Goal: Task Accomplishment & Management: Manage account settings

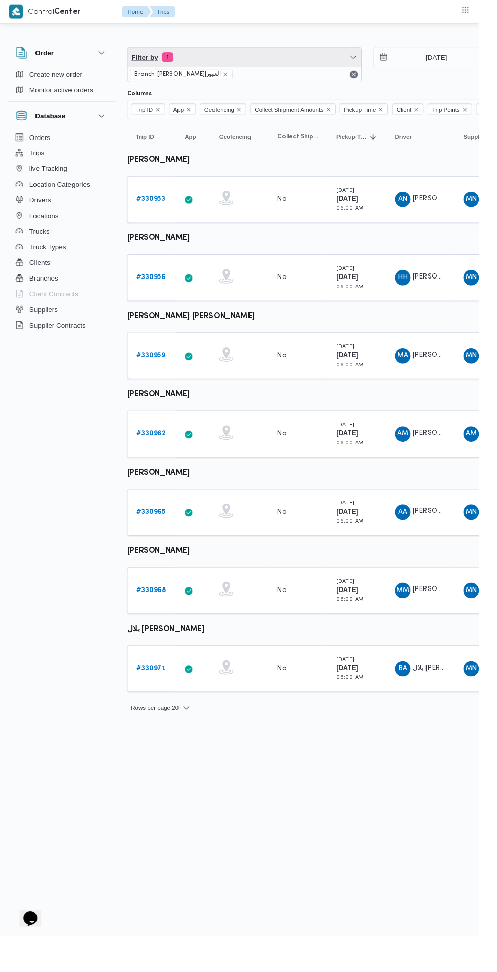
click at [192, 67] on span "Filter by 1" at bounding box center [253, 59] width 242 height 20
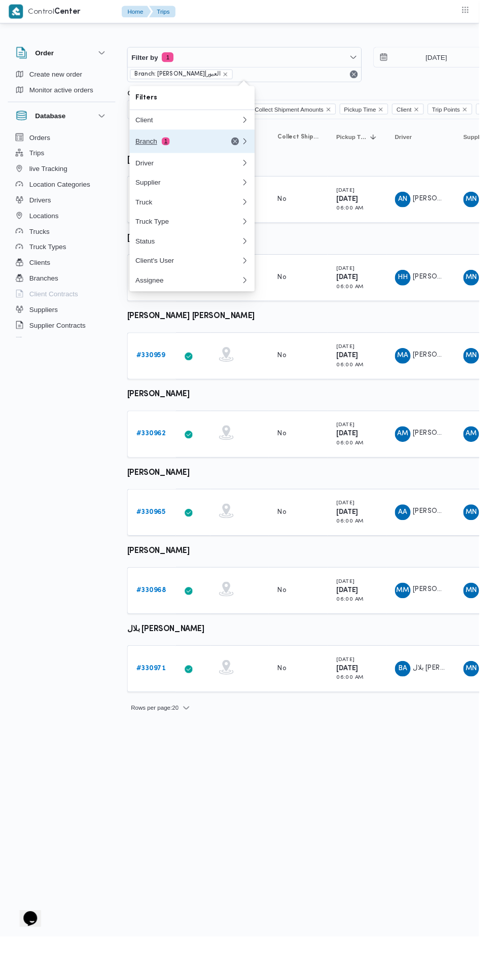
click at [167, 153] on button "Branch 1" at bounding box center [199, 146] width 130 height 24
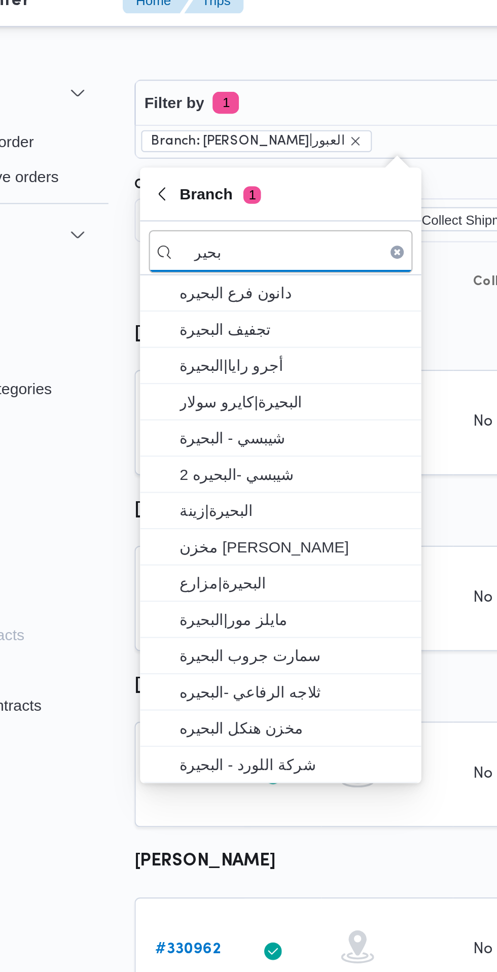
type input "بحير"
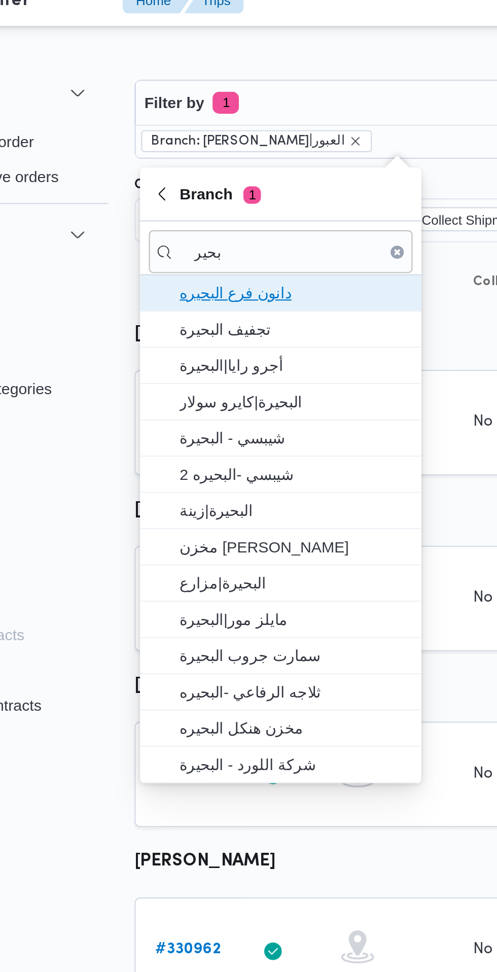
click at [232, 151] on span "دانون فرع البحيره" at bounding box center [205, 147] width 105 height 12
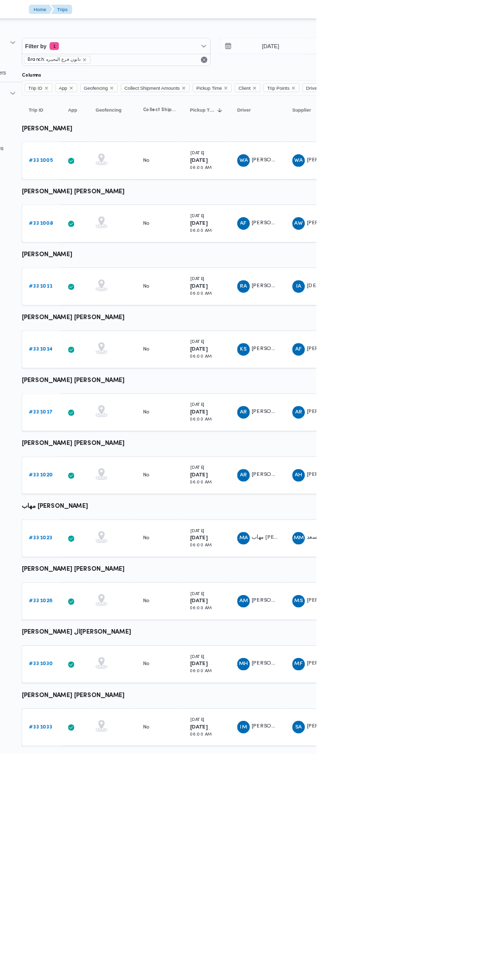
scroll to position [0, 15]
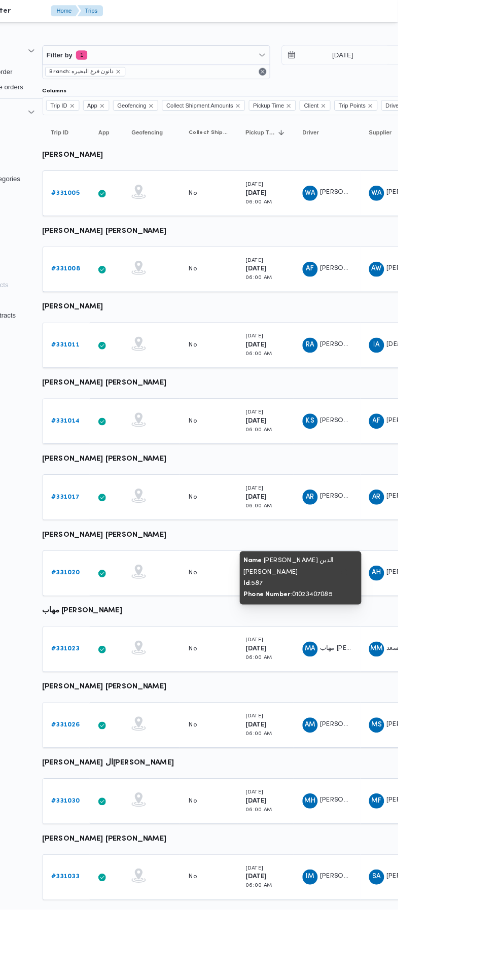
click at [141, 612] on b "# 331020" at bounding box center [142, 612] width 30 height 7
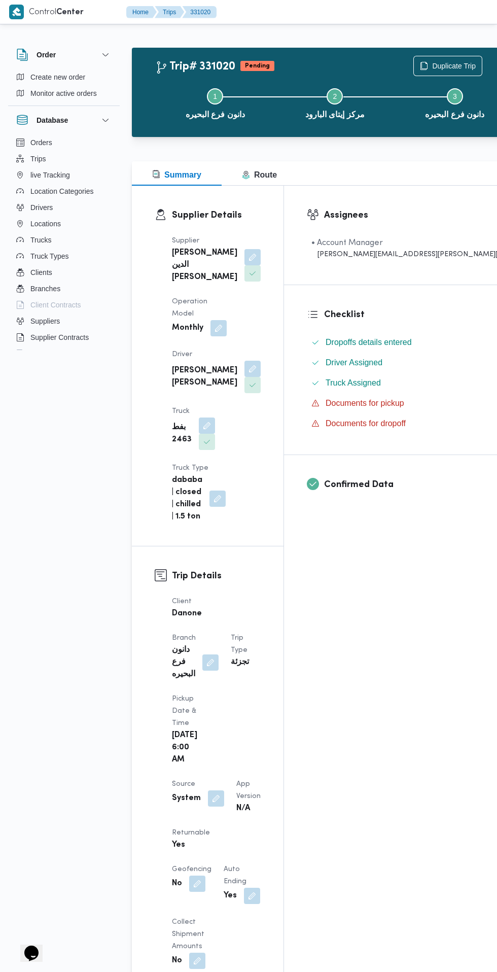
click at [244, 361] on button "button" at bounding box center [252, 369] width 16 height 16
click at [217, 490] on button "button" at bounding box center [217, 498] width 16 height 16
click at [244, 377] on button "button" at bounding box center [252, 385] width 16 height 16
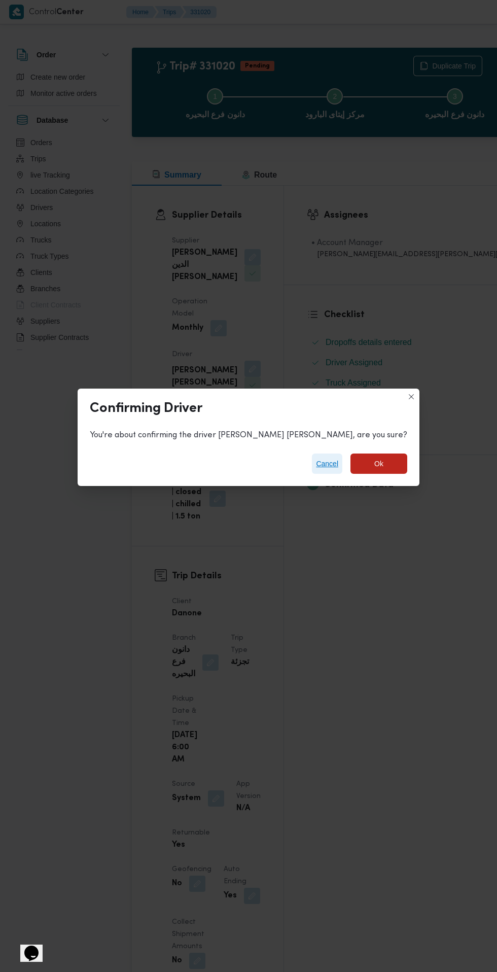
click at [316, 459] on span "Cancel" at bounding box center [327, 463] width 22 height 12
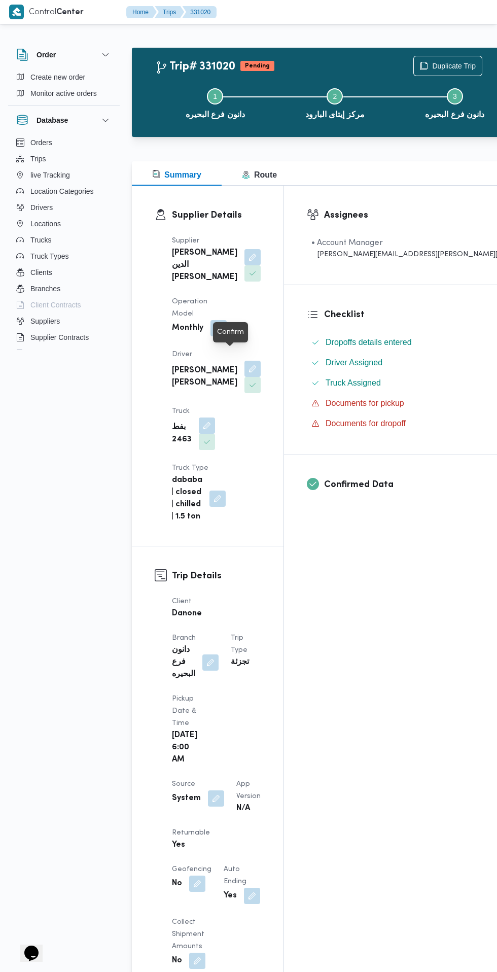
click at [232, 342] on div at bounding box center [230, 342] width 9 height 9
click at [244, 361] on button "button" at bounding box center [252, 369] width 16 height 16
click at [217, 490] on button "button" at bounding box center [217, 498] width 16 height 16
click at [283, 407] on div "Supplier Details Supplier احمد حسام الدين سعيد احمد Operation Model Monthly Dri…" at bounding box center [208, 366] width 152 height 360
click at [244, 361] on button "button" at bounding box center [252, 369] width 16 height 16
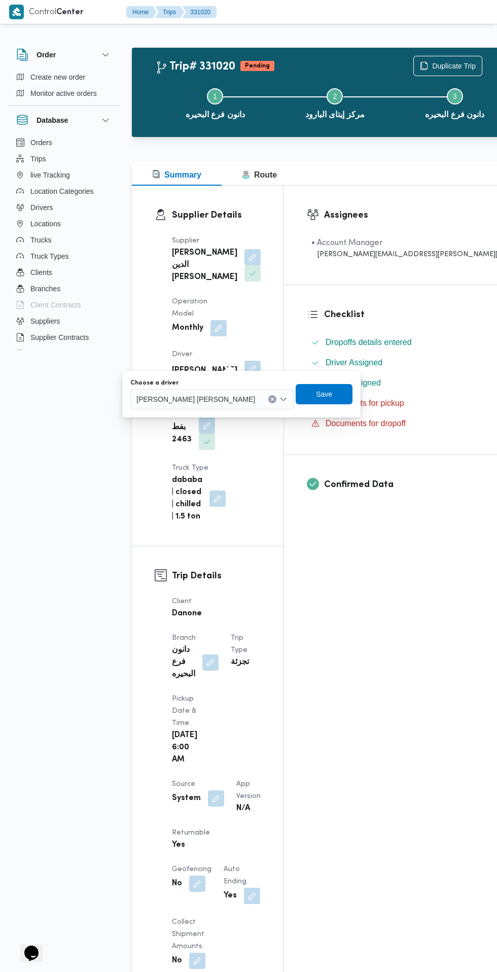
click at [259, 399] on input "Choose a driver" at bounding box center [259, 399] width 1 height 12
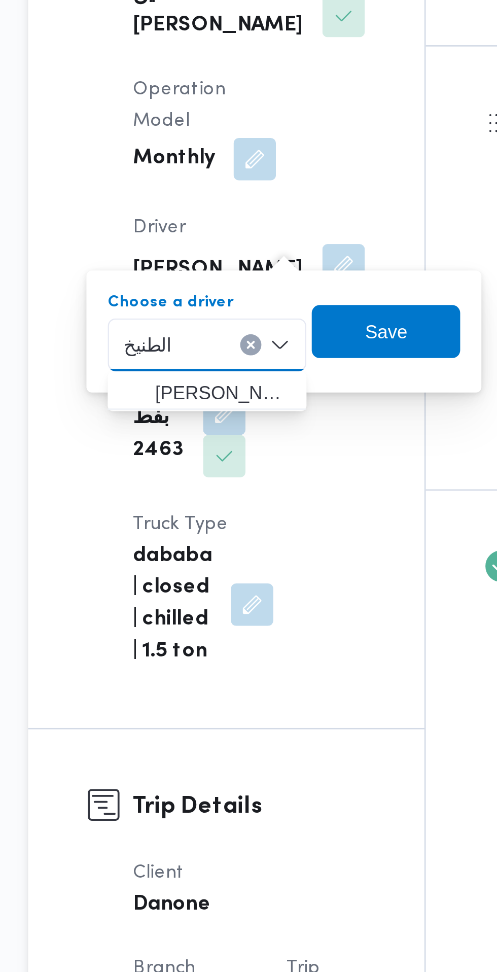
type input "الطنيخ"
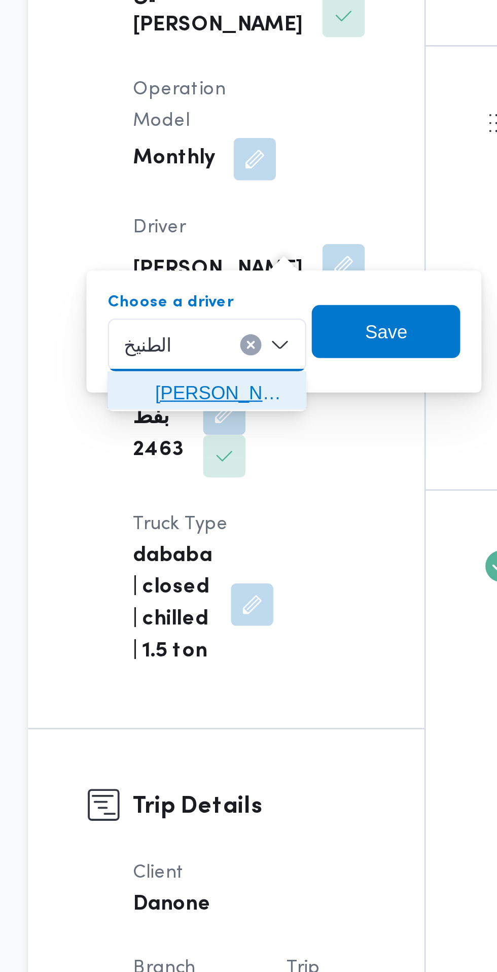
click at [211, 417] on span "محمود ابراهيم محمد محمد هنداوي الطنيخ ي" at bounding box center [207, 417] width 52 height 12
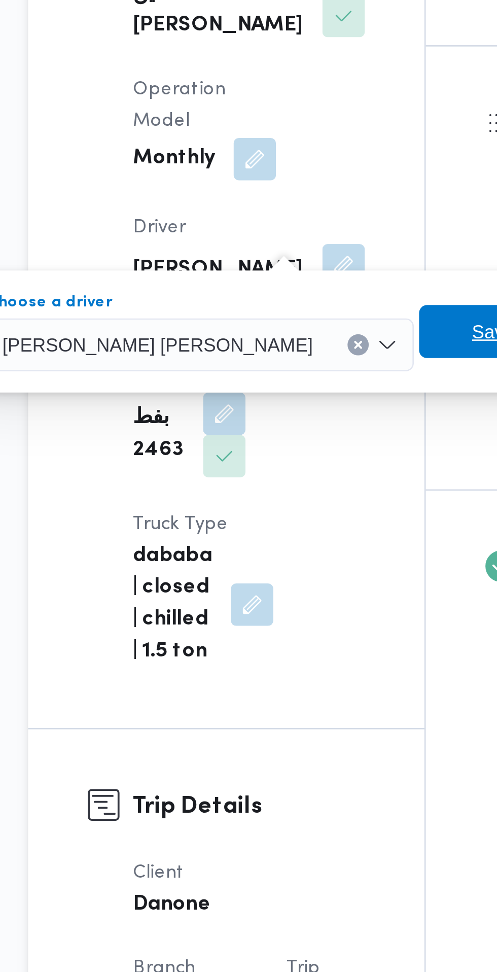
click at [295, 392] on span "Save" at bounding box center [309, 394] width 57 height 20
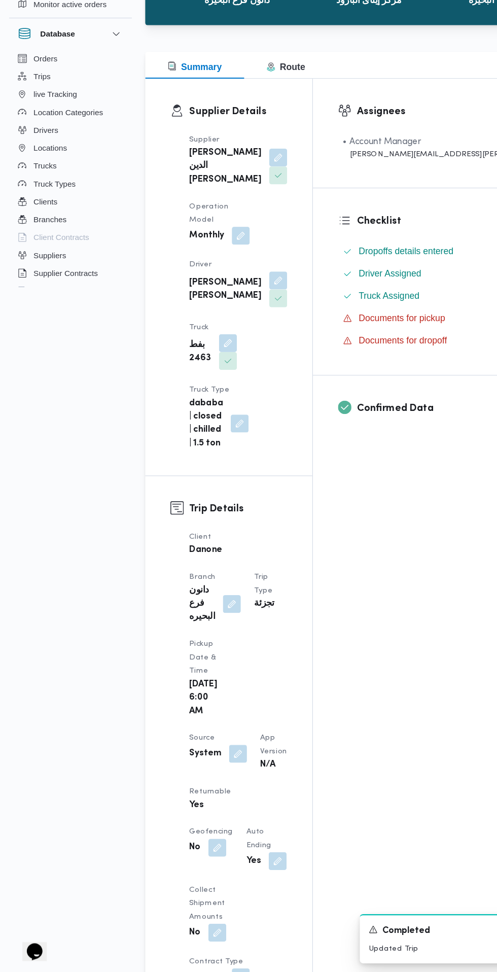
scroll to position [24, 0]
click at [214, 766] on button "button" at bounding box center [216, 774] width 16 height 16
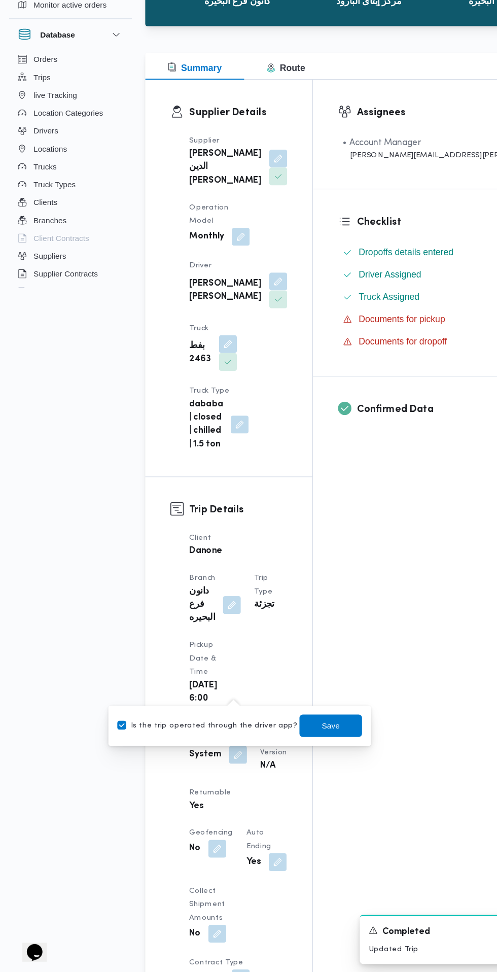
click at [216, 746] on label "Is the trip operated through the driver app?" at bounding box center [187, 747] width 163 height 12
checkbox input "false"
click at [292, 747] on span "Save" at bounding box center [300, 747] width 16 height 12
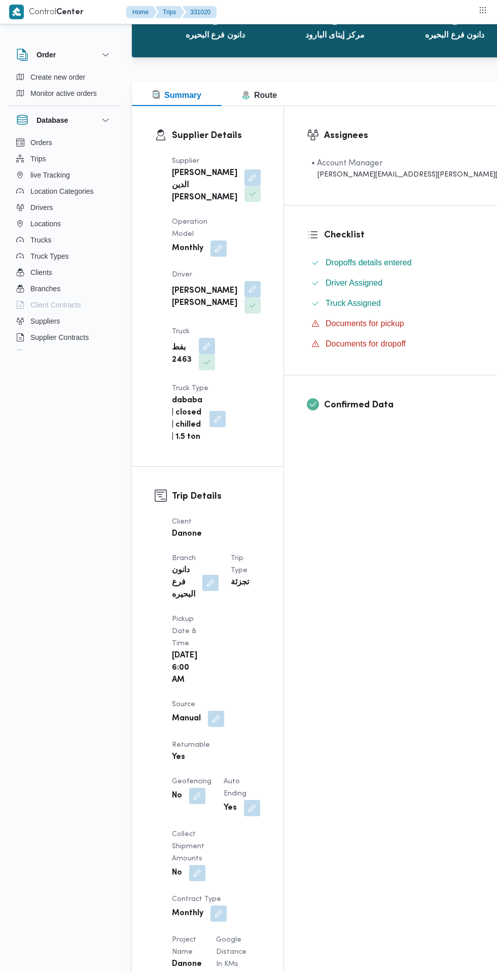
scroll to position [80, 0]
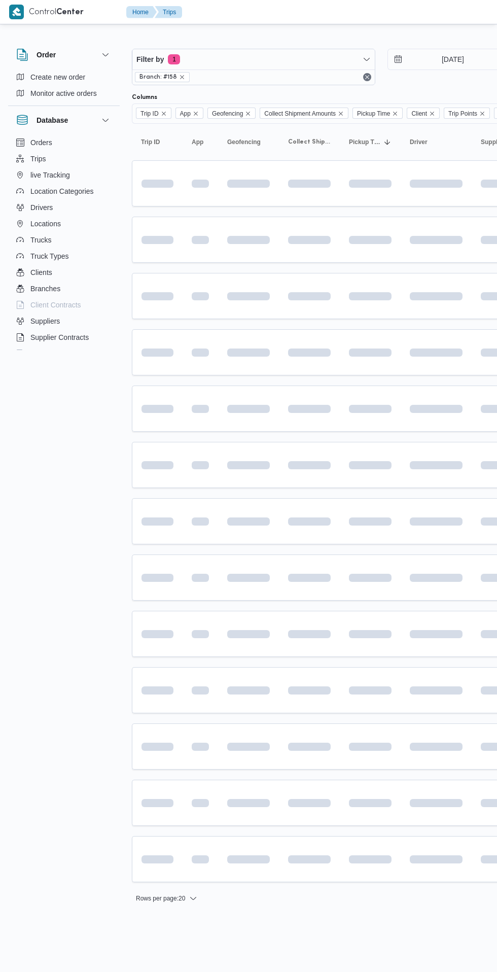
scroll to position [0, 15]
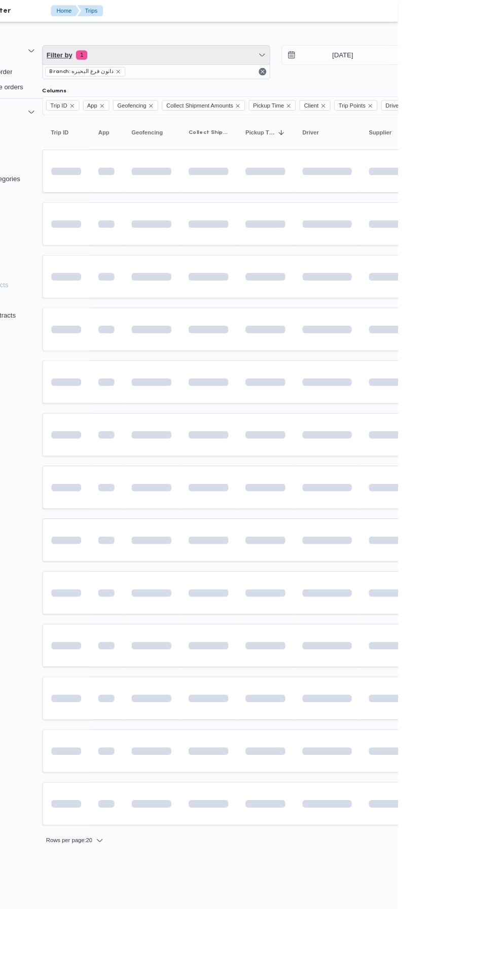
click at [274, 65] on span "Filter by 1" at bounding box center [239, 59] width 242 height 20
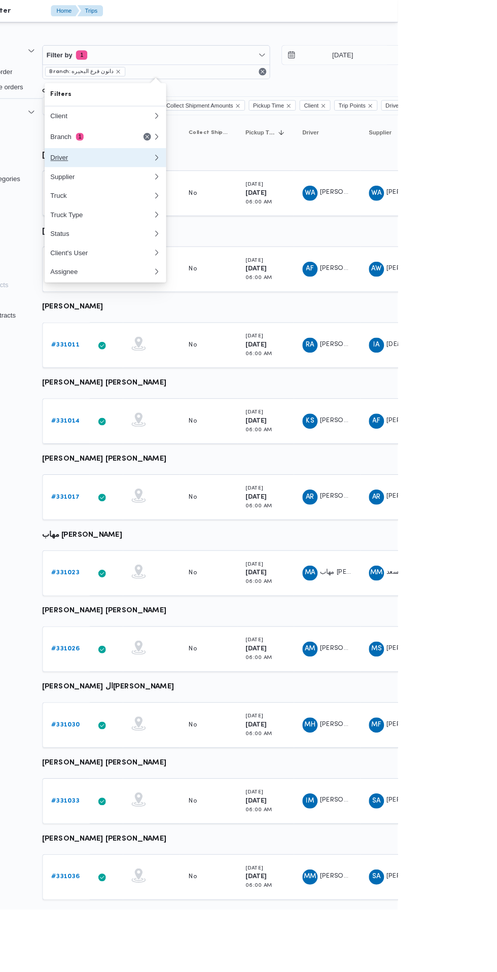
click at [205, 168] on div "Driver" at bounding box center [181, 169] width 110 height 8
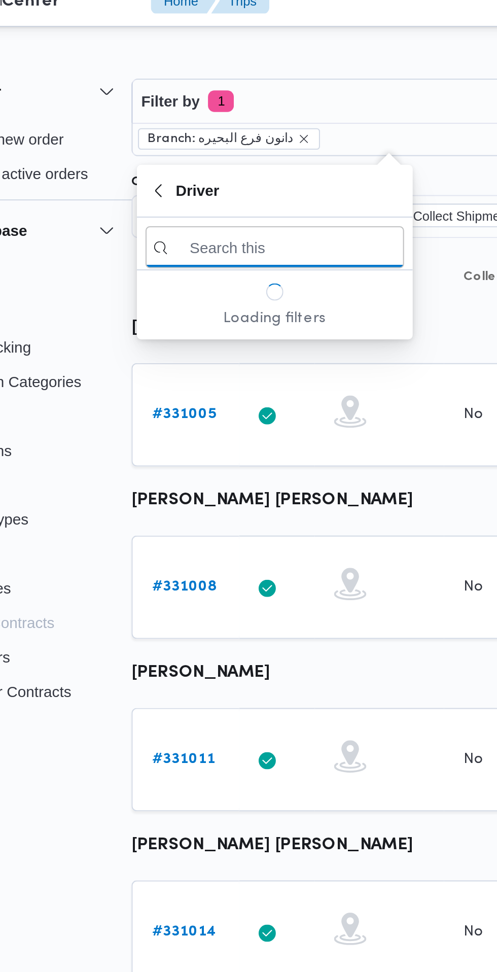
scroll to position [0, 14]
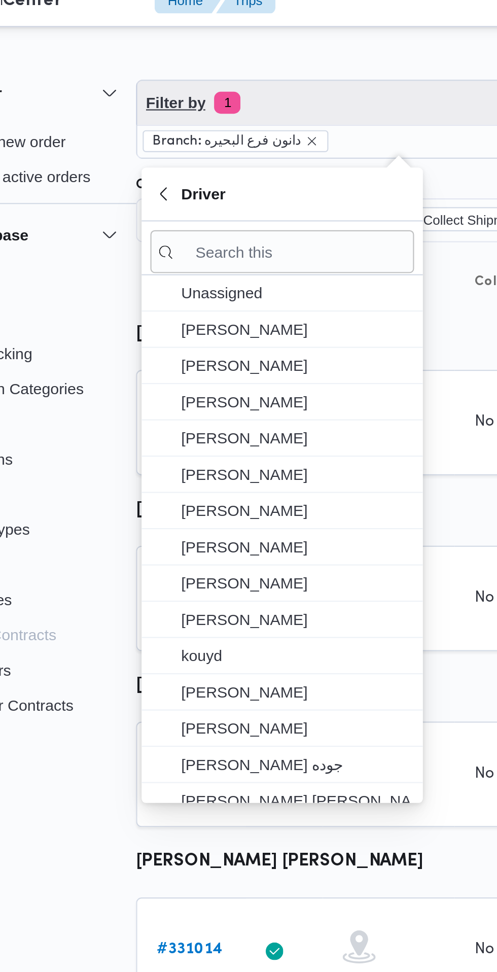
click at [209, 59] on span "Filter by 1" at bounding box center [239, 59] width 242 height 20
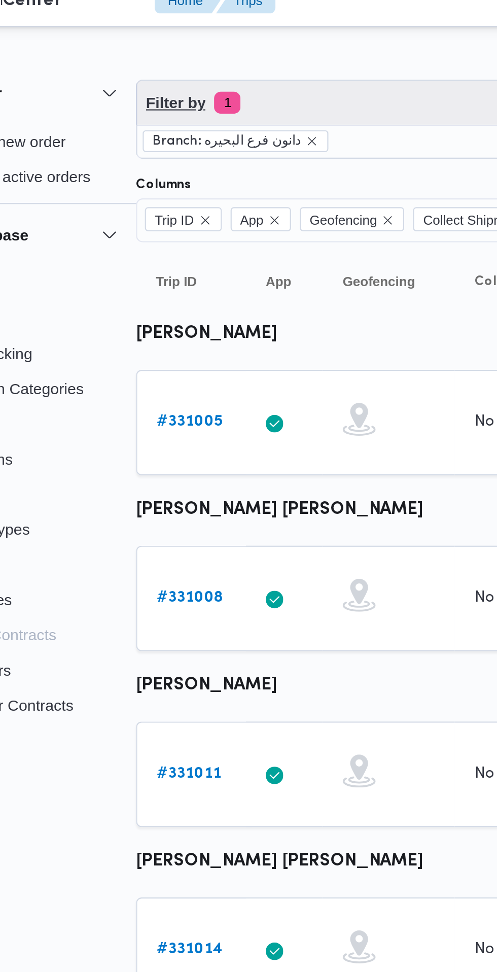
click at [215, 62] on span "Filter by 1" at bounding box center [239, 59] width 242 height 20
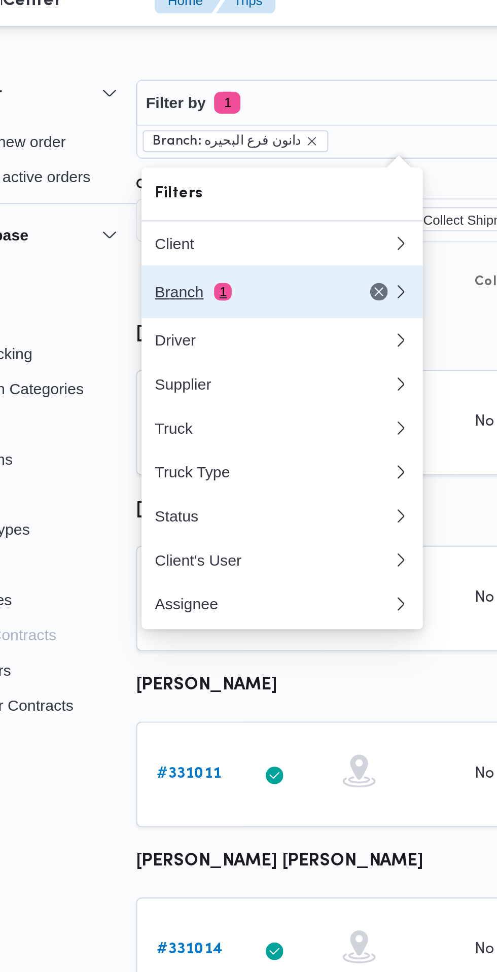
click at [178, 150] on div "Branch 1" at bounding box center [168, 146] width 85 height 8
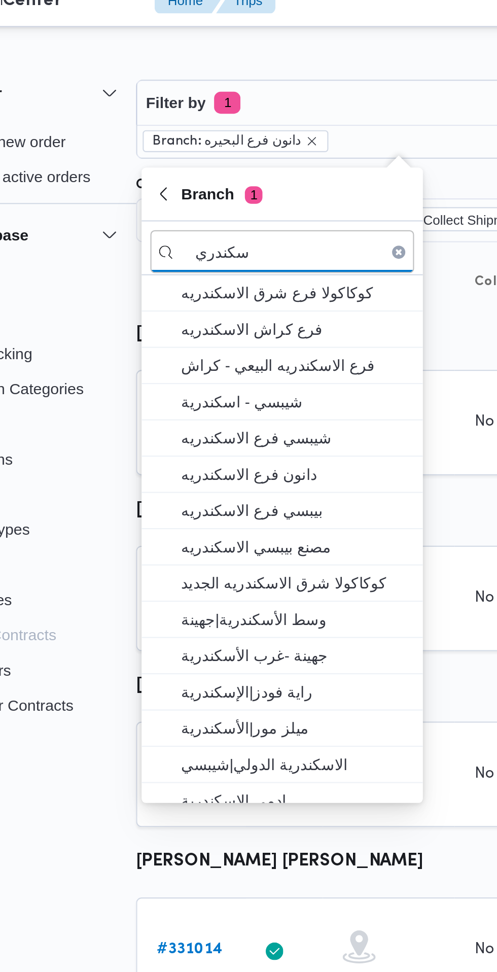
type input "سكندري"
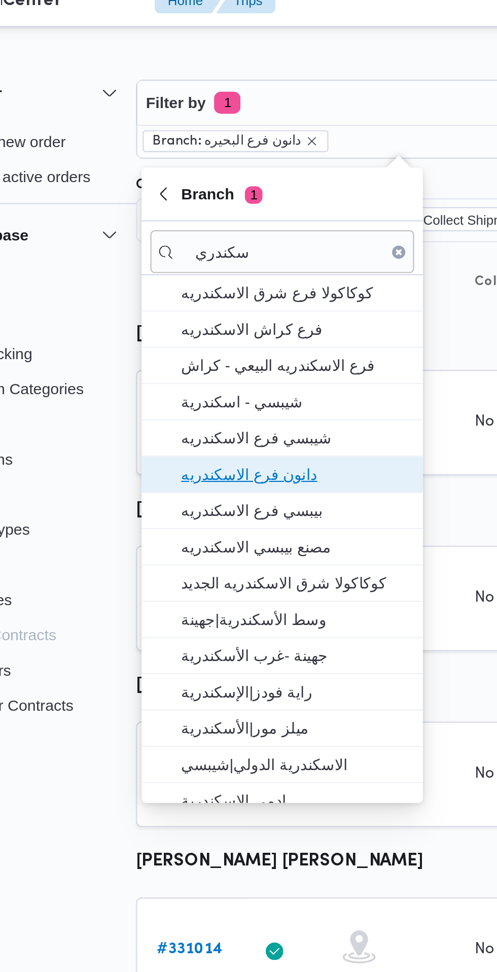
click at [214, 233] on span "دانون فرع الاسكندريه" at bounding box center [190, 231] width 105 height 12
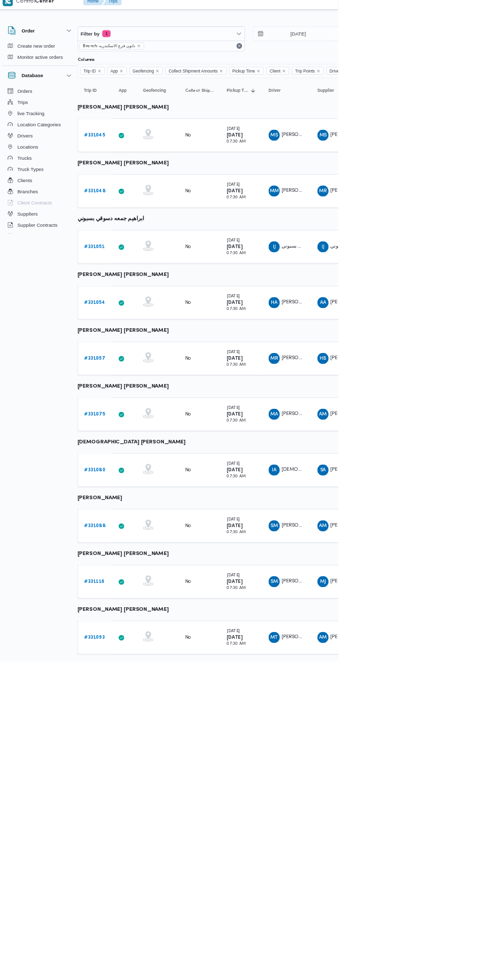
scroll to position [0, 14]
click at [132, 611] on b "# 331075" at bounding box center [143, 612] width 30 height 7
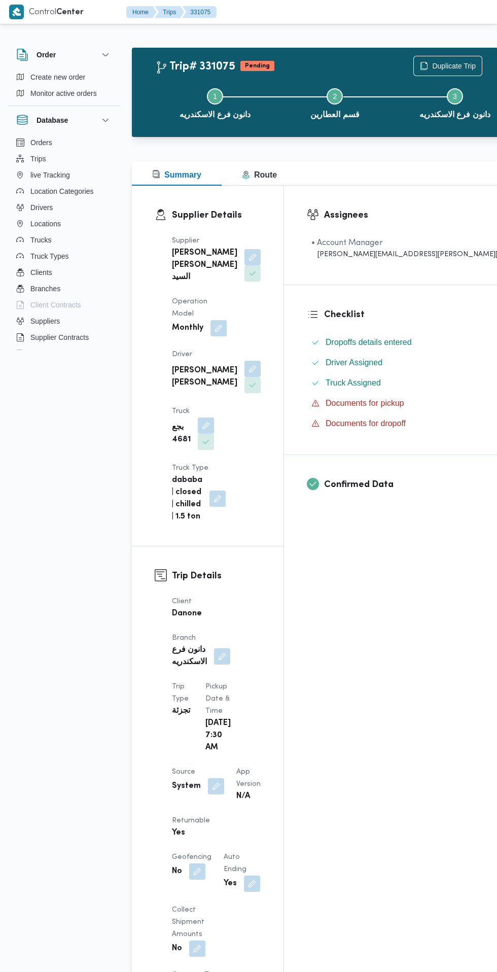
click at [244, 361] on button "button" at bounding box center [252, 369] width 16 height 16
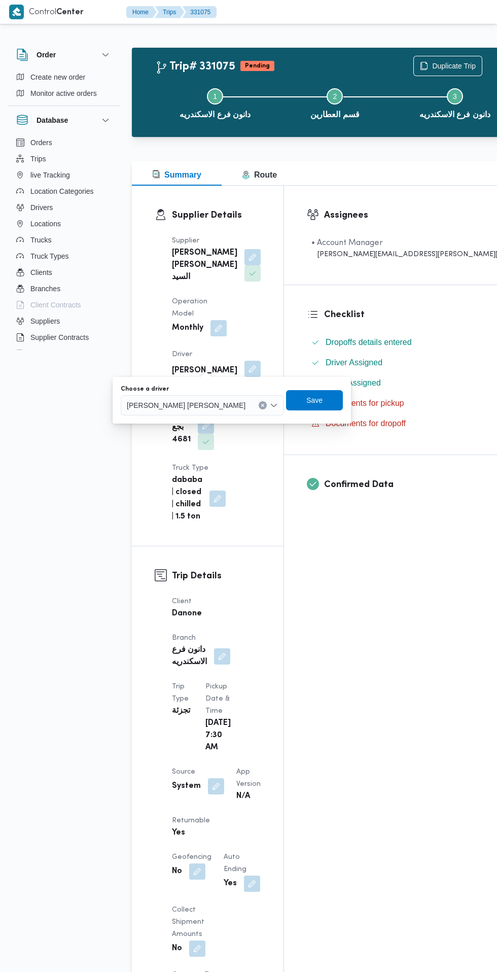
click at [249, 405] on input "Choose a driver" at bounding box center [249, 405] width 1 height 12
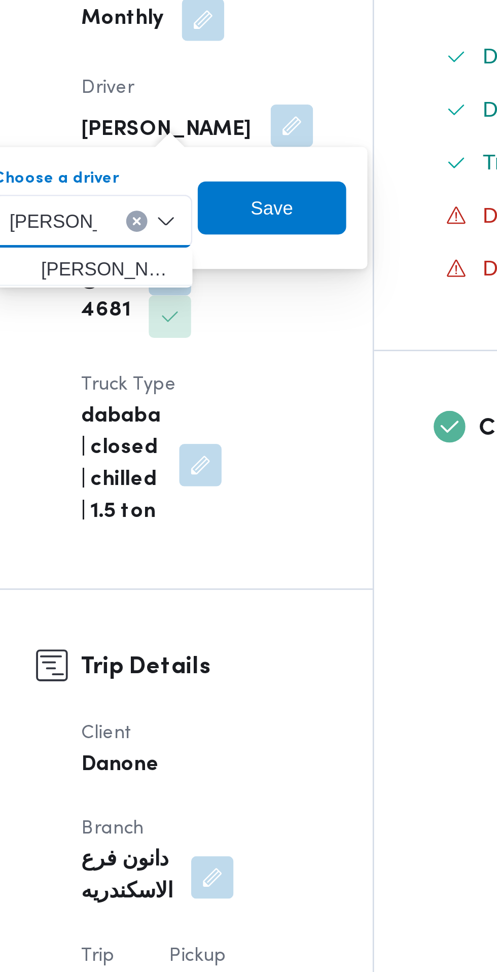
click at [197, 405] on button "Clear input" at bounding box center [193, 405] width 8 height 8
click at [191, 404] on div "احمد السيد احمد السيد Combo box. Selected. احمد السيد. Selected. Combo box inpu…" at bounding box center [176, 405] width 76 height 20
type input "احمد"
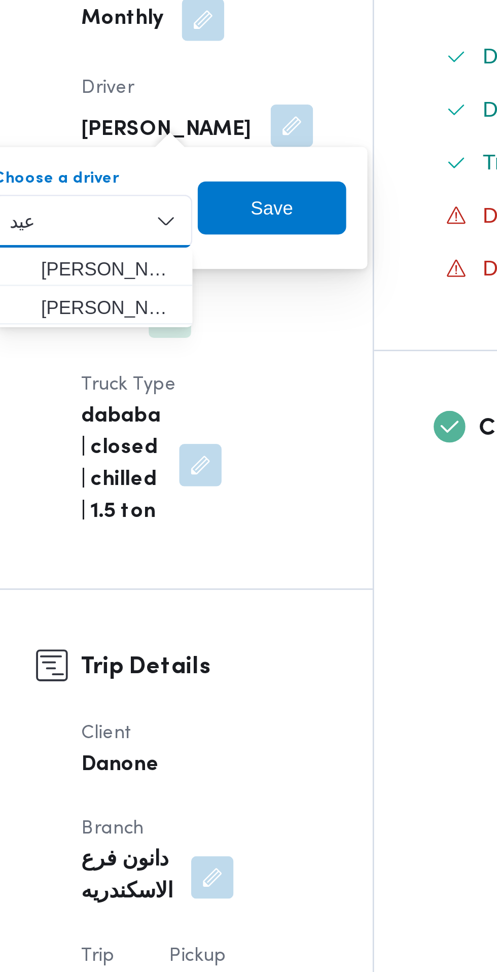
type input "عيد"
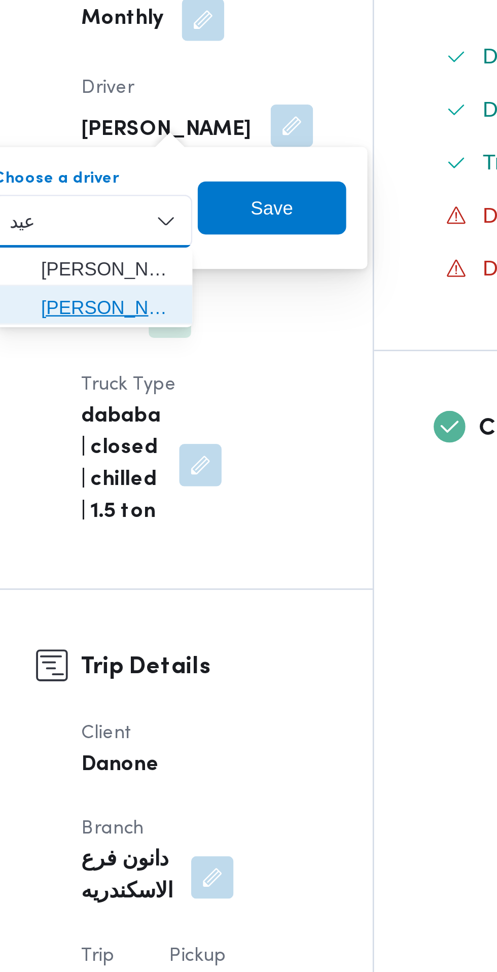
click at [163, 438] on span "محمد السيد عيد حميده علي" at bounding box center [183, 438] width 52 height 12
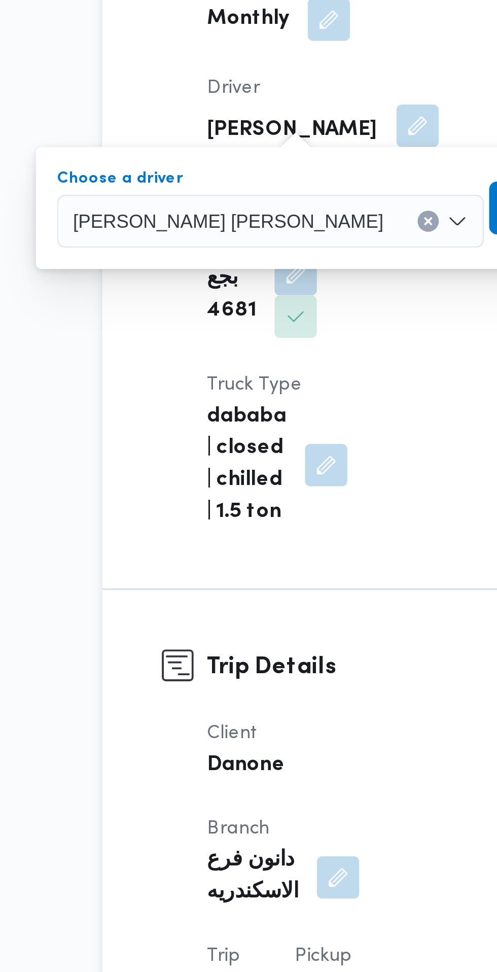
click at [255, 405] on icon "Clear input" at bounding box center [257, 405] width 4 height 4
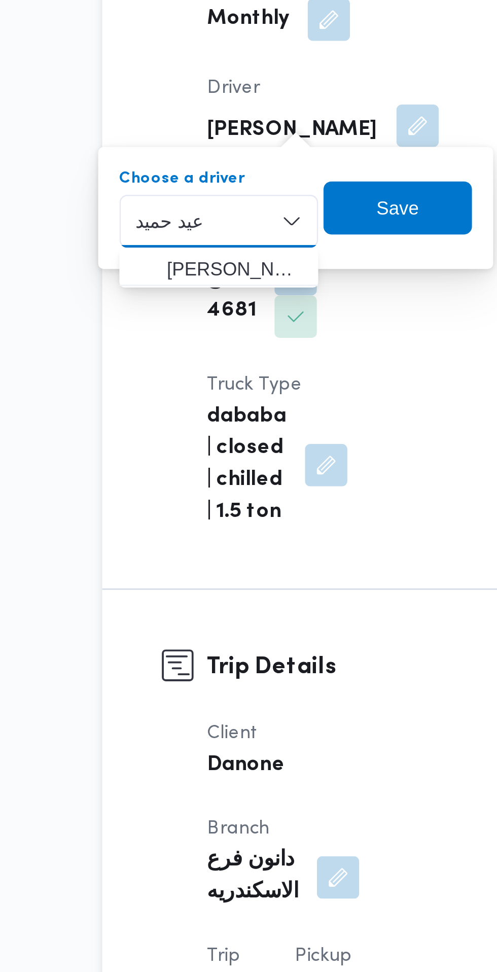
type input "عيد حميد"
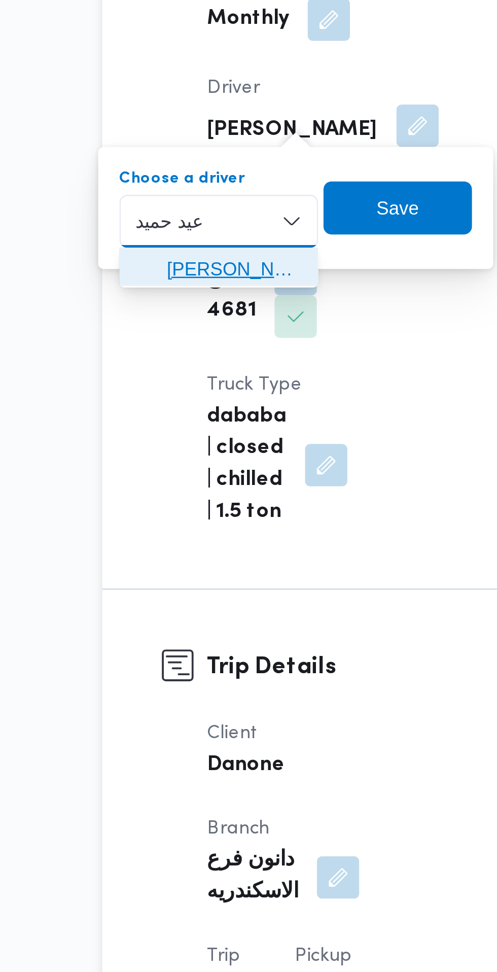
click at [233, 424] on mark "عيد حميد" at bounding box center [246, 423] width 26 height 8
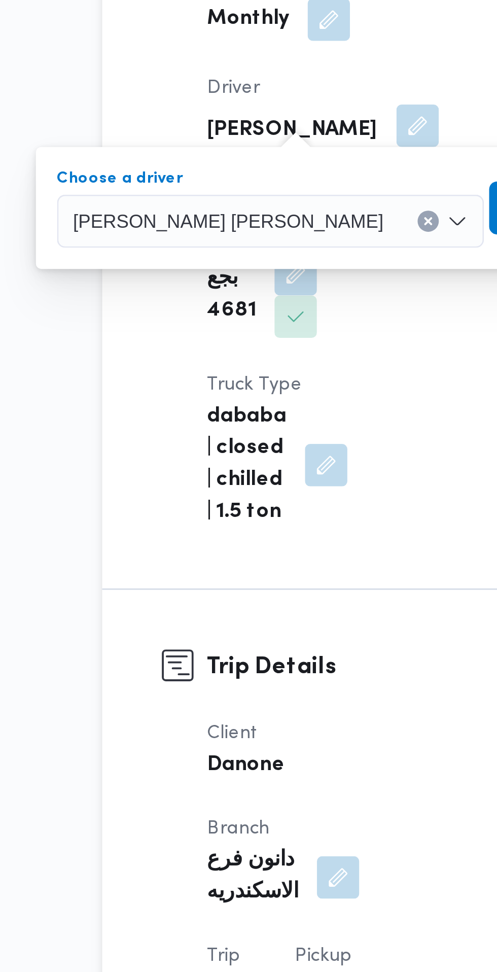
click at [300, 402] on span "Save" at bounding box center [308, 400] width 16 height 12
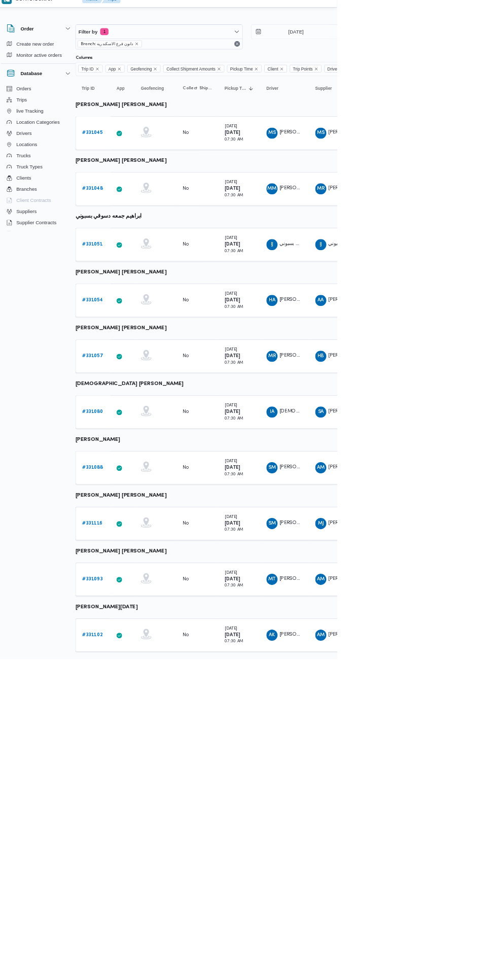
scroll to position [0, 16]
click at [140, 207] on b "# 331045" at bounding box center [140, 206] width 30 height 7
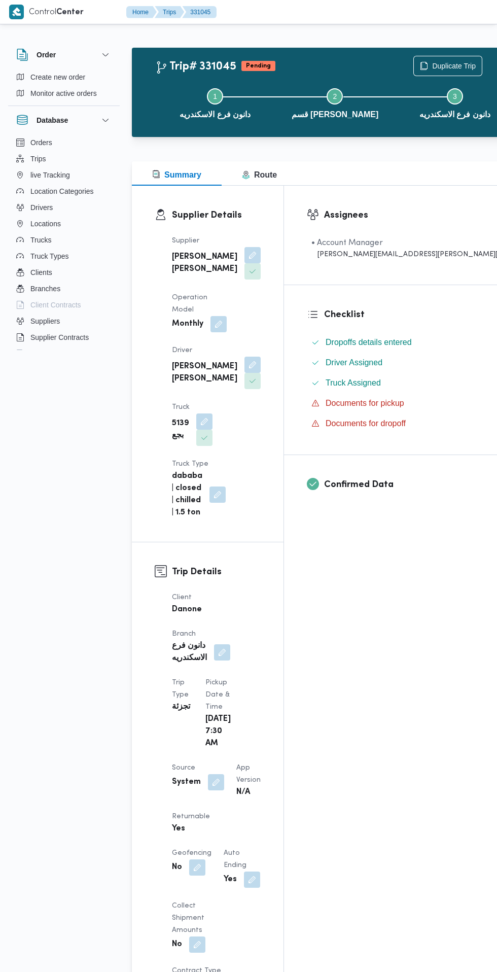
click at [244, 263] on button "button" at bounding box center [252, 255] width 16 height 16
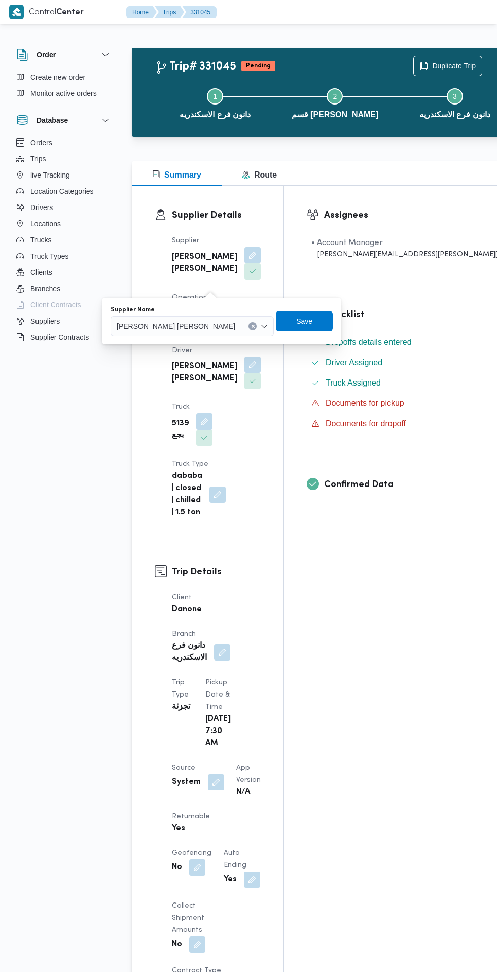
click at [240, 326] on input "Supplier Name" at bounding box center [240, 326] width 1 height 12
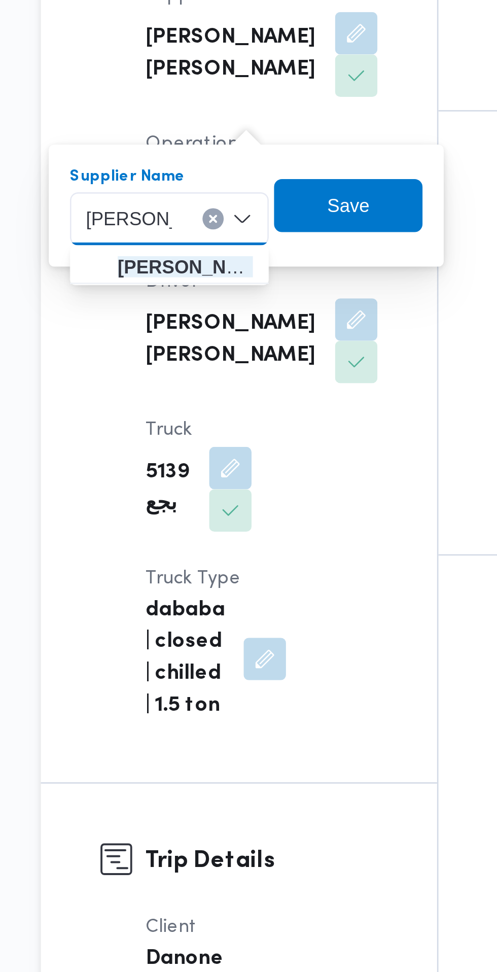
type input "احمد فهمي"
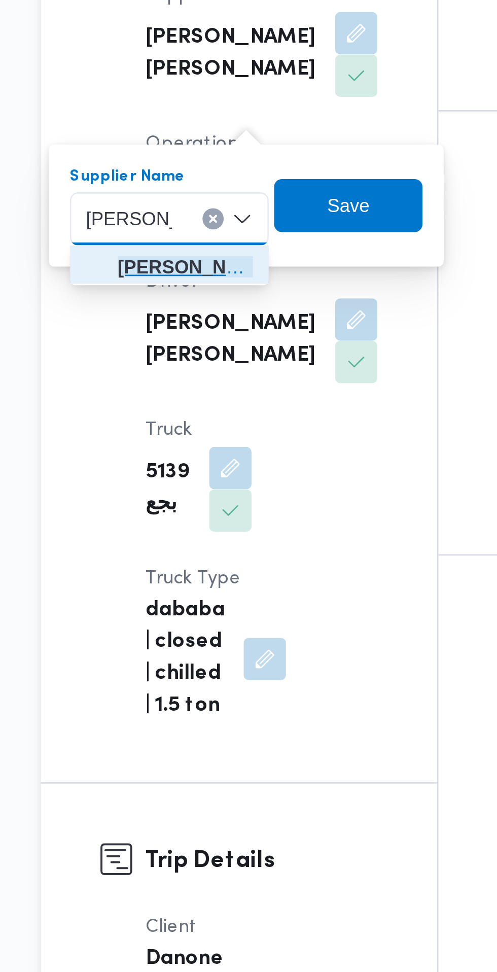
click at [198, 345] on span "احمد فهمي احمد محمد قاسم" at bounding box center [187, 344] width 52 height 12
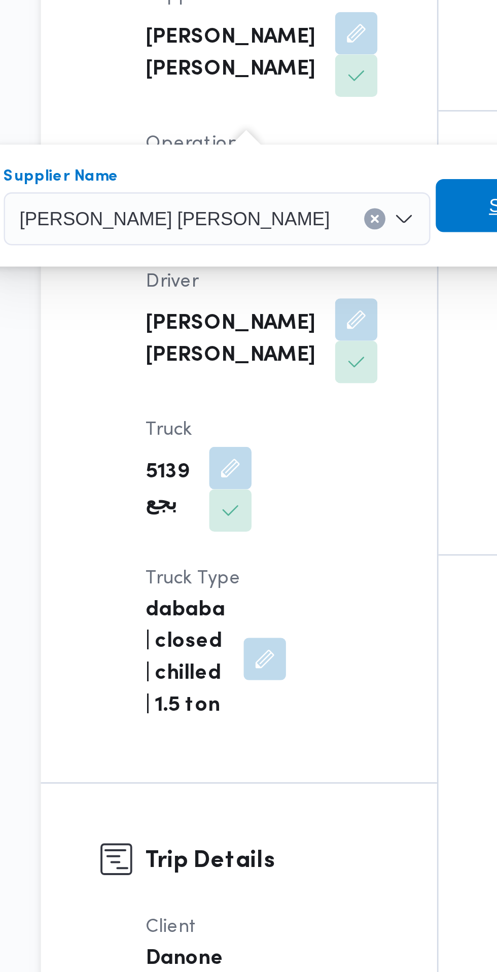
click at [303, 322] on span "Save" at bounding box center [311, 321] width 16 height 12
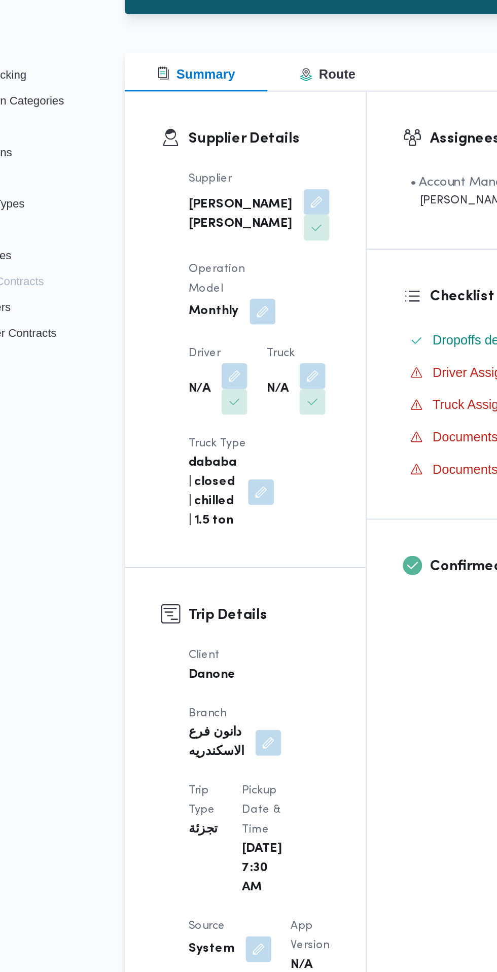
click at [201, 356] on button "button" at bounding box center [201, 364] width 16 height 16
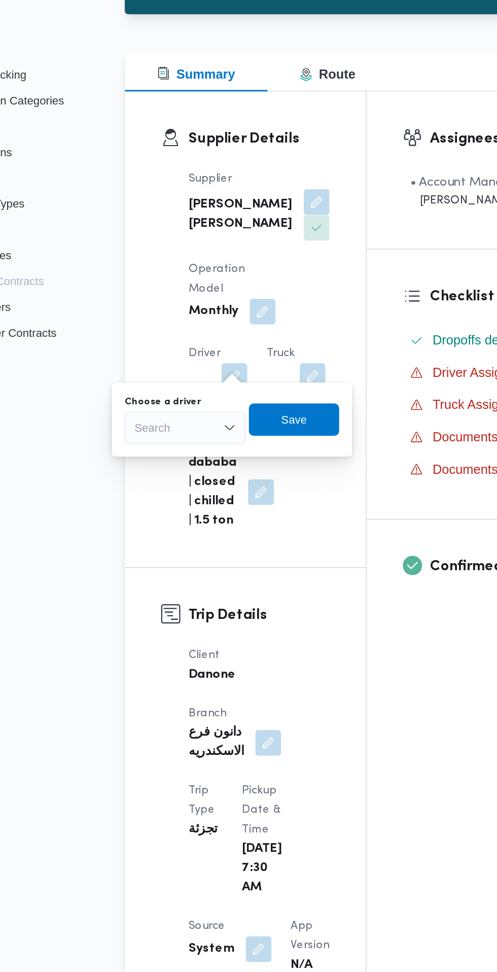
click at [175, 393] on div "Search" at bounding box center [170, 397] width 76 height 20
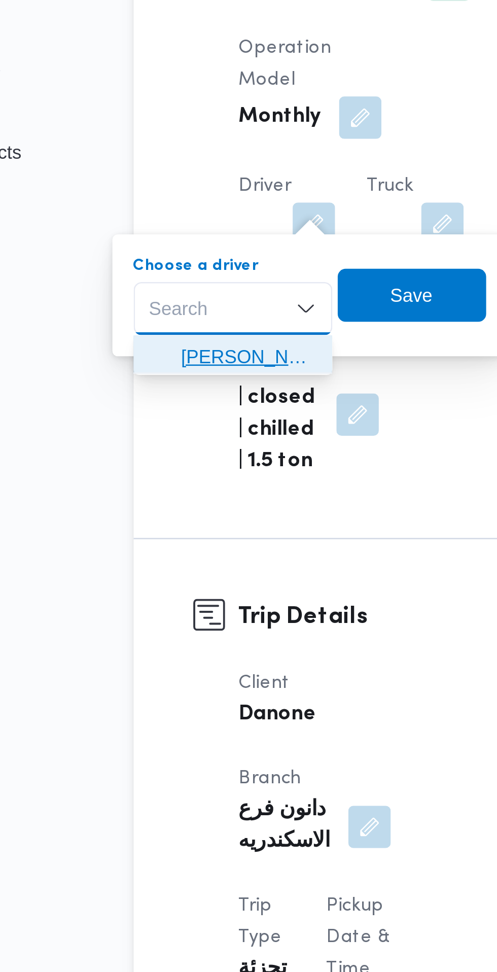
click at [182, 418] on span "احمد فهمي احمد محمد قاسم" at bounding box center [176, 415] width 52 height 12
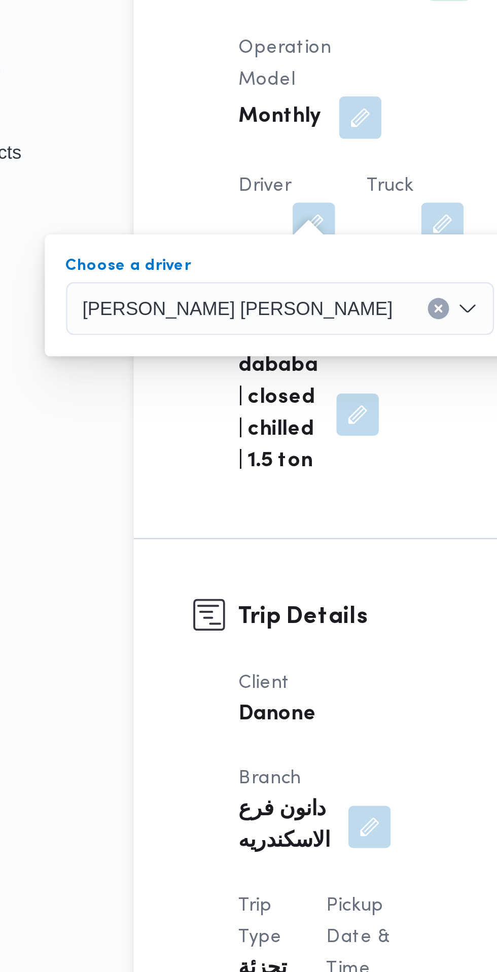
click at [272, 394] on span "Save" at bounding box center [300, 392] width 57 height 20
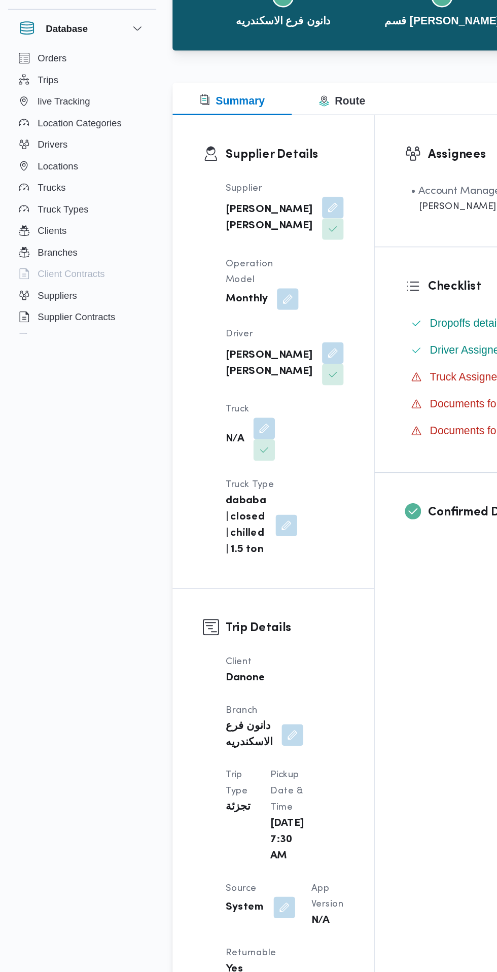
click at [209, 413] on button "button" at bounding box center [201, 421] width 16 height 16
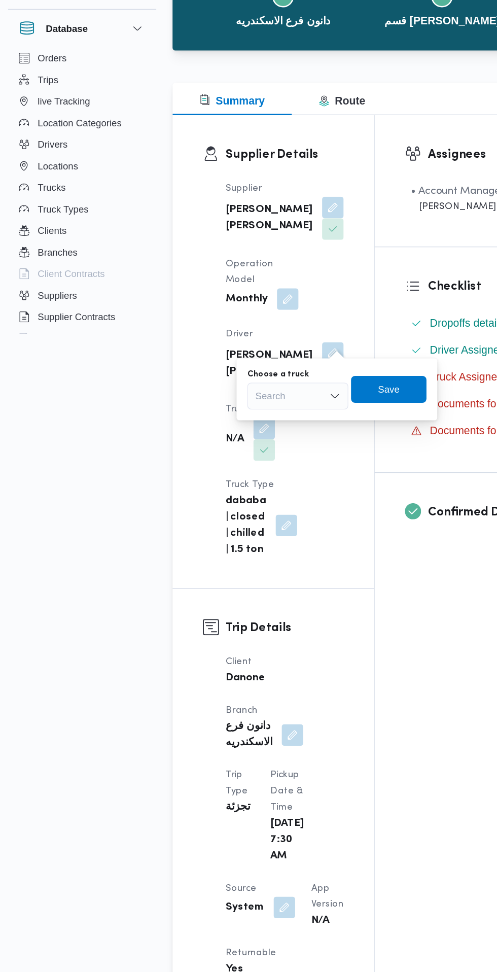
click at [232, 394] on div "Search" at bounding box center [226, 397] width 76 height 20
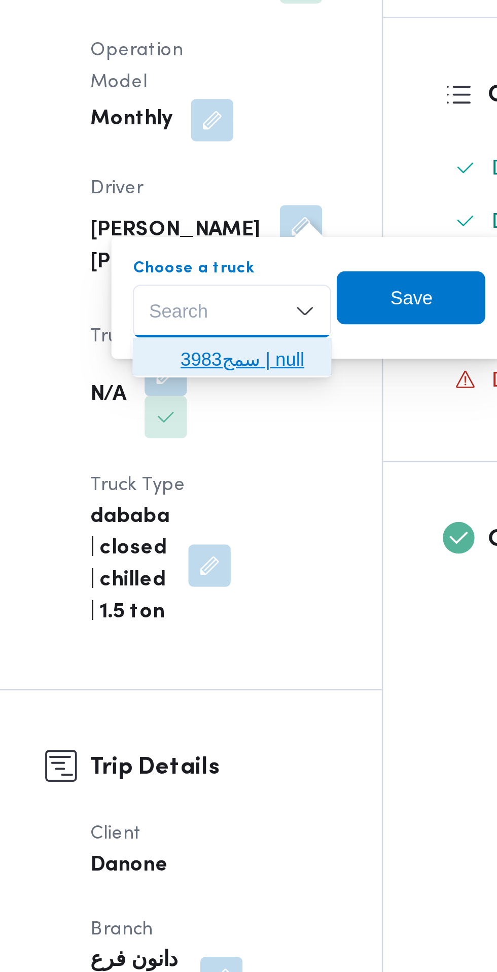
click at [245, 414] on span "سمج3983 | null" at bounding box center [232, 415] width 52 height 12
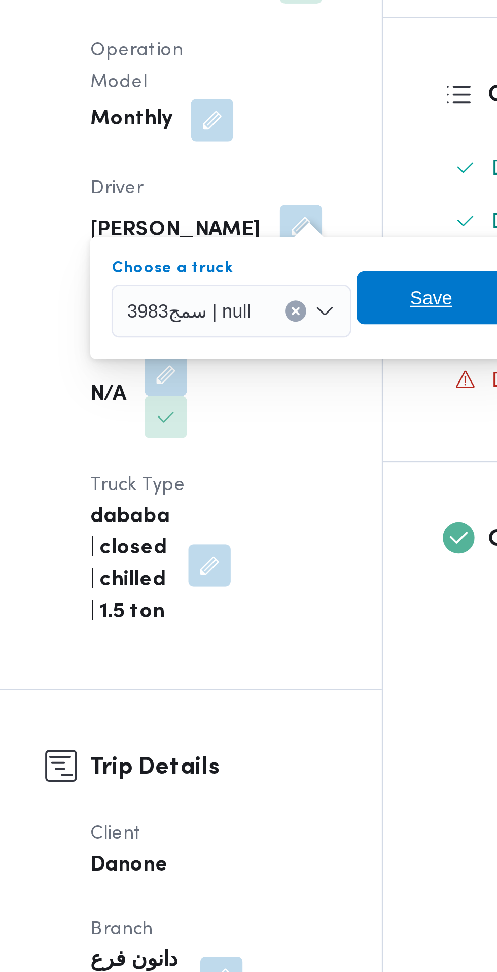
click at [302, 396] on span "Save" at bounding box center [302, 392] width 16 height 12
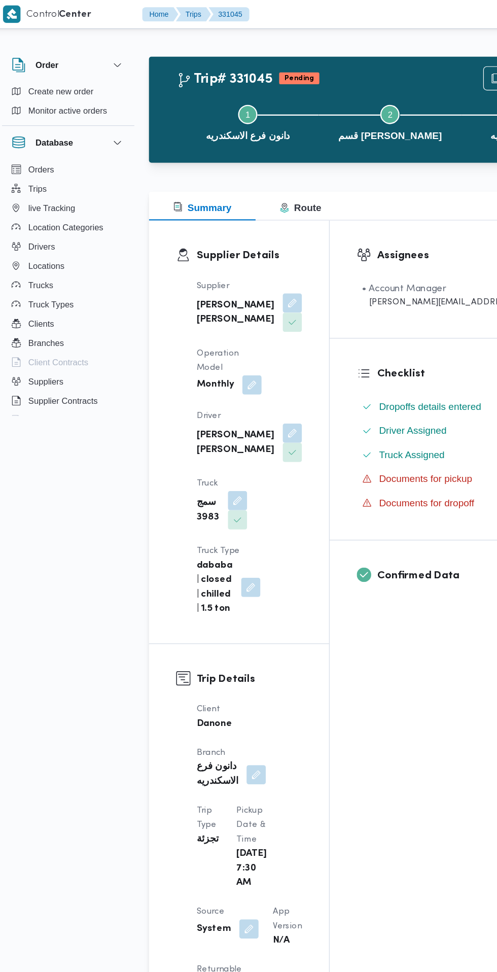
click at [214, 774] on button "button" at bounding box center [216, 782] width 16 height 16
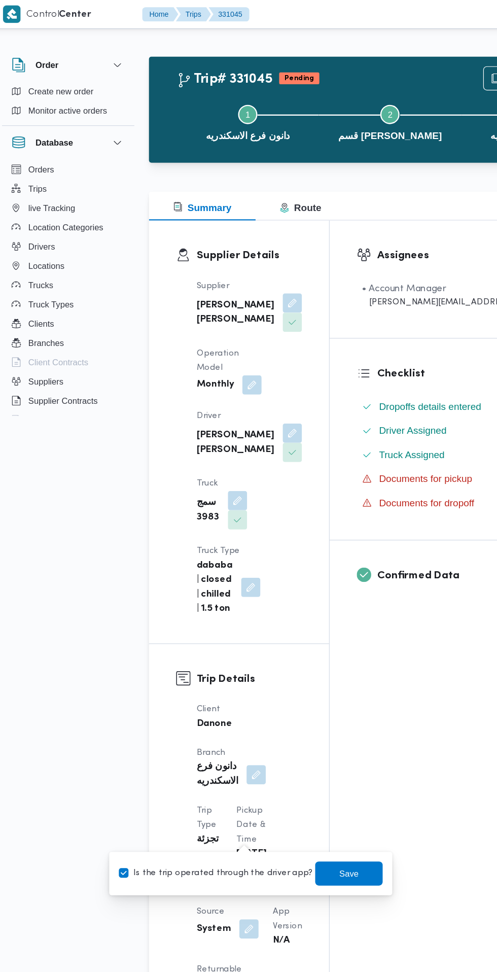
click at [201, 731] on label "Is the trip operated through the driver app?" at bounding box center [187, 735] width 163 height 12
checkbox input "false"
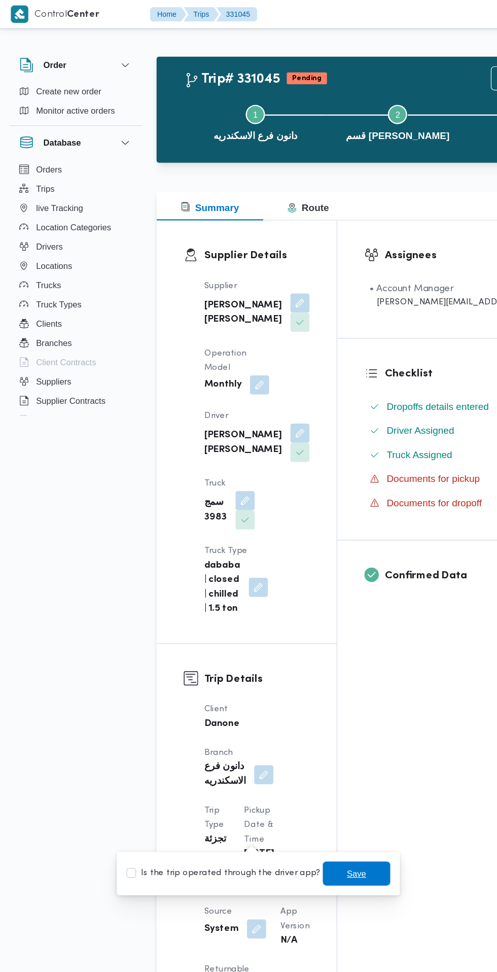
click at [302, 738] on span "Save" at bounding box center [300, 735] width 57 height 20
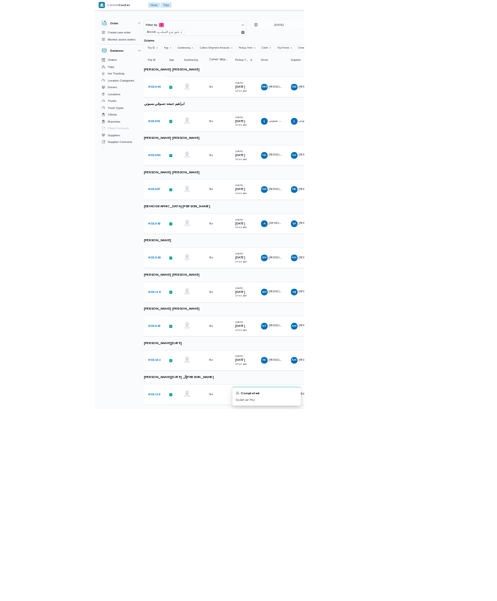
scroll to position [0, 16]
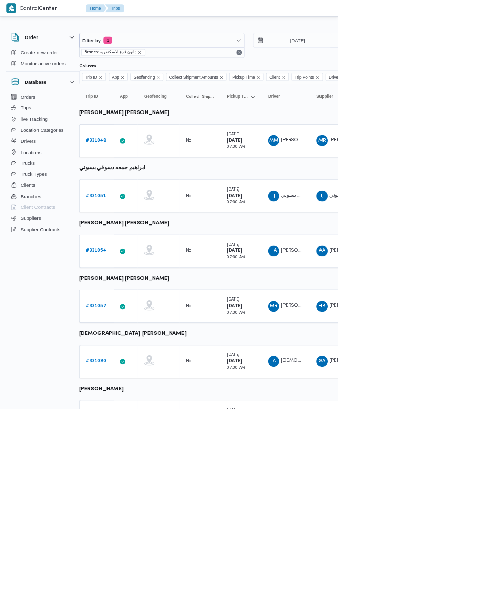
click at [140, 207] on b "# 331048" at bounding box center [141, 206] width 31 height 7
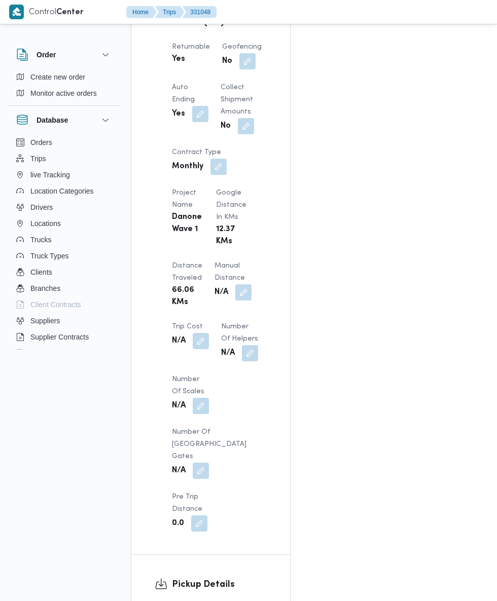
scroll to position [780, 0]
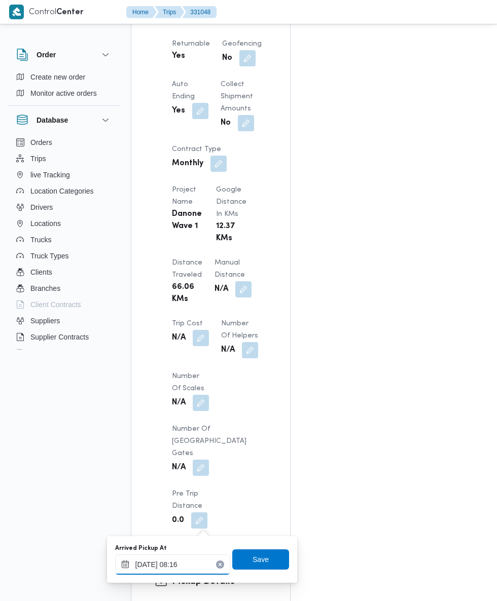
click at [173, 565] on input "16/08/2025 08:16" at bounding box center [172, 565] width 115 height 20
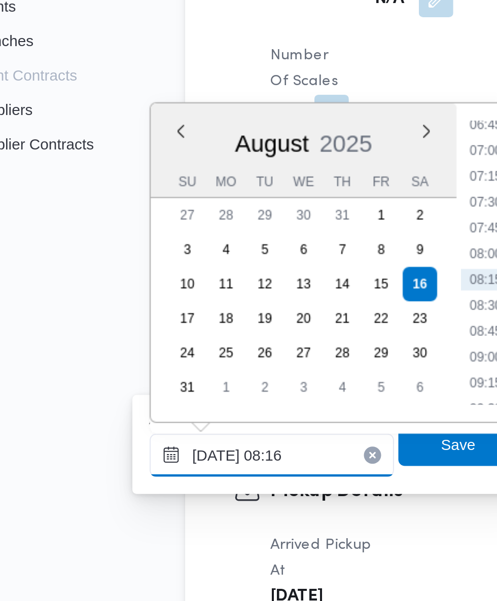
scroll to position [861, 0]
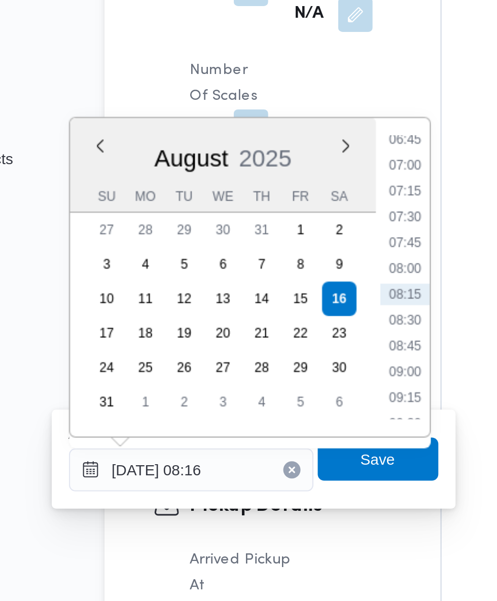
click at [274, 365] on li "07:30" at bounding box center [273, 365] width 23 height 10
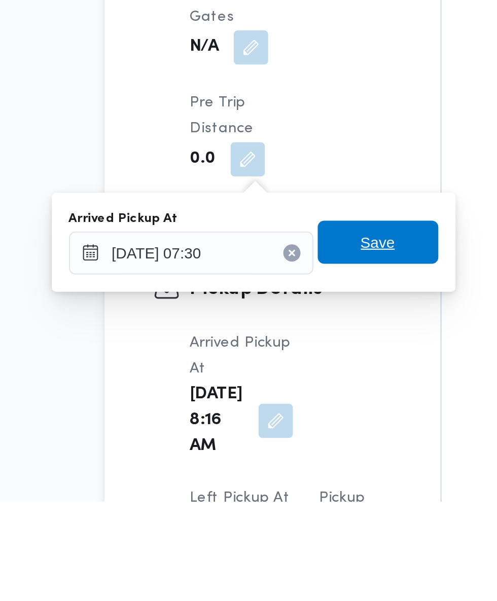
click at [269, 489] on div "Save" at bounding box center [260, 479] width 57 height 20
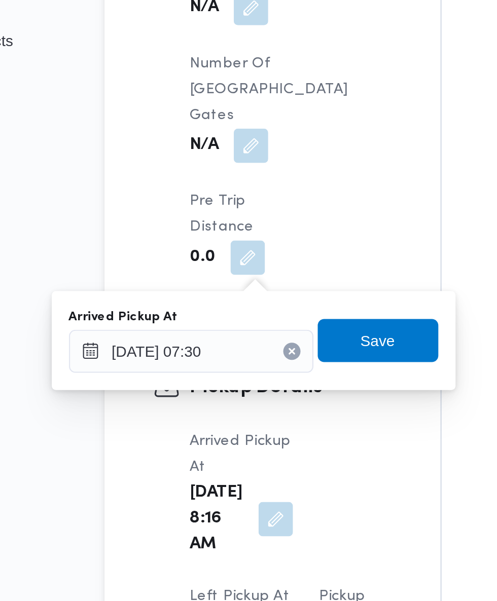
type input "16/08/2025 08:16"
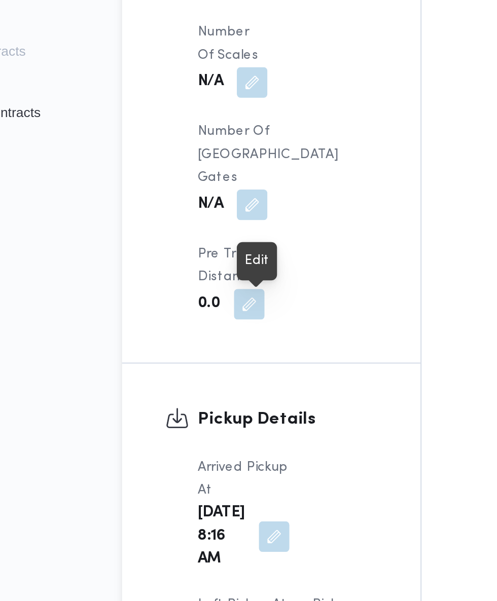
scroll to position [862, 0]
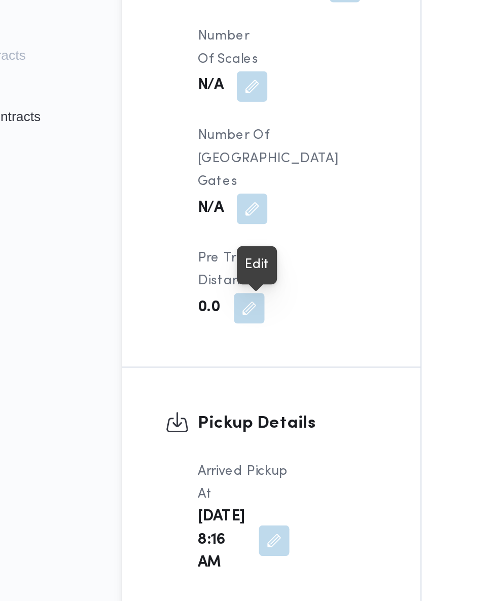
click at [204, 554] on button "button" at bounding box center [212, 562] width 16 height 16
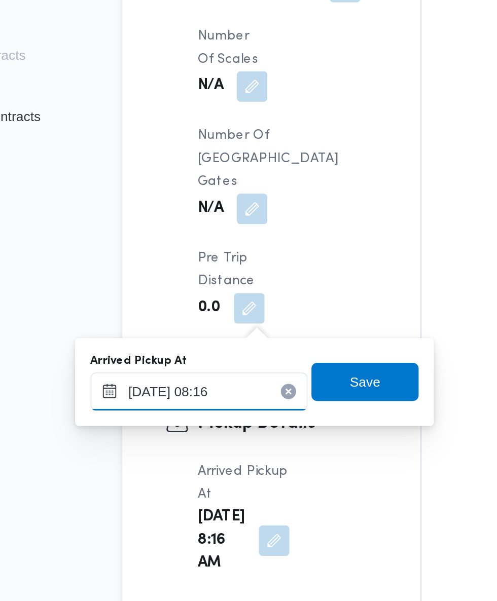
click at [200, 485] on input "16/08/2025 08:16" at bounding box center [172, 483] width 115 height 20
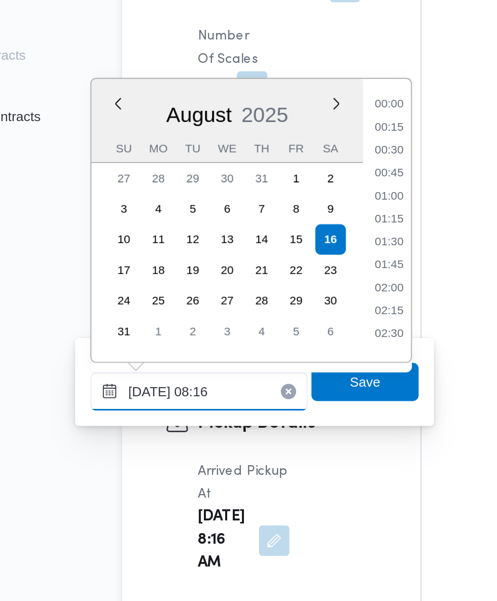
scroll to position [332, 0]
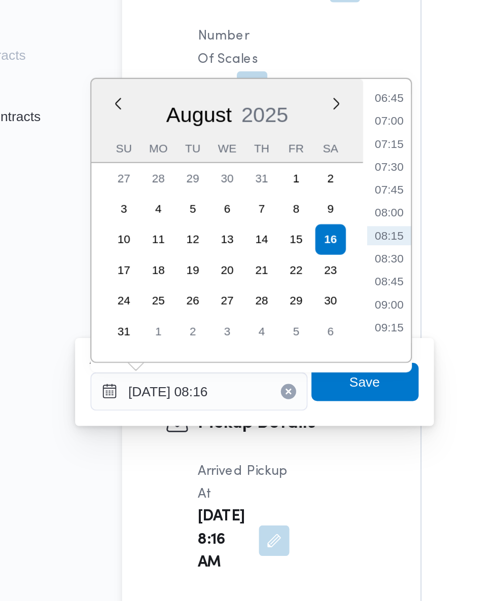
click at [273, 364] on li "07:30" at bounding box center [273, 364] width 23 height 10
type input "16/08/2025 07:30"
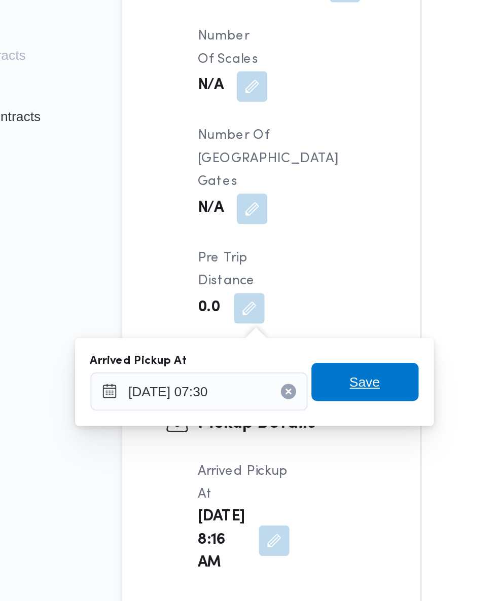
click at [267, 481] on span "Save" at bounding box center [261, 478] width 16 height 12
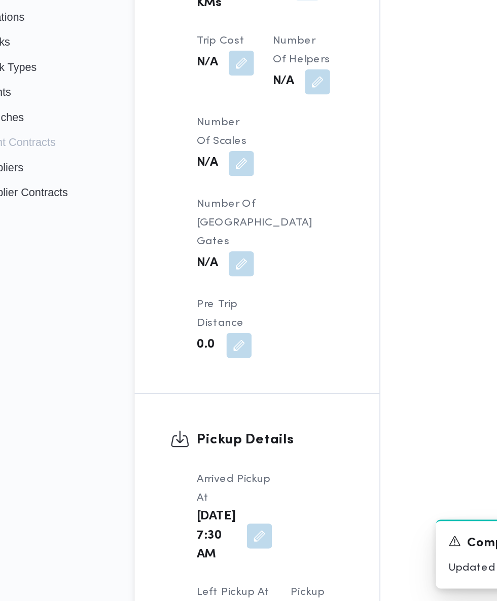
scroll to position [865, 0]
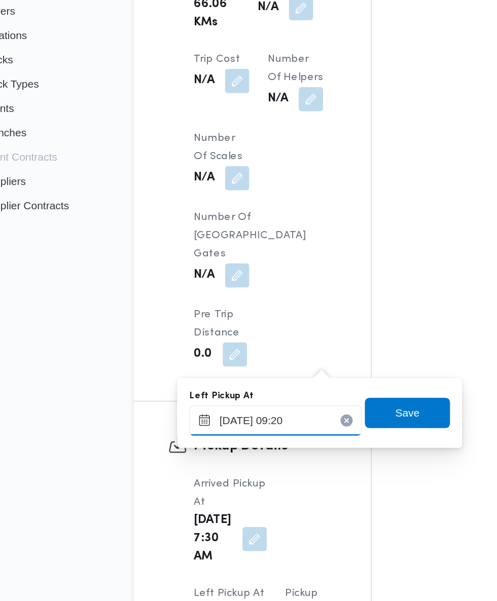
click at [243, 484] on input "16/08/2025 09:20" at bounding box center [226, 481] width 115 height 20
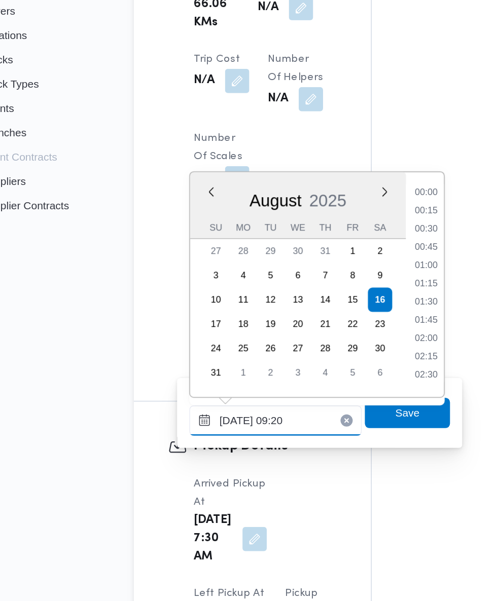
scroll to position [380, 0]
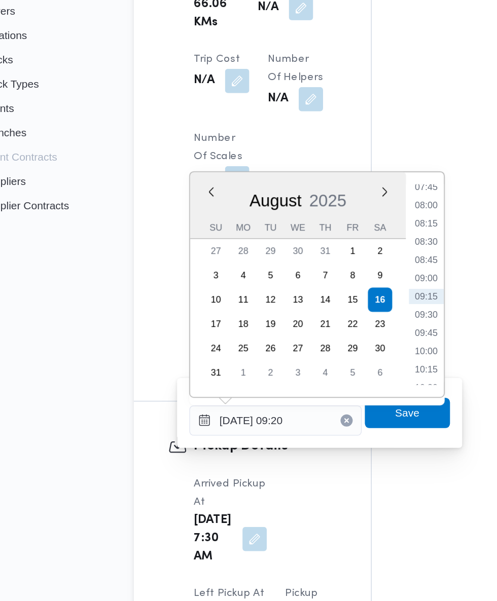
click at [327, 373] on li "08:45" at bounding box center [326, 374] width 23 height 10
type input "16/08/2025 08:45"
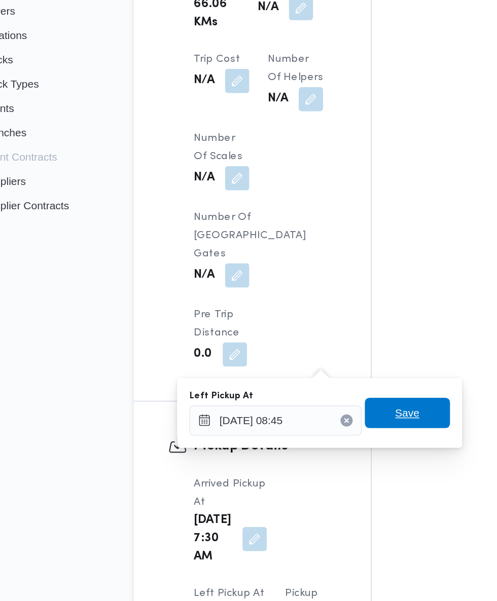
click at [316, 480] on span "Save" at bounding box center [314, 476] width 16 height 12
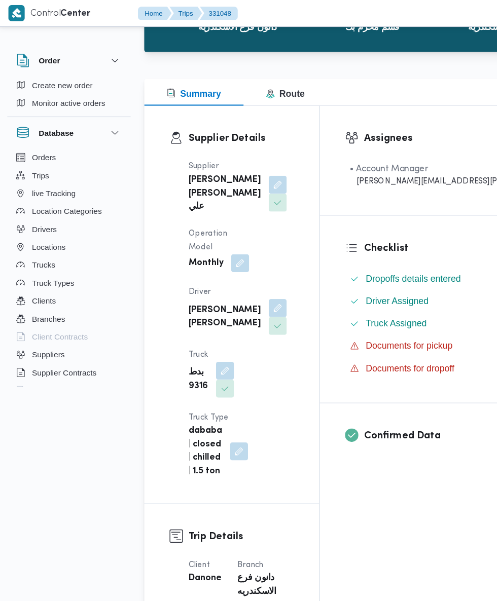
scroll to position [0, 0]
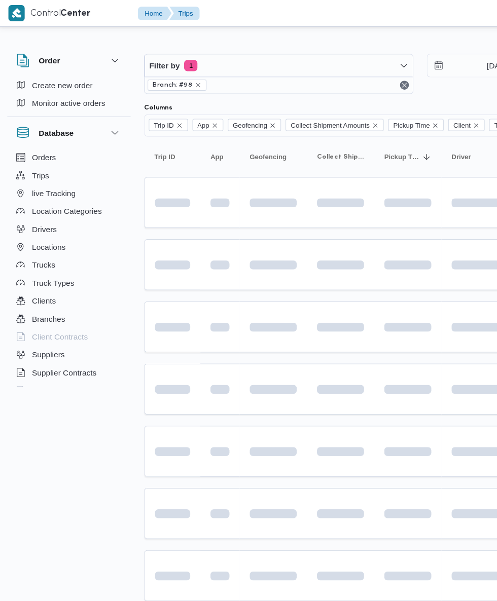
scroll to position [0, 16]
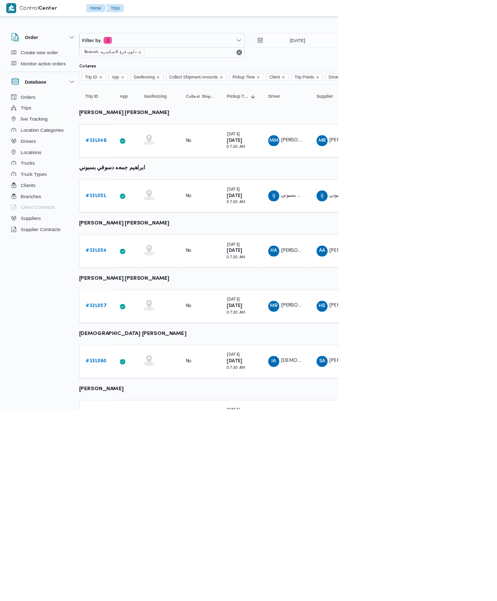
click at [140, 288] on b "# 331051" at bounding box center [141, 287] width 30 height 7
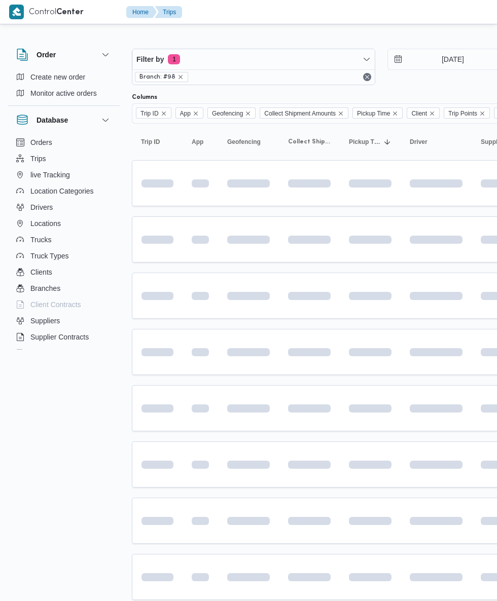
scroll to position [0, 16]
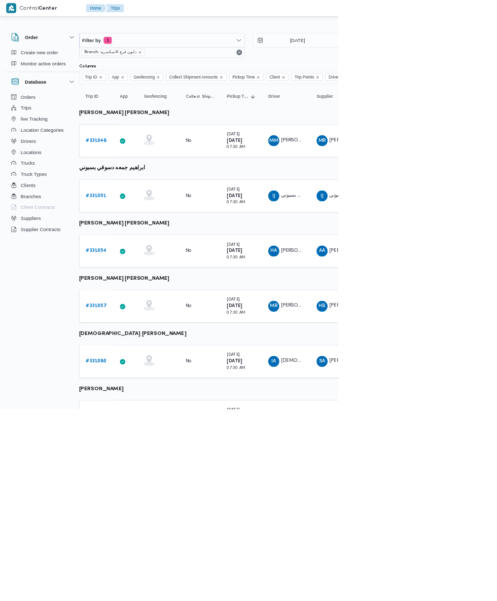
click at [148, 374] on link "# 331054" at bounding box center [141, 369] width 30 height 12
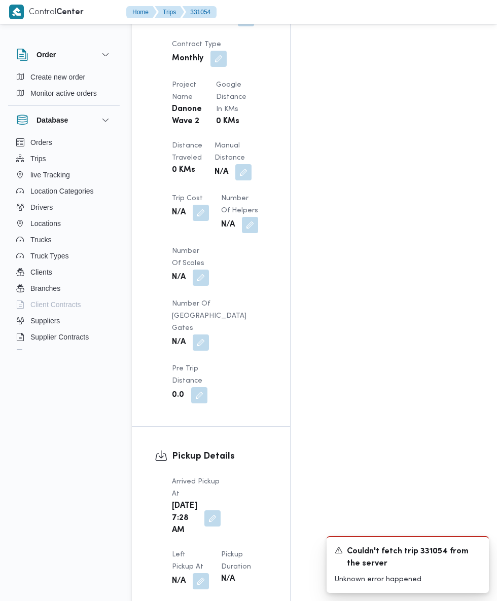
scroll to position [884, 0]
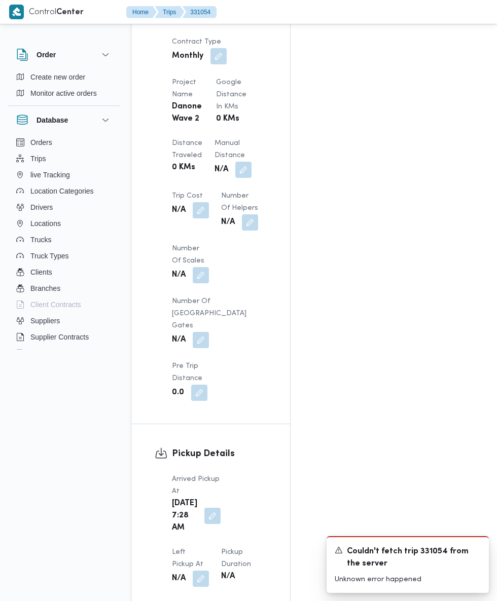
click at [205, 508] on button "button" at bounding box center [212, 516] width 16 height 16
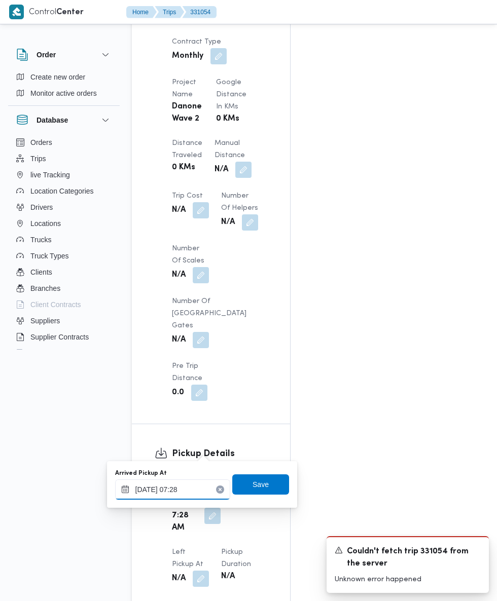
click at [189, 489] on input "16/08/2025 07:28" at bounding box center [172, 490] width 115 height 20
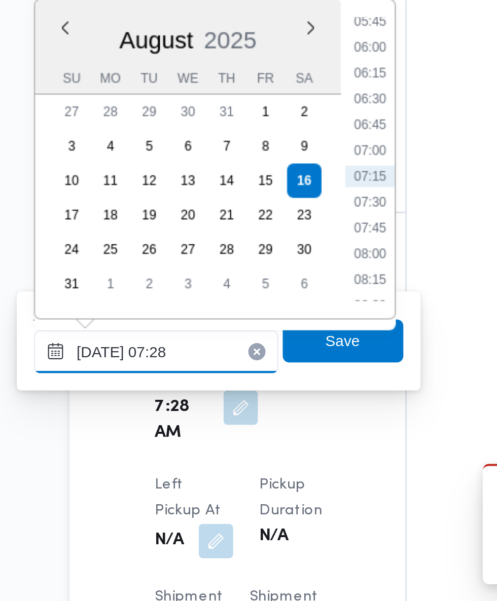
scroll to position [889, 0]
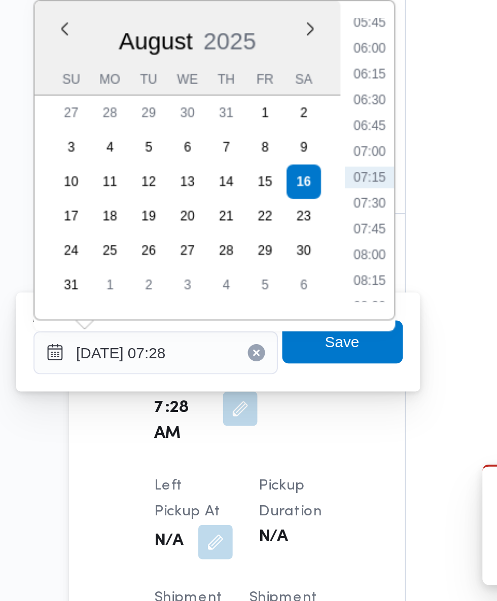
click at [274, 401] on li "07:15" at bounding box center [273, 401] width 23 height 10
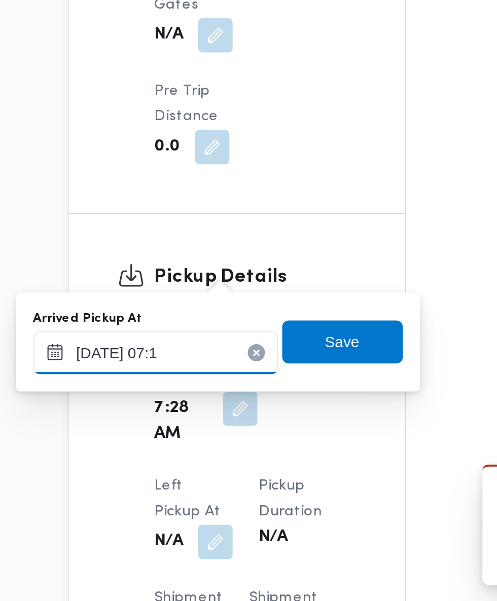
type input "16/08/2025 07:10"
click at [272, 482] on span "Save" at bounding box center [260, 479] width 57 height 20
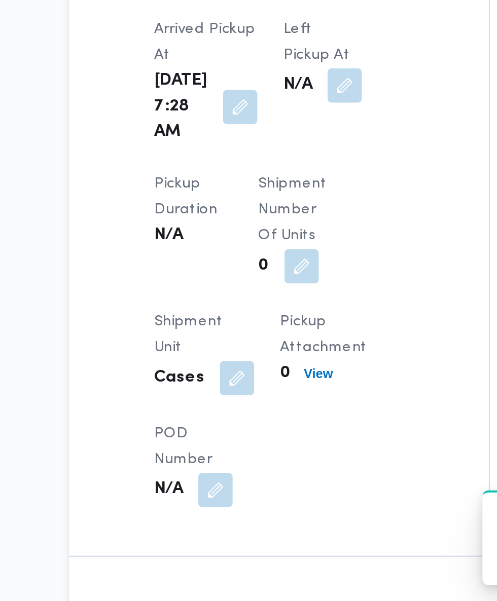
click at [254, 366] on button "button" at bounding box center [262, 358] width 16 height 16
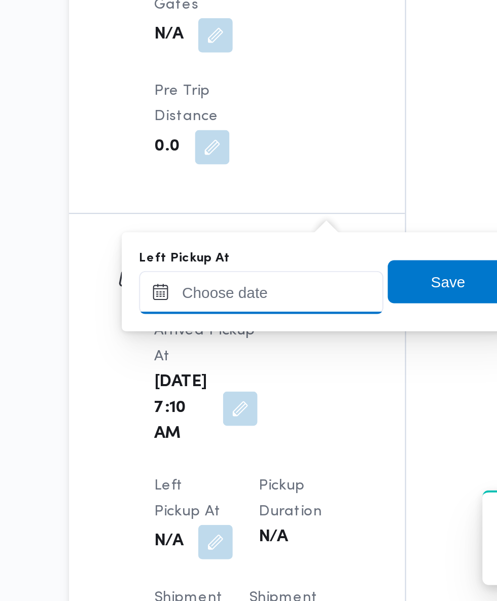
click at [239, 446] on div at bounding box center [222, 455] width 115 height 20
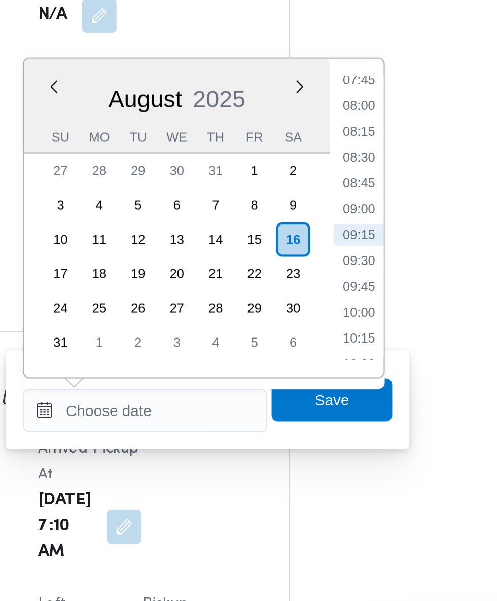
click at [326, 349] on li "08:45" at bounding box center [322, 348] width 23 height 10
type input "16/08/2025 08:45"
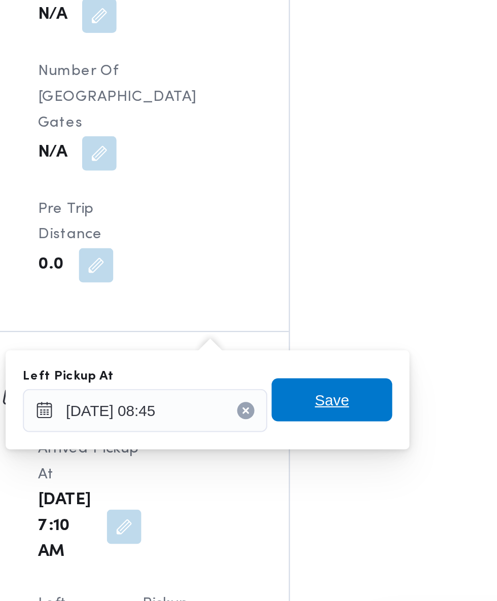
click at [325, 450] on span "Save" at bounding box center [310, 450] width 57 height 20
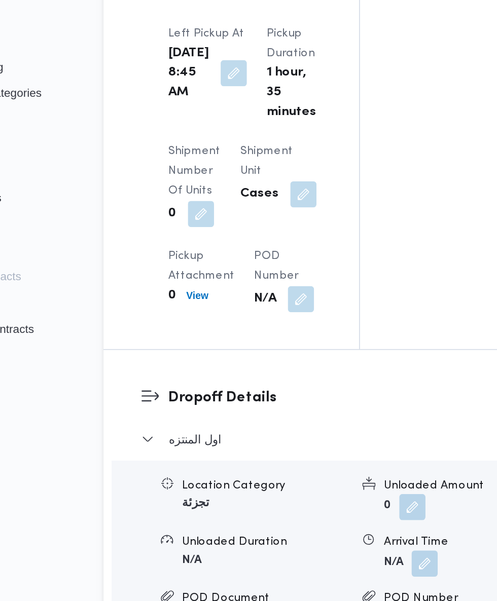
scroll to position [1282, 0]
click at [322, 475] on button "button" at bounding box center [330, 483] width 16 height 16
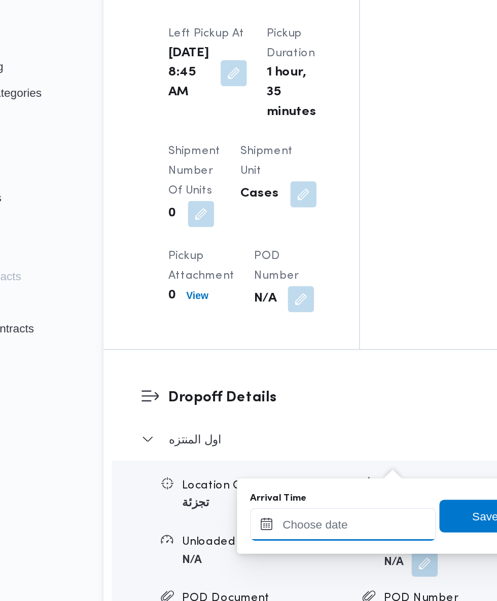
click at [275, 454] on input "Arrival Time" at bounding box center [280, 458] width 115 height 20
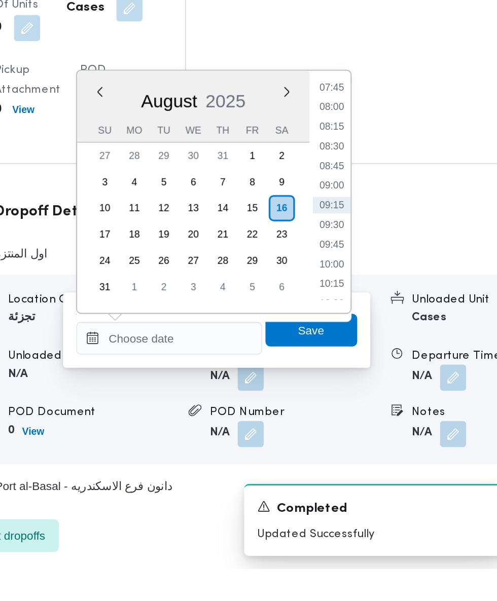
click at [387, 395] on li "09:45" at bounding box center [380, 400] width 23 height 10
type input "16/08/2025 09:45"
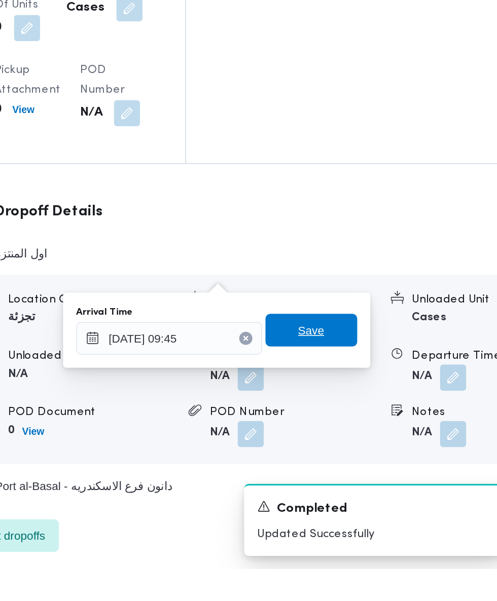
click at [384, 457] on span "Save" at bounding box center [368, 453] width 57 height 20
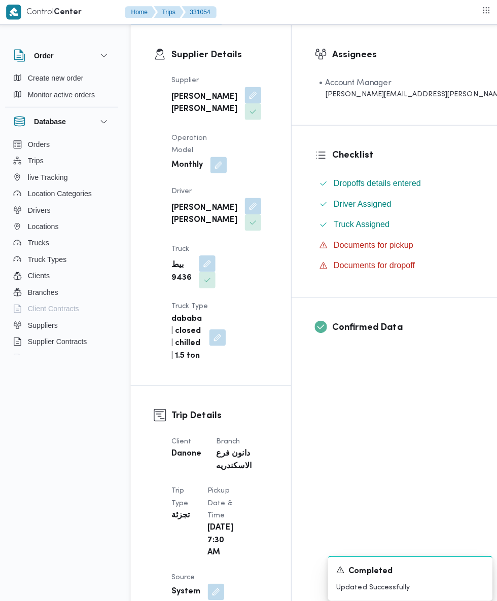
scroll to position [0, 0]
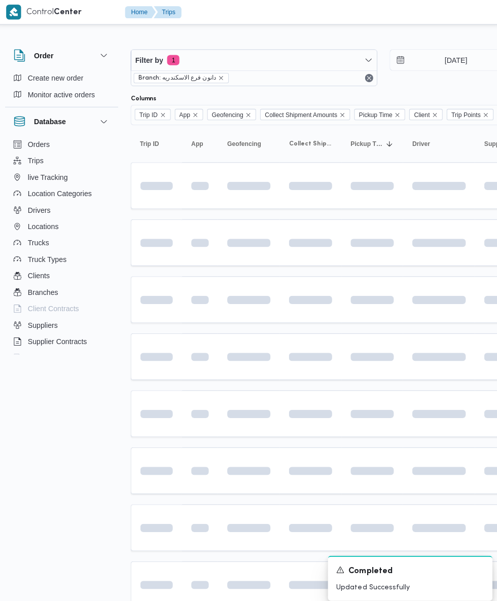
scroll to position [0, 16]
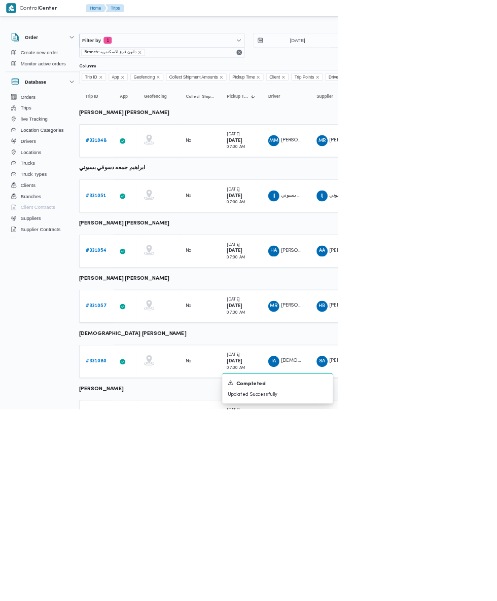
click at [142, 450] on b "# 331057" at bounding box center [141, 450] width 30 height 7
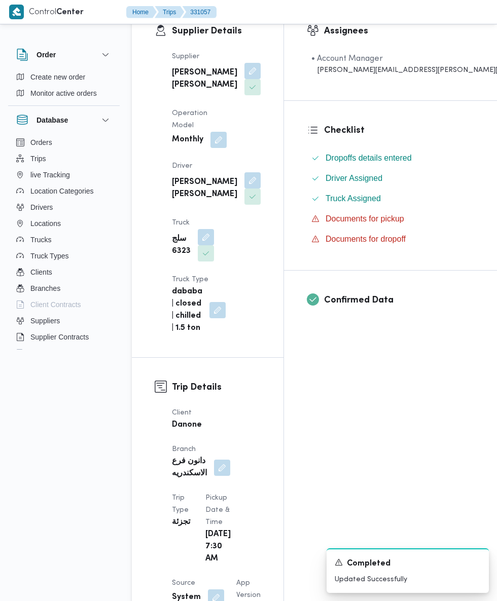
scroll to position [180, 0]
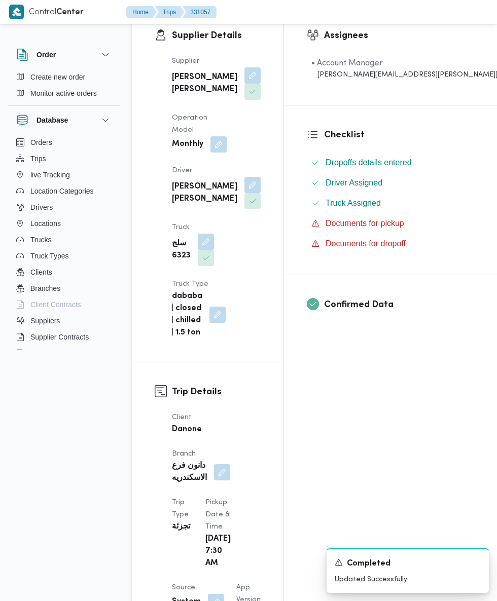
click at [214, 594] on button "button" at bounding box center [216, 602] width 16 height 16
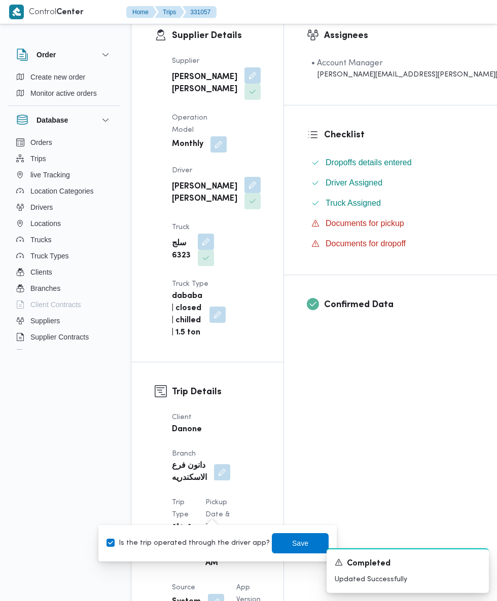
click at [216, 543] on label "Is the trip operated through the driver app?" at bounding box center [187, 543] width 163 height 12
checkbox input "false"
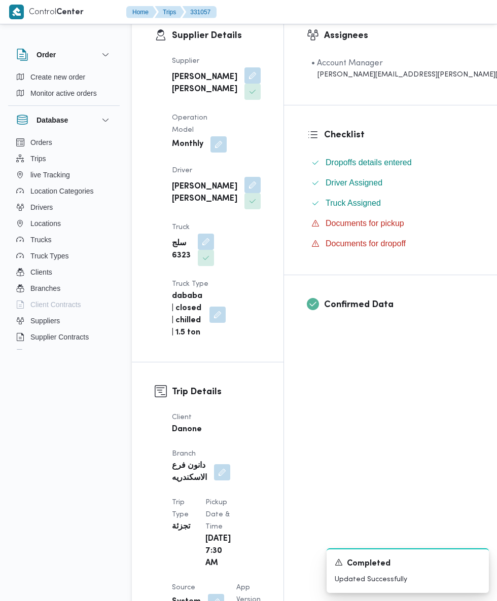
click at [295, 547] on div "A new notification appears Completed Updated Successfully" at bounding box center [395, 571] width 203 height 61
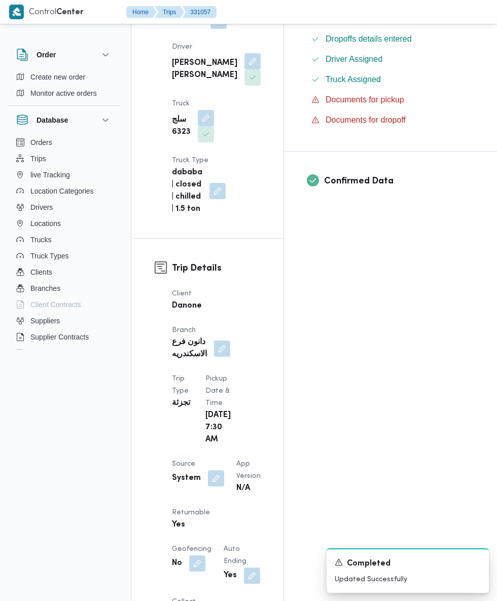
scroll to position [304, 0]
click at [219, 470] on span at bounding box center [213, 478] width 21 height 16
click at [219, 470] on button "button" at bounding box center [216, 478] width 16 height 16
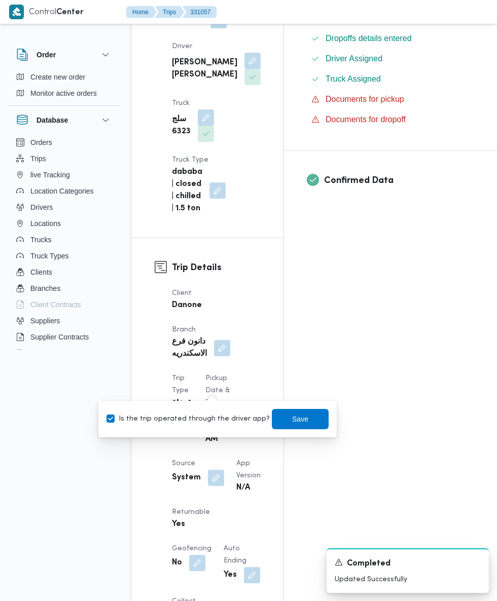
click at [234, 416] on label "Is the trip operated through the driver app?" at bounding box center [187, 419] width 163 height 12
checkbox input "false"
click at [292, 419] on span "Save" at bounding box center [300, 419] width 16 height 12
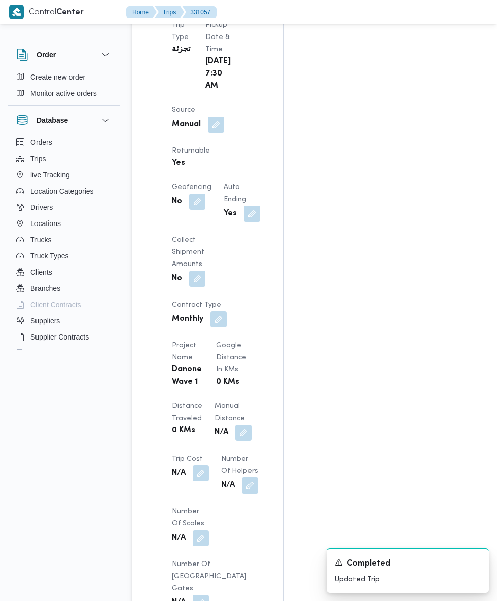
scroll to position [742, 0]
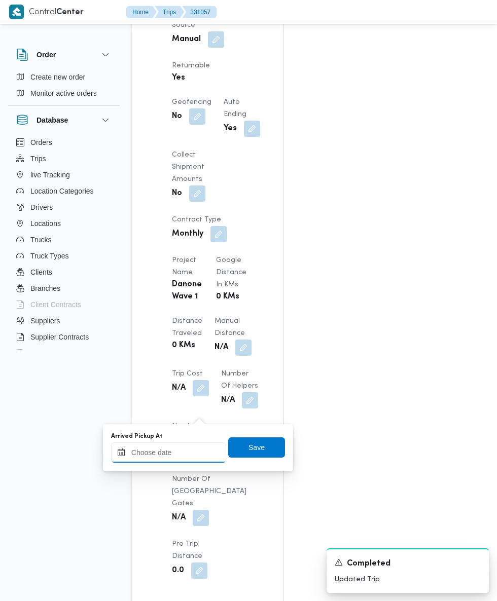
click at [178, 451] on input "Arrived Pickup At" at bounding box center [168, 453] width 115 height 20
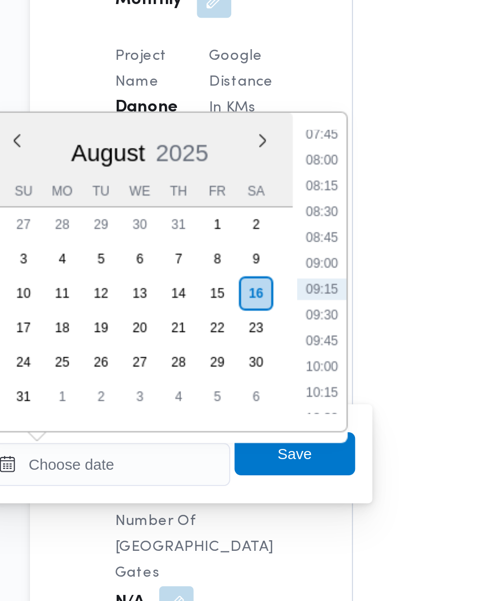
click at [276, 300] on li "07:45" at bounding box center [269, 297] width 23 height 10
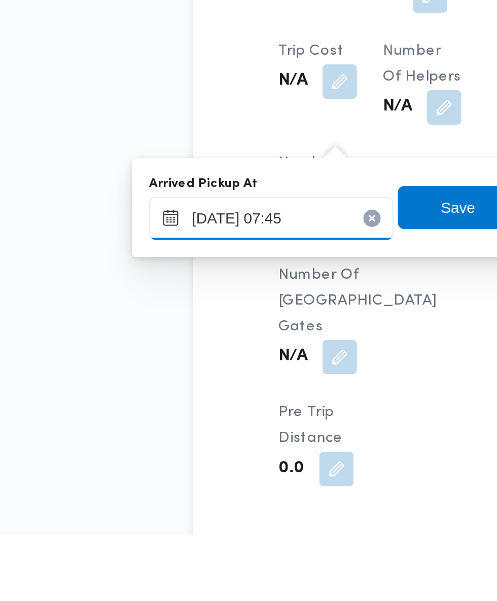
click at [175, 451] on input "16/08/2025 07:45" at bounding box center [168, 453] width 115 height 20
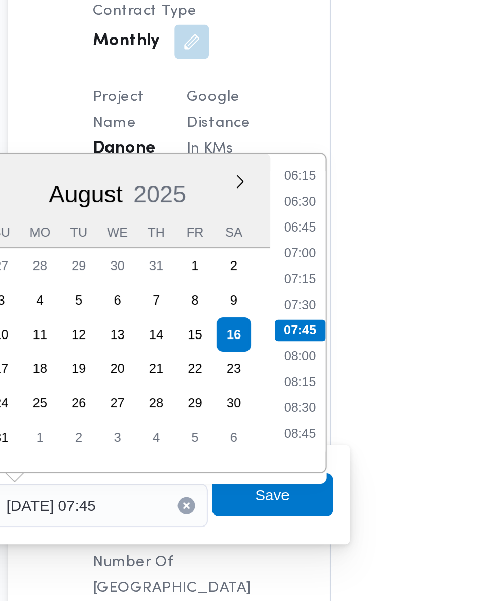
click at [276, 346] on li "07:15" at bounding box center [269, 346] width 23 height 10
type input "16/08/2025 07:15"
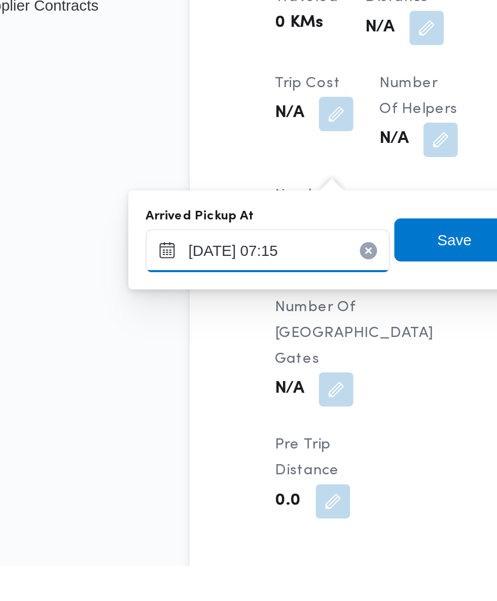
scroll to position [742, 0]
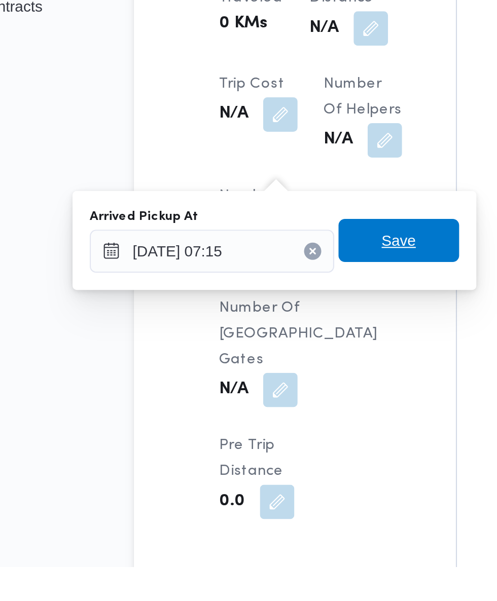
click at [259, 450] on span "Save" at bounding box center [256, 448] width 16 height 12
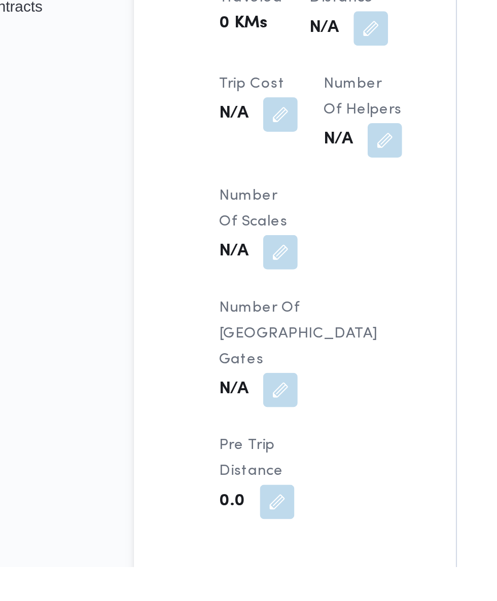
scroll to position [742, 0]
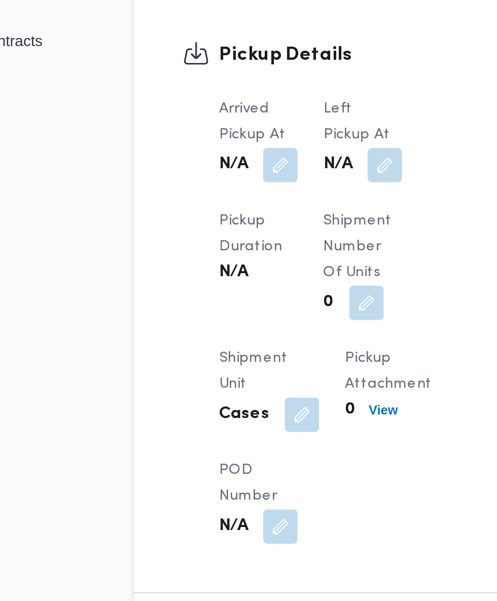
click at [252, 403] on button "button" at bounding box center [250, 396] width 16 height 16
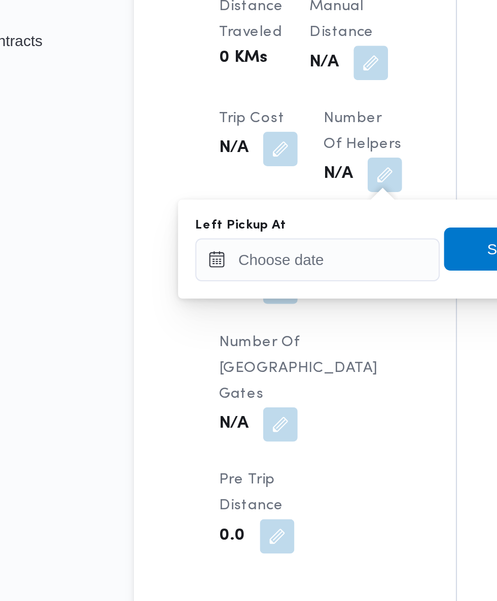
scroll to position [755, 0]
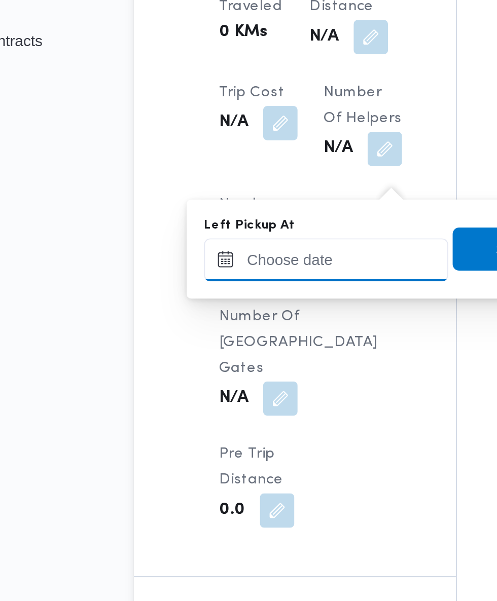
click at [236, 439] on input "Left Pickup At" at bounding box center [222, 441] width 115 height 20
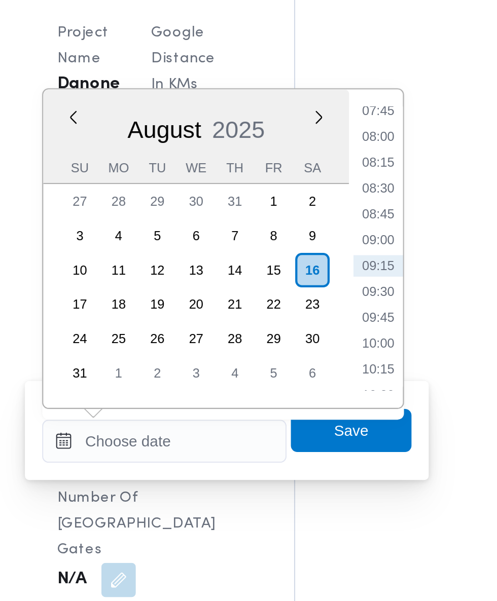
click at [329, 323] on li "08:30" at bounding box center [322, 321] width 23 height 10
type input "16/08/2025 08:30"
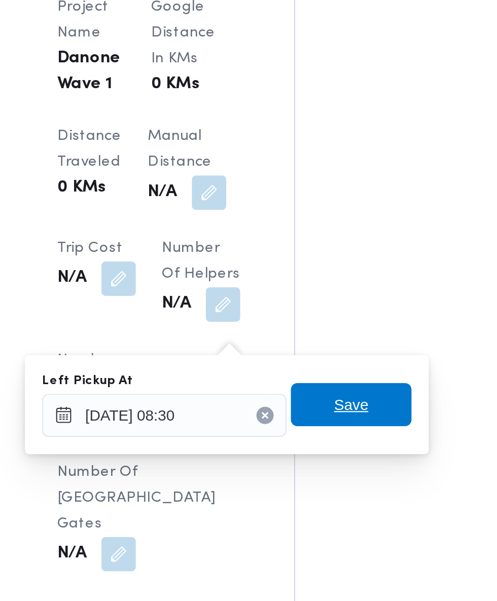
click at [318, 438] on span "Save" at bounding box center [310, 435] width 16 height 12
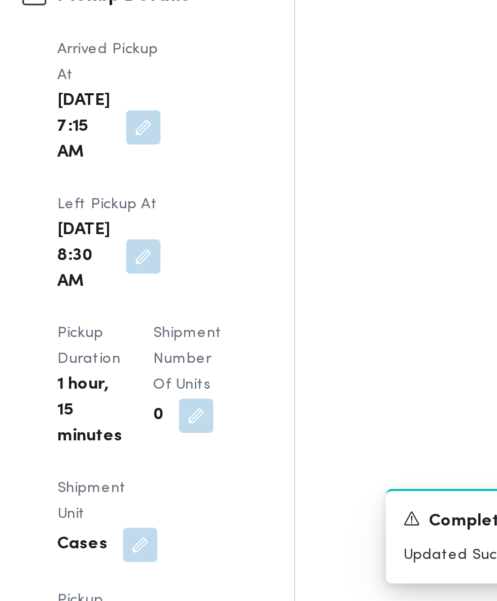
scroll to position [1079, 0]
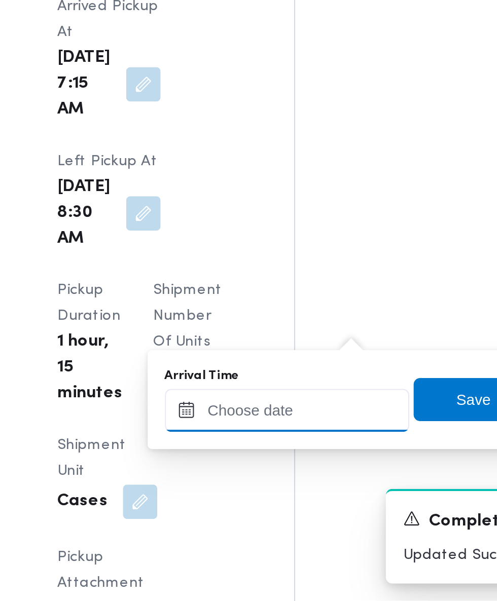
click at [298, 510] on input "Arrival Time" at bounding box center [280, 511] width 115 height 20
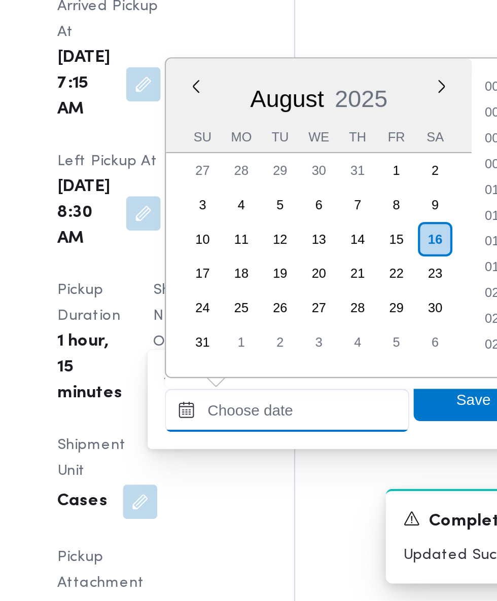
scroll to position [380, 0]
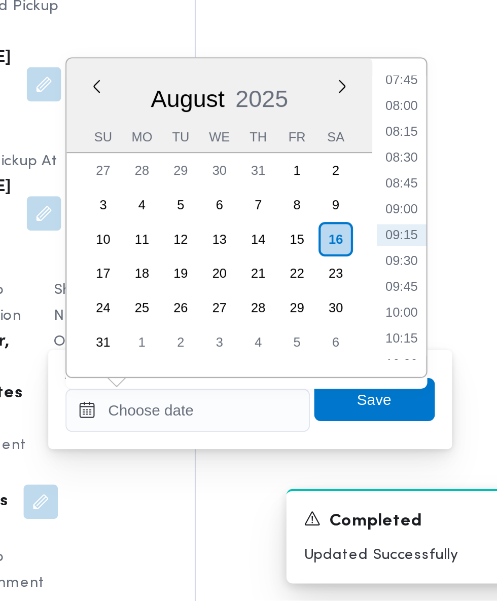
click at [382, 432] on li "09:15" at bounding box center [380, 429] width 23 height 10
type input "16/08/2025 09:15"
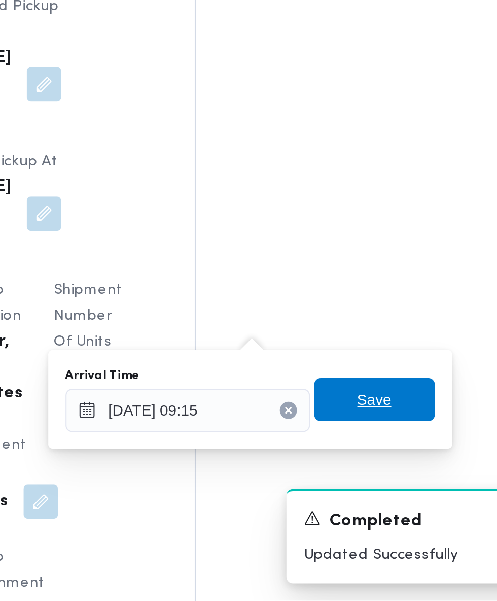
click at [380, 511] on span "Save" at bounding box center [368, 506] width 57 height 20
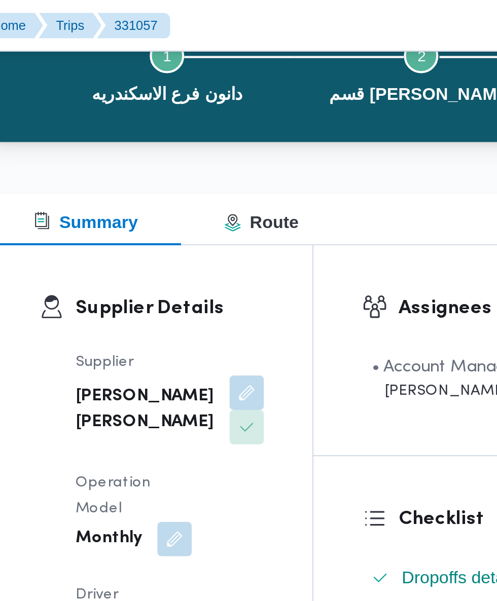
scroll to position [0, 0]
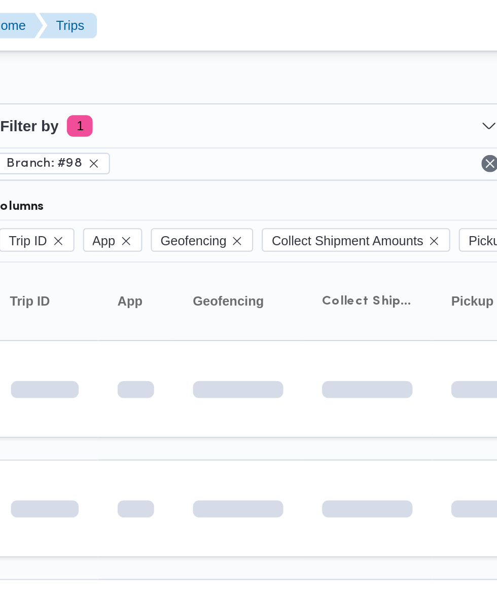
scroll to position [0, 16]
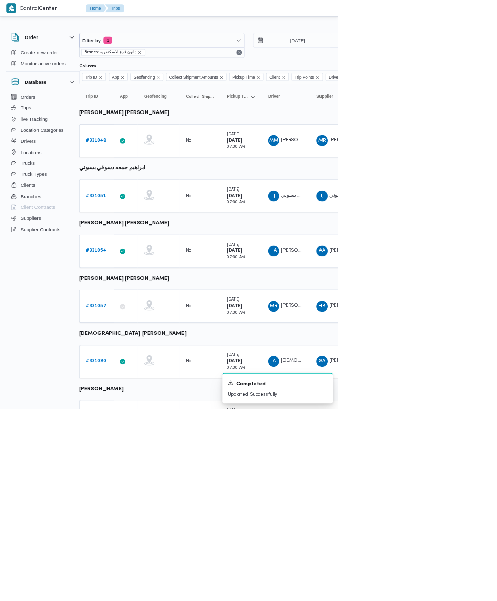
click at [142, 530] on b "# 331080" at bounding box center [141, 531] width 31 height 7
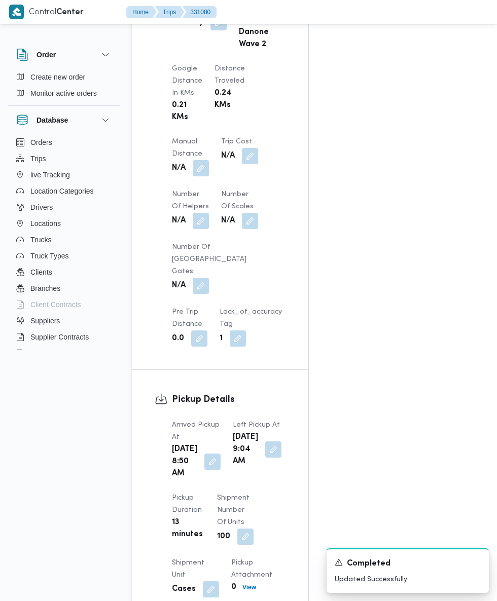
scroll to position [867, 0]
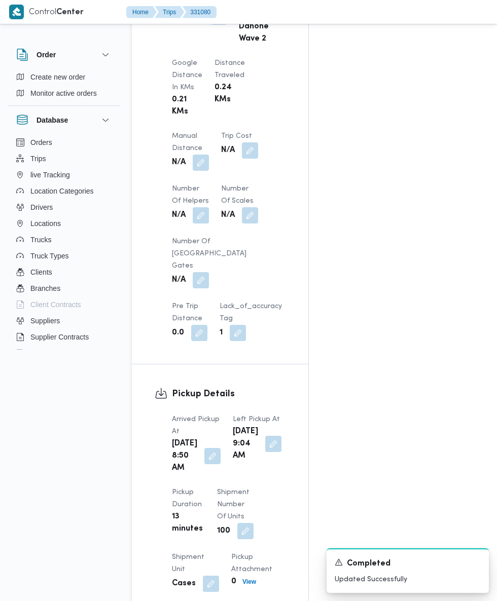
click at [211, 464] on button "button" at bounding box center [212, 456] width 16 height 16
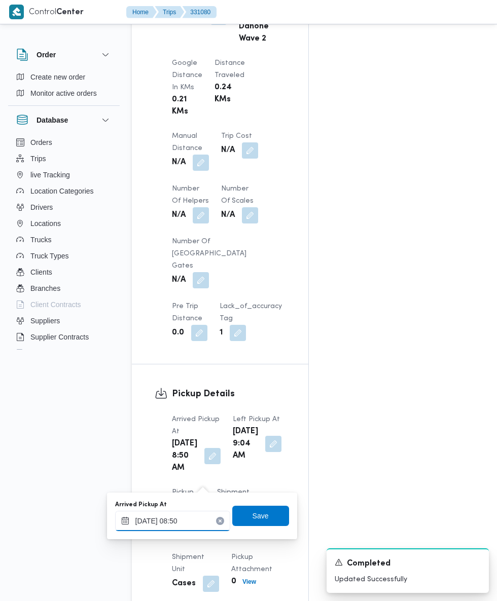
click at [188, 521] on input "16/08/2025 08:50" at bounding box center [172, 521] width 115 height 20
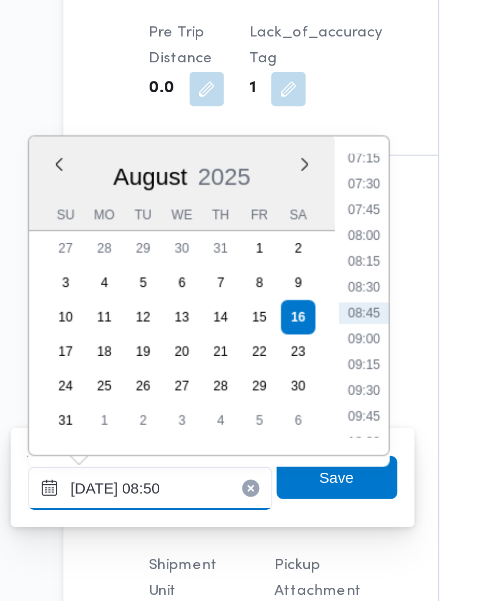
scroll to position [904, 0]
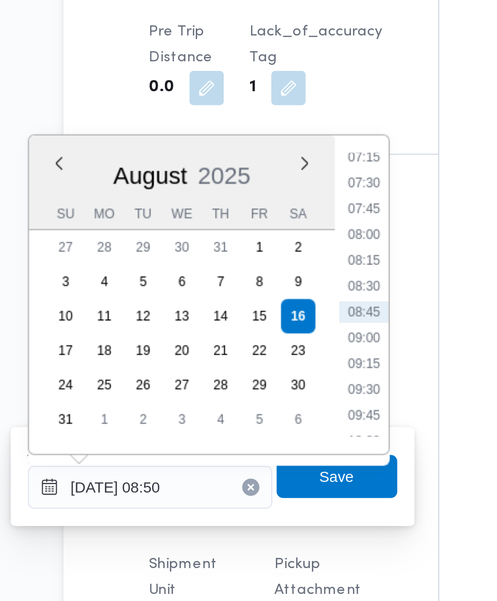
click at [277, 354] on li "07:45" at bounding box center [273, 352] width 23 height 10
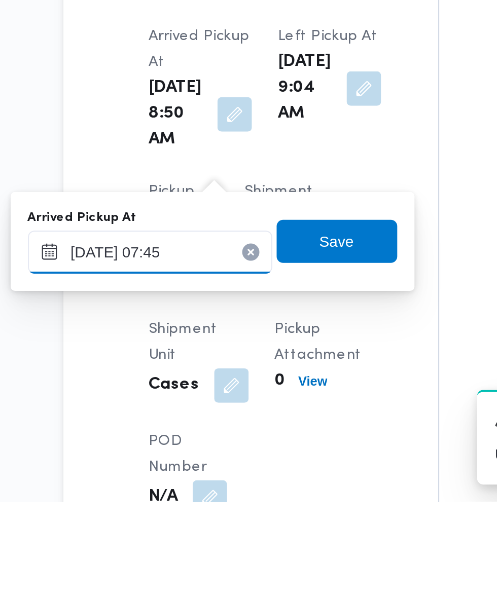
scroll to position [904, 0]
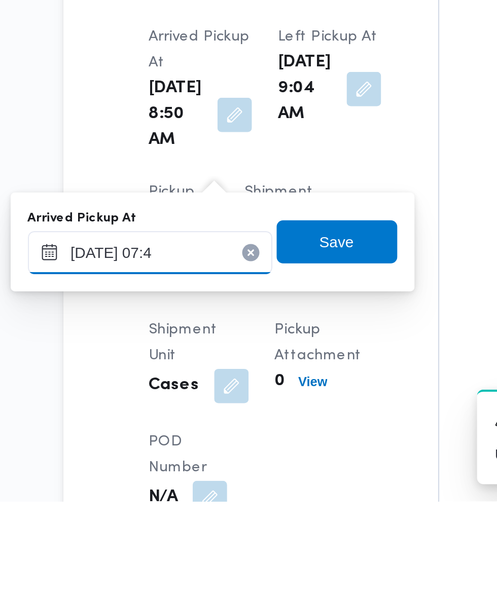
type input "16/08/2025 07:40"
click at [266, 482] on span "Save" at bounding box center [261, 479] width 16 height 12
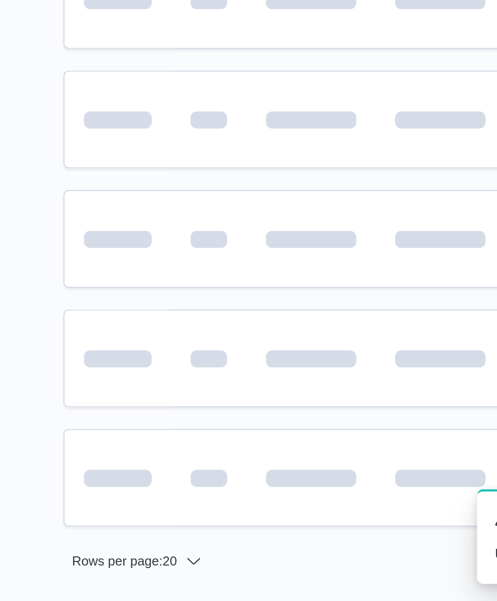
scroll to position [0, 16]
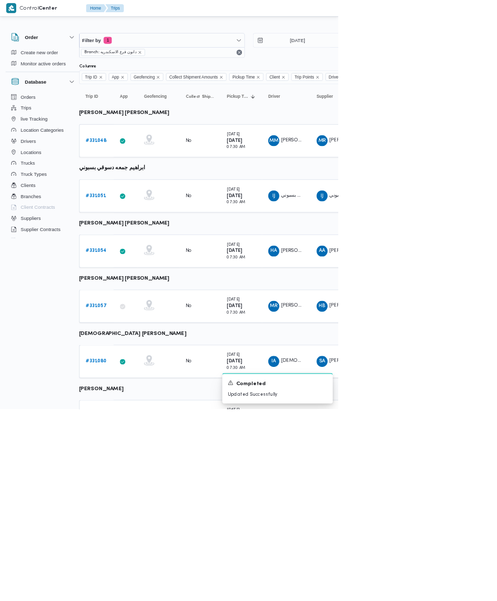
click at [142, 612] on b "# 331088" at bounding box center [141, 612] width 31 height 7
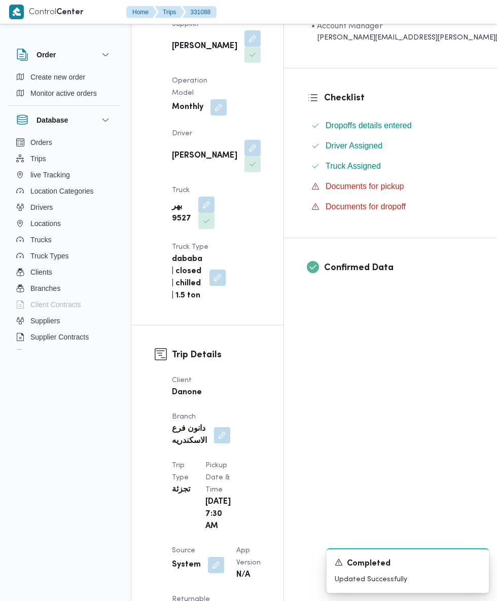
scroll to position [218, 0]
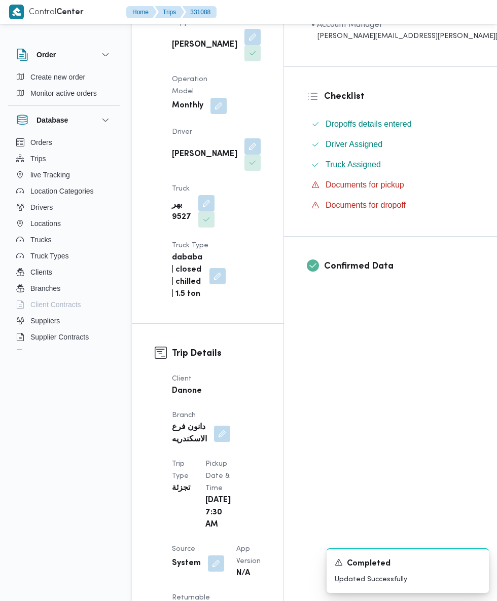
click at [212, 556] on button "button" at bounding box center [216, 564] width 16 height 16
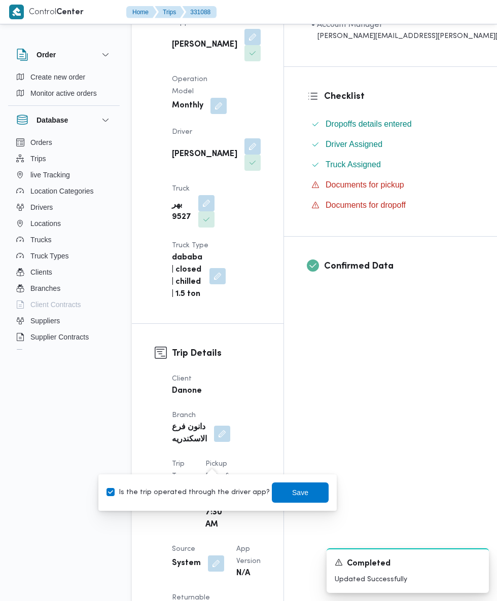
click at [202, 492] on label "Is the trip operated through the driver app?" at bounding box center [187, 493] width 163 height 12
checkbox input "false"
click at [305, 492] on span "Save" at bounding box center [300, 493] width 57 height 20
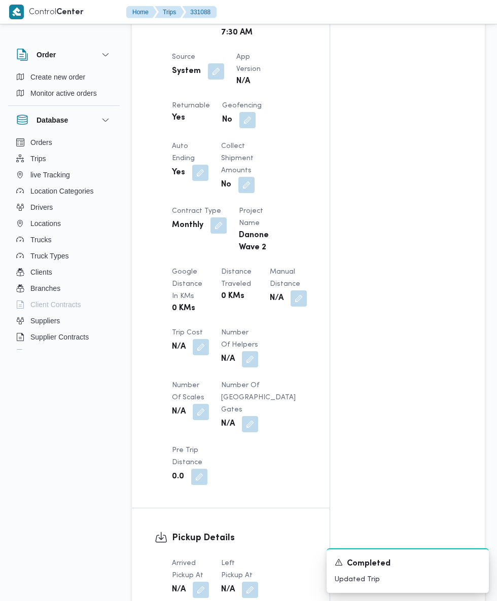
scroll to position [717, 0]
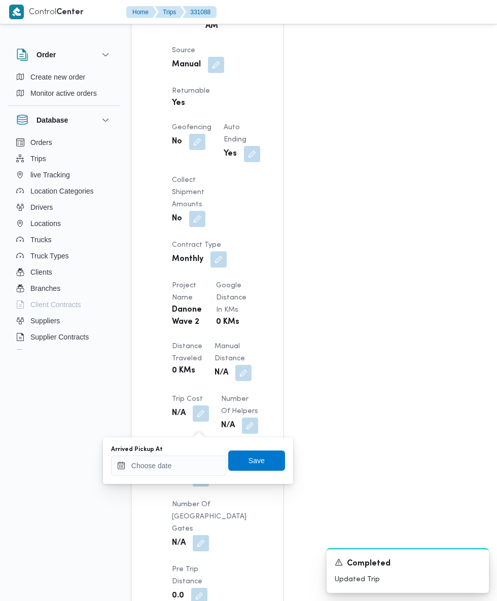
click at [195, 465] on input "Arrived Pickup At" at bounding box center [168, 466] width 115 height 20
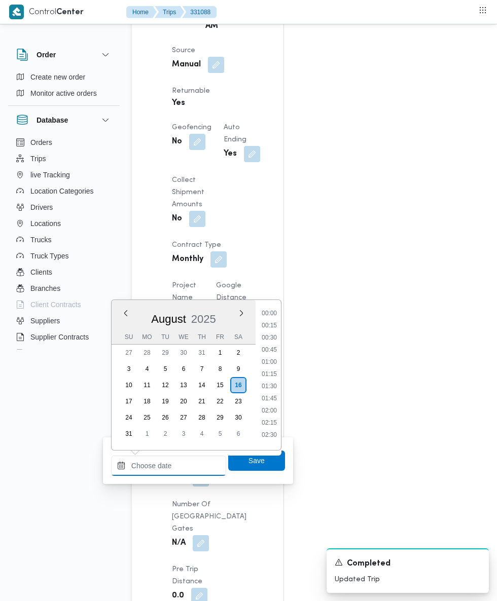
scroll to position [380, 0]
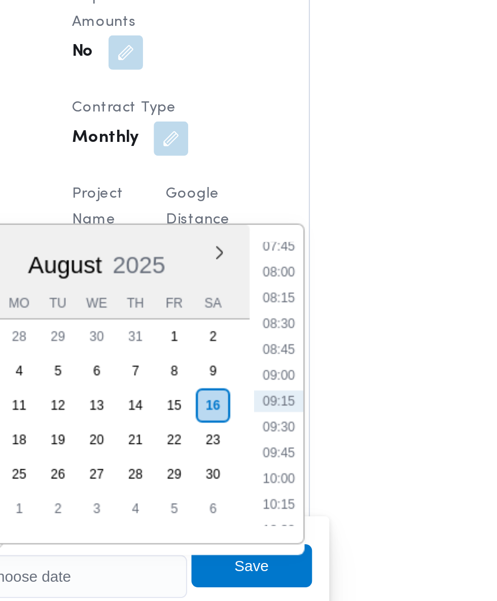
click at [268, 315] on li "07:45" at bounding box center [269, 310] width 23 height 10
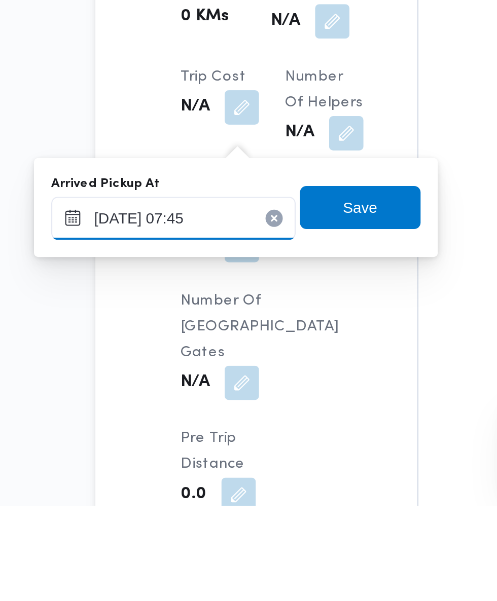
scroll to position [717, 0]
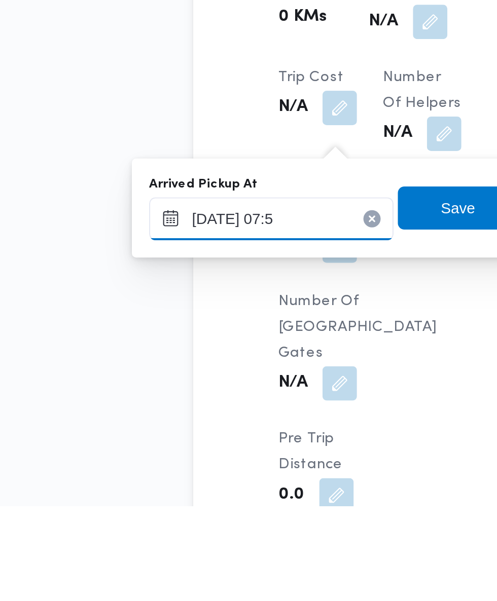
type input "16/08/2025 07:55"
click at [253, 461] on span "Save" at bounding box center [256, 461] width 16 height 12
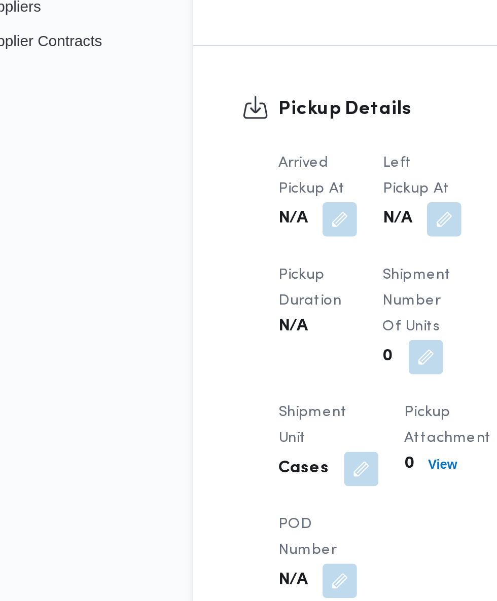
click at [250, 419] on button "button" at bounding box center [250, 421] width 16 height 16
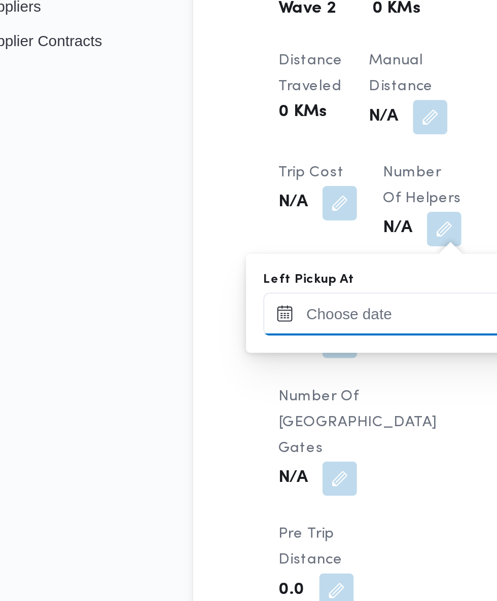
click at [227, 464] on input "Left Pickup At" at bounding box center [222, 466] width 115 height 20
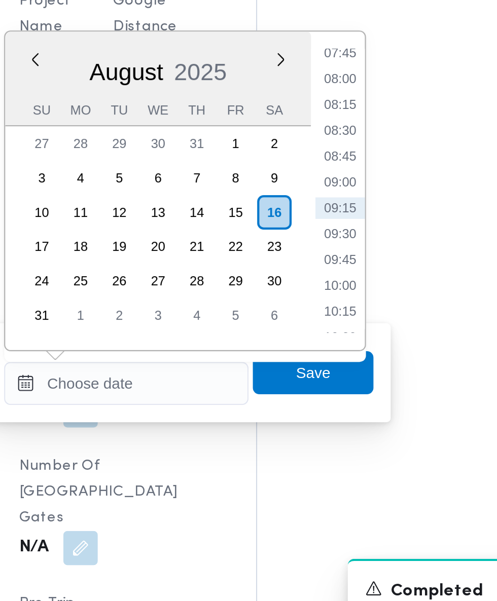
click at [331, 382] on li "09:15" at bounding box center [322, 383] width 23 height 10
type input "16/08/2025 09:15"
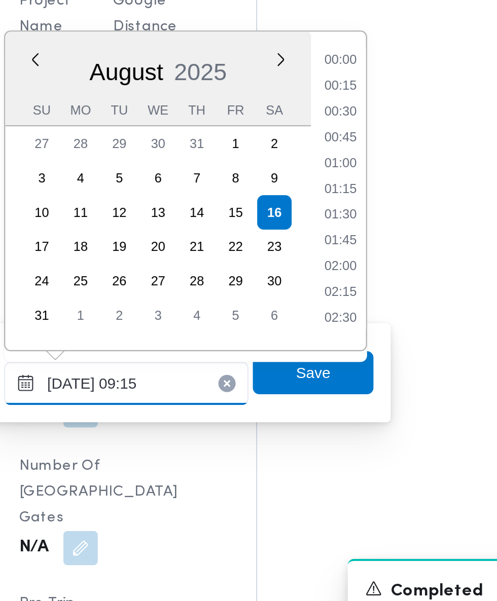
scroll to position [380, 0]
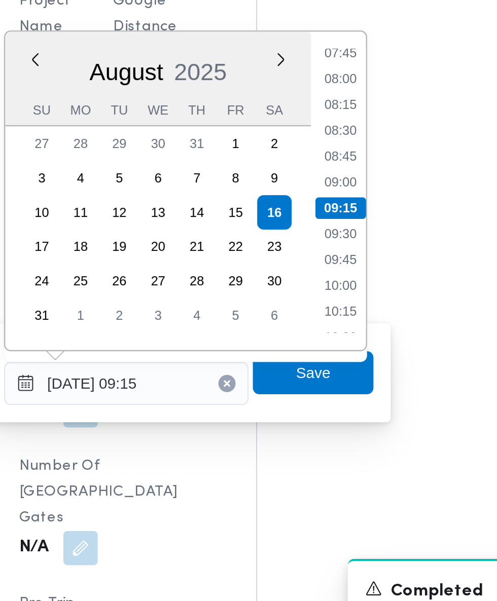
click at [327, 383] on li "09:15" at bounding box center [323, 383] width 24 height 10
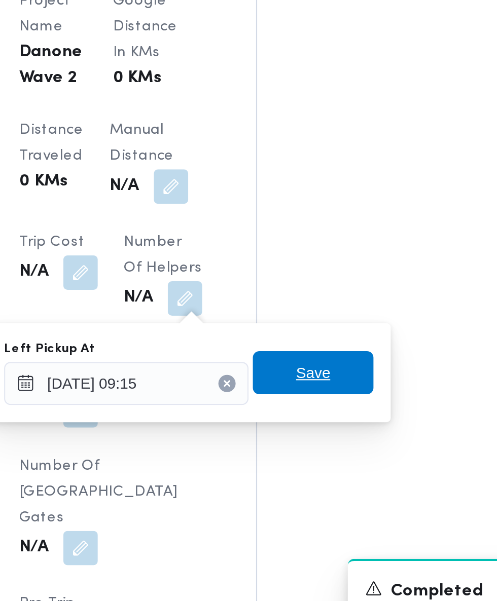
click at [325, 459] on span "Save" at bounding box center [310, 461] width 57 height 20
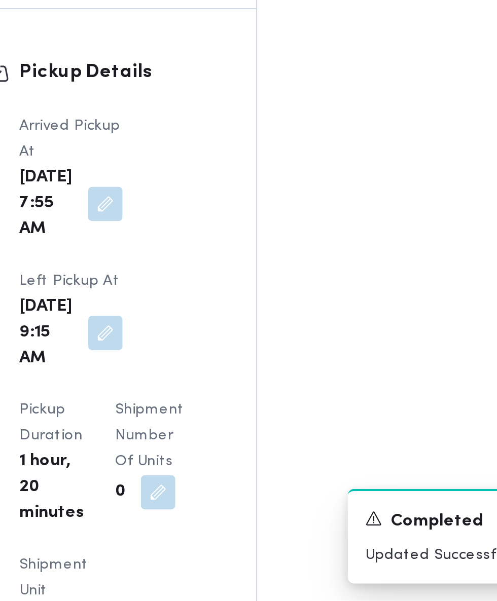
scroll to position [1023, 0]
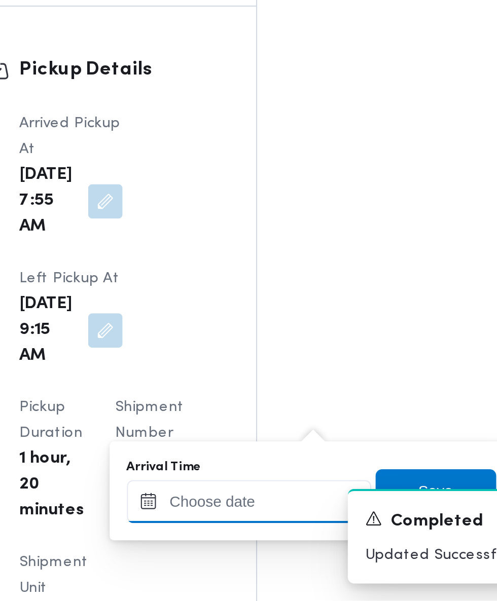
click at [281, 558] on input "Arrival Time" at bounding box center [280, 555] width 115 height 20
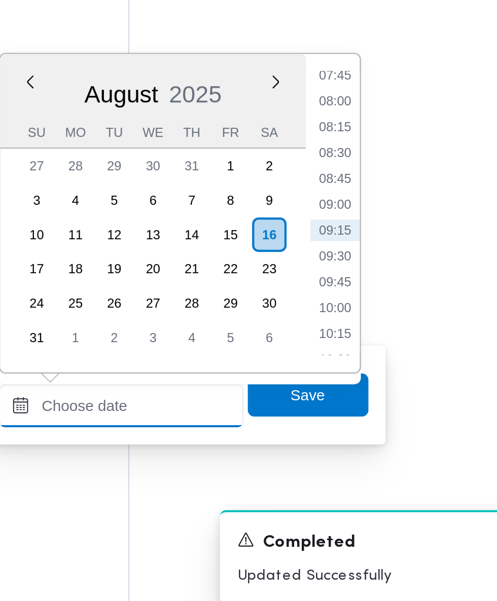
scroll to position [1079, 0]
click at [385, 442] on li "09:45" at bounding box center [380, 441] width 23 height 10
type input "16/08/2025 09:45"
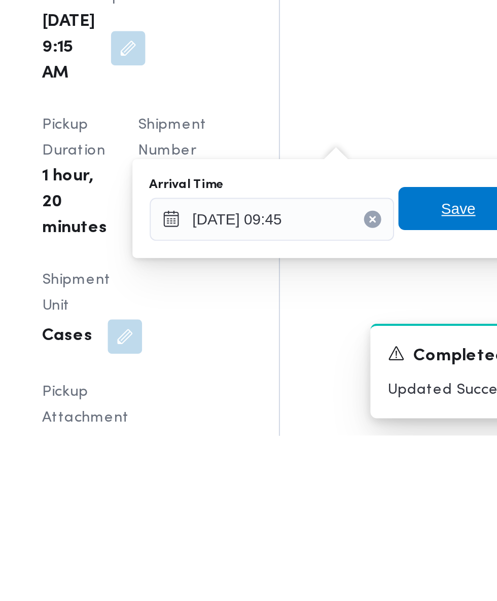
click at [367, 495] on span "Save" at bounding box center [368, 494] width 16 height 12
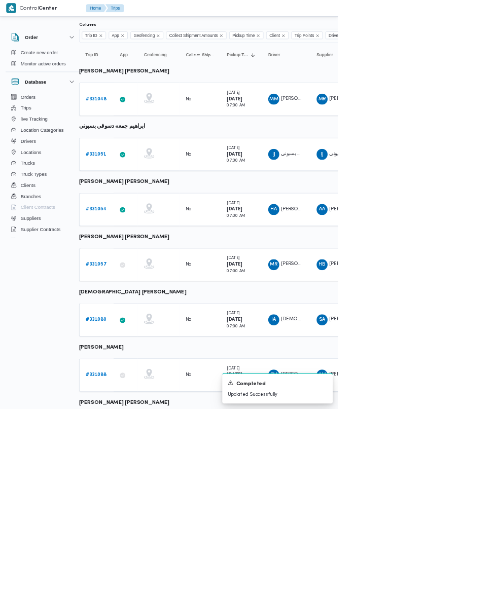
scroll to position [61, 16]
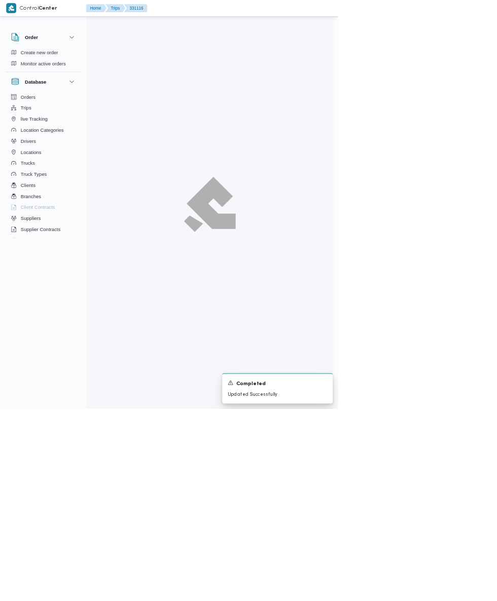
scroll to position [61, 0]
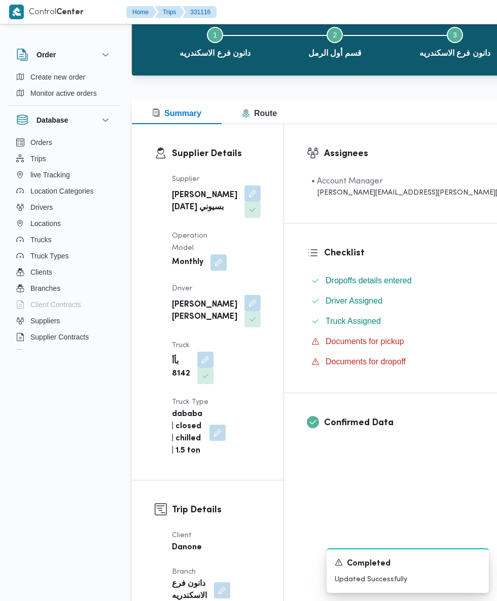
click at [244, 311] on button "button" at bounding box center [252, 319] width 16 height 16
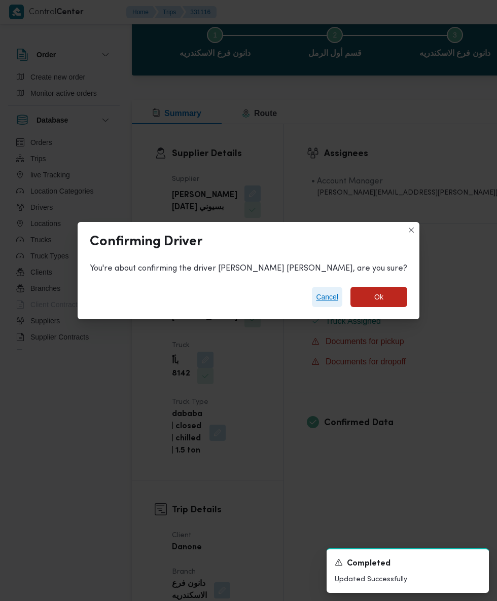
click at [317, 294] on span "Cancel" at bounding box center [327, 297] width 22 height 12
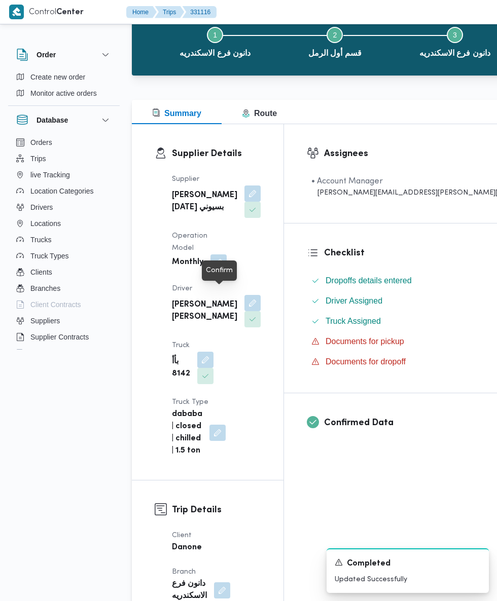
click at [219, 270] on div "Confirm" at bounding box center [219, 271] width 27 height 12
click at [244, 295] on button "button" at bounding box center [252, 303] width 16 height 16
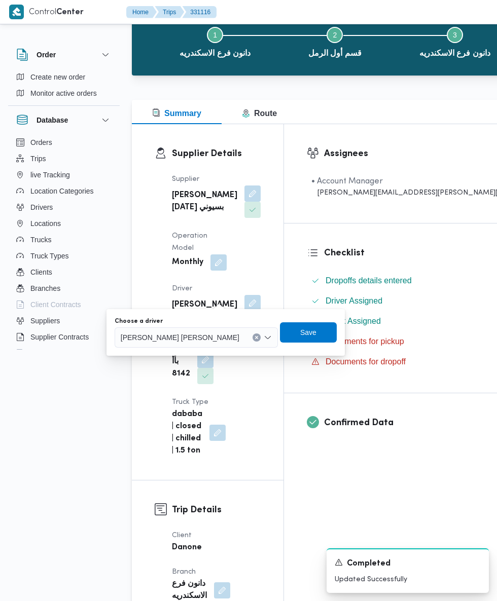
click at [244, 295] on button "button" at bounding box center [252, 303] width 16 height 16
click at [243, 337] on input "Choose a driver" at bounding box center [243, 338] width 1 height 12
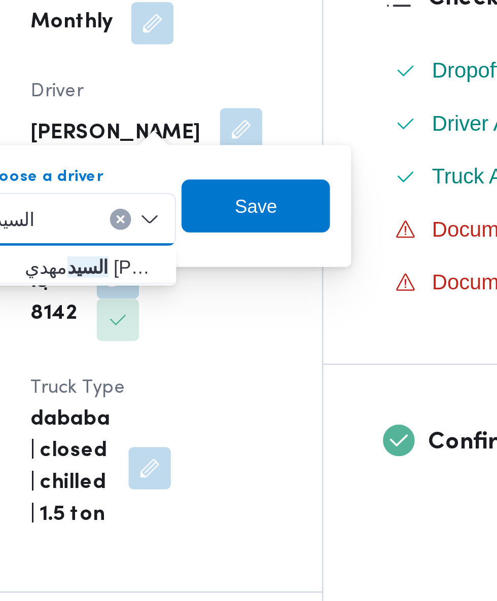
scroll to position [0, 0]
type input "السيد"
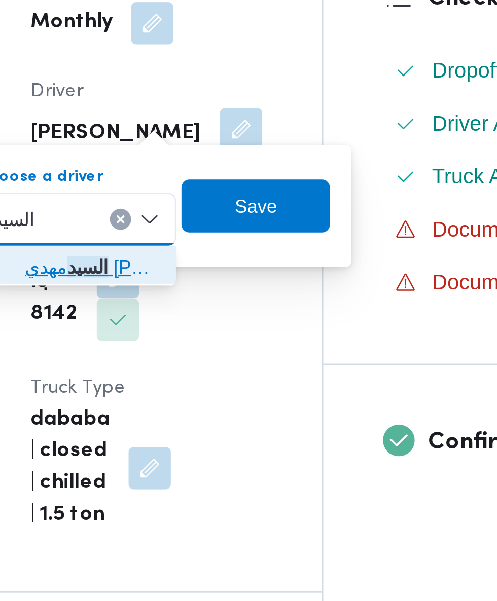
click at [208, 352] on span "السيد مهدي السيد العدوي سعد" at bounding box center [196, 356] width 52 height 12
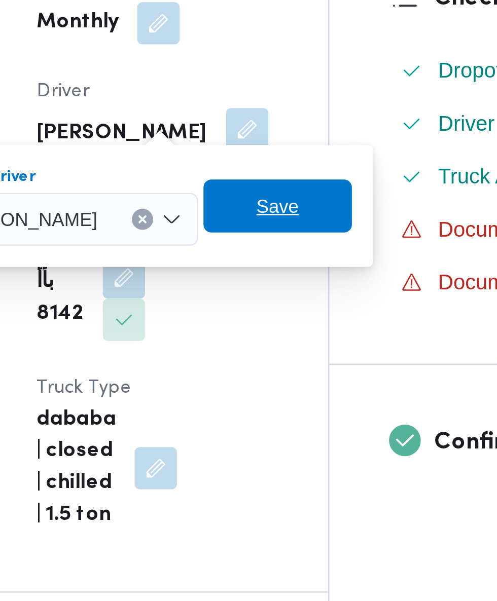
click at [272, 334] on span "Save" at bounding box center [264, 333] width 16 height 12
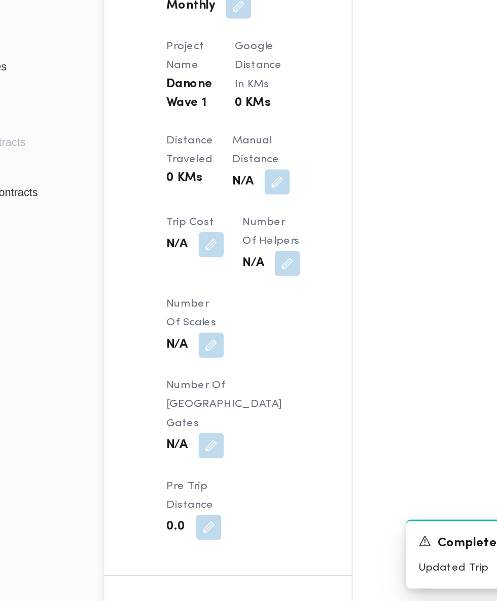
scroll to position [731, 0]
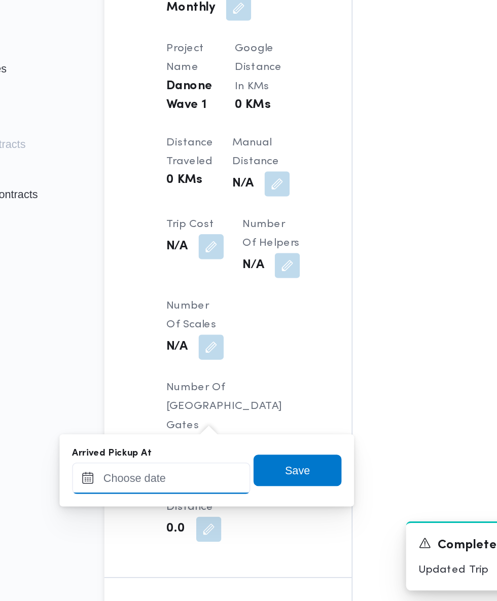
click at [187, 521] on input "Arrived Pickup At" at bounding box center [168, 521] width 115 height 20
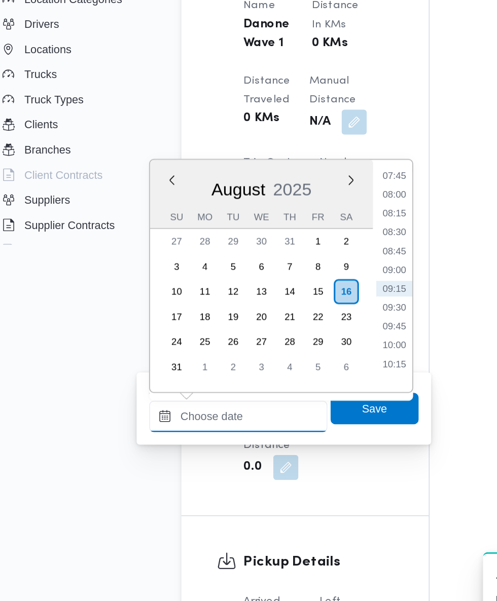
scroll to position [791, 0]
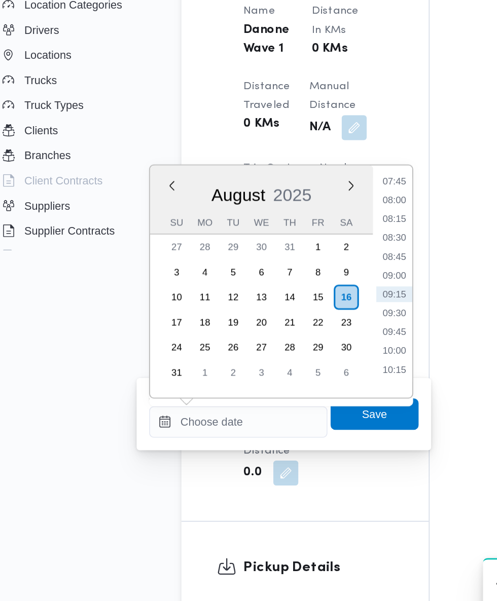
click at [269, 305] on li "07:45" at bounding box center [269, 305] width 23 height 10
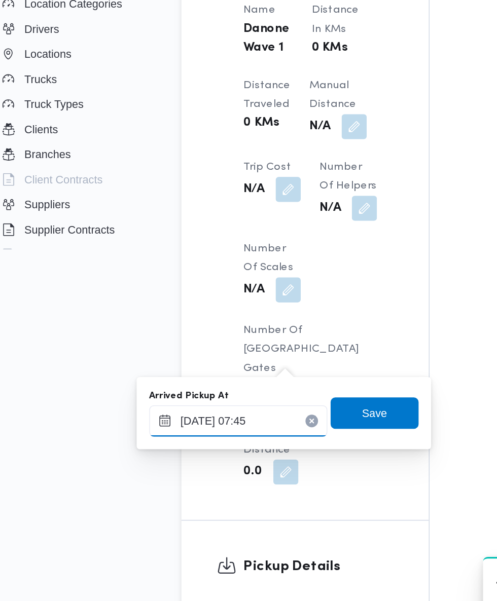
click at [193, 458] on input "16/08/2025 07:45" at bounding box center [168, 461] width 115 height 20
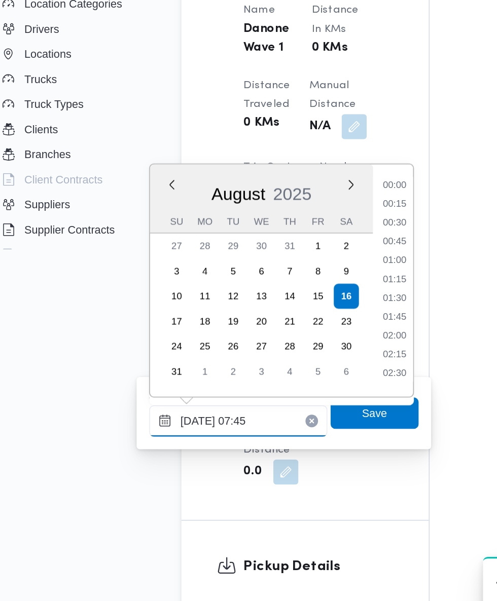
scroll to position [307, 0]
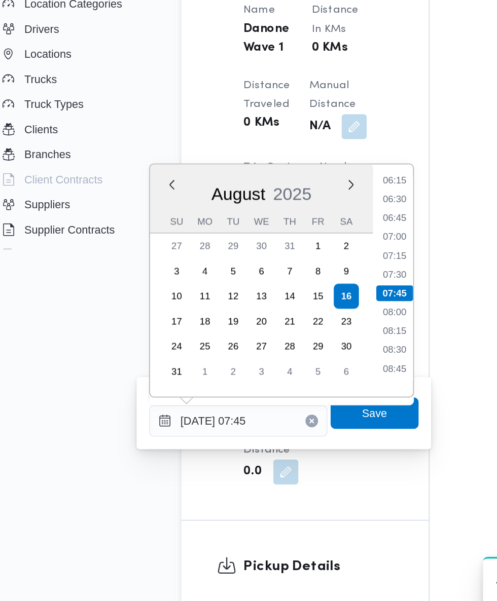
click at [273, 368] on li "07:30" at bounding box center [269, 366] width 23 height 10
type input "16/08/2025 07:30"
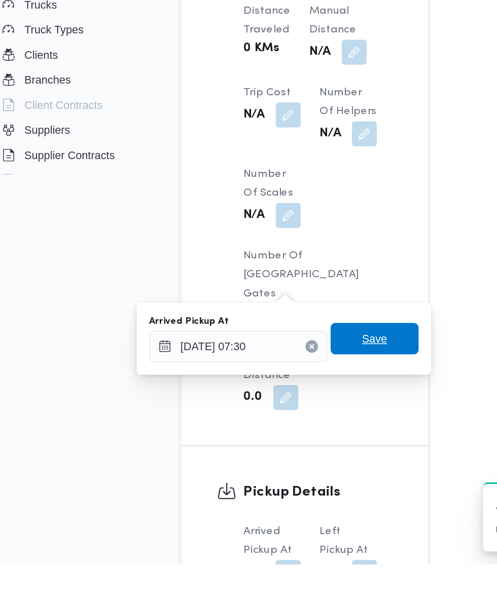
click at [264, 458] on span "Save" at bounding box center [256, 456] width 16 height 12
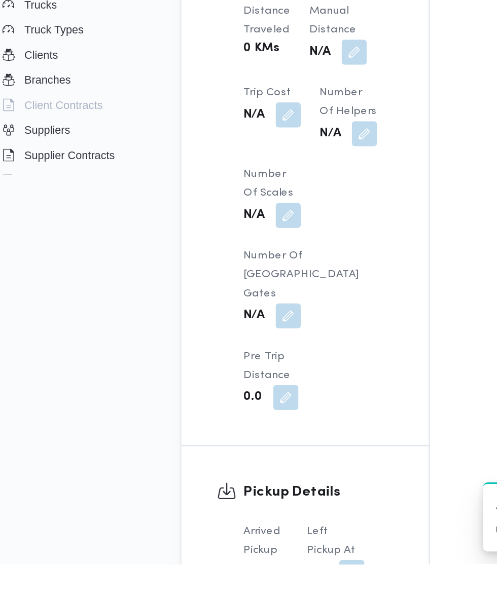
scroll to position [791, 0]
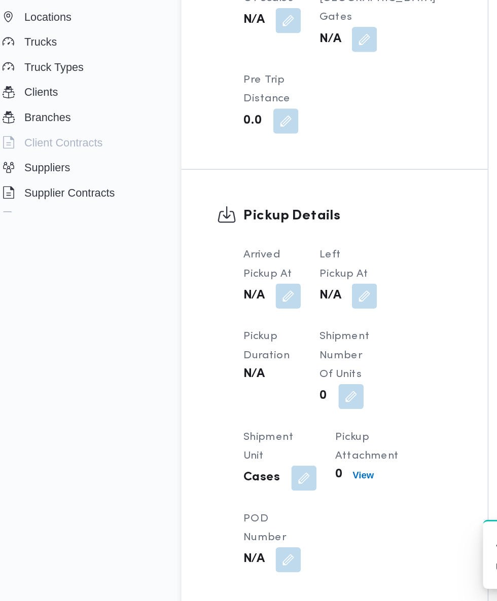
click at [250, 412] on button "button" at bounding box center [250, 404] width 16 height 16
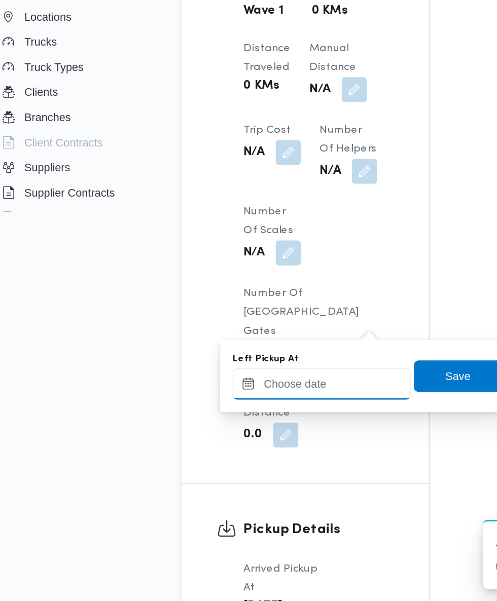
click at [221, 462] on input "Left Pickup At" at bounding box center [222, 461] width 115 height 20
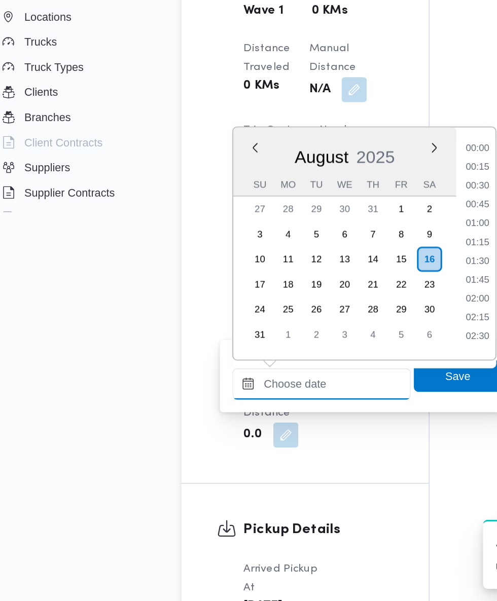
scroll to position [380, 0]
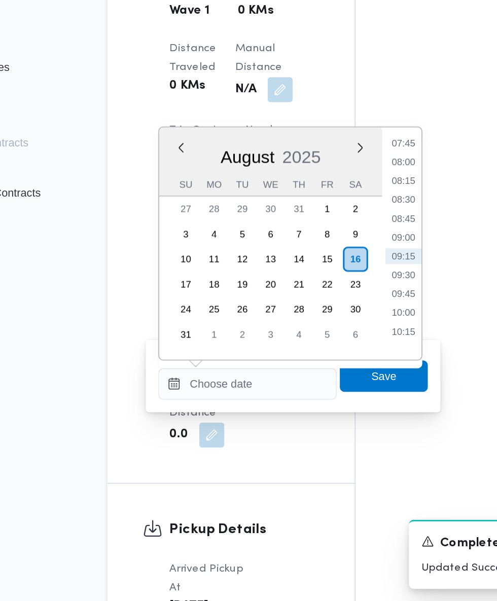
click at [323, 366] on li "09:00" at bounding box center [322, 366] width 23 height 10
type input "16/08/2025 09:00"
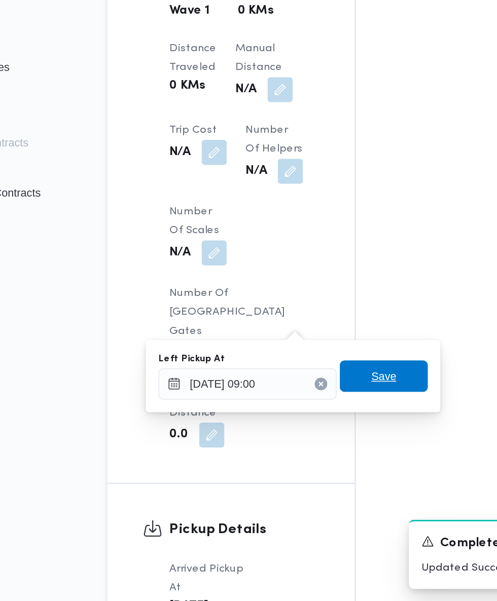
click at [318, 458] on span "Save" at bounding box center [310, 456] width 16 height 12
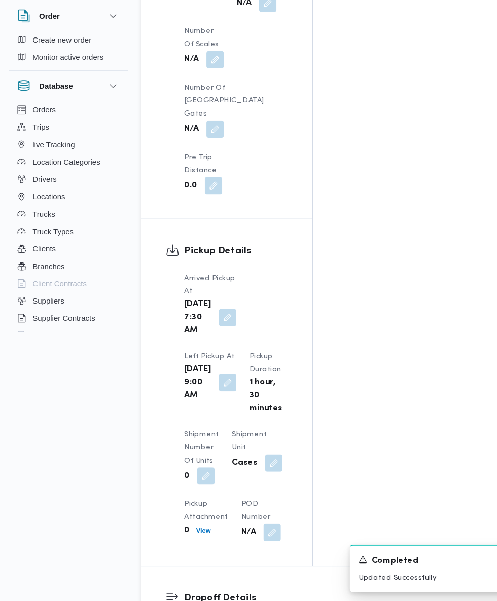
scroll to position [1088, 0]
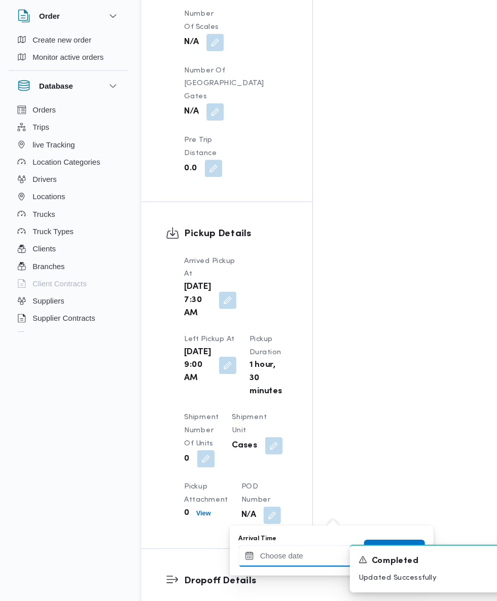
click at [286, 558] on input "Arrival Time" at bounding box center [280, 559] width 115 height 20
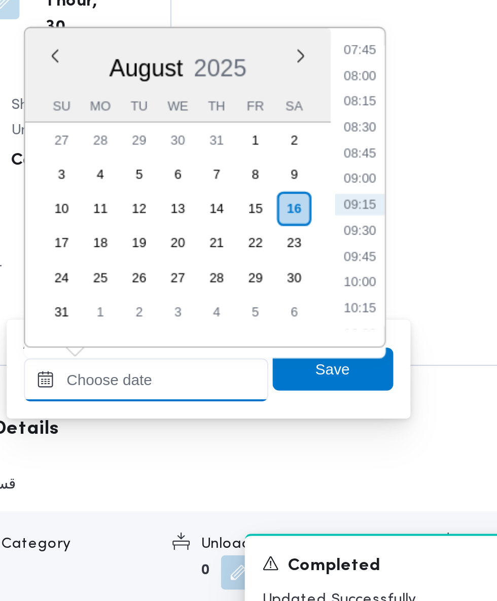
scroll to position [1171, 0]
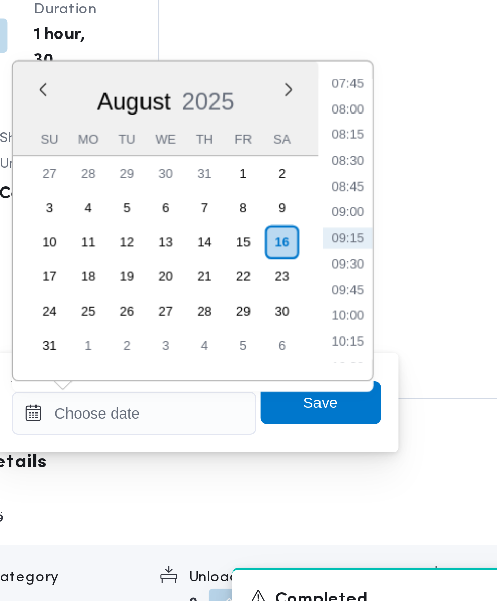
click at [382, 406] on li "09:30" at bounding box center [380, 406] width 23 height 10
type input "16/08/2025 09:30"
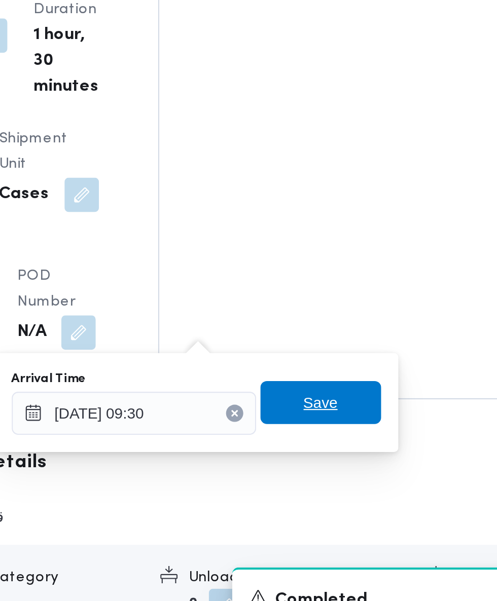
click at [378, 470] on span "Save" at bounding box center [368, 471] width 57 height 20
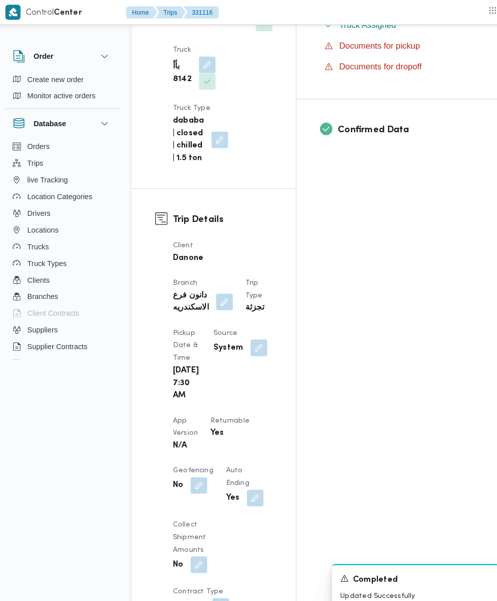
scroll to position [349, 0]
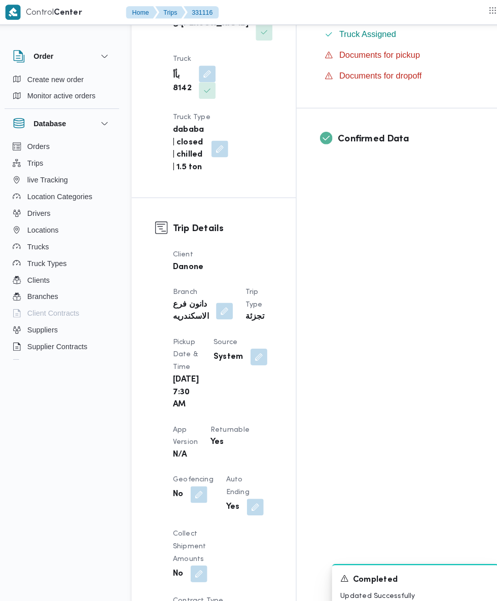
click at [247, 343] on button "button" at bounding box center [255, 347] width 16 height 16
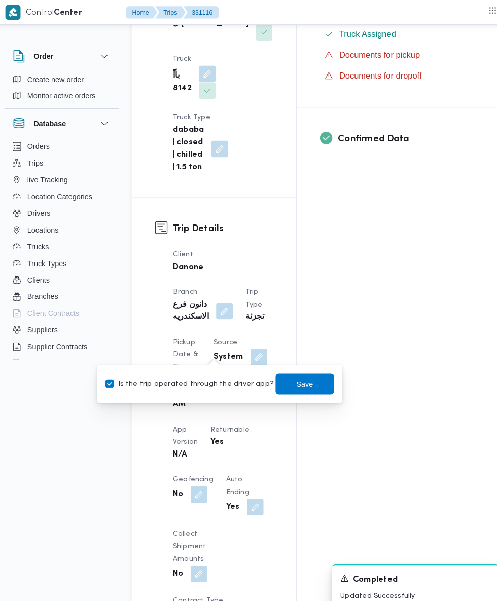
click at [202, 377] on label "Is the trip operated through the driver app?" at bounding box center [187, 374] width 163 height 12
checkbox input "false"
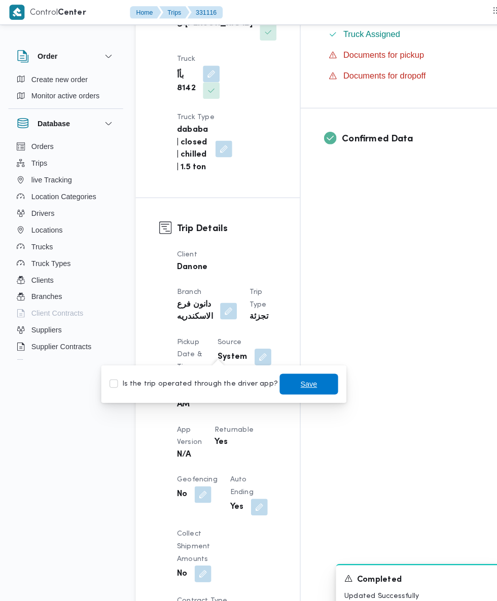
click at [292, 374] on span "Save" at bounding box center [300, 374] width 16 height 12
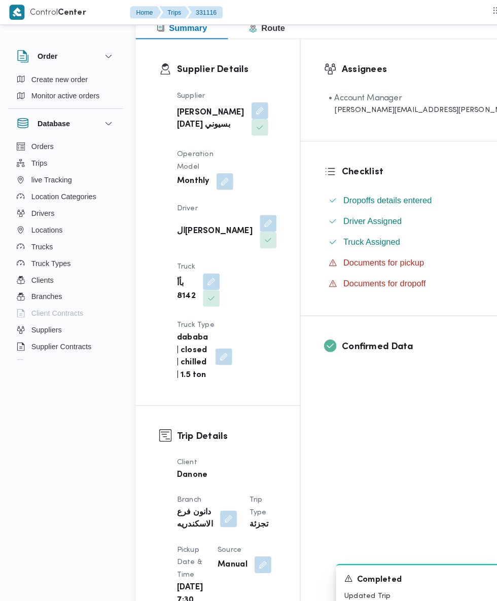
scroll to position [0, 0]
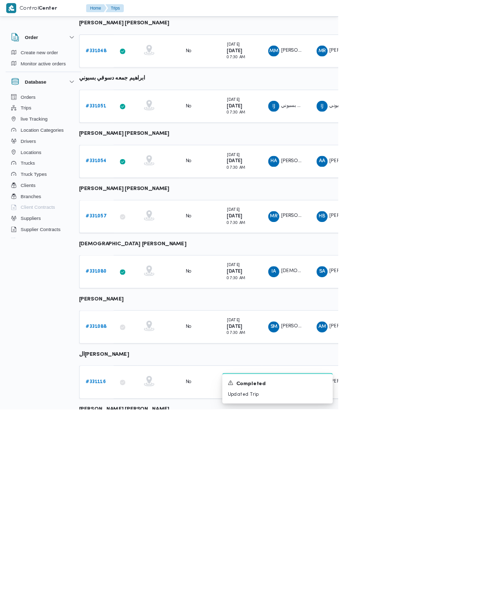
scroll to position [132, 16]
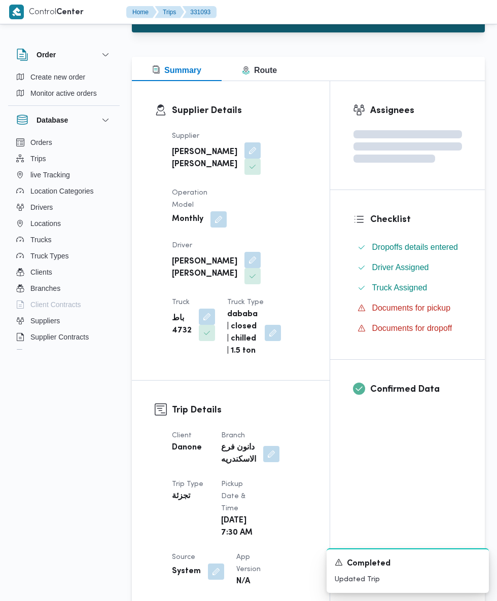
scroll to position [132, 0]
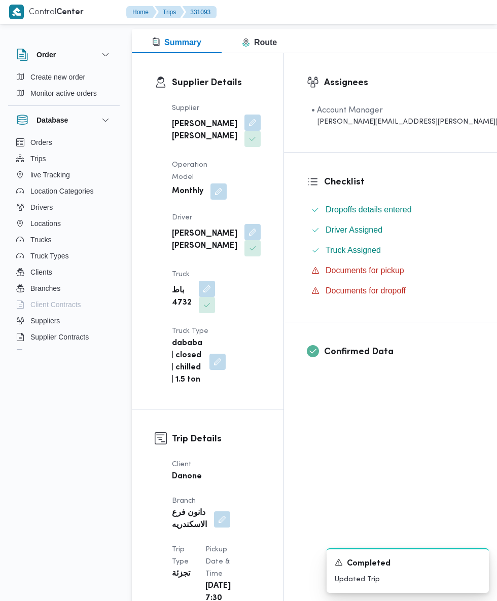
click at [244, 240] on button "button" at bounding box center [252, 232] width 16 height 16
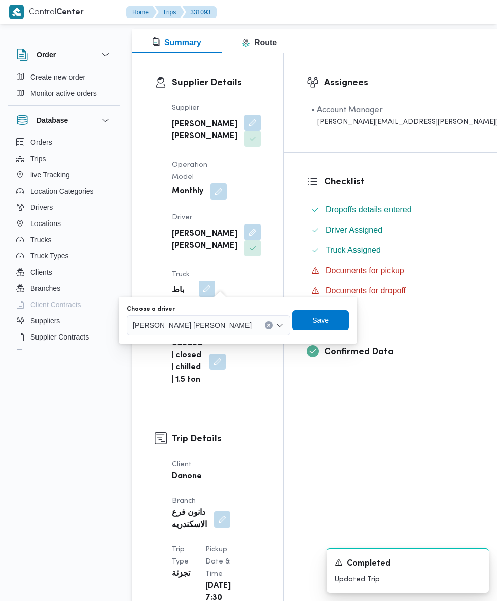
click at [197, 316] on div "محمود طارق وحيده عبدالجليل" at bounding box center [208, 325] width 163 height 20
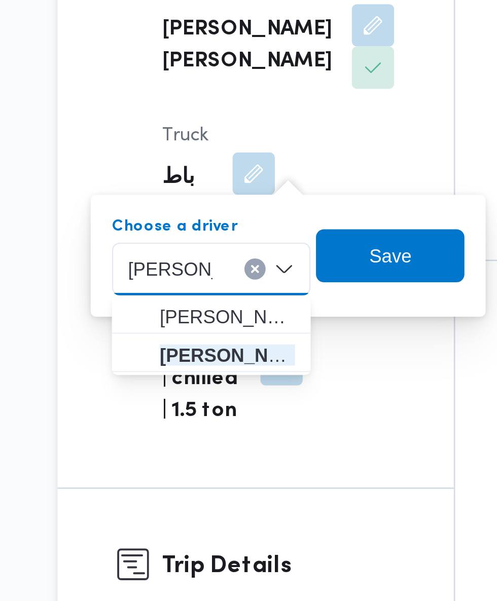
scroll to position [0, 0]
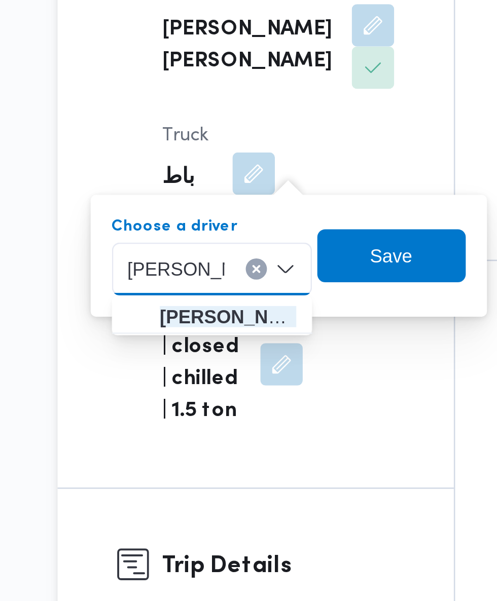
type input "محمد صبحي"
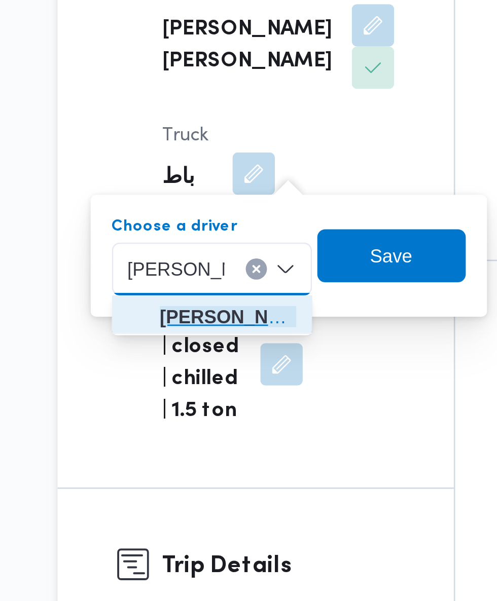
click at [204, 339] on span "محمد صبحي محمد اسماعيل" at bounding box center [197, 344] width 52 height 12
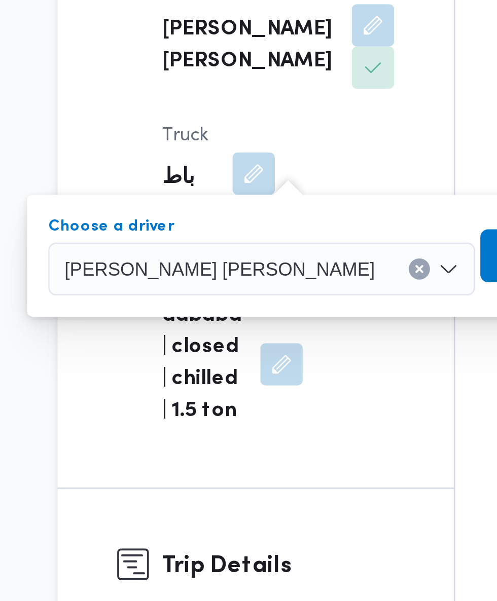
click at [314, 320] on span "Save" at bounding box center [322, 320] width 16 height 12
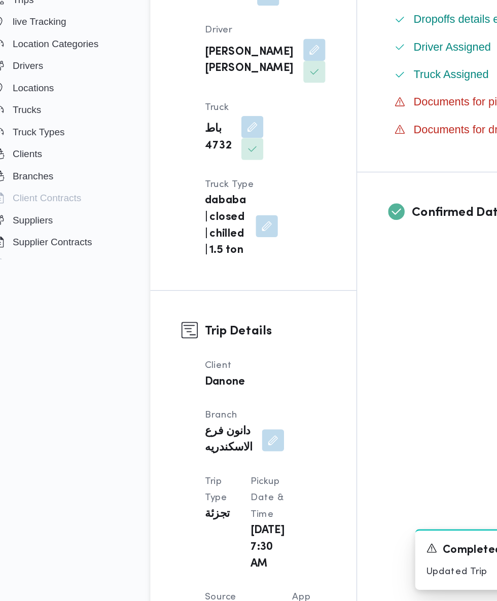
scroll to position [169, 0]
click at [210, 604] on button "button" at bounding box center [216, 612] width 16 height 16
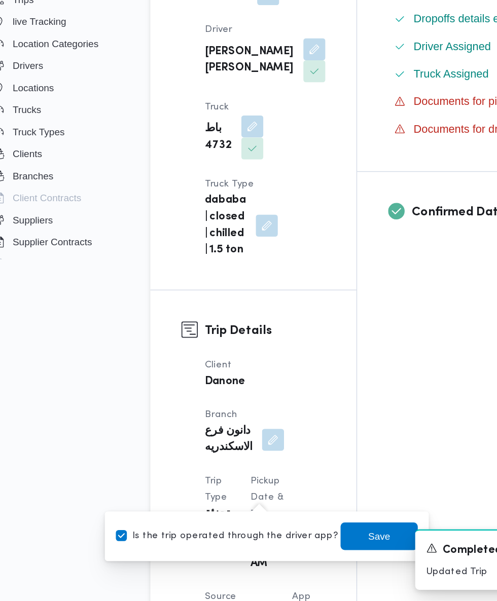
click at [193, 558] on label "Is the trip operated through the driver app?" at bounding box center [187, 554] width 163 height 12
checkbox input "false"
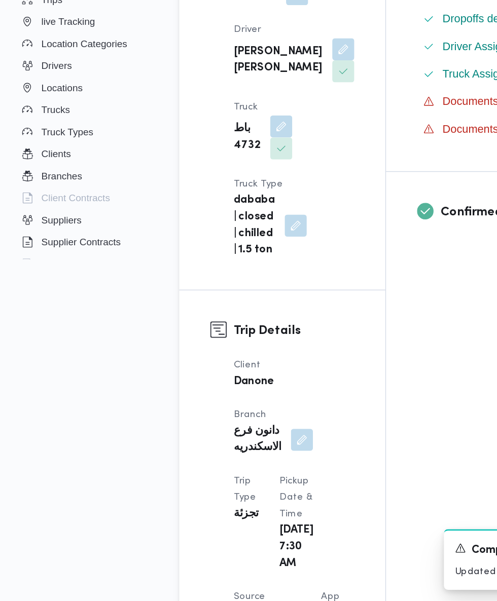
click at [298, 556] on div "A new notification appears Completed Updated Trip" at bounding box center [395, 571] width 203 height 61
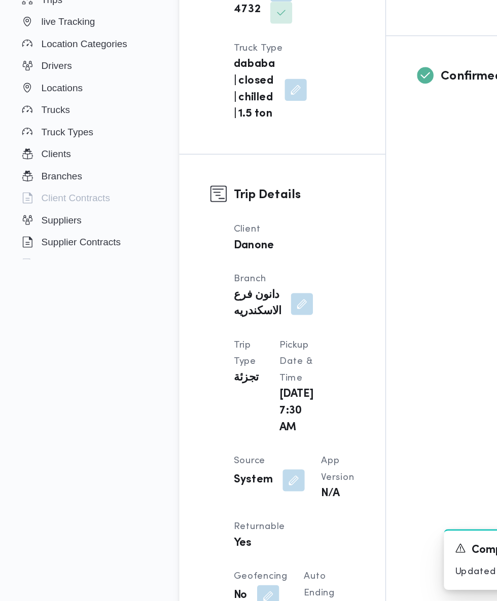
scroll to position [273, 0]
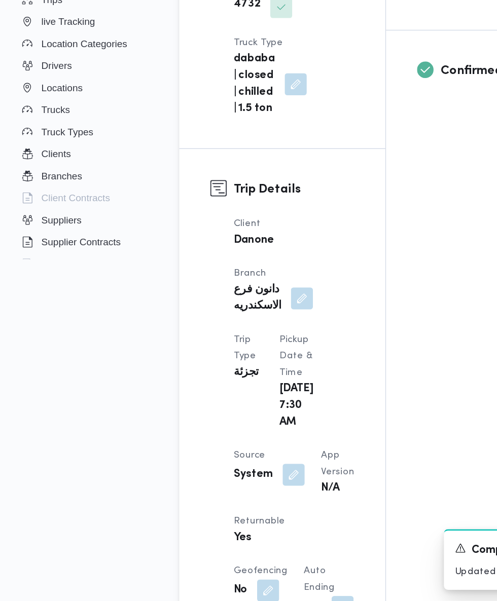
click at [218, 500] on button "button" at bounding box center [216, 508] width 16 height 16
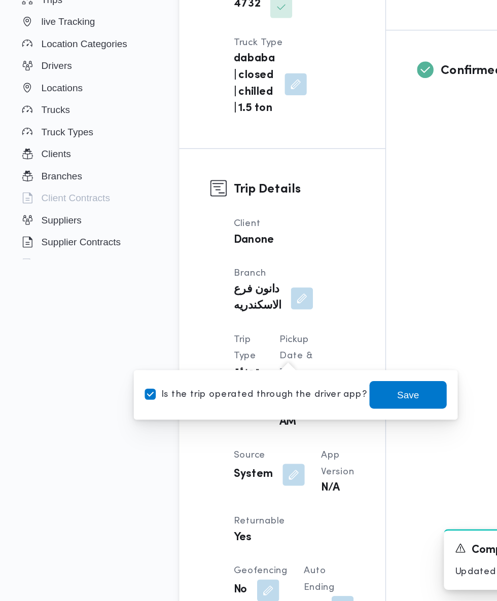
click at [212, 449] on label "Is the trip operated through the driver app?" at bounding box center [187, 450] width 163 height 12
checkbox input "false"
click at [292, 451] on span "Save" at bounding box center [300, 450] width 16 height 12
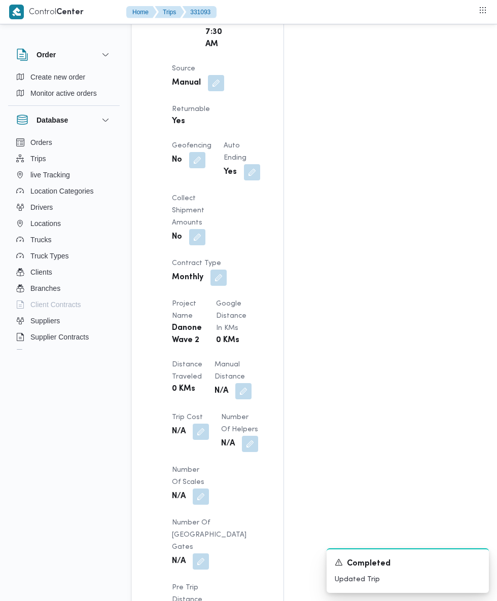
scroll to position [726, 0]
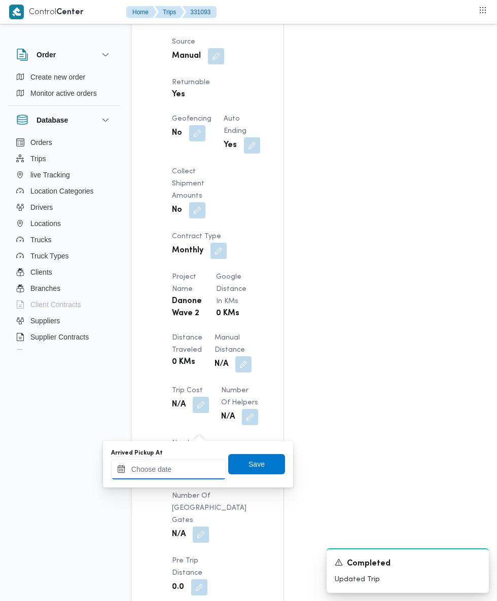
click at [193, 469] on input "Arrived Pickup At" at bounding box center [168, 469] width 115 height 20
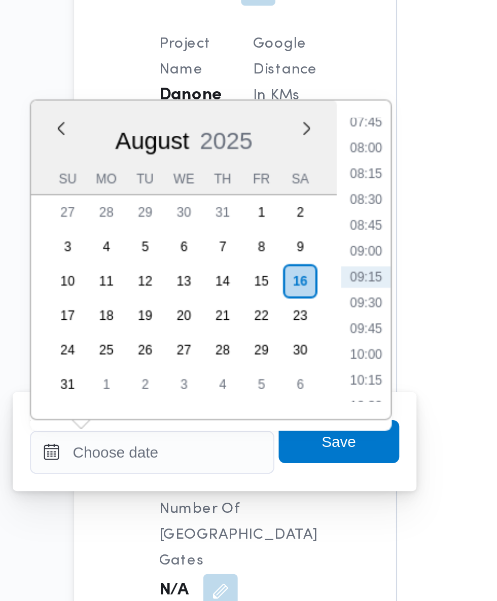
click at [270, 313] on li "07:45" at bounding box center [269, 314] width 23 height 10
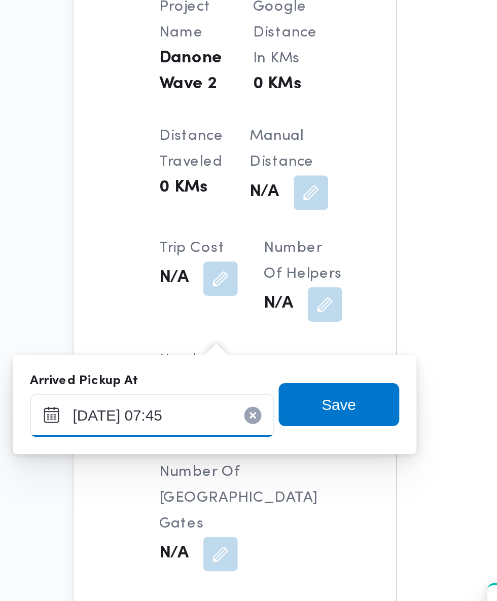
click at [196, 469] on input "16/08/2025 07:45" at bounding box center [168, 469] width 115 height 20
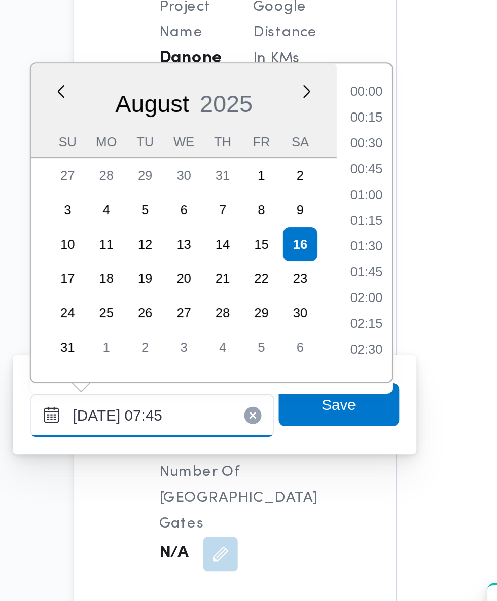
scroll to position [307, 0]
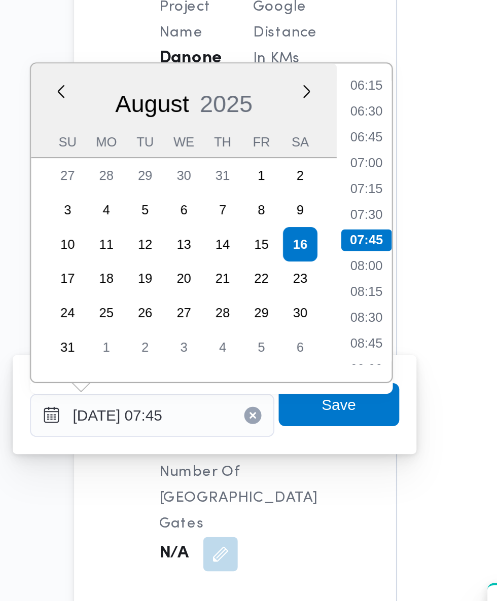
click at [270, 374] on li "07:30" at bounding box center [269, 375] width 23 height 10
type input "16/08/2025 07:30"
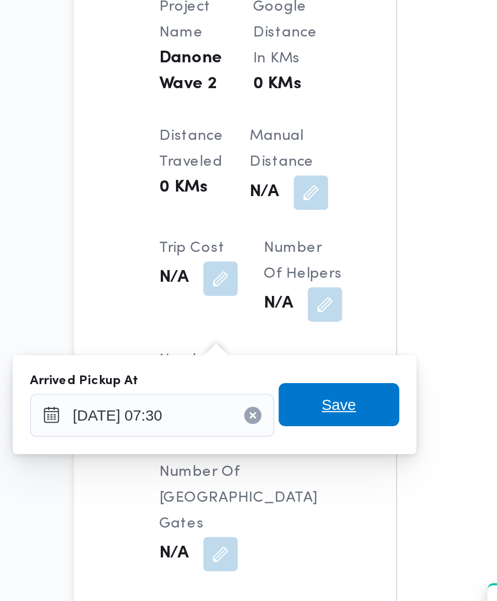
click at [269, 467] on span "Save" at bounding box center [256, 464] width 57 height 20
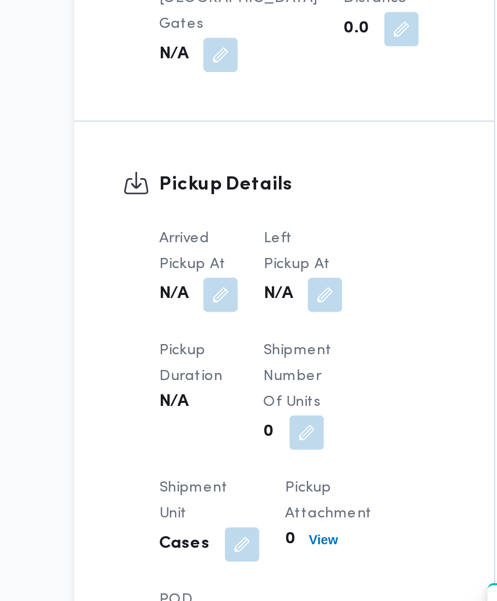
click at [250, 421] on button "button" at bounding box center [250, 413] width 16 height 16
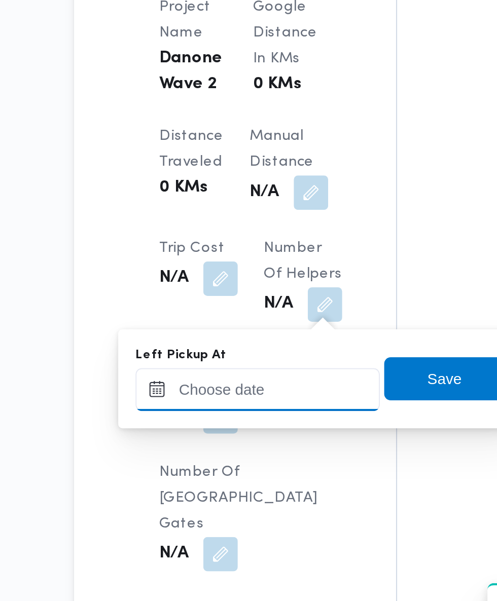
click at [238, 456] on div at bounding box center [218, 457] width 115 height 20
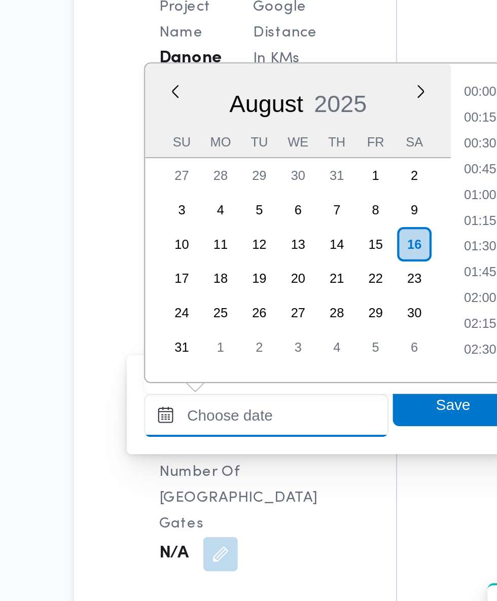
scroll to position [380, 0]
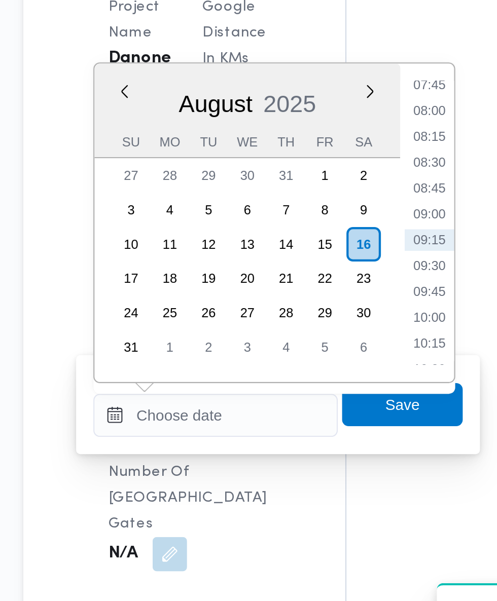
click at [323, 350] on li "08:30" at bounding box center [322, 350] width 23 height 10
type input "16/08/2025 08:30"
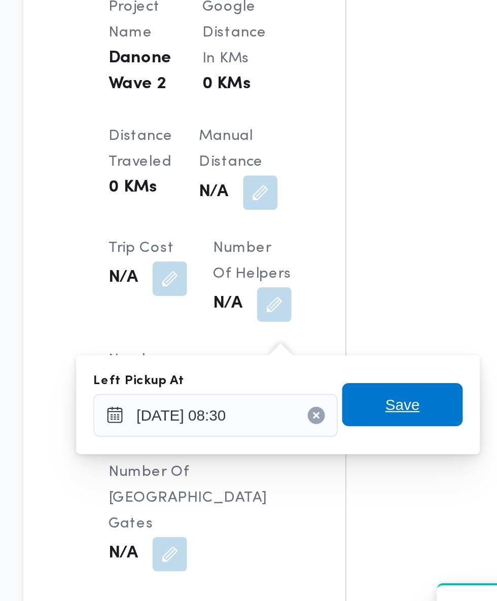
click at [322, 465] on span "Save" at bounding box center [310, 464] width 57 height 20
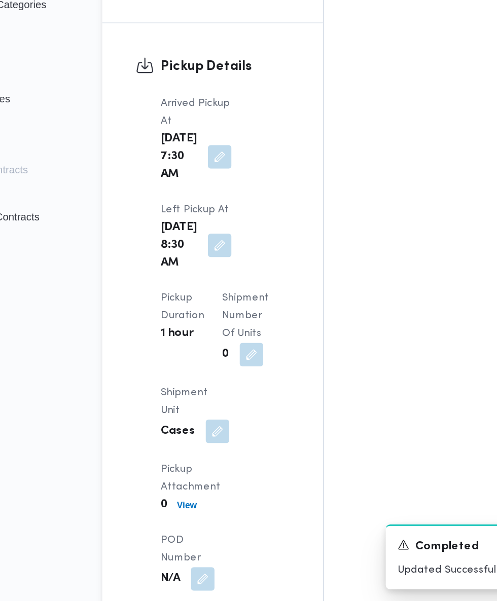
scroll to position [1140, 0]
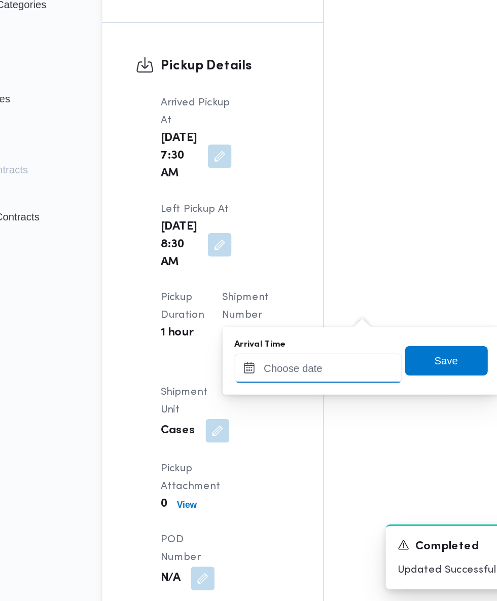
click at [278, 439] on input "Arrival Time" at bounding box center [280, 441] width 115 height 20
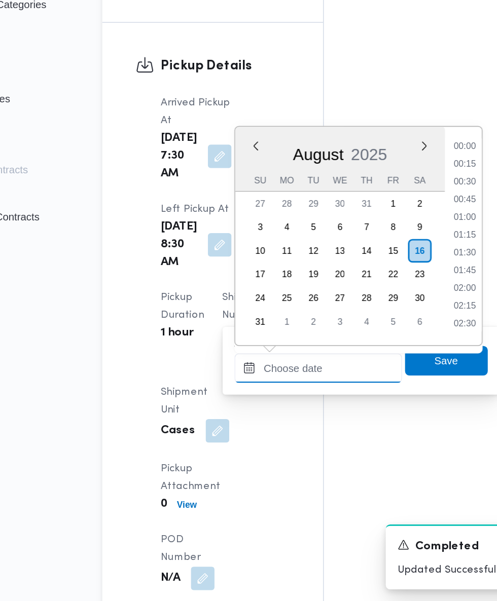
scroll to position [380, 0]
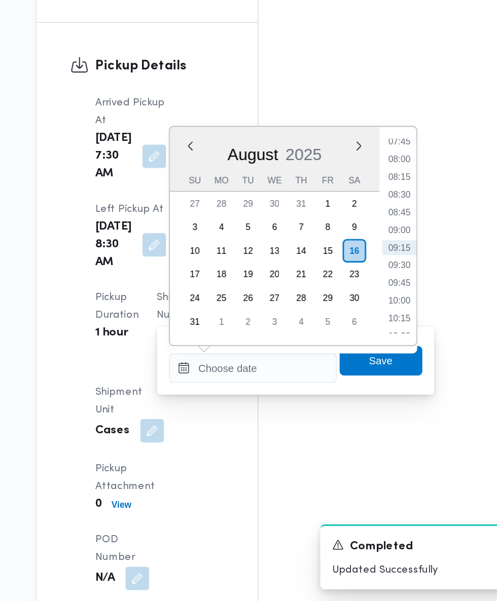
click at [383, 376] on ul "00:00 00:15 00:30 00:45 01:00 01:15 01:30 01:45 02:00 02:15 02:30 02:45 03:00 0…" at bounding box center [380, 350] width 23 height 134
click at [380, 373] on li "09:30" at bounding box center [380, 371] width 23 height 10
type input "16/08/2025 09:30"
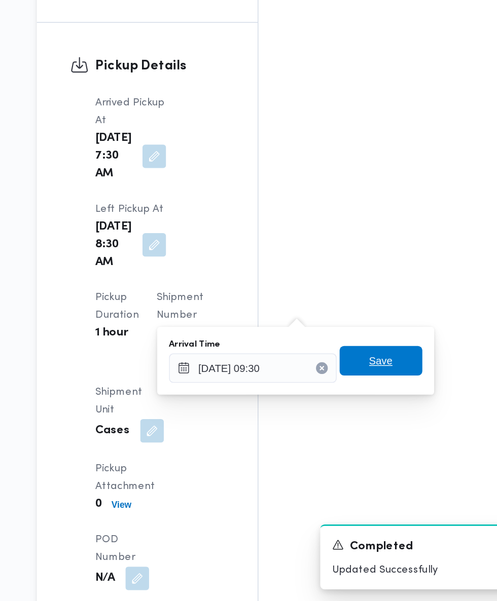
click at [381, 440] on span "Save" at bounding box center [368, 436] width 57 height 20
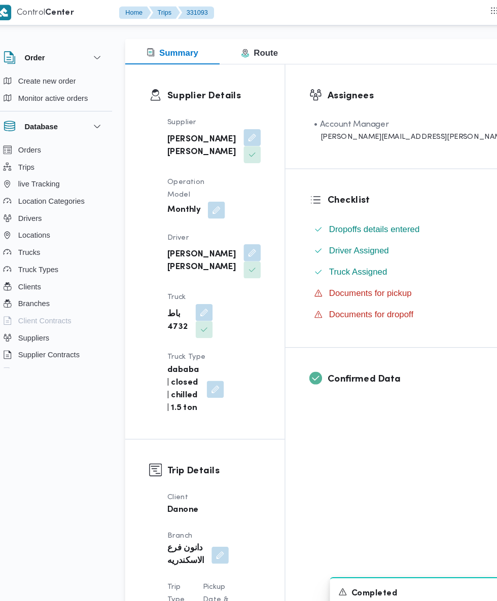
scroll to position [0, 0]
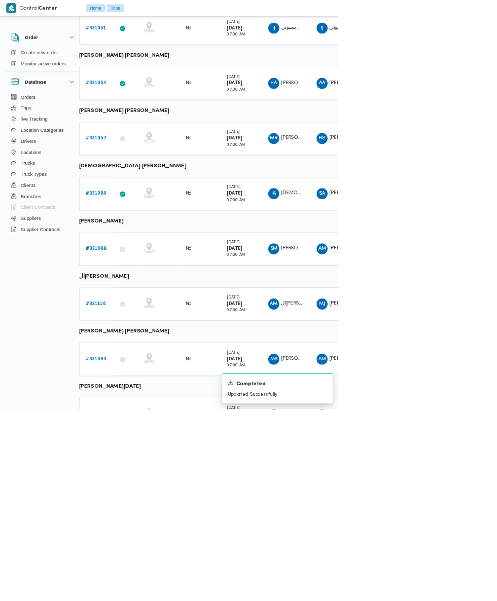
scroll to position [219, 16]
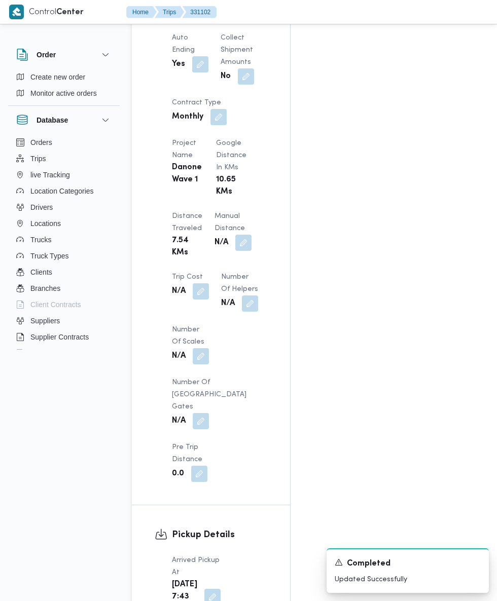
scroll to position [831, 0]
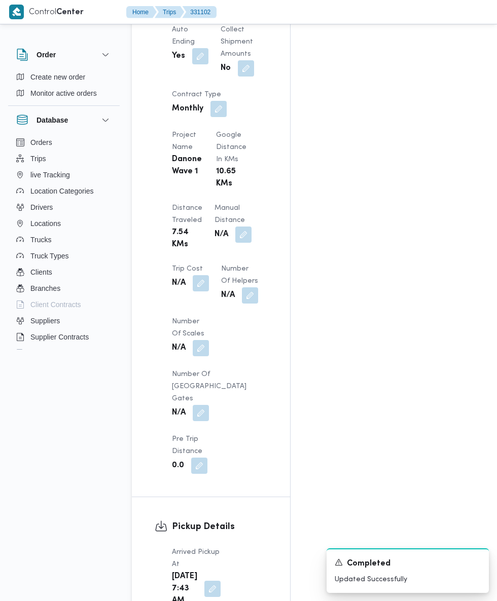
click at [205, 581] on button "button" at bounding box center [212, 589] width 16 height 16
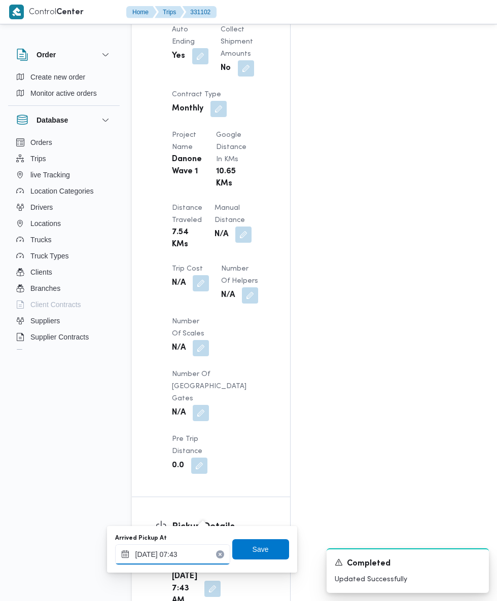
click at [180, 554] on input "16/08/2025 07:43" at bounding box center [172, 555] width 115 height 20
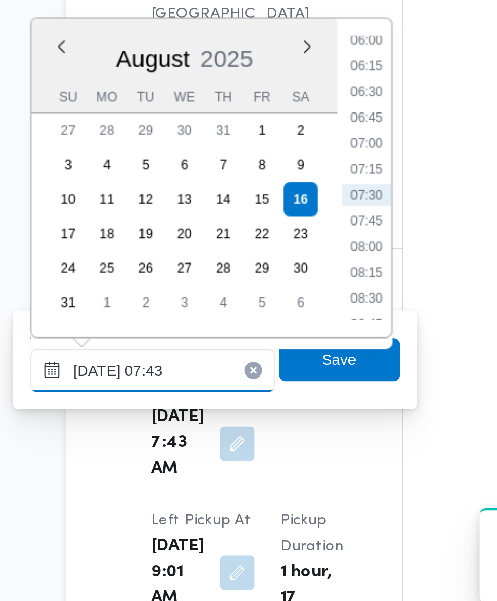
scroll to position [902, 0]
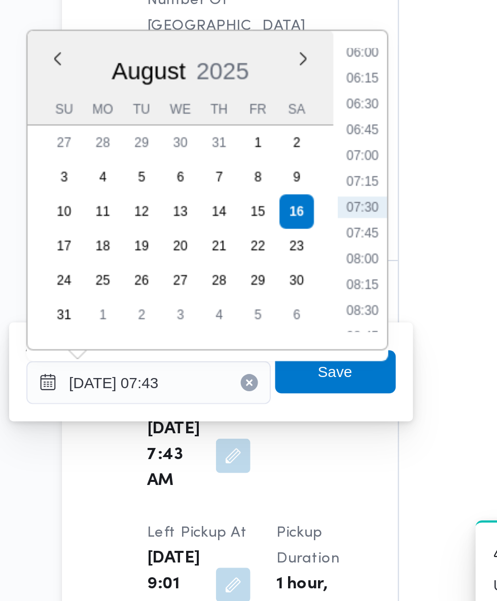
click at [278, 404] on li "07:30" at bounding box center [273, 401] width 23 height 10
type input "16/08/2025 07:30"
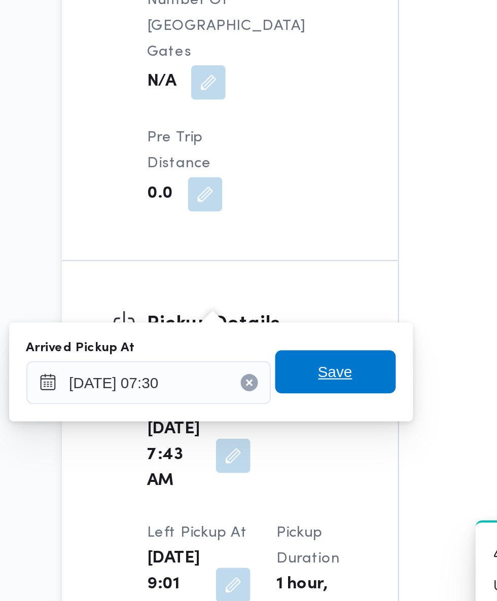
click at [274, 479] on span "Save" at bounding box center [260, 479] width 57 height 20
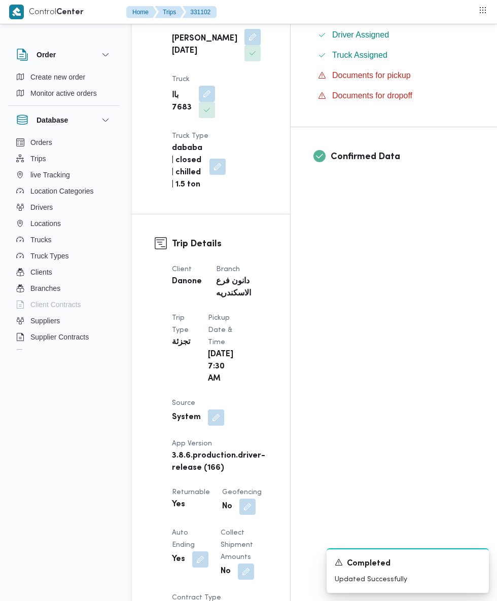
scroll to position [0, 0]
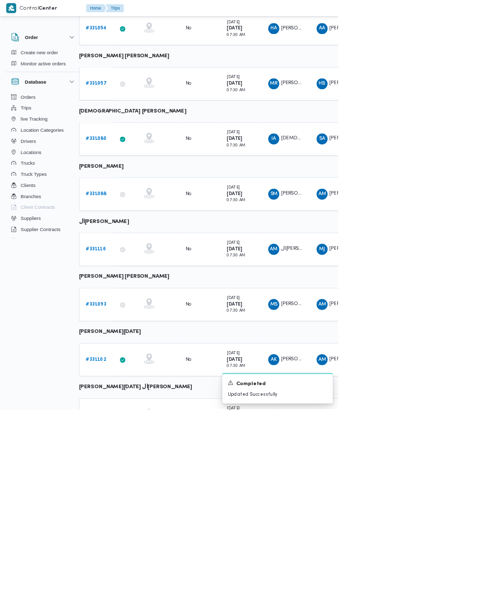
scroll to position [327, 16]
click at [140, 608] on b "# 331110" at bounding box center [141, 609] width 30 height 7
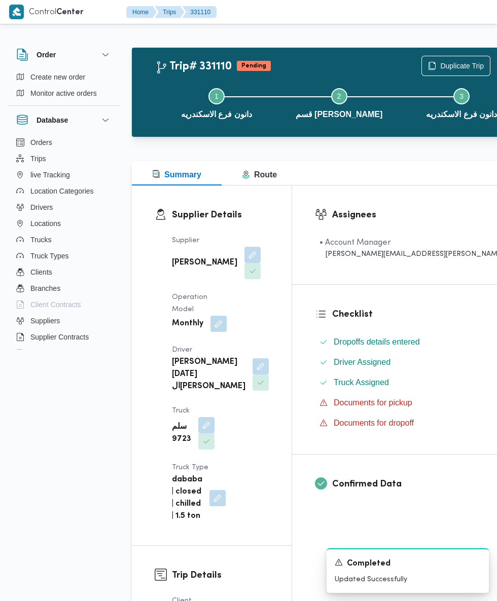
click at [253, 358] on button "button" at bounding box center [261, 366] width 16 height 16
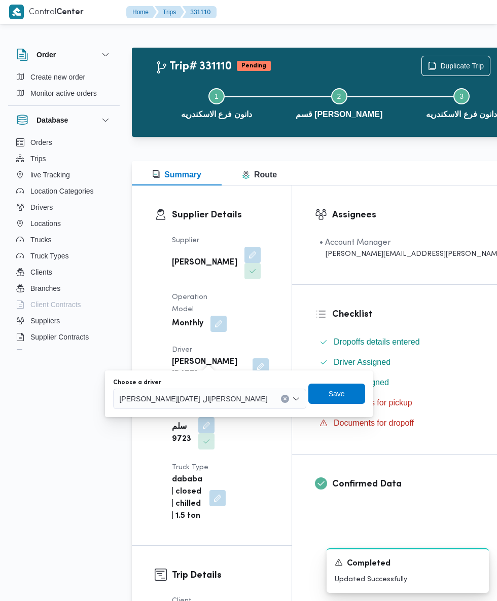
click at [187, 407] on div "احمد السيد رمضان السيد خلاف" at bounding box center [209, 399] width 193 height 20
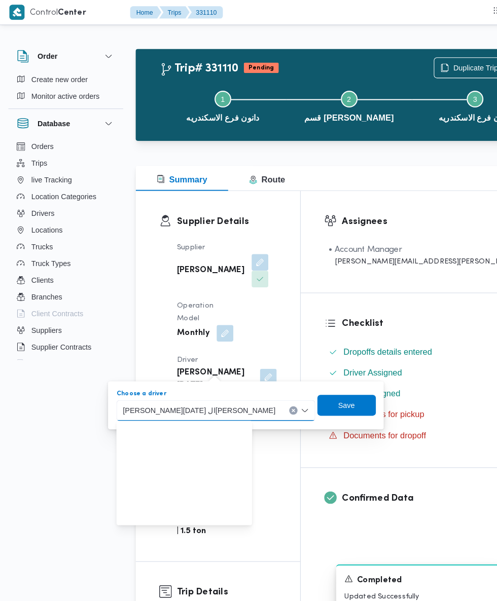
scroll to position [134, 0]
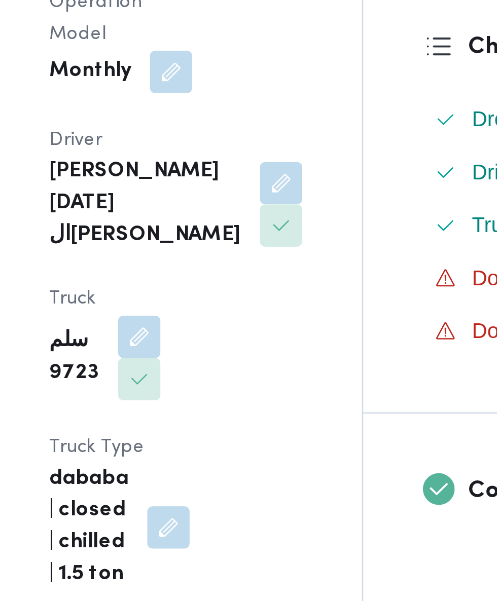
click at [275, 439] on div "Supplier احمد محمد وصال الشرقاوي Operation Model Monthly Driver احمد السيد رمضا…" at bounding box center [220, 379] width 109 height 300
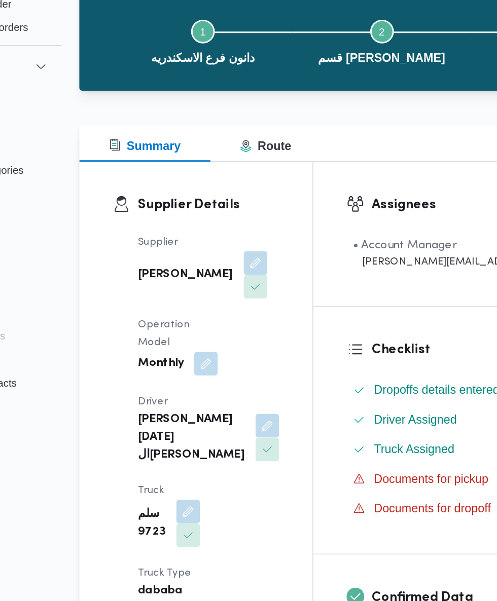
click at [253, 358] on button "button" at bounding box center [261, 366] width 16 height 16
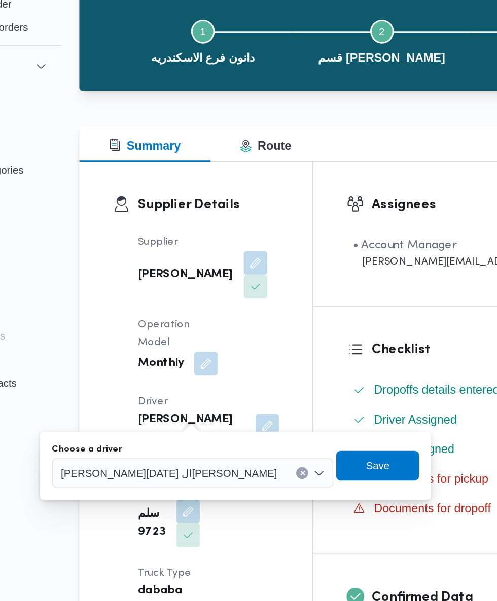
click at [272, 399] on input "Choose a driver" at bounding box center [272, 399] width 1 height 12
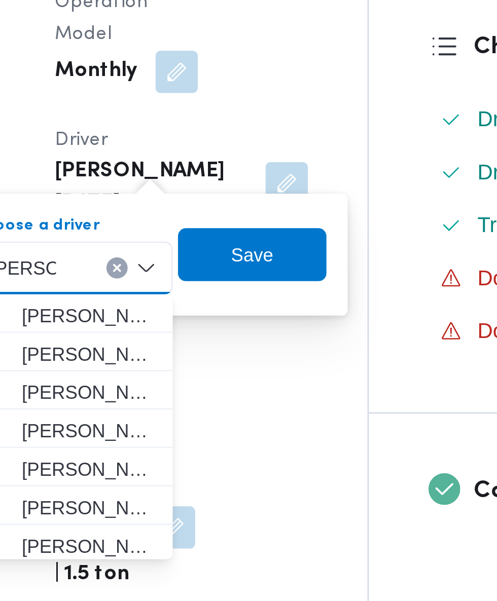
scroll to position [0, 0]
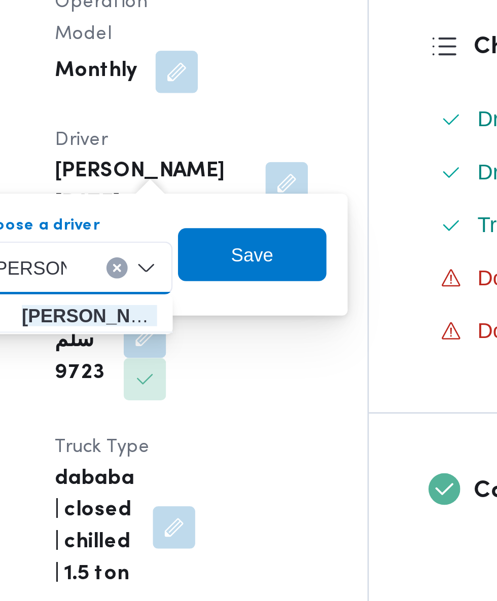
type input "محمد فهم"
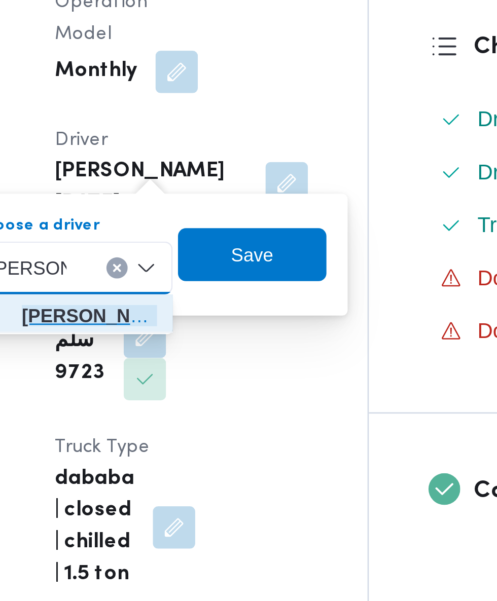
click at [197, 413] on span "محمد فهم ي فرج عبدالفتاح" at bounding box center [185, 417] width 52 height 12
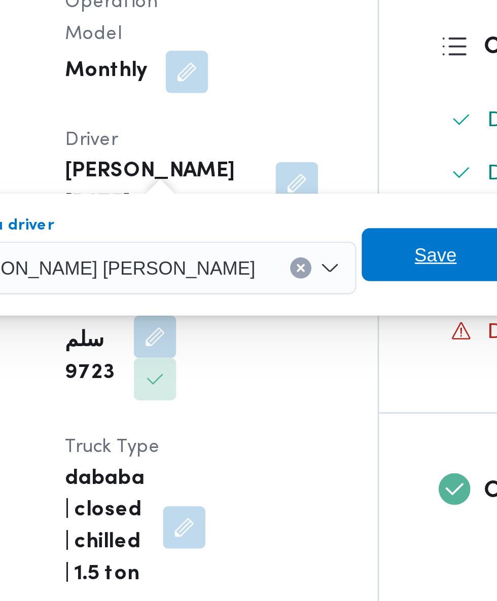
click at [285, 391] on span "Save" at bounding box center [313, 394] width 57 height 20
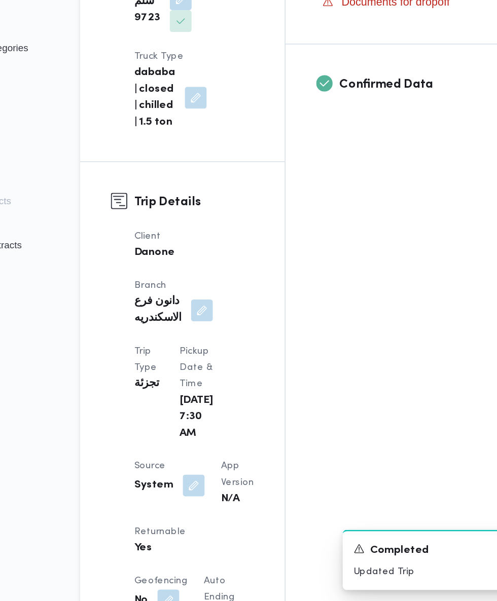
scroll to position [269, 0]
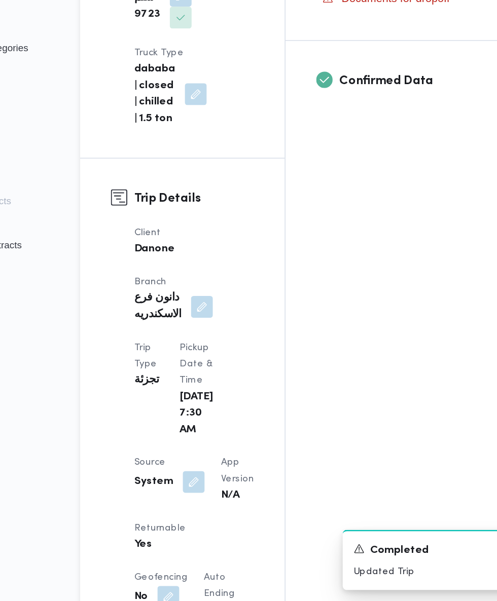
click at [210, 505] on span at bounding box center [213, 513] width 21 height 16
click at [214, 505] on button "button" at bounding box center [216, 513] width 16 height 16
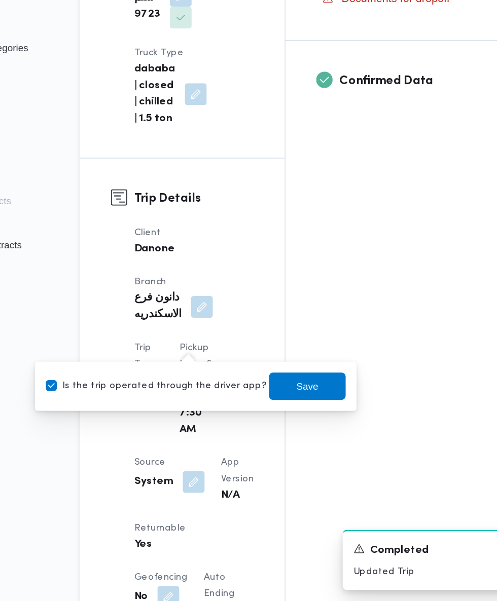
click at [206, 436] on label "Is the trip operated through the driver app?" at bounding box center [187, 442] width 163 height 12
checkbox input "false"
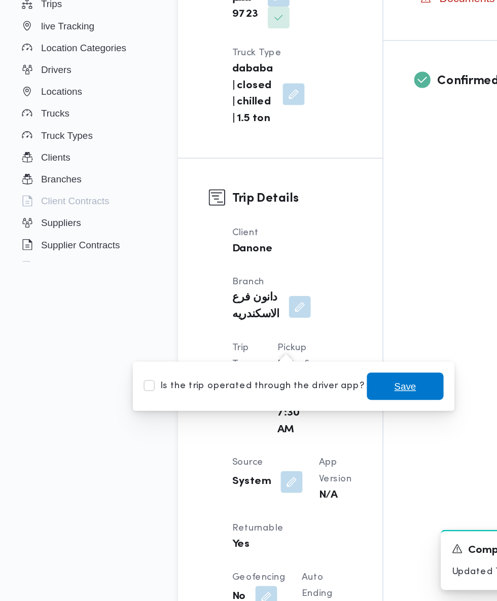
click at [296, 438] on span "Save" at bounding box center [300, 442] width 16 height 12
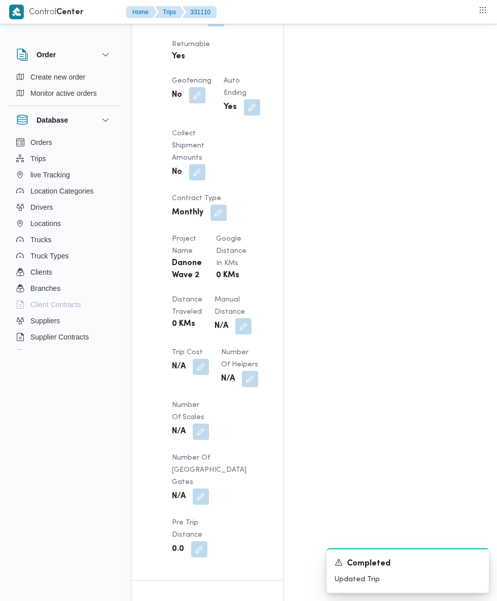
scroll to position [765, 0]
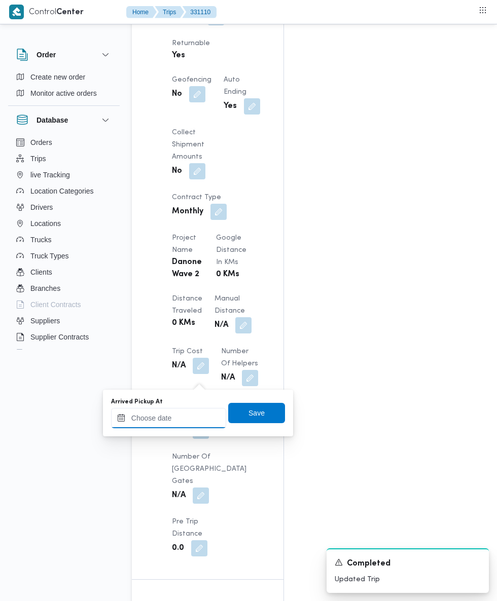
click at [181, 415] on input "Arrived Pickup At" at bounding box center [168, 418] width 115 height 20
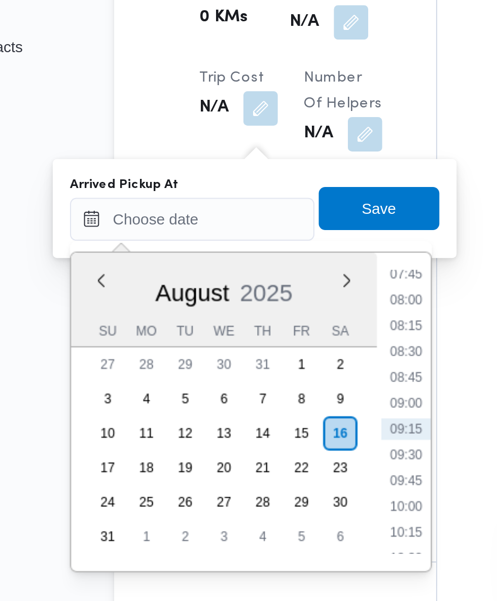
click at [265, 447] on li "07:45" at bounding box center [269, 444] width 23 height 10
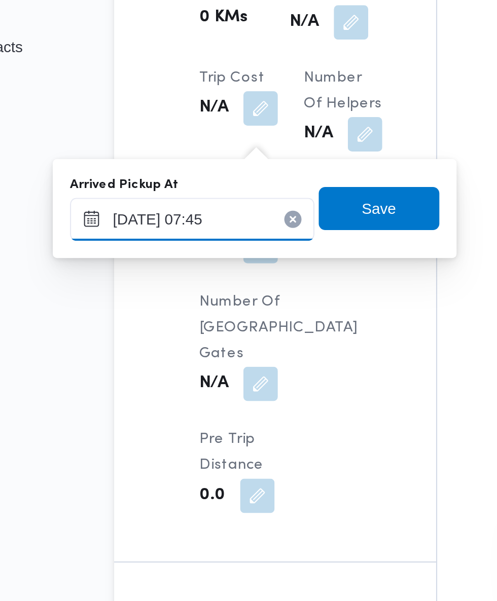
click at [195, 417] on input "16/08/2025 07:45" at bounding box center [168, 418] width 115 height 20
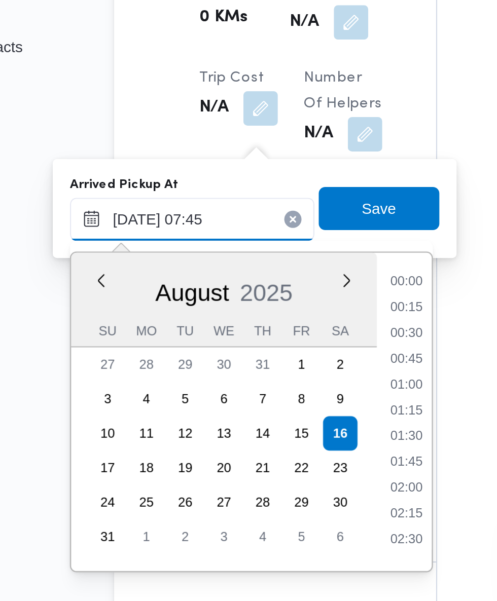
scroll to position [307, 0]
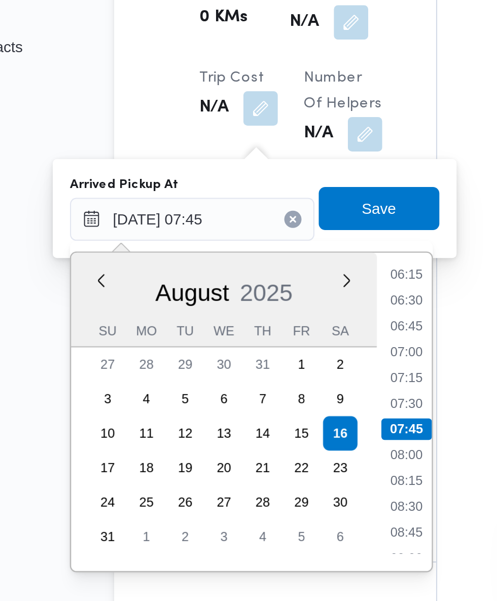
click at [270, 494] on li "07:15" at bounding box center [269, 493] width 23 height 10
type input "16/08/2025 07:15"
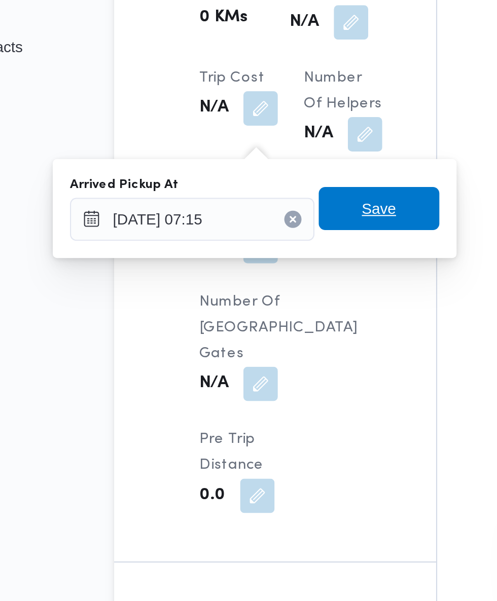
click at [264, 415] on span "Save" at bounding box center [256, 413] width 16 height 12
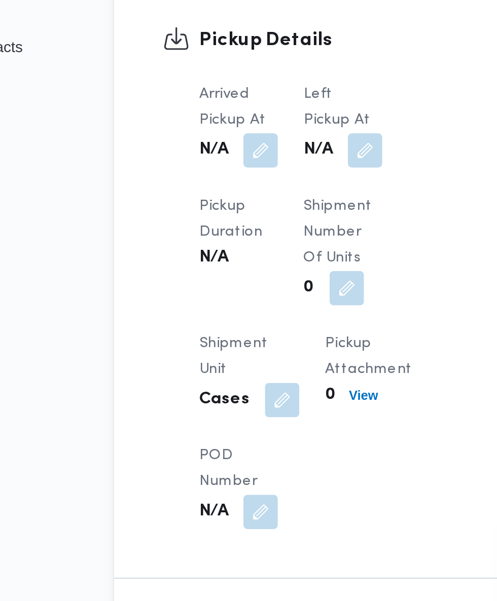
click at [252, 378] on button "button" at bounding box center [250, 386] width 16 height 16
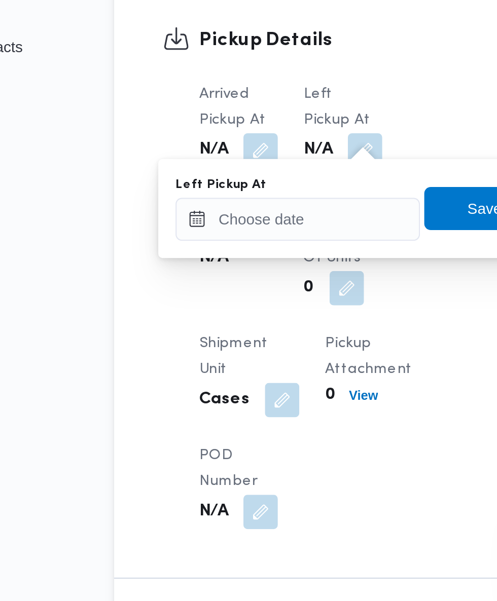
scroll to position [765, 0]
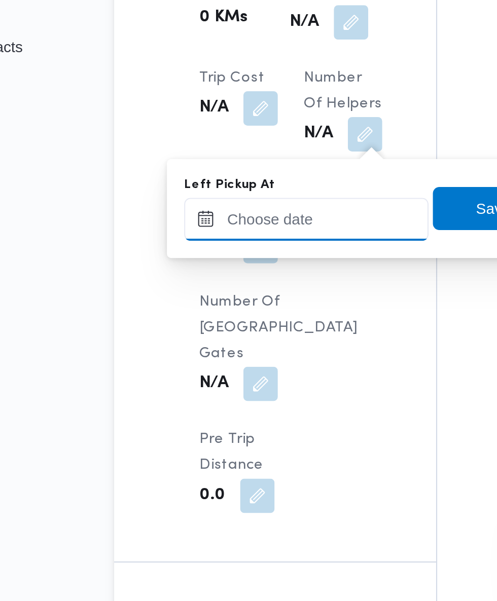
click at [239, 419] on input "Left Pickup At" at bounding box center [222, 418] width 115 height 20
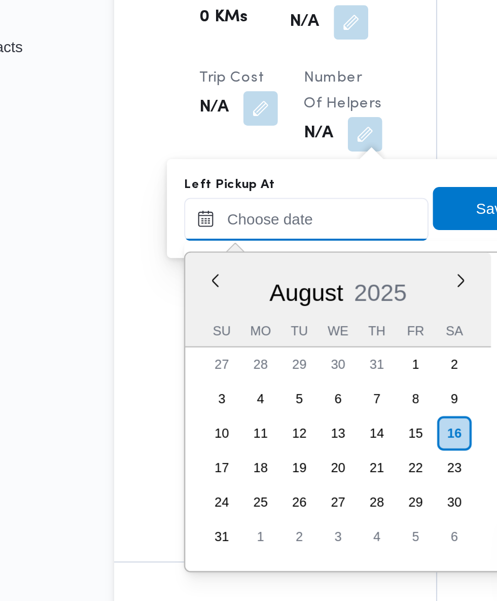
scroll to position [380, 0]
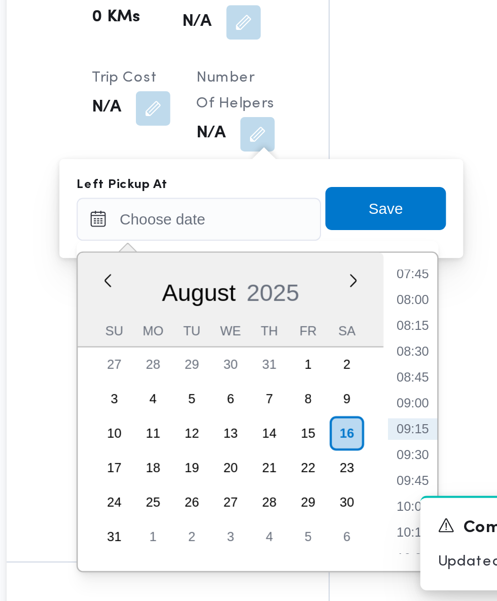
click at [324, 507] on li "09:00" at bounding box center [322, 505] width 23 height 10
type input "16/08/2025 09:00"
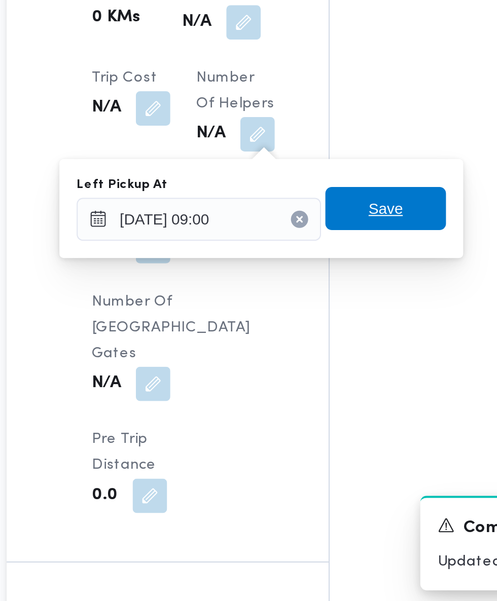
click at [322, 410] on span "Save" at bounding box center [310, 413] width 57 height 20
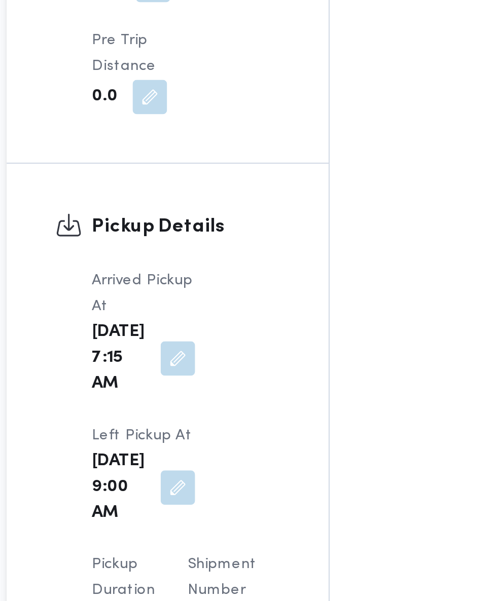
scroll to position [1022, 0]
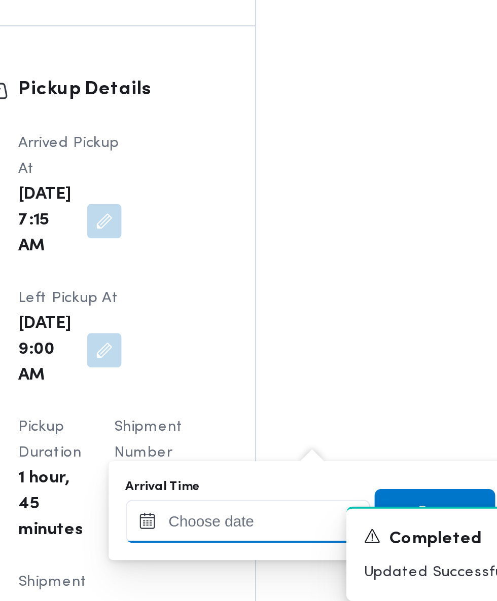
click at [293, 556] on input "Arrival Time" at bounding box center [280, 556] width 115 height 20
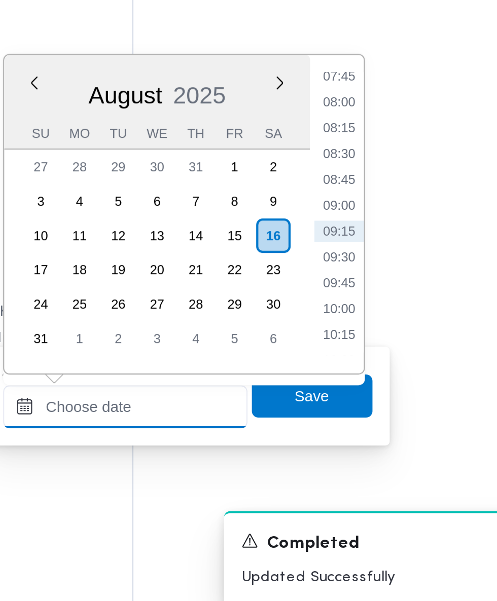
scroll to position [1079, 0]
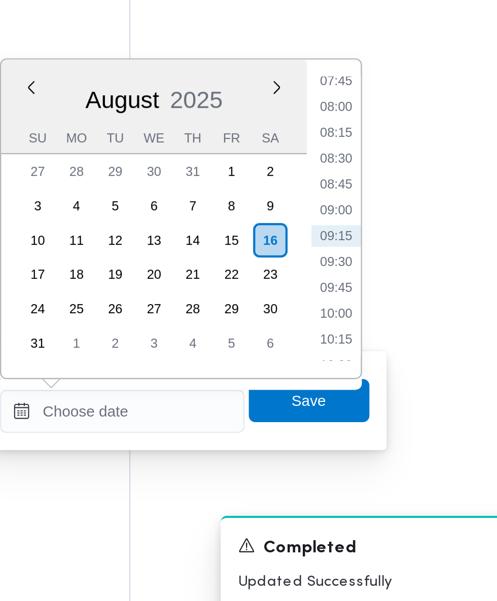
click at [385, 430] on li "09:30" at bounding box center [380, 429] width 23 height 10
type input "16/08/2025 09:30"
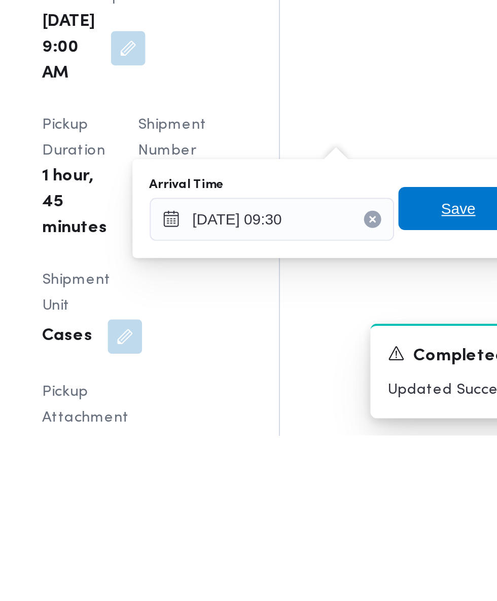
click at [366, 493] on span "Save" at bounding box center [368, 494] width 16 height 12
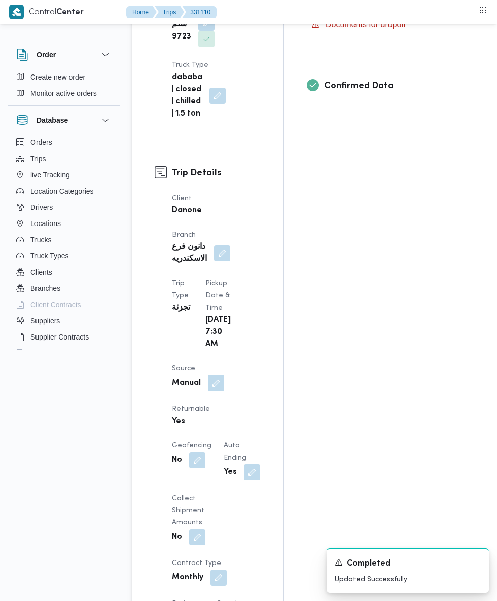
scroll to position [0, 0]
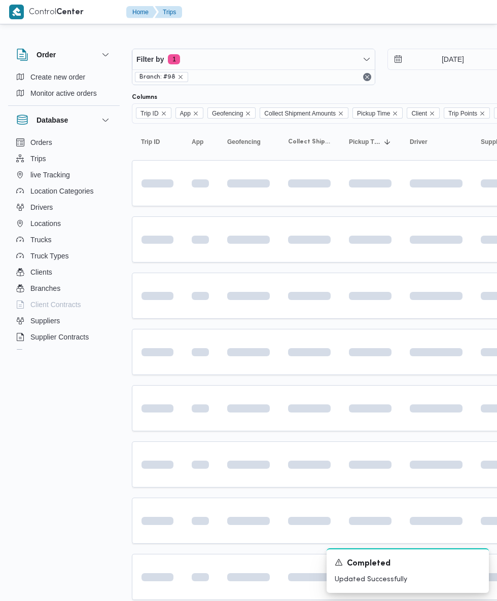
scroll to position [32, 16]
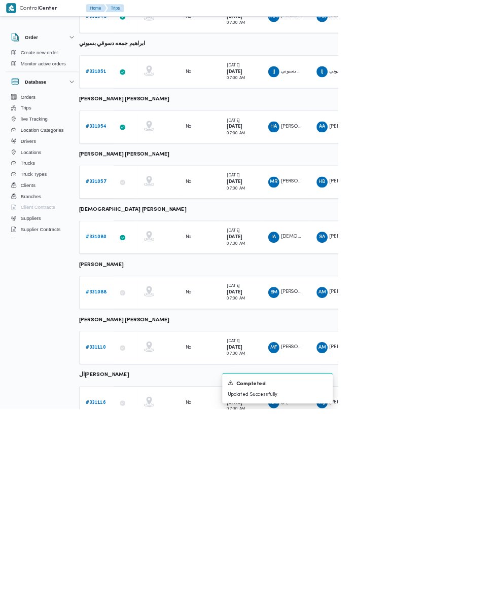
scroll to position [190, 16]
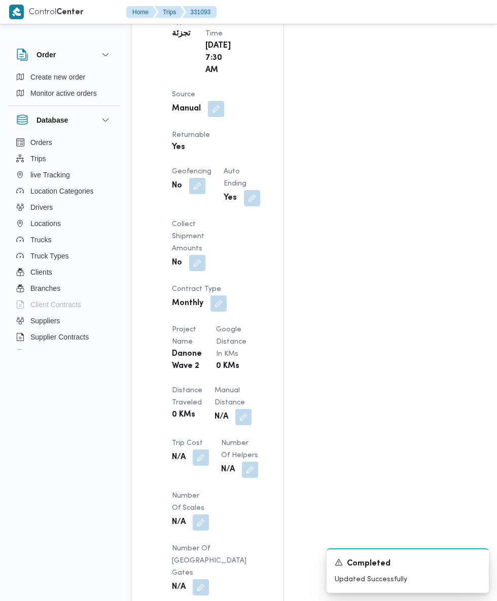
scroll to position [675, 0]
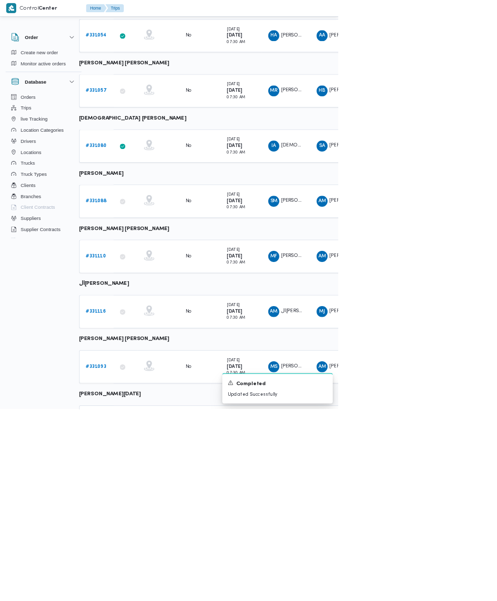
scroll to position [353, 16]
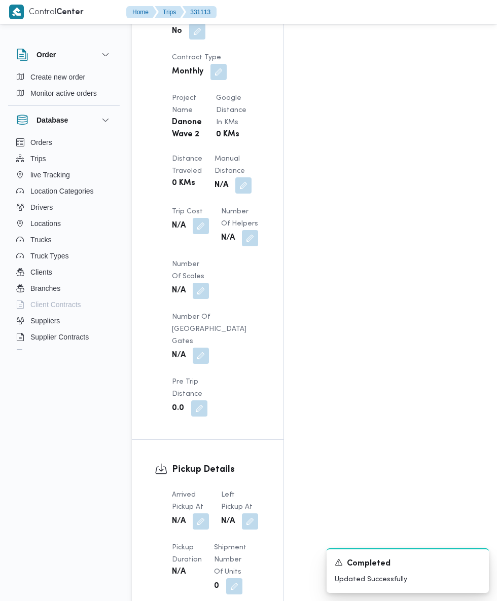
scroll to position [917, 0]
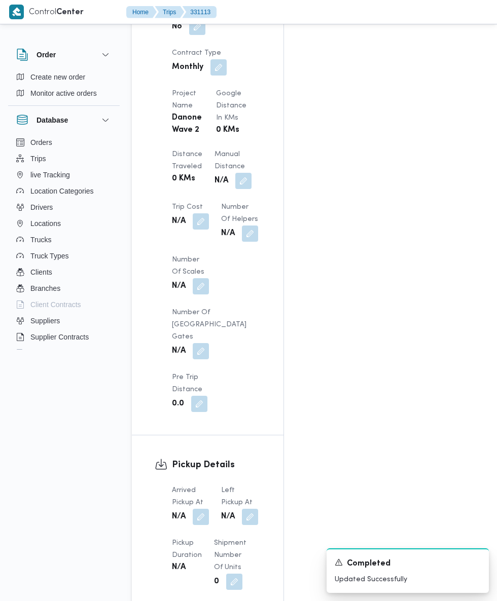
click at [201, 509] on button "button" at bounding box center [201, 517] width 16 height 16
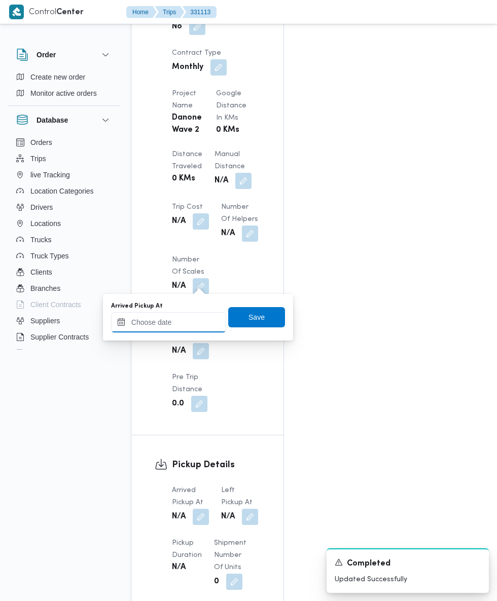
click at [188, 323] on input "Arrived Pickup At" at bounding box center [168, 322] width 115 height 20
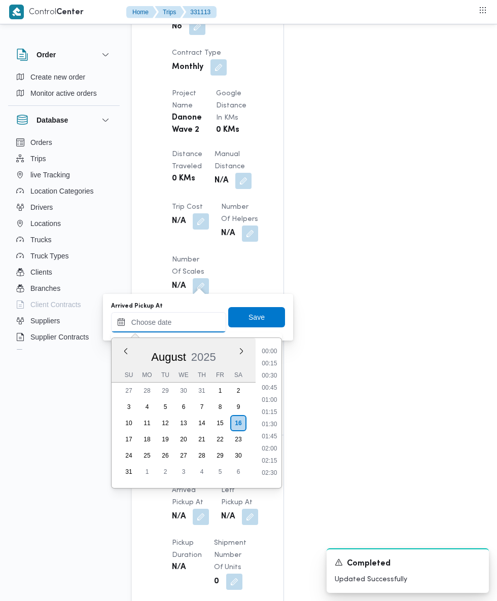
scroll to position [392, 0]
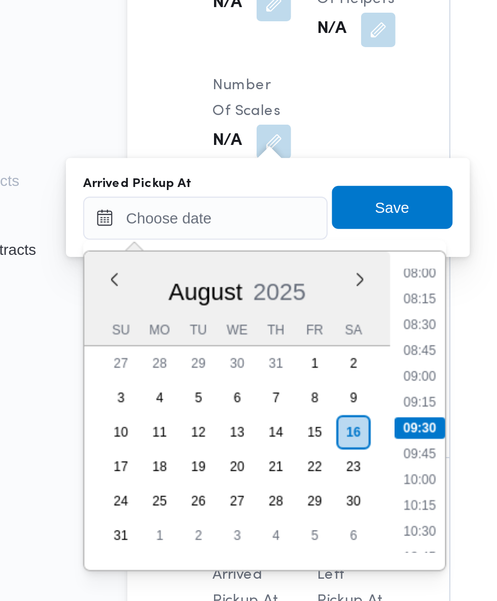
click at [274, 347] on li "08:00" at bounding box center [269, 348] width 23 height 10
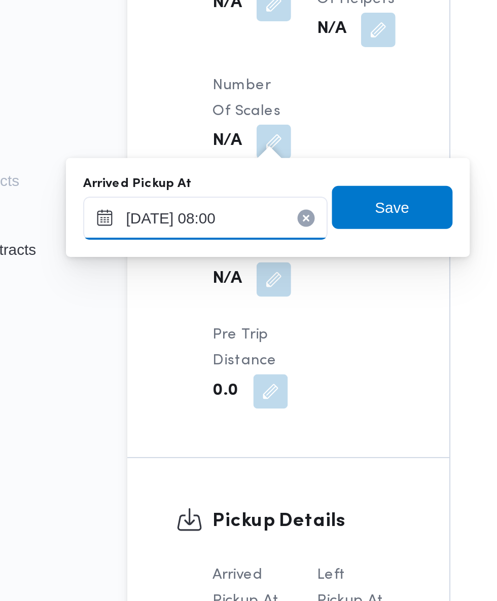
click at [191, 325] on input "16/08/2025 08:00" at bounding box center [168, 322] width 115 height 20
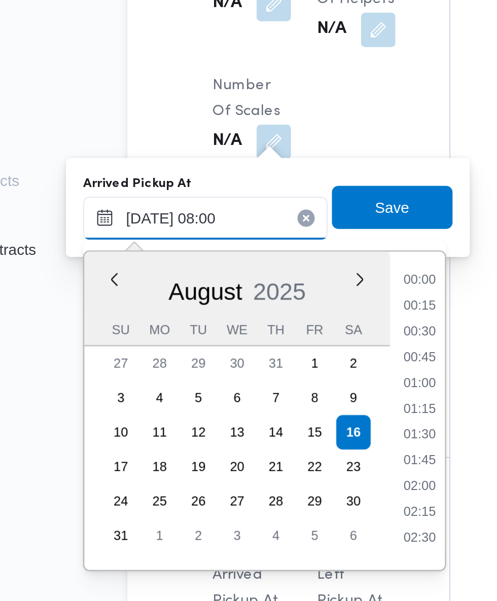
scroll to position [319, 0]
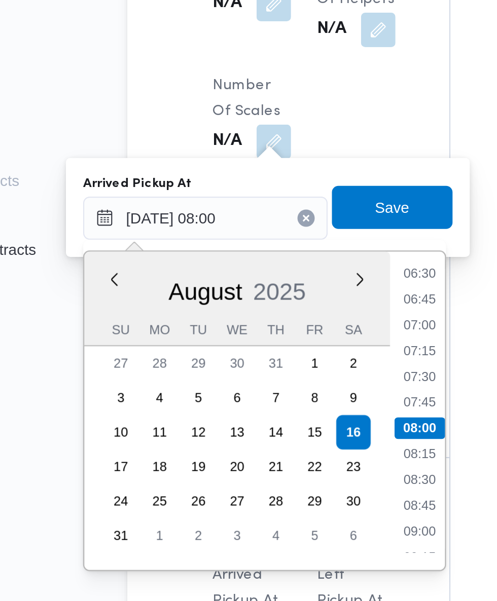
click at [271, 384] on li "07:15" at bounding box center [269, 385] width 23 height 10
type input "16/08/2025 07:15"
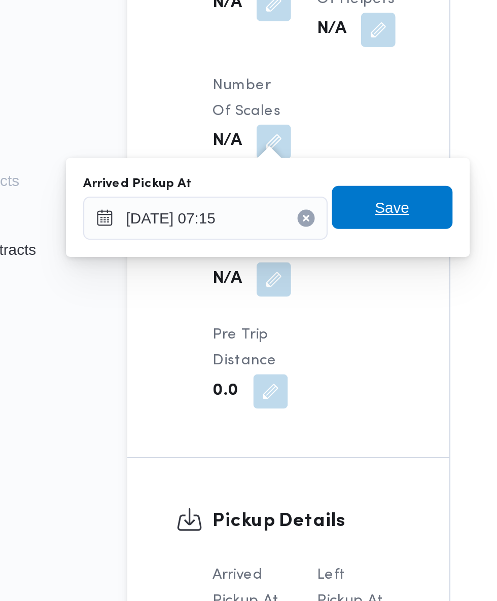
click at [262, 319] on span "Save" at bounding box center [256, 317] width 16 height 12
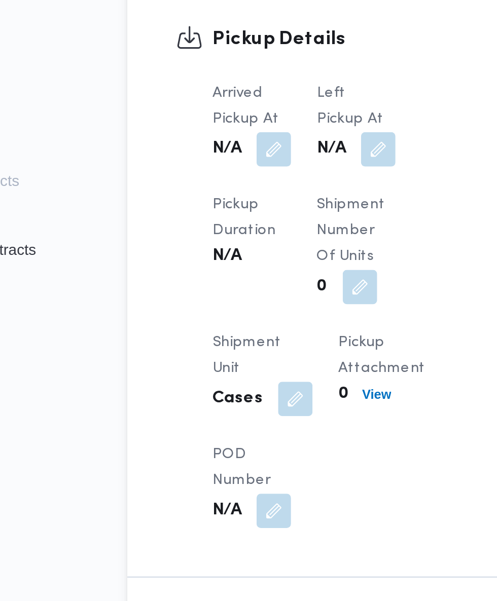
click at [247, 289] on button "button" at bounding box center [250, 290] width 16 height 16
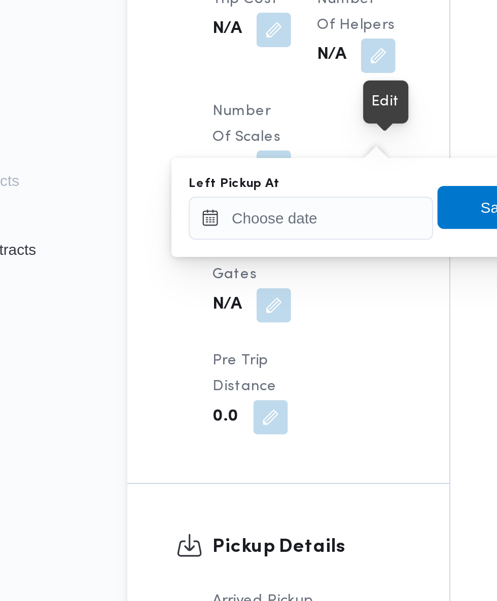
scroll to position [917, 0]
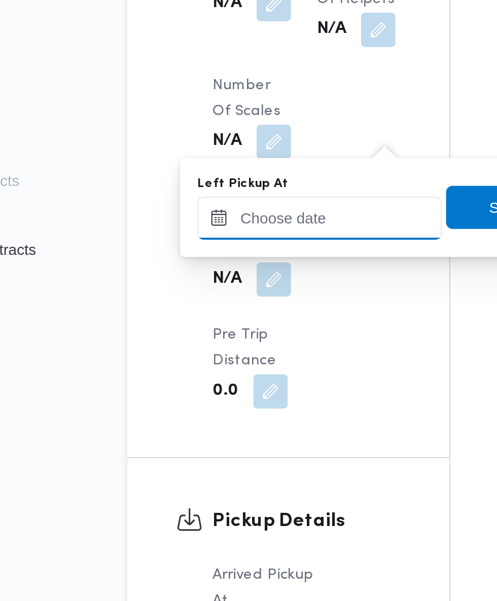
click at [226, 322] on input "Left Pickup At" at bounding box center [222, 322] width 115 height 20
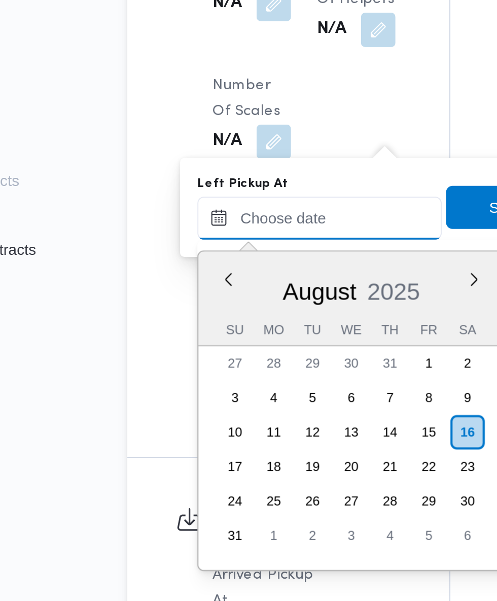
scroll to position [392, 0]
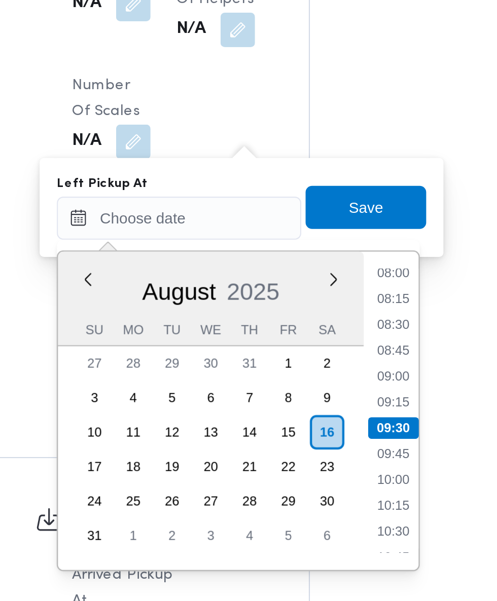
click at [331, 407] on li "09:15" at bounding box center [322, 409] width 23 height 10
type input "16/08/2025 09:15"
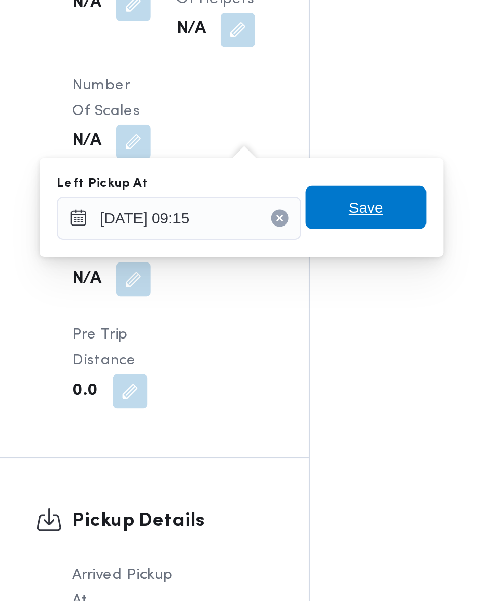
click at [326, 318] on span "Save" at bounding box center [310, 317] width 57 height 20
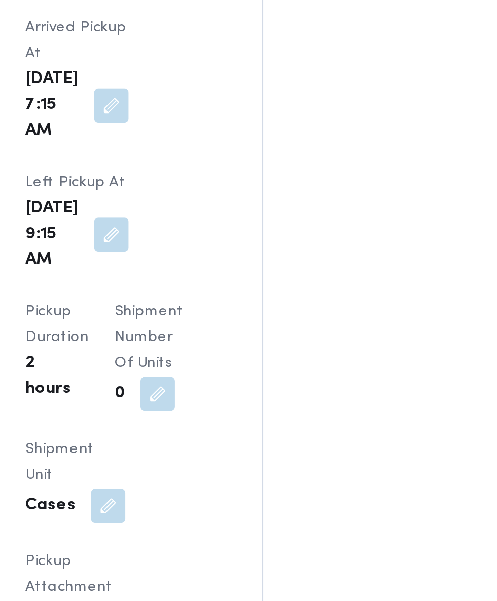
scroll to position [1264, 0]
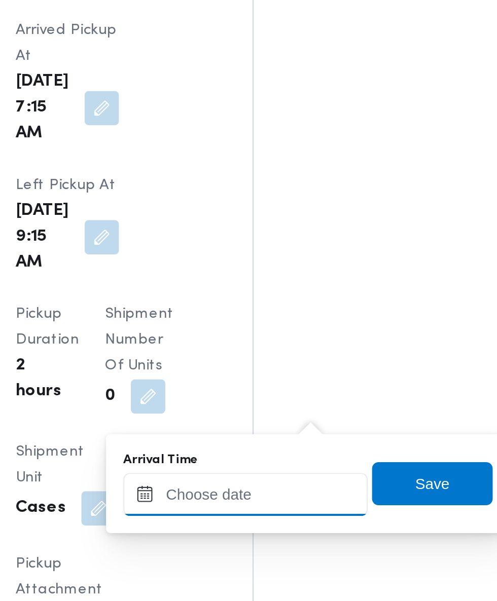
click at [284, 362] on input "Arrival Time" at bounding box center [280, 363] width 115 height 20
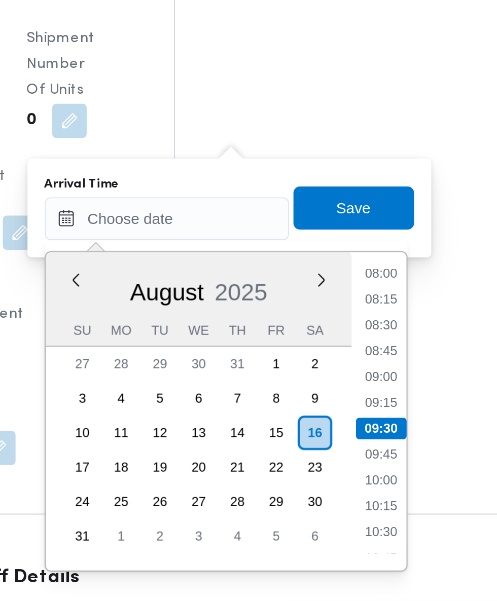
click at [382, 449] on li "09:15" at bounding box center [380, 450] width 23 height 10
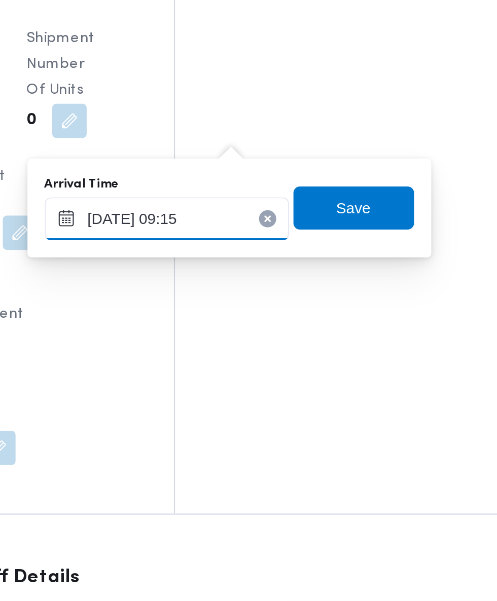
click at [318, 363] on input "16/08/2025 09:15" at bounding box center [280, 363] width 115 height 20
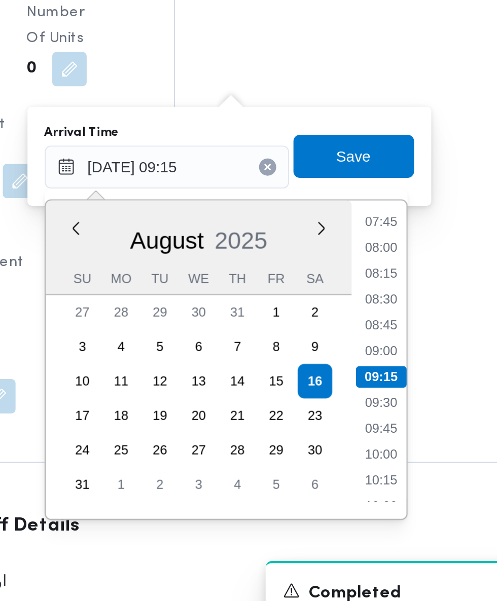
click at [388, 475] on li "09:30" at bounding box center [380, 474] width 23 height 10
type input "16/08/2025 09:30"
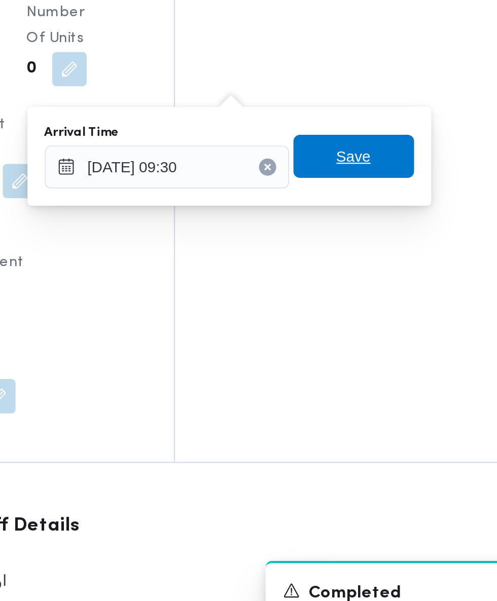
click at [384, 360] on span "Save" at bounding box center [368, 358] width 57 height 20
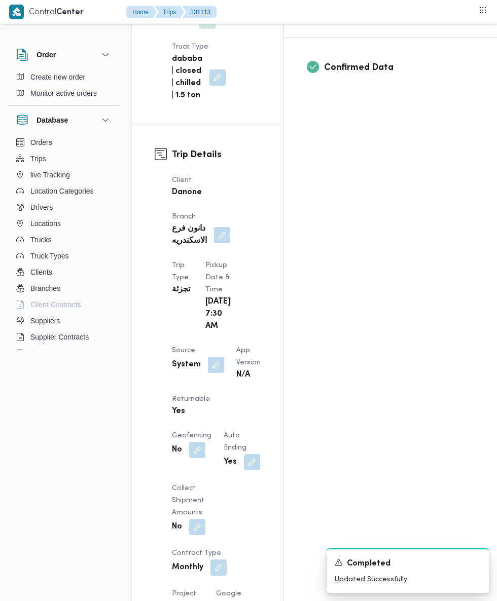
scroll to position [393, 0]
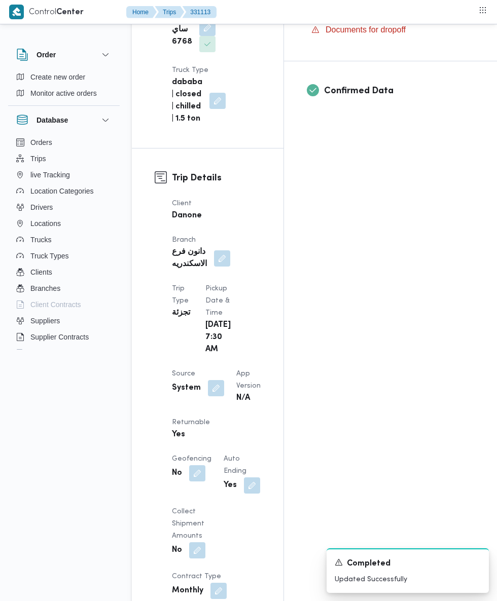
click at [214, 380] on button "button" at bounding box center [216, 388] width 16 height 16
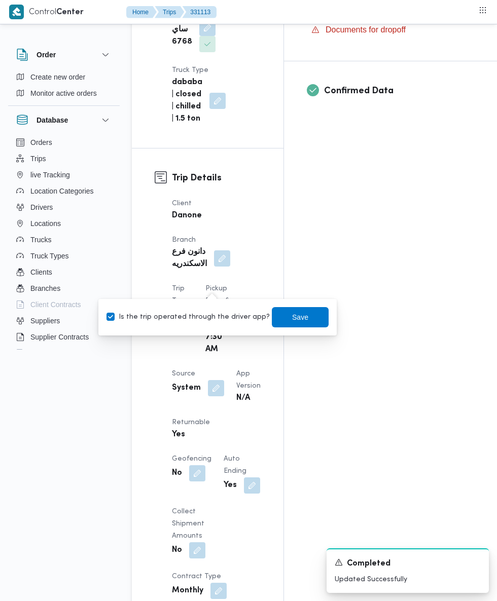
click at [214, 322] on label "Is the trip operated through the driver app?" at bounding box center [187, 317] width 163 height 12
checkbox input "false"
click at [314, 317] on span "Save" at bounding box center [300, 317] width 57 height 20
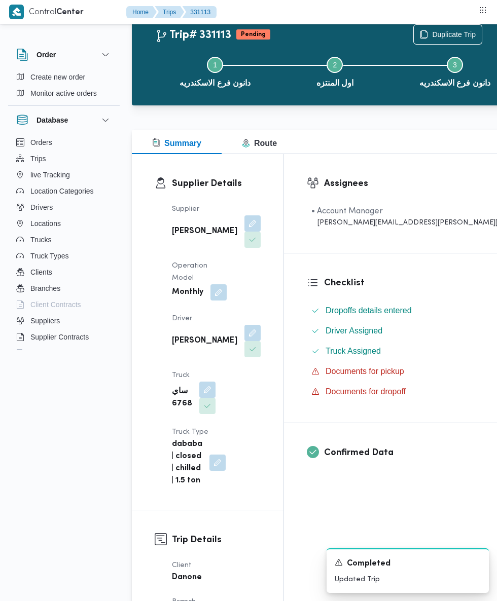
scroll to position [0, 0]
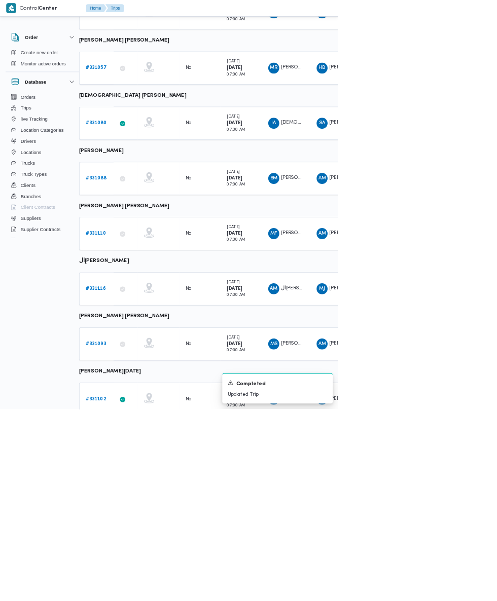
scroll to position [353, 16]
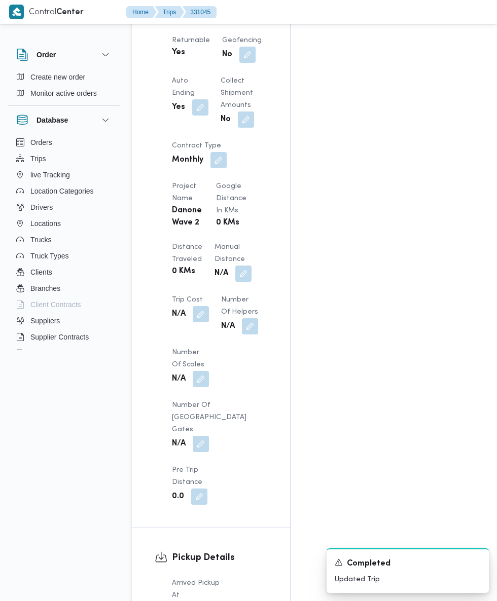
scroll to position [780, 0]
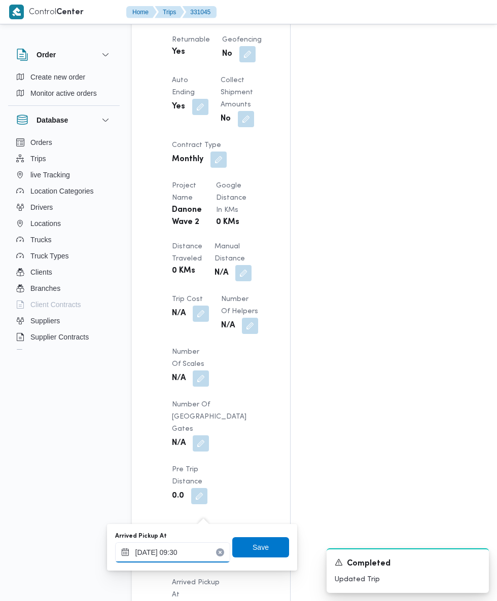
click at [195, 555] on input "16/08/2025 09:30" at bounding box center [172, 553] width 115 height 20
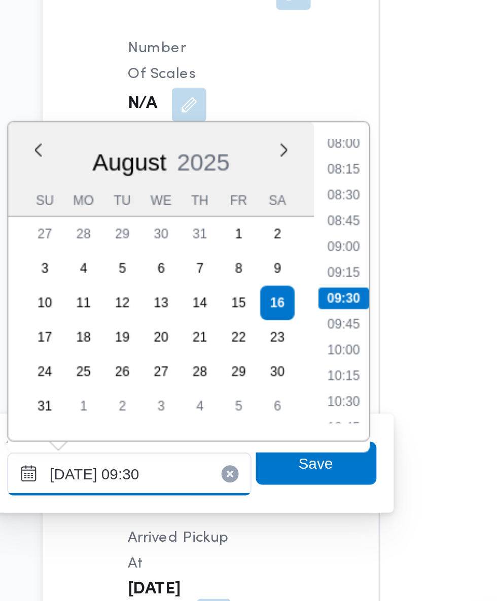
scroll to position [849, 0]
click at [272, 330] on li "08:00" at bounding box center [273, 328] width 23 height 10
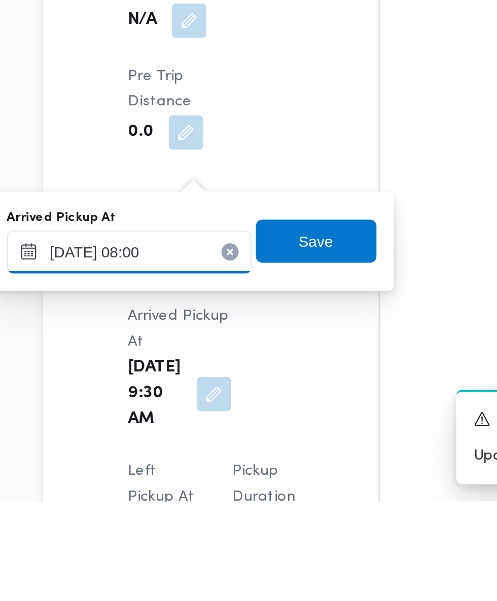
click at [209, 480] on input "16/08/2025 08:00" at bounding box center [172, 484] width 115 height 20
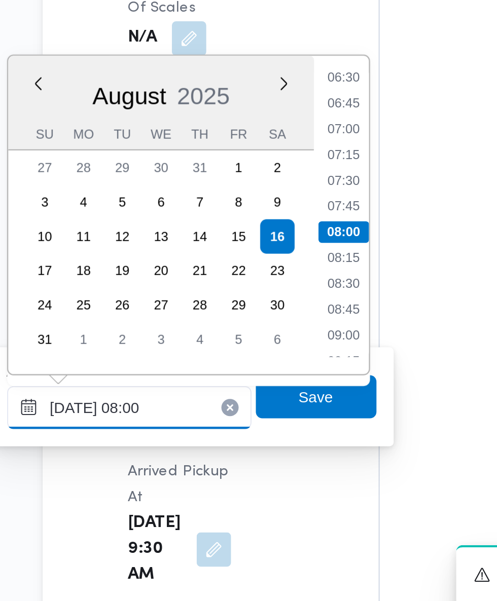
scroll to position [849, 0]
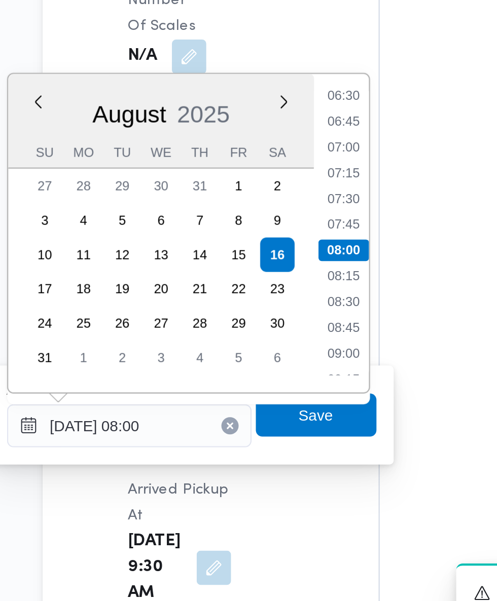
click at [274, 367] on li "07:15" at bounding box center [273, 365] width 23 height 10
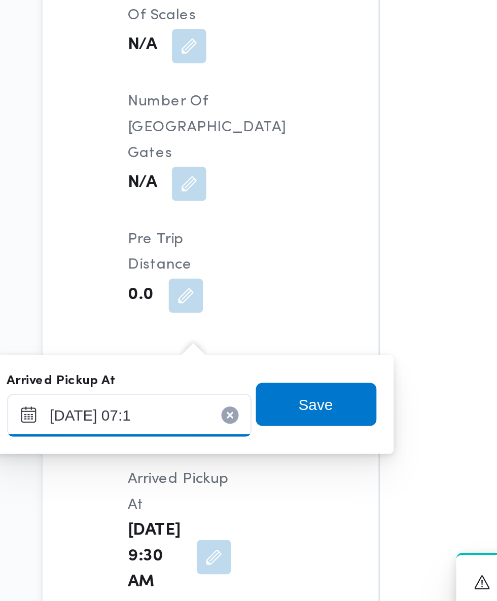
type input "16/08/2025 07:10"
click at [265, 480] on span "Save" at bounding box center [261, 479] width 16 height 12
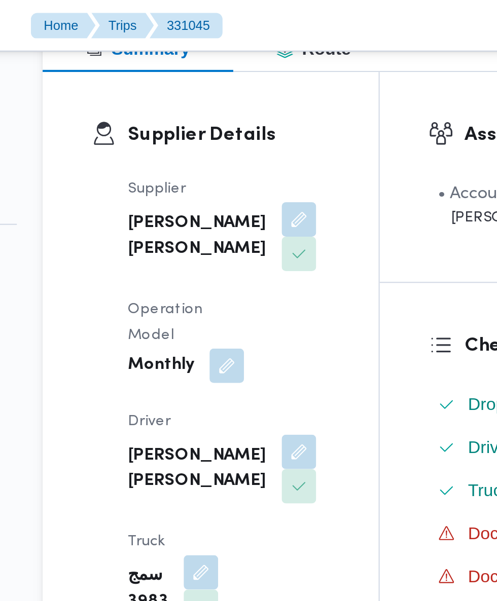
scroll to position [144, 0]
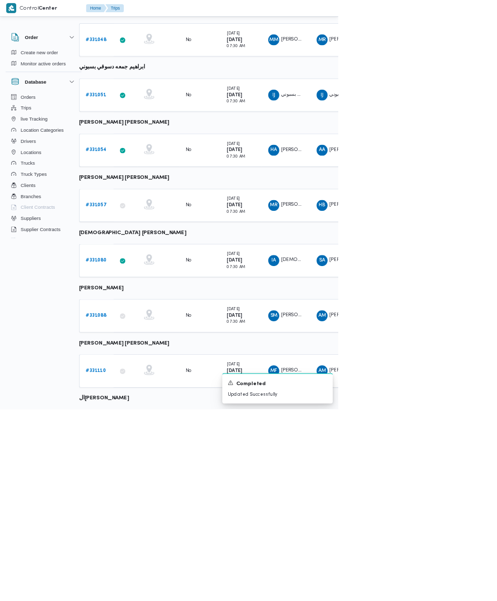
scroll to position [353, 16]
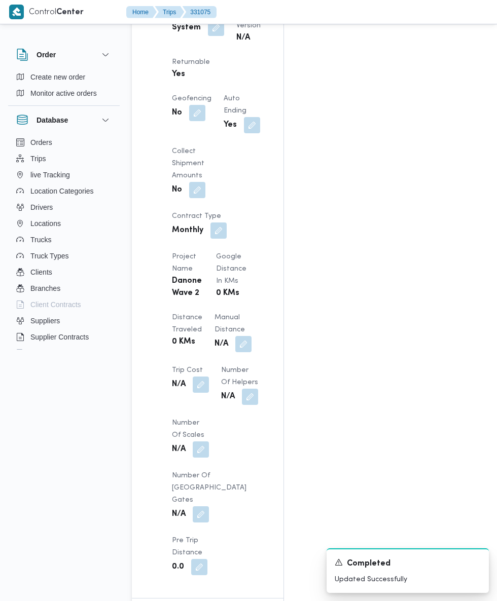
scroll to position [756, 0]
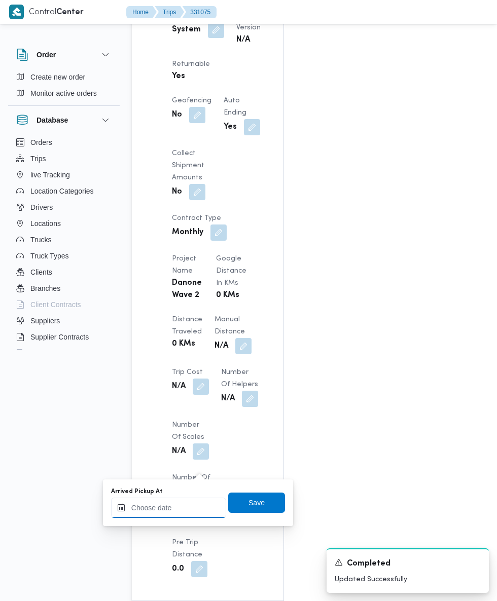
click at [183, 507] on input "Arrived Pickup At" at bounding box center [168, 508] width 115 height 20
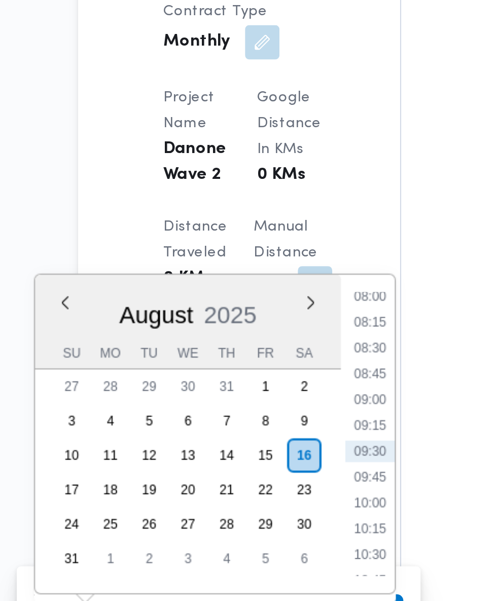
scroll to position [765, 0]
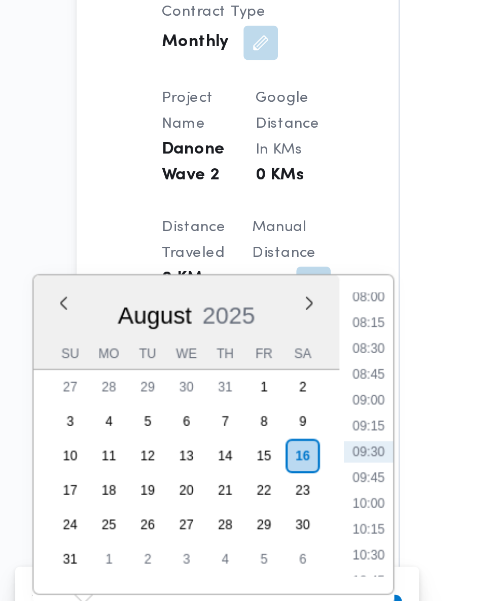
click at [275, 364] on li "08:30" at bounding box center [269, 368] width 23 height 10
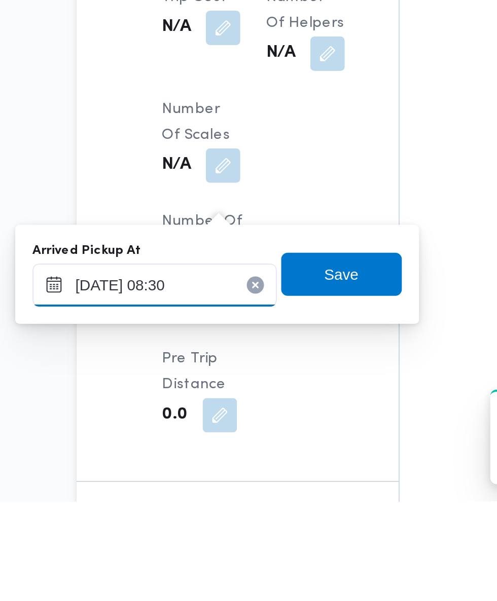
click at [201, 503] on input "16/08/2025 08:30" at bounding box center [168, 499] width 115 height 20
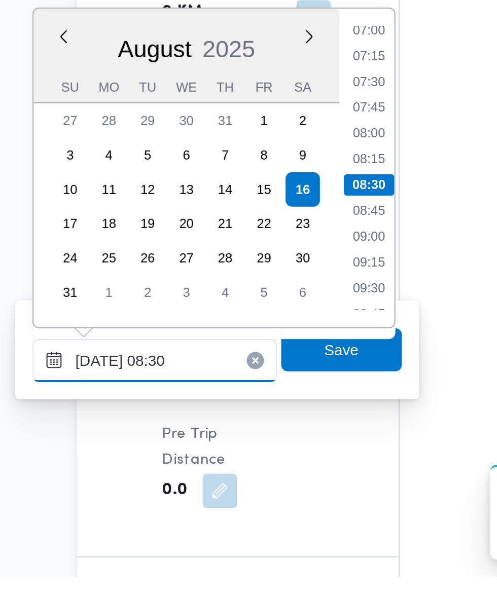
scroll to position [764, 0]
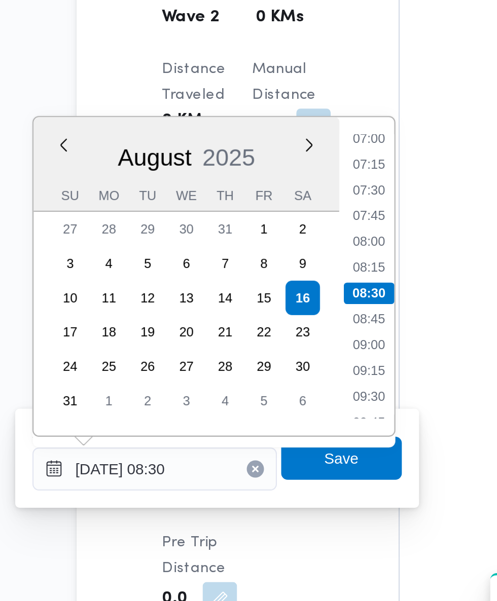
click at [268, 371] on li "07:30" at bounding box center [269, 368] width 23 height 10
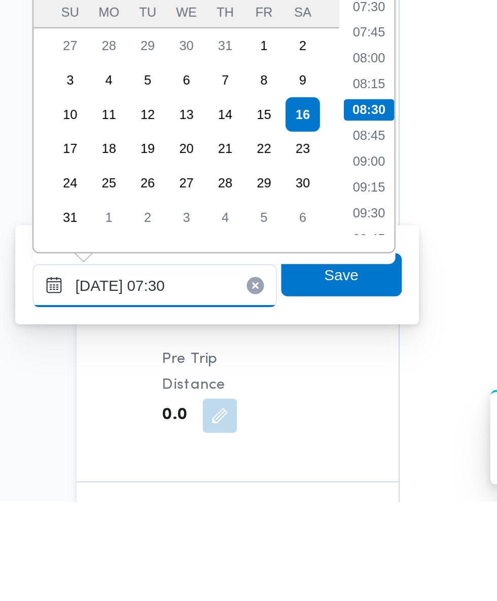
scroll to position [765, 0]
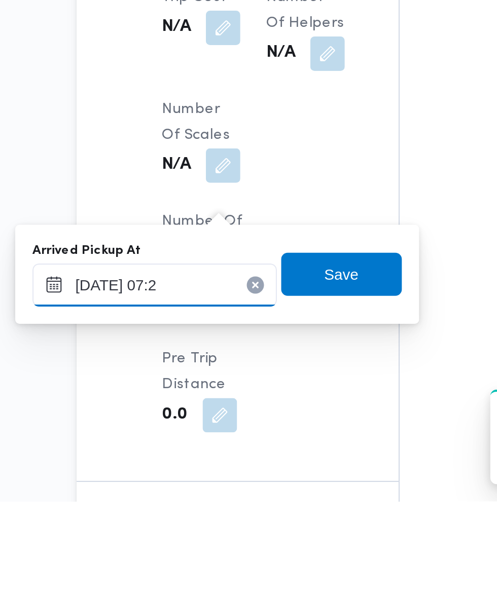
type input "16/08/2025 07:20"
click at [270, 494] on span "Save" at bounding box center [256, 494] width 57 height 20
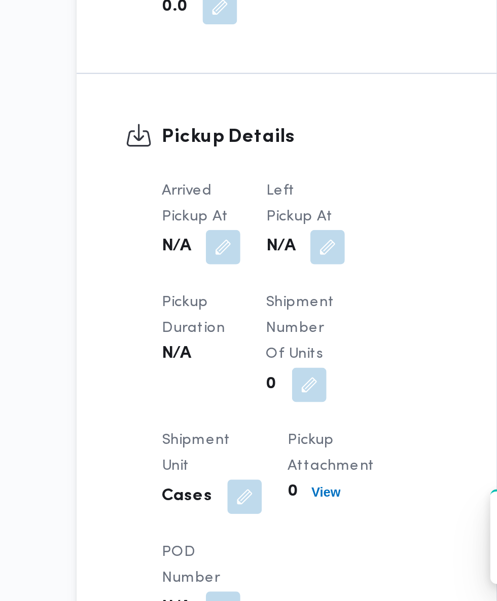
click at [250, 443] on button "button" at bounding box center [250, 434] width 16 height 16
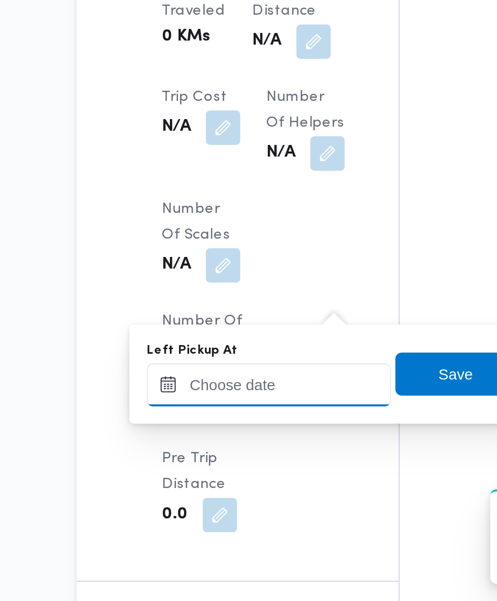
click at [238, 491] on div at bounding box center [222, 499] width 115 height 20
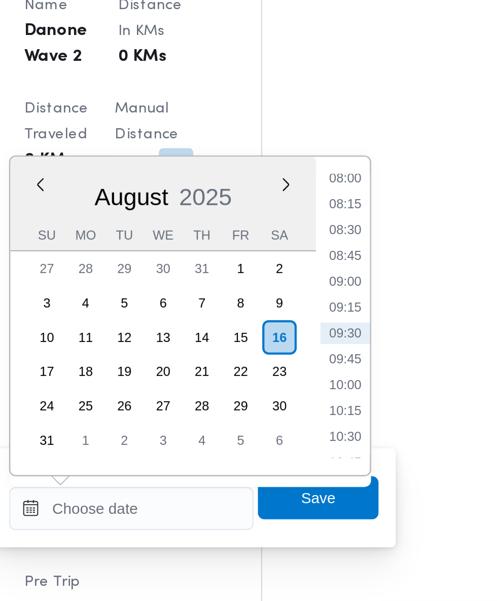
click at [325, 385] on li "08:45" at bounding box center [322, 380] width 23 height 10
type input "16/08/2025 08:45"
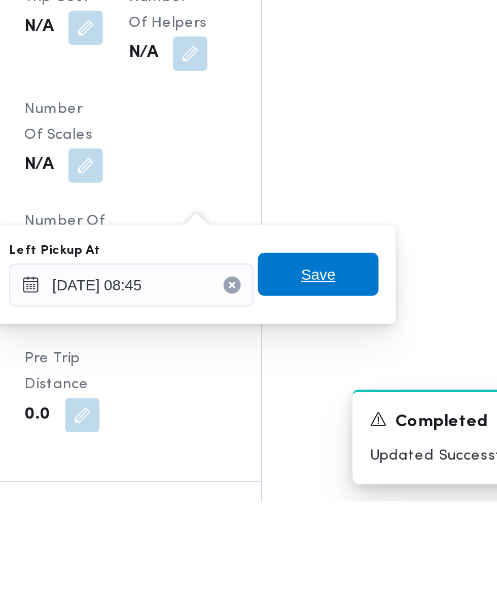
click at [323, 494] on span "Save" at bounding box center [310, 494] width 57 height 20
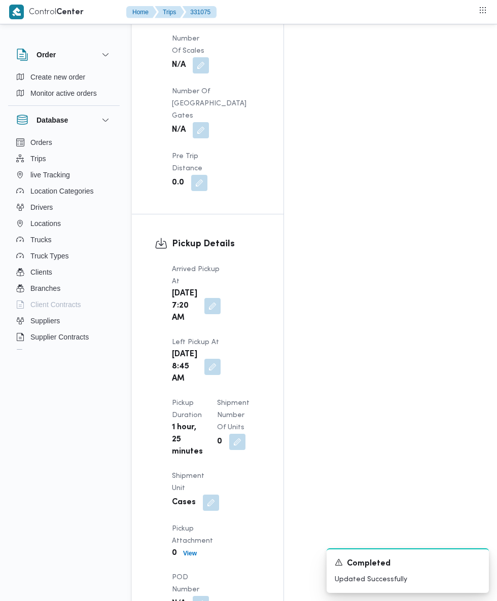
scroll to position [1143, 0]
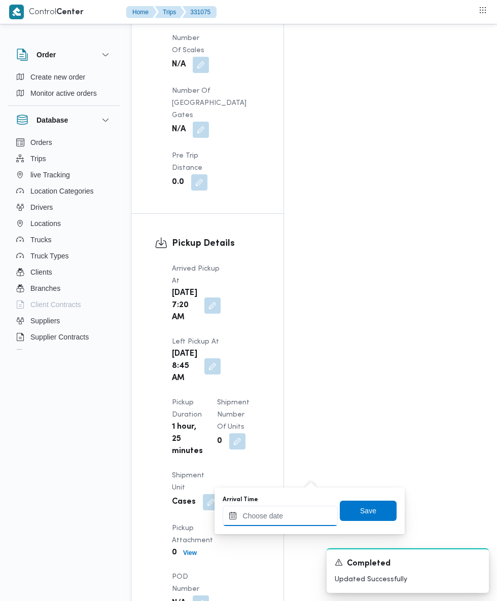
click at [279, 516] on input "Arrival Time" at bounding box center [280, 516] width 115 height 20
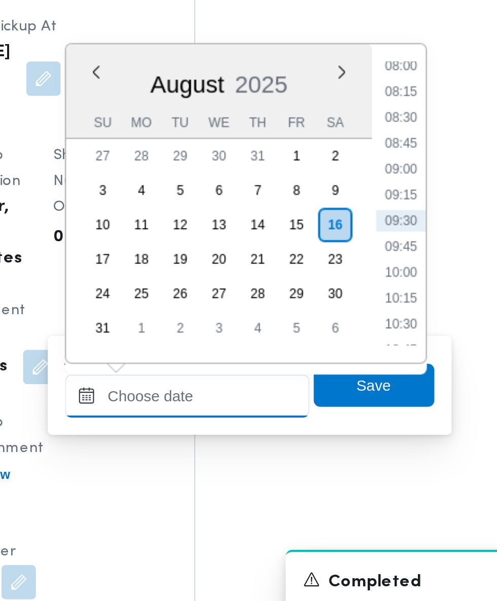
scroll to position [1183, 0]
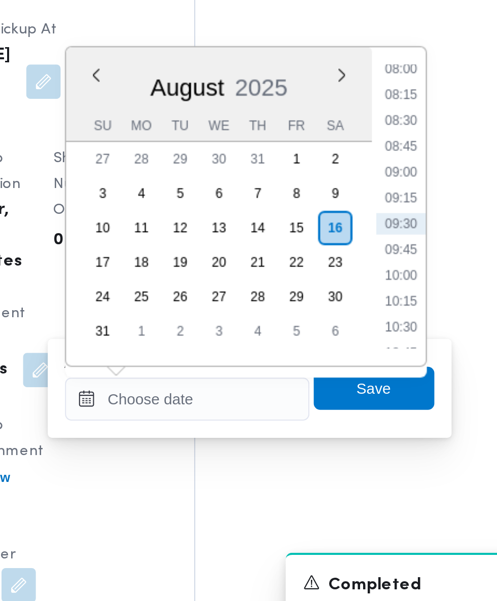
click at [384, 392] on li "09:30" at bounding box center [380, 393] width 23 height 10
type input "16/08/2025 09:30"
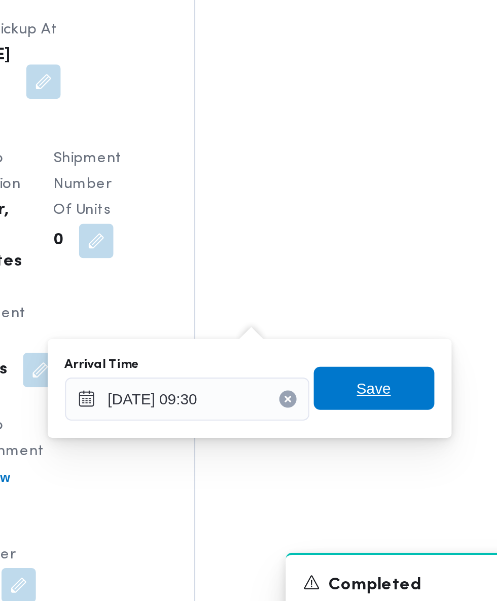
click at [380, 469] on span "Save" at bounding box center [368, 471] width 57 height 20
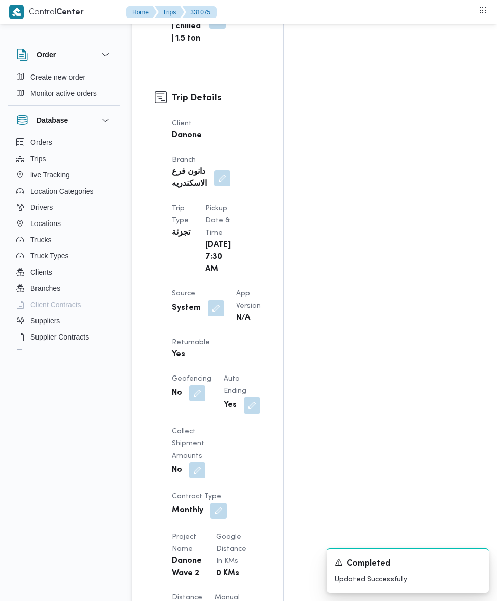
scroll to position [452, 0]
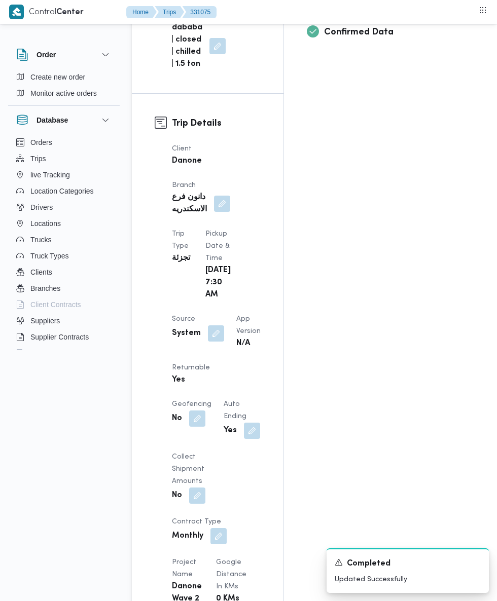
click at [214, 326] on button "button" at bounding box center [216, 334] width 16 height 16
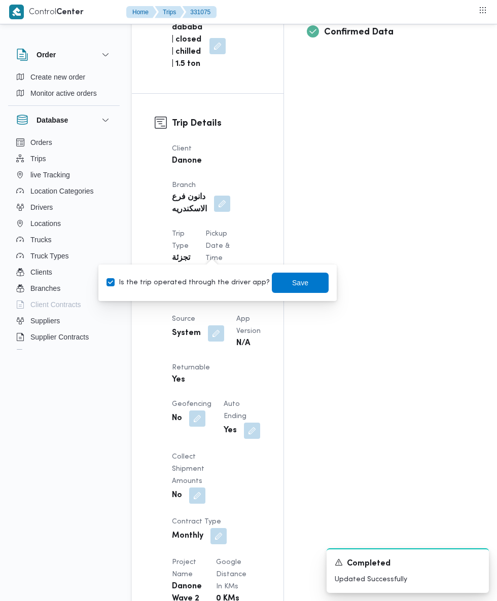
click at [205, 282] on label "Is the trip operated through the driver app?" at bounding box center [187, 283] width 163 height 12
checkbox input "false"
click at [294, 281] on span "Save" at bounding box center [300, 283] width 16 height 12
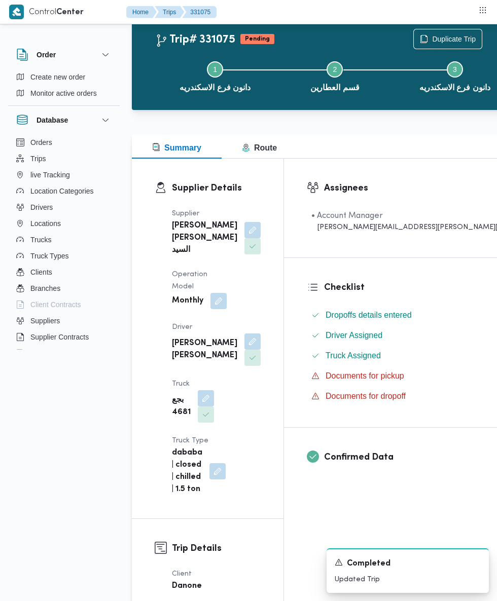
scroll to position [0, 0]
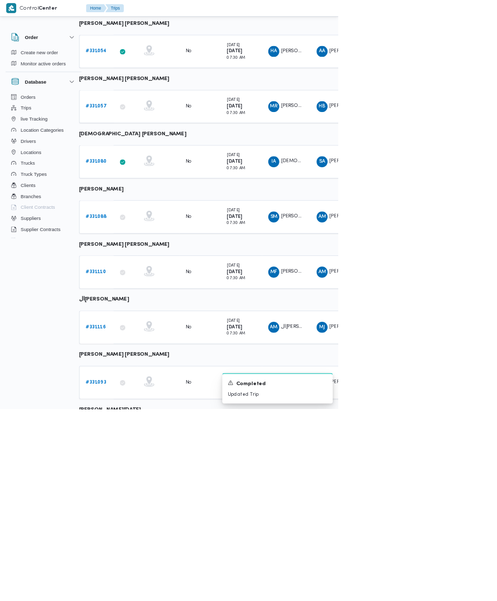
scroll to position [353, 16]
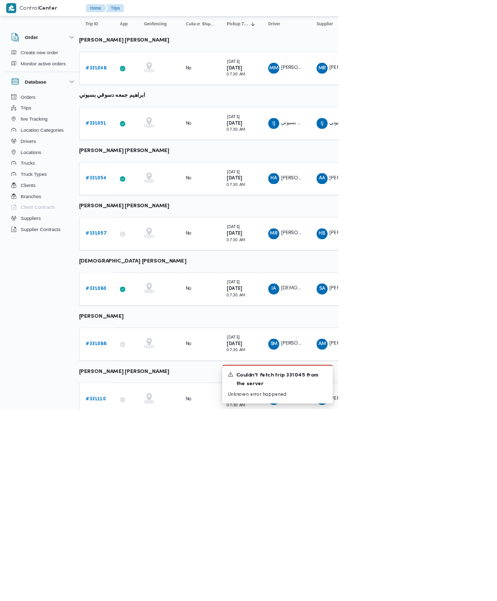
scroll to position [353, 16]
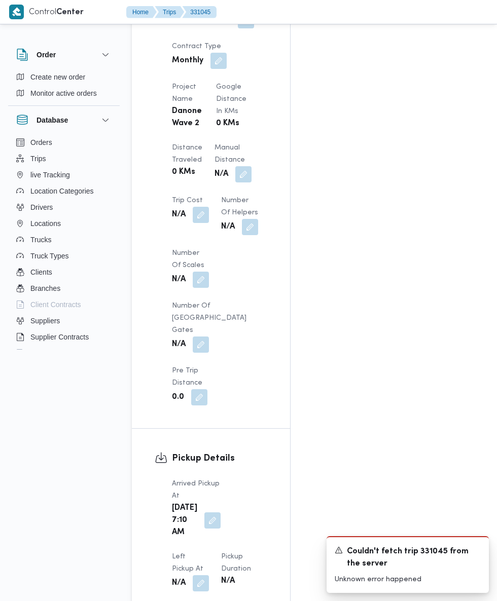
scroll to position [879, 0]
click at [209, 576] on button "button" at bounding box center [201, 584] width 16 height 16
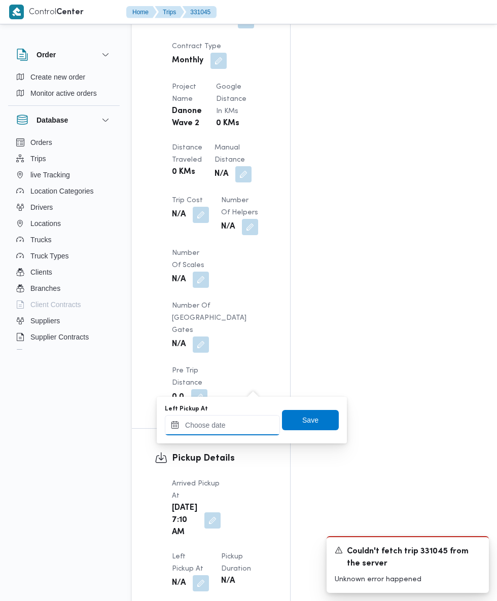
click at [233, 426] on input "Left Pickup At" at bounding box center [222, 425] width 115 height 20
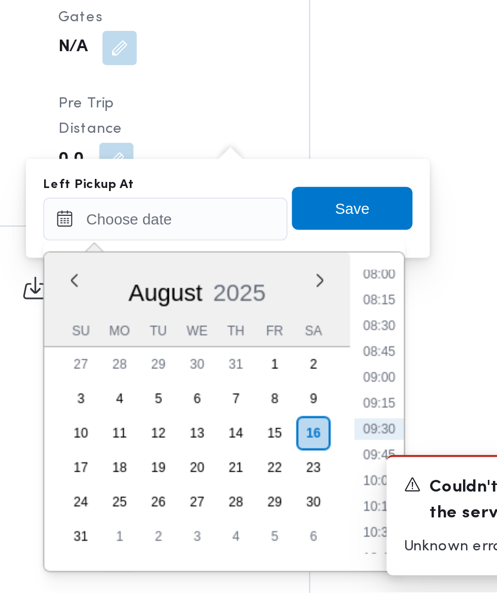
click at [323, 489] on li "08:45" at bounding box center [322, 488] width 23 height 10
type input "16/08/2025 08:45"
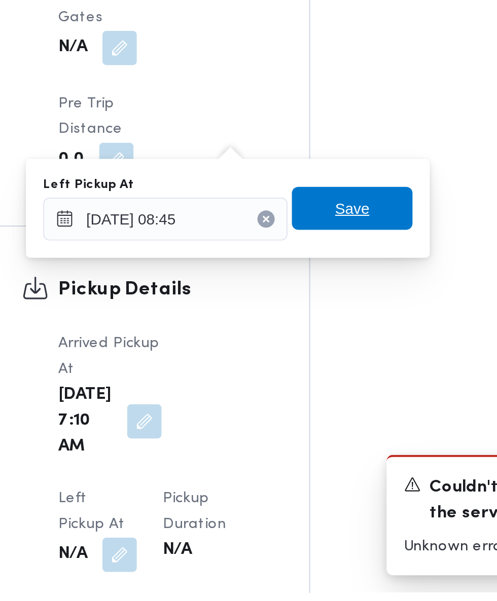
click at [327, 422] on span "Save" at bounding box center [310, 420] width 57 height 20
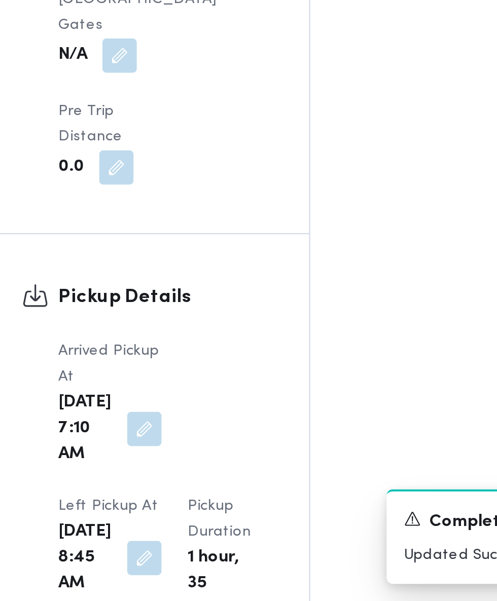
click at [222, 562] on div "Sat, Aug 16, 2025 8:45 AM" at bounding box center [196, 581] width 51 height 39
click at [221, 573] on button "button" at bounding box center [212, 581] width 16 height 16
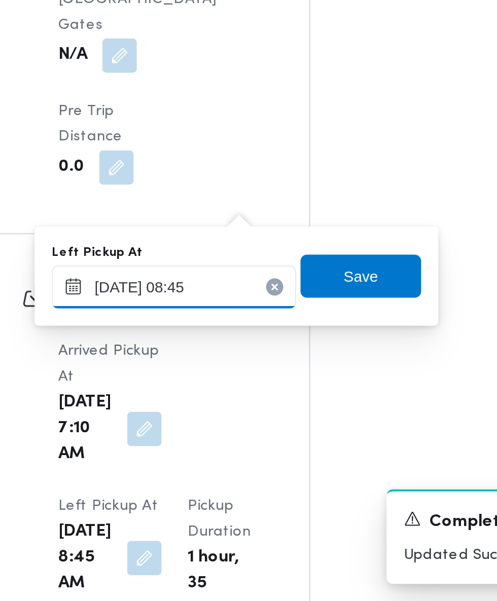
click at [250, 454] on input "16/08/2025 08:45" at bounding box center [226, 453] width 115 height 20
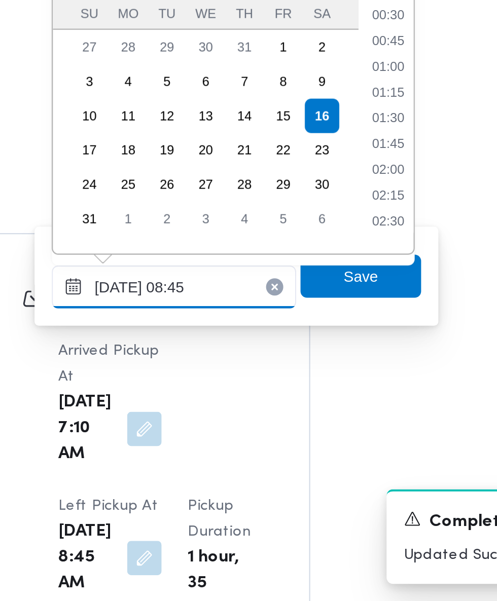
scroll to position [356, 0]
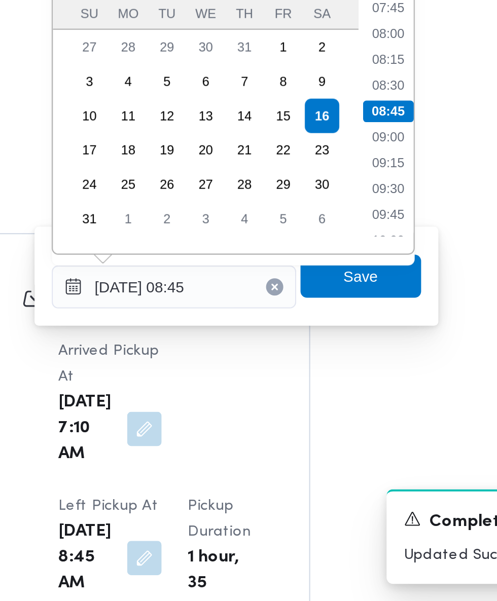
click at [331, 407] on li "09:30" at bounding box center [326, 407] width 23 height 10
type input "16/08/2025 08:45"
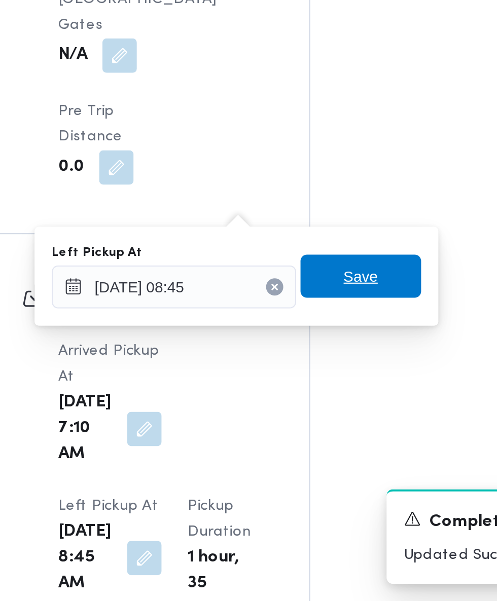
click at [321, 450] on span "Save" at bounding box center [314, 448] width 16 height 12
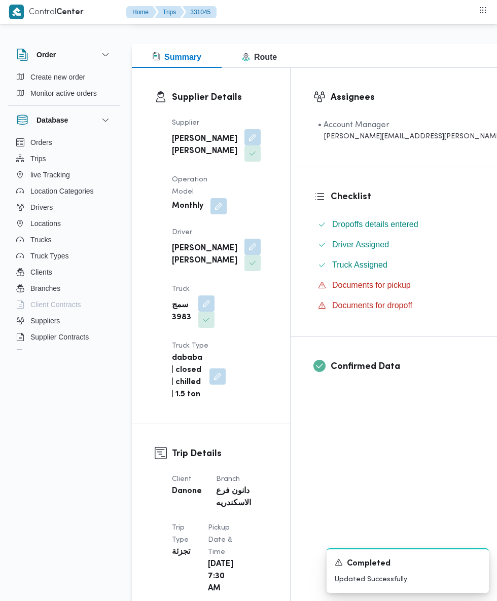
scroll to position [0, 0]
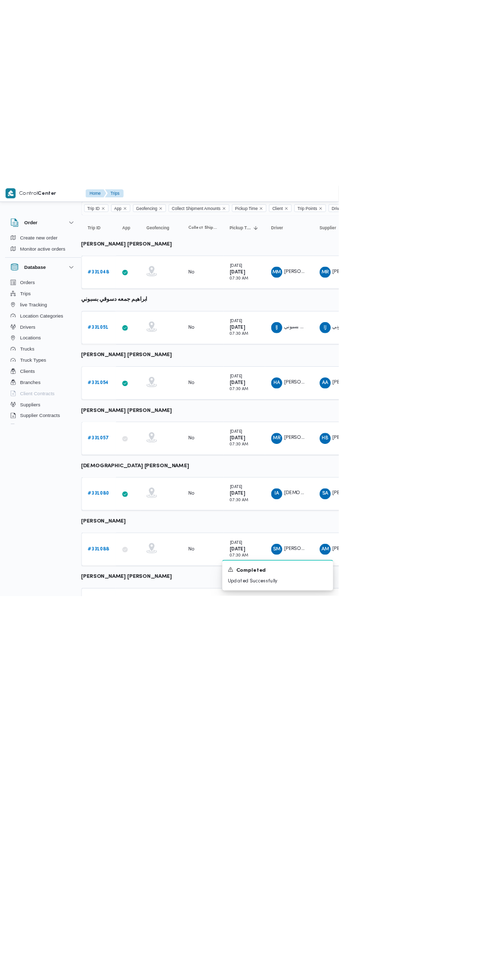
scroll to position [0, 12]
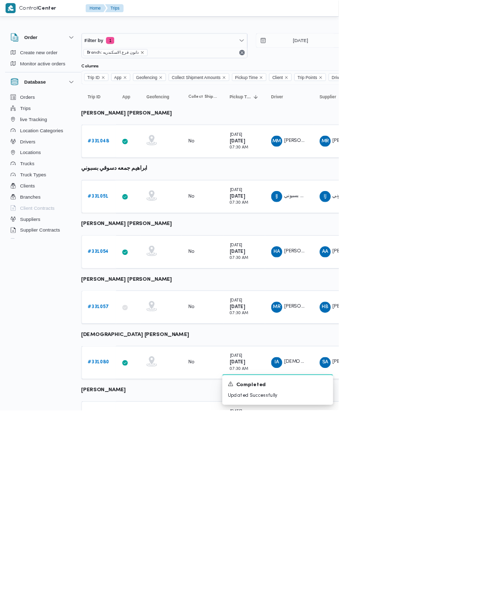
click at [207, 77] on icon "remove selected entity" at bounding box center [209, 77] width 4 height 4
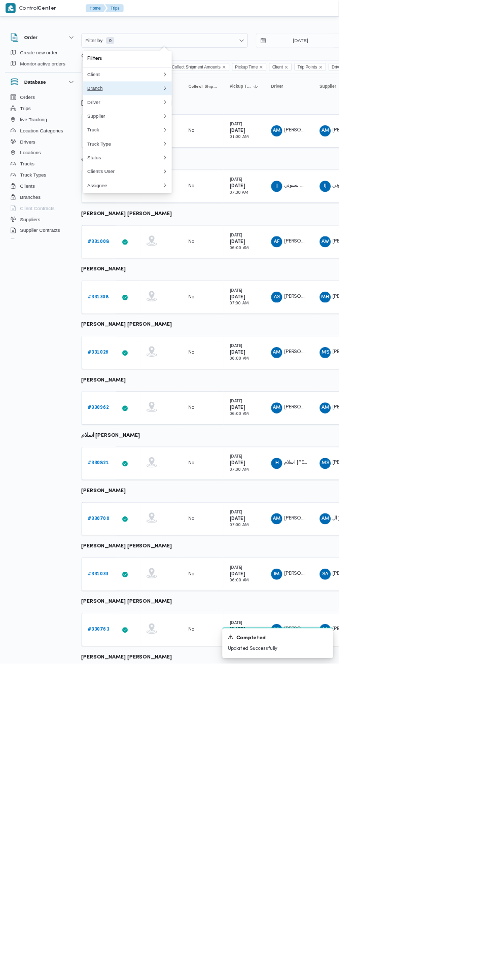
click at [194, 128] on div "Branch" at bounding box center [181, 129] width 105 height 8
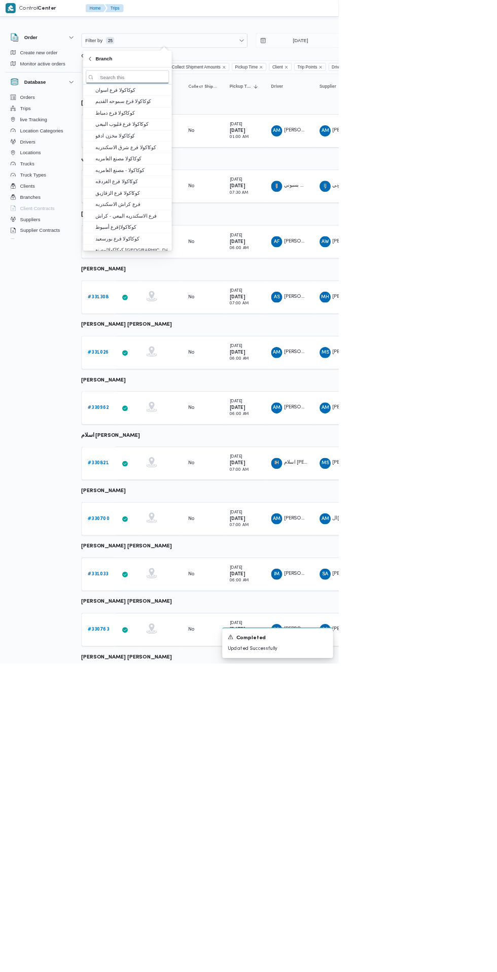
scroll to position [0, 12]
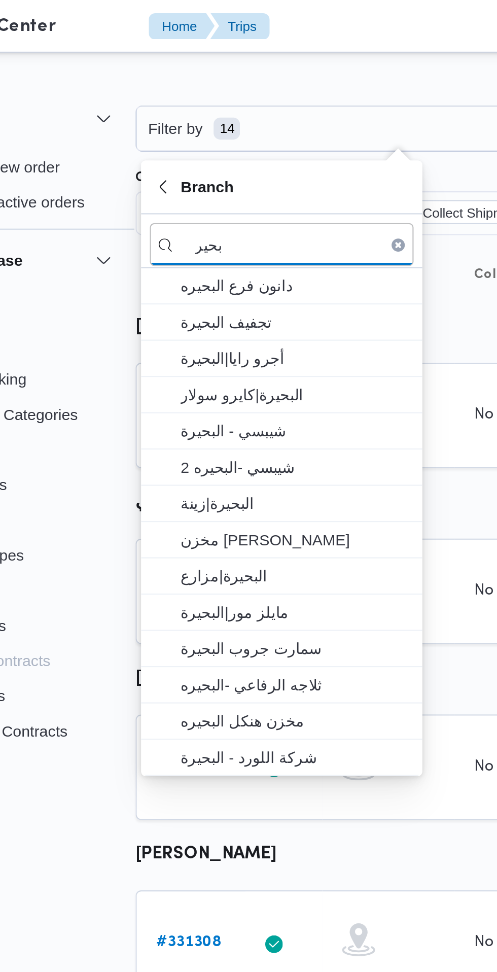
type input "بحير"
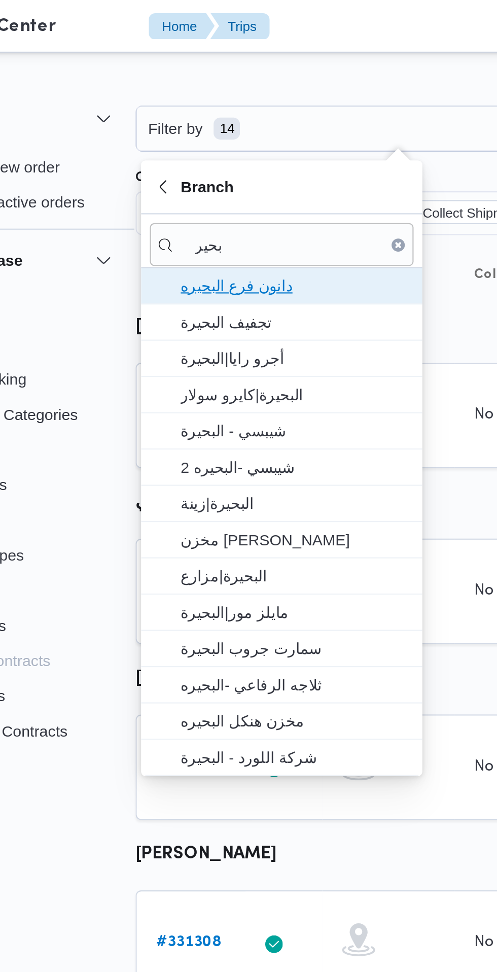
click at [218, 132] on span "دانون فرع البحيره" at bounding box center [193, 132] width 105 height 12
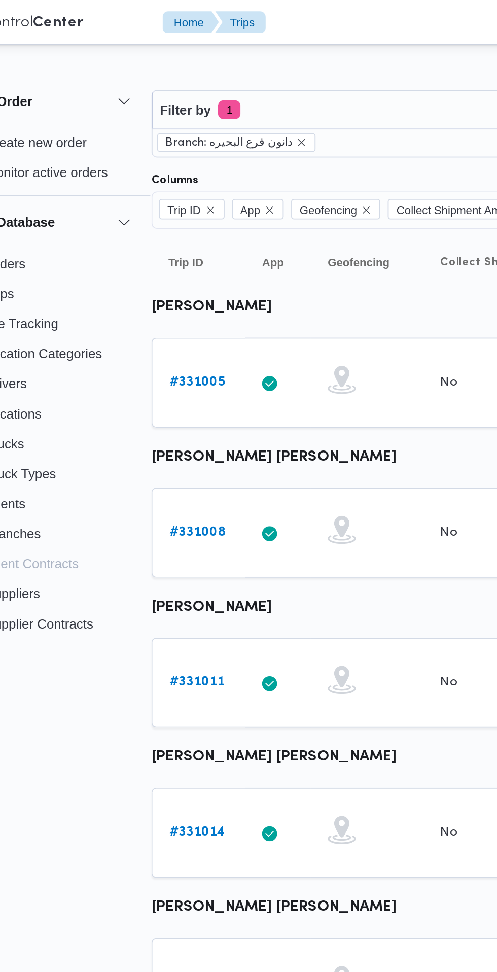
scroll to position [0, 16]
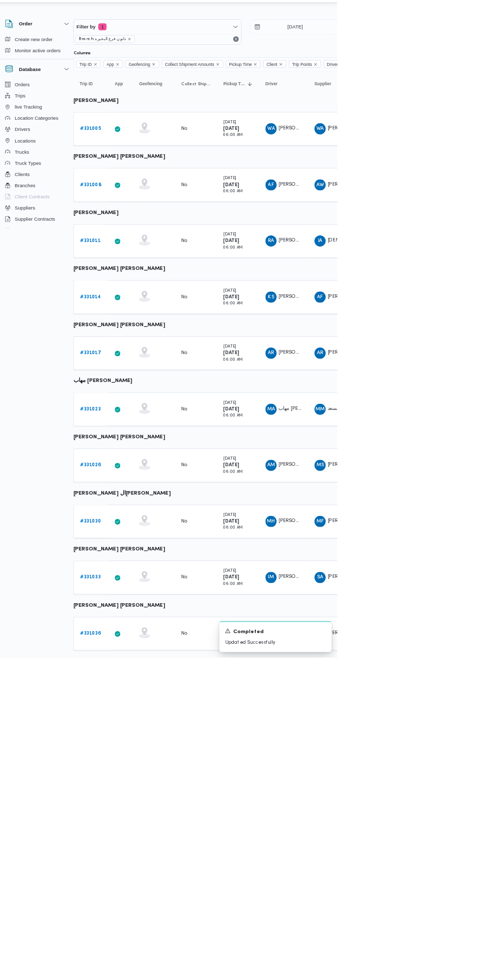
click at [140, 207] on b "# 331005" at bounding box center [140, 206] width 30 height 7
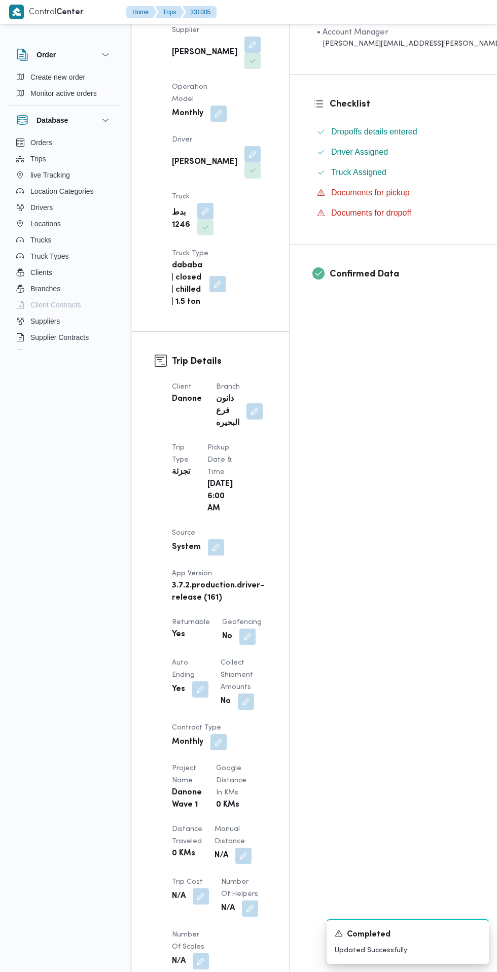
scroll to position [224, 0]
click at [214, 538] on button "button" at bounding box center [216, 546] width 16 height 16
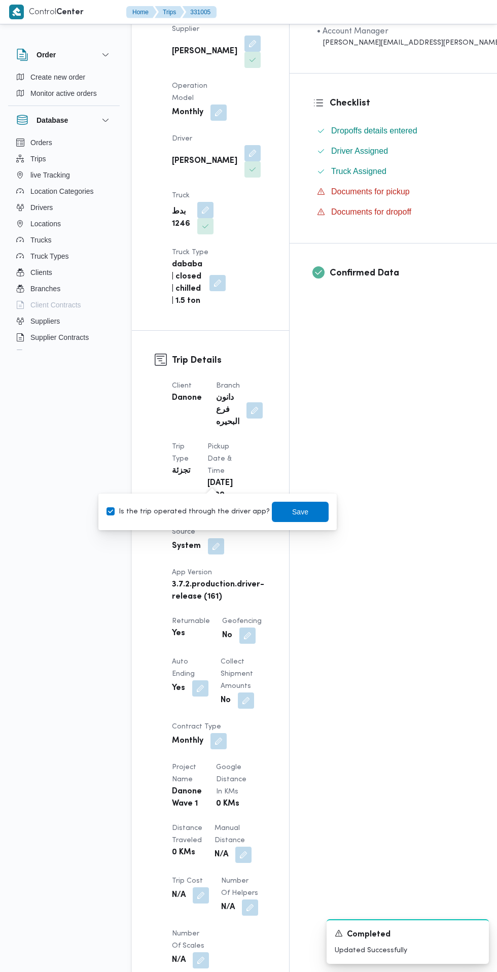
click at [198, 514] on label "Is the trip operated through the driver app?" at bounding box center [187, 512] width 163 height 12
checkbox input "false"
click at [292, 511] on span "Save" at bounding box center [300, 512] width 16 height 12
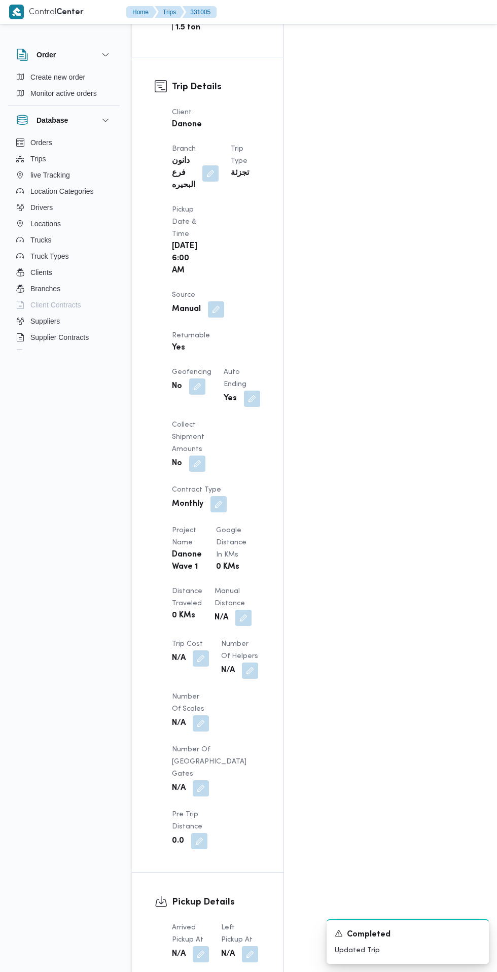
scroll to position [546, 0]
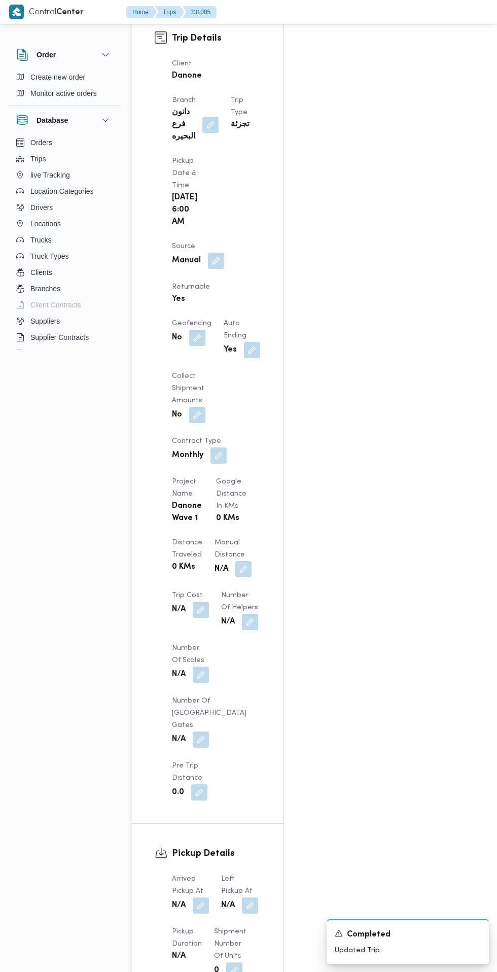
click at [209, 897] on span at bounding box center [198, 905] width 21 height 16
click at [201, 897] on button "button" at bounding box center [201, 905] width 16 height 16
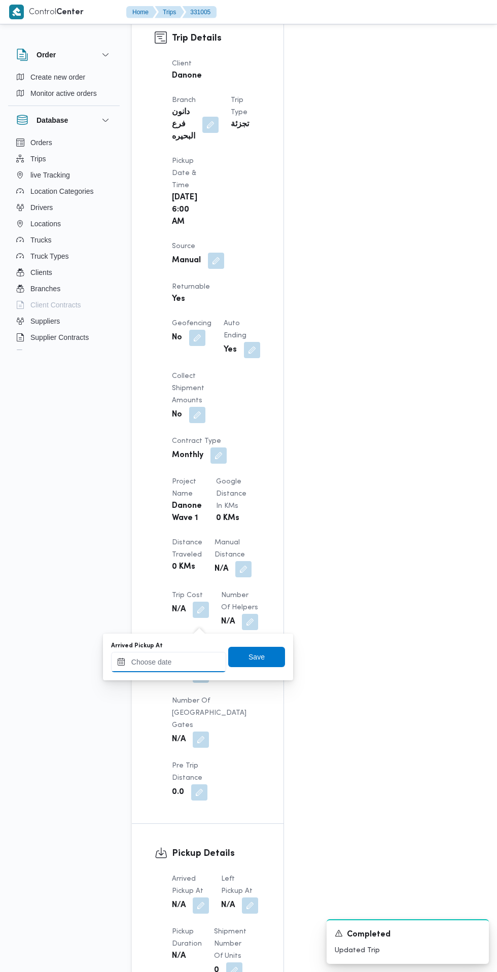
click at [189, 661] on input "Arrived Pickup At" at bounding box center [168, 662] width 115 height 20
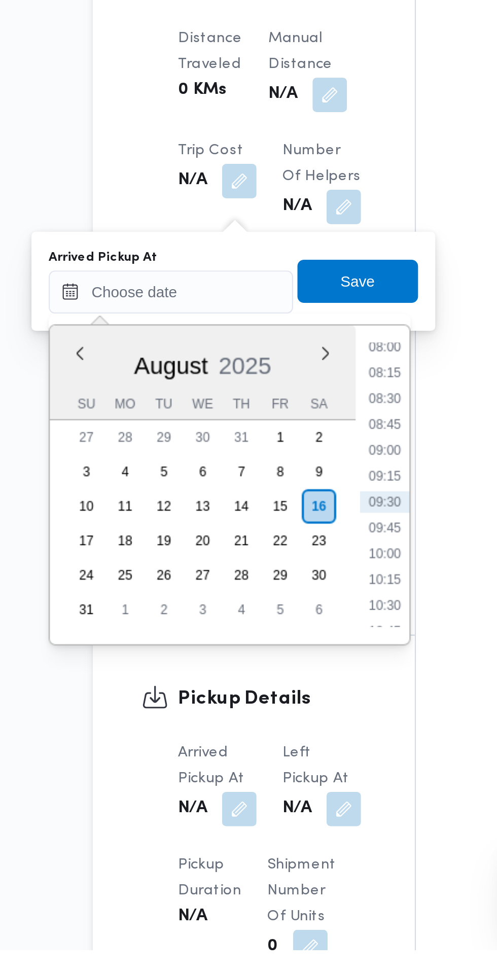
click at [271, 689] on li "08:00" at bounding box center [269, 688] width 23 height 10
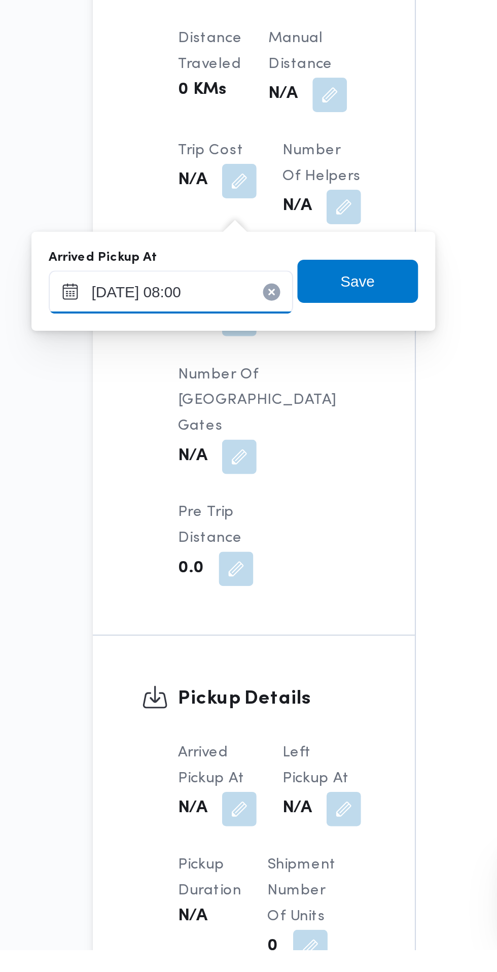
click at [193, 661] on input "16/08/2025 08:00" at bounding box center [168, 662] width 115 height 20
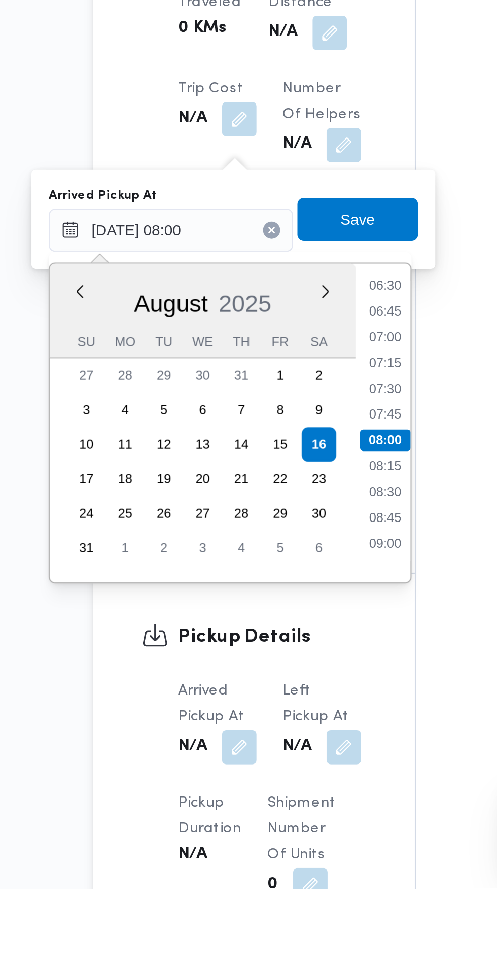
click at [271, 737] on li "07:30" at bounding box center [269, 736] width 23 height 10
type input "16/08/2025 07:30"
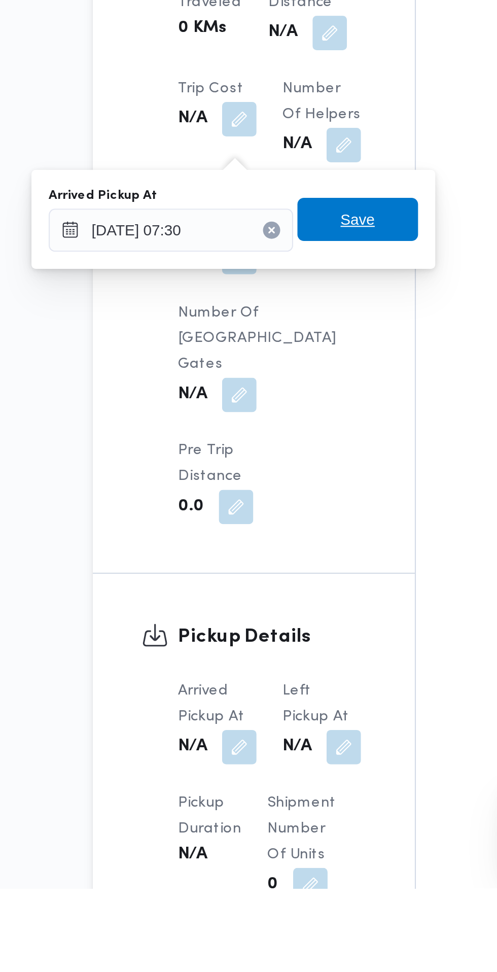
click at [265, 652] on span "Save" at bounding box center [256, 657] width 16 height 12
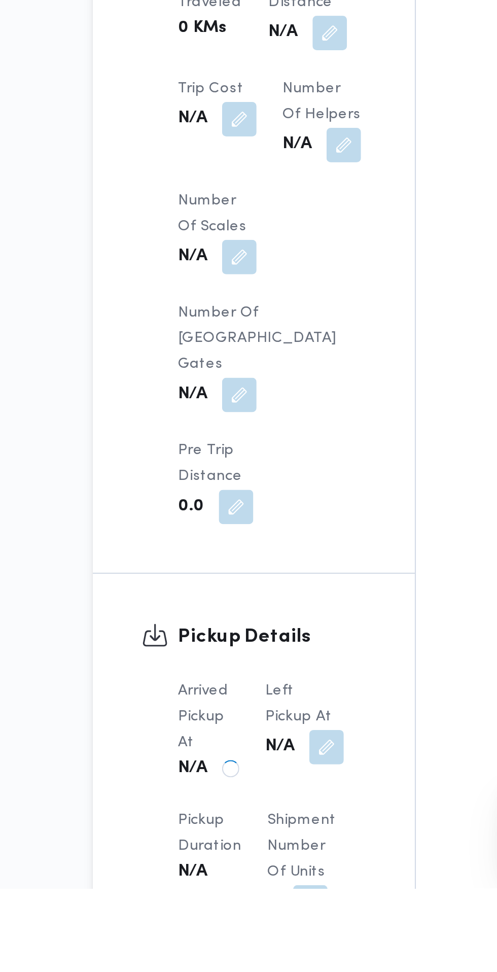
scroll to position [546, 0]
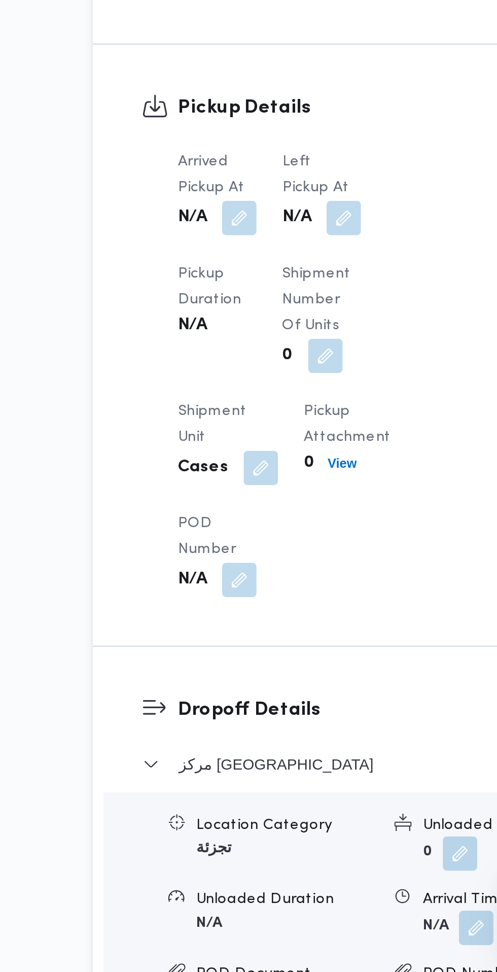
click at [247, 637] on dt "Shipment Number of Units" at bounding box center [239, 655] width 37 height 37
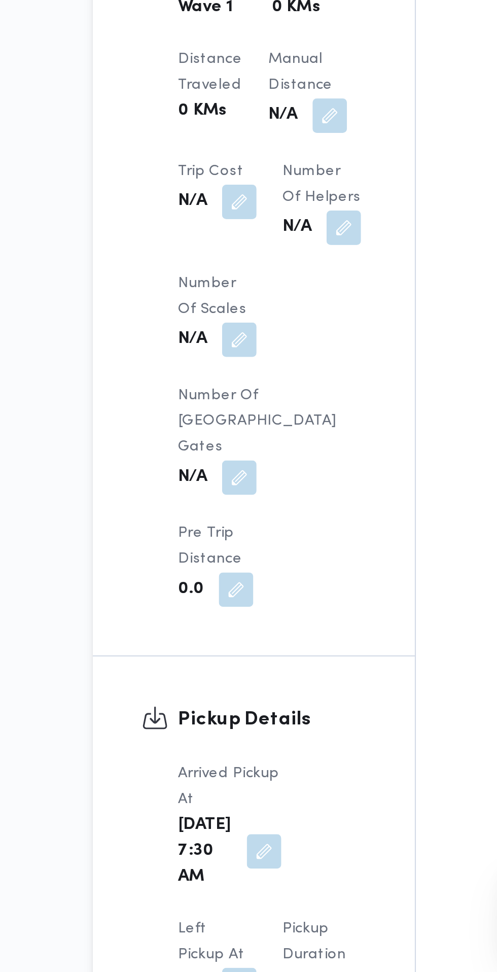
click at [209, 945] on dt "Left Pickup At" at bounding box center [190, 957] width 37 height 24
click at [209, 970] on button "button" at bounding box center [201, 978] width 16 height 16
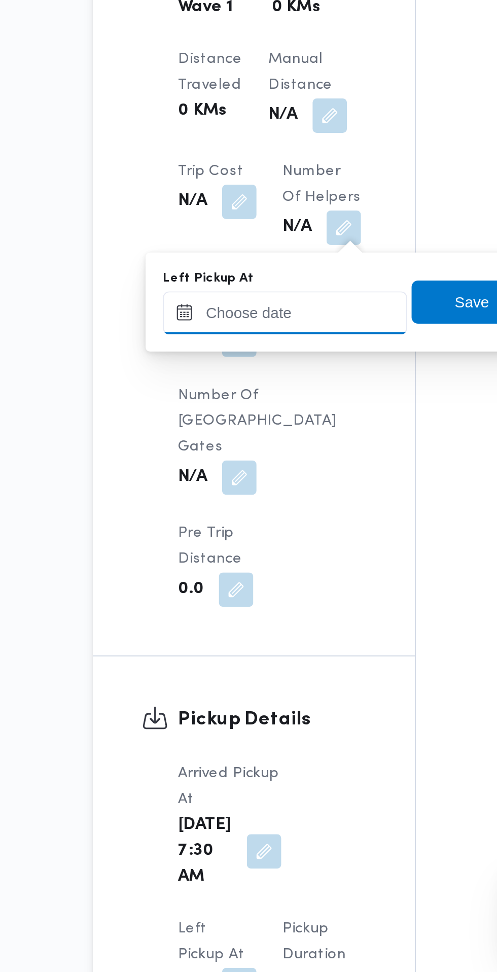
click at [222, 660] on input "Left Pickup At" at bounding box center [222, 661] width 115 height 20
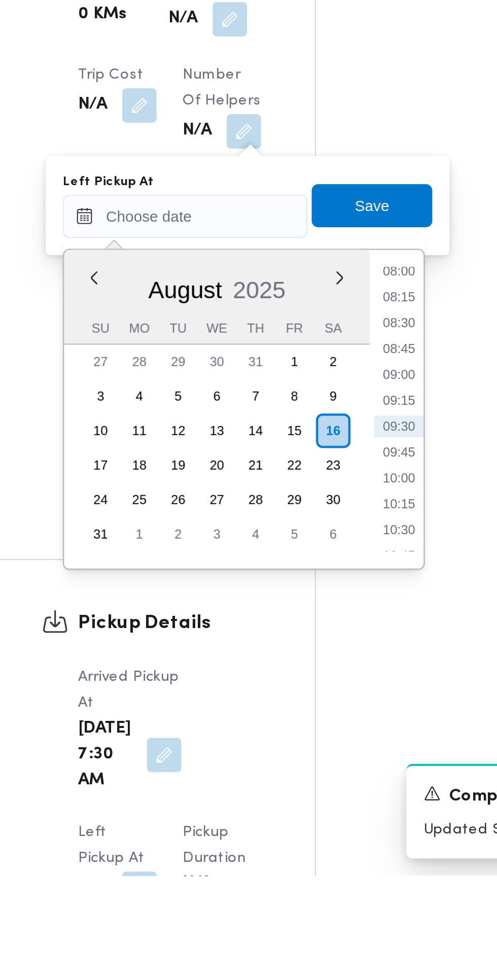
click at [325, 724] on li "08:45" at bounding box center [322, 724] width 23 height 10
type input "16/08/2025 08:45"
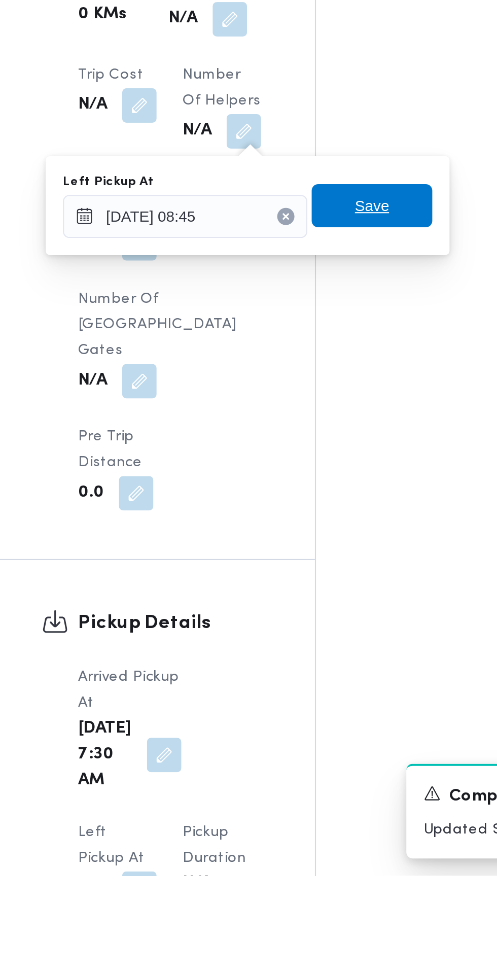
click at [325, 657] on span "Save" at bounding box center [310, 656] width 57 height 20
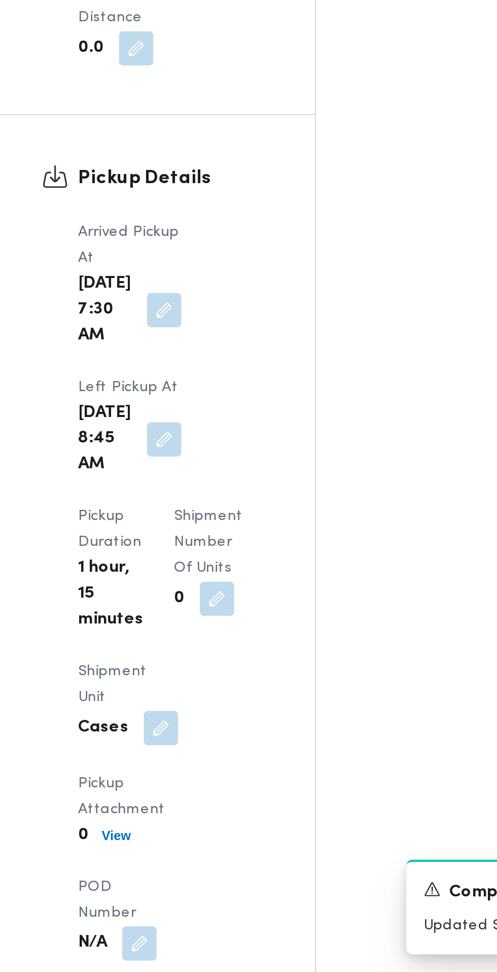
scroll to position [825, 0]
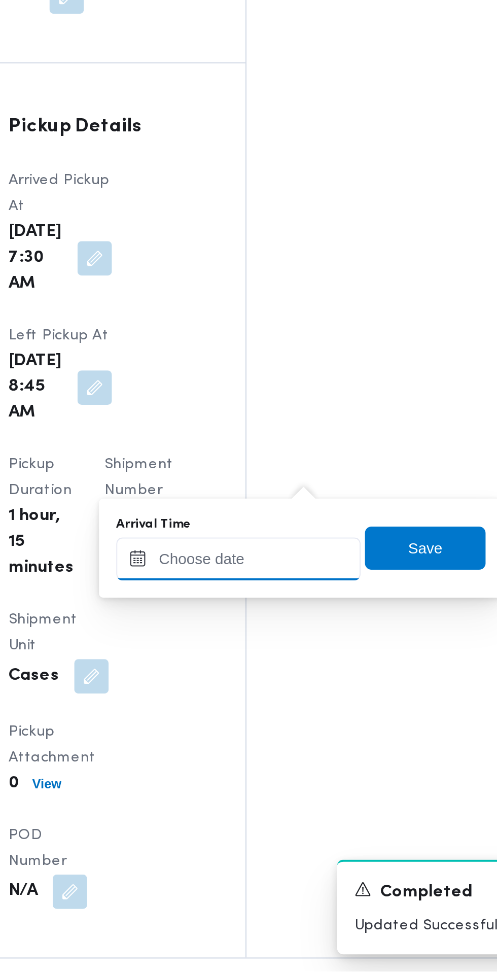
click at [292, 774] on input "Arrival Time" at bounding box center [280, 777] width 115 height 20
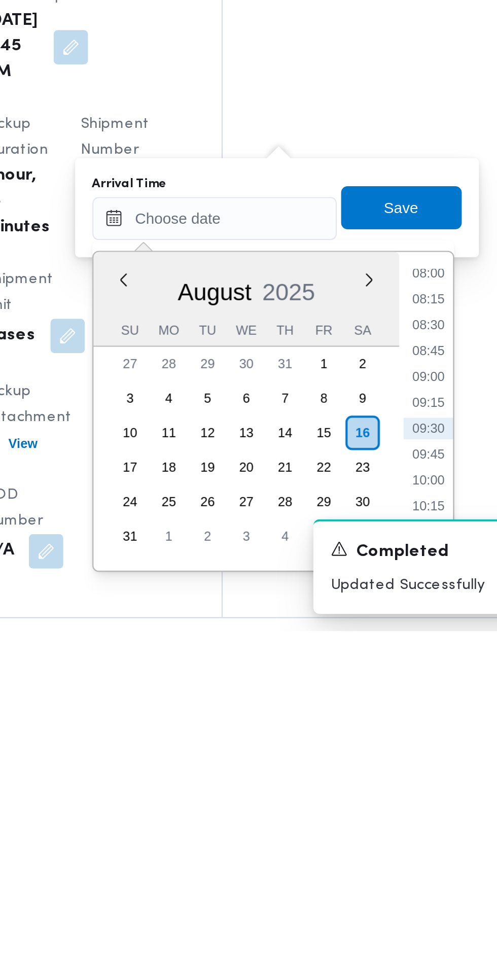
click at [384, 862] on li "09:15" at bounding box center [380, 864] width 23 height 10
type input "16/08/2025 09:15"
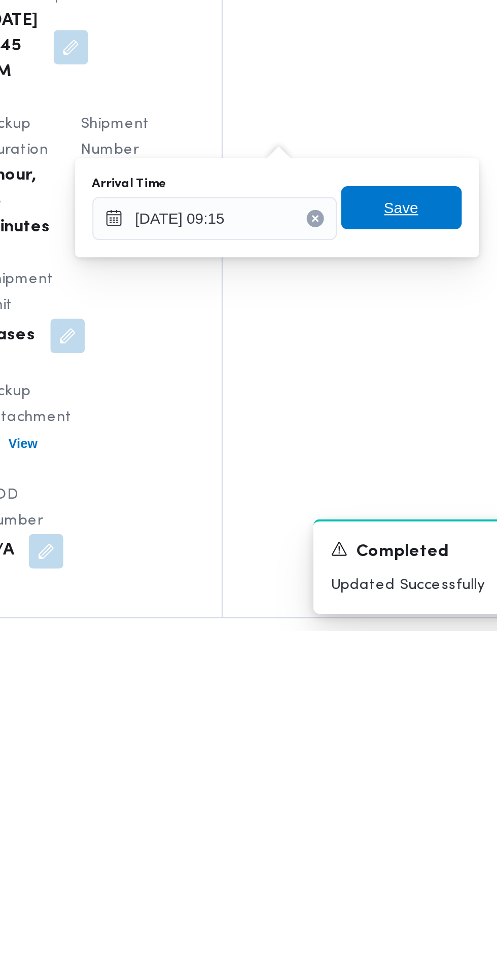
click at [383, 777] on span "Save" at bounding box center [368, 772] width 57 height 20
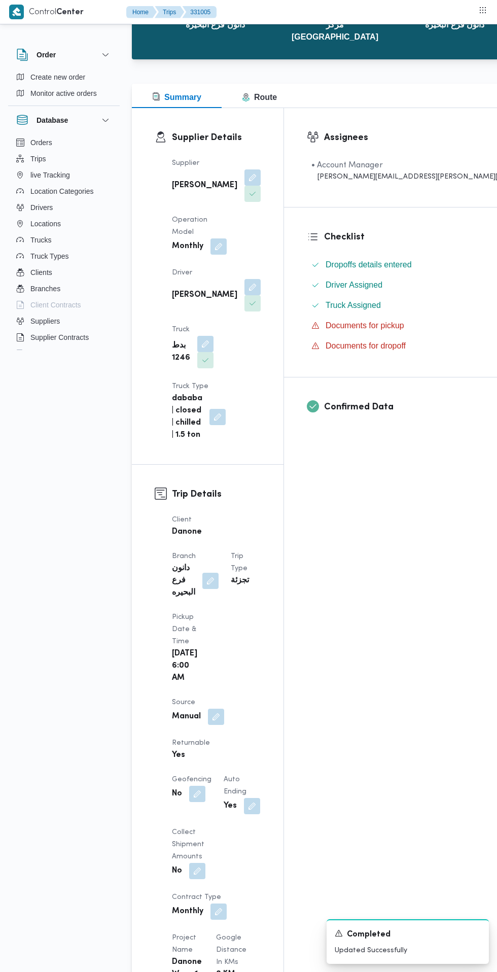
scroll to position [0, 0]
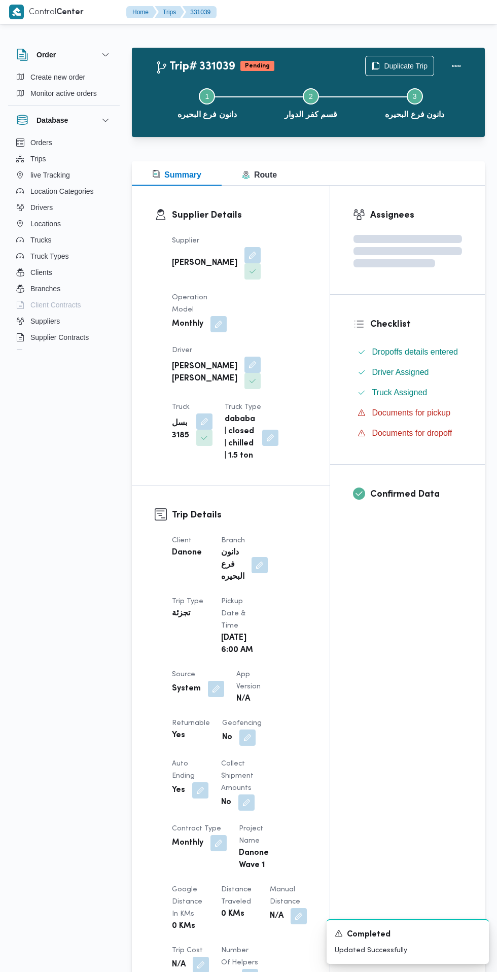
scroll to position [1, 0]
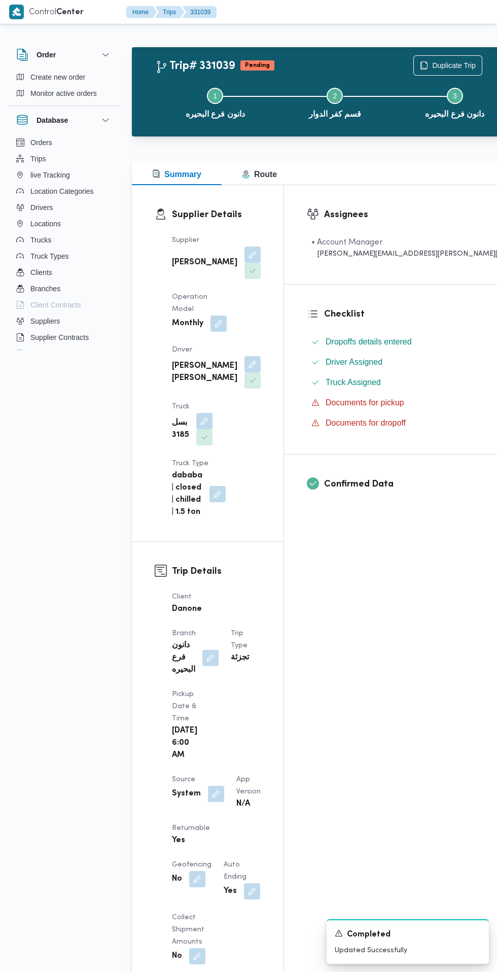
click at [212, 332] on span at bounding box center [215, 323] width 21 height 16
click at [261, 356] on button "button" at bounding box center [252, 364] width 16 height 16
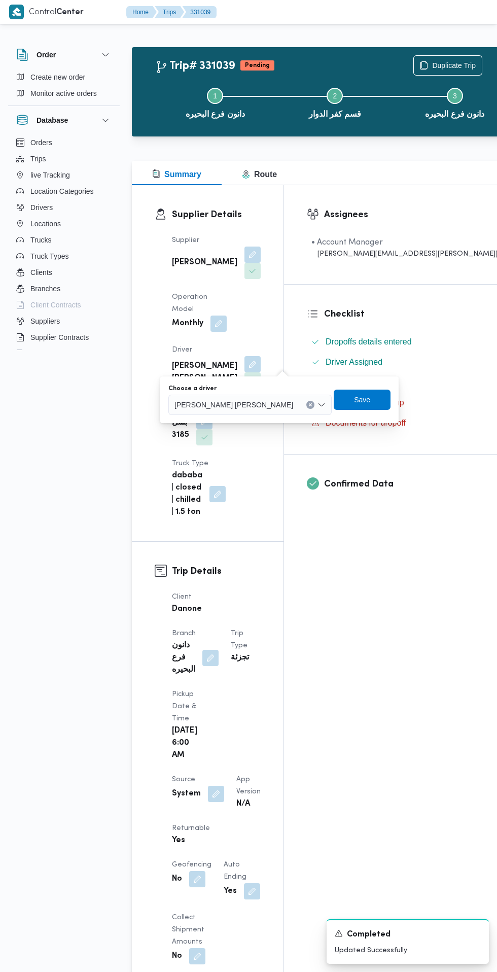
click at [259, 404] on span "محمود ابراهيم محمد محمد هنداوي الطنيخي" at bounding box center [233, 404] width 119 height 11
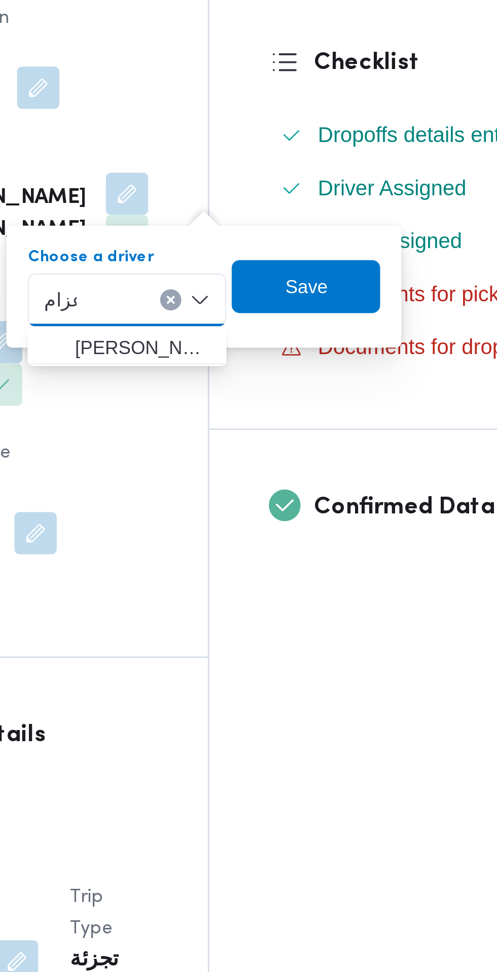
type input "عزام"
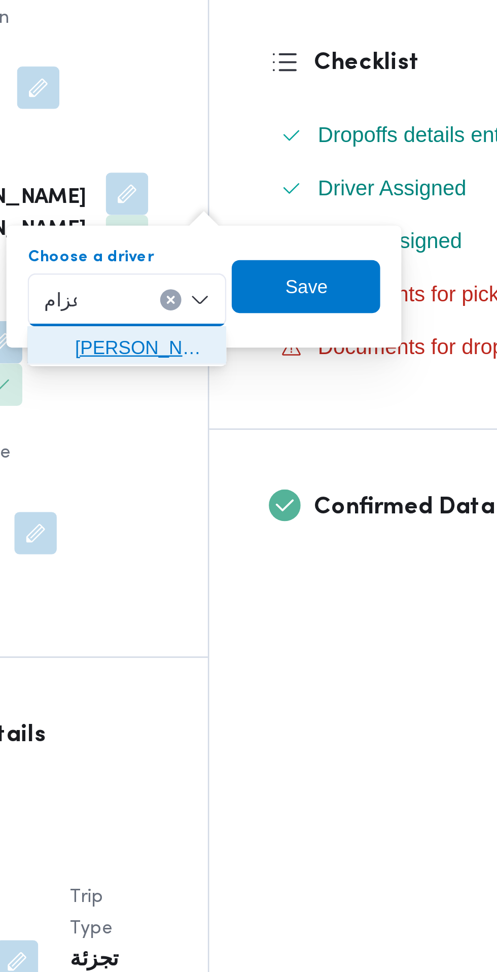
click at [275, 422] on span "محمد محمود السيد عزام" at bounding box center [259, 423] width 52 height 12
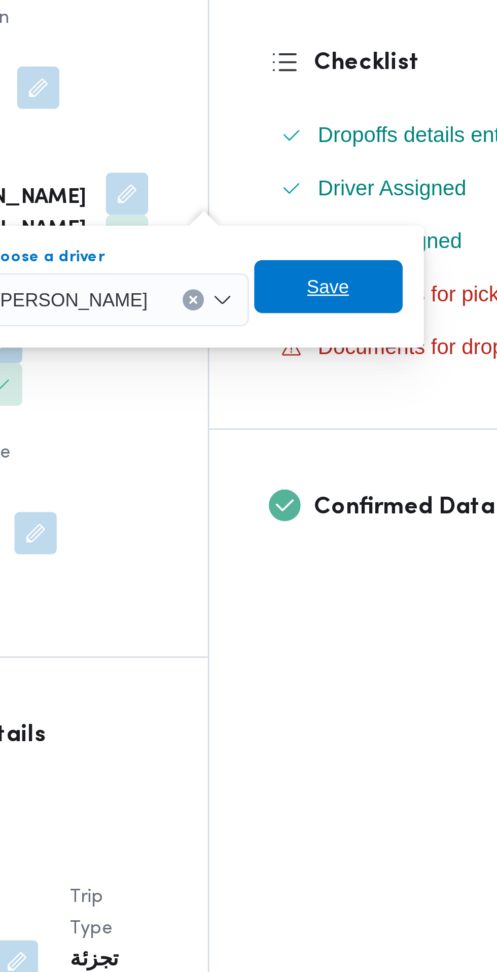
click at [338, 400] on span "Save" at bounding box center [329, 399] width 16 height 12
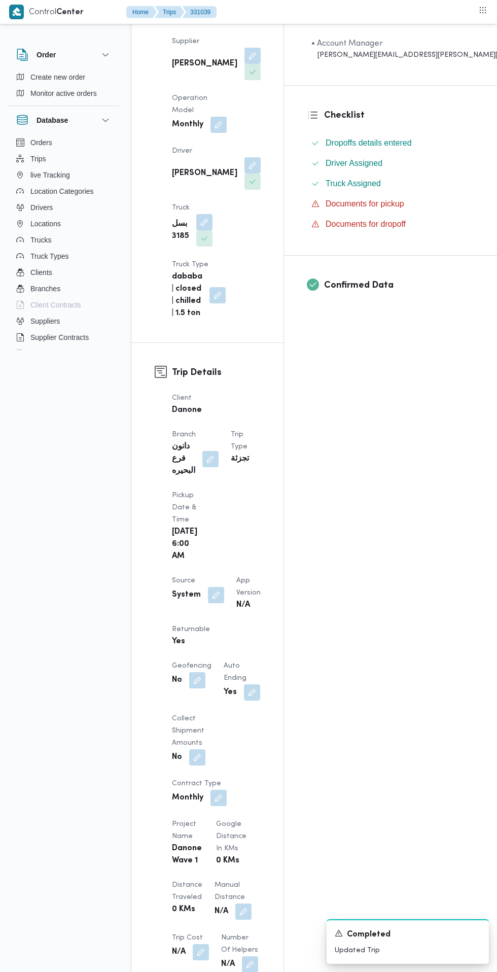
scroll to position [209, 0]
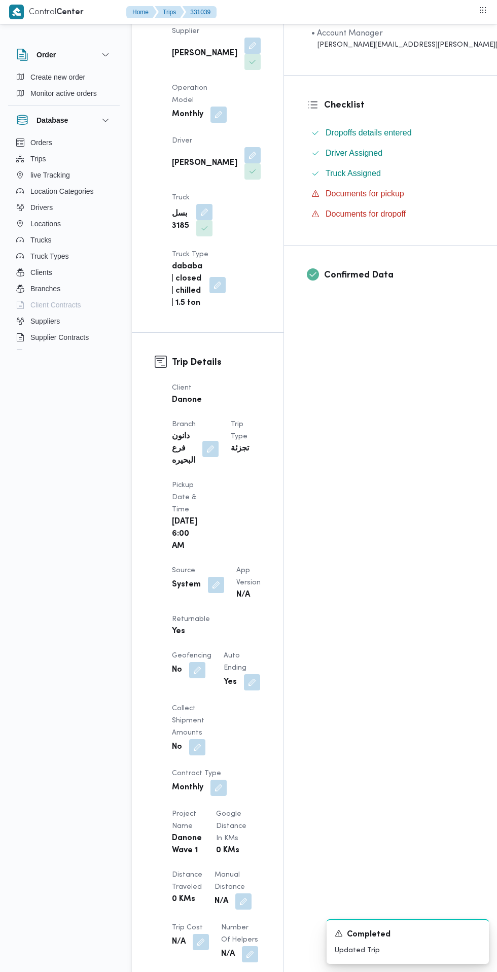
click at [218, 577] on button "button" at bounding box center [216, 585] width 16 height 16
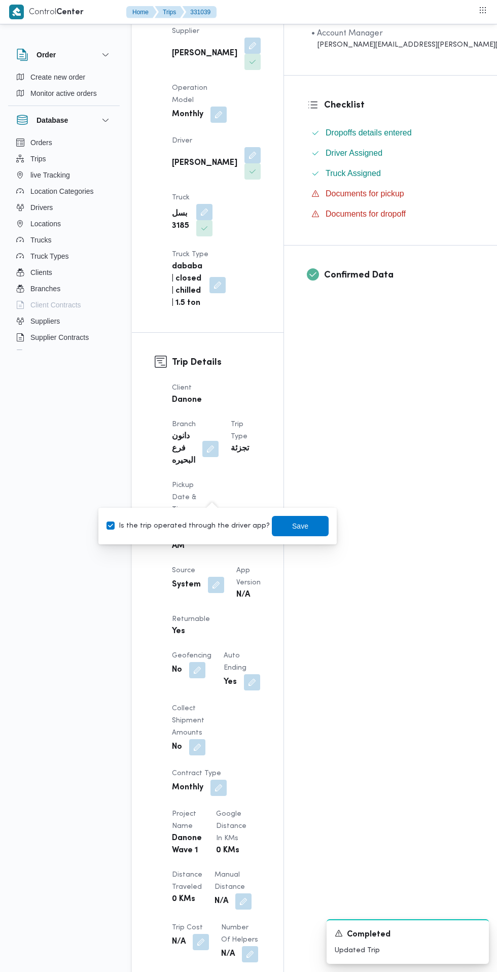
click at [198, 522] on label "Is the trip operated through the driver app?" at bounding box center [187, 526] width 163 height 12
checkbox input "false"
click at [306, 524] on span "Save" at bounding box center [300, 526] width 57 height 20
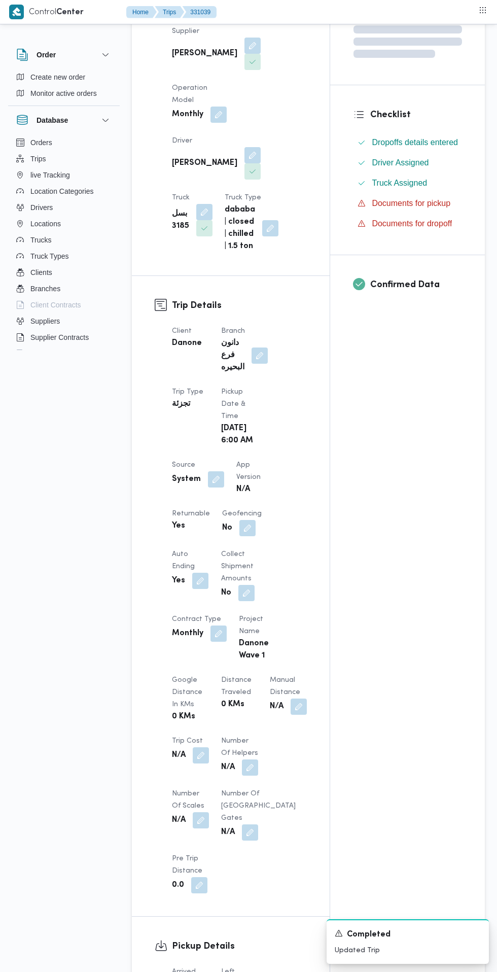
click at [292, 530] on div "Client Danone Branch دانون فرع البحيره Trip Type تجزئة Pickup date & time Sat, …" at bounding box center [239, 609] width 147 height 580
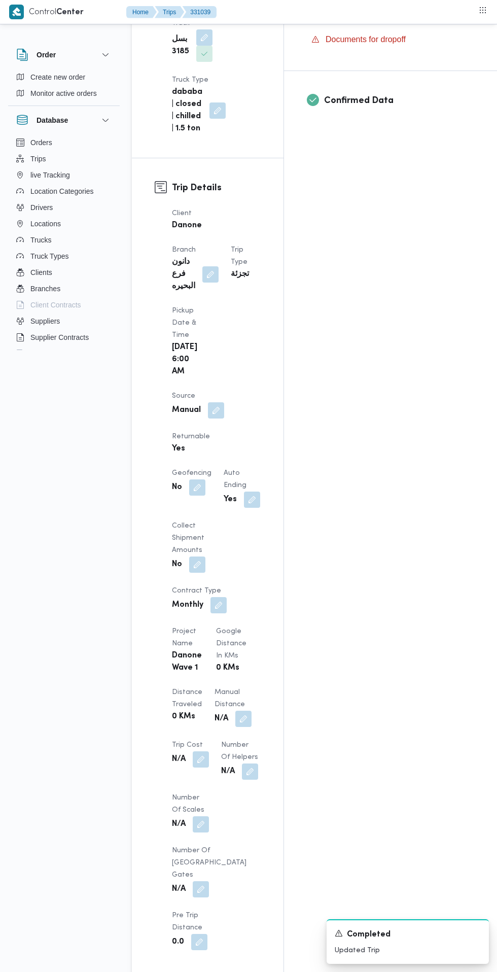
scroll to position [594, 0]
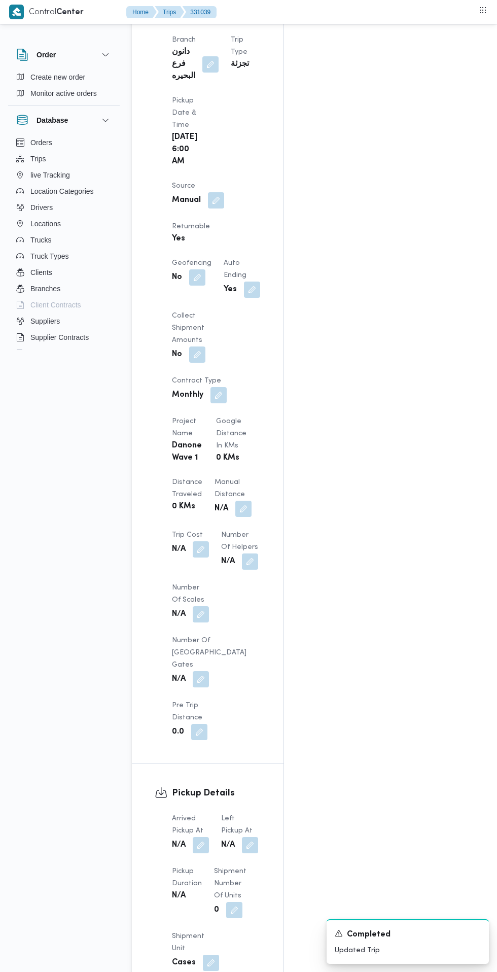
click at [207, 837] on button "button" at bounding box center [201, 845] width 16 height 16
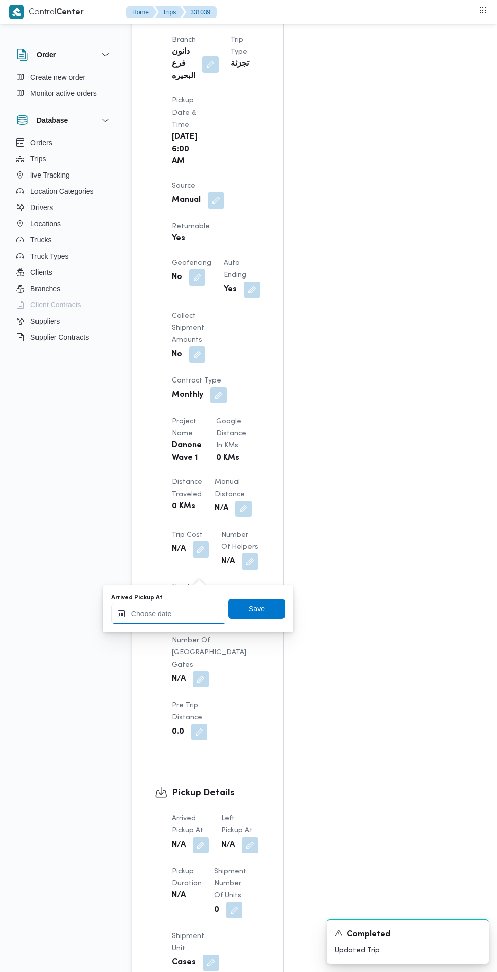
click at [185, 613] on input "Arrived Pickup At" at bounding box center [168, 613] width 115 height 20
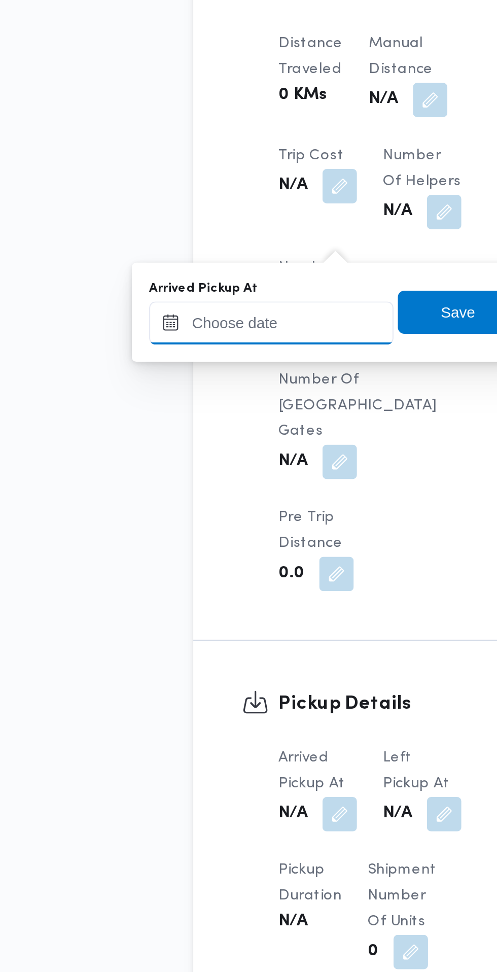
click at [198, 613] on input "Arrived Pickup At" at bounding box center [168, 613] width 115 height 20
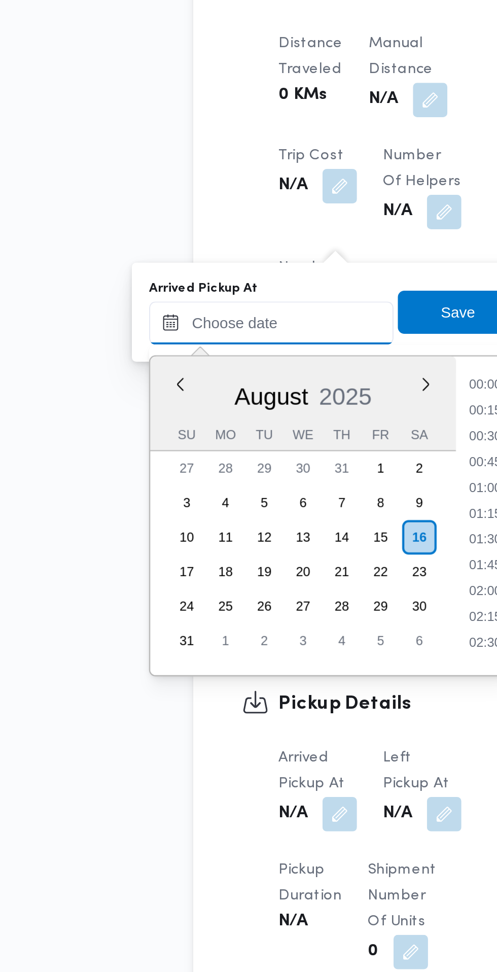
scroll to position [392, 0]
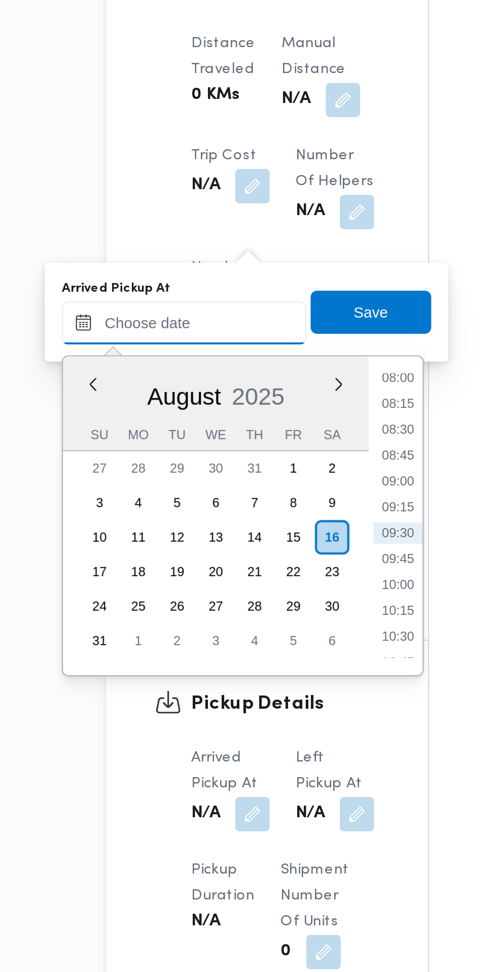
paste input "16/08/2025 07:30"
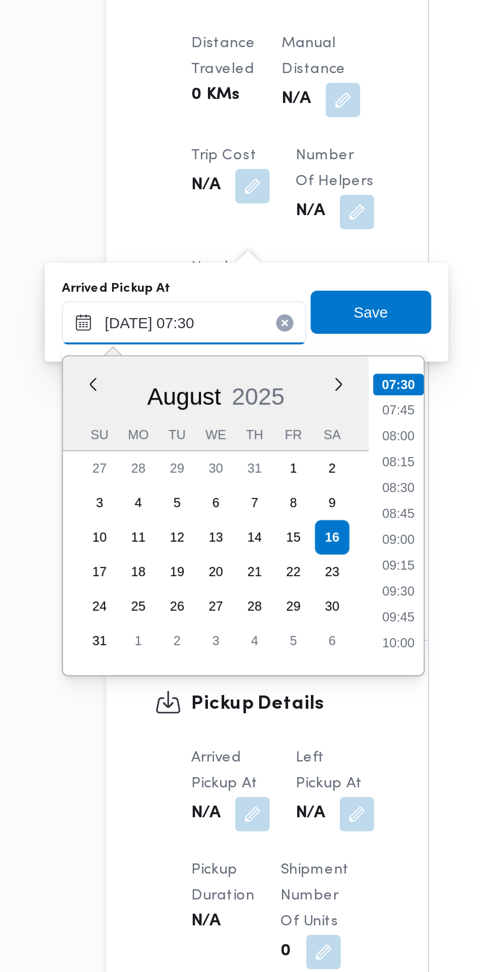
type input "16/08/2025 07:30"
click at [274, 643] on li "07:30" at bounding box center [270, 642] width 24 height 10
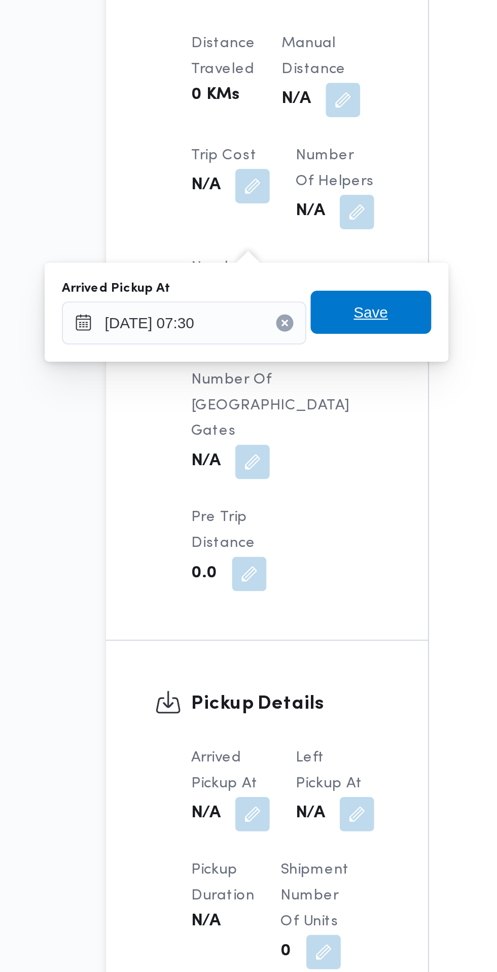
click at [267, 611] on span "Save" at bounding box center [256, 608] width 57 height 20
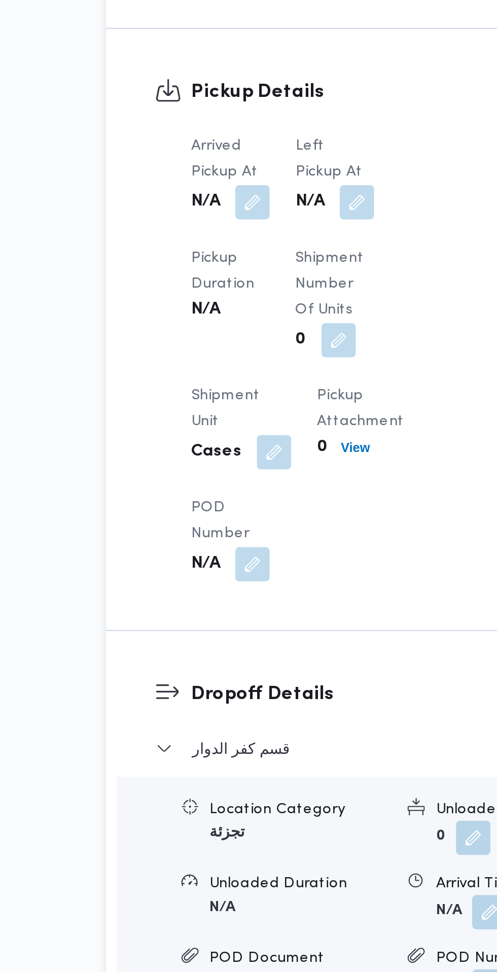
click at [245, 580] on span "Shipment Number of Units" at bounding box center [237, 595] width 32 height 31
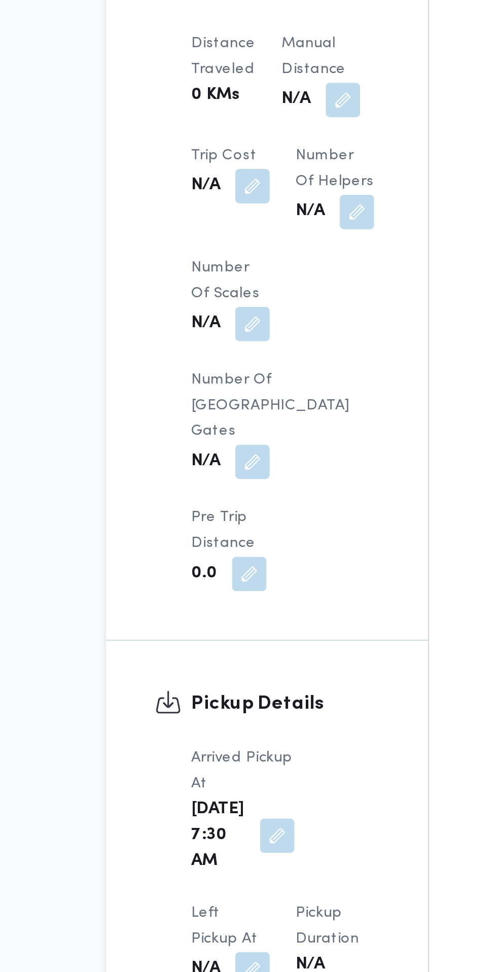
click at [203, 888] on span "Left Pickup At" at bounding box center [187, 897] width 31 height 19
click at [209, 910] on button "button" at bounding box center [201, 918] width 16 height 16
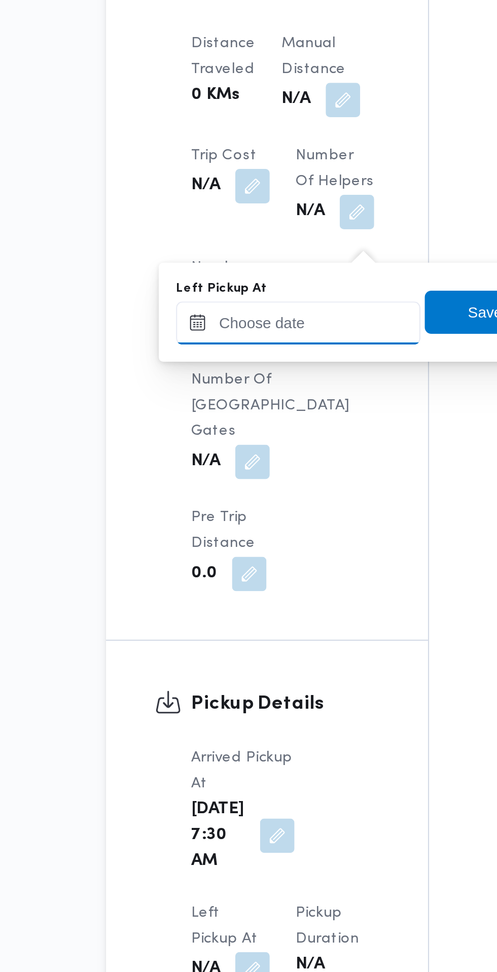
click at [232, 611] on input "Left Pickup At" at bounding box center [222, 613] width 115 height 20
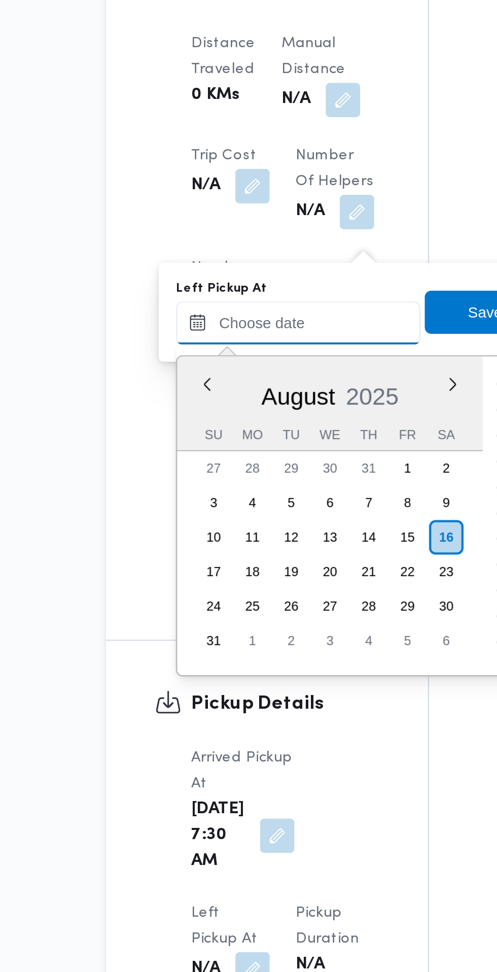
scroll to position [405, 0]
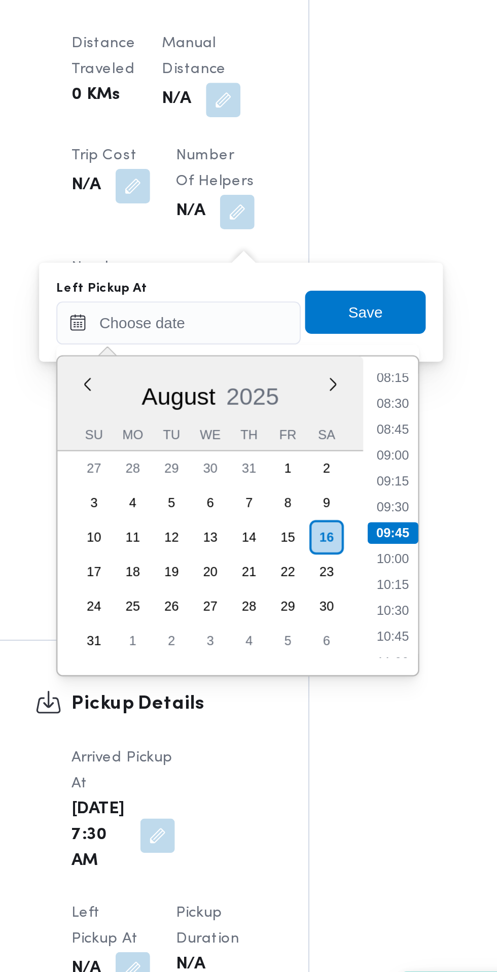
click at [330, 655] on li "08:30" at bounding box center [322, 652] width 23 height 10
type input "16/08/2025 08:30"
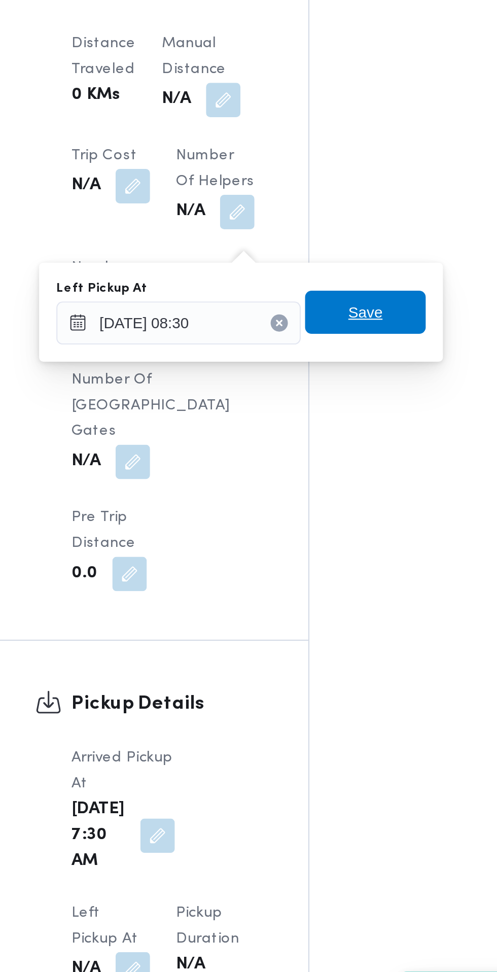
click at [320, 609] on span "Save" at bounding box center [310, 608] width 57 height 20
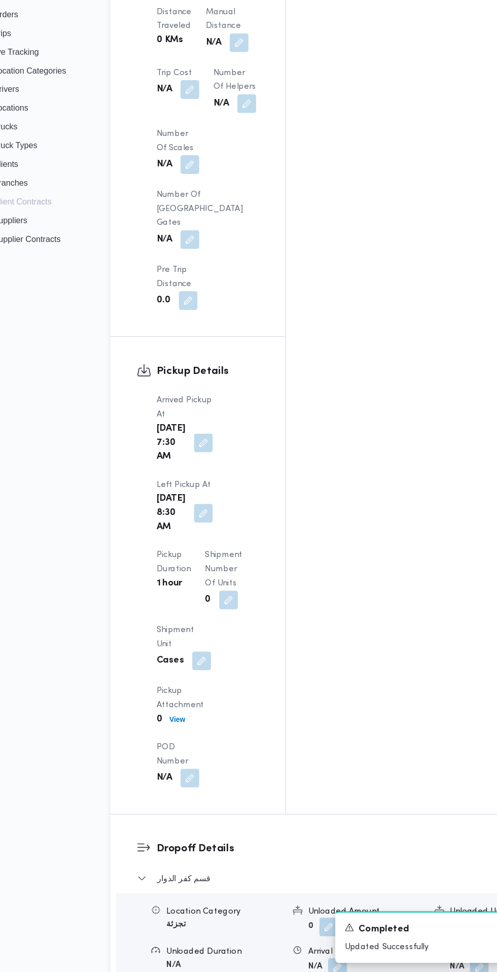
scroll to position [959, 0]
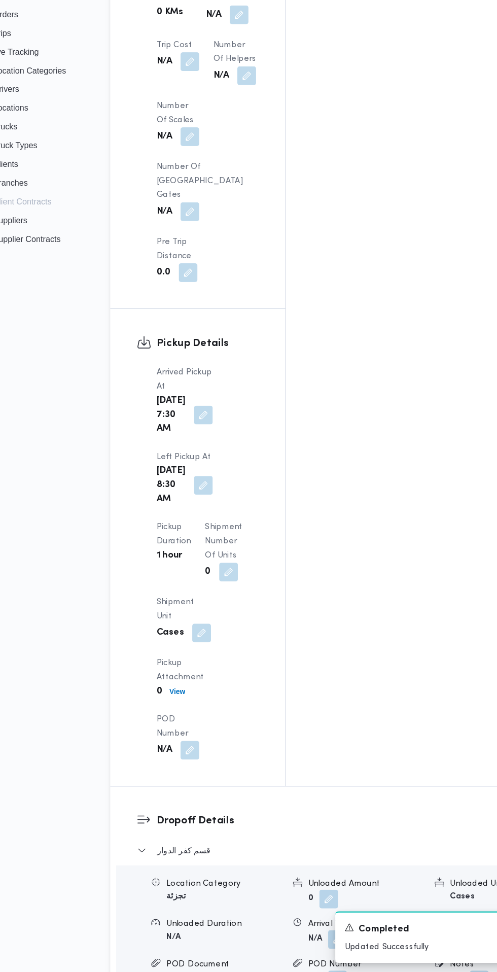
click at [320, 935] on button "button" at bounding box center [328, 943] width 16 height 16
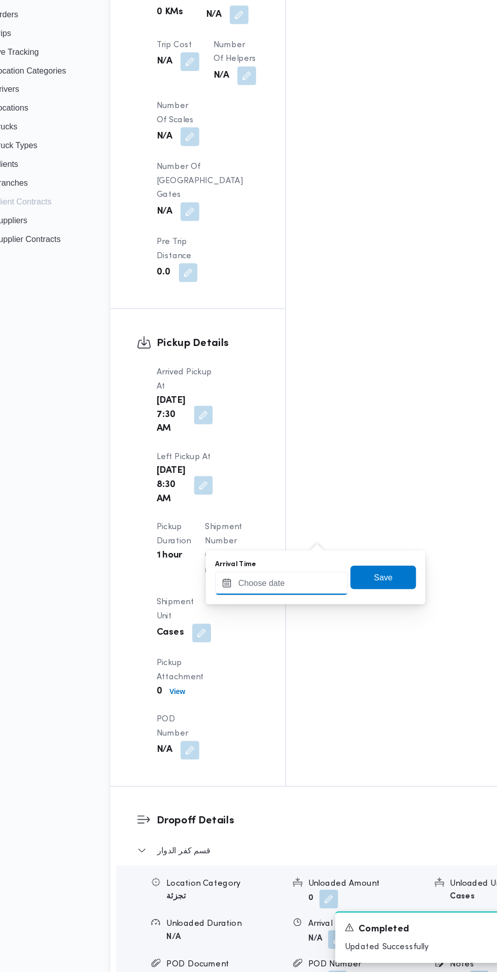
click at [275, 636] on input "Arrival Time" at bounding box center [280, 635] width 115 height 20
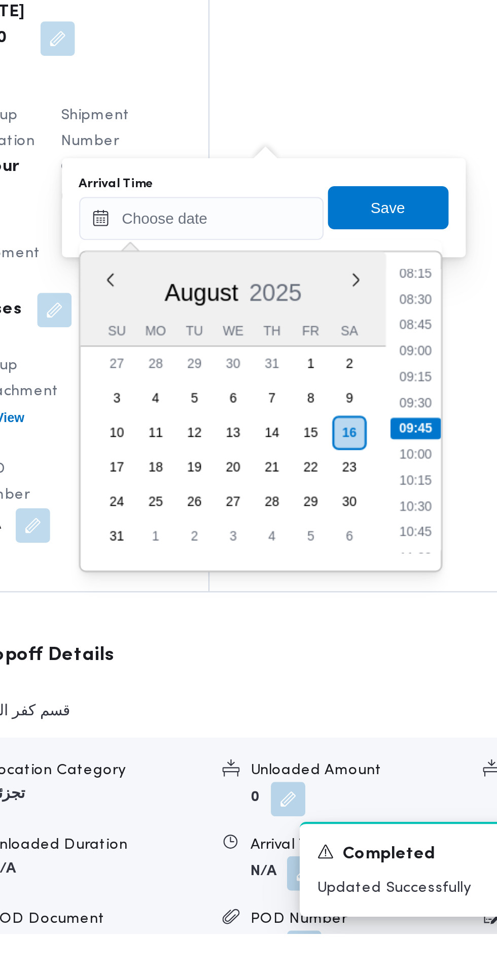
click at [379, 719] on li "09:30" at bounding box center [380, 721] width 23 height 10
type input "16/08/2025 09:30"
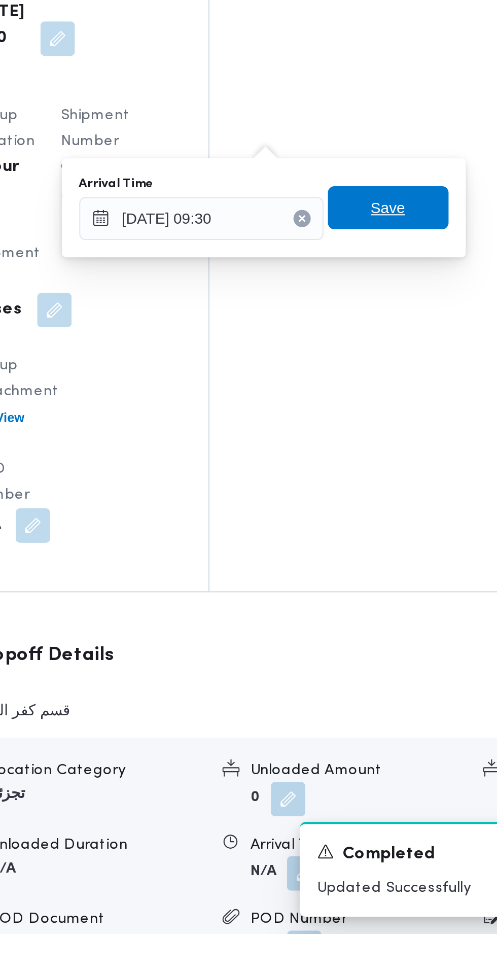
click at [378, 631] on span "Save" at bounding box center [368, 630] width 57 height 20
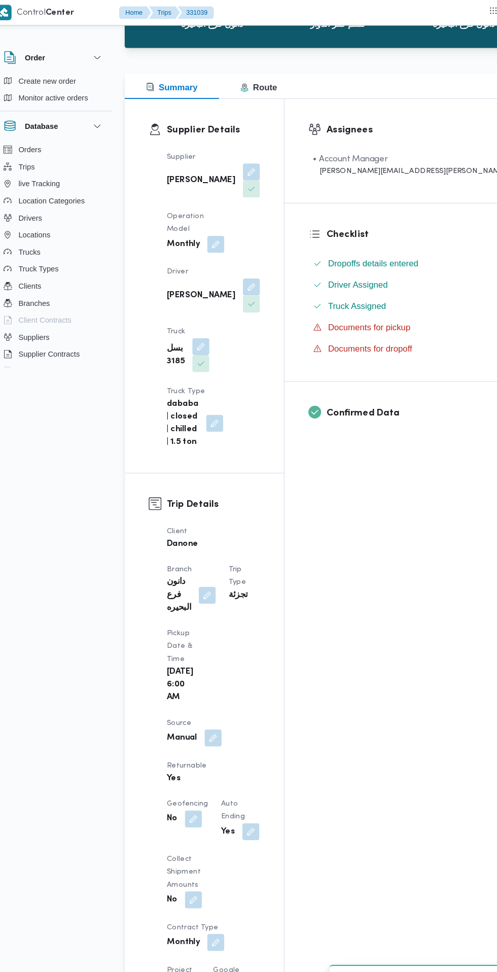
scroll to position [0, 0]
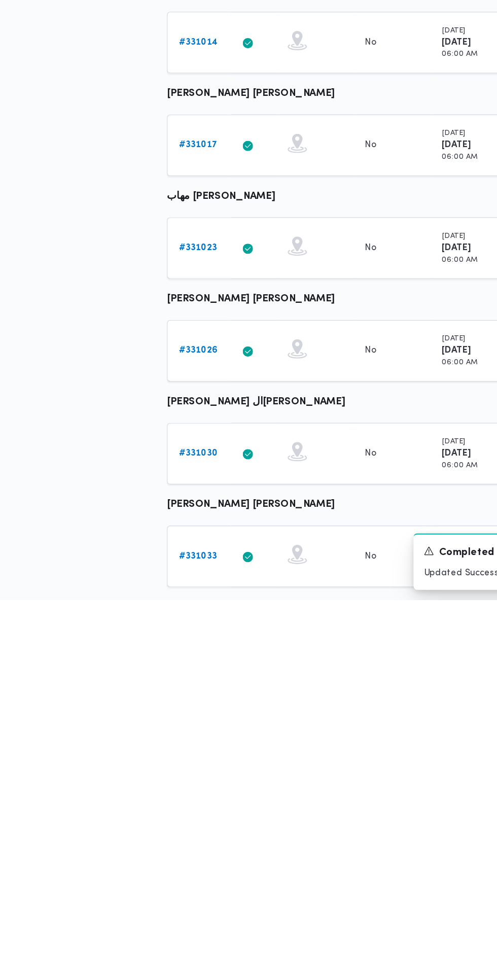
scroll to position [0, 3]
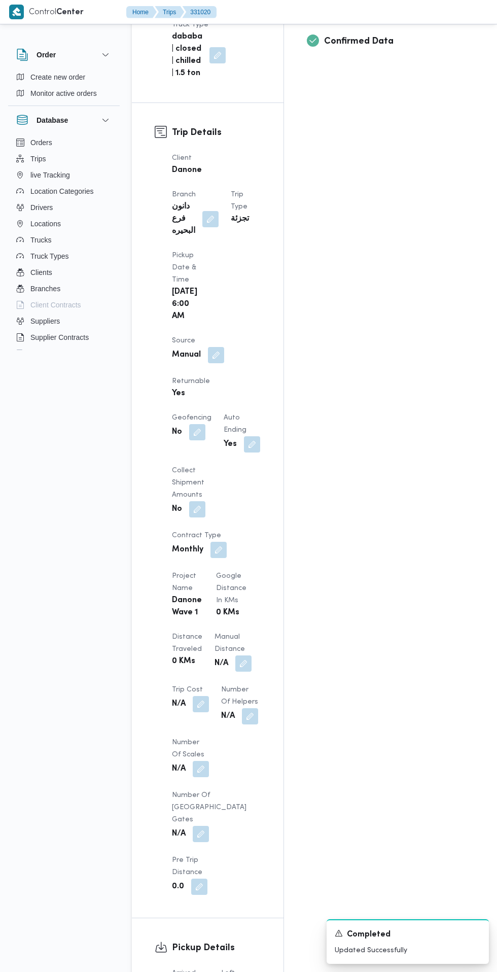
scroll to position [513, 0]
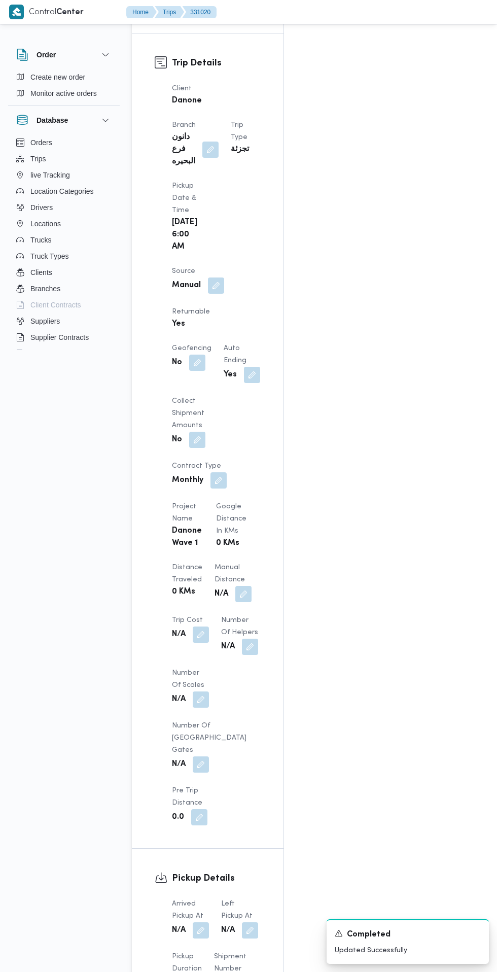
click at [201, 922] on button "button" at bounding box center [201, 930] width 16 height 16
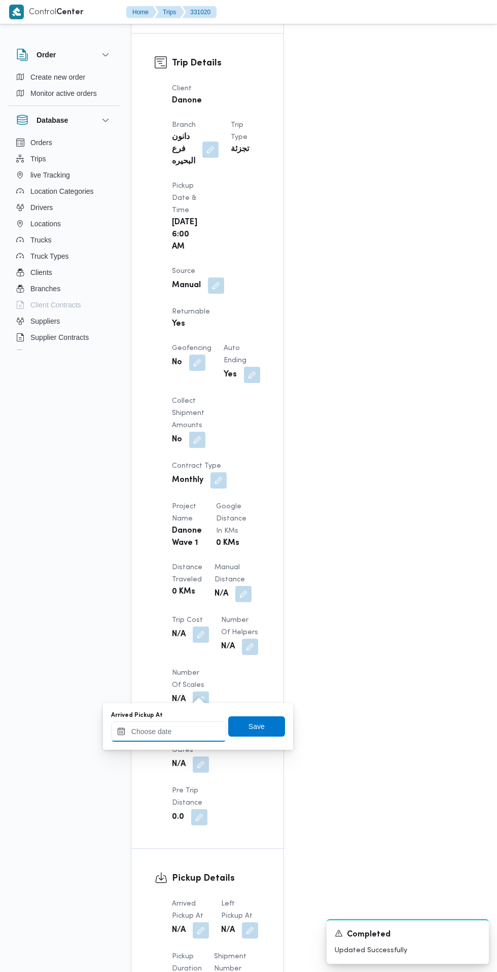
click at [192, 734] on input "Arrived Pickup At" at bounding box center [168, 731] width 115 height 20
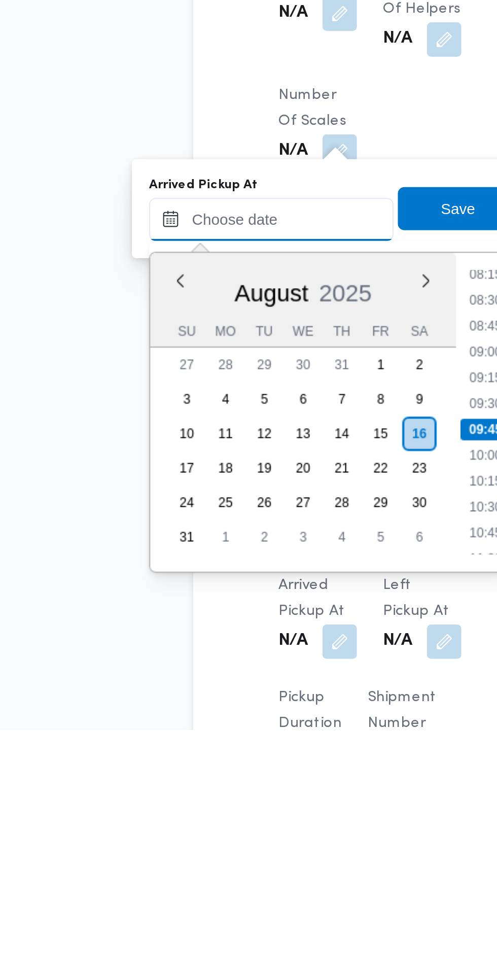
paste input "16/08/2025 07:30"
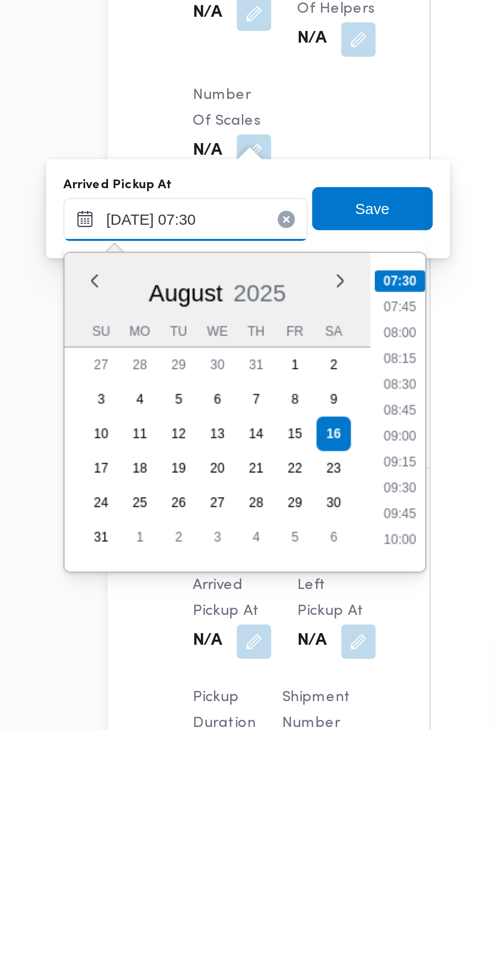
type input "16/08/2025 07:30"
click at [272, 758] on li "07:30" at bounding box center [270, 760] width 24 height 10
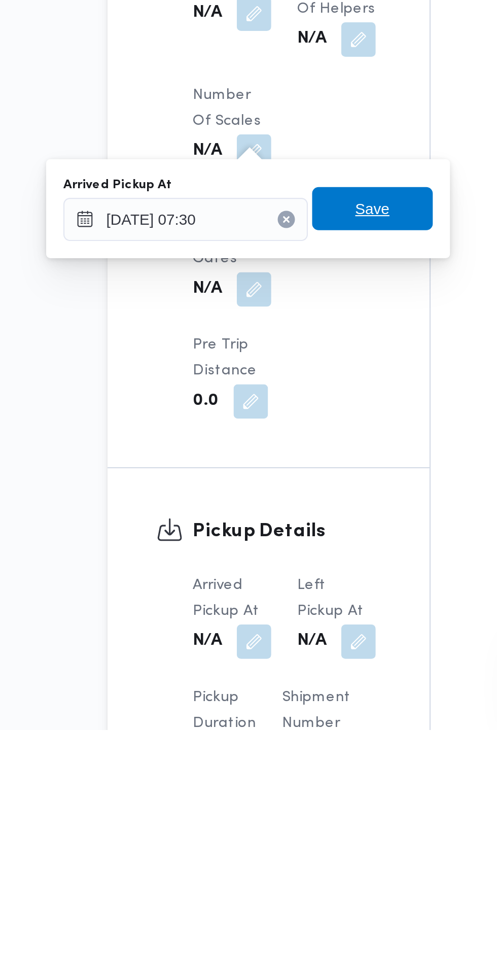
click at [268, 726] on span "Save" at bounding box center [256, 726] width 57 height 20
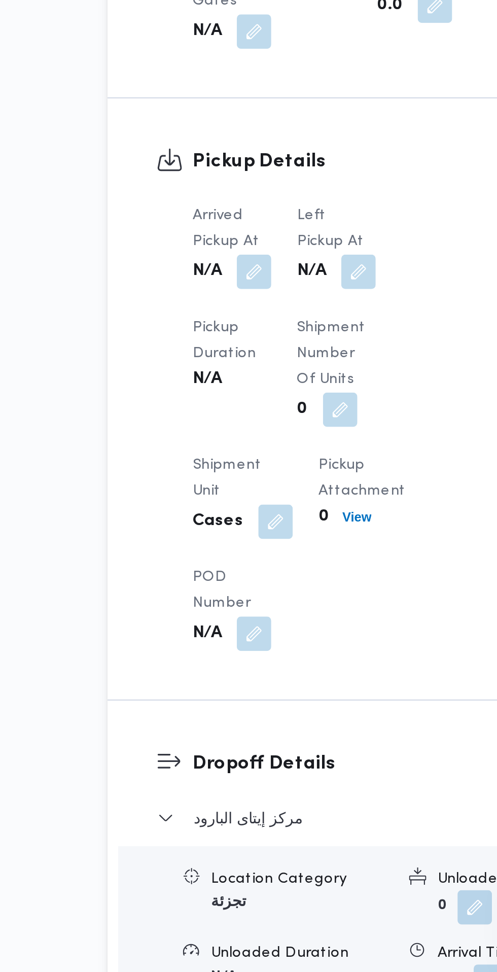
click at [253, 631] on span "Left Pickup At" at bounding box center [236, 621] width 31 height 19
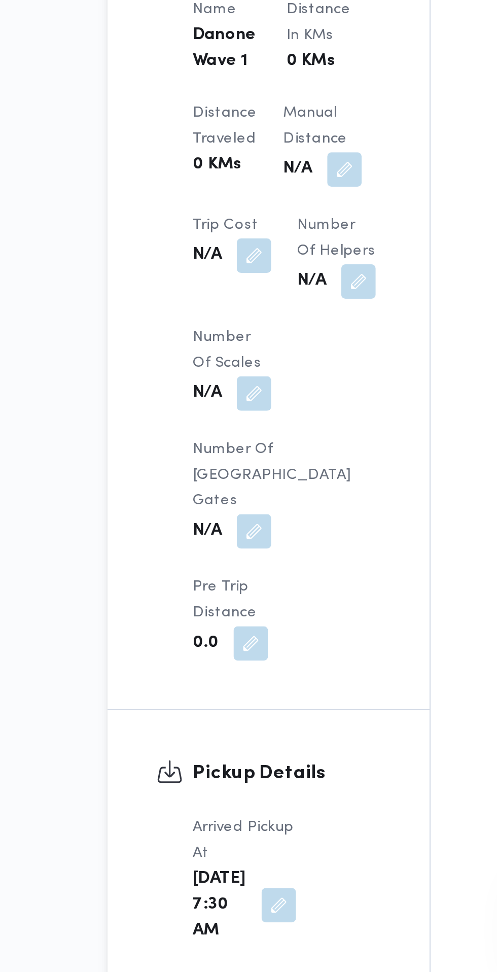
click at [209, 971] on div "Left Pickup At N/A" at bounding box center [190, 991] width 37 height 41
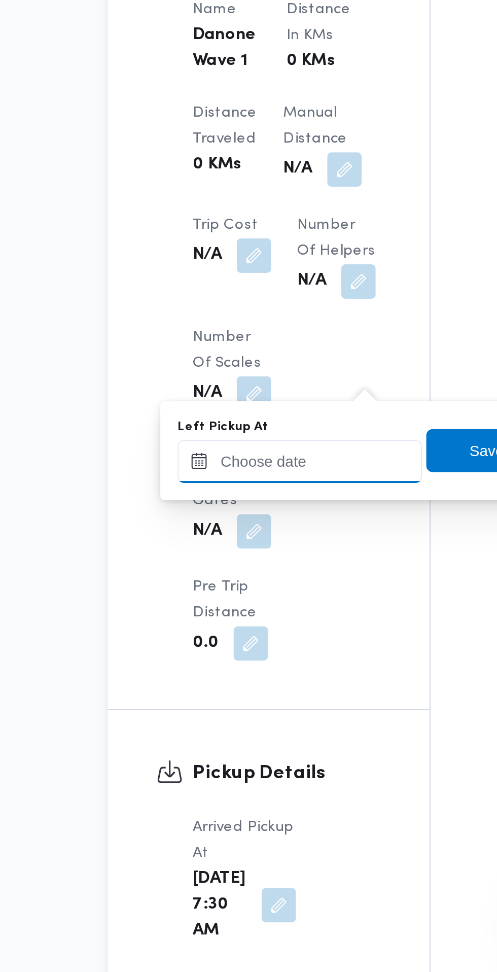
click at [234, 727] on input "Left Pickup At" at bounding box center [222, 731] width 115 height 20
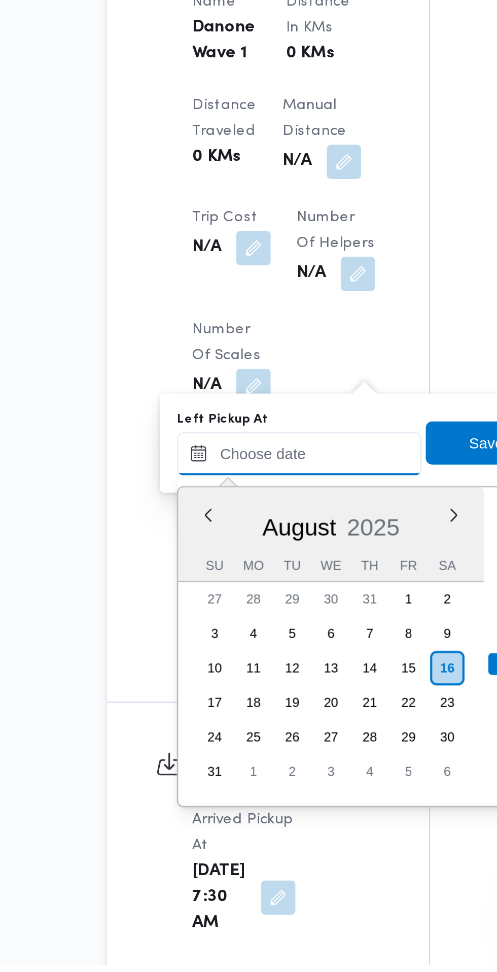
scroll to position [513, 0]
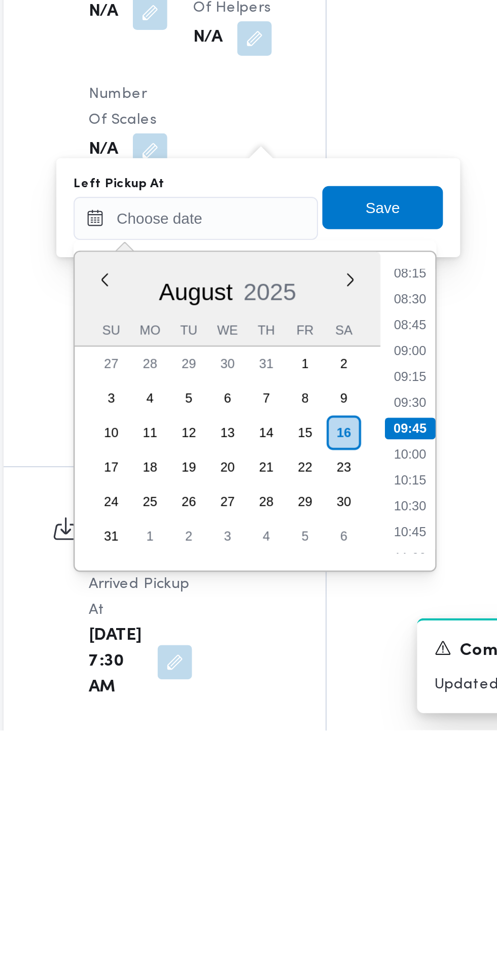
click at [327, 780] on li "08:45" at bounding box center [322, 781] width 23 height 10
type input "16/08/2025 08:45"
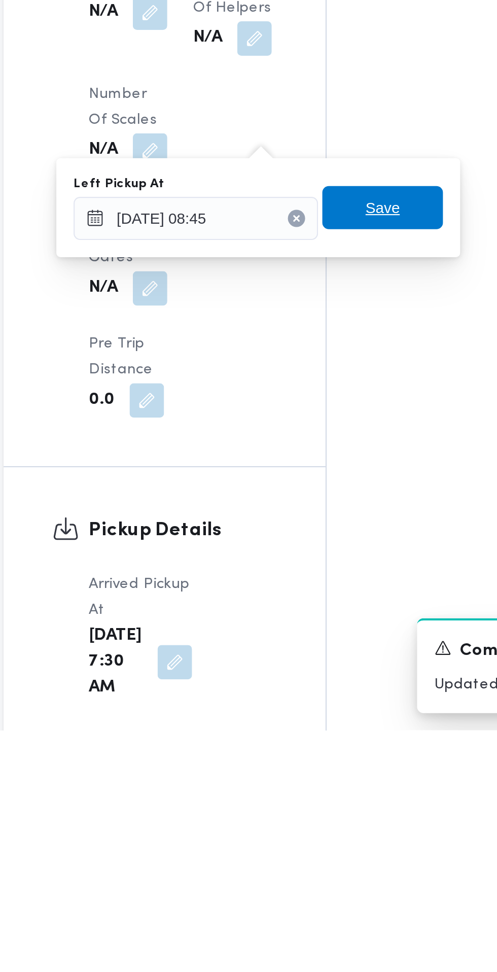
click at [321, 727] on span "Save" at bounding box center [310, 725] width 57 height 20
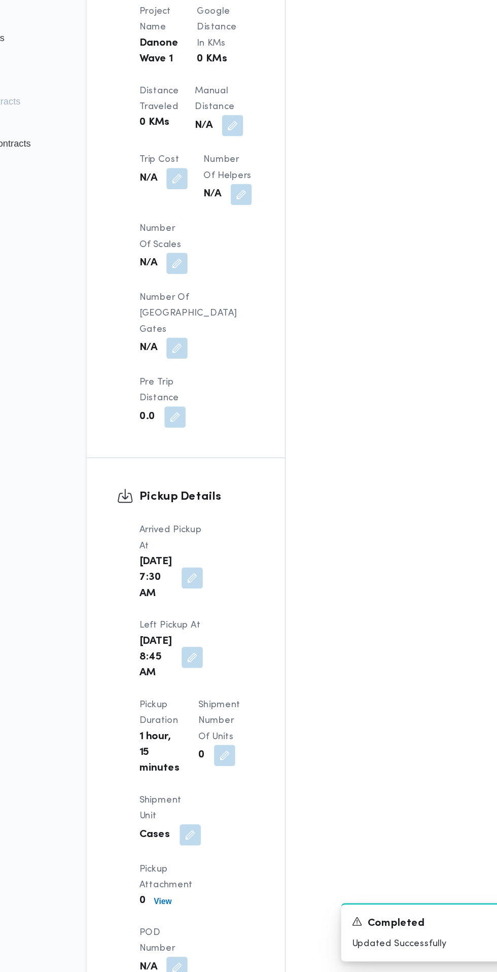
scroll to position [783, 0]
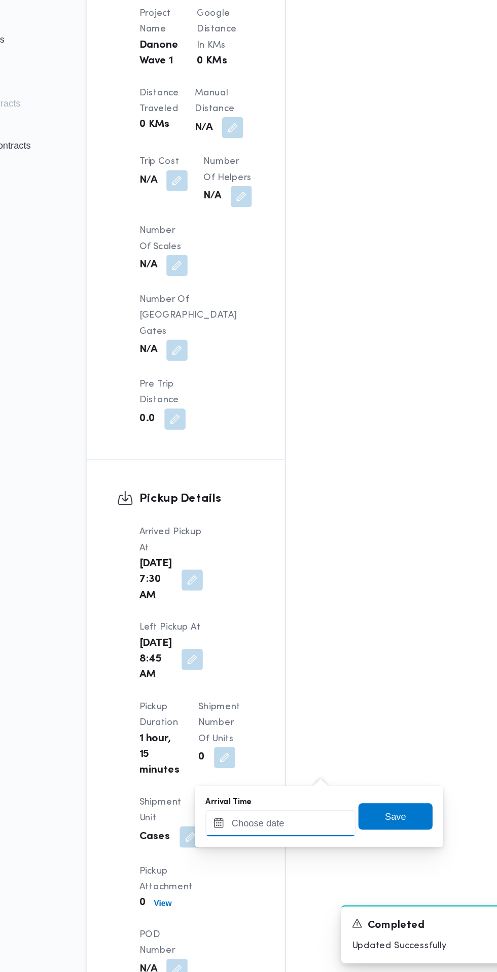
click at [292, 855] on input "Arrival Time" at bounding box center [280, 856] width 115 height 20
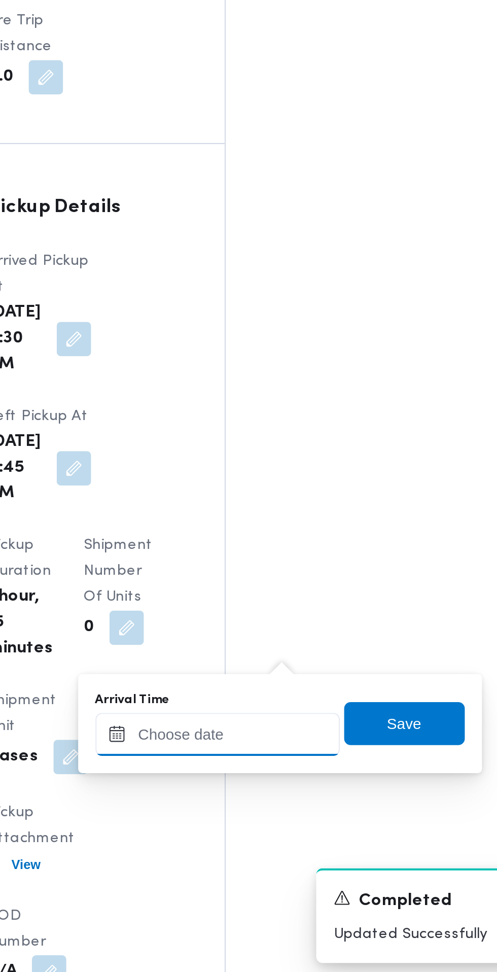
click at [301, 857] on input "Arrival Time" at bounding box center [280, 856] width 115 height 20
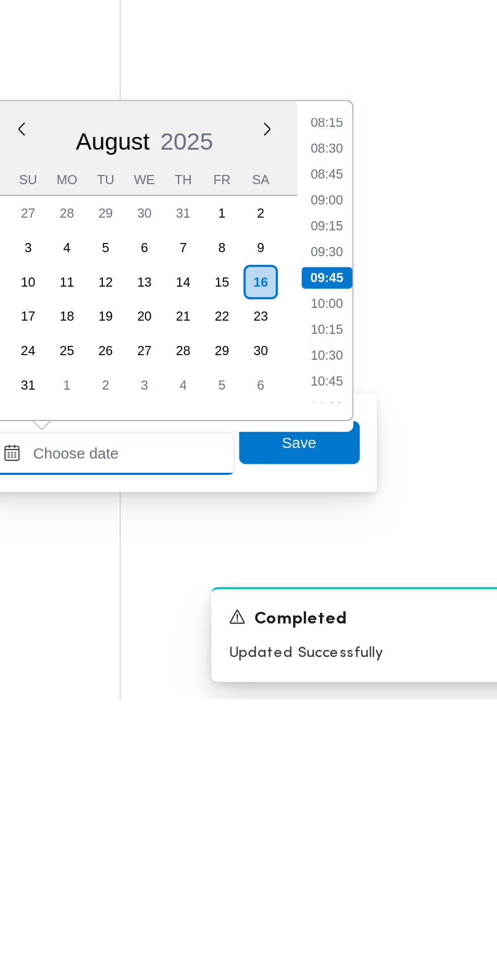
scroll to position [782, 0]
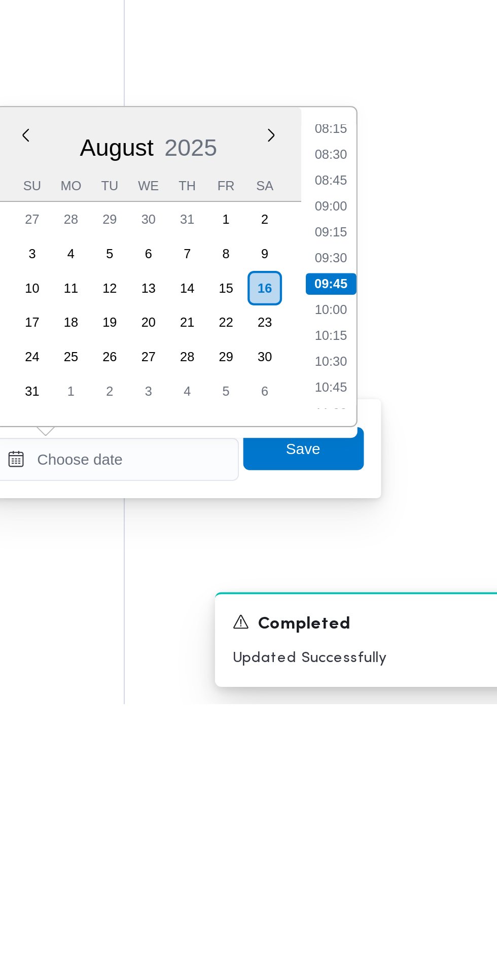
click at [384, 766] on li "09:30" at bounding box center [380, 762] width 23 height 10
type input "16/08/2025 09:30"
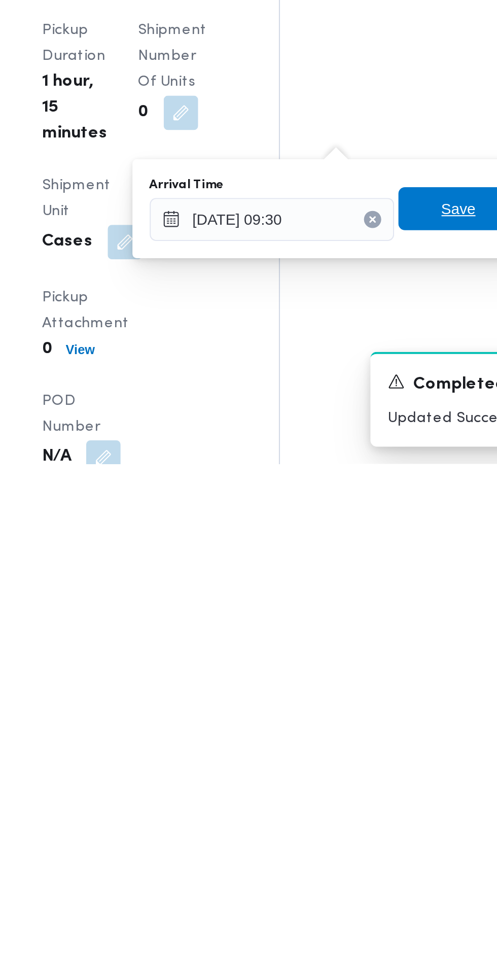
click at [366, 851] on span "Save" at bounding box center [368, 851] width 16 height 12
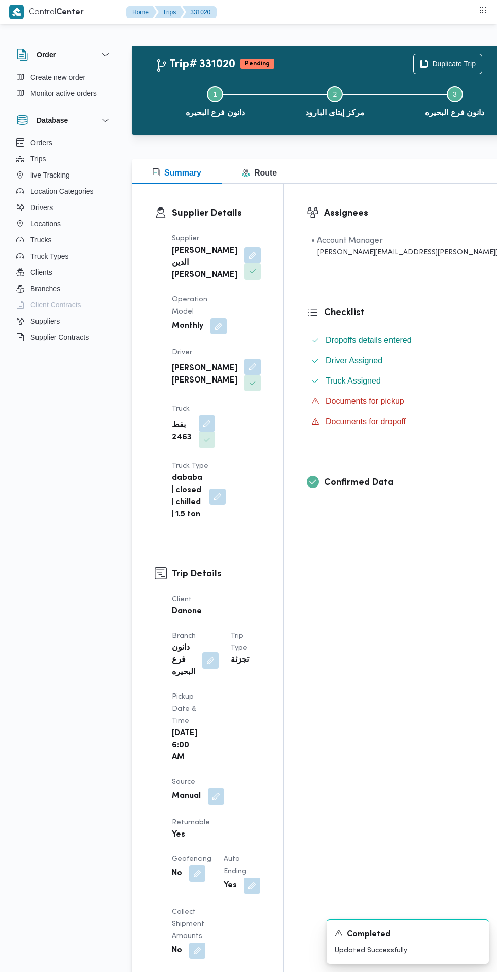
scroll to position [0, 0]
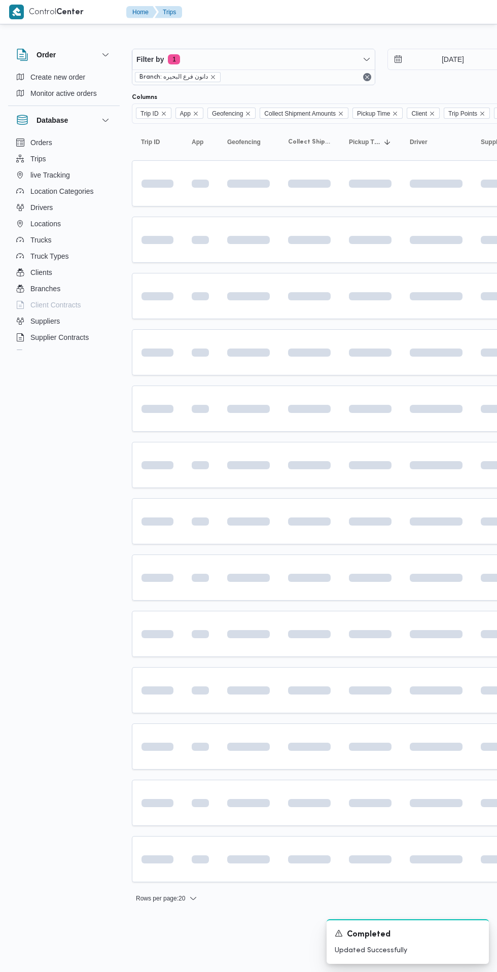
scroll to position [0, 3]
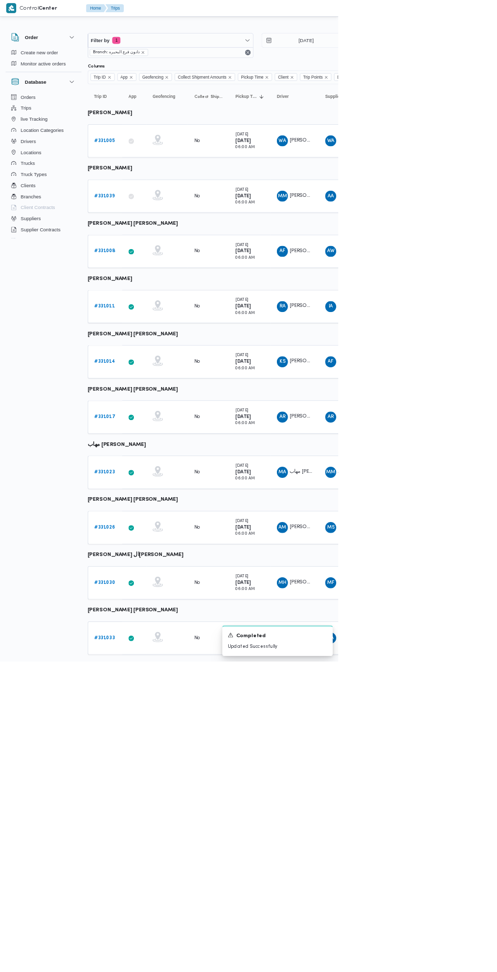
click at [151, 373] on link "# 331008" at bounding box center [153, 369] width 31 height 12
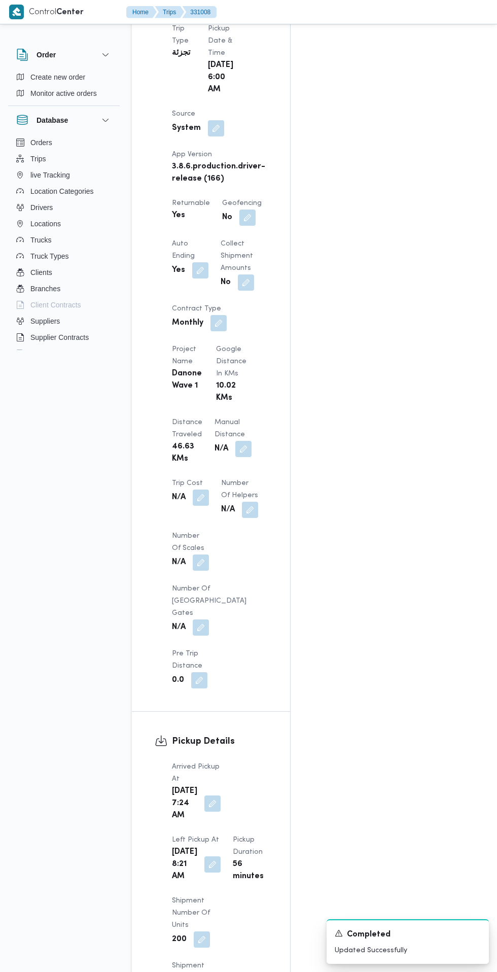
scroll to position [642, 0]
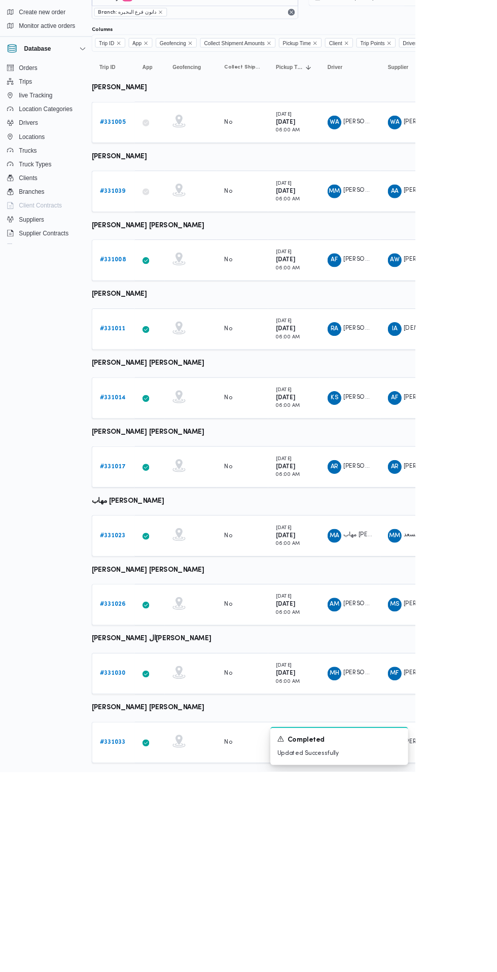
scroll to position [0, 16]
click at [144, 450] on b "# 331011" at bounding box center [141, 450] width 30 height 7
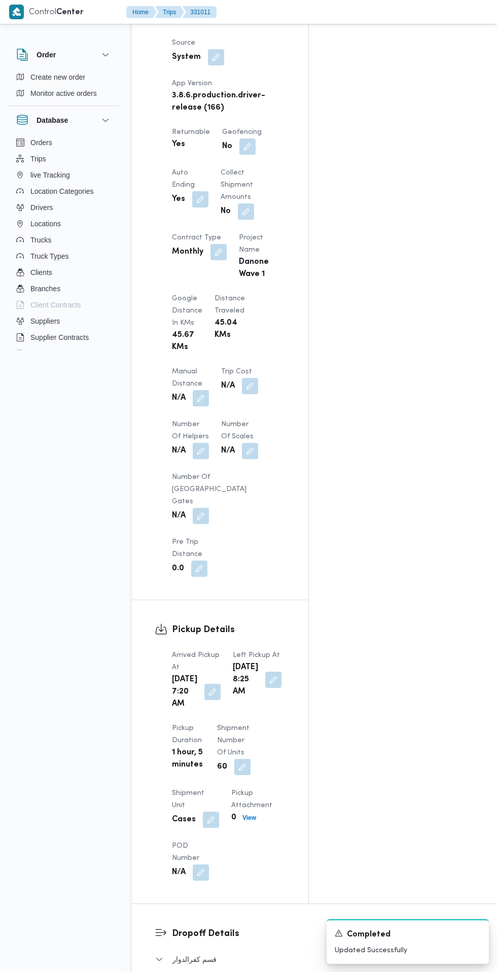
scroll to position [643, 0]
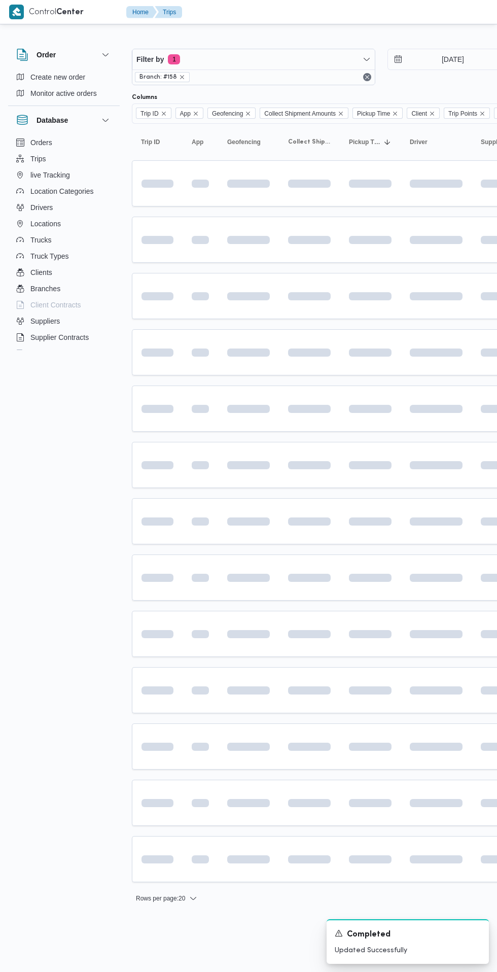
scroll to position [0, 16]
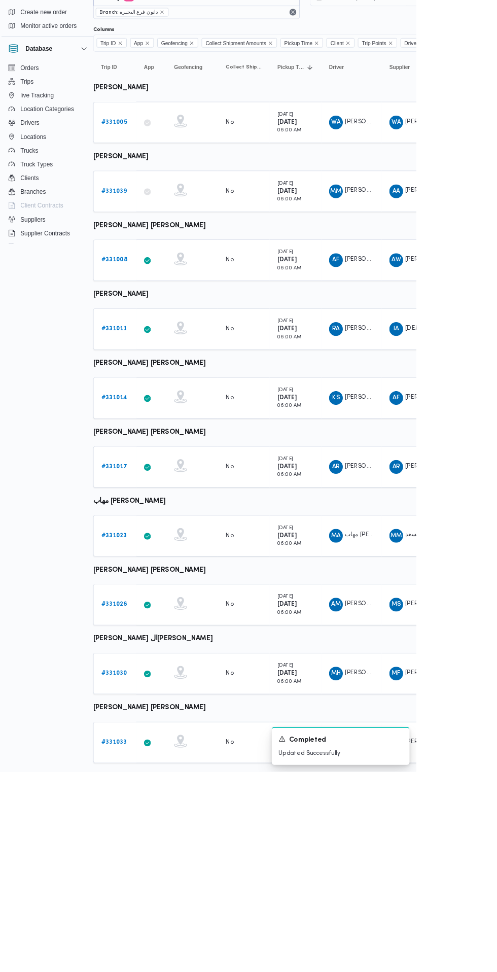
click at [143, 530] on b "# 331014" at bounding box center [141, 531] width 30 height 7
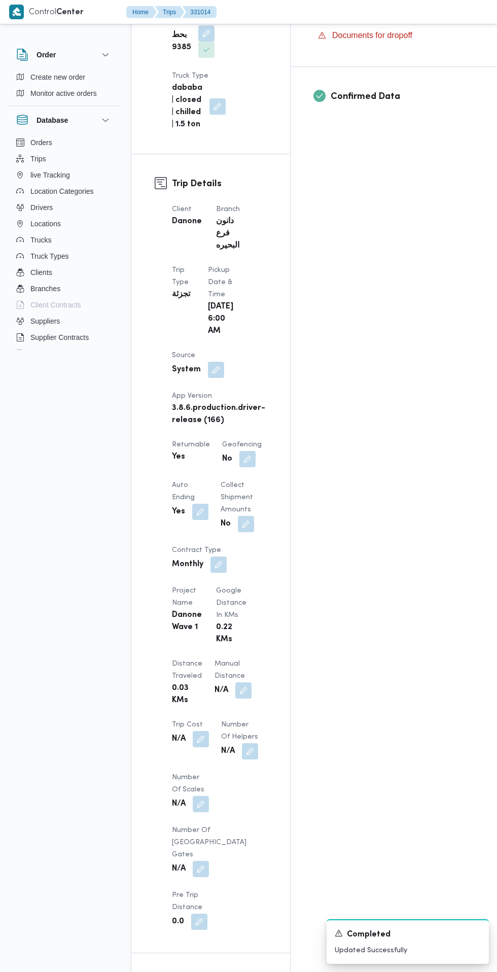
scroll to position [402, 0]
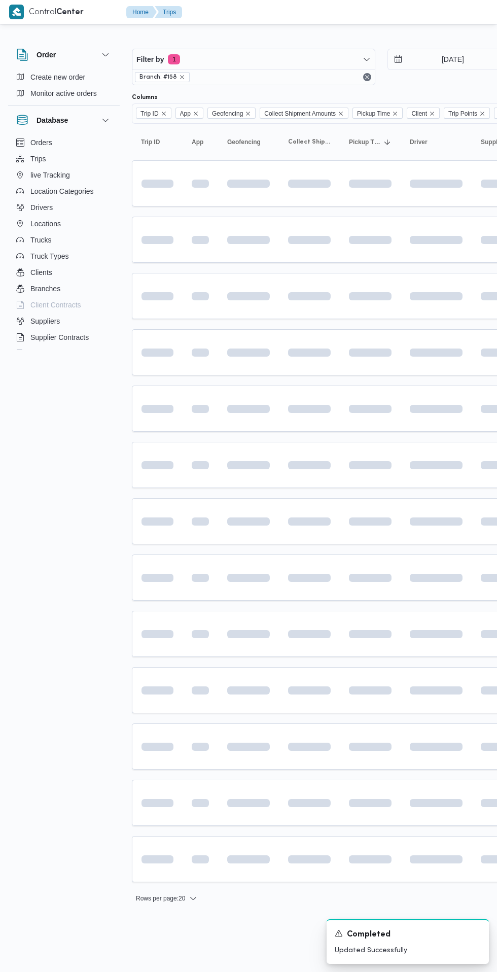
scroll to position [0, 16]
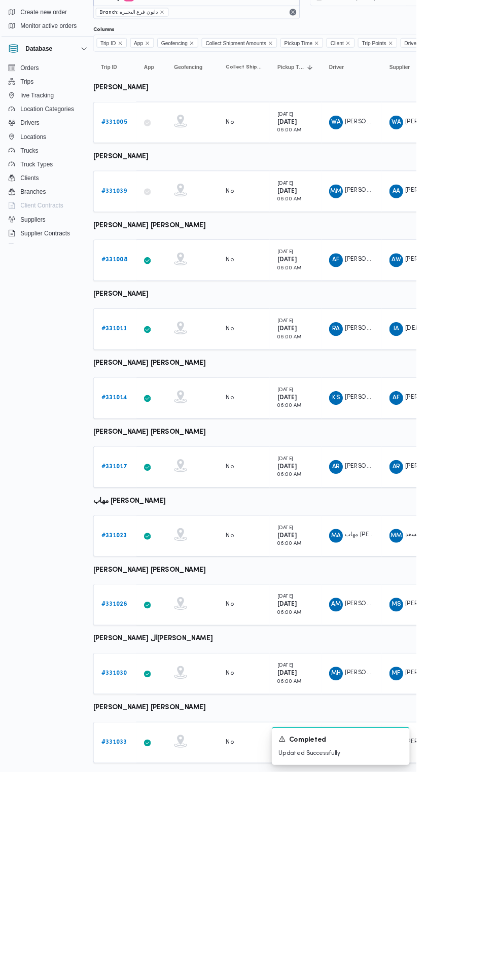
click at [152, 611] on b "# 331017" at bounding box center [141, 612] width 30 height 7
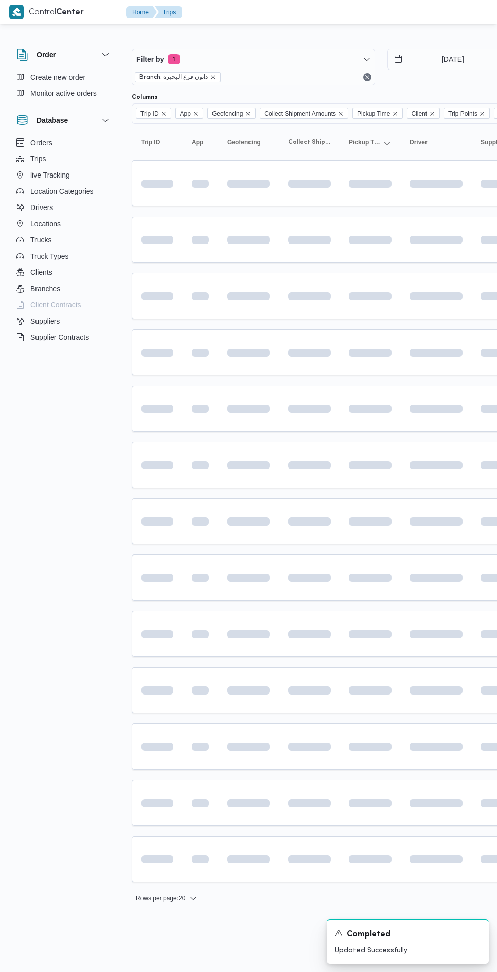
scroll to position [0, 16]
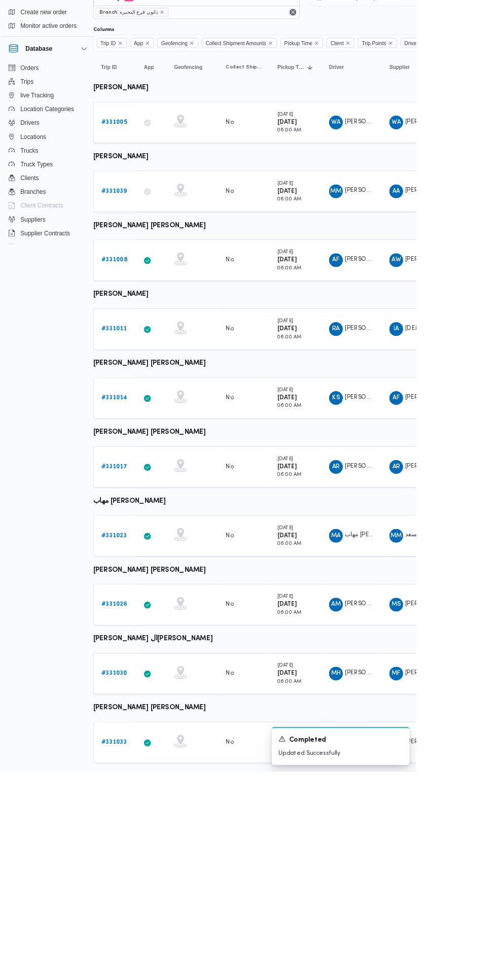
click at [142, 693] on b "# 331023" at bounding box center [141, 693] width 30 height 7
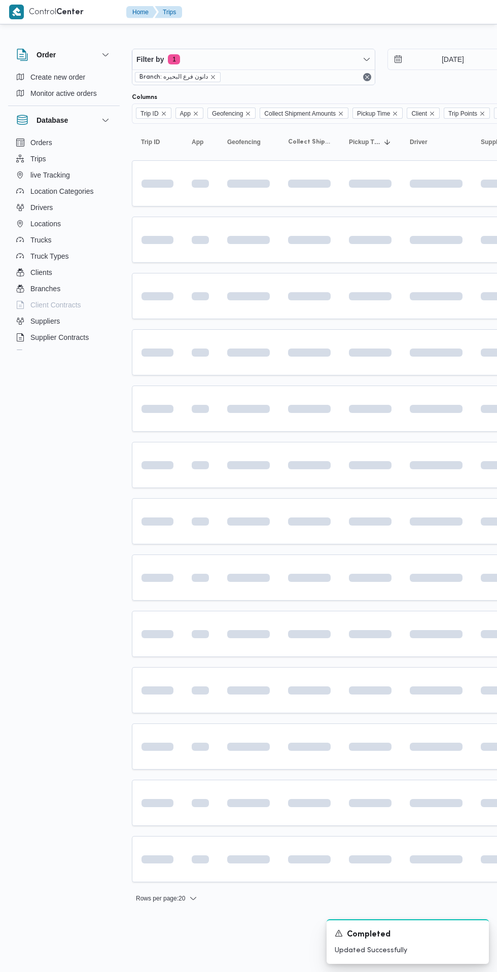
scroll to position [0, 16]
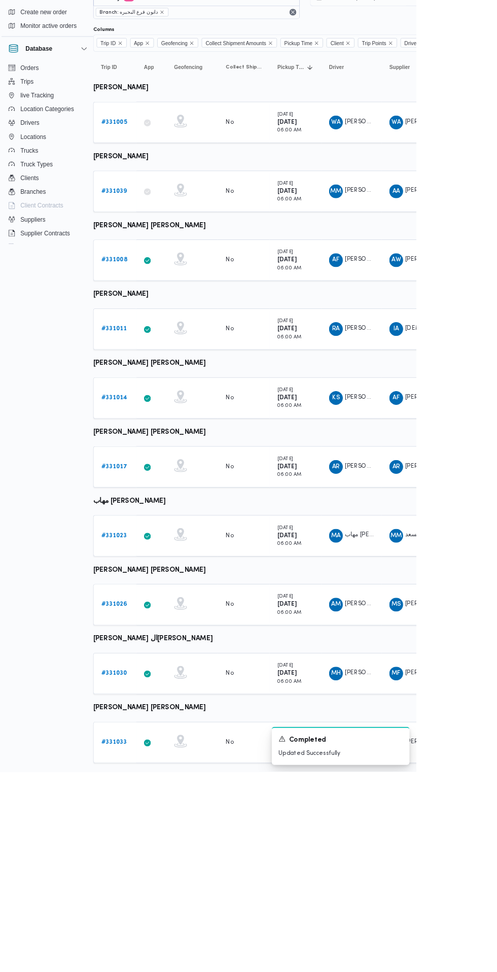
click at [140, 773] on b "# 331026" at bounding box center [141, 774] width 30 height 7
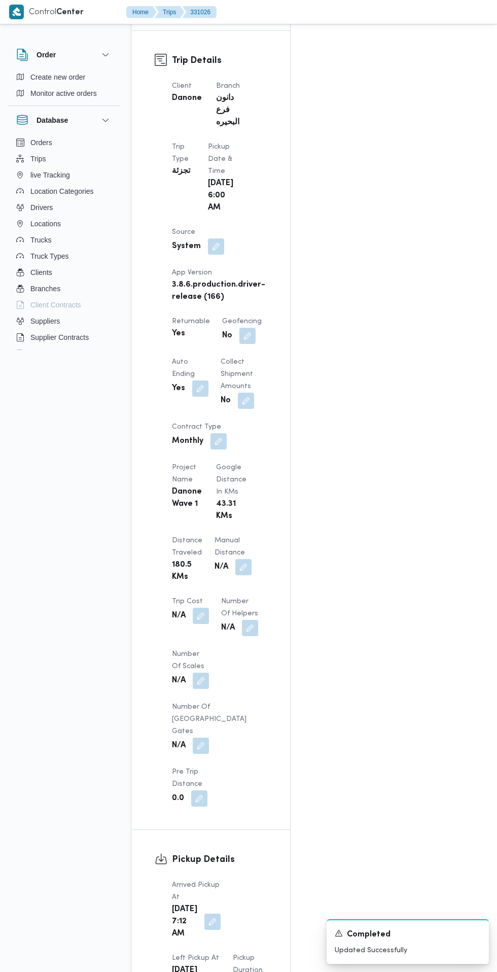
scroll to position [512, 0]
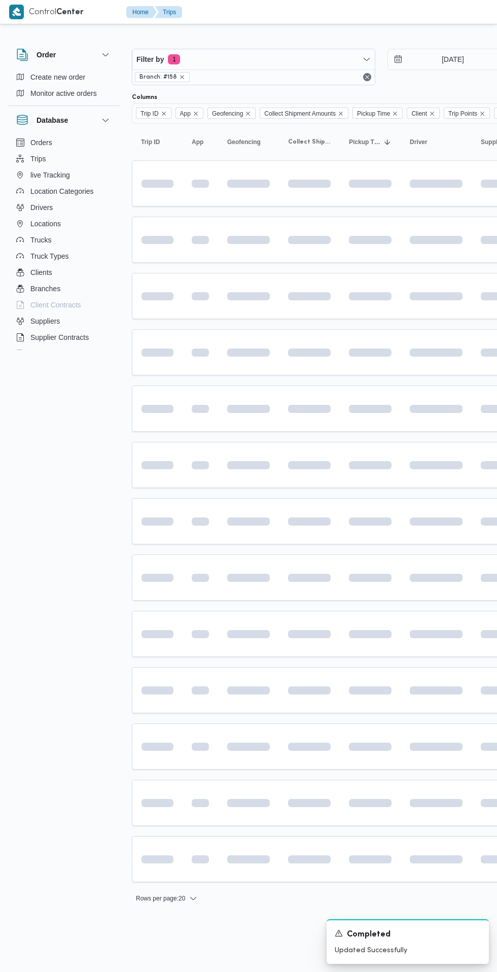
scroll to position [0, 16]
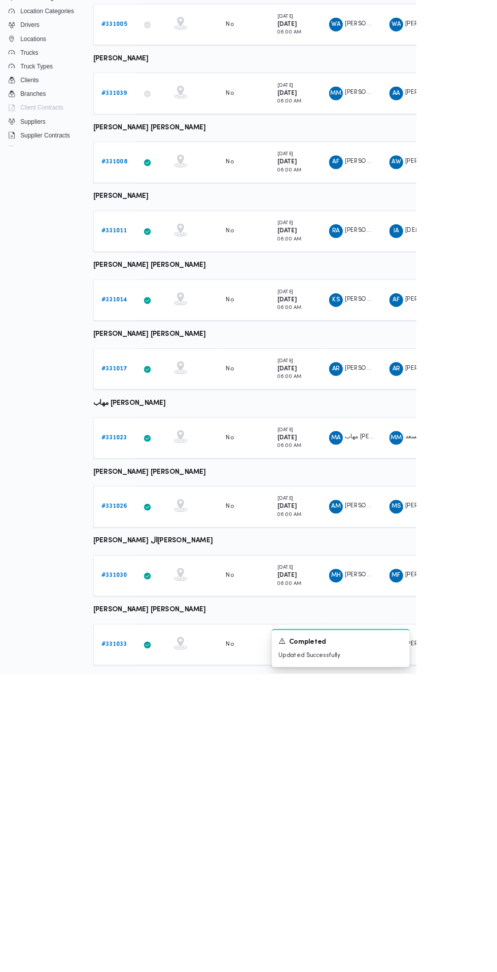
click at [144, 854] on b "# 331030" at bounding box center [141, 855] width 30 height 7
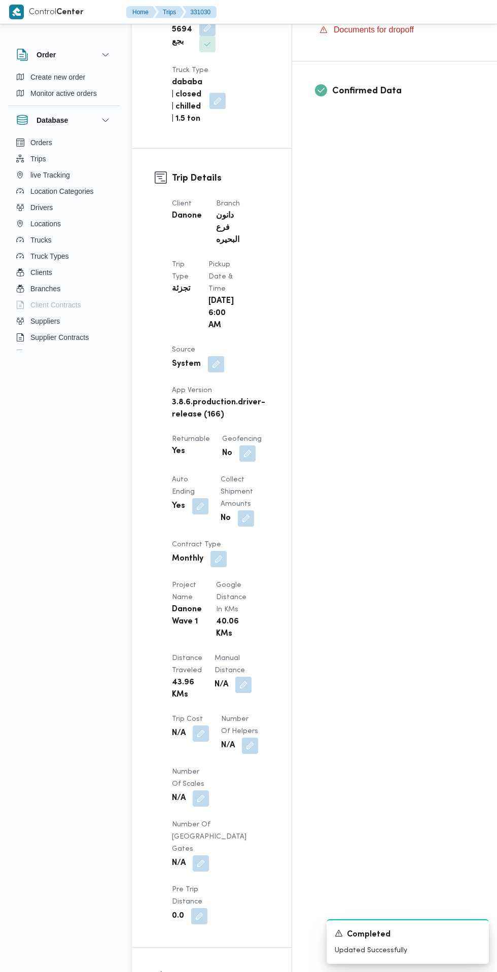
scroll to position [396, 0]
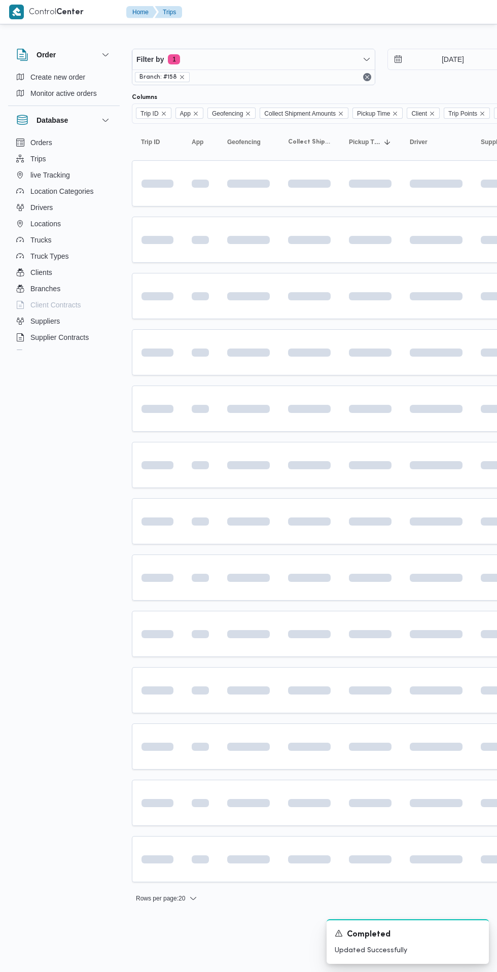
scroll to position [0, 16]
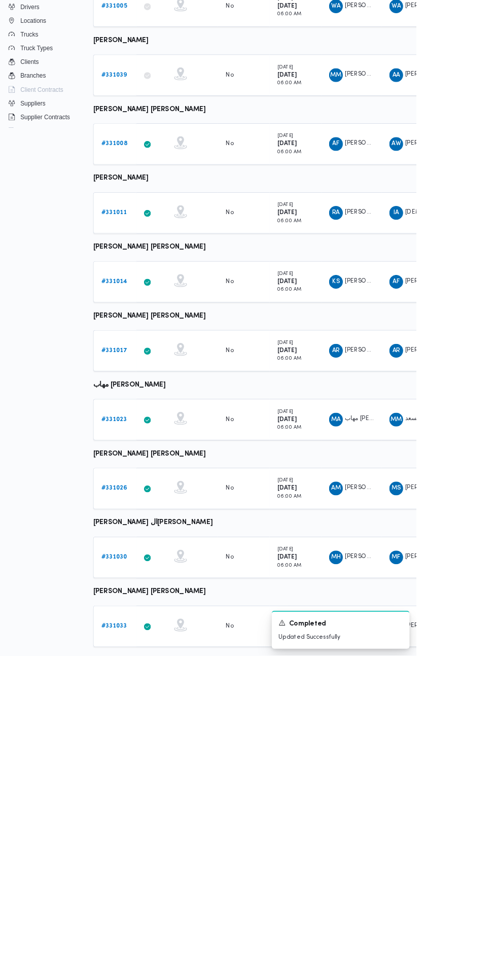
click at [140, 936] on b "# 331033" at bounding box center [141, 937] width 30 height 7
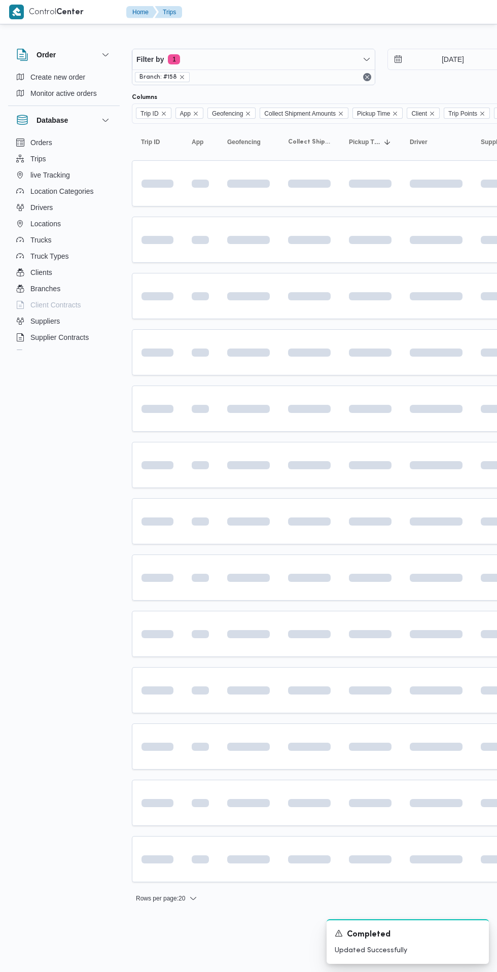
scroll to position [0, 16]
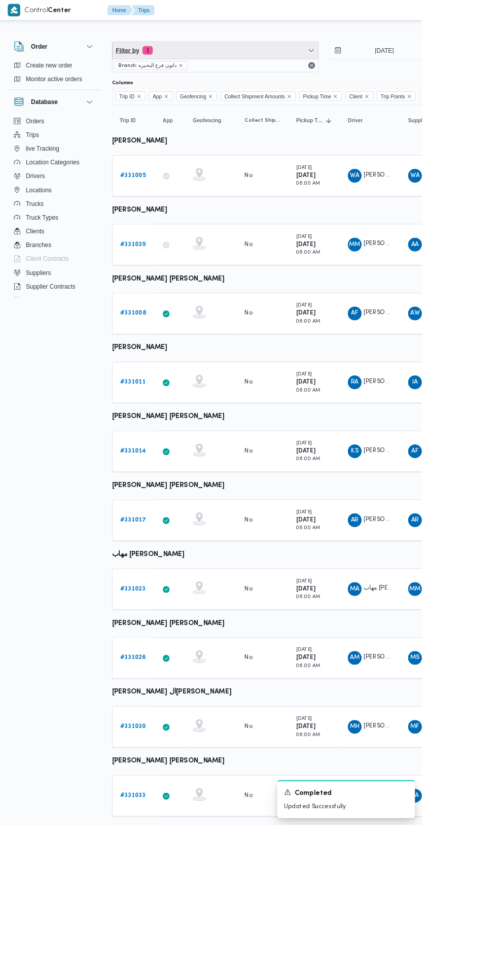
click at [276, 59] on span "Filter by 1" at bounding box center [253, 59] width 242 height 20
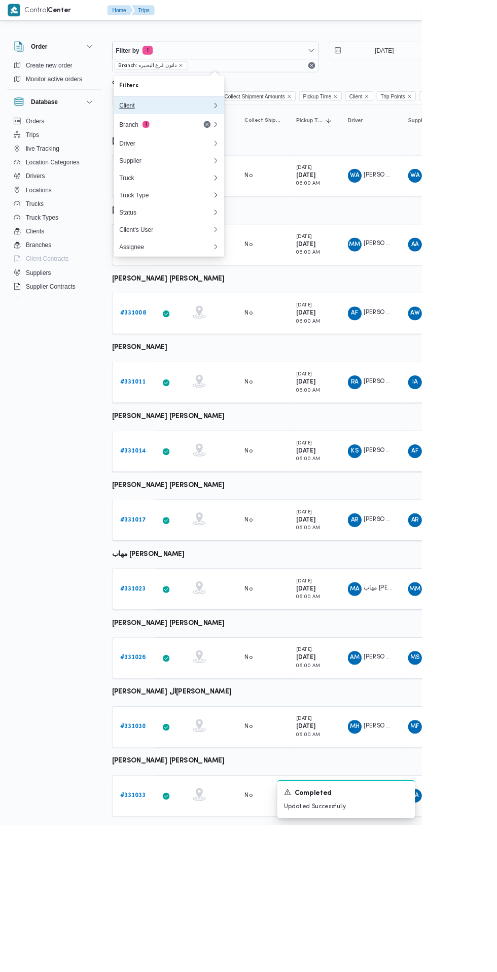
click at [217, 124] on div "Client" at bounding box center [195, 124] width 110 height 8
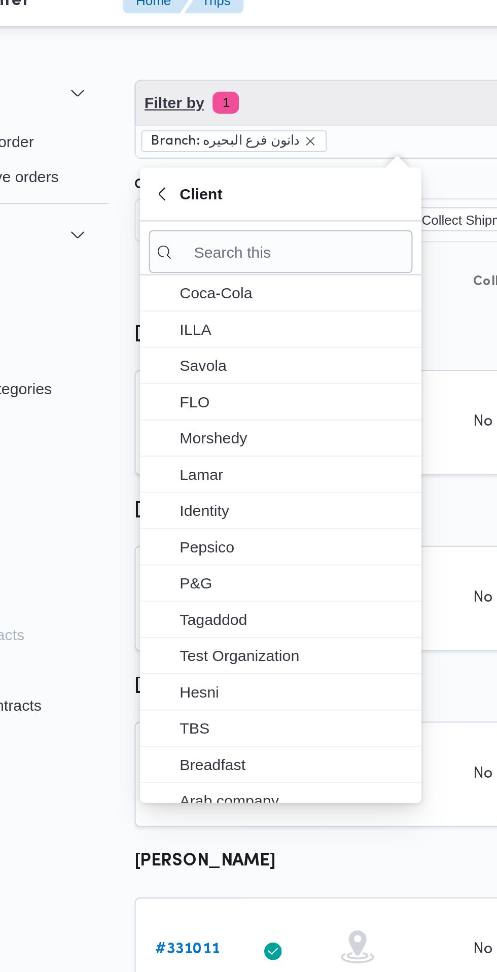
click at [221, 64] on span "Filter by 1" at bounding box center [253, 59] width 242 height 20
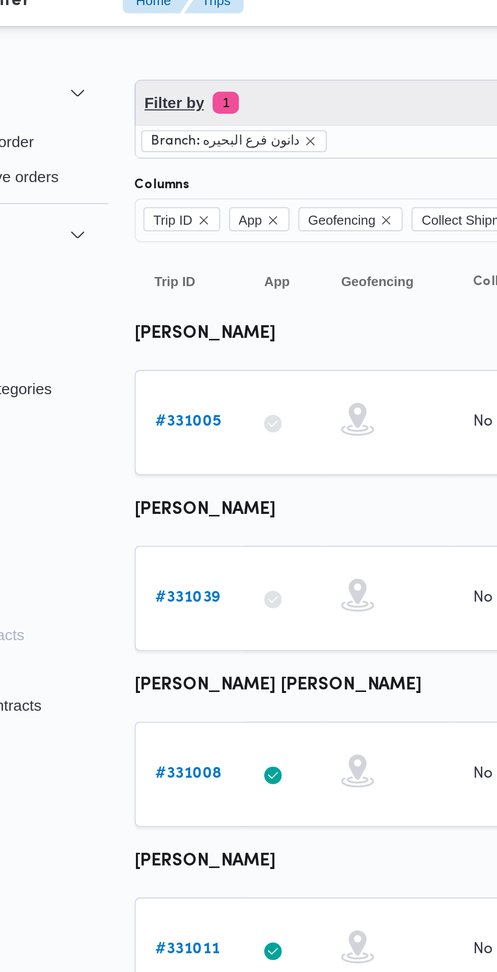
click at [222, 59] on span "Filter by 1" at bounding box center [253, 59] width 242 height 20
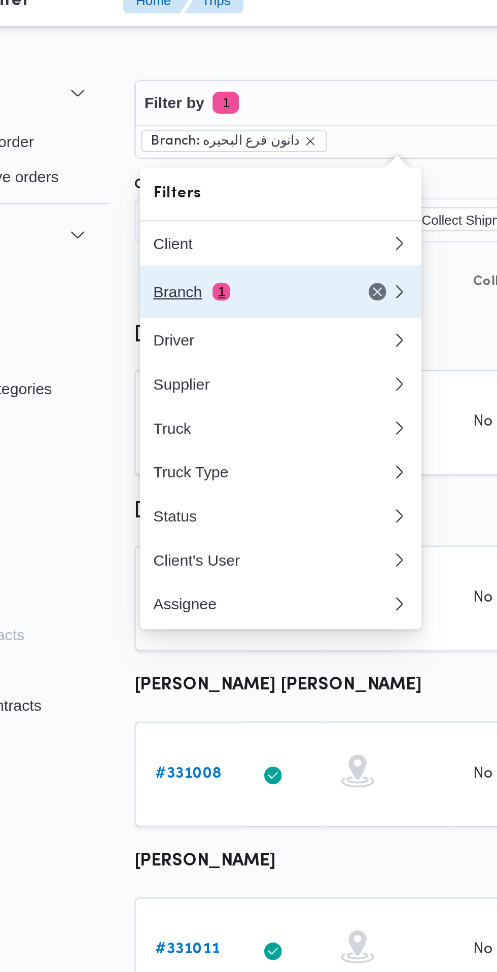
click at [197, 150] on div "Branch 1" at bounding box center [182, 146] width 85 height 8
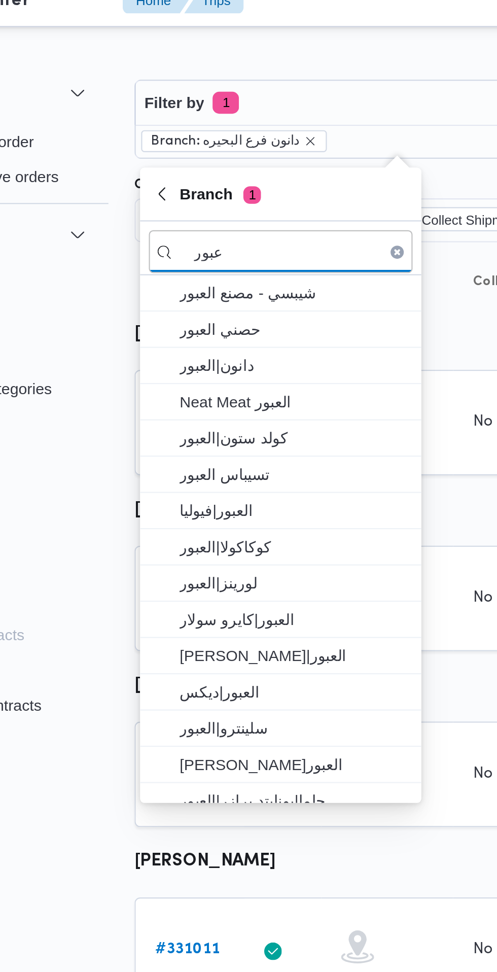
type input "عبور"
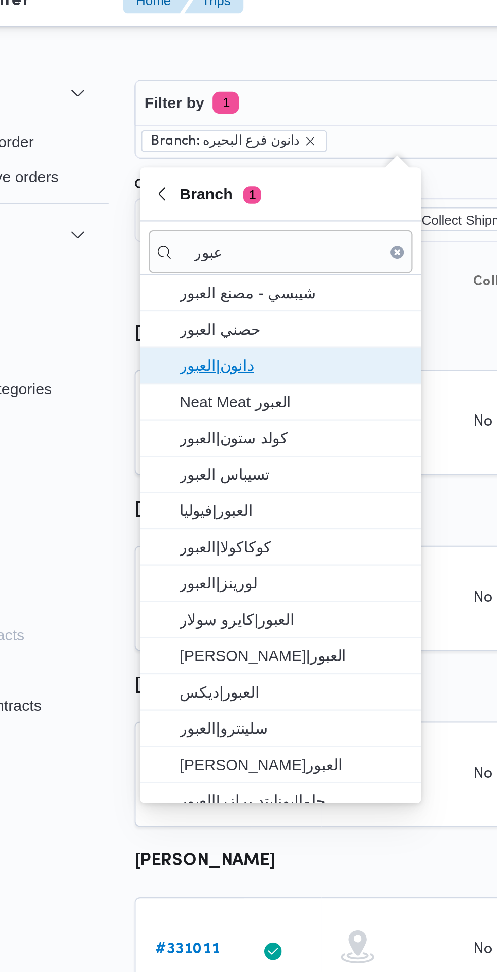
click at [214, 185] on span "دانون|العبور" at bounding box center [205, 180] width 105 height 12
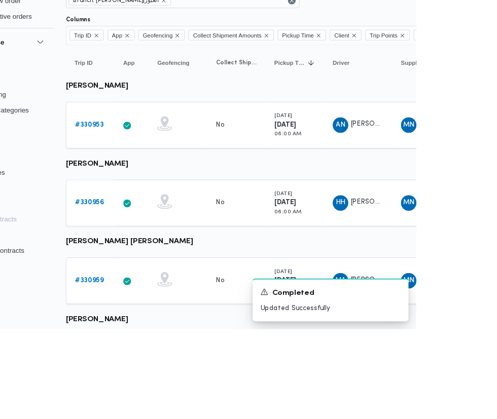
click at [168, 209] on b "# 330953" at bounding box center [156, 206] width 30 height 7
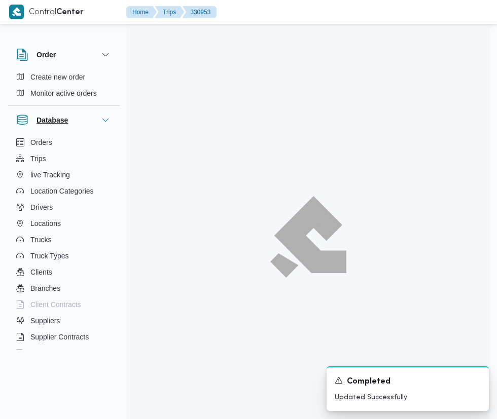
click at [77, 125] on button "Database" at bounding box center [63, 120] width 95 height 12
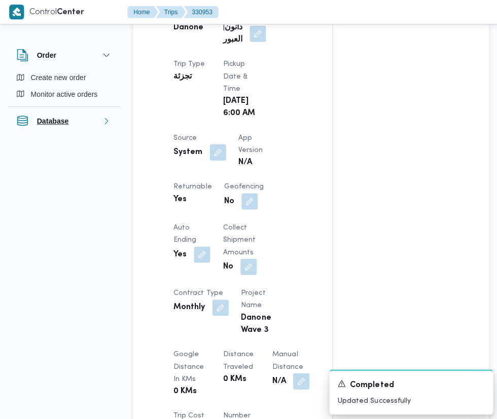
scroll to position [516, 0]
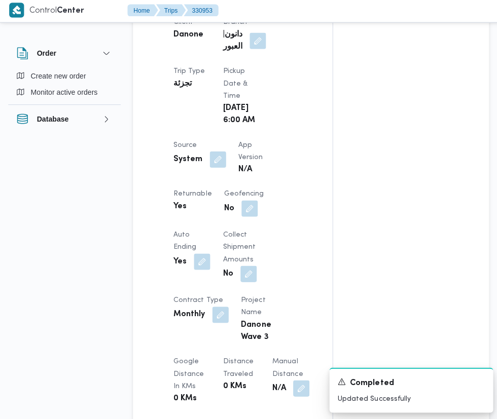
click at [214, 152] on button "button" at bounding box center [216, 160] width 16 height 16
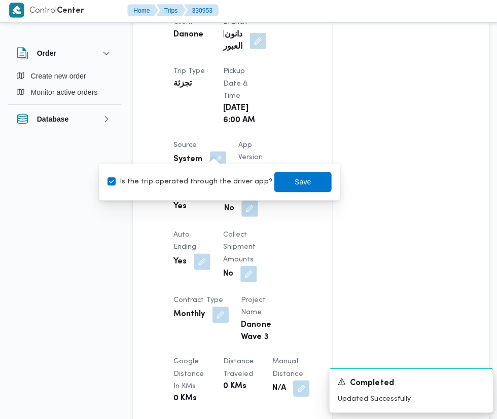
click at [213, 182] on label "Is the trip operated through the driver app?" at bounding box center [187, 182] width 163 height 12
checkbox input "false"
click at [292, 182] on span "Save" at bounding box center [300, 182] width 16 height 12
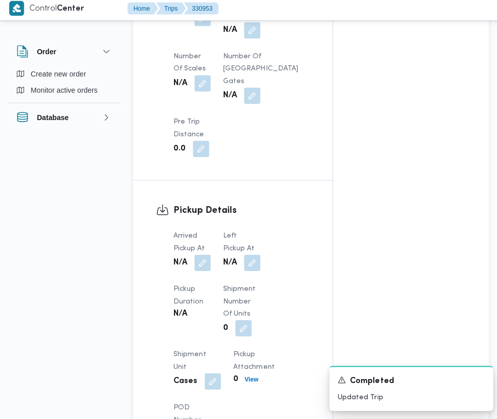
scroll to position [931, 0]
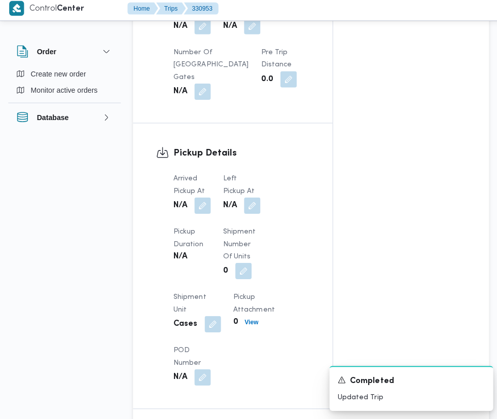
click at [233, 264] on button "button" at bounding box center [241, 272] width 16 height 16
click at [209, 204] on button "button" at bounding box center [201, 207] width 16 height 16
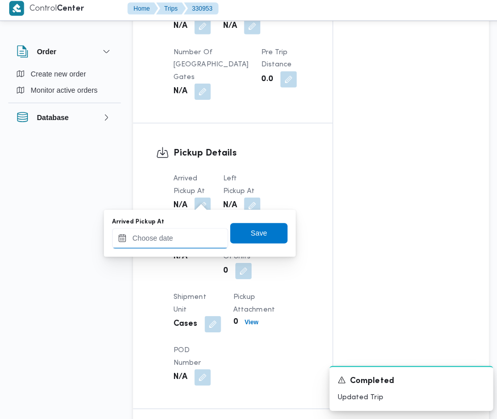
click at [192, 238] on input "Arrived Pickup At" at bounding box center [168, 240] width 115 height 20
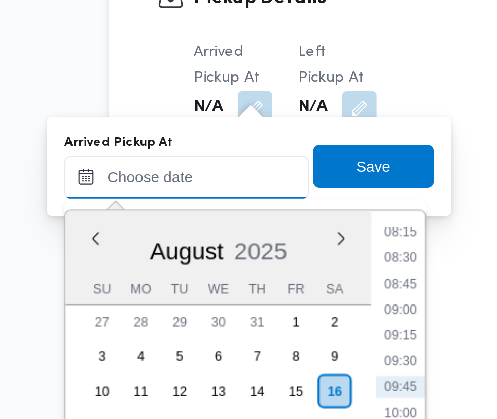
paste input "16/08/2025 07:30"
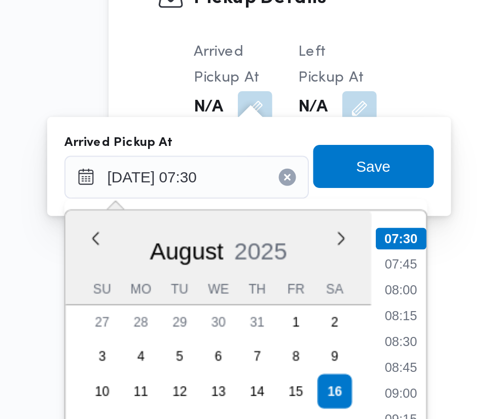
click at [271, 269] on li "07:30" at bounding box center [270, 269] width 24 height 10
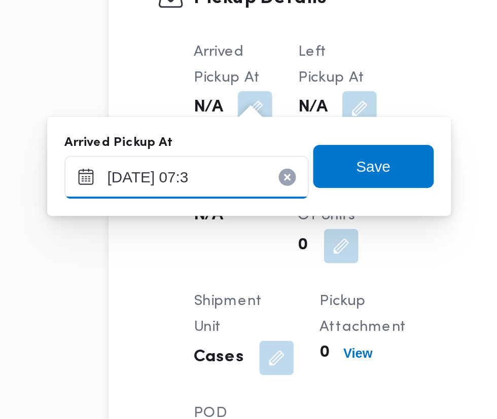
type input "16/08/2025 07:38"
click at [273, 237] on span "Save" at bounding box center [256, 235] width 57 height 20
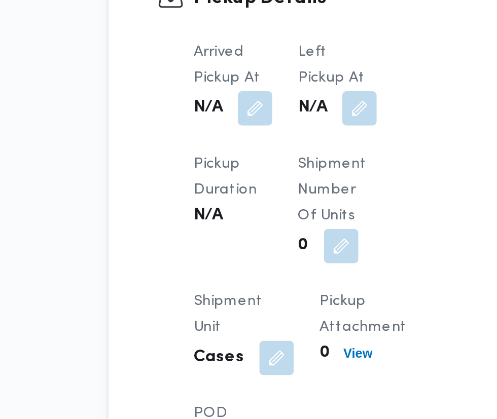
click at [255, 202] on button "button" at bounding box center [250, 207] width 16 height 16
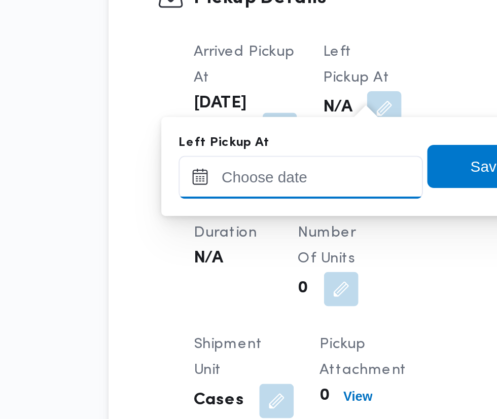
click at [234, 239] on input "Left Pickup At" at bounding box center [222, 240] width 115 height 20
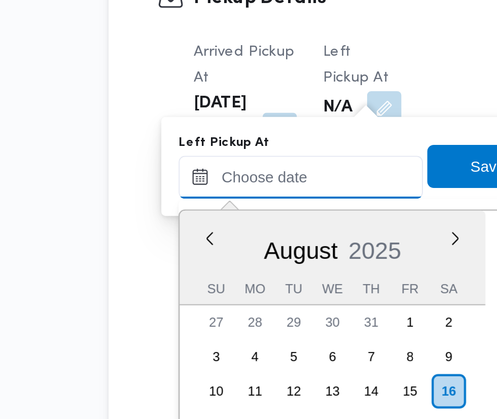
scroll to position [405, 0]
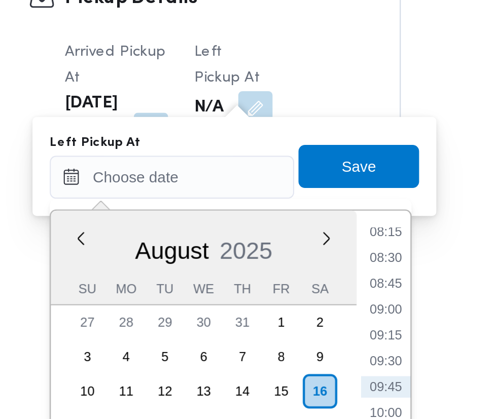
click at [328, 293] on li "08:45" at bounding box center [322, 290] width 23 height 10
type input "16/08/2025 08:45"
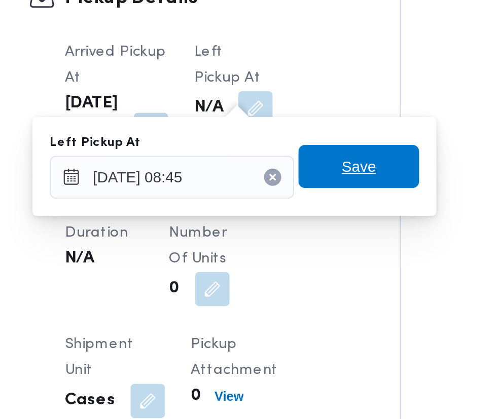
click at [320, 241] on span "Save" at bounding box center [310, 235] width 57 height 20
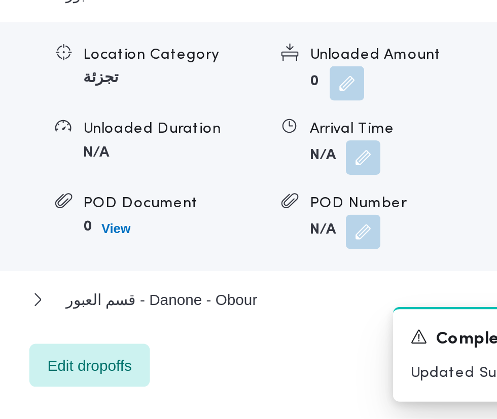
scroll to position [1197, 0]
click at [307, 304] on button "button" at bounding box center [312, 296] width 16 height 16
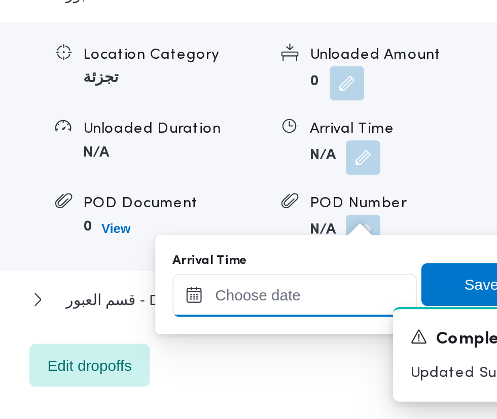
click at [283, 357] on input "Arrival Time" at bounding box center [280, 361] width 115 height 20
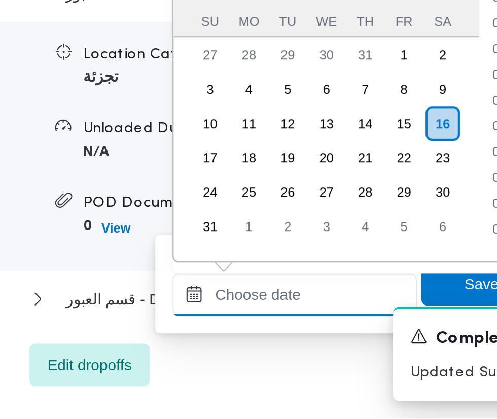
scroll to position [405, 0]
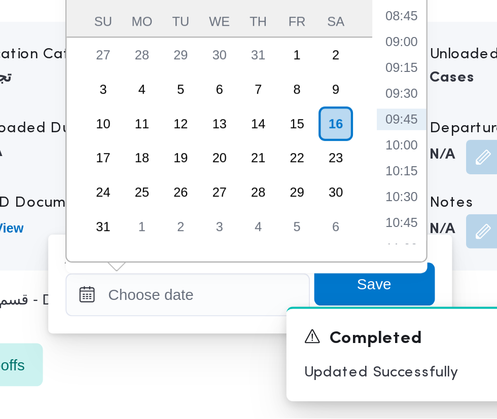
click at [383, 280] on li "09:45" at bounding box center [380, 278] width 23 height 10
type input "16/08/2025 09:45"
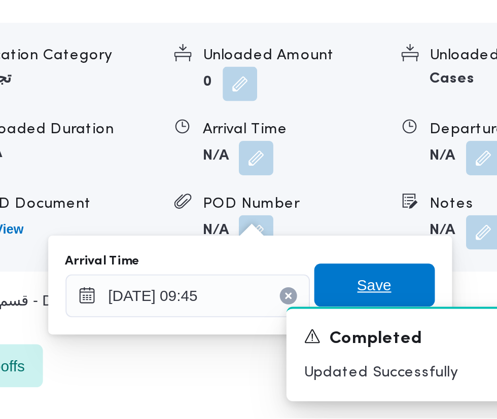
click at [378, 357] on span "Save" at bounding box center [368, 356] width 57 height 20
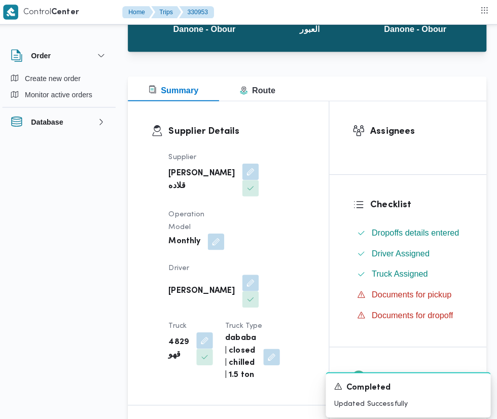
scroll to position [0, 0]
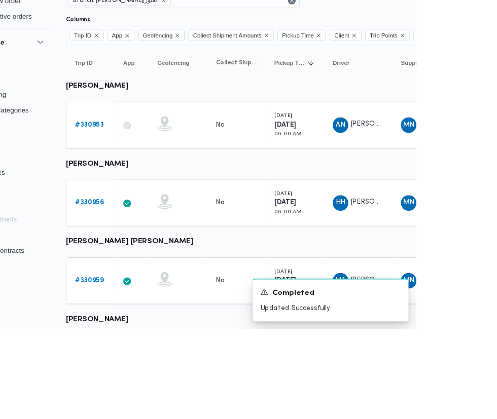
click at [144, 290] on b "# 330956" at bounding box center [156, 287] width 30 height 7
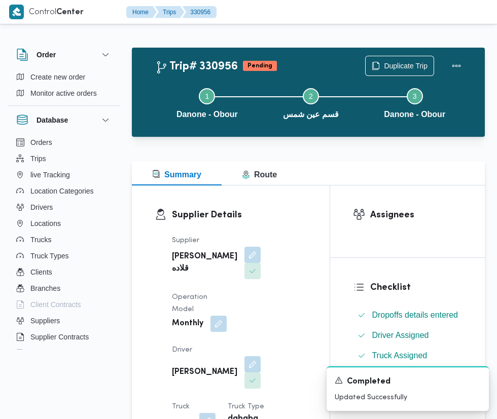
click at [244, 356] on button "button" at bounding box center [252, 364] width 16 height 16
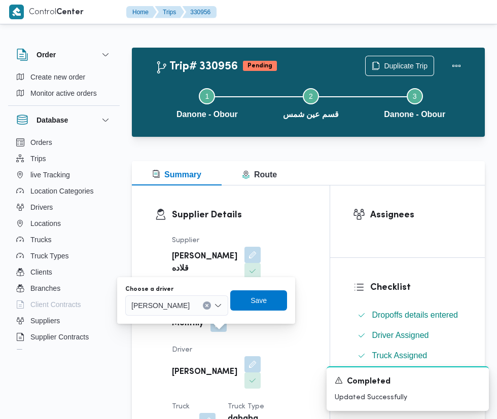
click at [195, 306] on input "Choose a driver" at bounding box center [194, 306] width 1 height 12
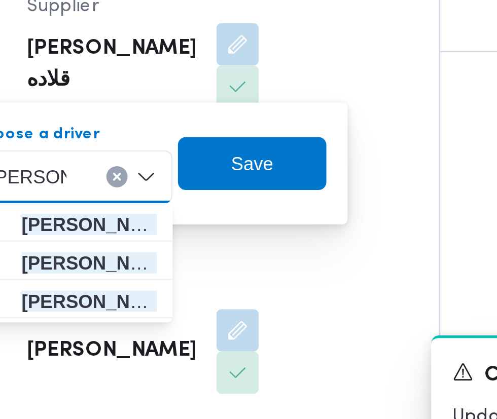
type input "محمد عيد"
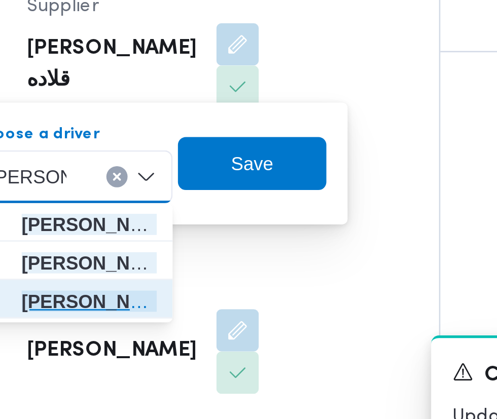
click at [209, 355] on mark "محمد عيد" at bounding box center [199, 353] width 59 height 8
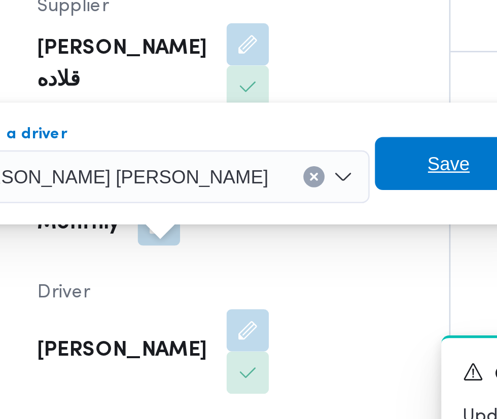
click at [321, 301] on span "Save" at bounding box center [329, 301] width 16 height 12
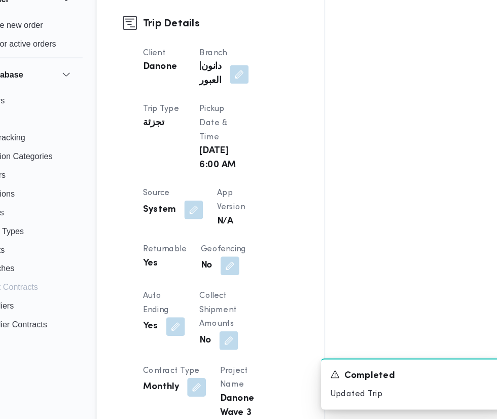
scroll to position [449, 0]
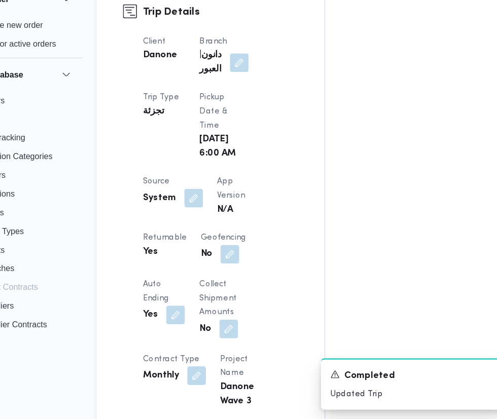
click at [214, 220] on button "button" at bounding box center [216, 228] width 16 height 16
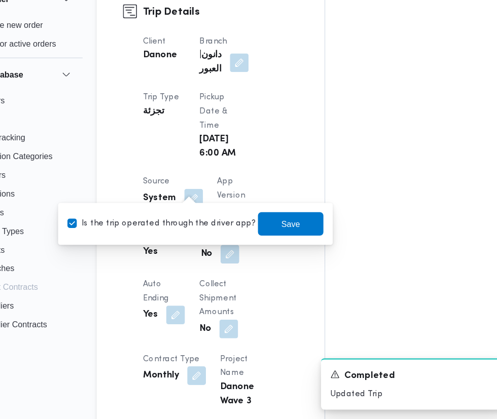
click at [209, 251] on label "Is the trip operated through the driver app?" at bounding box center [187, 250] width 163 height 12
checkbox input "false"
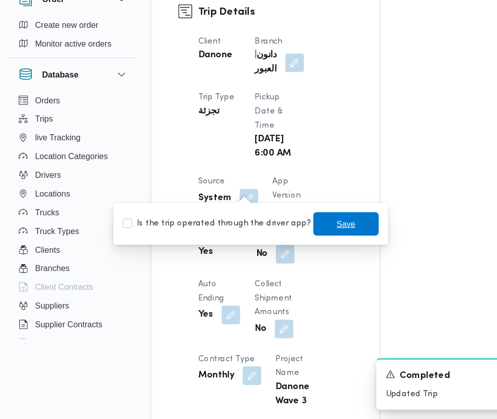
click at [292, 249] on span "Save" at bounding box center [300, 250] width 16 height 12
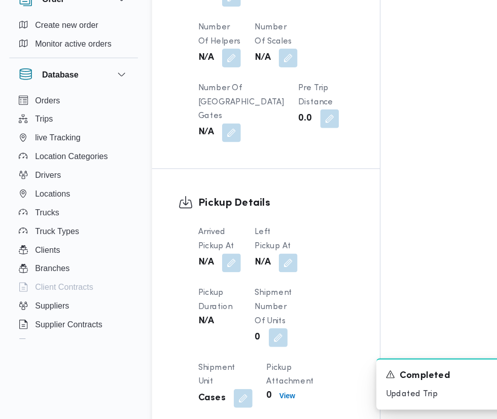
scroll to position [866, 0]
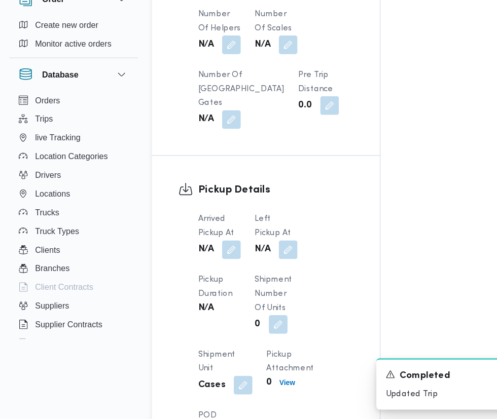
click at [206, 267] on button "button" at bounding box center [201, 272] width 16 height 16
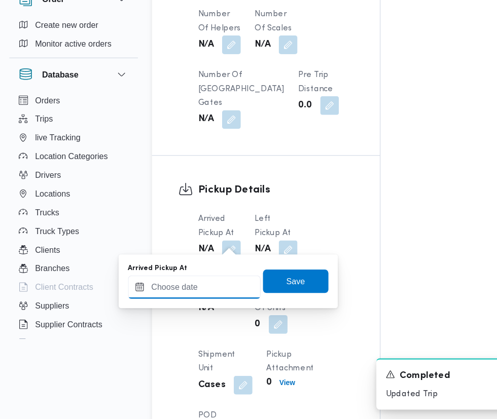
click at [186, 304] on input "Arrived Pickup At" at bounding box center [168, 305] width 115 height 20
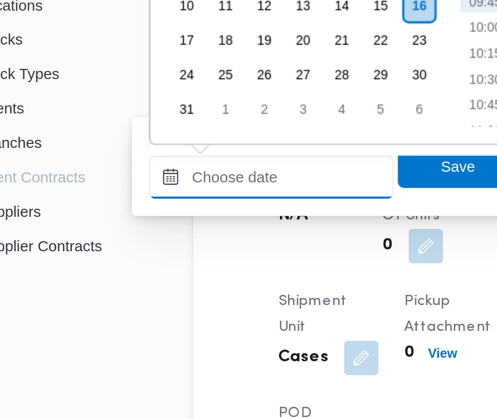
paste input "16/08/2025 07:30"
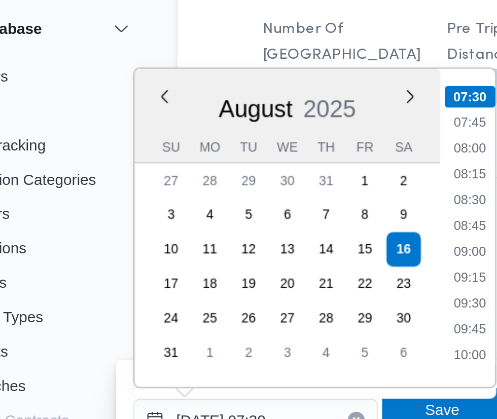
click at [272, 154] on li "07:30" at bounding box center [270, 152] width 24 height 10
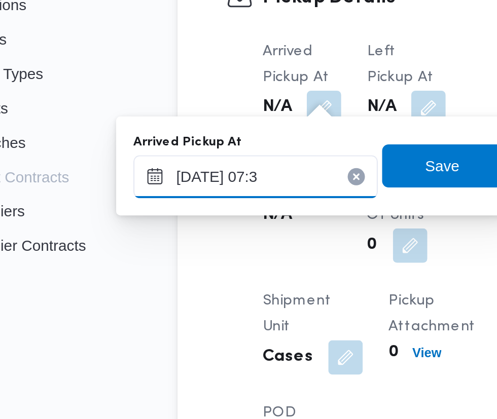
type input "16/08/2025 07:32"
click at [264, 298] on span "Save" at bounding box center [256, 300] width 16 height 12
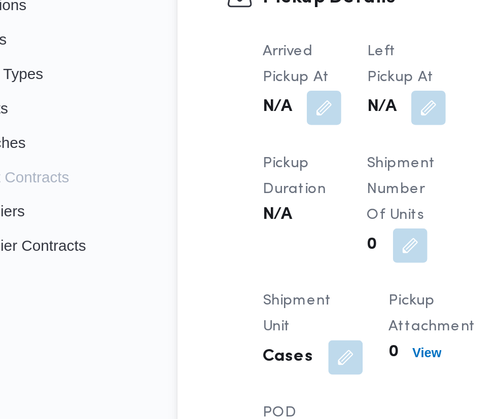
click at [251, 265] on button "button" at bounding box center [250, 272] width 16 height 16
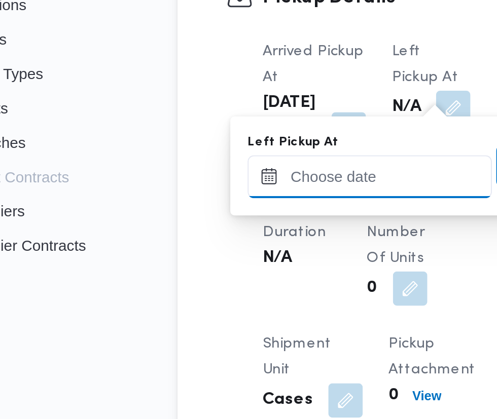
click at [218, 300] on input "Left Pickup At" at bounding box center [222, 305] width 115 height 20
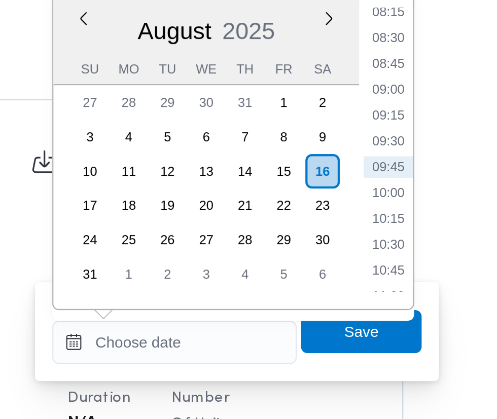
click at [324, 173] on li "08:45" at bounding box center [322, 173] width 23 height 10
type input "16/08/2025 08:45"
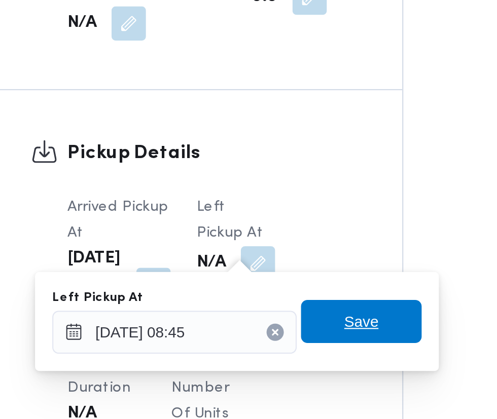
click at [327, 298] on span "Save" at bounding box center [310, 300] width 57 height 20
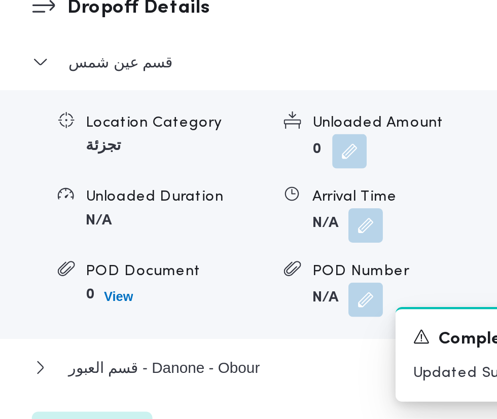
scroll to position [1165, 0]
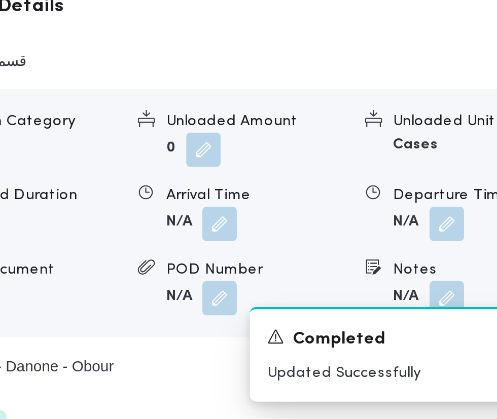
click at [316, 362] on div "A new notification appears Completed Updated Successfully" at bounding box center [395, 388] width 203 height 61
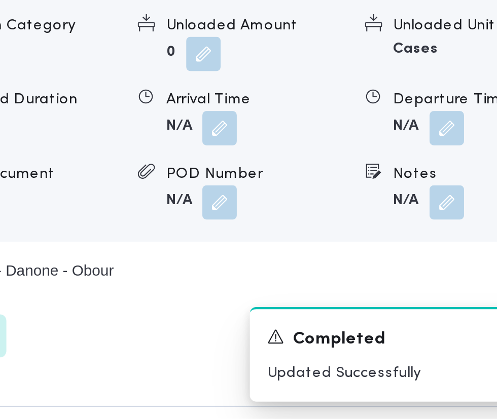
scroll to position [1211, 0]
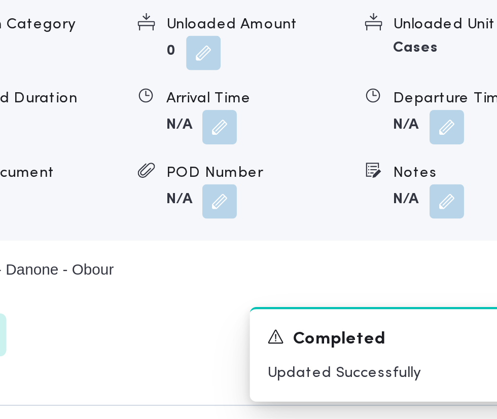
click at [315, 290] on button "button" at bounding box center [312, 282] width 16 height 16
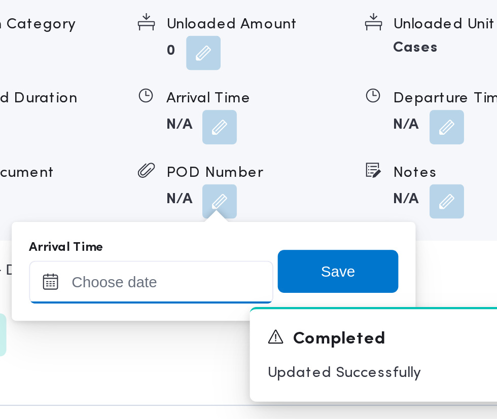
click at [298, 354] on input "Arrival Time" at bounding box center [280, 355] width 115 height 20
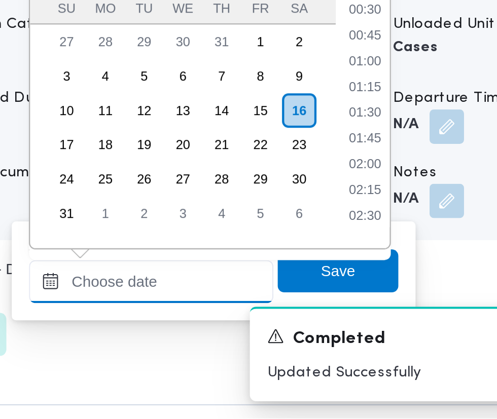
scroll to position [405, 0]
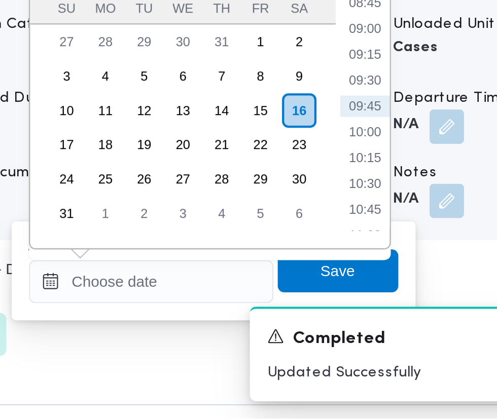
click at [382, 276] on li "09:45" at bounding box center [380, 272] width 23 height 10
type input "16/08/2025 09:45"
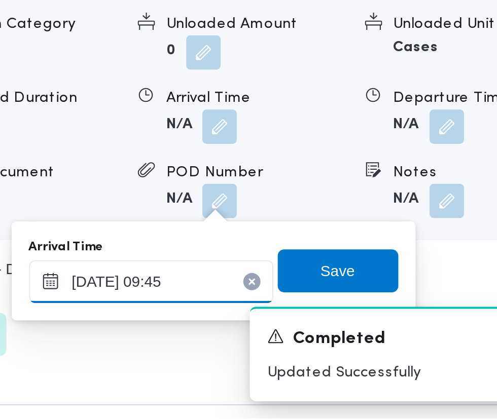
scroll to position [1211, 0]
click at [376, 350] on span "Save" at bounding box center [368, 350] width 16 height 12
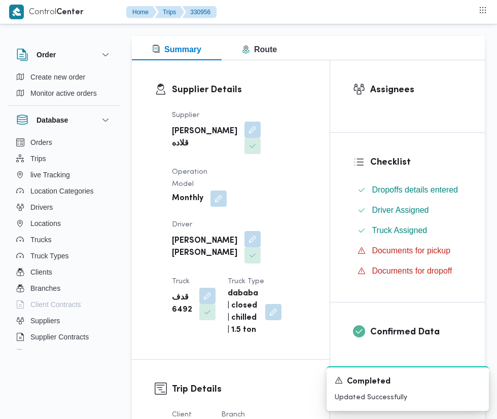
scroll to position [0, 0]
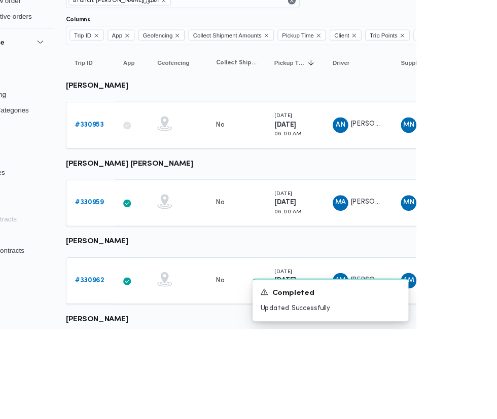
click at [163, 292] on link "# 330959" at bounding box center [156, 288] width 30 height 12
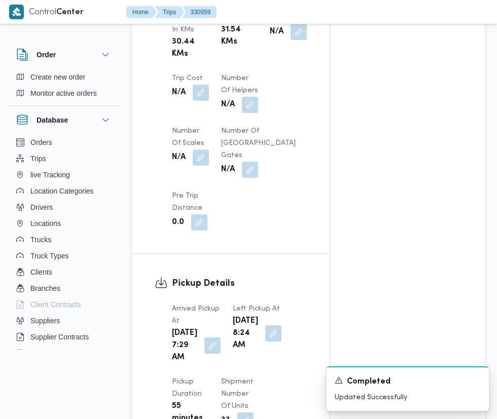
scroll to position [918, 0]
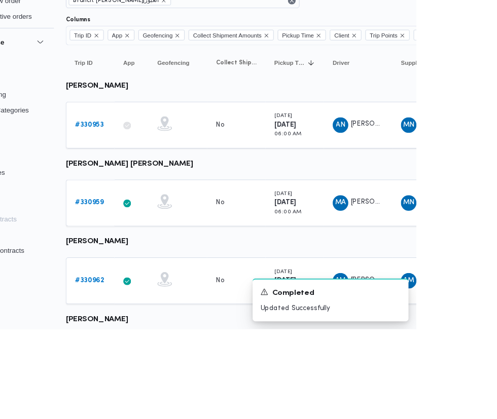
click at [154, 366] on b "# 330962" at bounding box center [156, 369] width 30 height 7
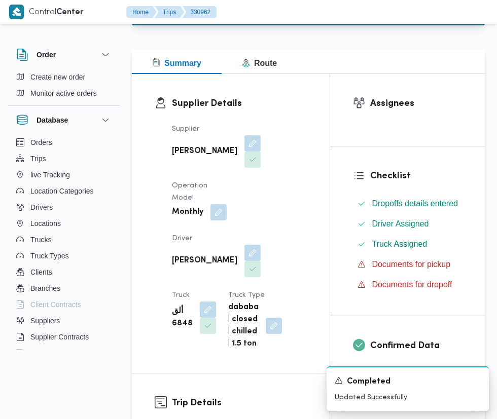
scroll to position [127, 0]
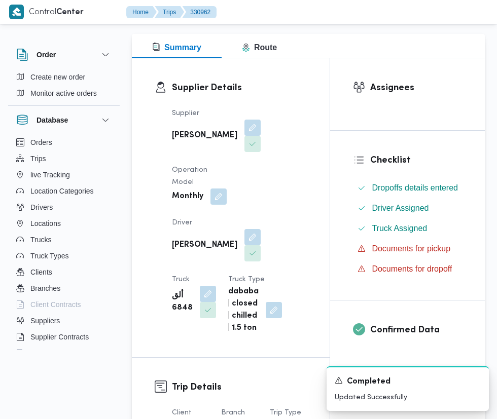
click at [244, 229] on button "button" at bounding box center [252, 237] width 16 height 16
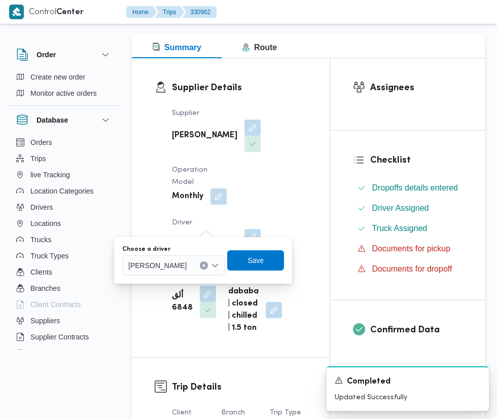
click at [192, 265] on input "Choose a driver" at bounding box center [191, 266] width 1 height 12
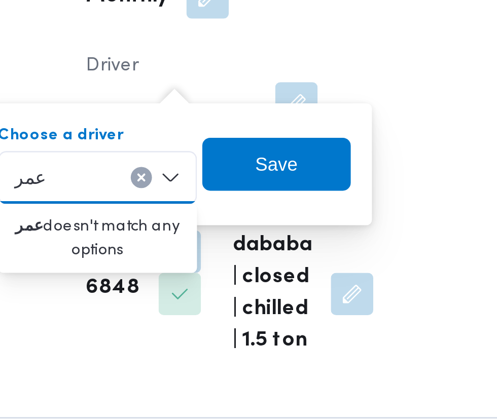
scroll to position [0, 0]
type input "ع"
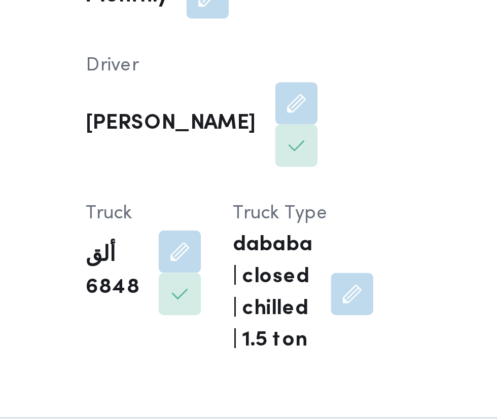
click at [292, 313] on div "Supplier ابوزيد محمد ابوزيد سيد Operation Model Monthly Driver ابوزيد محمد ابوز…" at bounding box center [239, 220] width 147 height 239
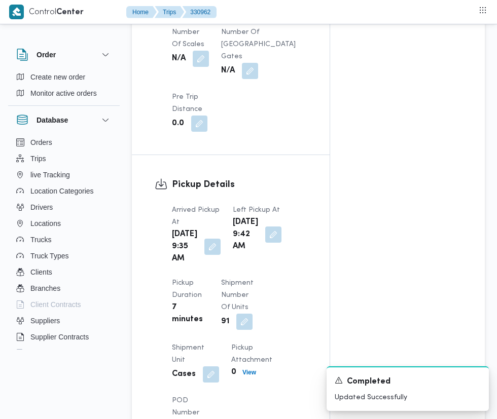
scroll to position [971, 0]
click at [205, 255] on button "button" at bounding box center [212, 247] width 16 height 16
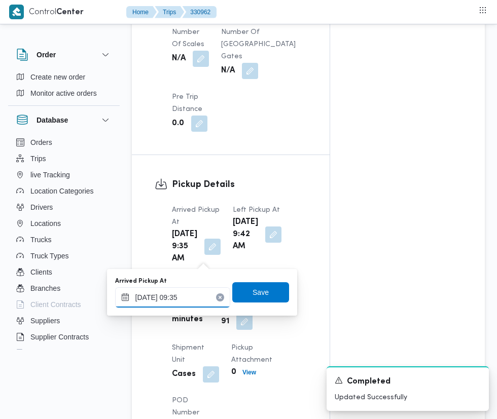
click at [190, 296] on input "16/08/2025 09:35" at bounding box center [172, 298] width 115 height 20
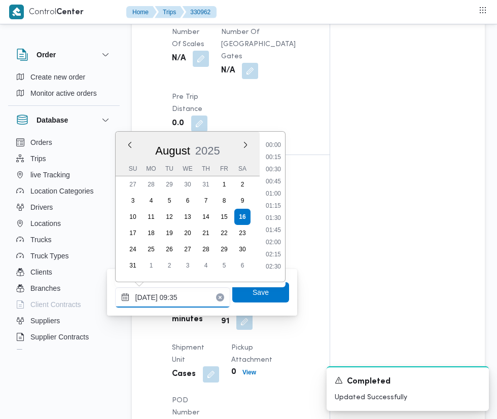
scroll to position [392, 0]
click at [280, 150] on li "08:15" at bounding box center [273, 154] width 23 height 10
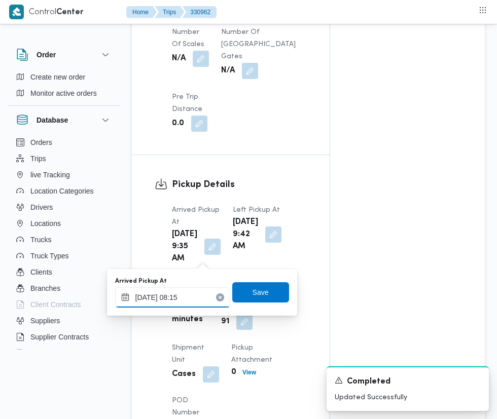
click at [201, 299] on input "16/08/2025 08:15" at bounding box center [172, 298] width 115 height 20
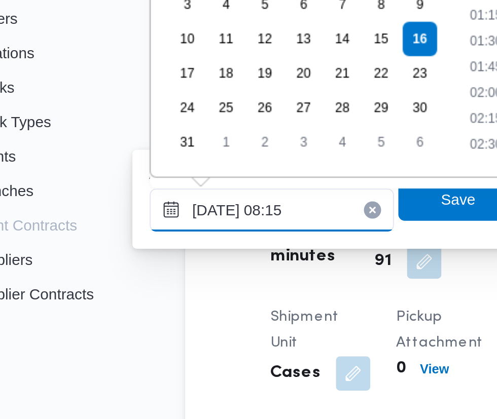
scroll to position [332, 0]
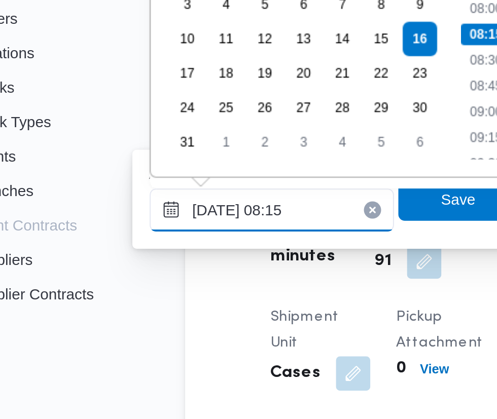
click at [192, 301] on input "16/08/2025 08:15" at bounding box center [172, 298] width 115 height 20
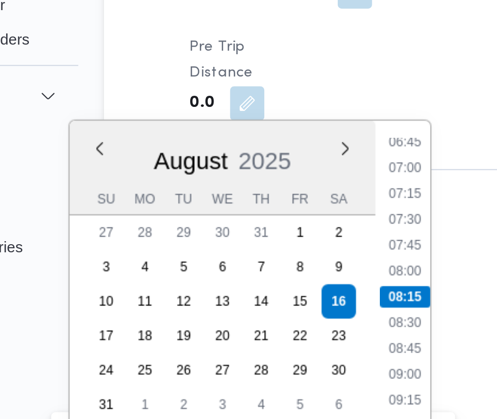
click at [277, 168] on li "07:15" at bounding box center [273, 166] width 23 height 10
type input "16/08/2025 07:15"
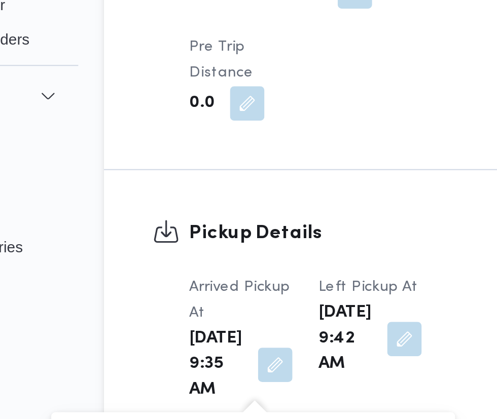
scroll to position [971, 0]
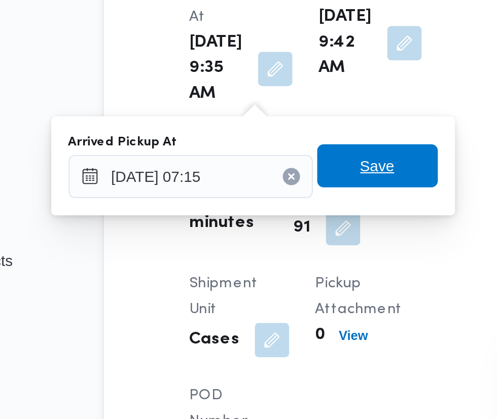
click at [275, 294] on span "Save" at bounding box center [260, 292] width 57 height 20
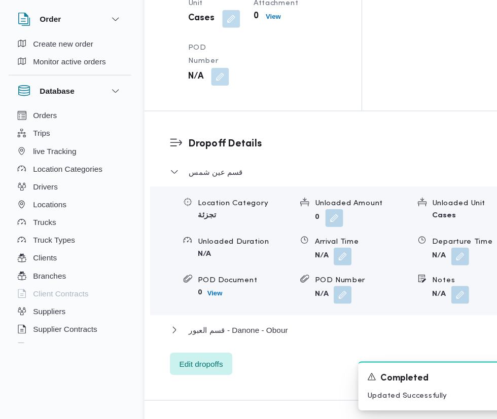
scroll to position [1306, 0]
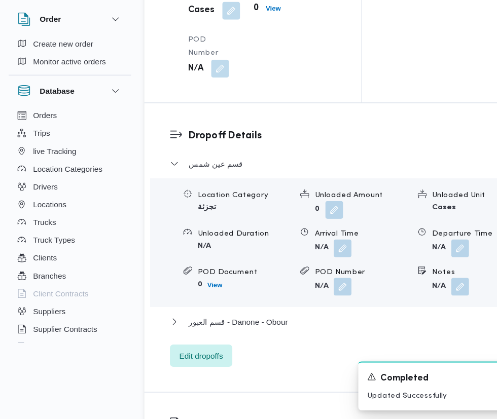
click at [313, 272] on button "button" at bounding box center [312, 264] width 16 height 16
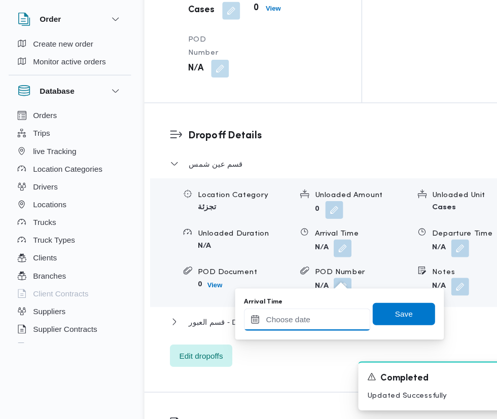
click at [278, 328] on input "Arrival Time" at bounding box center [280, 328] width 115 height 20
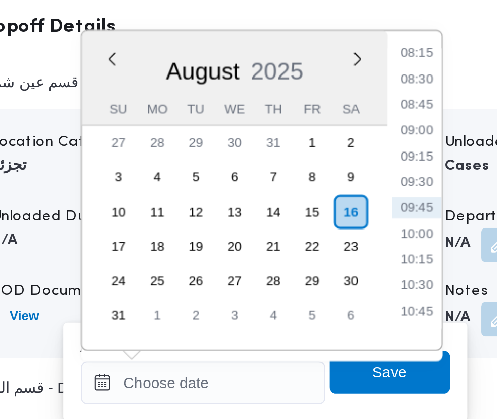
click at [385, 234] on li "09:30" at bounding box center [380, 234] width 23 height 10
type input "16/08/2025 09:30"
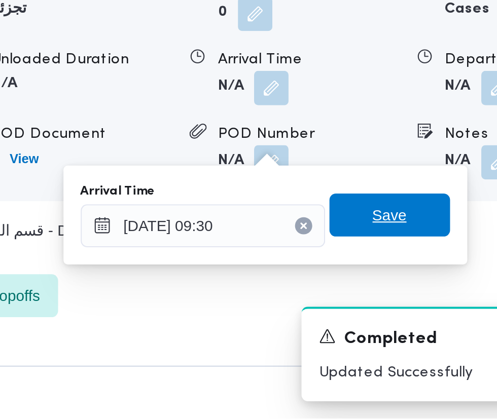
click at [375, 327] on span "Save" at bounding box center [368, 323] width 16 height 12
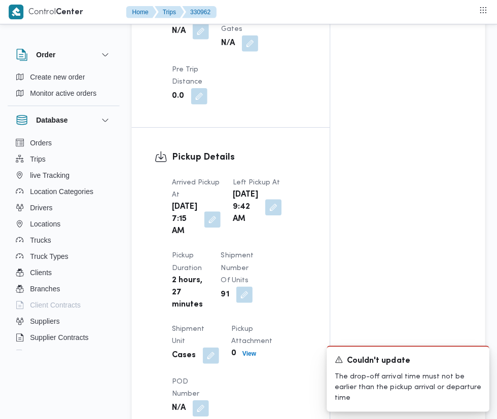
scroll to position [998, 0]
click at [265, 216] on button "button" at bounding box center [273, 207] width 16 height 16
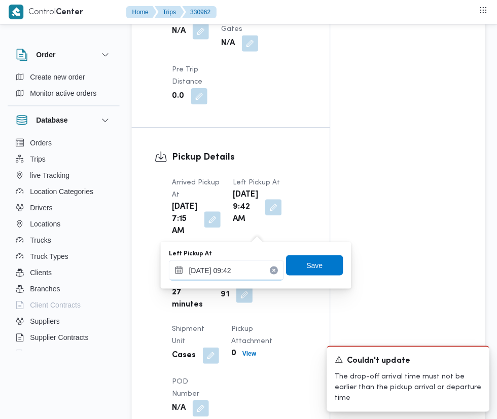
click at [246, 270] on input "16/08/2025 09:42" at bounding box center [226, 270] width 115 height 20
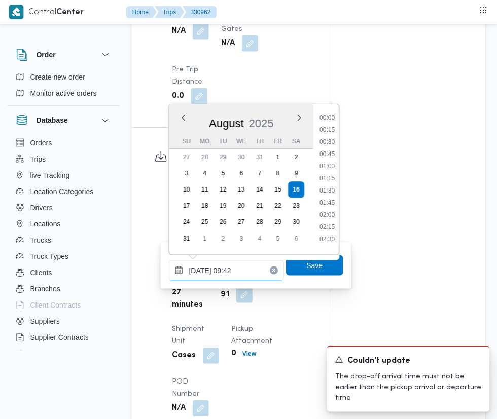
scroll to position [392, 0]
click at [327, 151] on li "08:45" at bounding box center [326, 151] width 23 height 10
type input "16/08/2025 08:45"
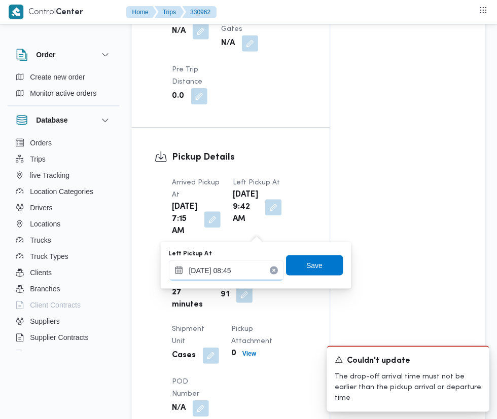
scroll to position [998, 0]
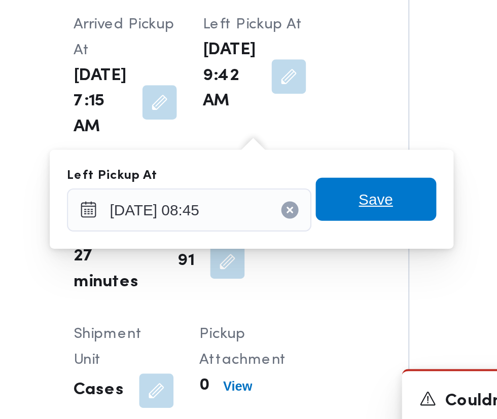
click at [325, 272] on span "Save" at bounding box center [314, 265] width 57 height 20
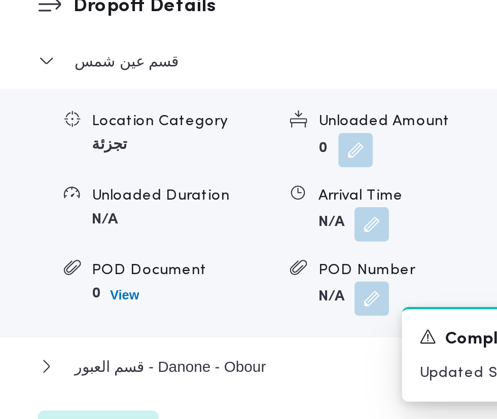
scroll to position [1250, 0]
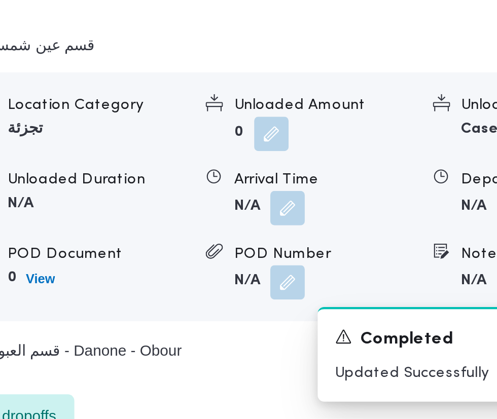
click at [308, 328] on button "button" at bounding box center [312, 320] width 16 height 16
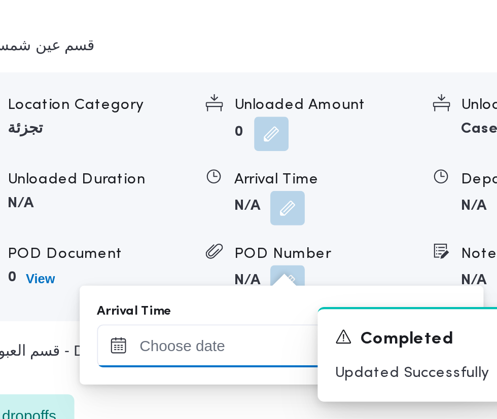
click at [292, 384] on input "Arrival Time" at bounding box center [280, 385] width 115 height 20
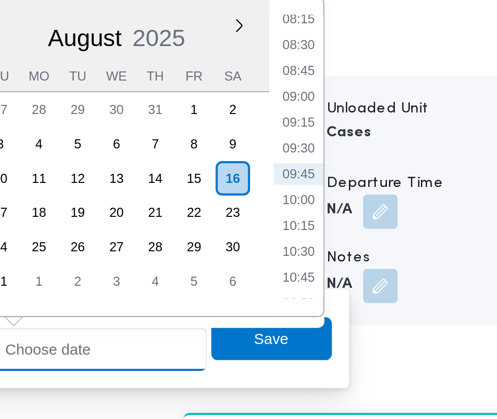
scroll to position [1298, 0]
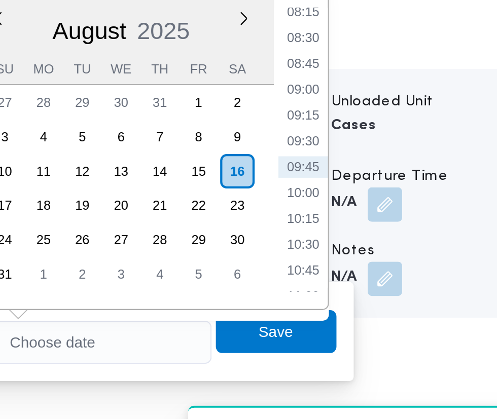
click at [384, 244] on li "09:30" at bounding box center [380, 242] width 23 height 10
type input "16/08/2025 09:30"
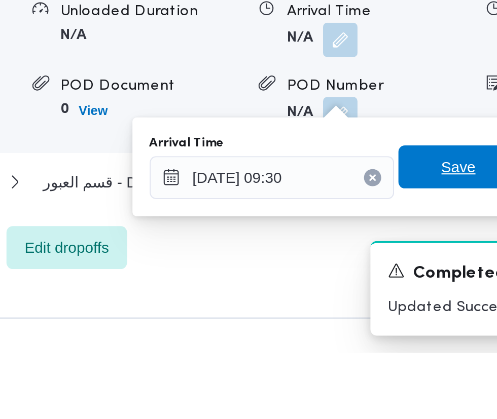
click at [367, 331] on span "Save" at bounding box center [368, 332] width 16 height 12
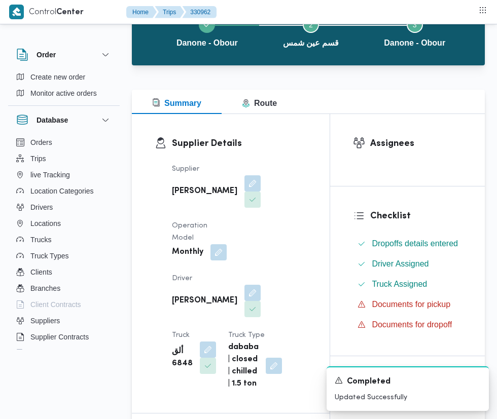
scroll to position [17, 0]
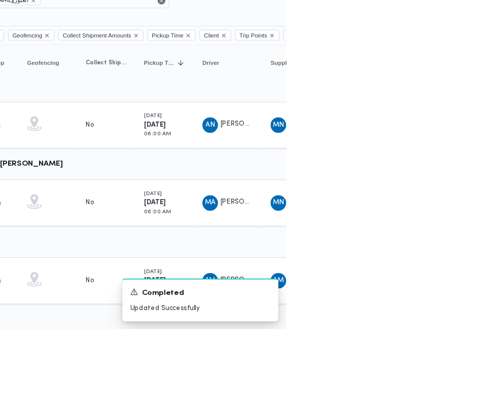
scroll to position [0, 16]
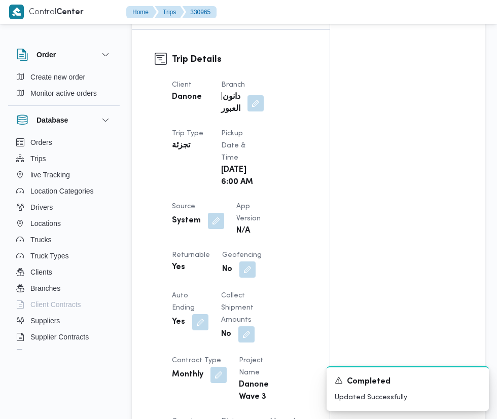
scroll to position [447, 0]
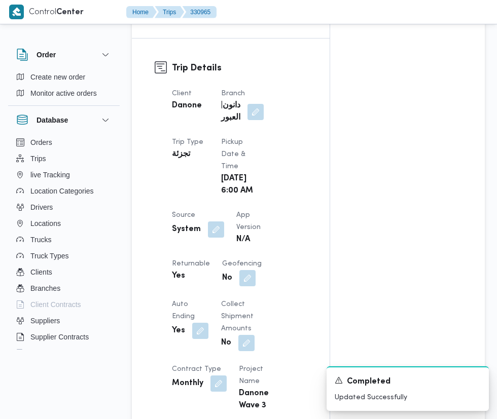
click at [214, 222] on button "button" at bounding box center [216, 230] width 16 height 16
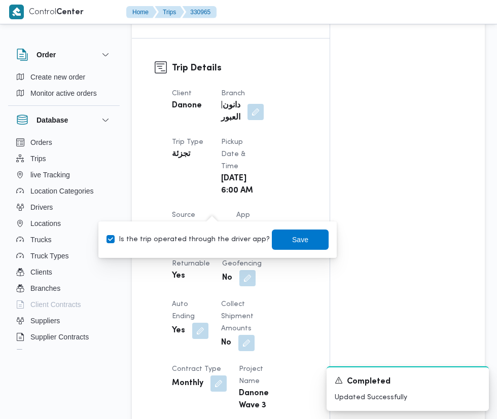
click at [206, 242] on label "Is the trip operated through the driver app?" at bounding box center [187, 240] width 163 height 12
checkbox input "false"
click at [292, 240] on span "Save" at bounding box center [300, 240] width 16 height 12
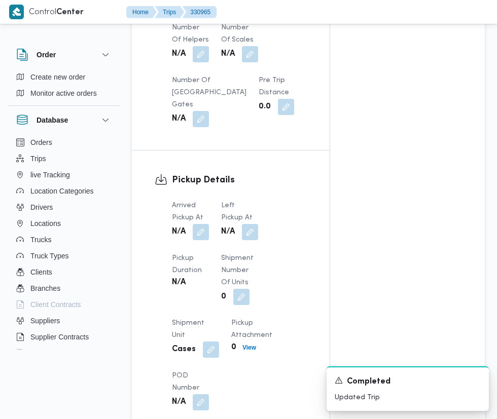
scroll to position [913, 0]
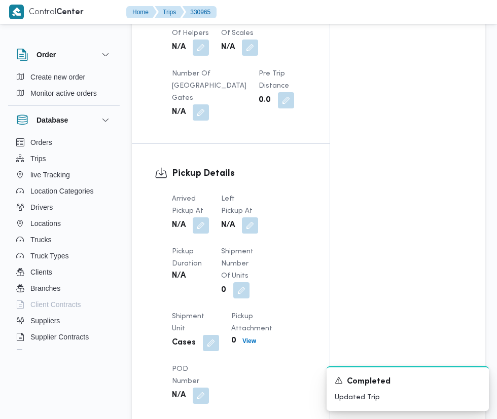
click at [206, 218] on button "button" at bounding box center [201, 226] width 16 height 16
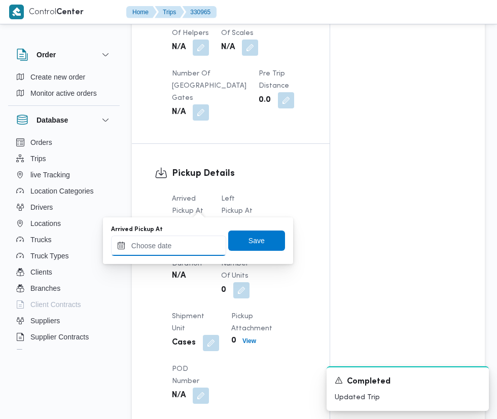
click at [188, 244] on input "Arrived Pickup At" at bounding box center [168, 246] width 115 height 20
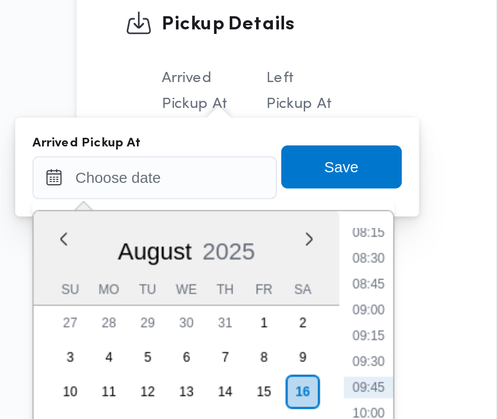
click at [269, 271] on li "08:15" at bounding box center [269, 272] width 23 height 10
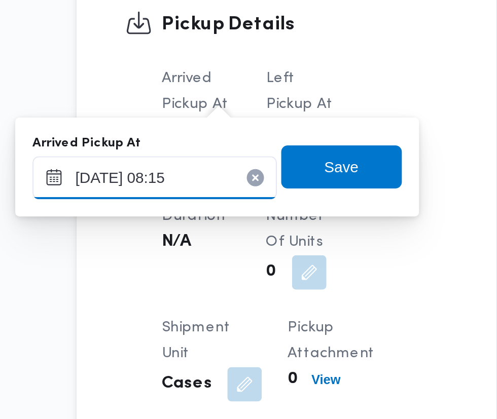
click at [201, 245] on input "16/08/2025 08:15" at bounding box center [168, 246] width 115 height 20
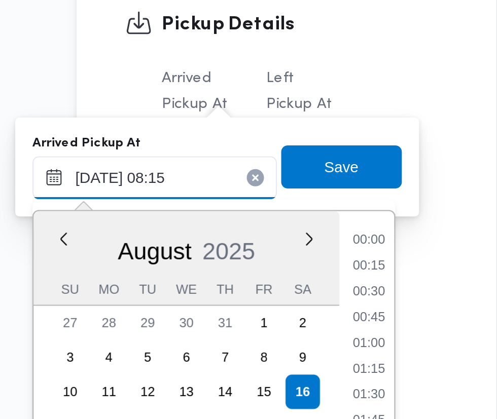
scroll to position [332, 0]
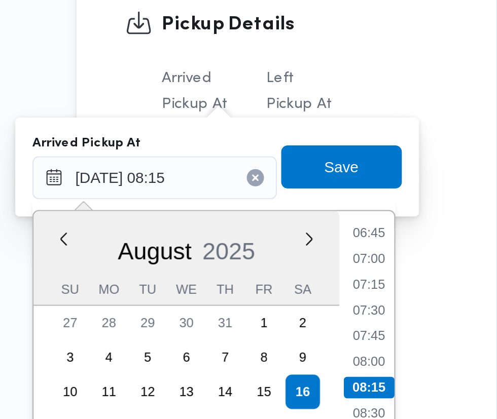
click at [269, 274] on li "06:45" at bounding box center [269, 272] width 23 height 10
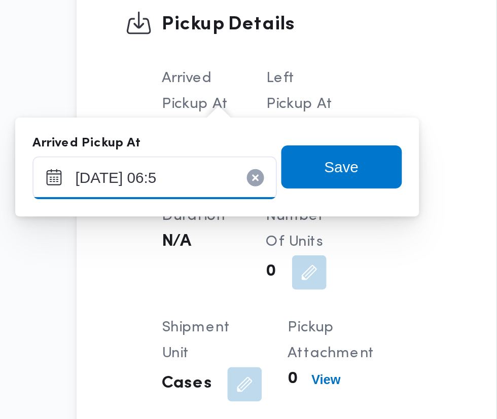
type input "16/08/2025 06:52"
click at [268, 245] on span "Save" at bounding box center [256, 241] width 57 height 20
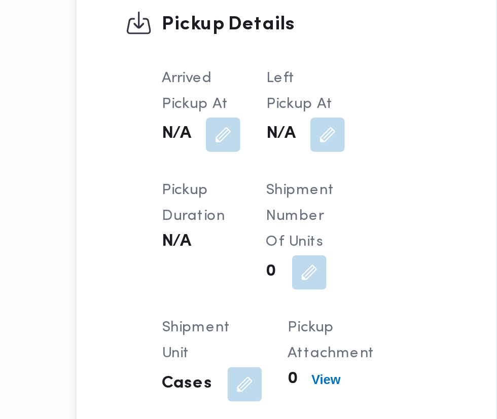
click at [258, 218] on button "button" at bounding box center [250, 226] width 16 height 16
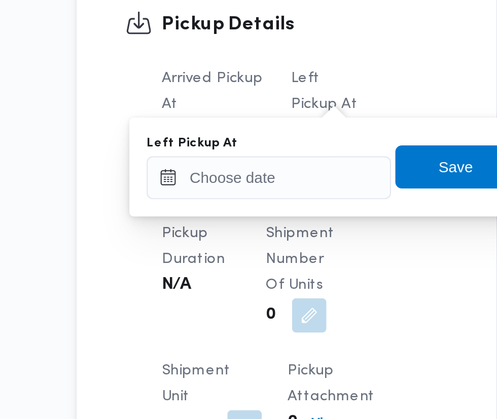
click at [247, 218] on div at bounding box center [247, 218] width 0 height 0
click at [242, 246] on input "Left Pickup At" at bounding box center [222, 246] width 115 height 20
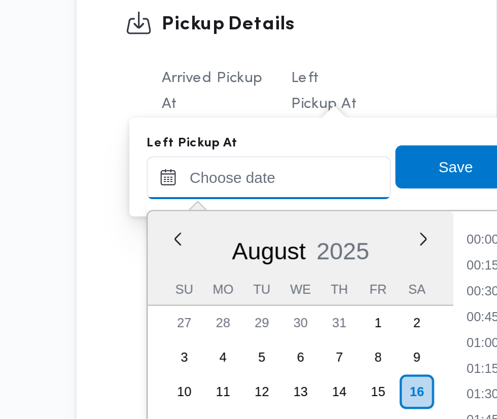
scroll to position [405, 0]
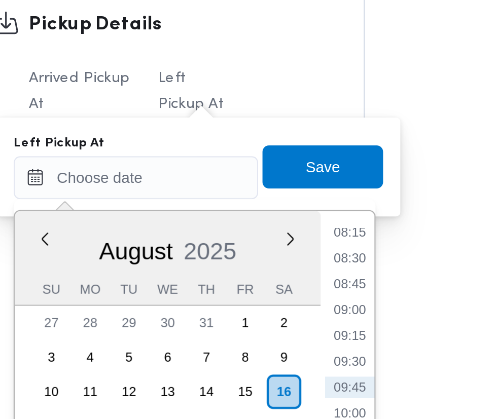
click at [325, 295] on li "08:45" at bounding box center [322, 296] width 23 height 10
type input "16/08/2025 08:45"
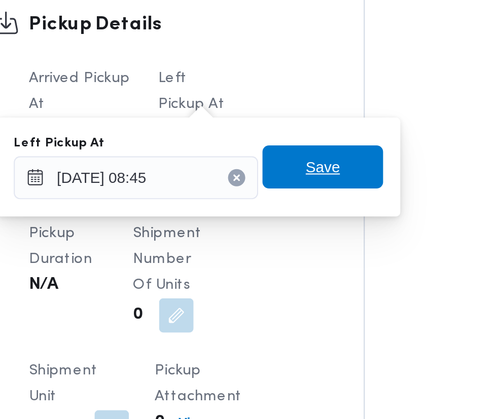
click at [318, 240] on span "Save" at bounding box center [310, 241] width 16 height 12
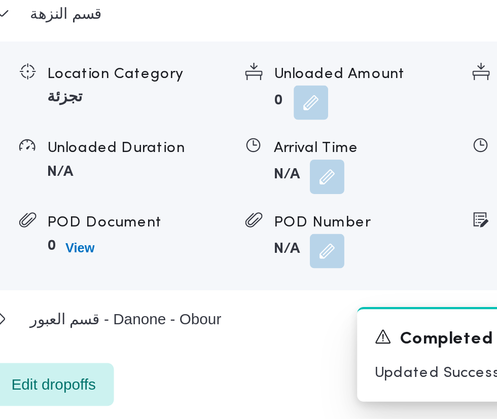
scroll to position [1196, 0]
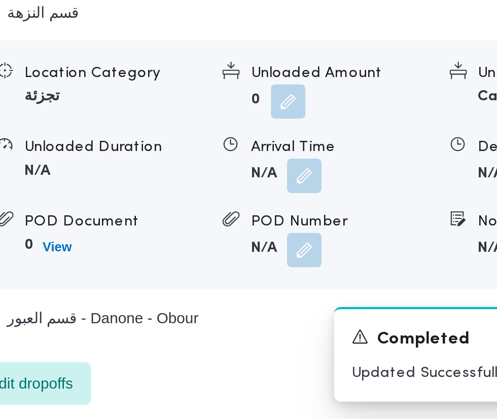
click at [312, 313] on button "button" at bounding box center [312, 305] width 16 height 16
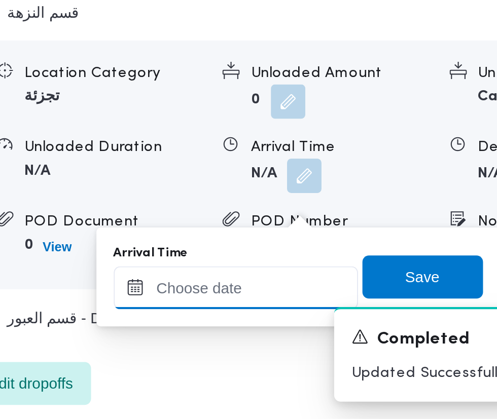
click at [291, 355] on input "Arrival Time" at bounding box center [280, 357] width 115 height 20
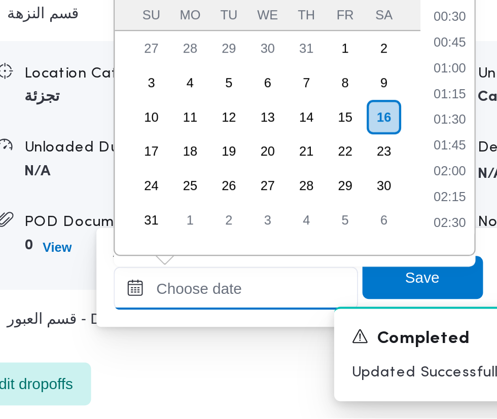
scroll to position [405, 0]
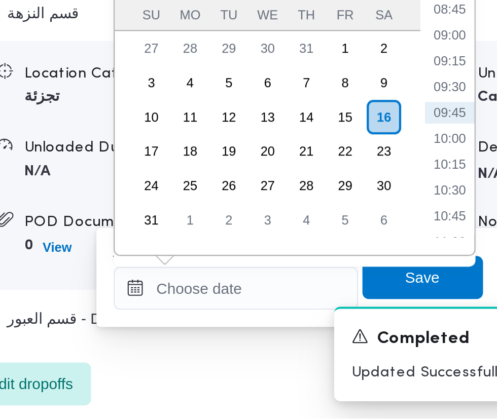
click at [381, 259] on li "09:30" at bounding box center [380, 263] width 23 height 10
type input "16/08/2025 09:30"
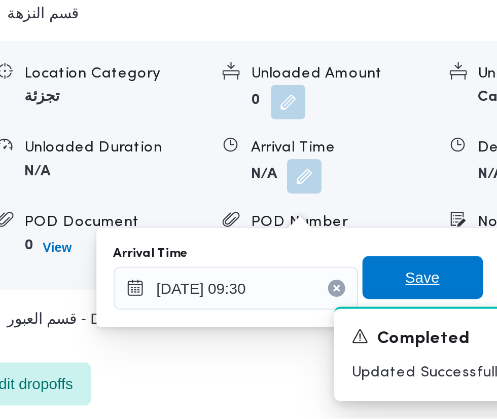
click at [371, 353] on span "Save" at bounding box center [368, 353] width 16 height 12
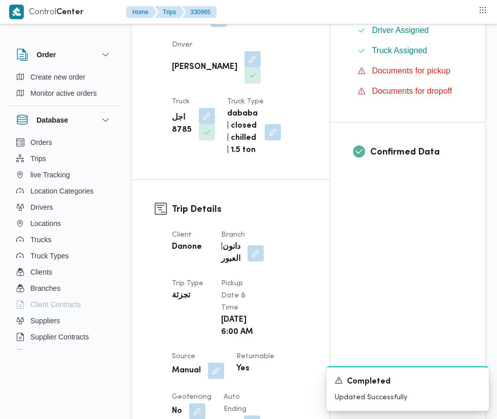
scroll to position [0, 0]
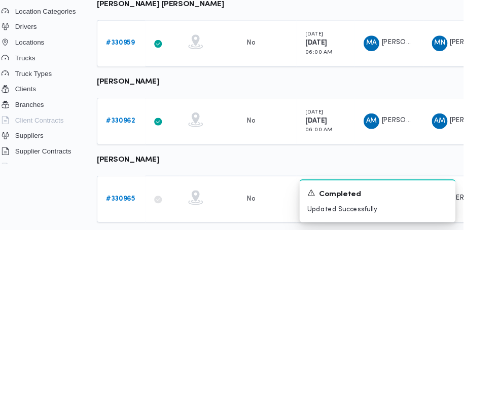
scroll to position [66, 16]
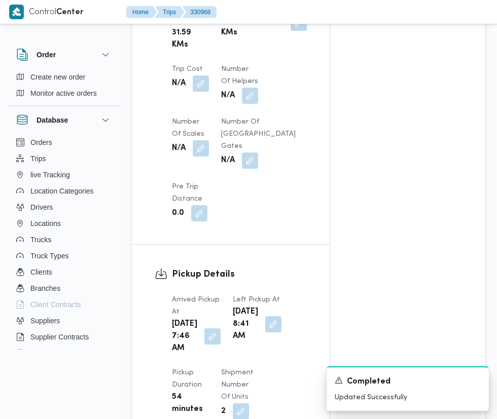
scroll to position [884, 0]
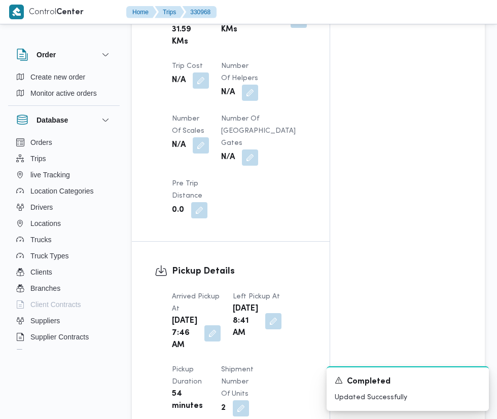
click at [205, 342] on button "button" at bounding box center [212, 334] width 16 height 16
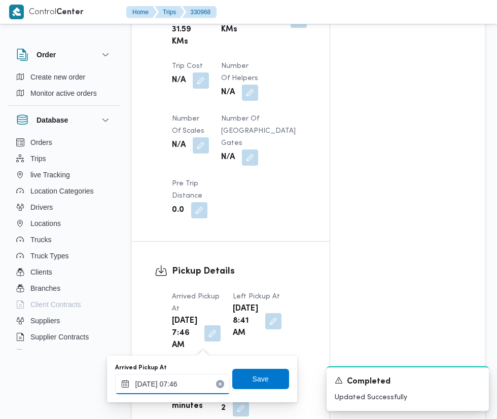
click at [198, 384] on input "16/08/2025 07:46" at bounding box center [172, 384] width 115 height 20
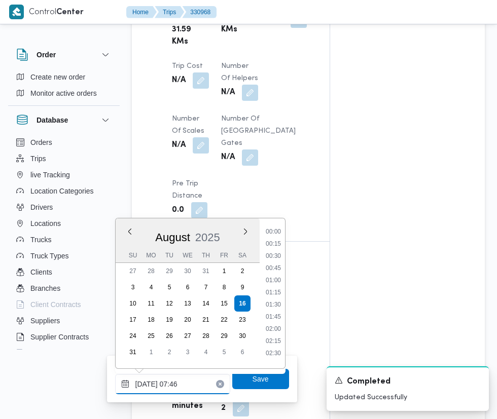
scroll to position [307, 0]
click at [273, 290] on li "07:30" at bounding box center [273, 289] width 23 height 10
type input "16/08/2025 07:30"
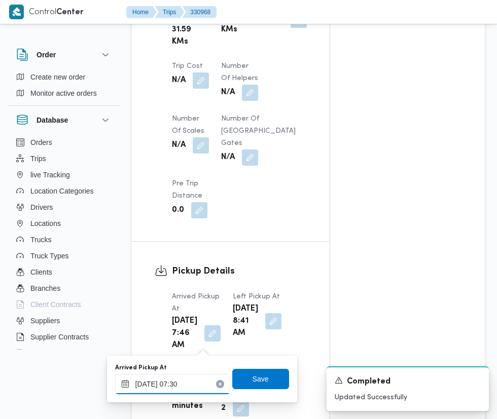
scroll to position [947, 0]
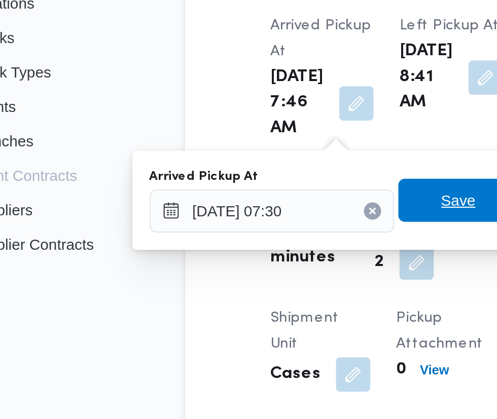
click at [258, 318] on span "Save" at bounding box center [261, 316] width 16 height 12
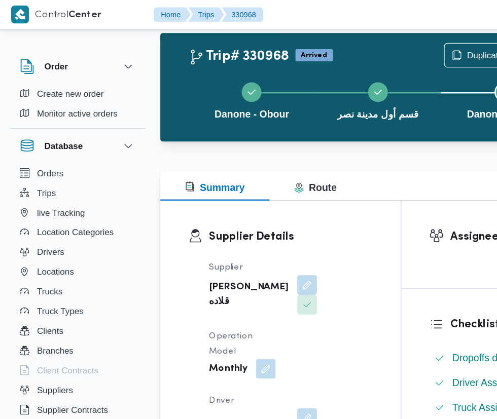
scroll to position [0, 0]
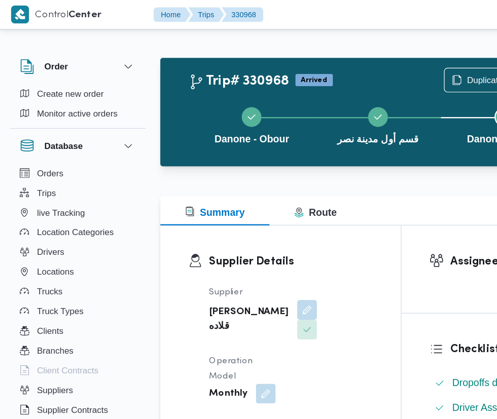
scroll to position [0, 16]
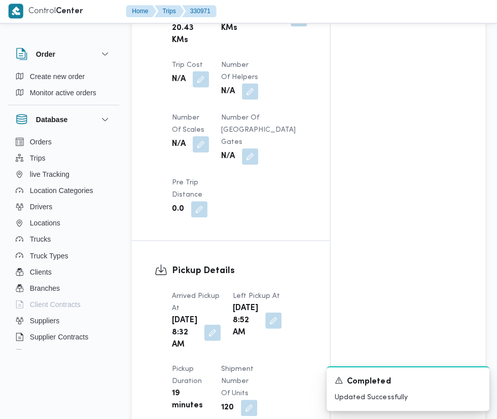
scroll to position [902, 0]
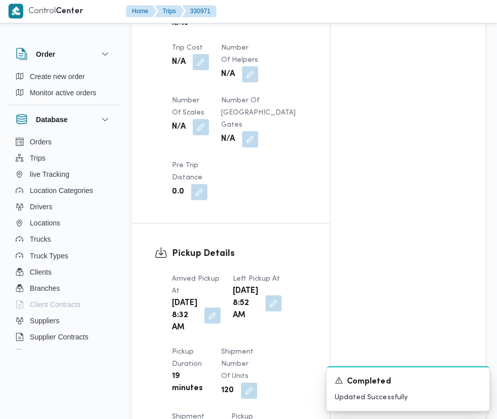
click at [204, 324] on button "button" at bounding box center [212, 316] width 16 height 16
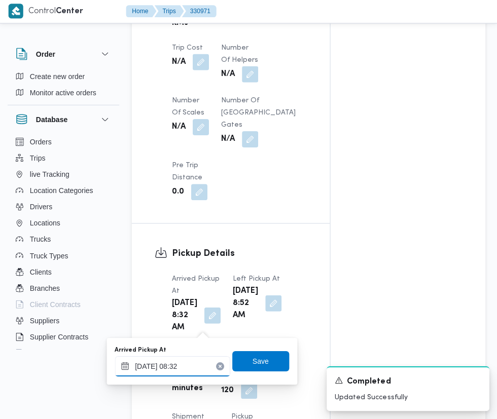
click at [186, 366] on input "16/08/2025 08:32" at bounding box center [172, 366] width 115 height 20
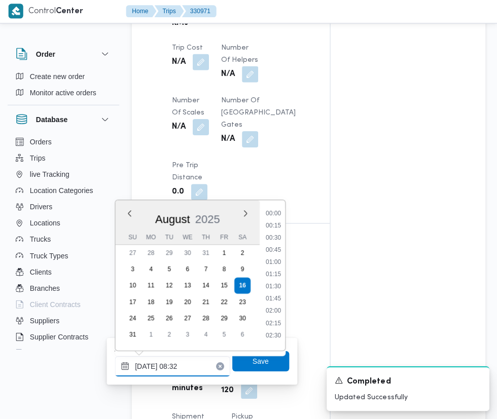
scroll to position [344, 0]
click at [279, 226] on li "07:15" at bounding box center [273, 223] width 23 height 10
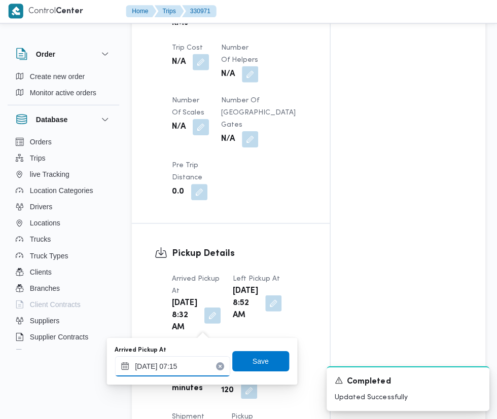
scroll to position [947, 0]
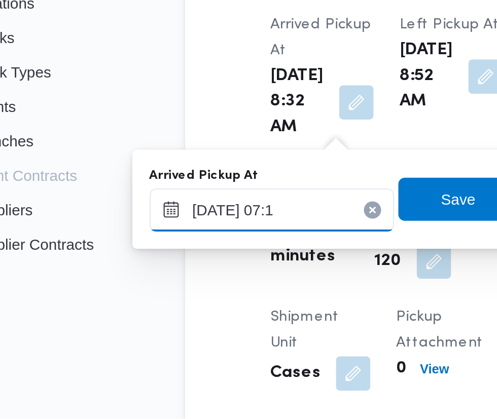
type input "16/08/2025 07:18"
click at [254, 318] on span "Save" at bounding box center [260, 316] width 57 height 20
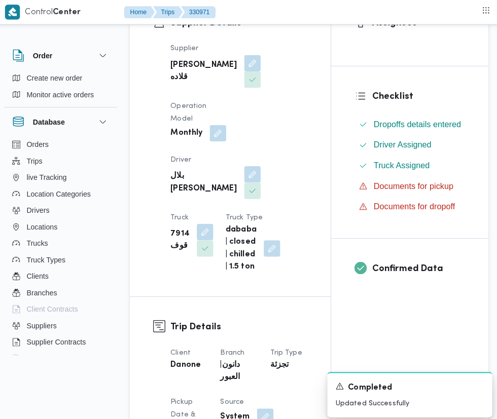
scroll to position [0, 0]
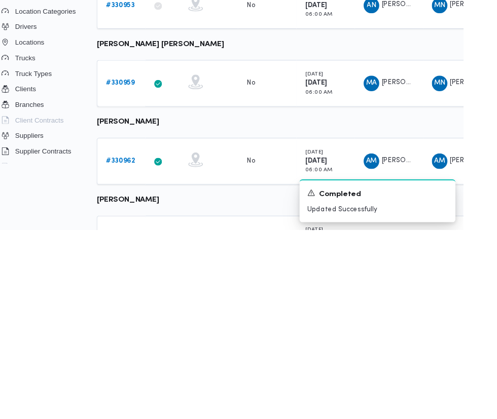
scroll to position [135, 16]
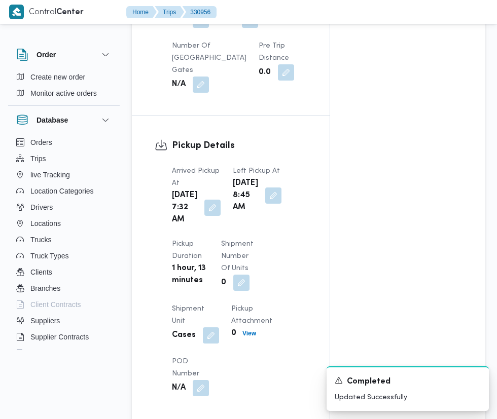
click at [205, 216] on button "button" at bounding box center [212, 208] width 16 height 16
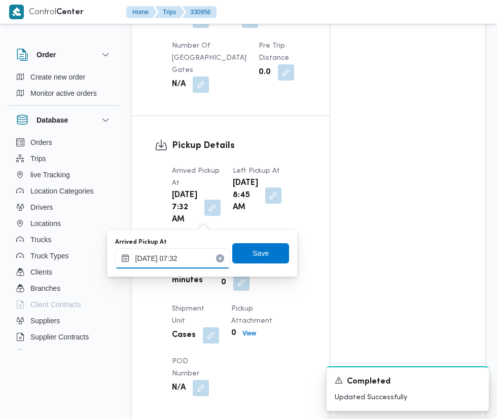
click at [193, 257] on input "16/08/2025 07:32" at bounding box center [172, 258] width 115 height 20
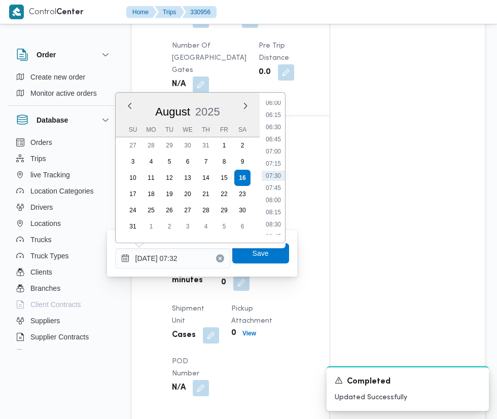
click at [278, 184] on li "07:45" at bounding box center [273, 188] width 23 height 10
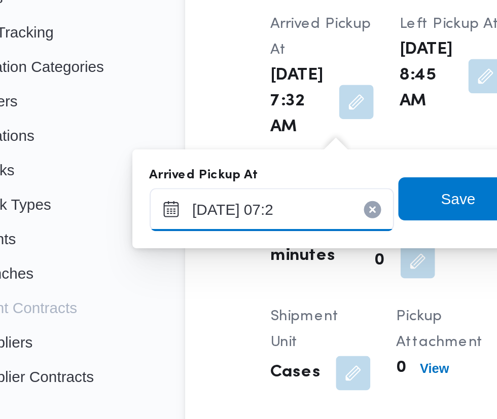
type input "16/08/2025 07:23"
click at [259, 251] on span "Save" at bounding box center [261, 253] width 16 height 12
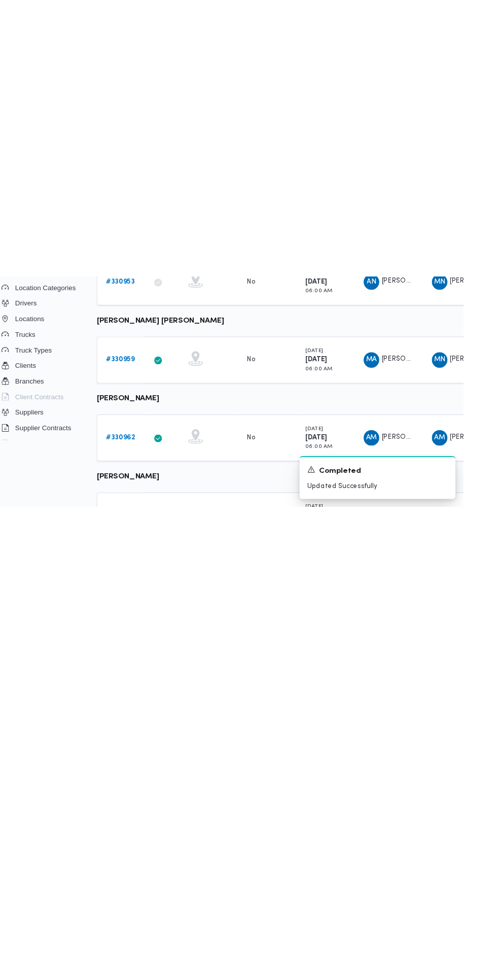
scroll to position [0, 16]
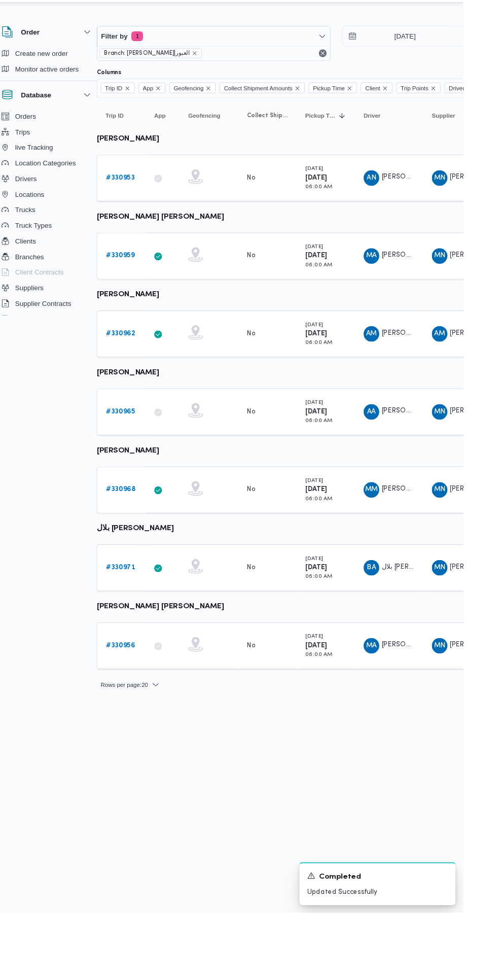
click at [363, 812] on html "Control Center Home Trips English عربي Dark mode Logout Order Create new order …" at bounding box center [232, 486] width 497 height 972
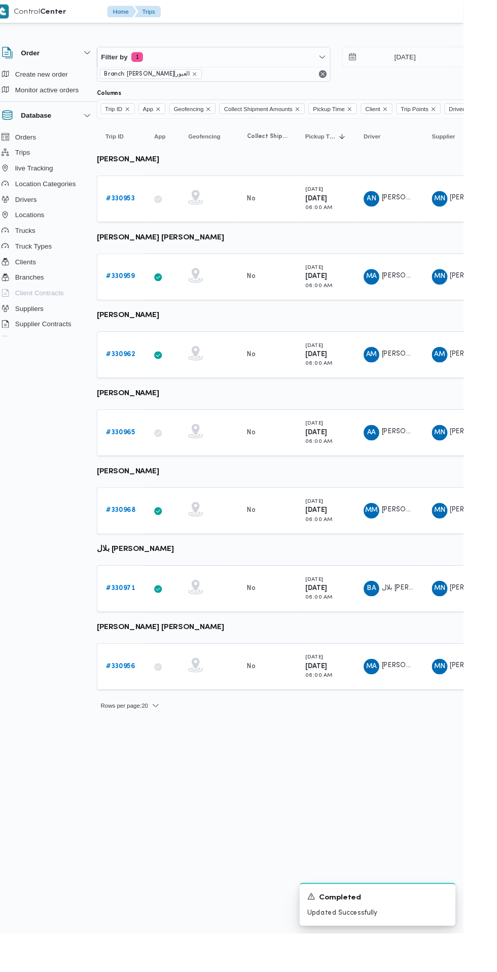
click at [146, 369] on b "# 330962" at bounding box center [140, 369] width 30 height 7
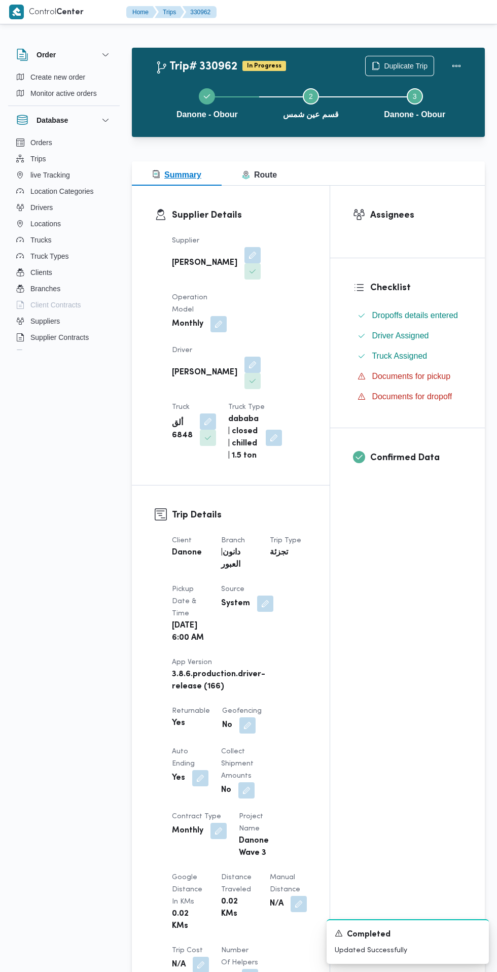
click at [261, 169] on span "Route" at bounding box center [259, 175] width 35 height 12
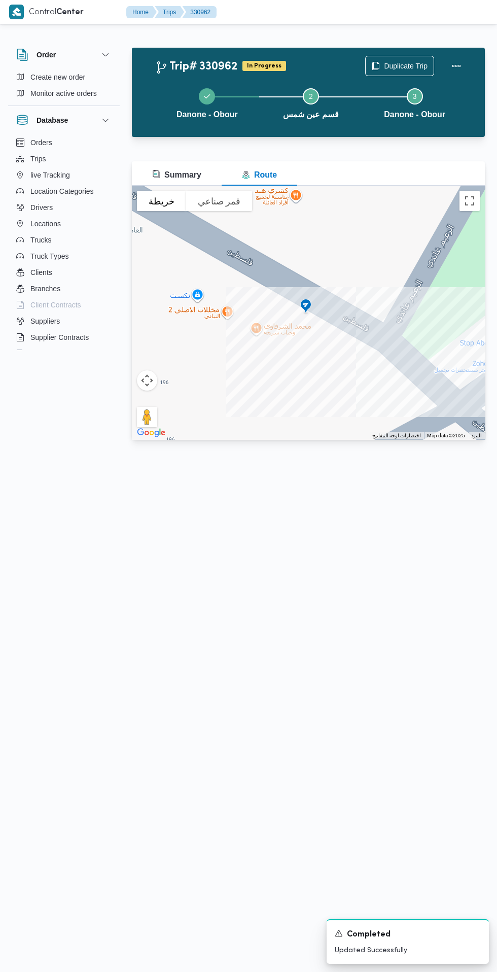
click at [202, 198] on button "قمر صناعي" at bounding box center [219, 201] width 66 height 20
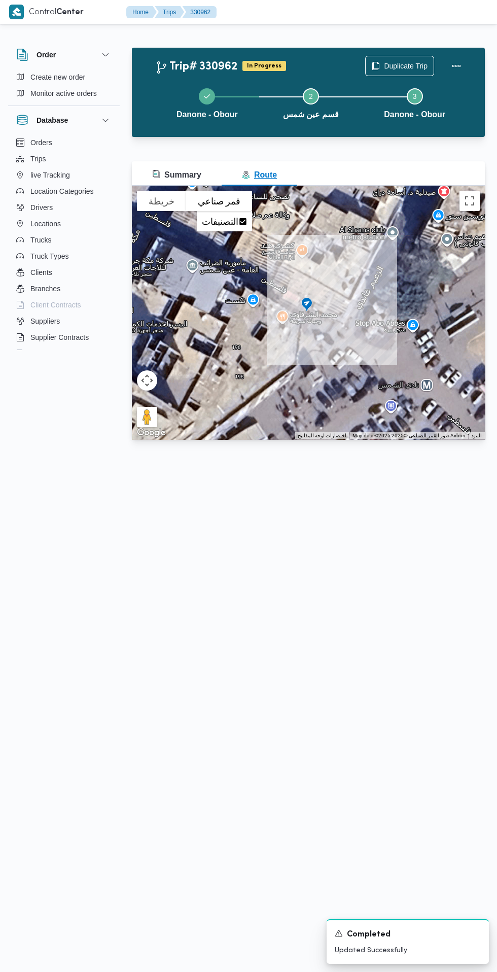
click at [190, 161] on button "Summary" at bounding box center [177, 173] width 90 height 24
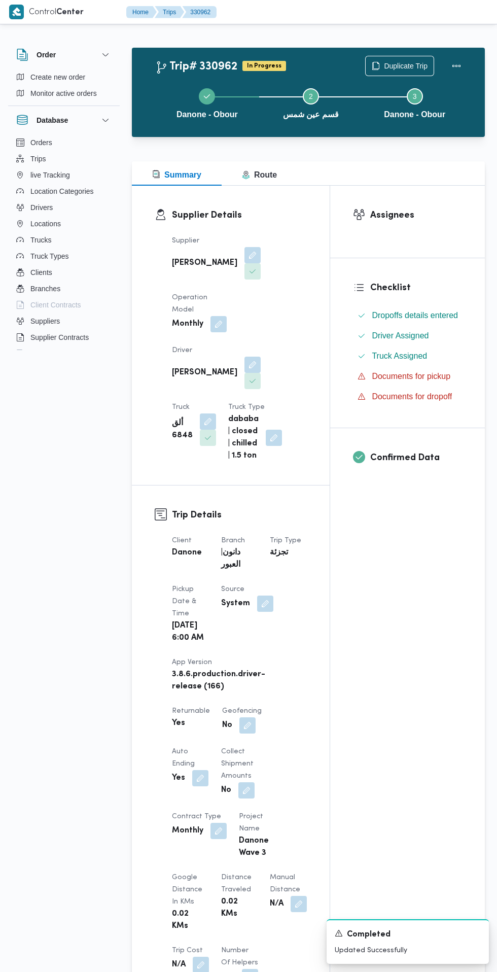
click at [244, 356] on button "button" at bounding box center [252, 364] width 16 height 16
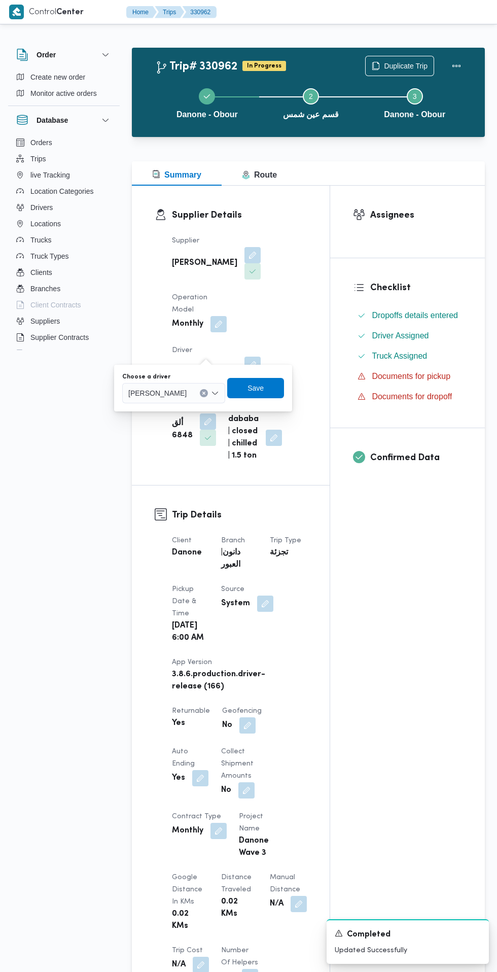
click at [192, 393] on input "Choose a driver" at bounding box center [191, 393] width 1 height 12
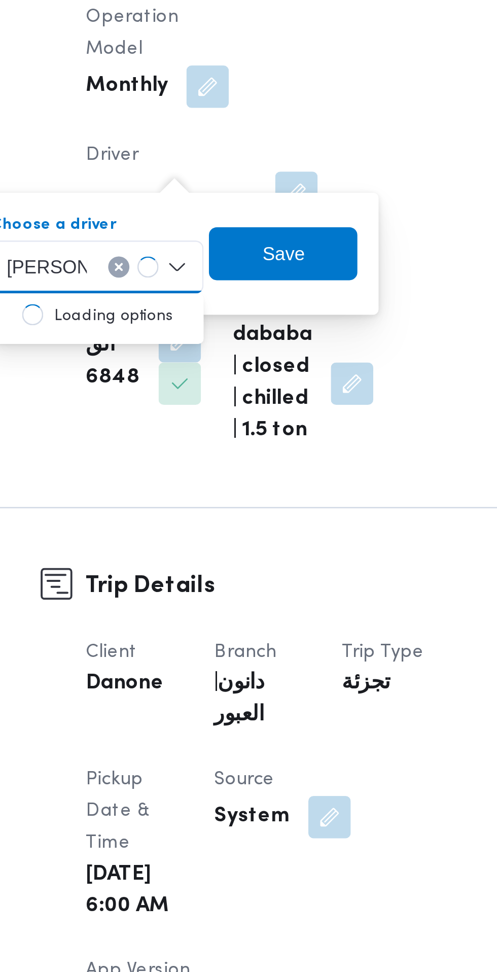
type input "احمد سعي"
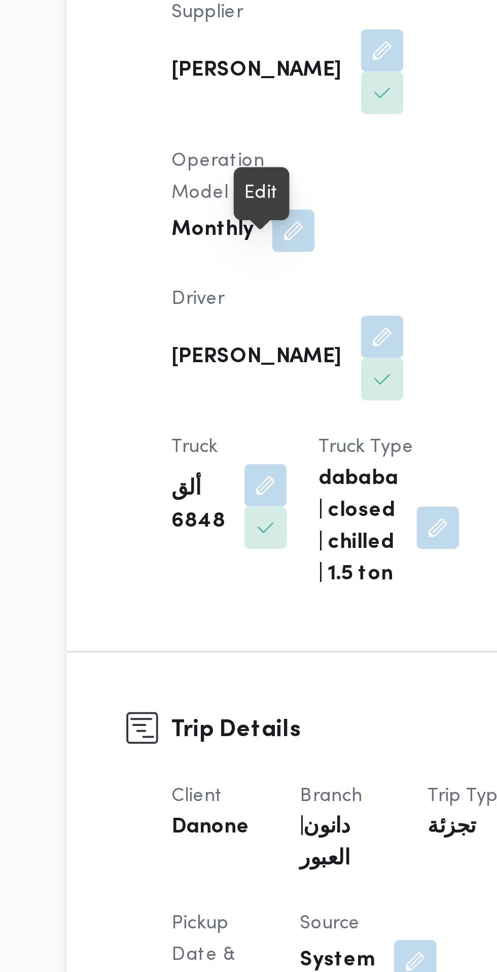
click at [244, 356] on button "button" at bounding box center [252, 364] width 16 height 16
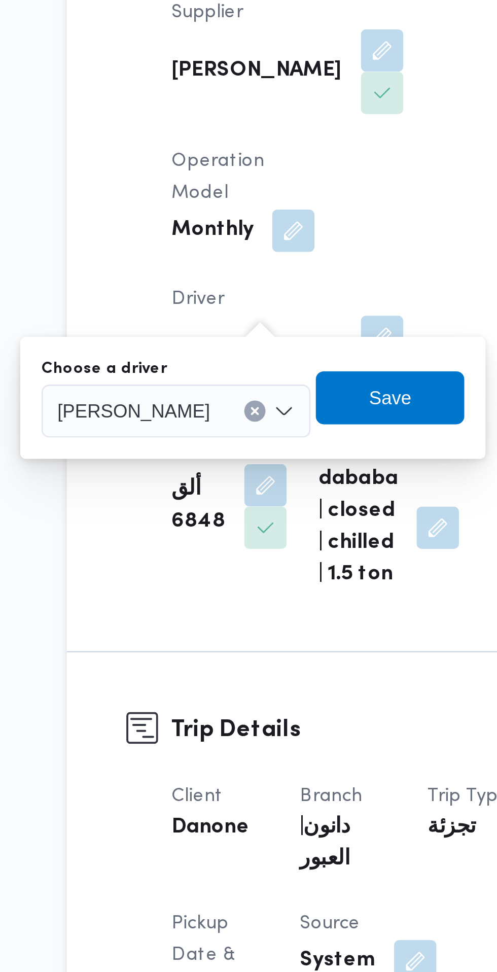
click at [192, 392] on input "Choose a driver" at bounding box center [191, 393] width 1 height 12
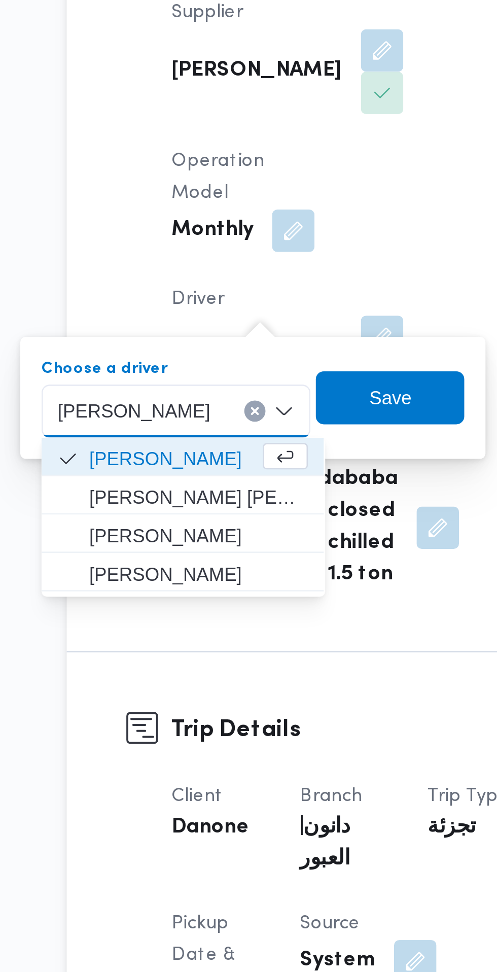
click at [212, 397] on div "ابوزيد محمد ابوزيد سيد Combo box. Selected. ابوزيد محمد ابوزيد سيد. Press Backs…" at bounding box center [173, 393] width 103 height 20
click at [207, 396] on button "Clear input" at bounding box center [204, 393] width 8 height 8
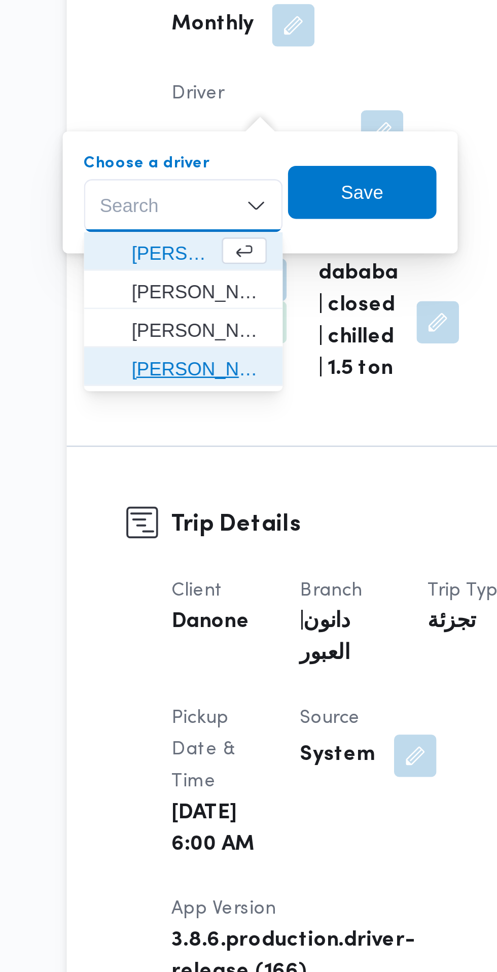
click at [195, 457] on span "[PERSON_NAME]" at bounding box center [183, 455] width 52 height 12
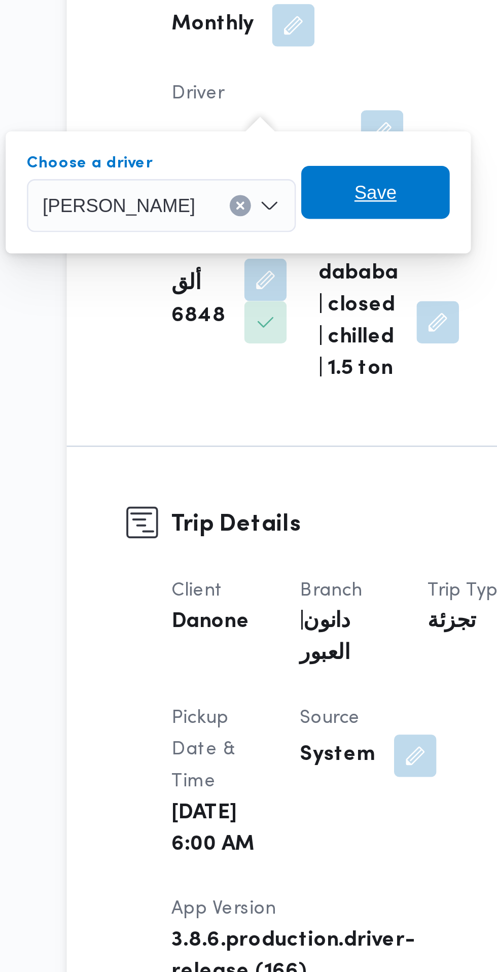
click at [258, 391] on span "Save" at bounding box center [250, 388] width 57 height 20
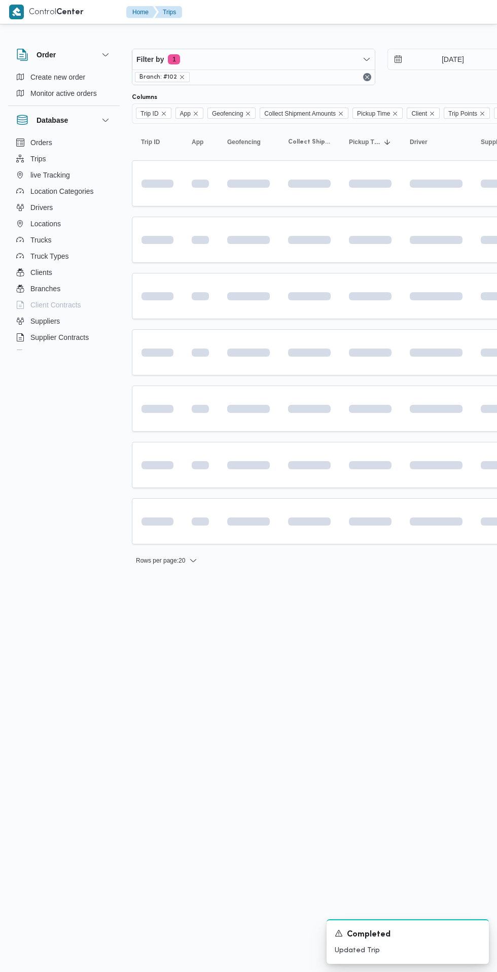
scroll to position [0, 16]
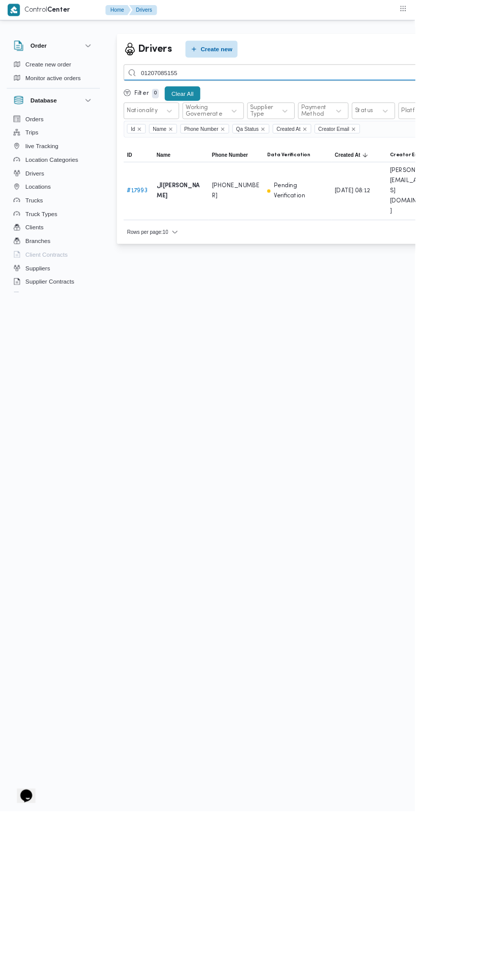
click at [277, 88] on input "01207085155" at bounding box center [371, 87] width 447 height 20
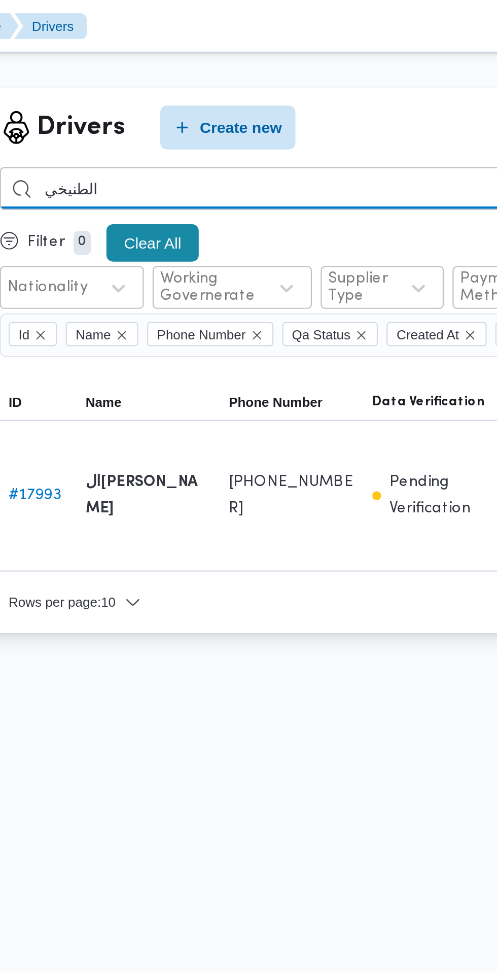
type input "الطنيخي"
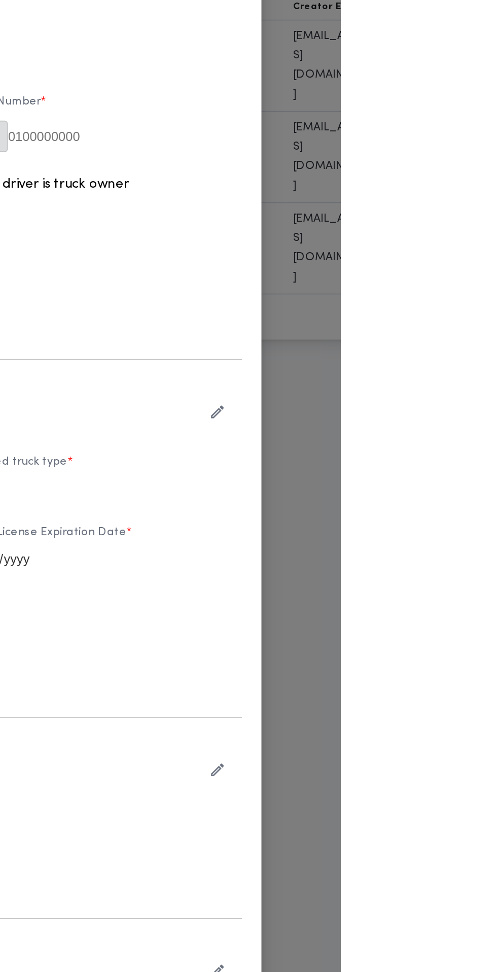
type input "[PERSON_NAME] [PERSON_NAME]"
type input "01226816177"
type input "2026-06-18"
type input "2026-03-24"
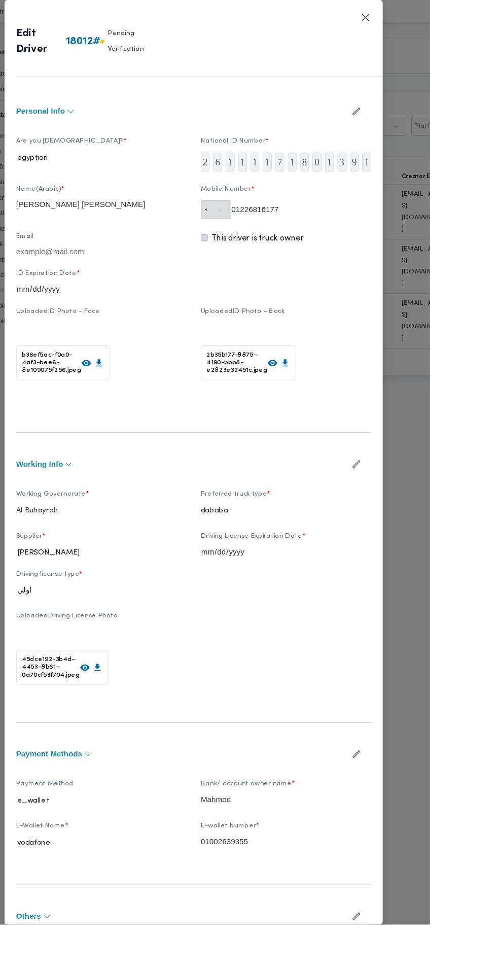
click at [425, 493] on icon "button" at bounding box center [419, 487] width 11 height 11
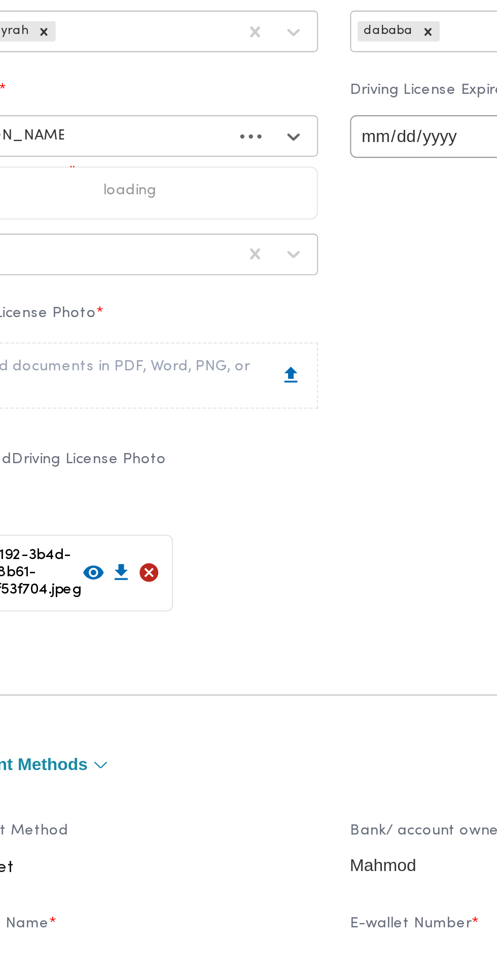
type input "احمد حسام الدين"
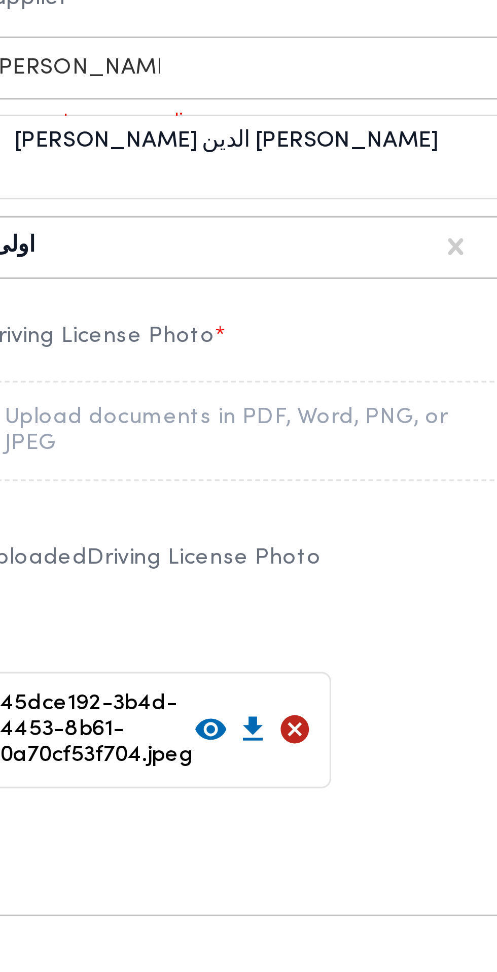
click at [195, 626] on div "[PERSON_NAME] الدين [PERSON_NAME]" at bounding box center [151, 617] width 178 height 18
type input "احمد حسام الدين"
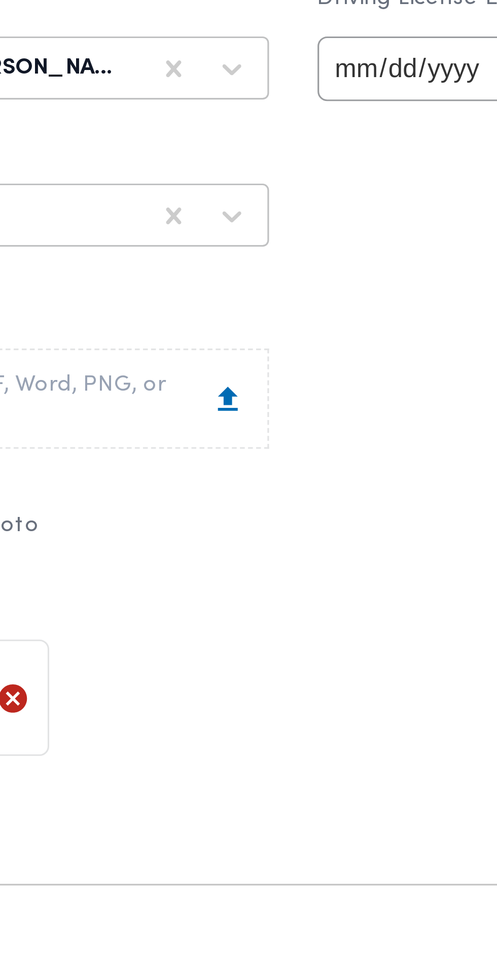
click at [241, 581] on label "Supplier *" at bounding box center [151, 573] width 179 height 16
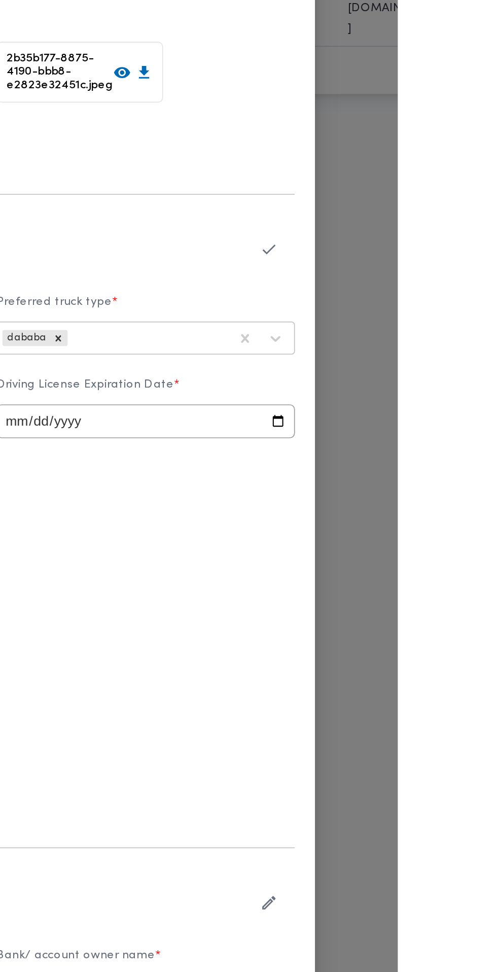
click at [425, 493] on icon "button" at bounding box center [419, 487] width 11 height 11
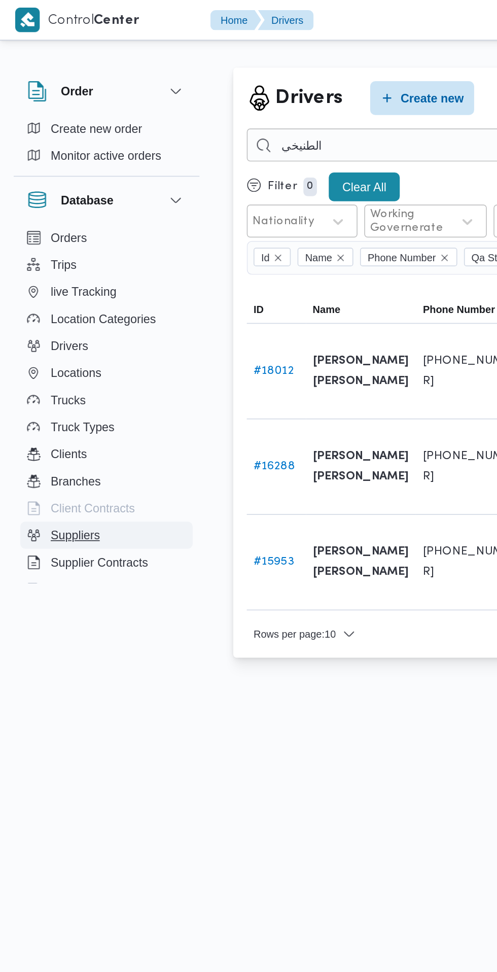
click at [43, 325] on span "Suppliers" at bounding box center [44, 321] width 29 height 12
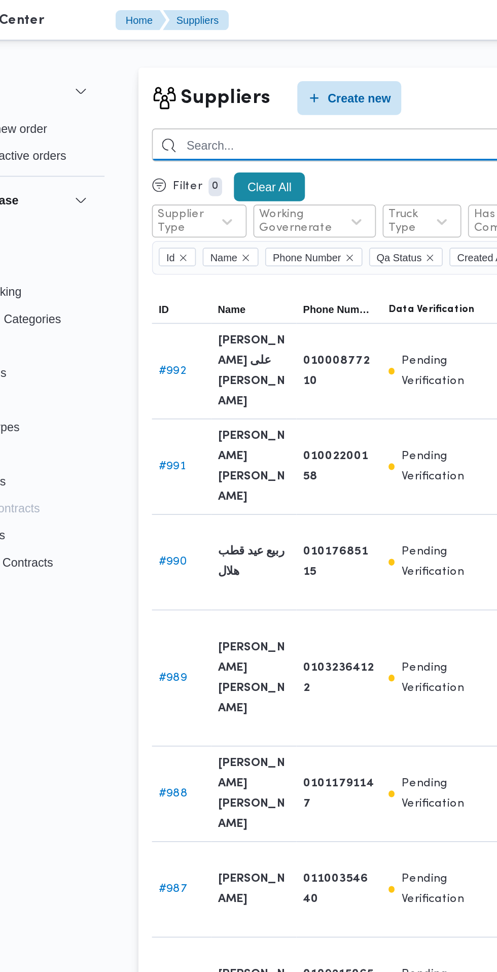
click at [285, 87] on input "search" at bounding box center [334, 87] width 372 height 20
click at [298, 88] on input "search" at bounding box center [334, 87] width 372 height 20
click at [304, 87] on input "احمد فهمي احمد مححد" at bounding box center [334, 87] width 372 height 20
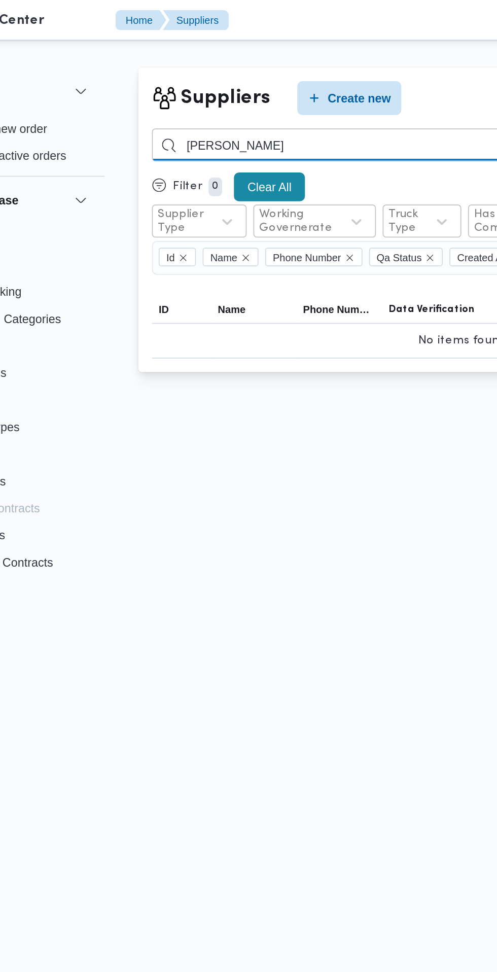
type input "[PERSON_NAME]"
click at [202, 86] on input "احكد فهمي" at bounding box center [334, 87] width 372 height 20
click at [193, 87] on input "احكد فهمي" at bounding box center [334, 87] width 372 height 20
click at [189, 84] on input "احمد كد فهمي" at bounding box center [334, 87] width 372 height 20
type input "[PERSON_NAME]"
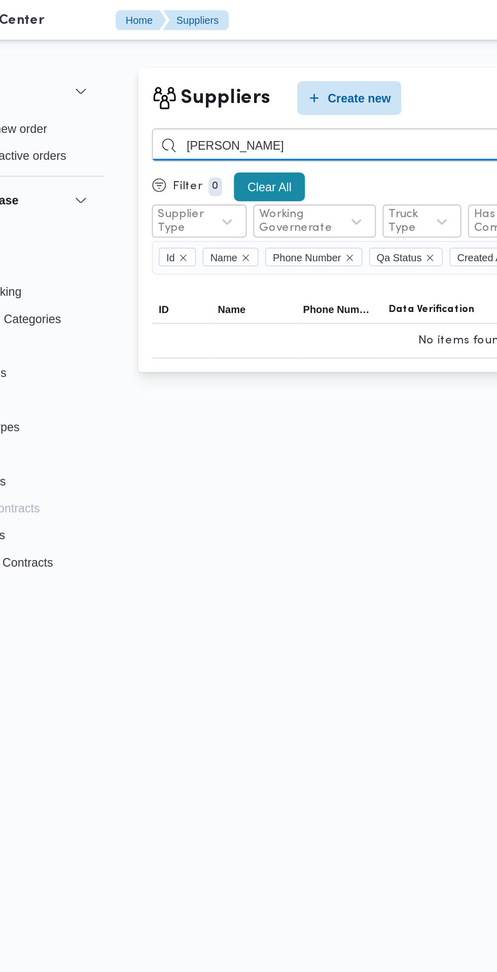
type input "احمد فهمي احمد"
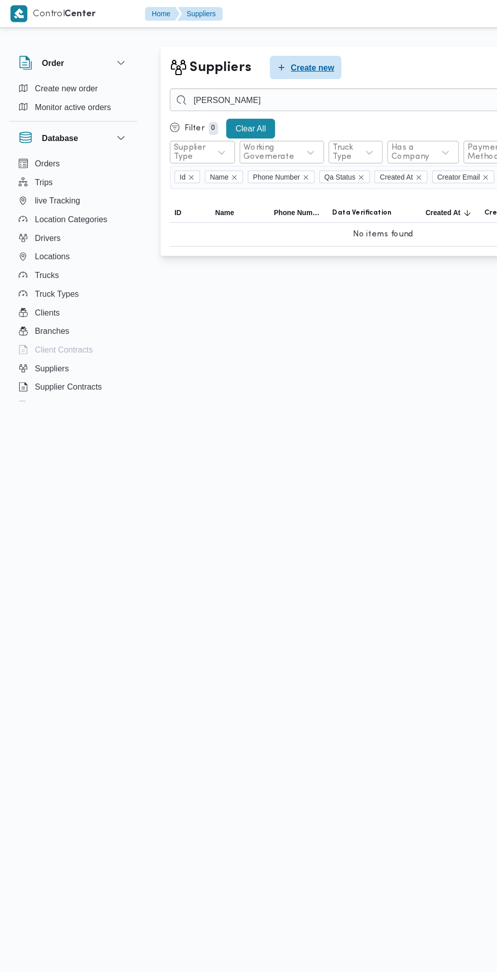
click at [282, 62] on span "Create new" at bounding box center [273, 59] width 38 height 12
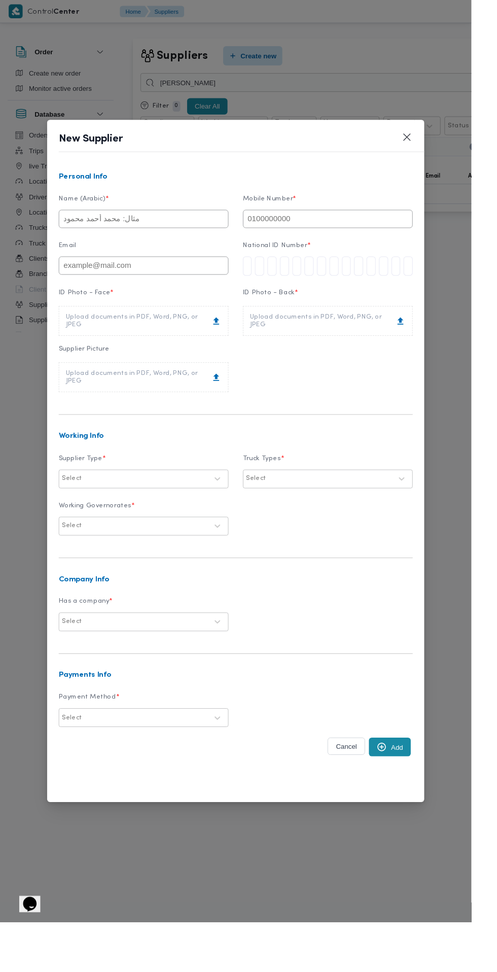
click at [233, 240] on input "text" at bounding box center [151, 230] width 179 height 19
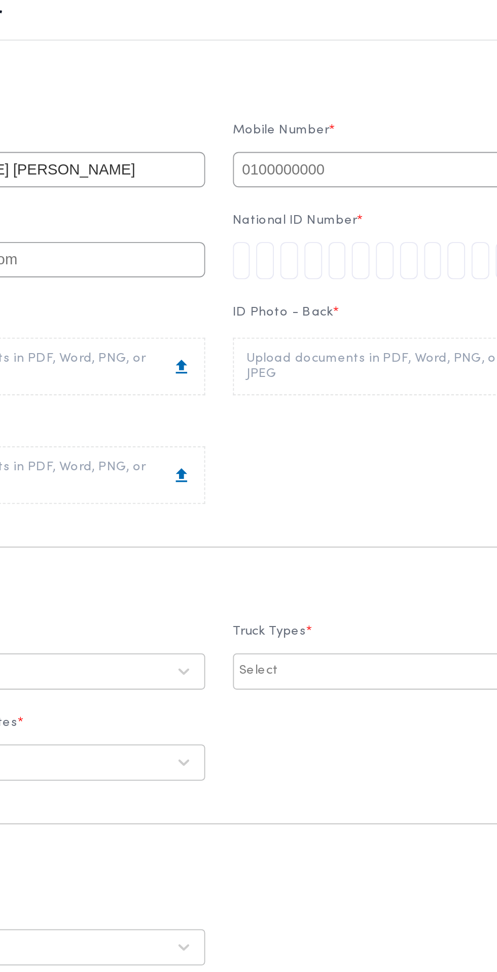
type input "[PERSON_NAME] [PERSON_NAME]"
click at [342, 240] on input "text" at bounding box center [345, 230] width 179 height 19
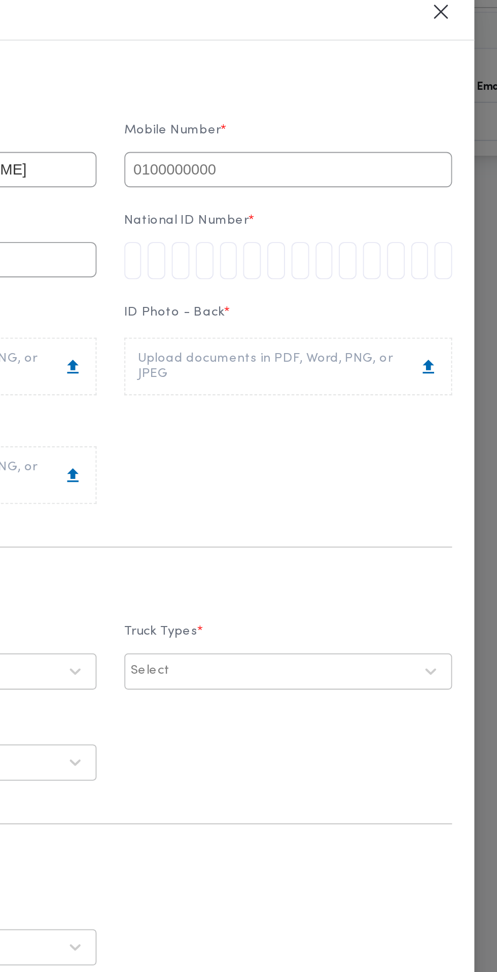
click at [388, 240] on input "text" at bounding box center [345, 230] width 179 height 19
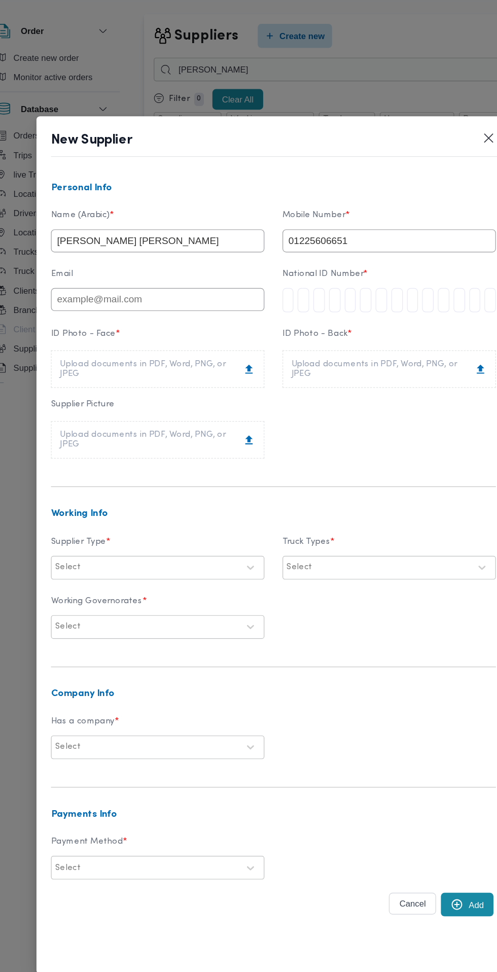
type input "01225606651"
click at [266, 291] on input "tel" at bounding box center [261, 280] width 10 height 20
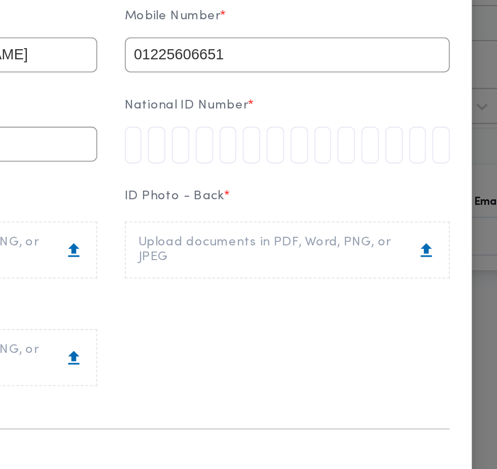
click at [266, 144] on input "tel" at bounding box center [261, 154] width 10 height 20
click at [422, 144] on input "tel" at bounding box center [418, 154] width 10 height 20
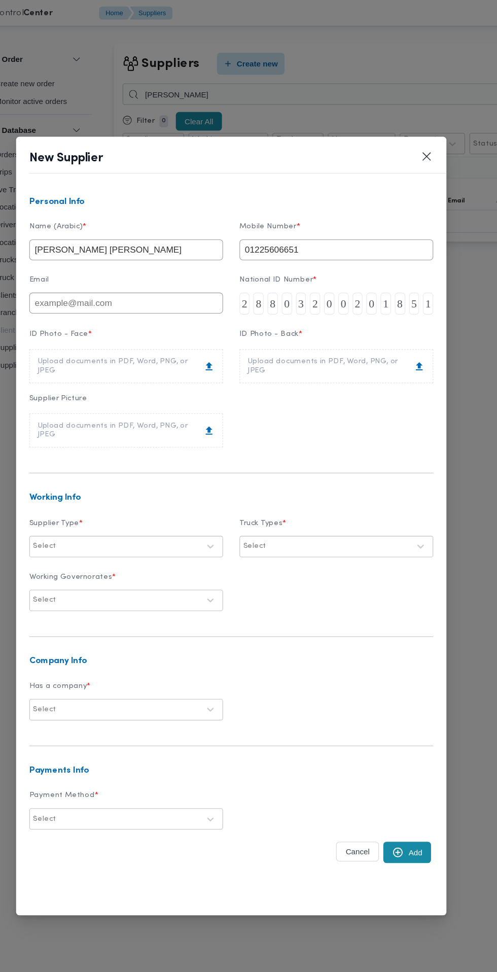
click at [231, 346] on div "Upload documents in PDF, Word, PNG, or JPEG" at bounding box center [151, 338] width 164 height 16
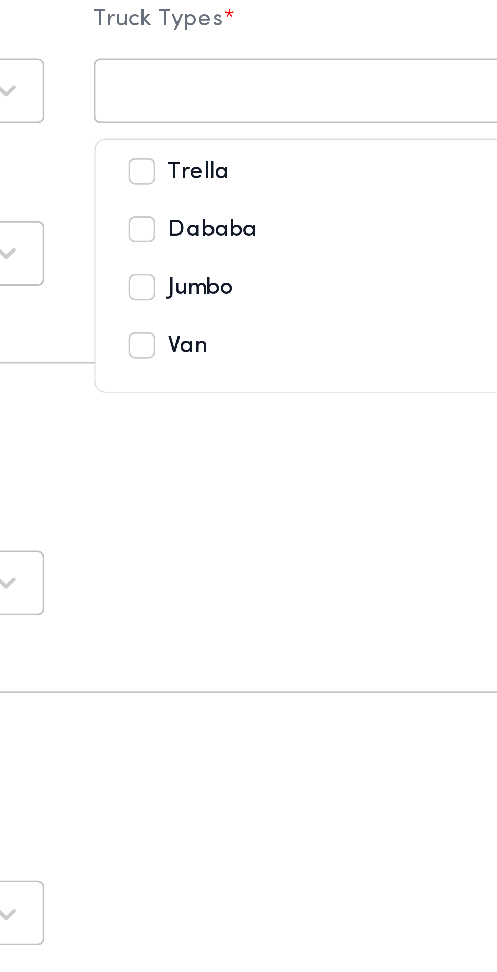
click at [334, 592] on div "Dababa" at bounding box center [346, 586] width 158 height 12
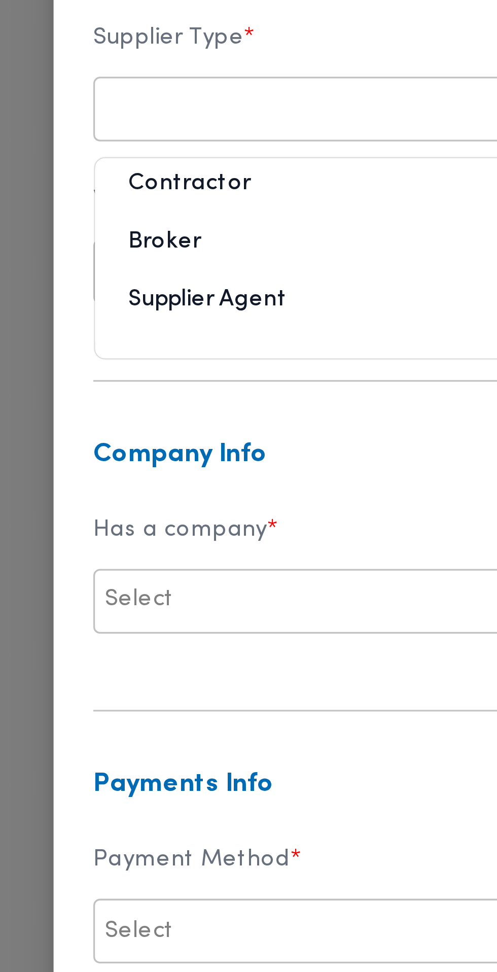
click at [137, 596] on div "Broker" at bounding box center [151, 588] width 178 height 18
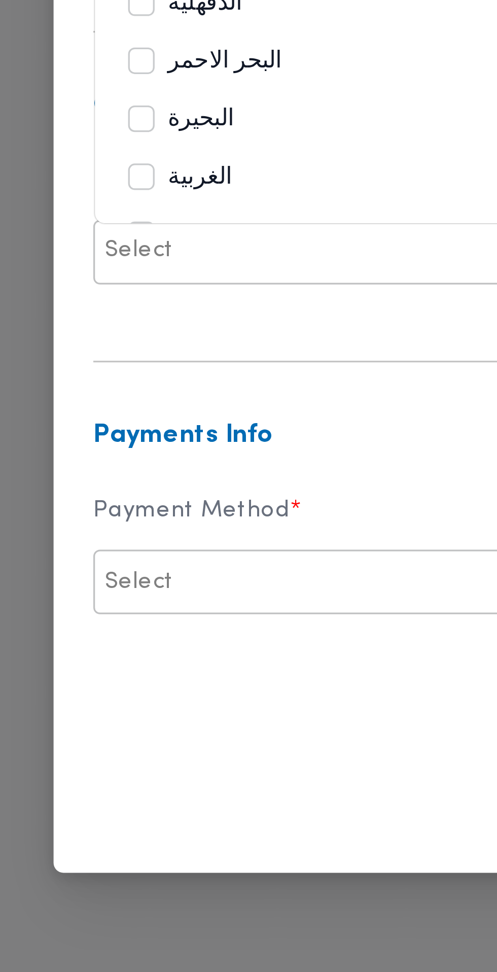
click at [136, 659] on div "البحيرة" at bounding box center [152, 653] width 158 height 12
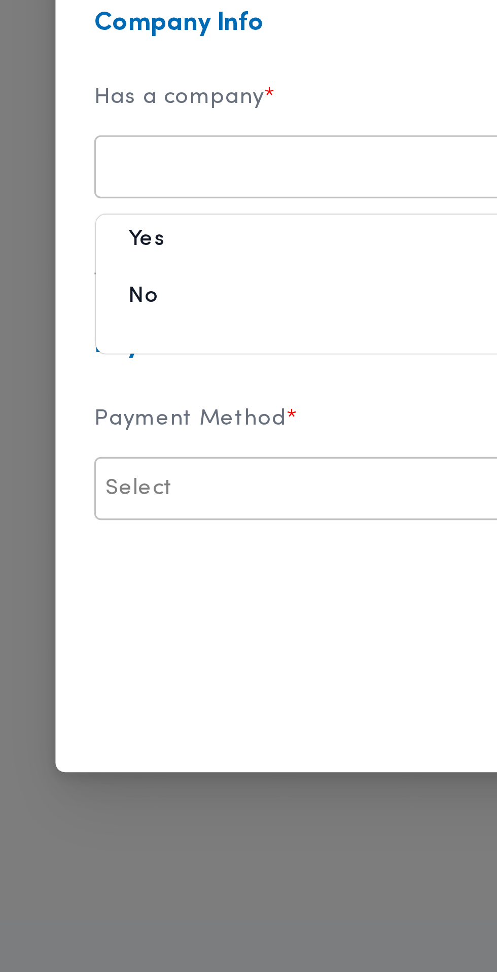
click at [120, 747] on div "No" at bounding box center [151, 738] width 178 height 18
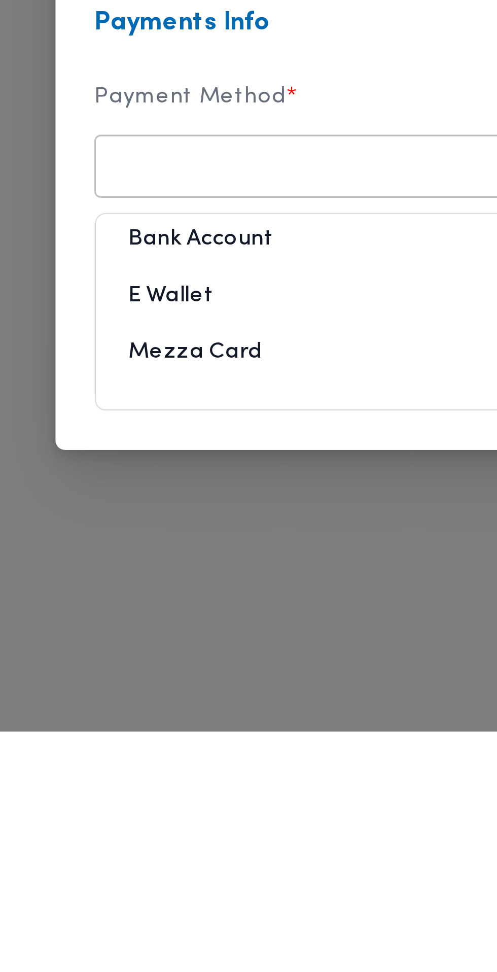
click at [133, 848] on div "E Wallet" at bounding box center [151, 839] width 178 height 18
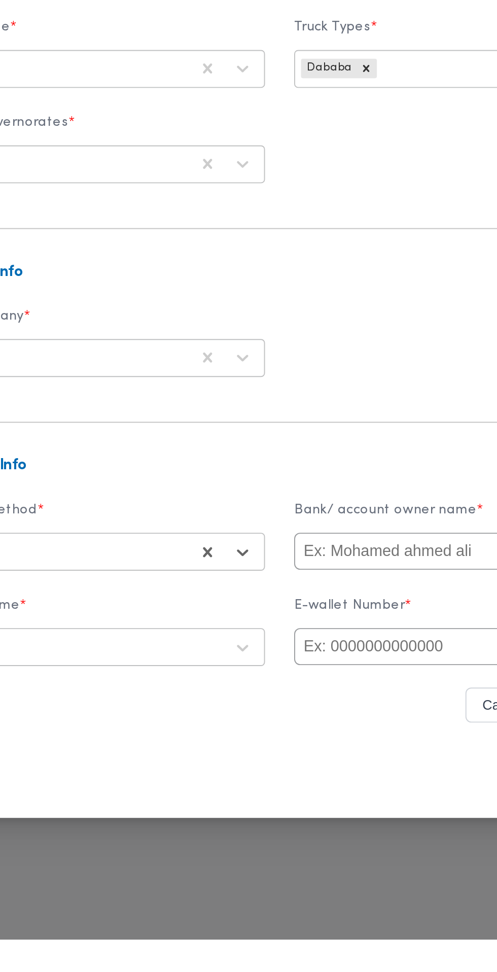
click at [316, 779] on input "text" at bounding box center [345, 769] width 179 height 19
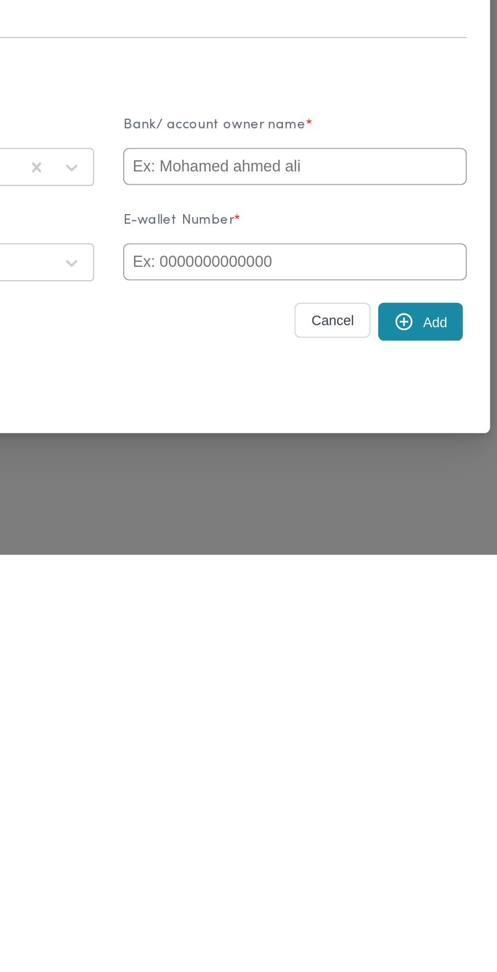
type input "Ahmed"
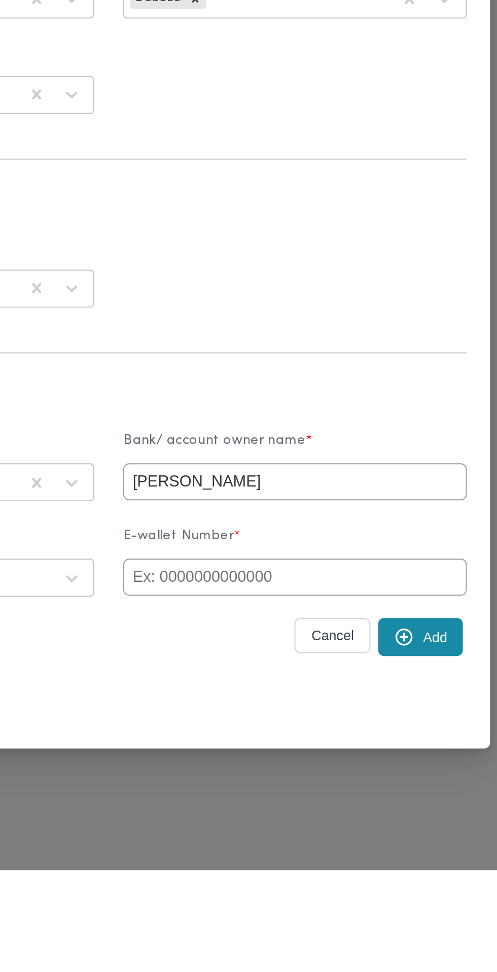
click at [330, 829] on input "text" at bounding box center [345, 818] width 179 height 19
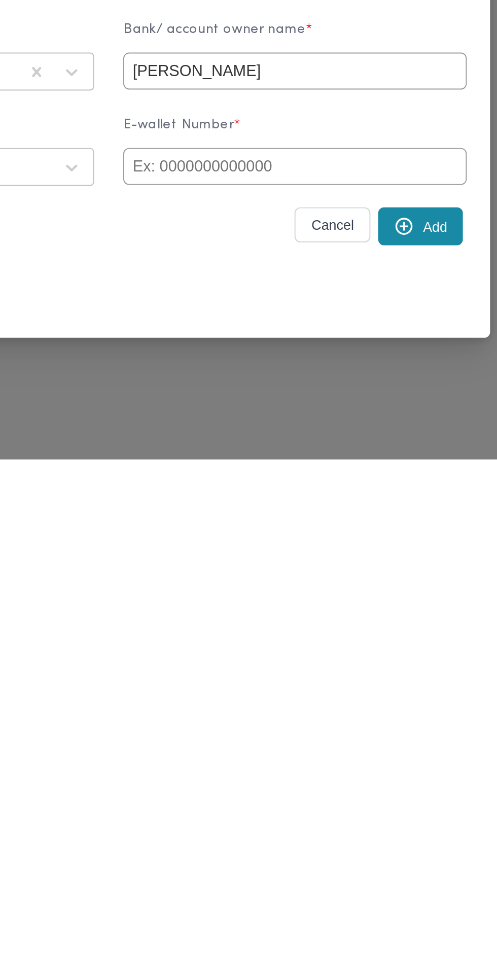
paste input "01225606651"
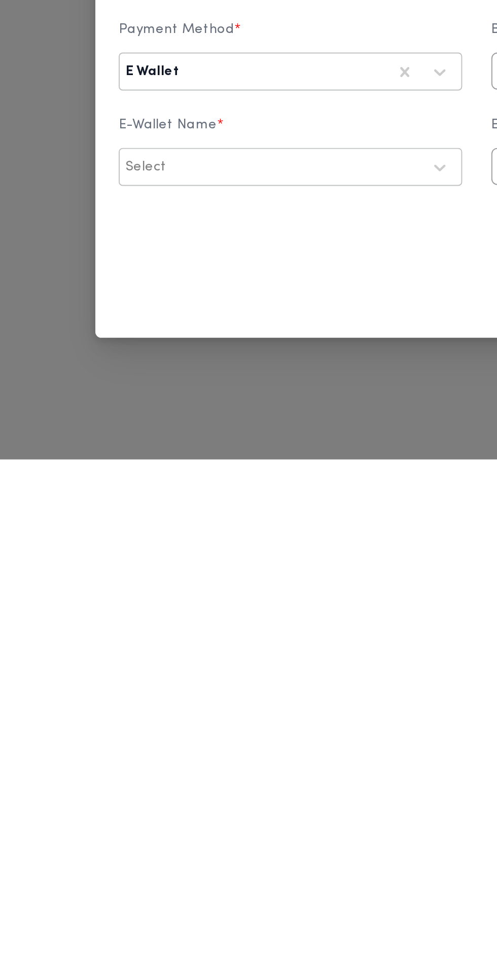
type input "01225606651"
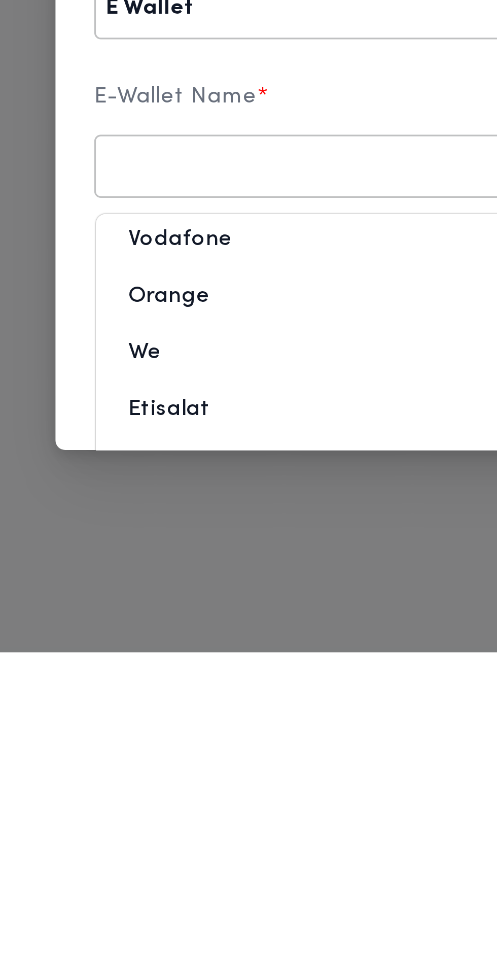
click at [136, 855] on div "Vodafone" at bounding box center [151, 846] width 178 height 18
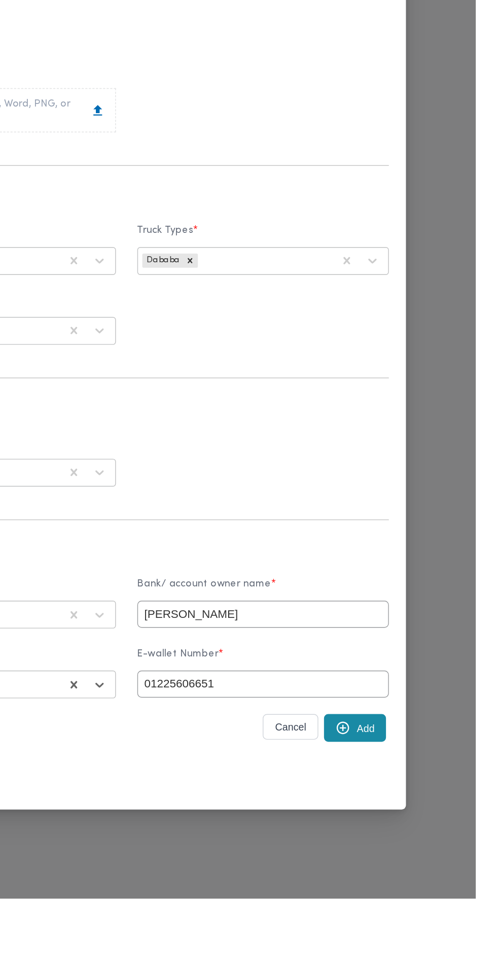
click at [428, 860] on button "Add" at bounding box center [411, 850] width 44 height 20
click at [433, 860] on button "Add" at bounding box center [411, 850] width 44 height 20
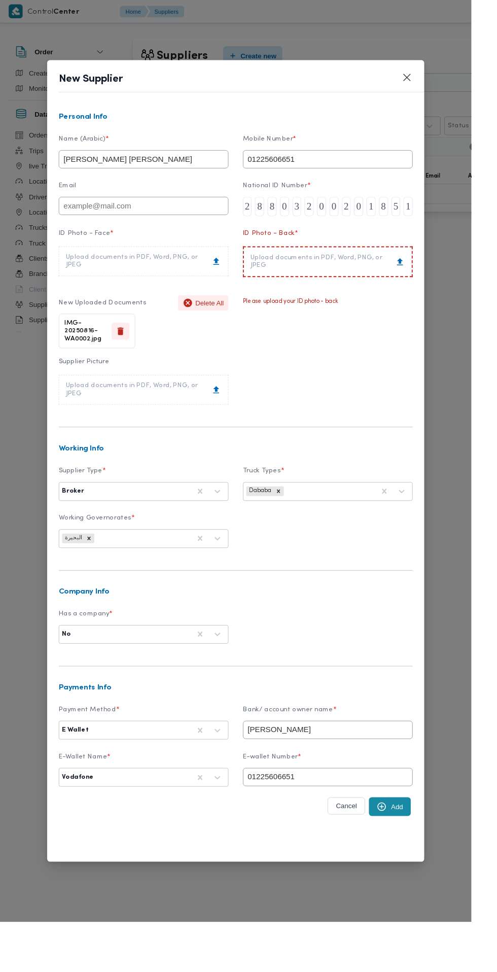
click at [401, 284] on div "Upload documents in PDF, Word, PNG, or JPEG" at bounding box center [345, 276] width 163 height 16
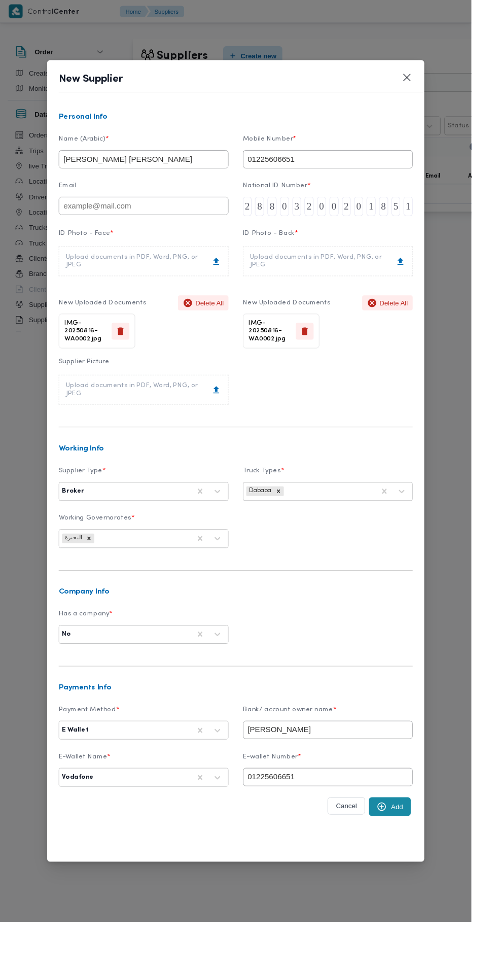
click at [433, 860] on button "Add" at bounding box center [411, 850] width 44 height 20
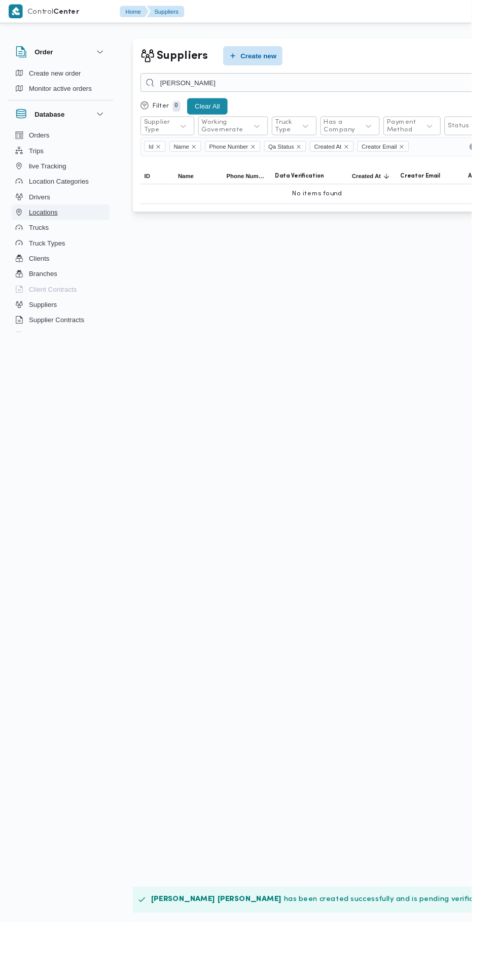
click at [43, 221] on span "Locations" at bounding box center [45, 224] width 30 height 12
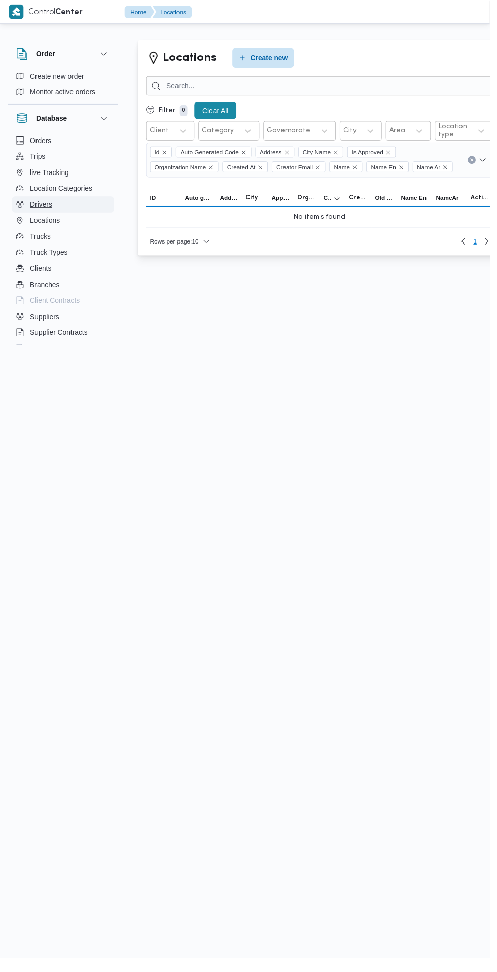
click at [48, 204] on span "Drivers" at bounding box center [41, 207] width 22 height 12
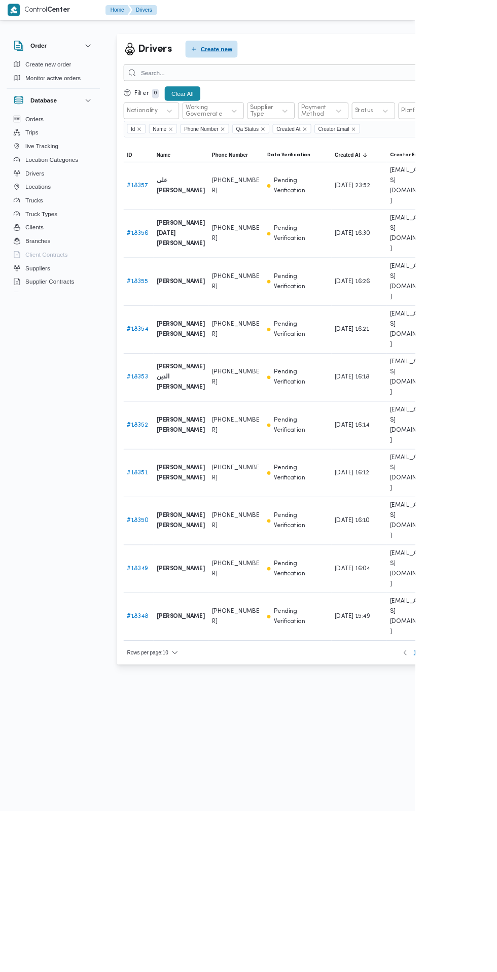
click at [259, 59] on span "Create new" at bounding box center [259, 59] width 38 height 12
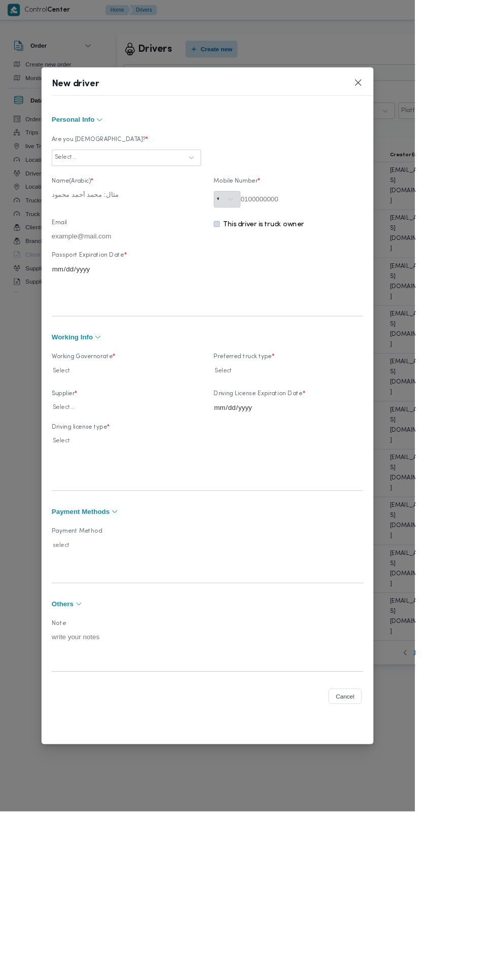
click at [241, 179] on label "Are you Egyptian? *" at bounding box center [151, 171] width 179 height 16
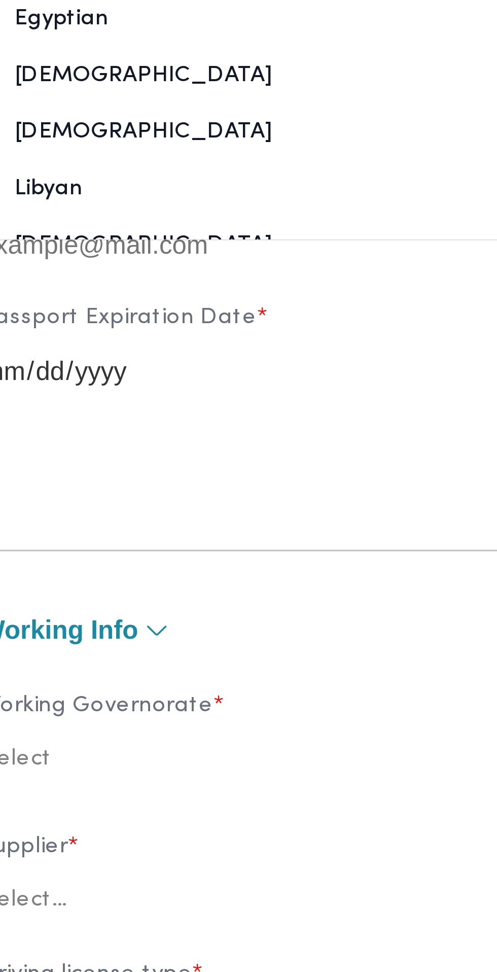
click at [175, 225] on div "Egyptian" at bounding box center [151, 216] width 178 height 18
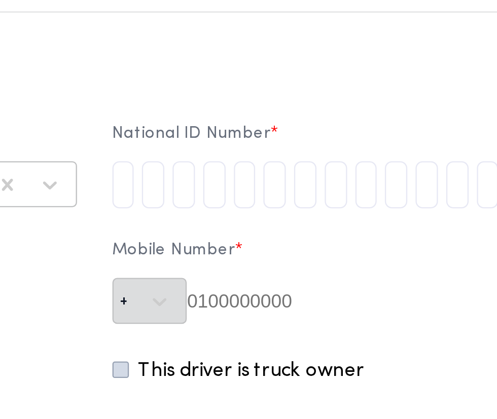
click at [266, 111] on input "tel" at bounding box center [261, 108] width 10 height 20
type input "2"
type input "8"
type input "0"
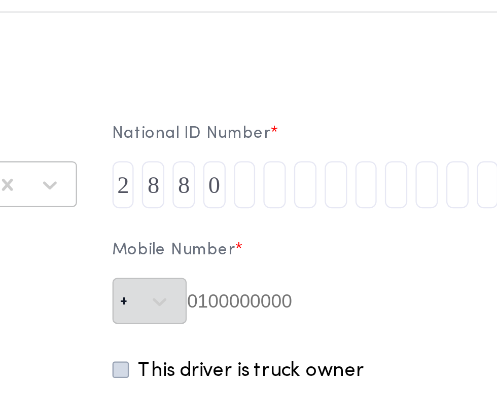
type input "3"
type input "2"
type input "0"
type input "2"
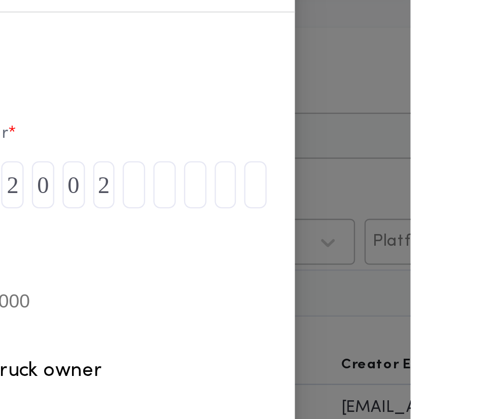
type input "0"
type input "1"
type input "8"
type input "5"
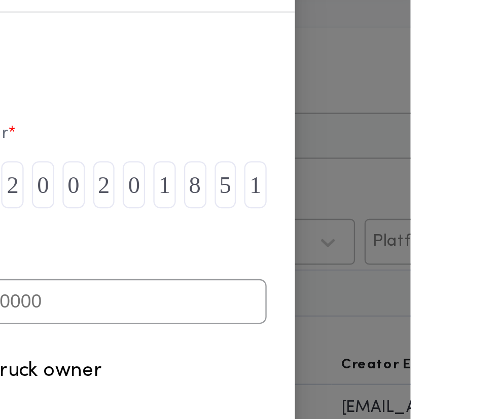
type input "1"
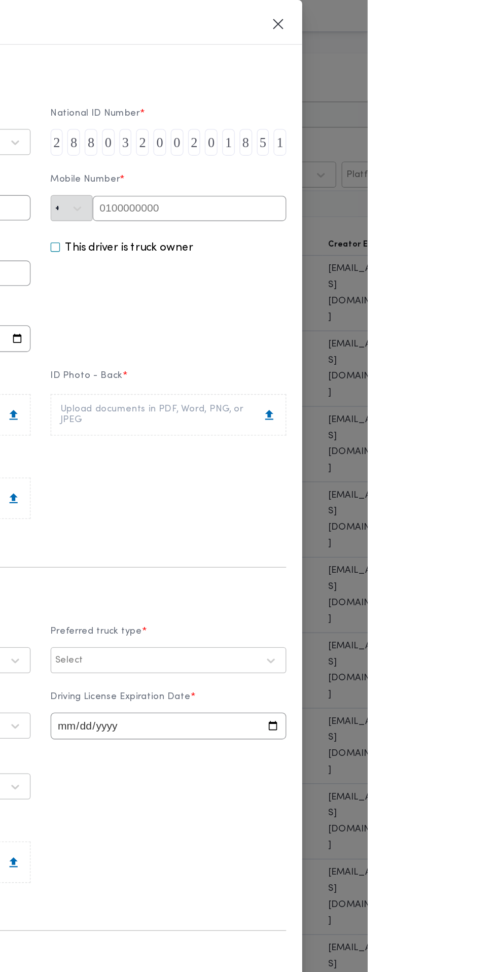
paste input "01225606651"
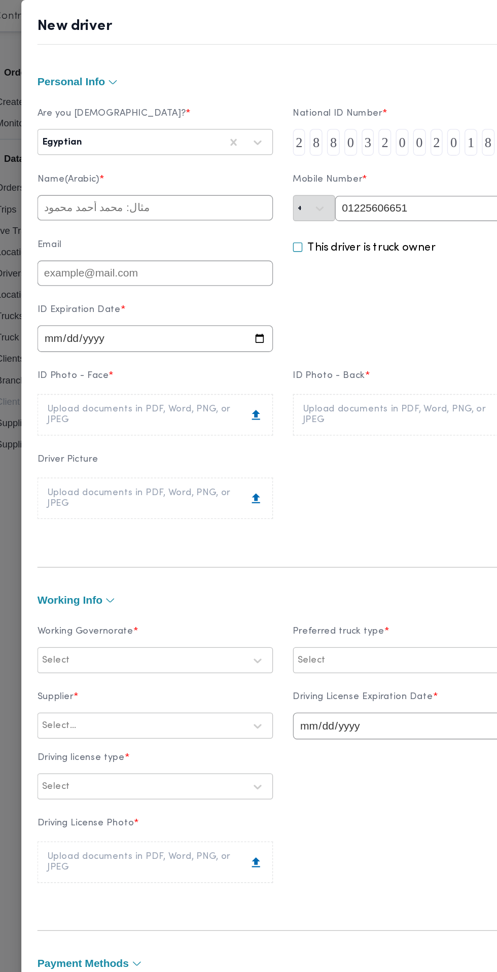
type input "01225606651"
click at [241, 167] on input "text" at bounding box center [151, 157] width 179 height 19
type input "احمد فهمي احمد محمد قاسم"
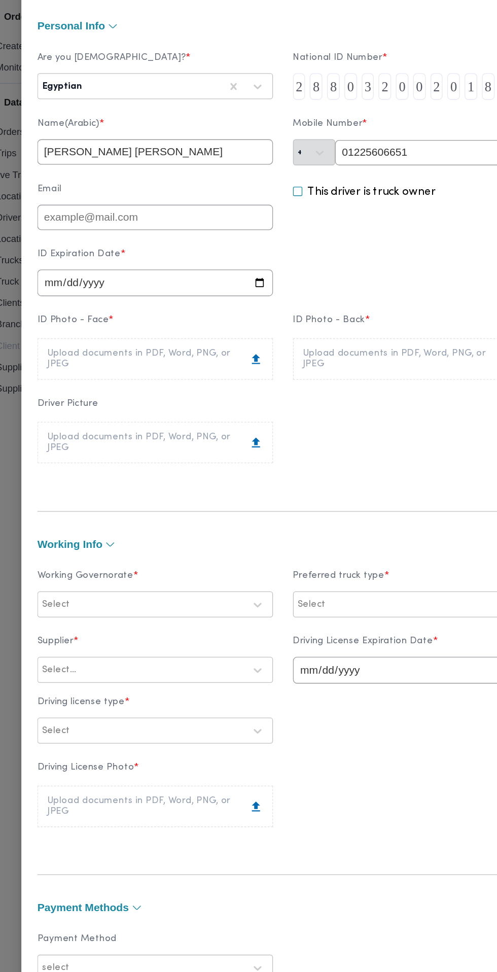
click at [241, 267] on input "date" at bounding box center [151, 257] width 179 height 20
type input "2026-05-26"
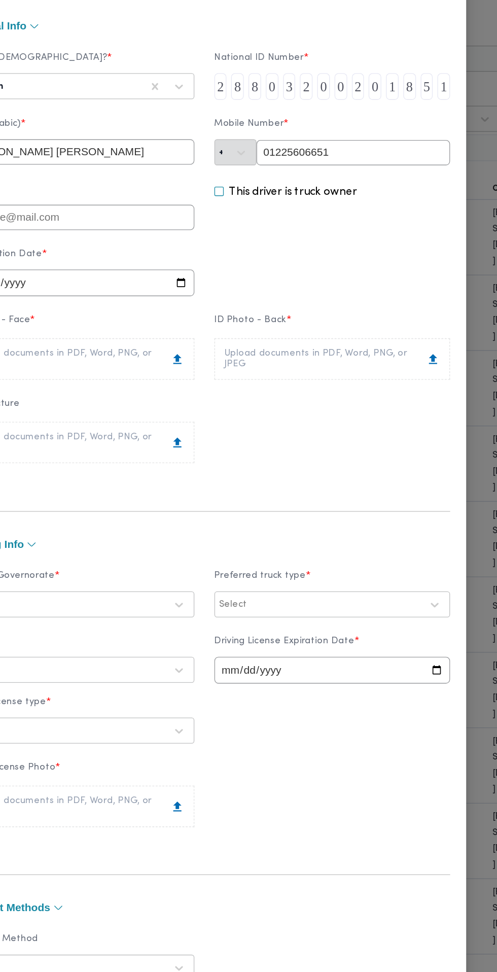
click at [233, 323] on div "Upload documents in PDF, Word, PNG, or JPEG" at bounding box center [151, 315] width 164 height 16
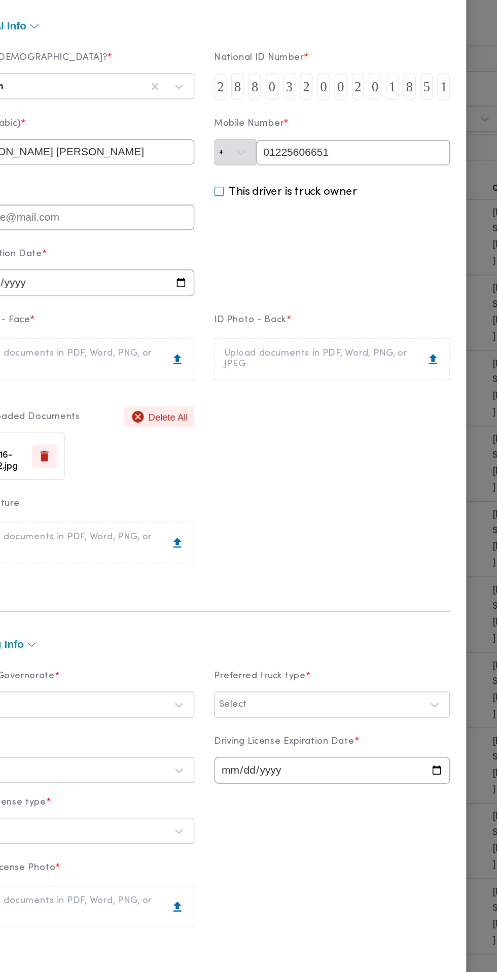
scroll to position [37, 0]
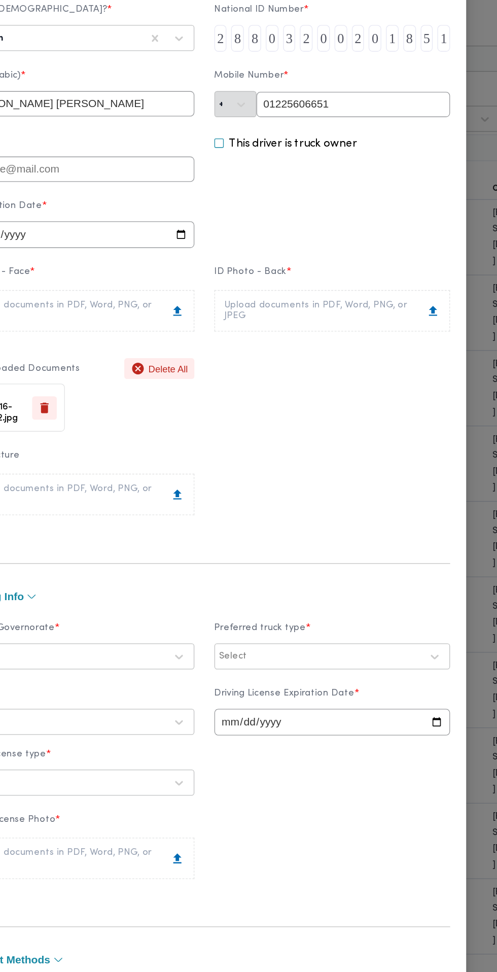
click at [403, 286] on div "Upload documents in PDF, Word, PNG, or JPEG" at bounding box center [346, 278] width 164 height 16
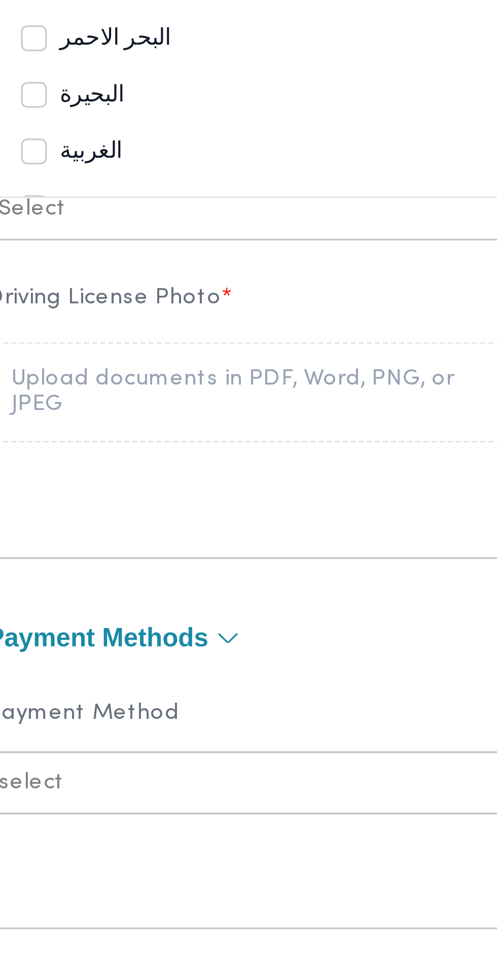
click at [172, 607] on div "البحيرة" at bounding box center [152, 601] width 158 height 12
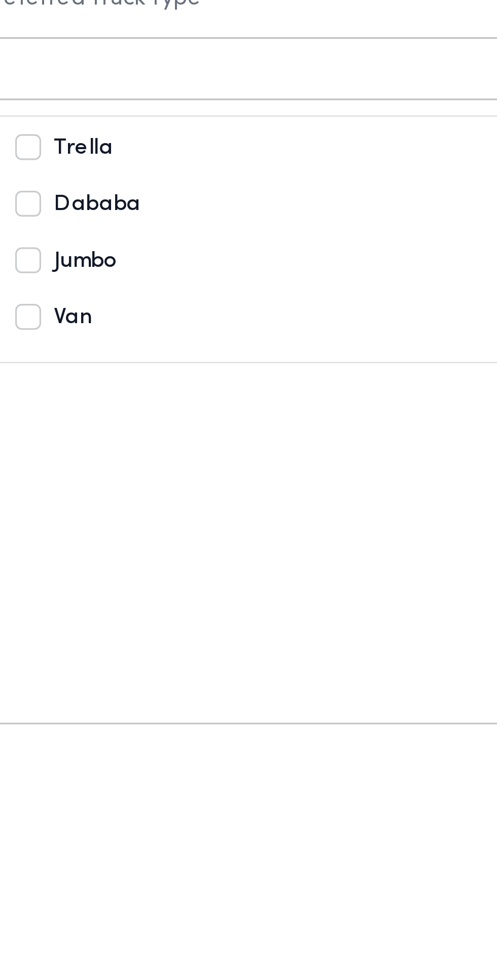
click at [368, 590] on div "Dababa" at bounding box center [346, 584] width 158 height 12
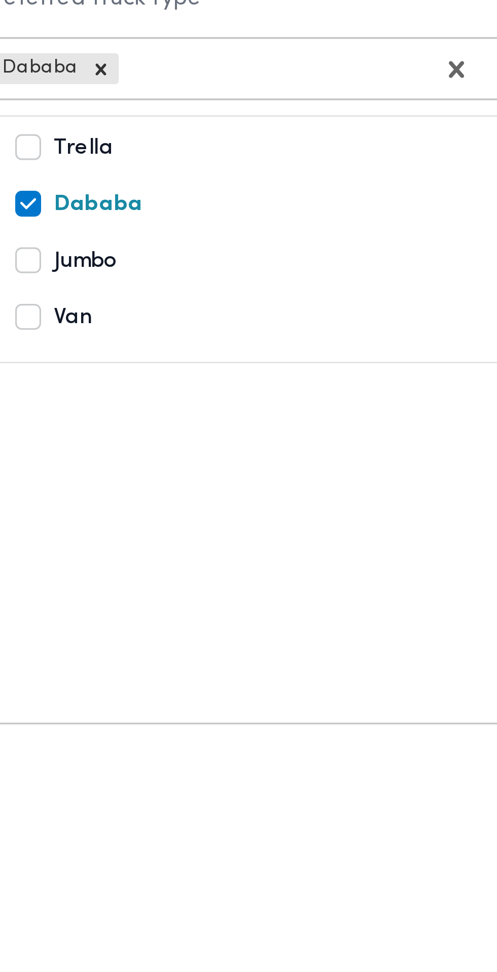
click at [365, 607] on div "Jumbo" at bounding box center [346, 601] width 158 height 12
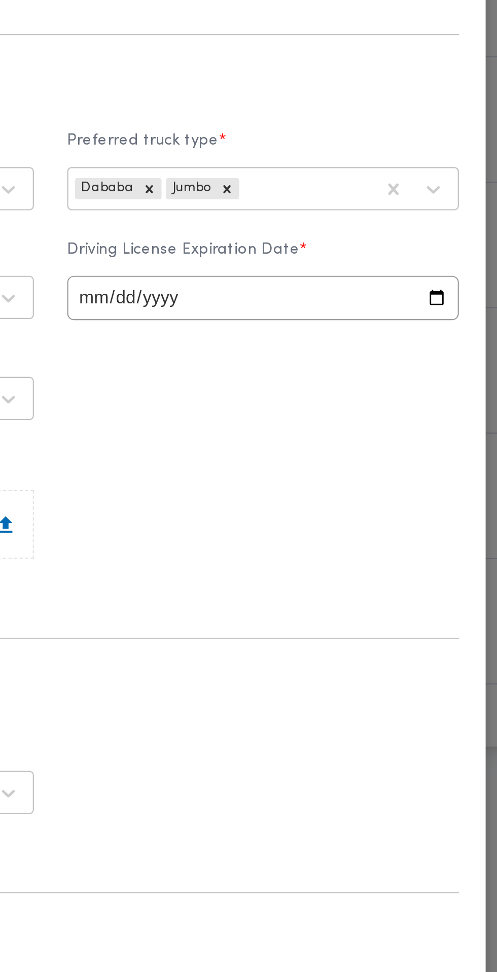
click at [382, 601] on input "date" at bounding box center [345, 591] width 179 height 20
type input "2026-08-18"
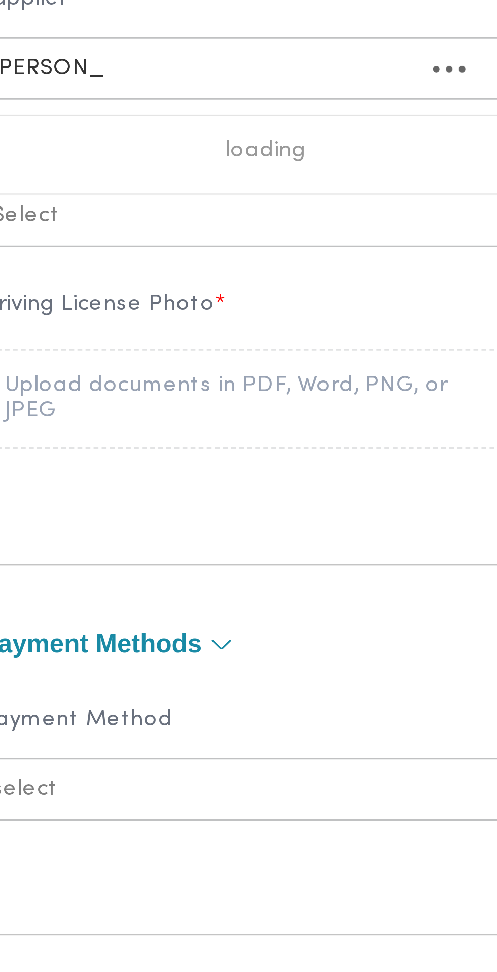
scroll to position [0, 0]
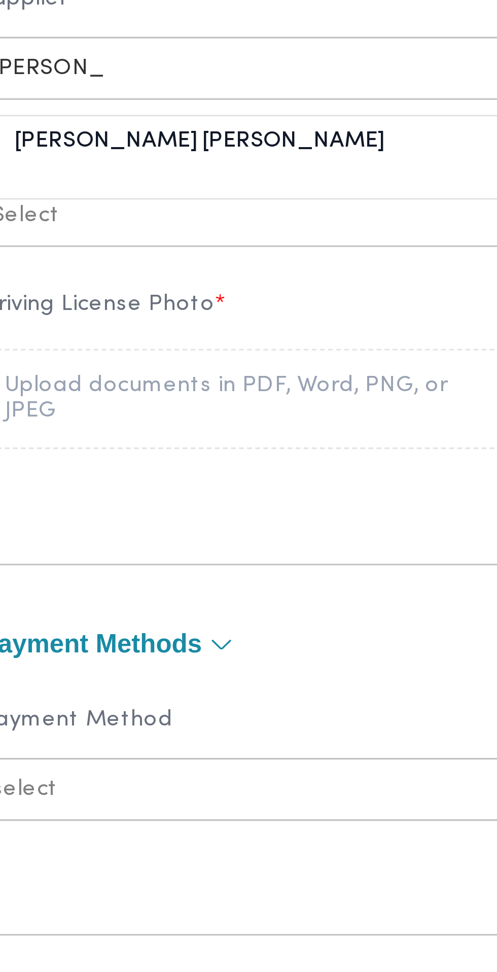
click at [200, 626] on div "احمد فهمي احمد محمد قاسم" at bounding box center [151, 617] width 178 height 18
type input "احمد فهمي"
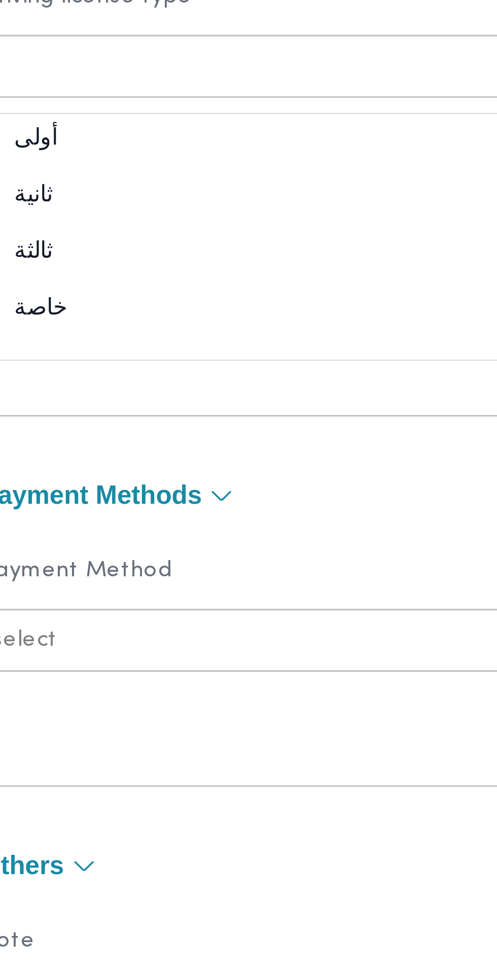
click at [177, 672] on div "أولى" at bounding box center [151, 664] width 178 height 18
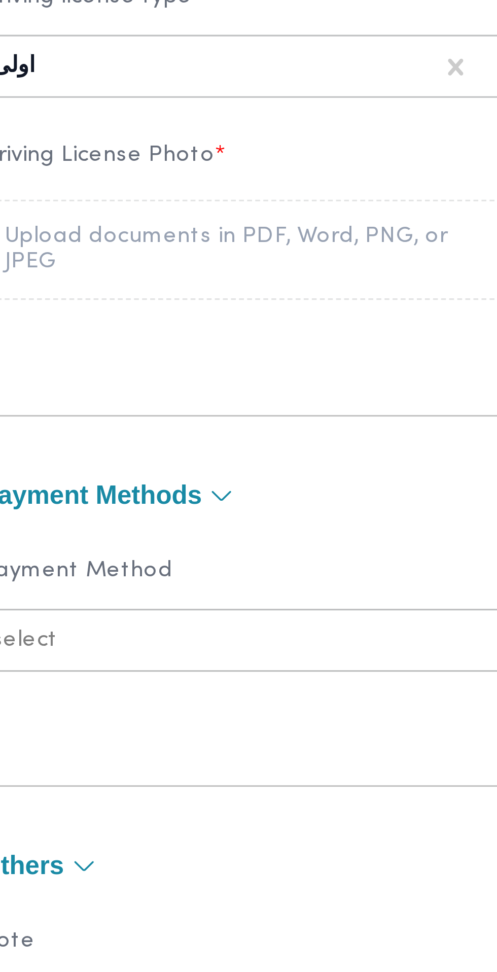
scroll to position [37, 0]
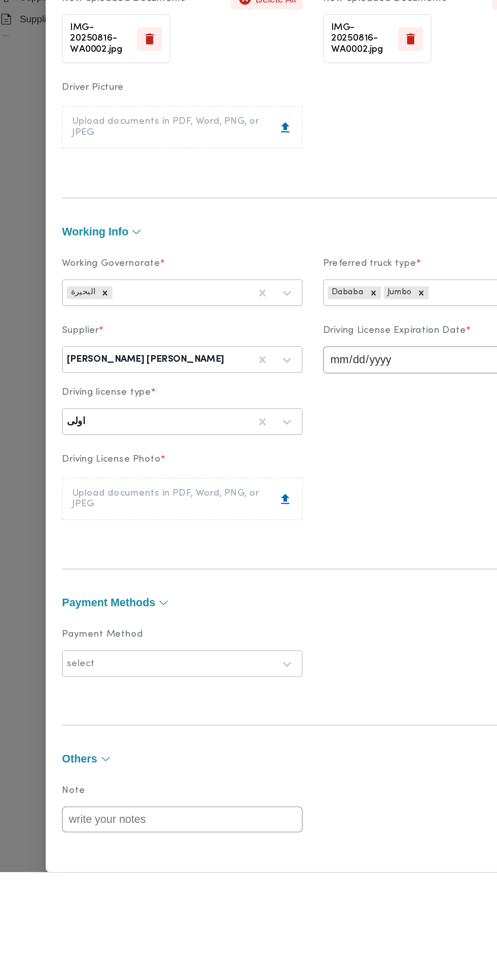
click at [219, 702] on div "Upload documents in PDF, Word, PNG, or JPEG" at bounding box center [151, 694] width 164 height 16
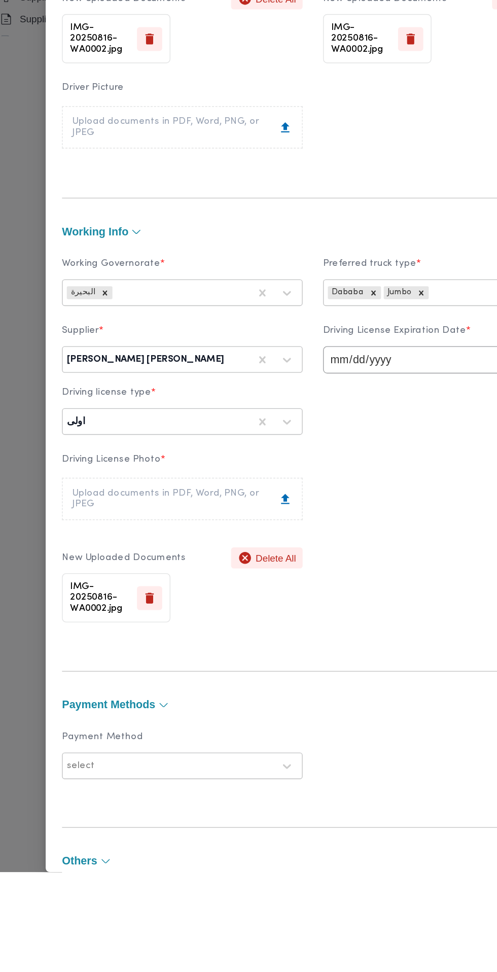
scroll to position [113, 0]
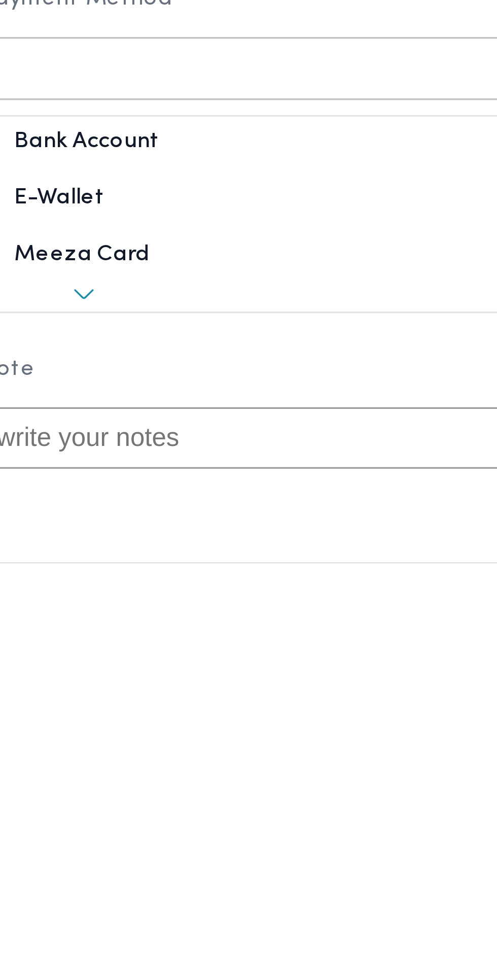
click at [165, 870] on div "E-Wallet" at bounding box center [151, 861] width 178 height 18
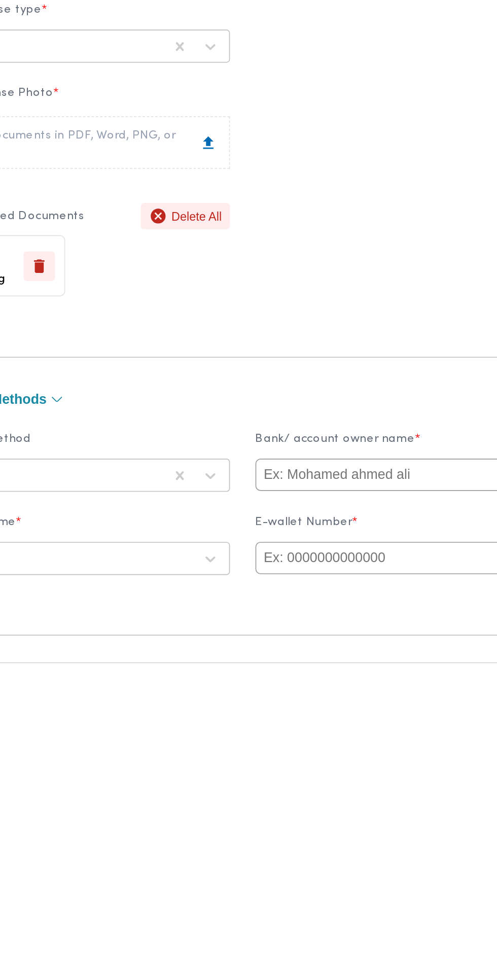
scroll to position [69, 0]
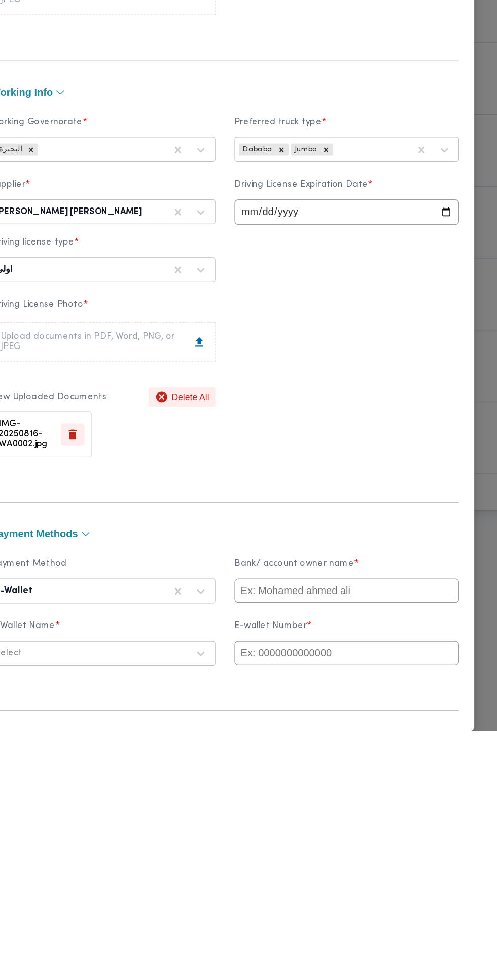
click at [381, 870] on input "text" at bounding box center [345, 859] width 179 height 19
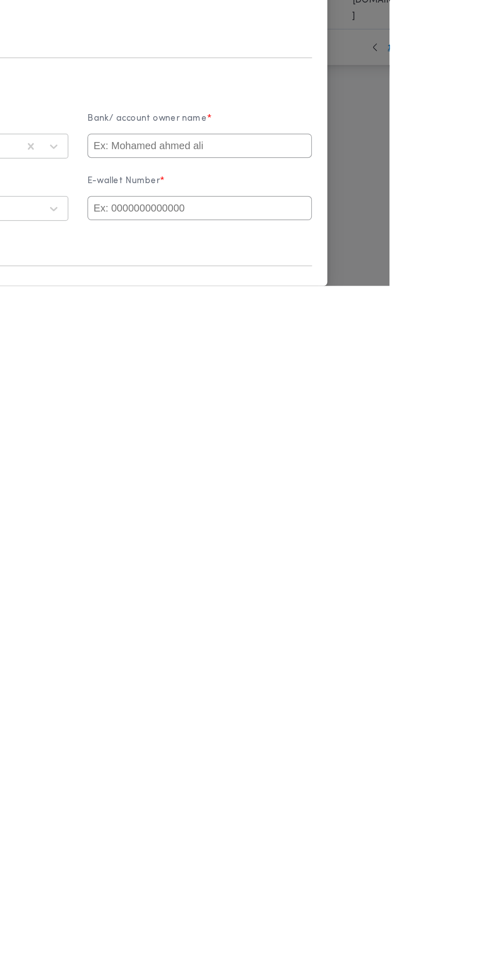
type input "Ahmed"
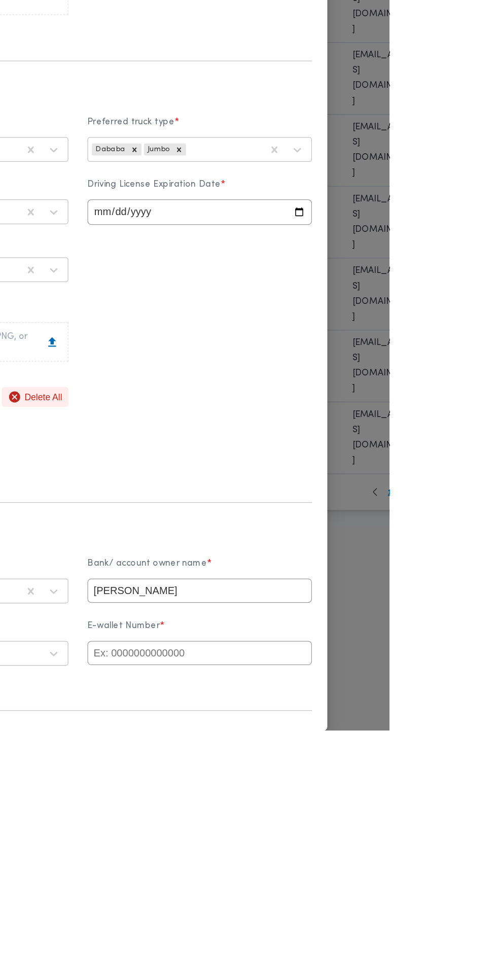
click at [407, 919] on input "text" at bounding box center [345, 909] width 179 height 19
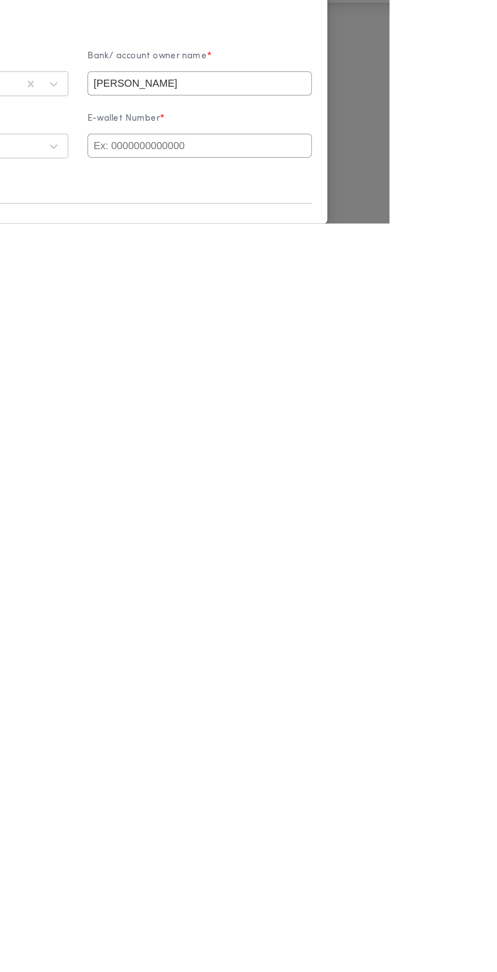
paste input "01225606651"
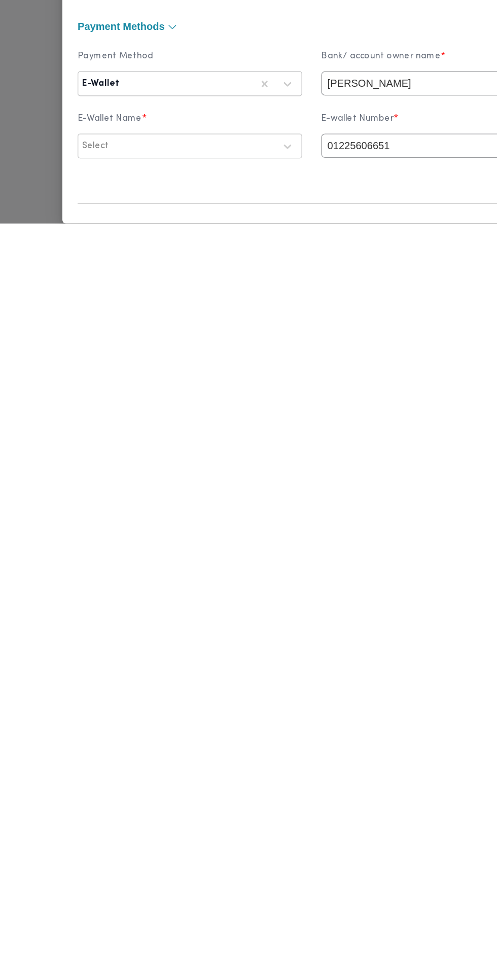
type input "01225606651"
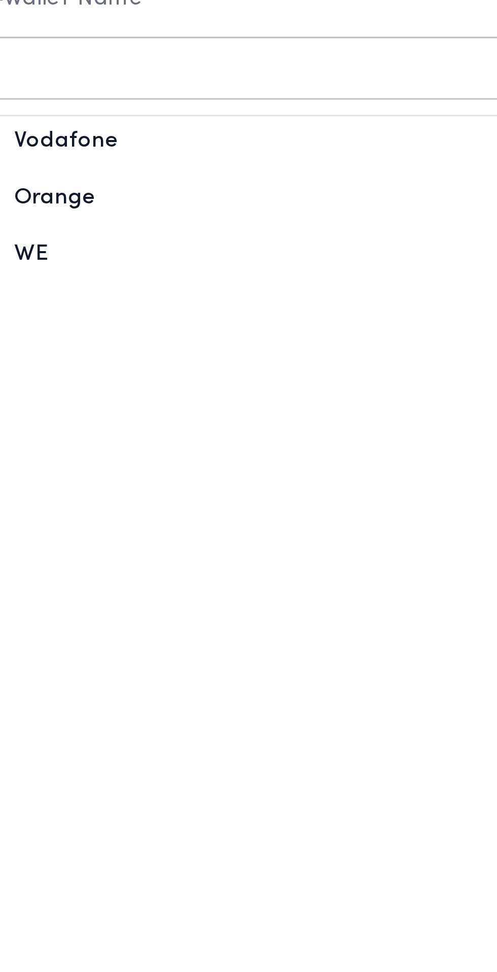
click at [165, 946] on div "Vodafone" at bounding box center [151, 937] width 178 height 18
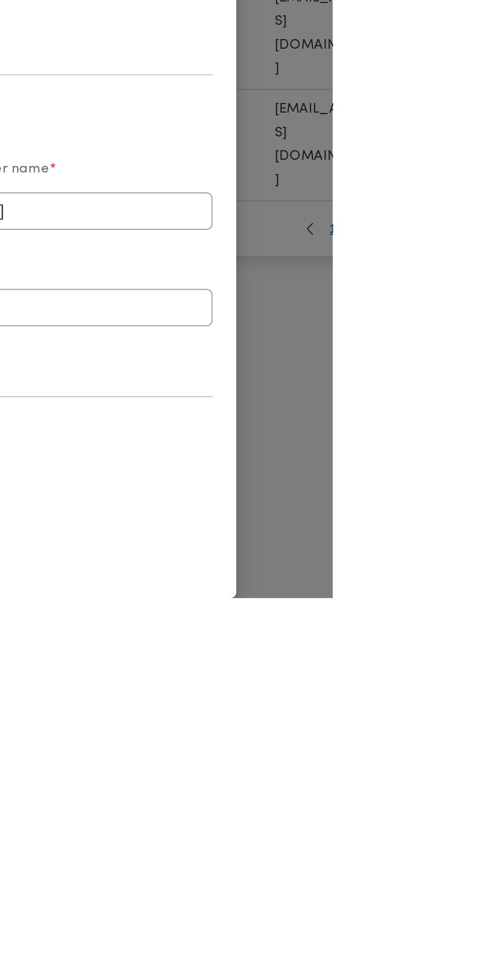
scroll to position [162, 0]
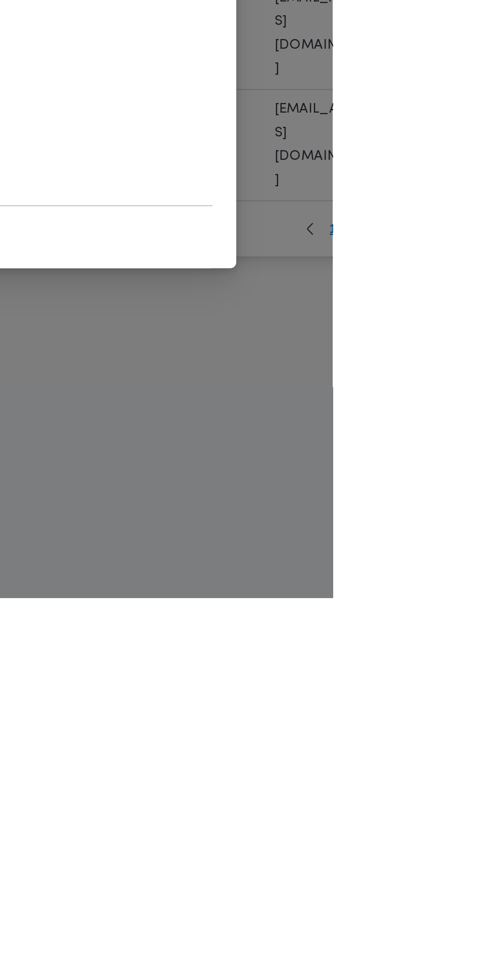
scroll to position [0, 0]
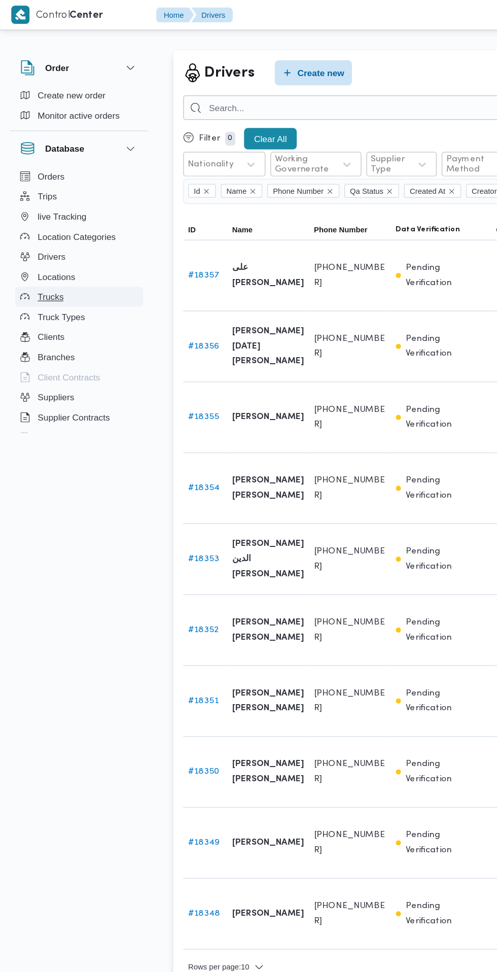
click at [40, 246] on button "Trucks" at bounding box center [63, 240] width 103 height 16
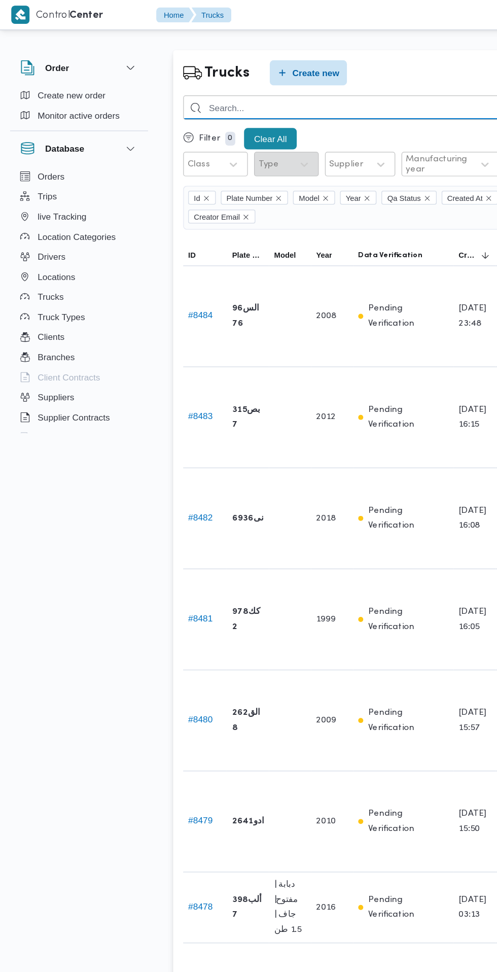
click at [263, 87] on input "search" at bounding box center [308, 87] width 320 height 20
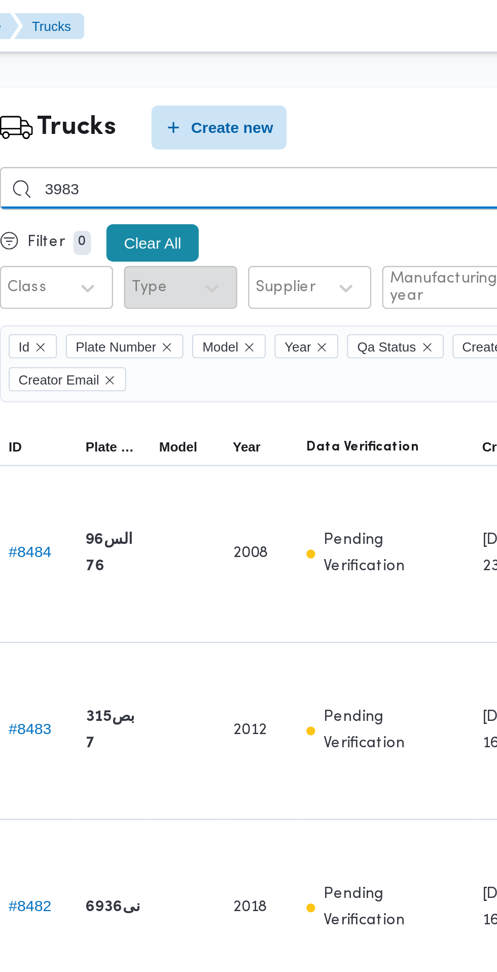
type input "3983"
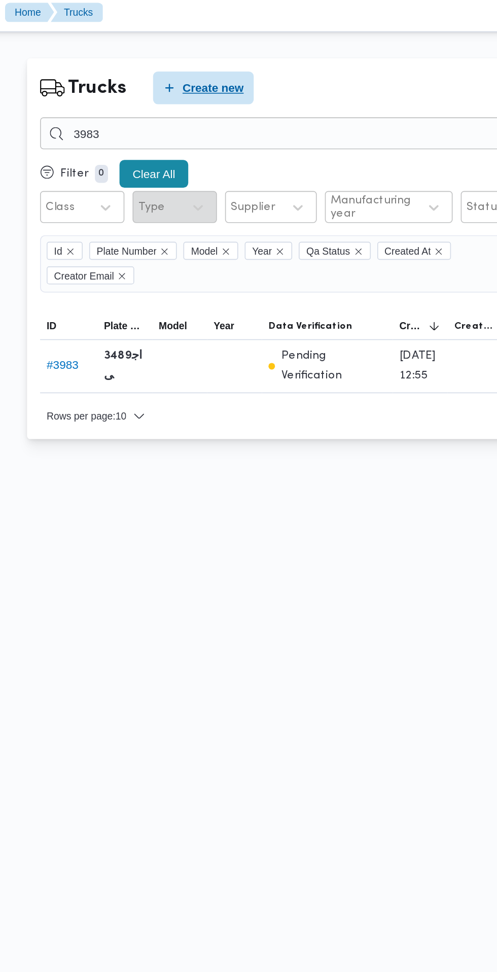
click at [263, 60] on span "Create new" at bounding box center [255, 59] width 38 height 12
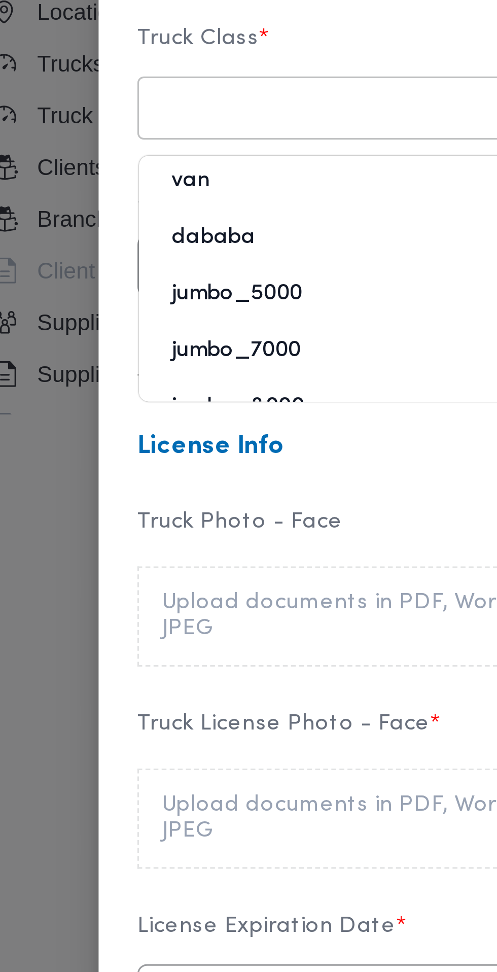
click at [118, 295] on div "dababa" at bounding box center [151, 299] width 178 height 18
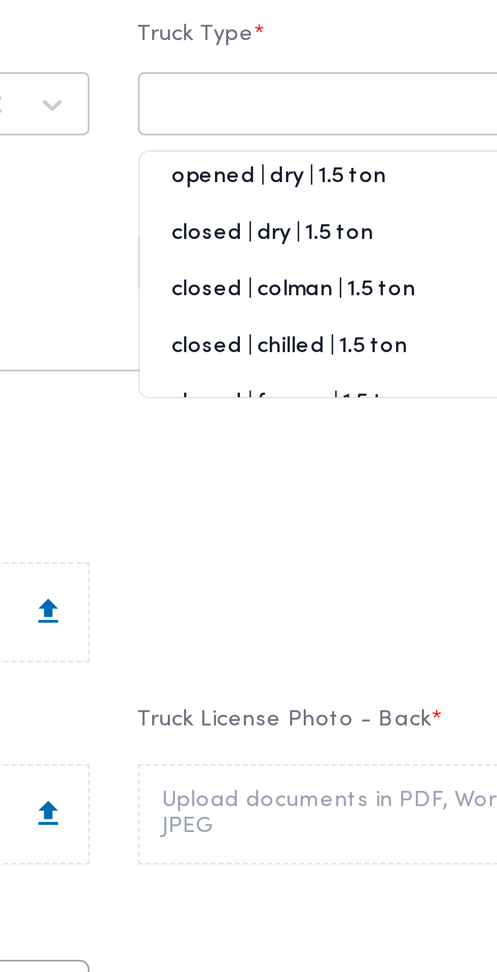
click at [331, 334] on div "closed | chilled | 1.5 ton" at bounding box center [346, 334] width 178 height 18
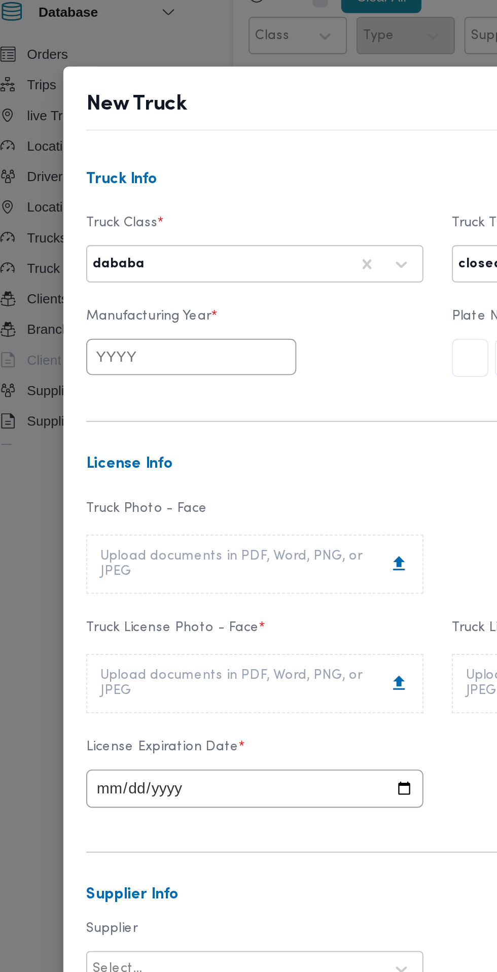
click at [146, 306] on input "text" at bounding box center [118, 303] width 112 height 19
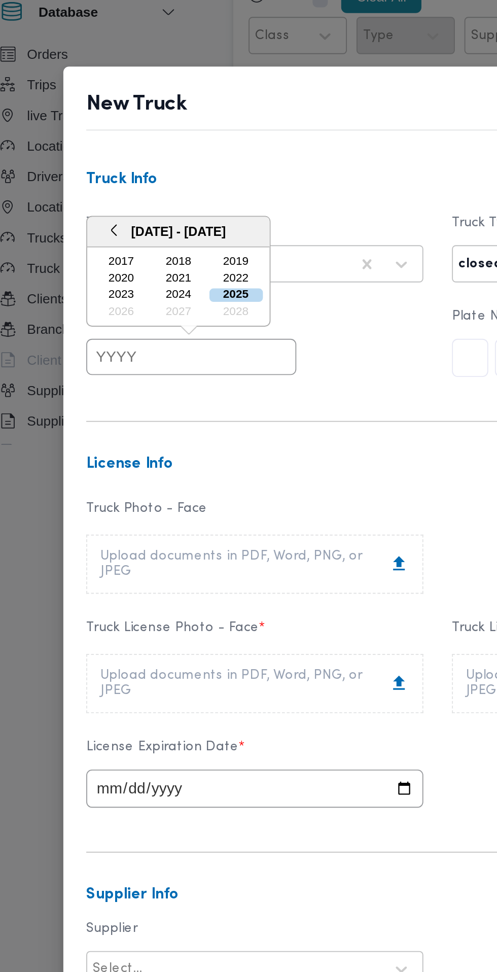
click at [147, 273] on div "2025" at bounding box center [141, 270] width 28 height 7
type input "2025"
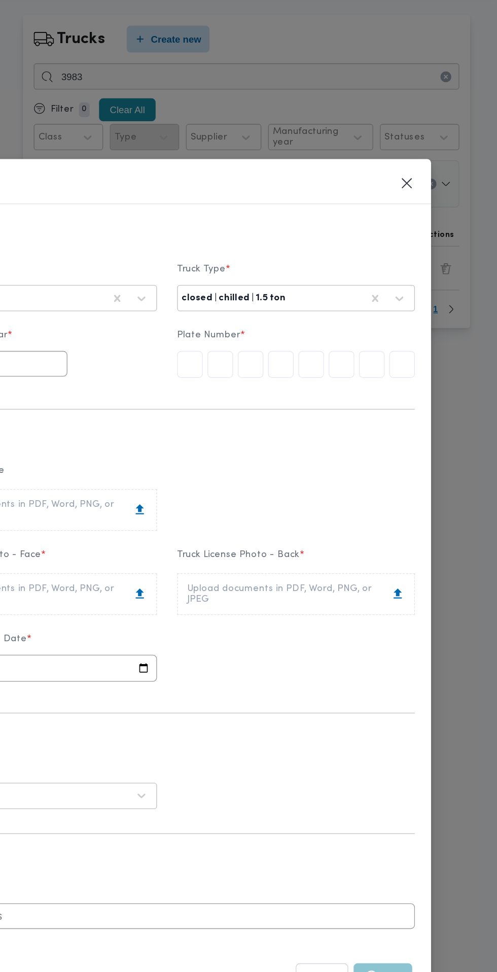
click at [262, 305] on input "text" at bounding box center [265, 304] width 19 height 20
click at [265, 303] on input "text" at bounding box center [265, 304] width 19 height 20
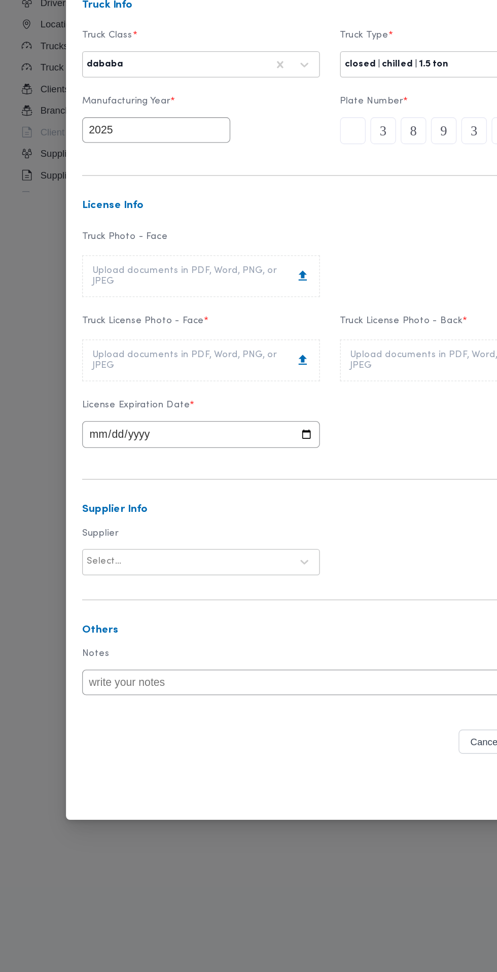
click at [192, 416] on div "Upload documents in PDF, Word, PNG, or JPEG" at bounding box center [151, 413] width 164 height 16
click at [195, 476] on div "Upload documents in PDF, Word, PNG, or JPEG" at bounding box center [151, 477] width 164 height 16
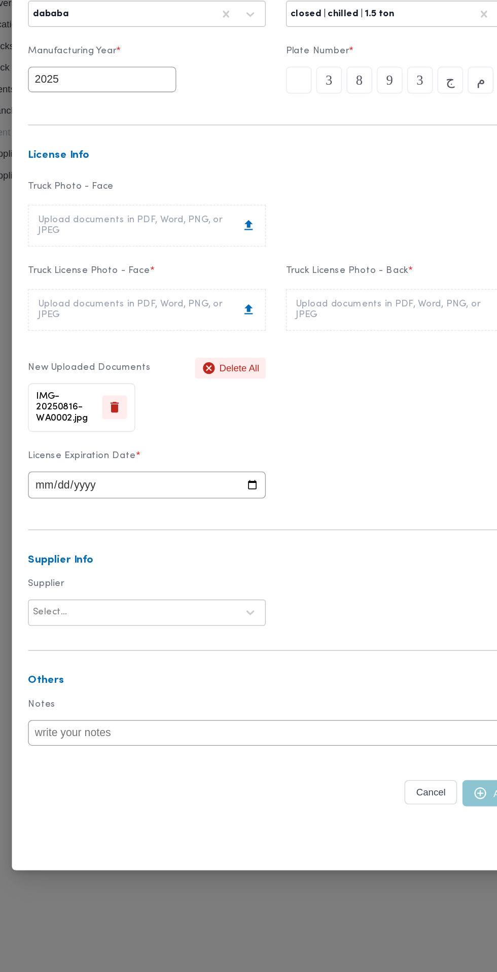
click at [369, 437] on div "Upload documents in PDF, Word, PNG, or JPEG" at bounding box center [346, 439] width 164 height 16
click at [364, 445] on div "Upload documents in PDF, Word, PNG, or JPEG" at bounding box center [346, 439] width 164 height 16
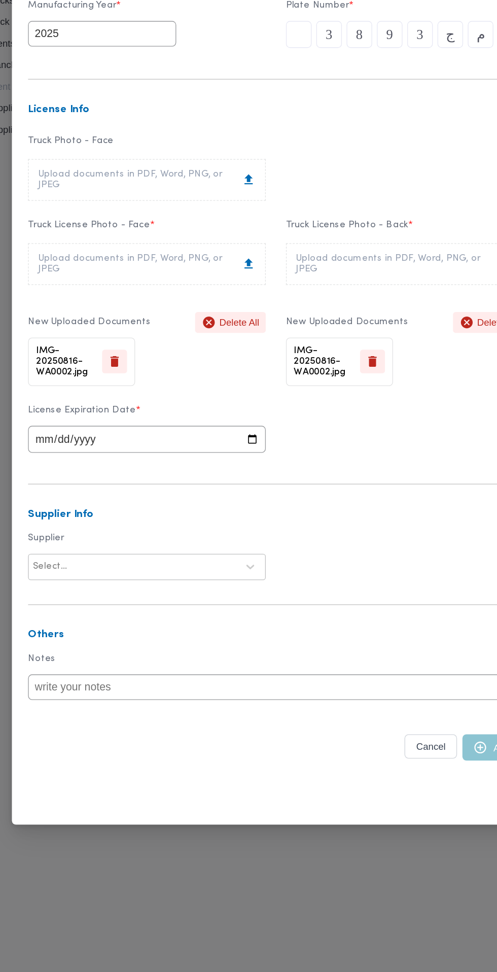
click at [217, 572] on input "date" at bounding box center [151, 570] width 179 height 20
type input "2026-11-18"
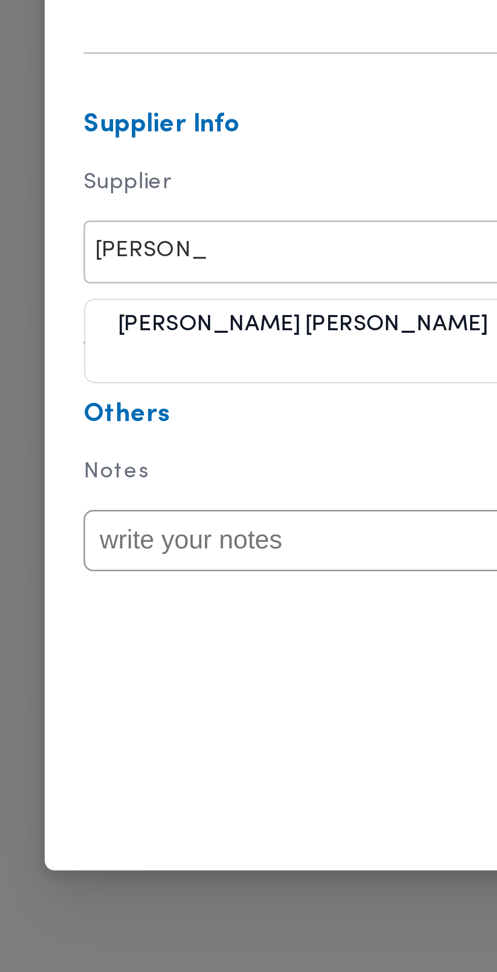
click at [152, 690] on div "احمد فهمي احمد محمد قاسم" at bounding box center [151, 694] width 178 height 18
type input "احمد فهمي"
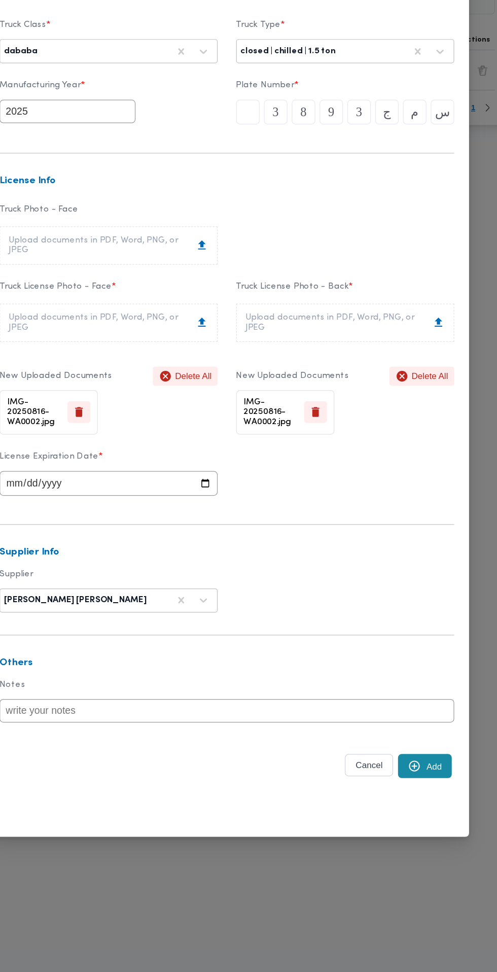
click at [417, 800] on button "Add" at bounding box center [411, 803] width 44 height 20
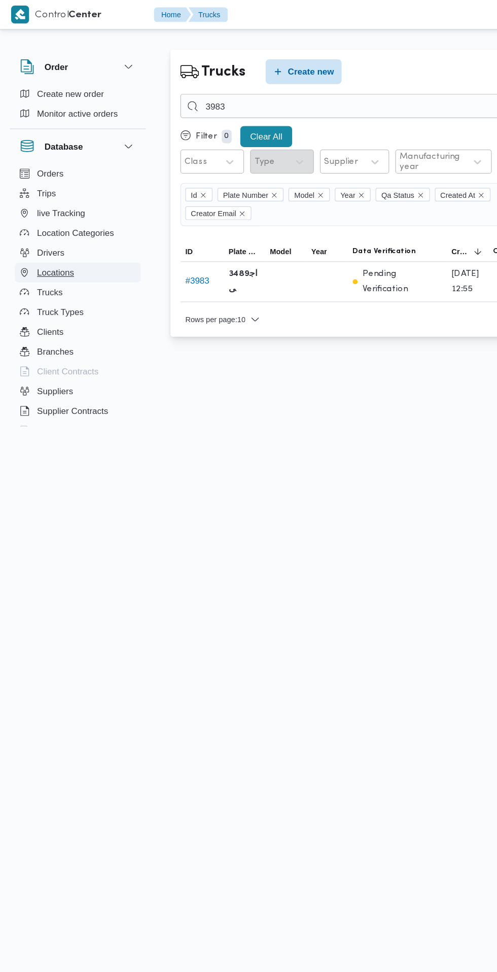
click at [35, 217] on button "Locations" at bounding box center [63, 224] width 103 height 16
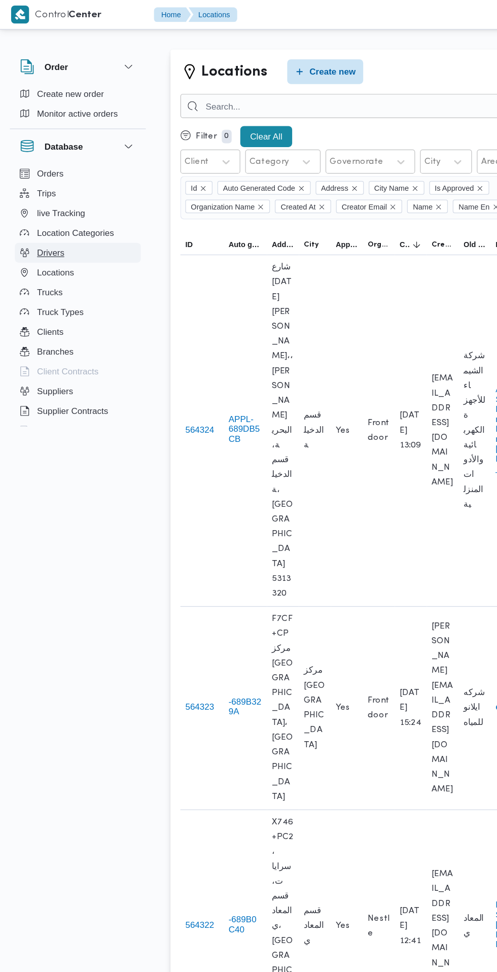
click at [44, 204] on span "Drivers" at bounding box center [41, 207] width 22 height 12
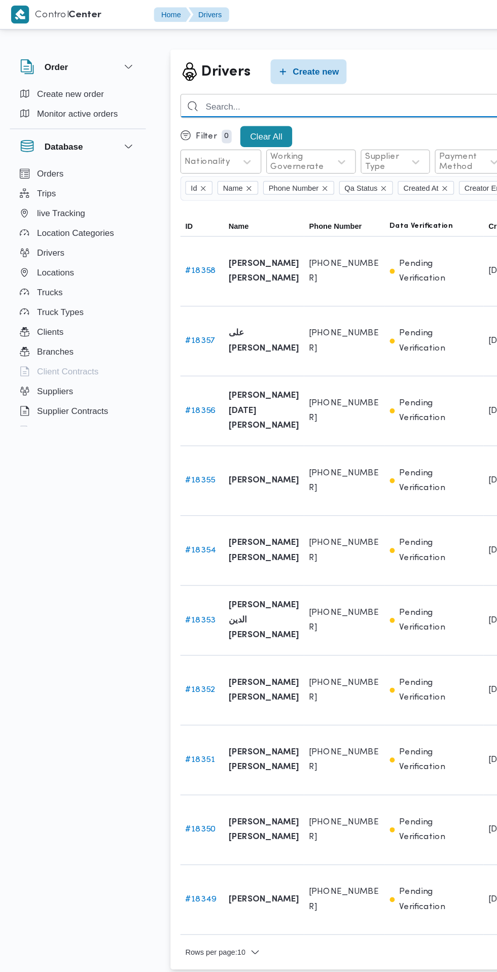
click at [333, 85] on input "search" at bounding box center [371, 87] width 447 height 20
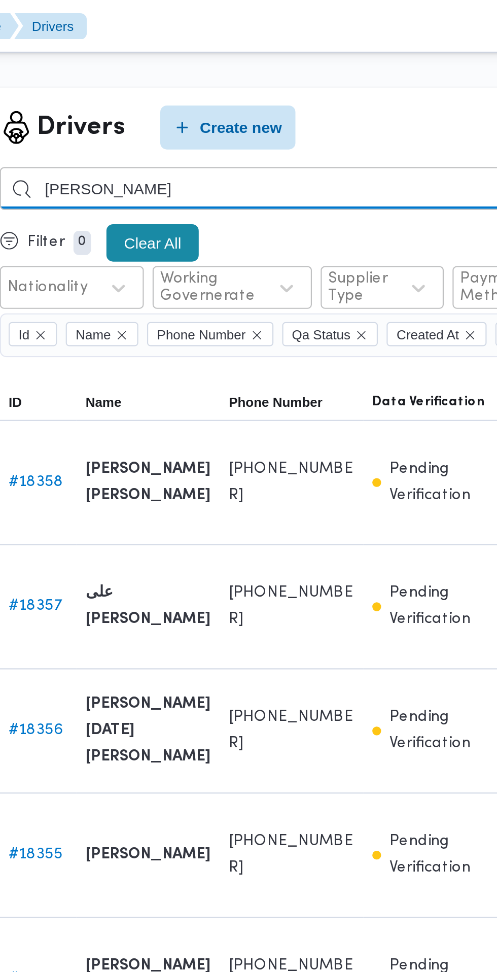
type input "محمد السيد عيد"
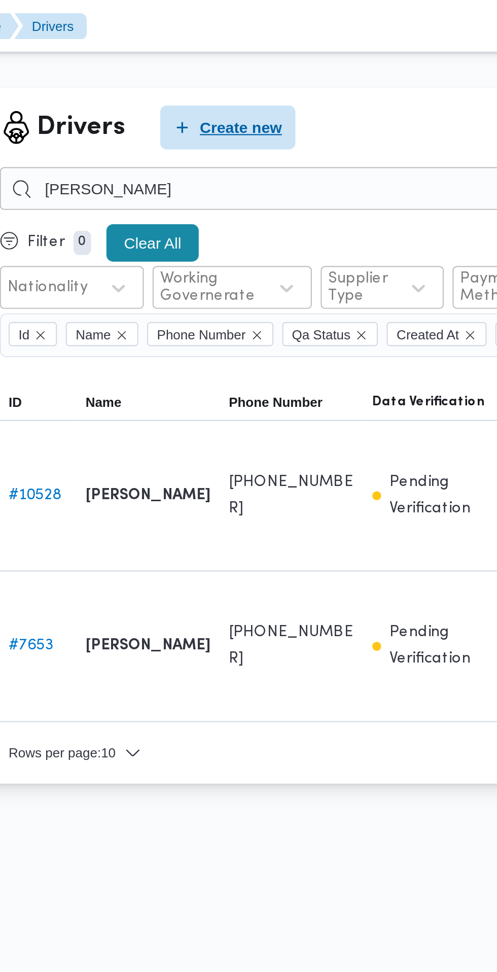
click at [249, 58] on span "Create new" at bounding box center [259, 59] width 38 height 12
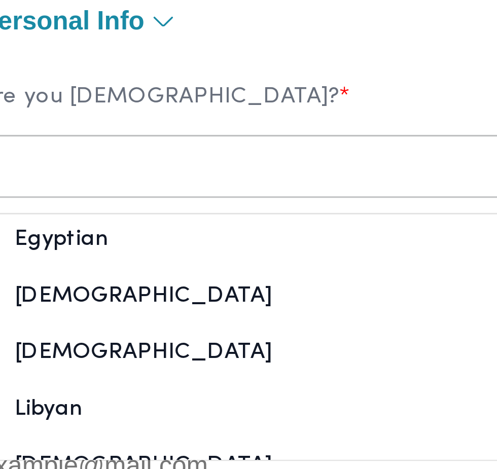
click at [159, 140] on div "Egyptian" at bounding box center [151, 135] width 178 height 18
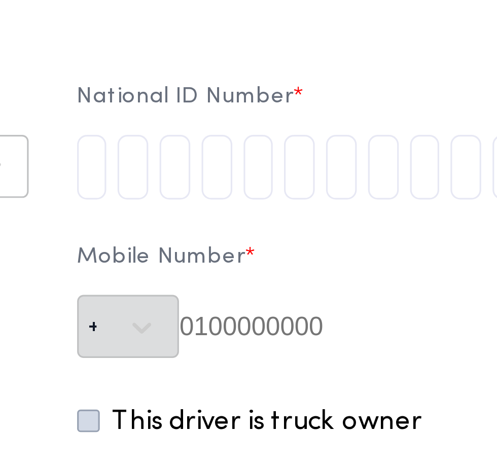
click at [266, 118] on input "tel" at bounding box center [261, 108] width 10 height 20
type input "3"
type input "0"
type input "6"
type input "0"
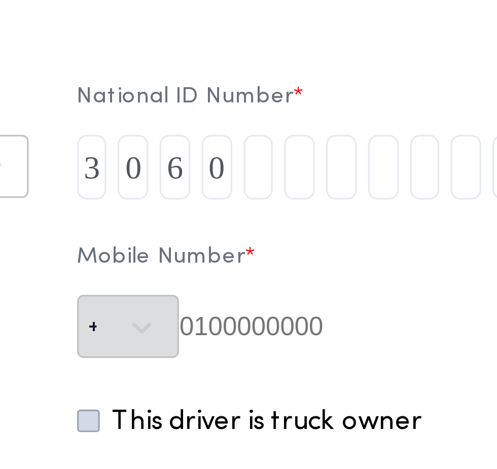
type input "8"
type input "0"
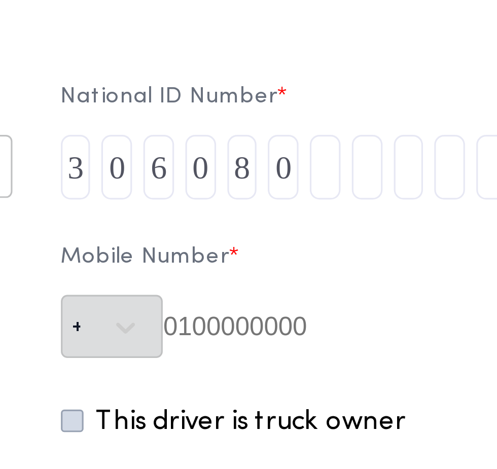
type input "7"
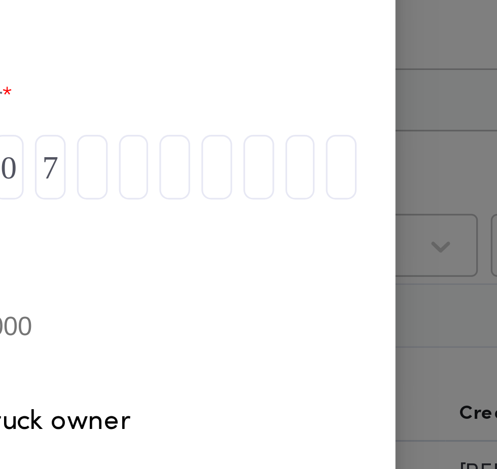
type input "1"
type input "8"
type input "0"
type input "3"
type input "7"
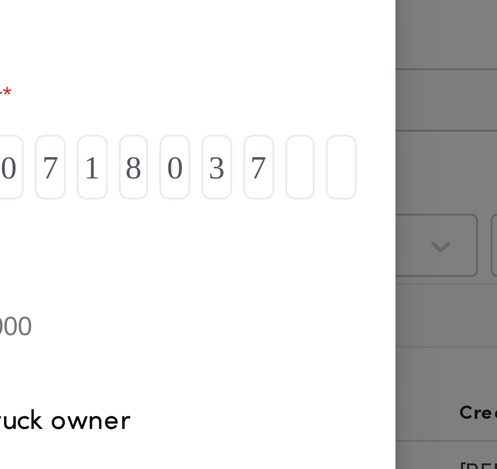
type input "1"
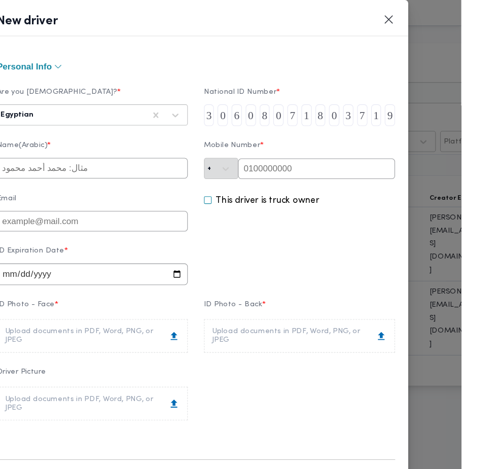
type input "9"
click at [393, 148] on label "Mobile Number *" at bounding box center [345, 140] width 179 height 16
click at [410, 164] on input "text" at bounding box center [361, 158] width 147 height 19
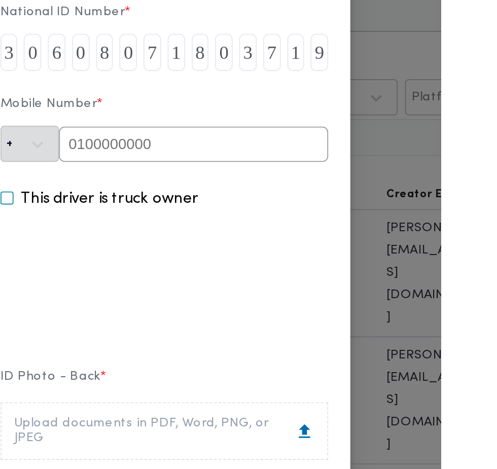
click at [422, 167] on input "text" at bounding box center [361, 158] width 147 height 19
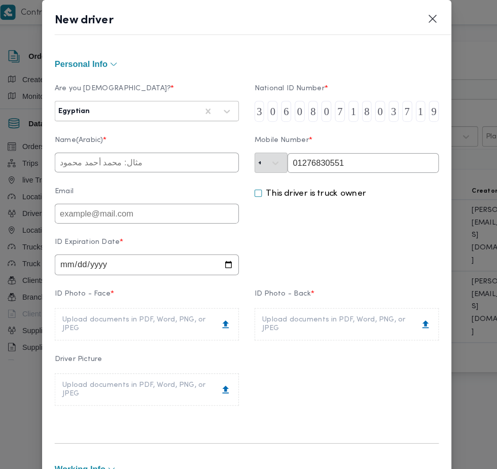
type input "01276830551"
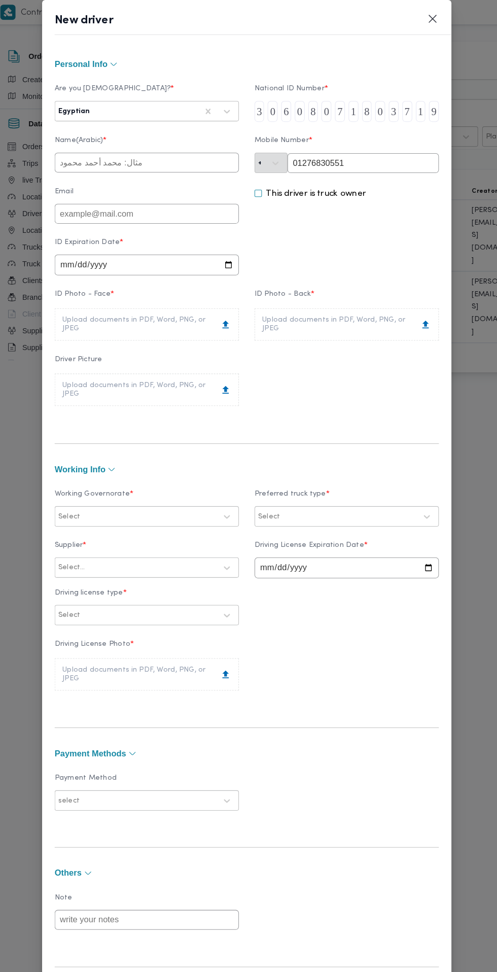
click at [241, 167] on input "text" at bounding box center [151, 157] width 179 height 19
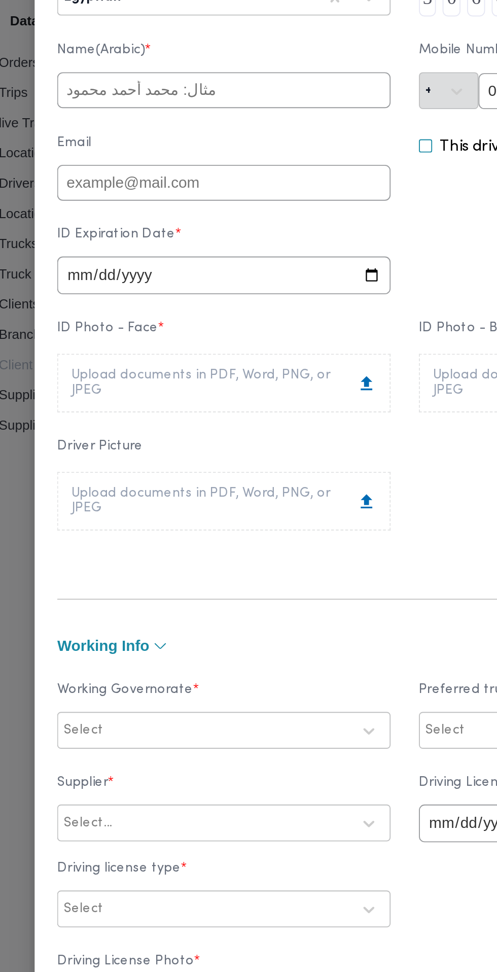
click at [219, 167] on input "text" at bounding box center [151, 157] width 179 height 19
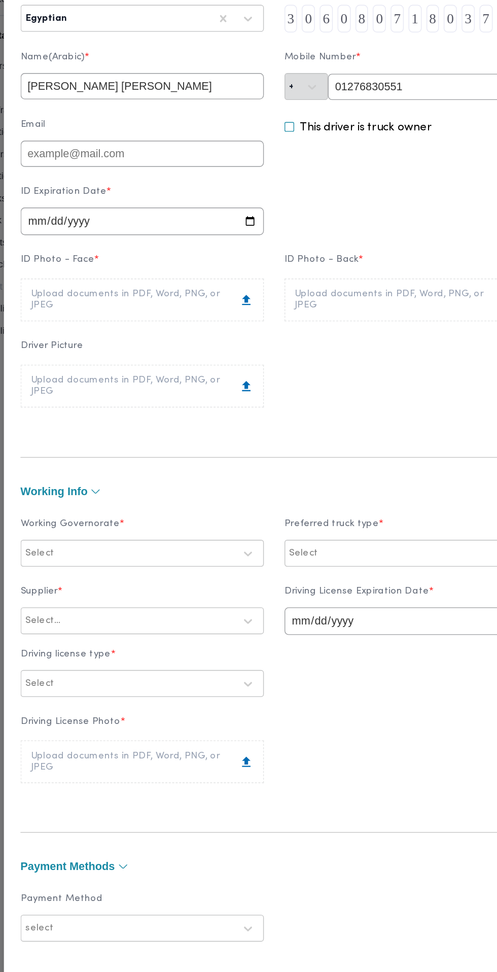
type input "محمد السيد عيد حميده علي"
click at [137, 267] on input "date" at bounding box center [151, 257] width 179 height 20
type input "2026-06-17"
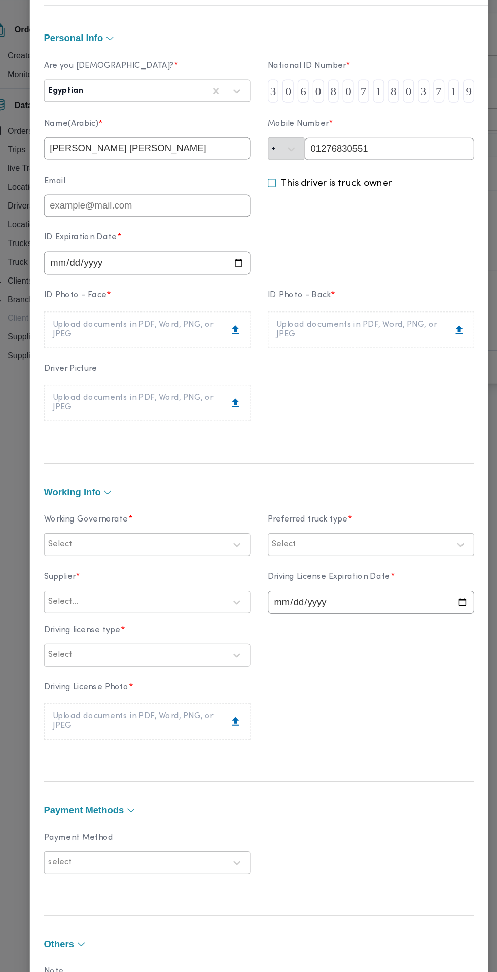
click at [233, 323] on div "Upload documents in PDF, Word, PNG, or JPEG" at bounding box center [151, 315] width 164 height 16
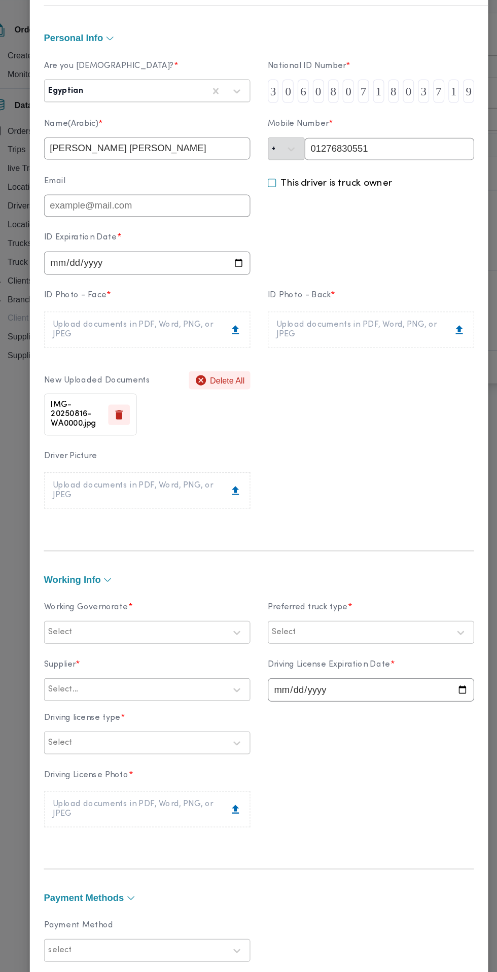
click at [377, 323] on div "Upload documents in PDF, Word, PNG, or JPEG" at bounding box center [346, 315] width 164 height 16
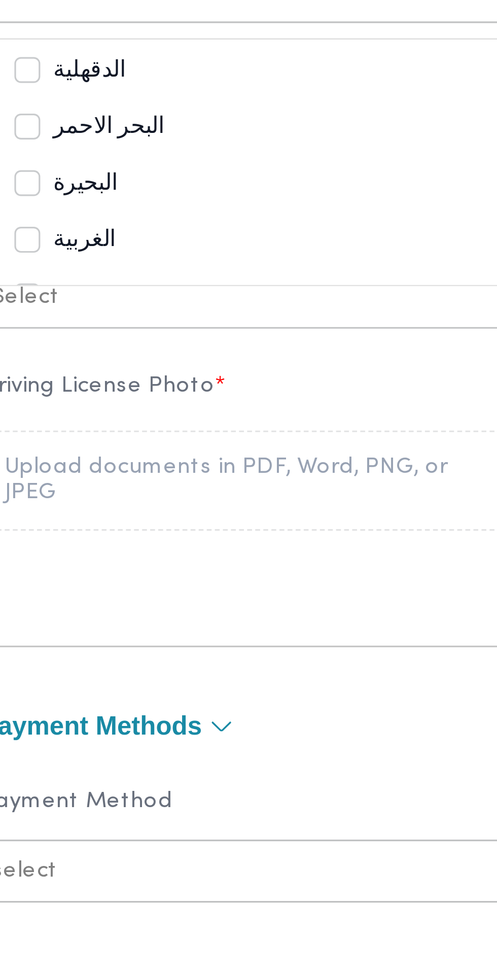
click at [170, 607] on div "البحيرة" at bounding box center [152, 601] width 158 height 12
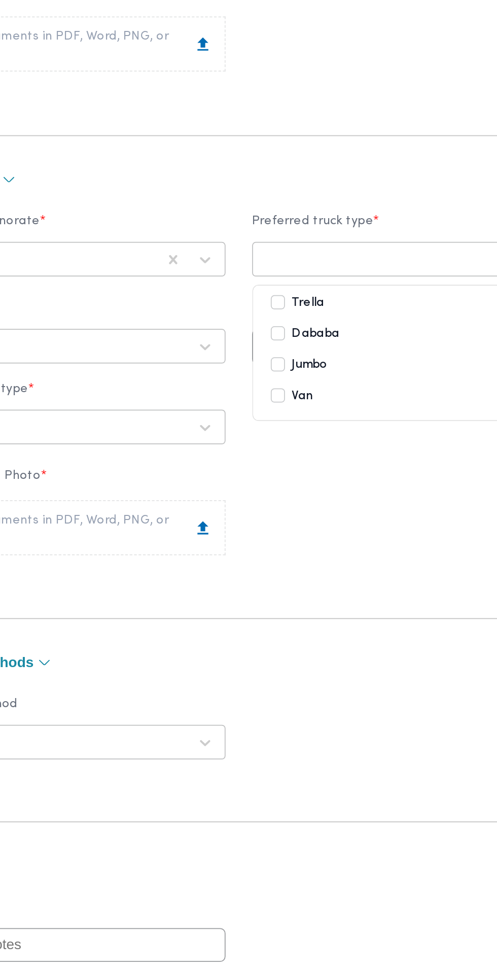
click at [331, 546] on div at bounding box center [337, 541] width 154 height 10
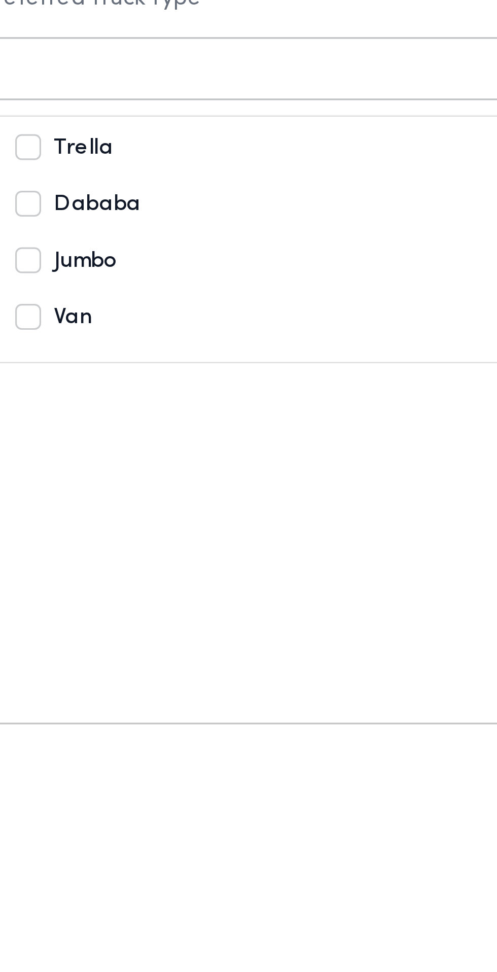
click at [370, 590] on div "Dababa" at bounding box center [346, 584] width 158 height 12
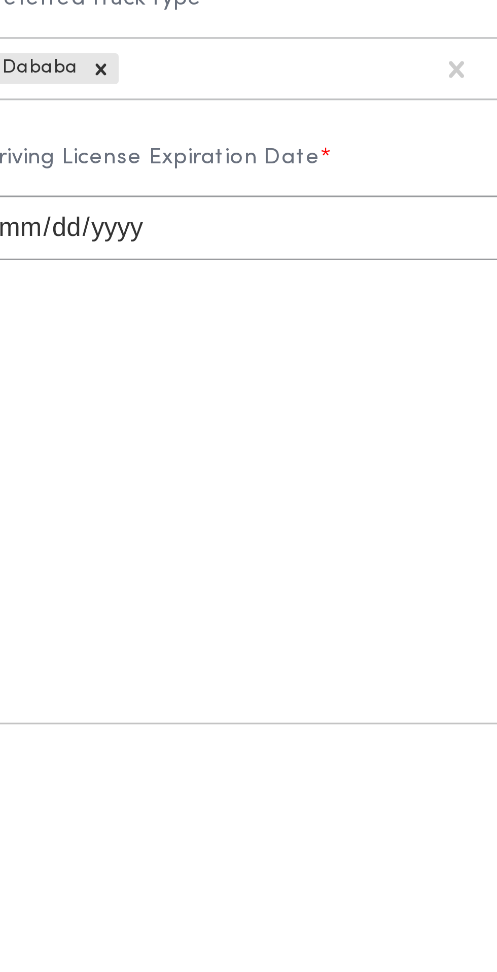
click at [360, 601] on input "date" at bounding box center [345, 591] width 179 height 20
type input "2026-08-25"
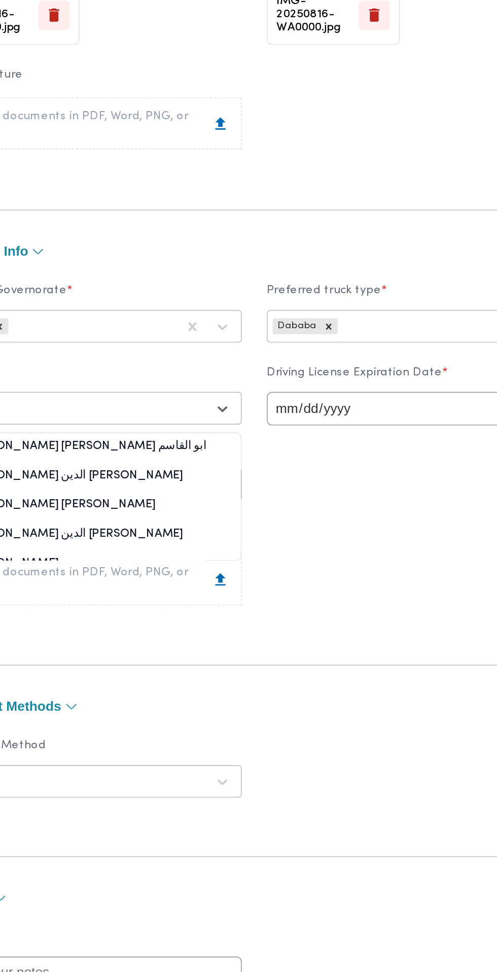
click at [142, 596] on div at bounding box center [142, 591] width 154 height 10
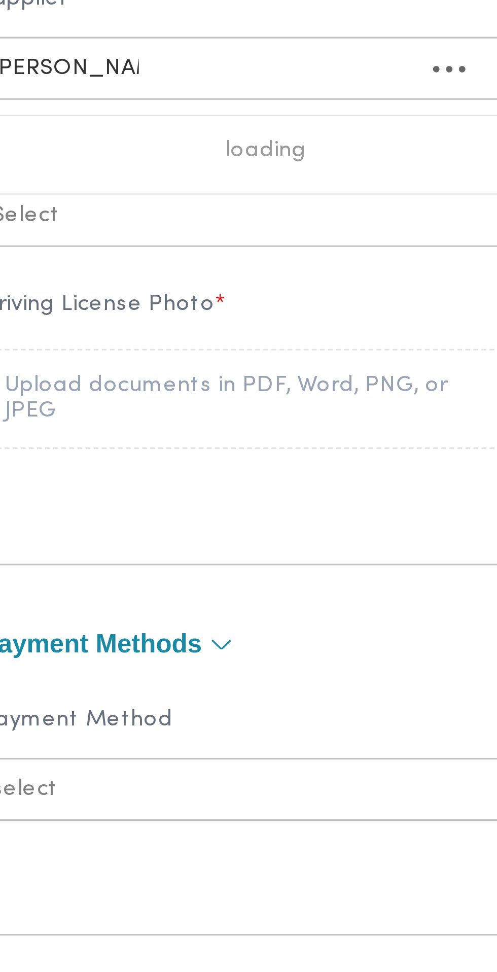
scroll to position [0, 0]
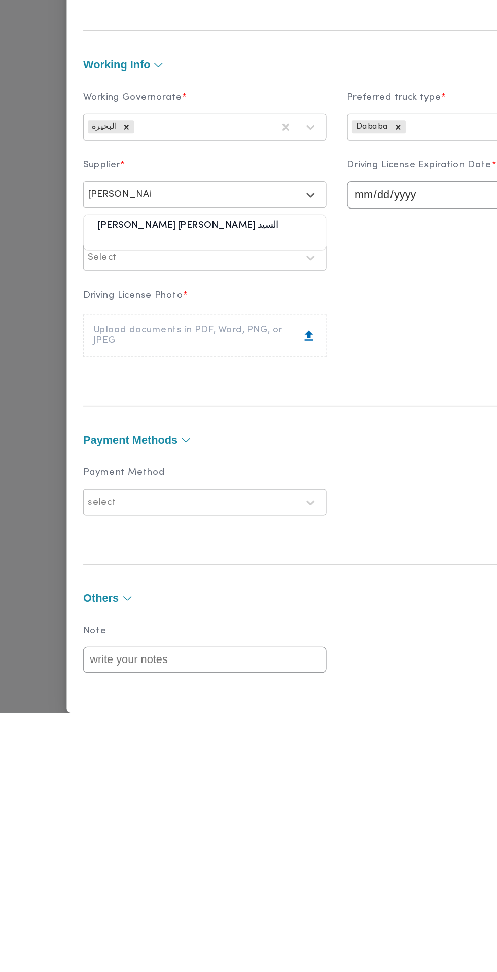
click at [227, 626] on div "احمد محمد طه احمد السيد" at bounding box center [151, 617] width 178 height 18
type input "احمد محمد طه"
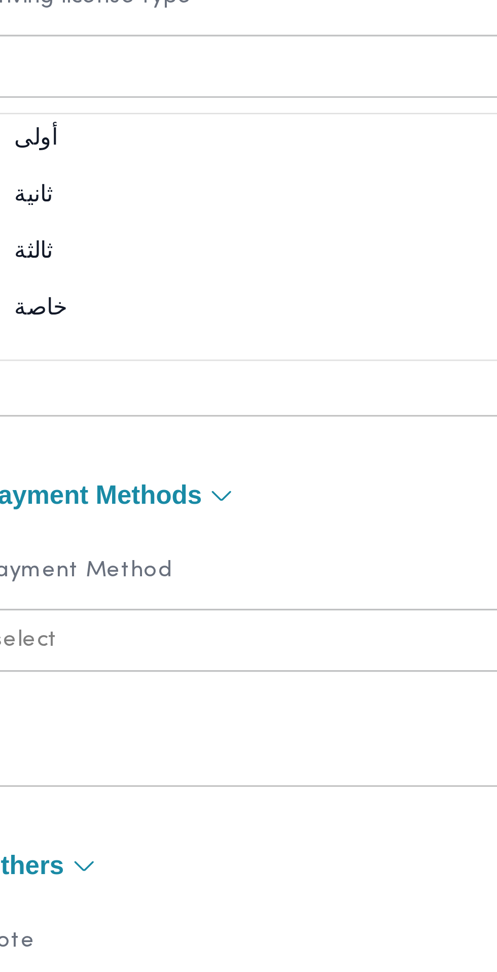
click at [155, 672] on div "أولى" at bounding box center [151, 664] width 178 height 18
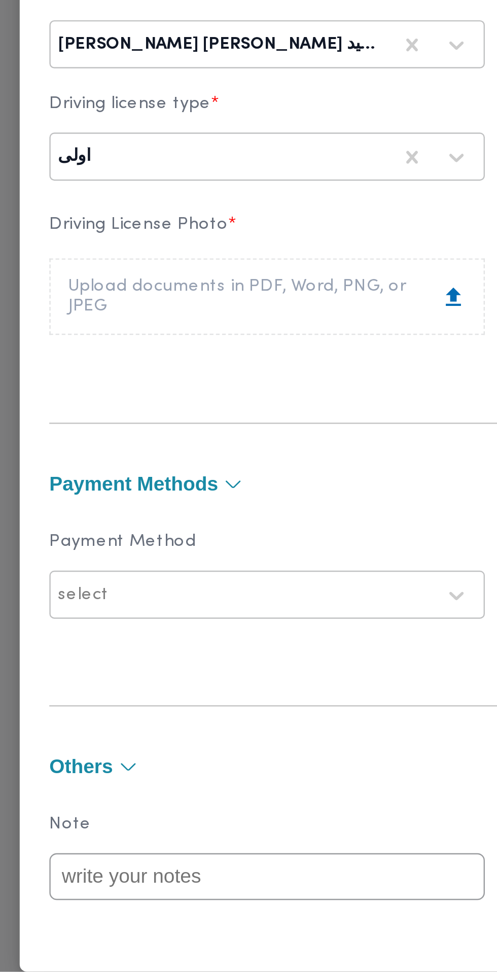
scroll to position [36, 0]
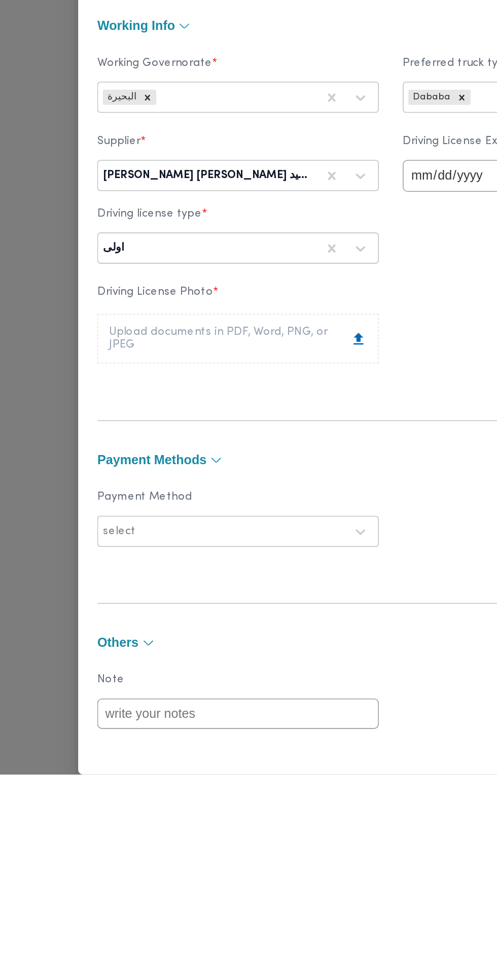
click at [202, 703] on div "Upload documents in PDF, Word, PNG, or JPEG" at bounding box center [151, 695] width 164 height 16
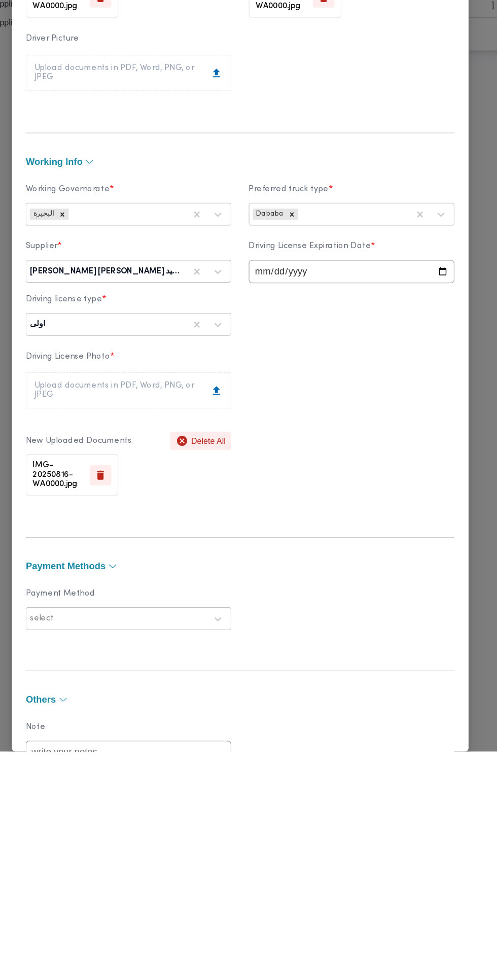
scroll to position [113, 0]
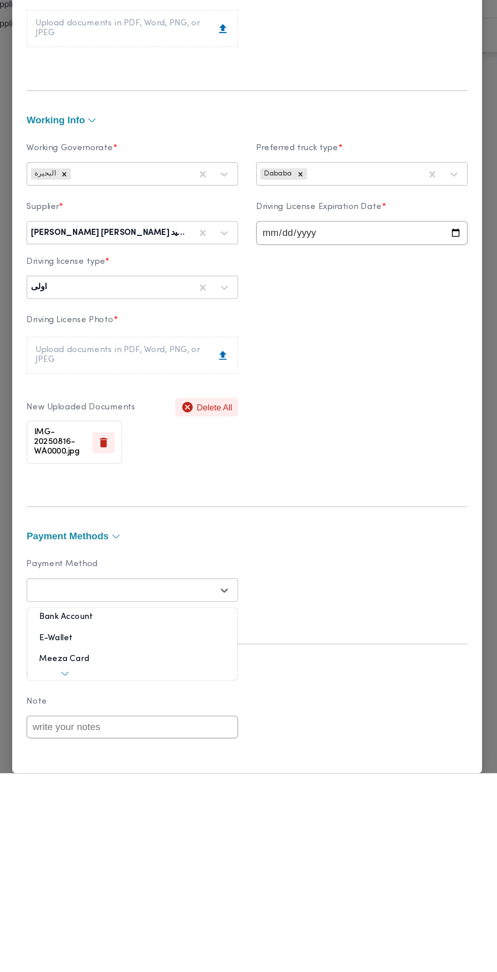
click at [136, 822] on div at bounding box center [142, 817] width 154 height 10
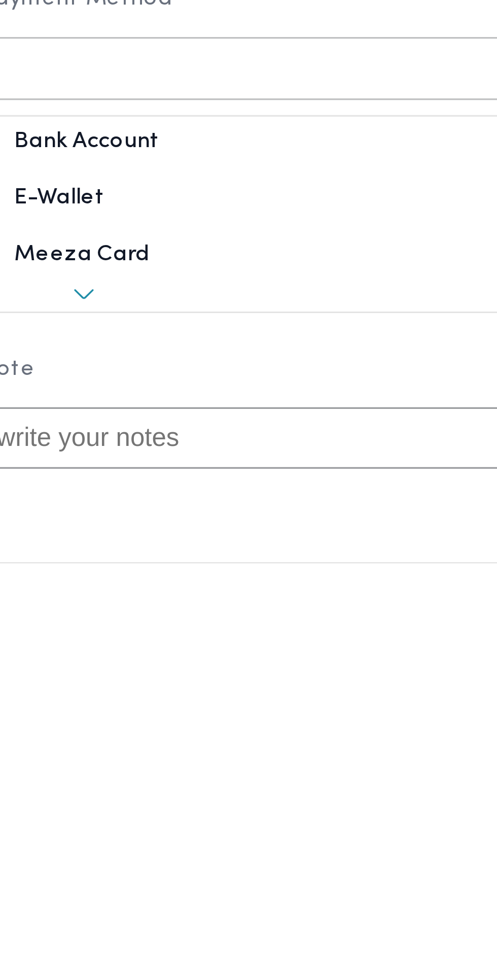
click at [164, 870] on div "E-Wallet" at bounding box center [151, 861] width 178 height 18
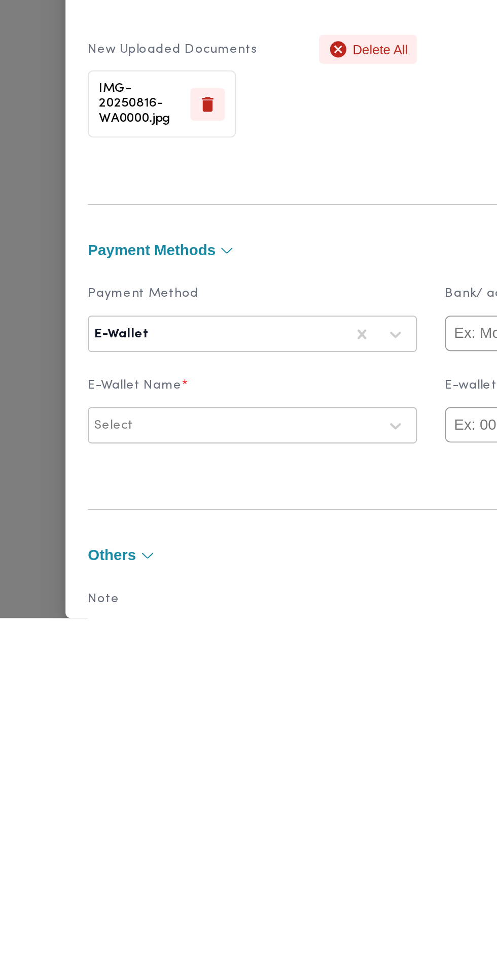
scroll to position [0, 0]
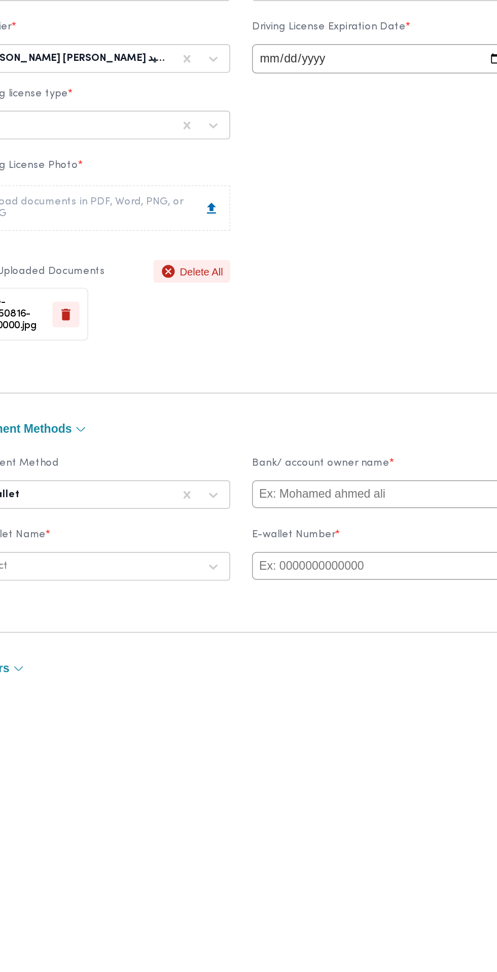
click at [361, 827] on input "text" at bounding box center [345, 816] width 179 height 19
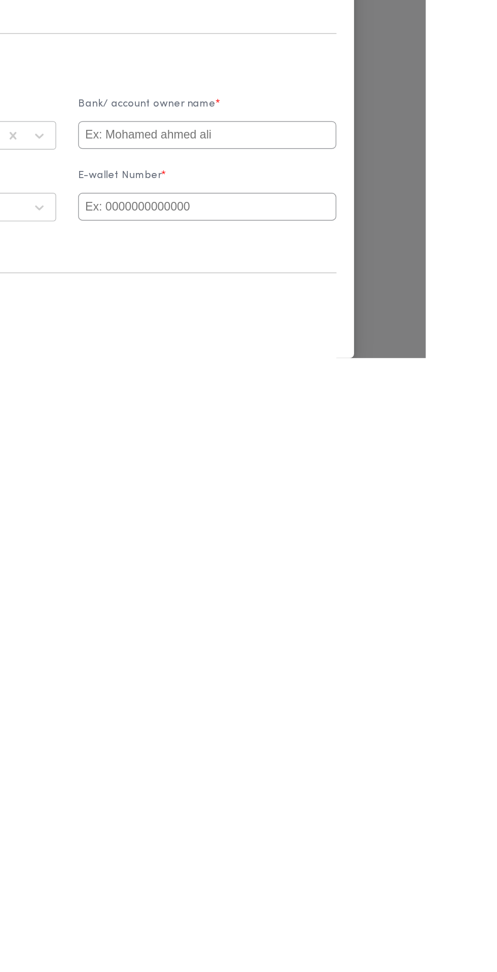
type input "Ahmed"
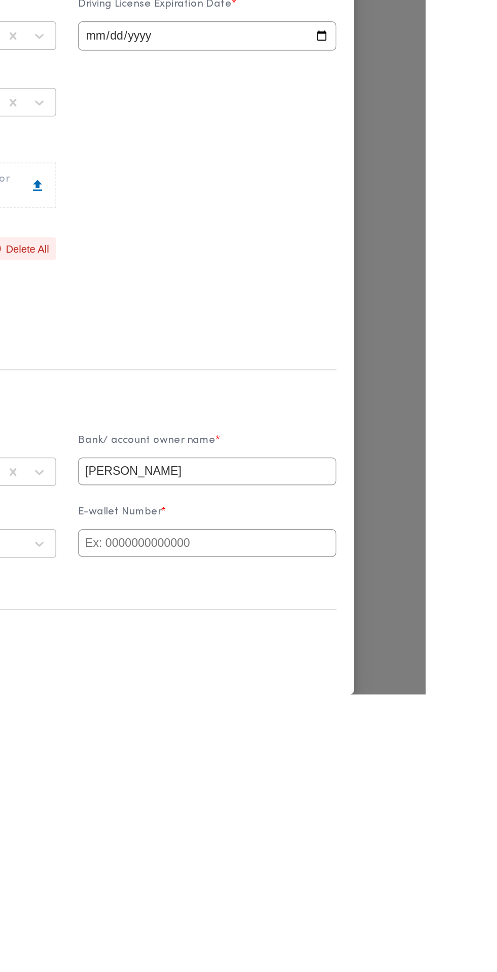
click at [390, 876] on input "text" at bounding box center [345, 866] width 179 height 19
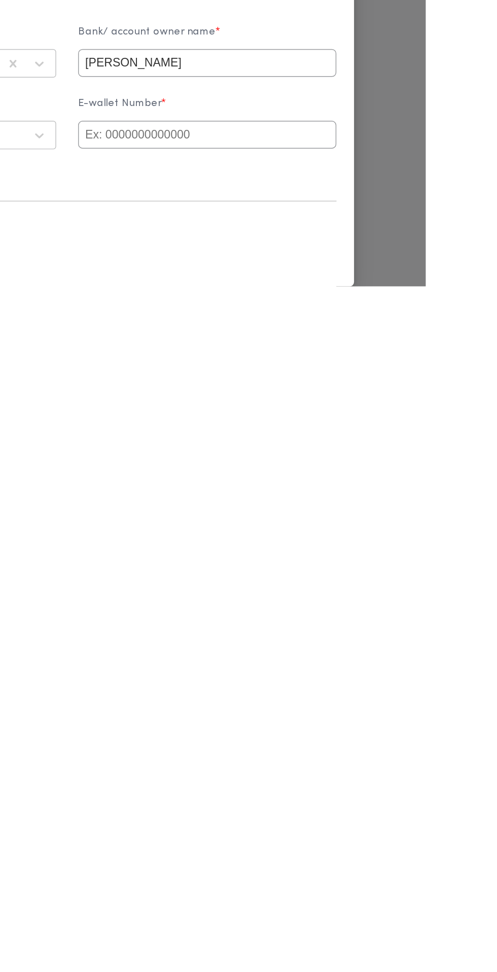
paste input "01276830551"
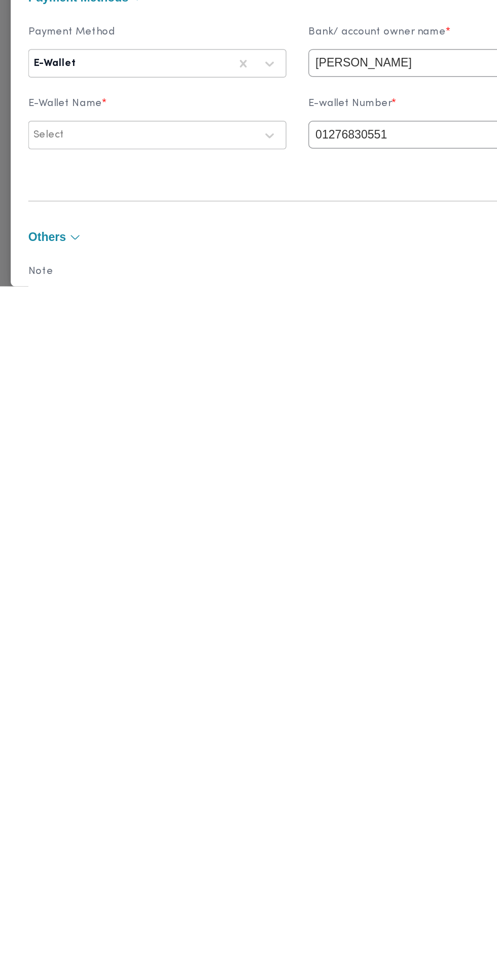
type input "01276830551"
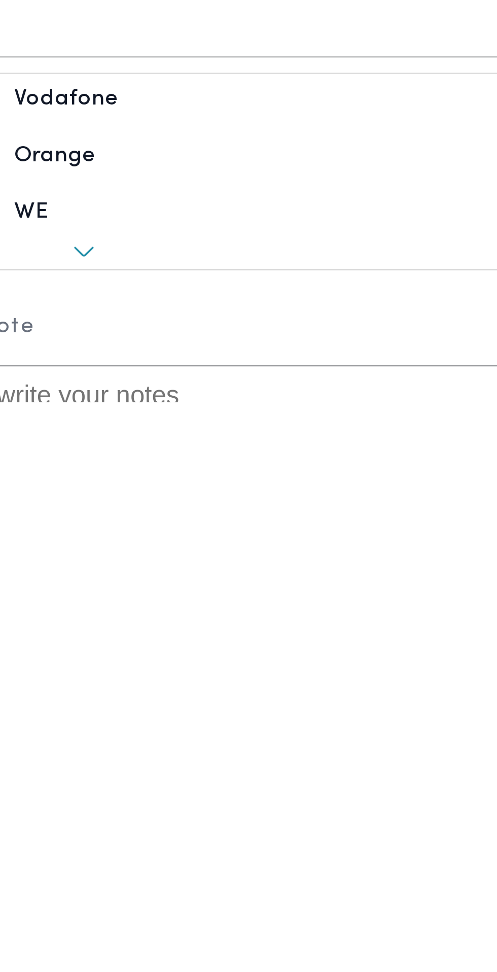
scroll to position [126, 0]
click at [158, 907] on div "Orange" at bounding box center [151, 898] width 178 height 18
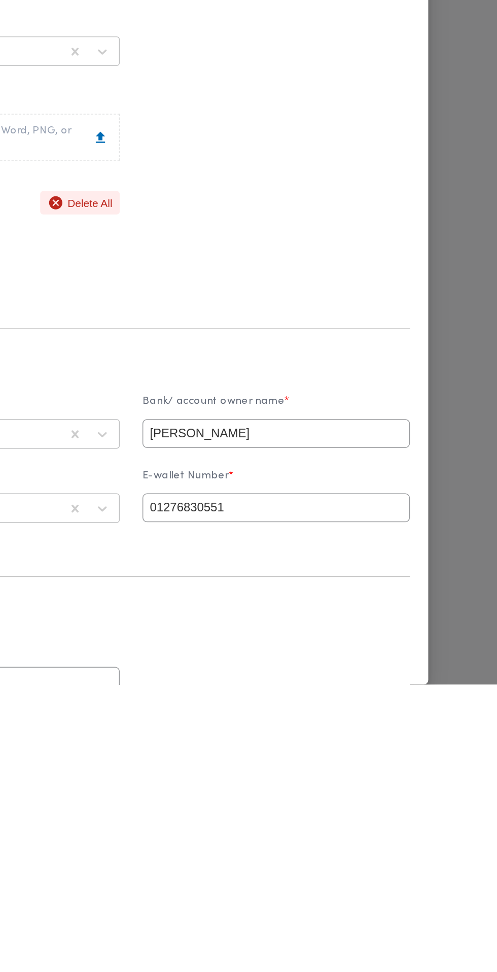
scroll to position [162, 0]
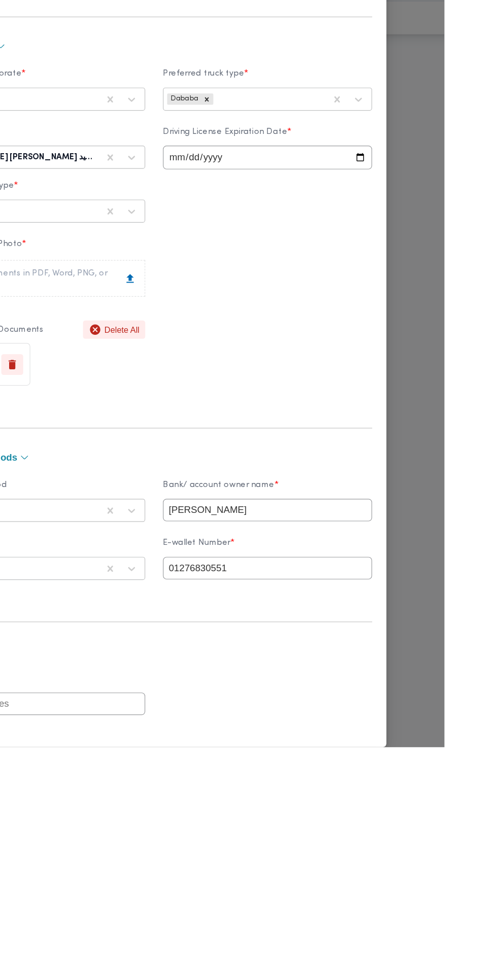
scroll to position [0, 0]
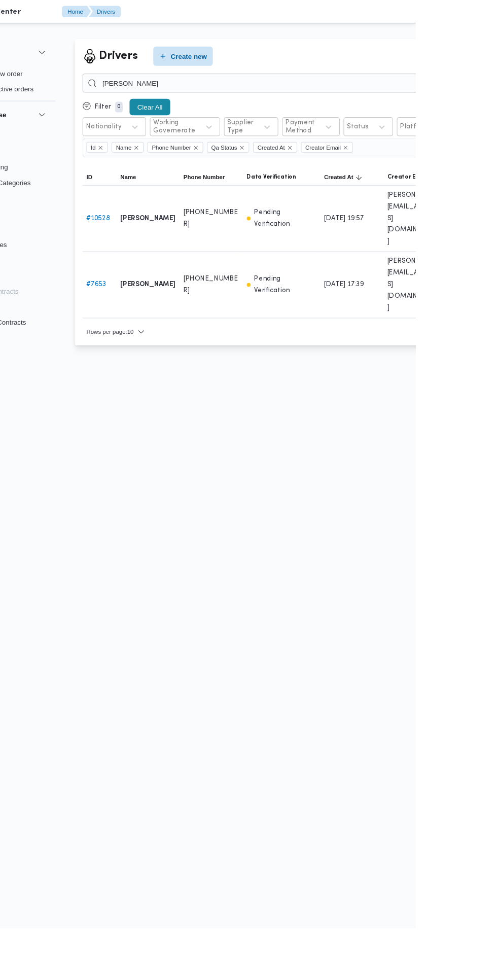
click at [421, 388] on html "Control Center Home Drivers English عربي Dark mode Logout Order Create new orde…" at bounding box center [248, 486] width 497 height 972
click at [422, 87] on input "[PERSON_NAME]" at bounding box center [371, 87] width 447 height 20
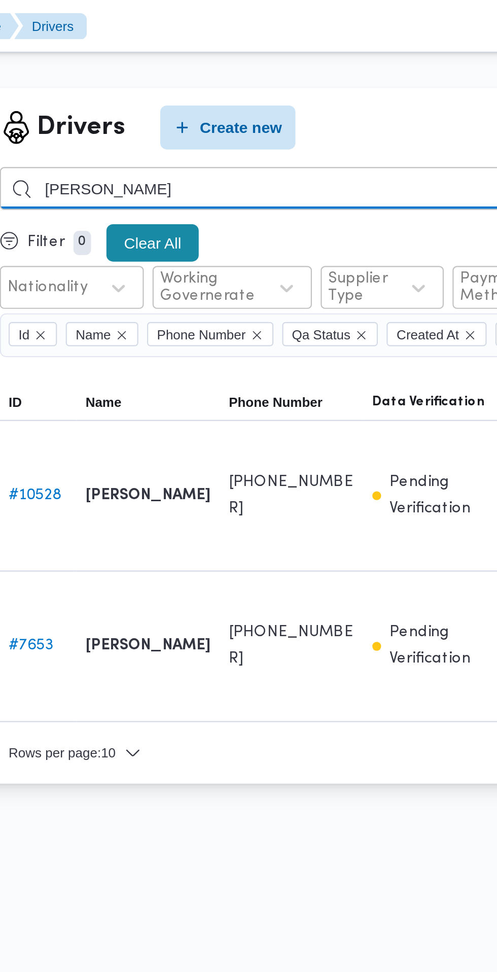
type input "[PERSON_NAME]"
type input "احمد سعيد عبدالشافي"
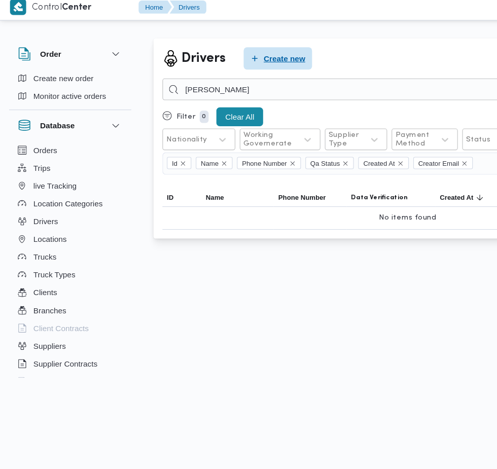
click at [261, 65] on span "Create new" at bounding box center [253, 59] width 62 height 20
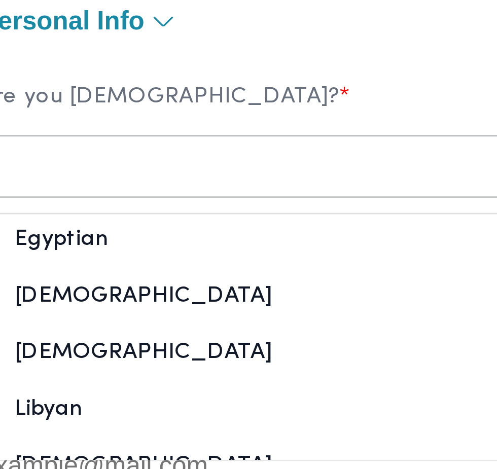
click at [158, 139] on div "Egyptian" at bounding box center [151, 135] width 178 height 18
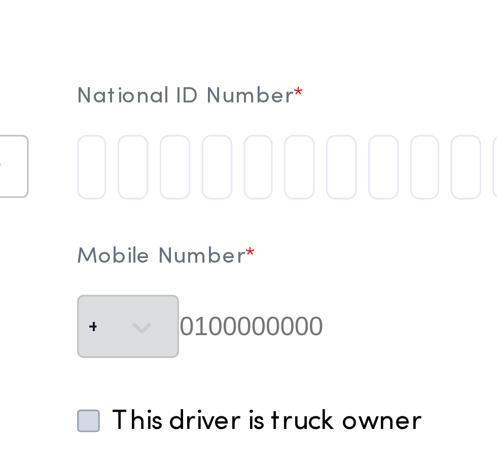
click at [266, 118] on input "tel" at bounding box center [261, 108] width 10 height 20
type input "2"
type input "7"
type input "9"
type input "0"
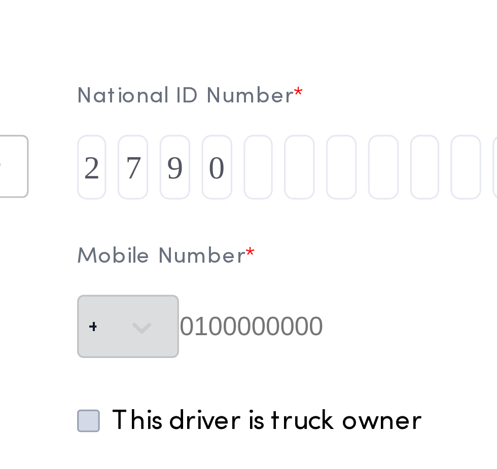
click at [318, 116] on input "tel" at bounding box center [313, 108] width 10 height 20
type input "6"
type input "0"
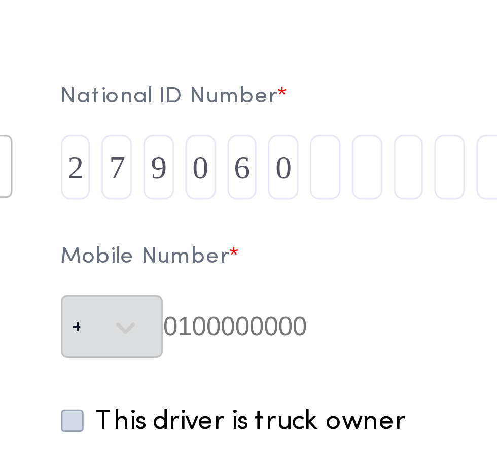
type input "1"
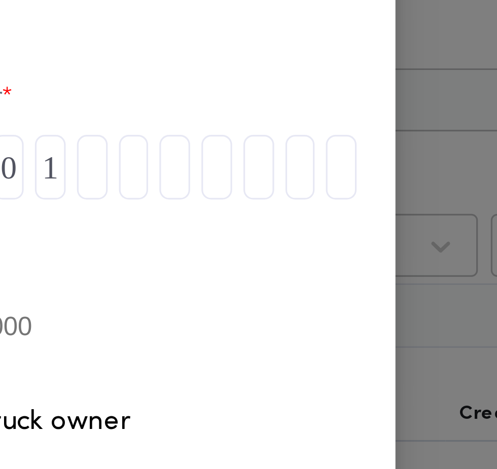
type input "0"
type input "1"
type input "0"
click at [396, 118] on input "tel" at bounding box center [391, 108] width 10 height 20
type input "3"
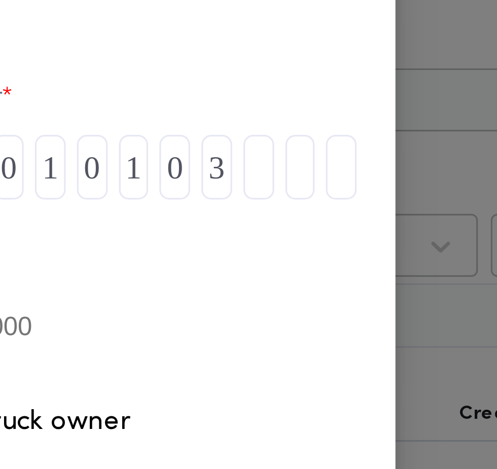
type input "2"
type input "5"
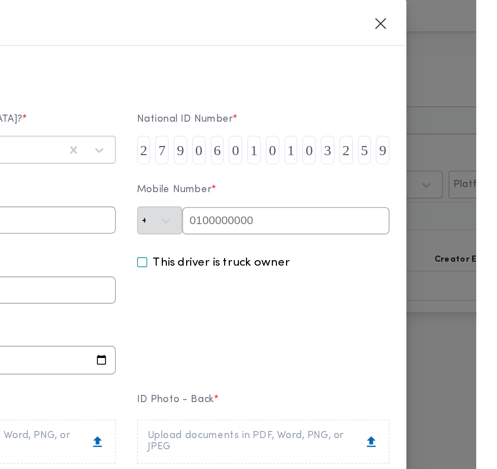
type input "9"
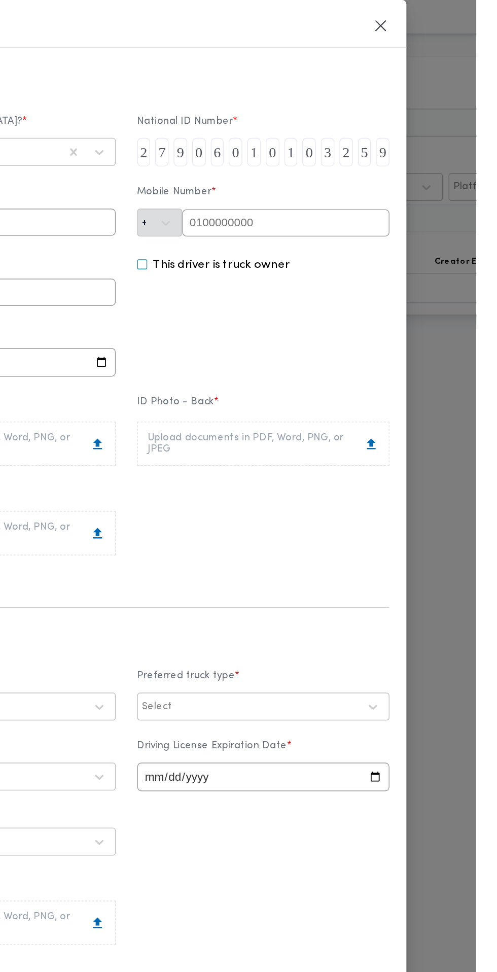
click at [433, 168] on input "text" at bounding box center [361, 158] width 147 height 19
paste input "01113651480"
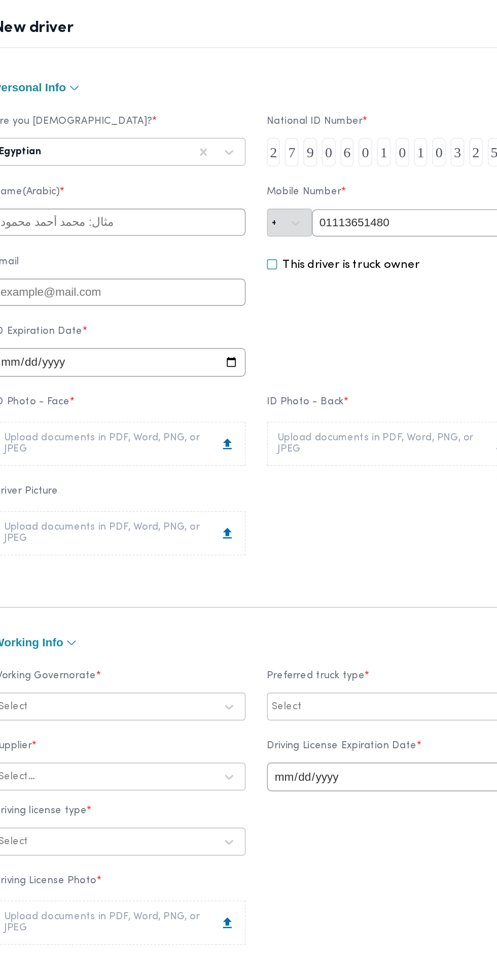
type input "01113651480"
click at [223, 167] on input "text" at bounding box center [151, 157] width 179 height 19
click at [241, 167] on input "text" at bounding box center [151, 157] width 179 height 19
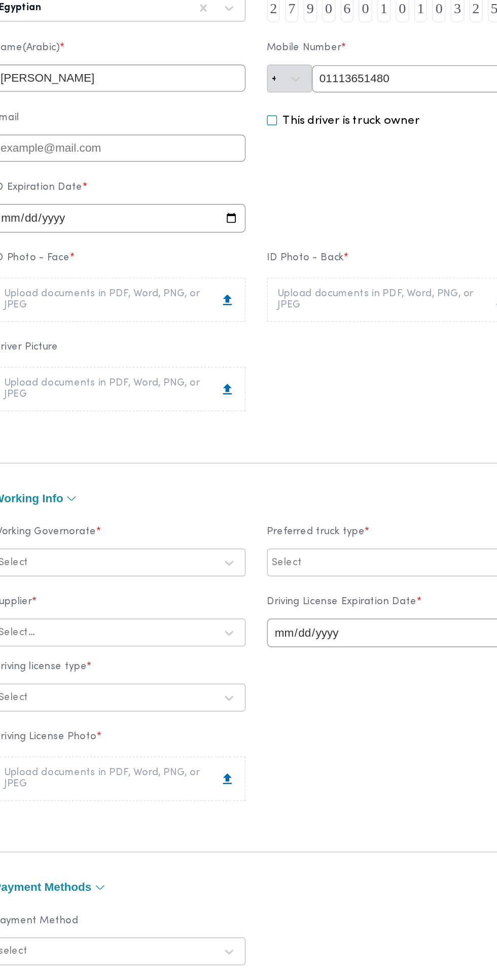
type input "[PERSON_NAME]"
click at [241, 267] on input "date" at bounding box center [151, 257] width 179 height 20
type input "2026-05-13"
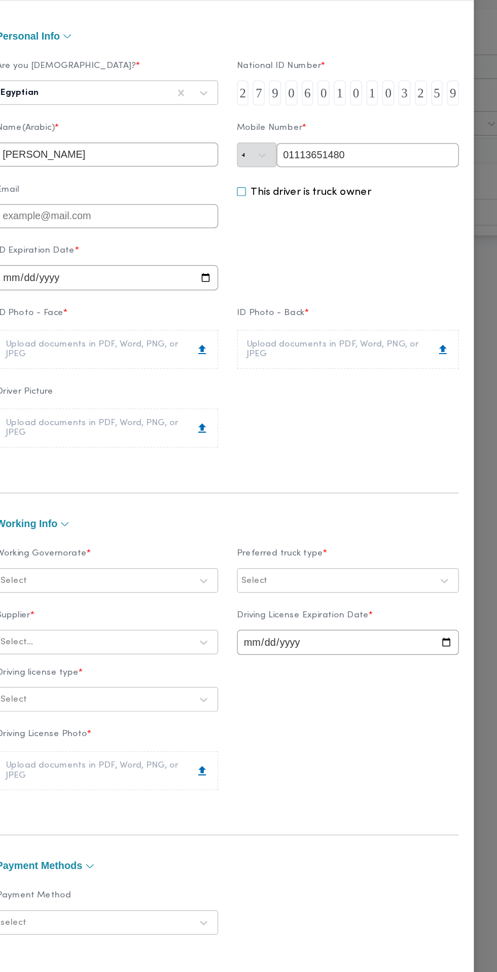
click at [233, 323] on div "Upload documents in PDF, Word, PNG, or JPEG" at bounding box center [151, 315] width 164 height 16
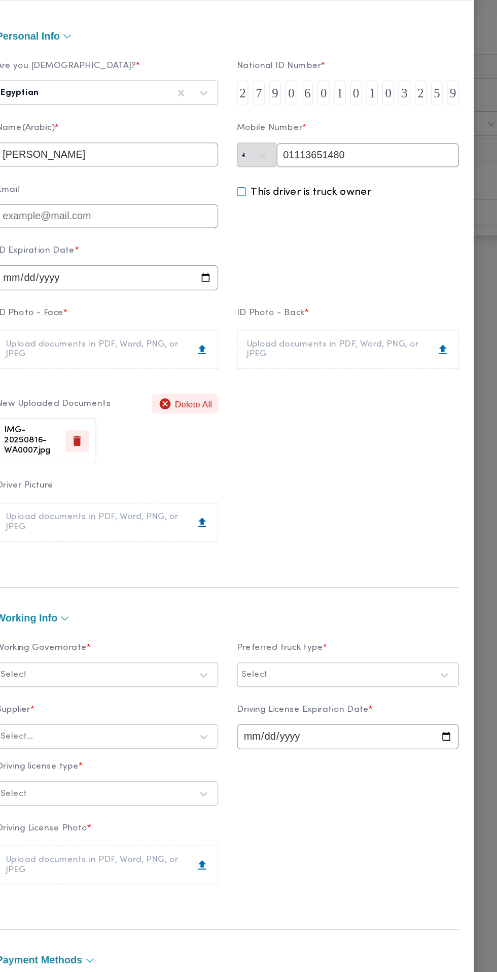
click at [403, 323] on div "Upload documents in PDF, Word, PNG, or JPEG" at bounding box center [346, 315] width 164 height 16
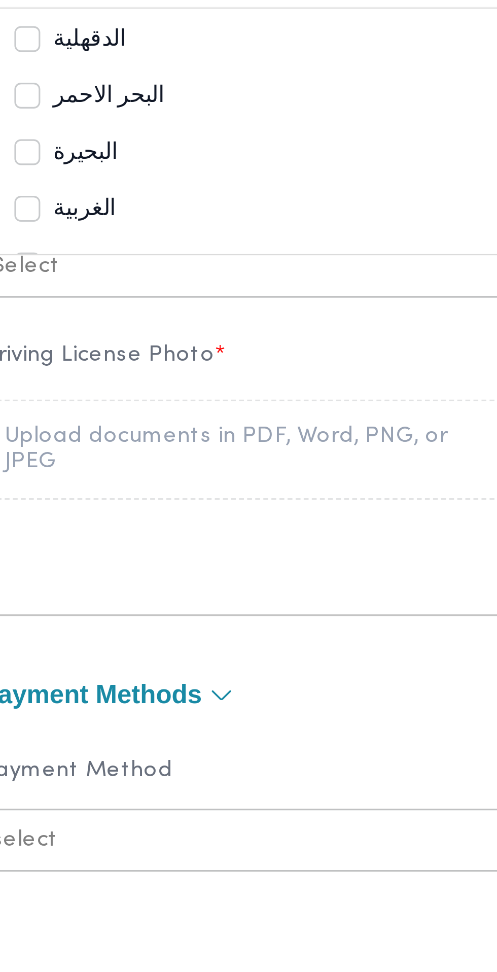
click at [169, 625] on div "الغربية" at bounding box center [152, 619] width 158 height 12
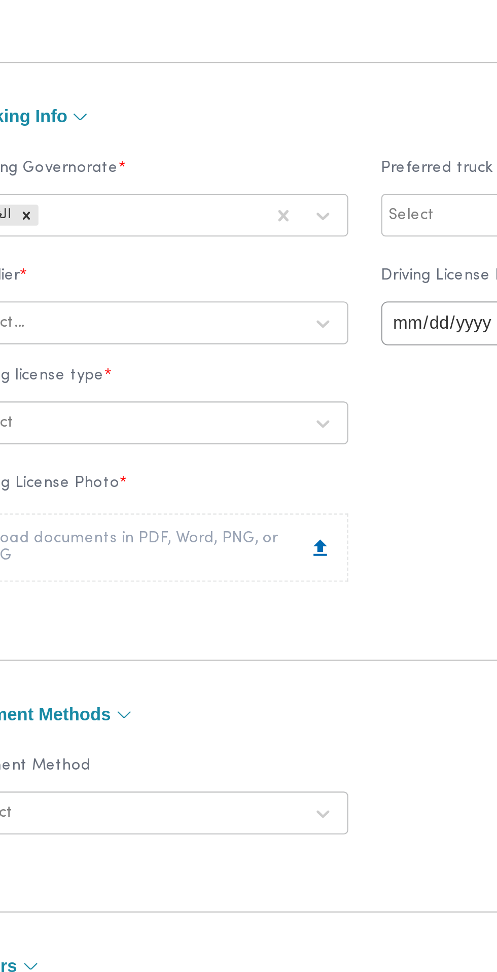
scroll to position [35, 0]
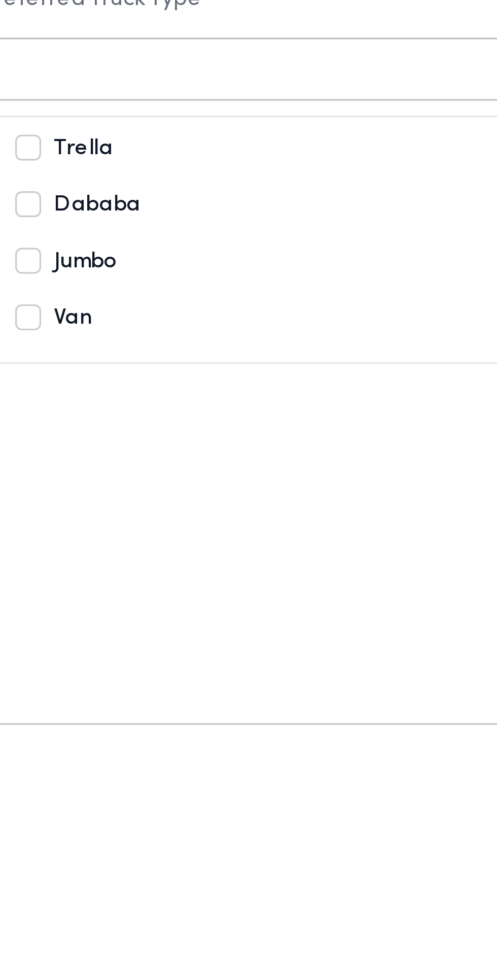
click at [372, 573] on div "Trella" at bounding box center [346, 567] width 158 height 12
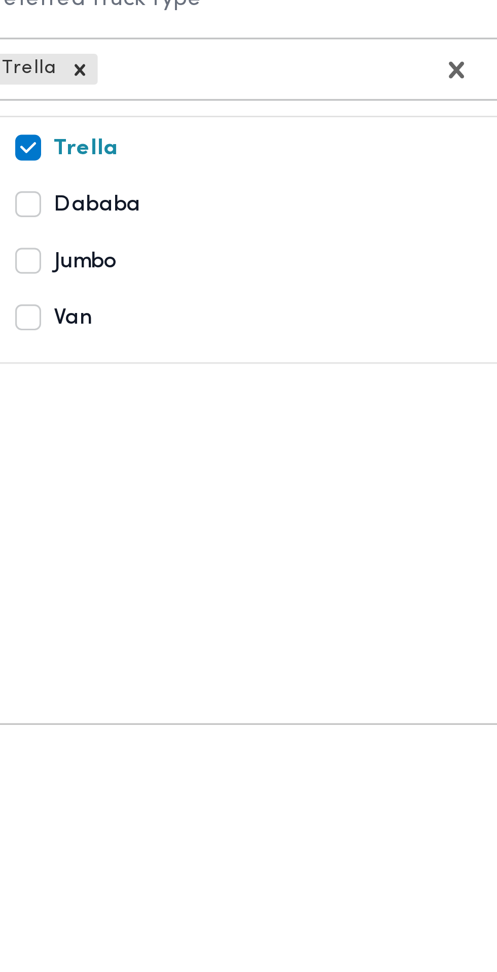
click at [363, 591] on div "Dababa" at bounding box center [346, 585] width 158 height 12
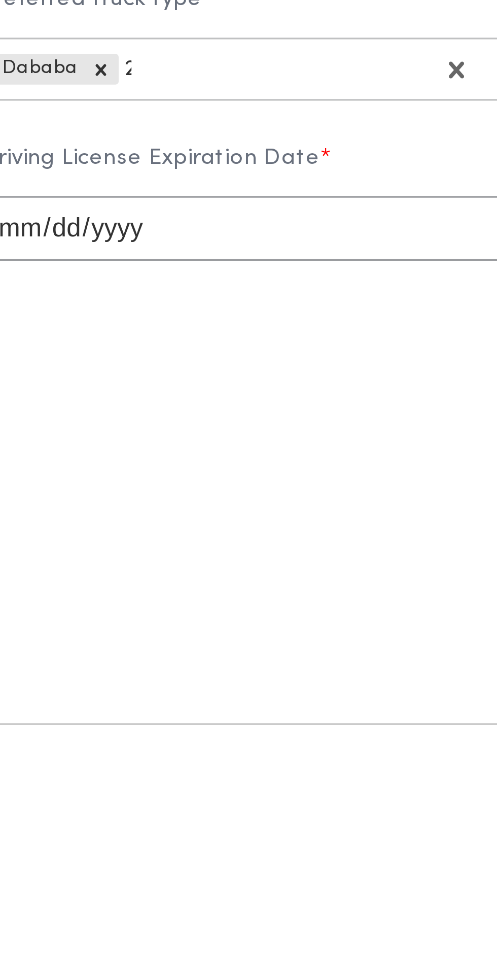
scroll to position [0, 0]
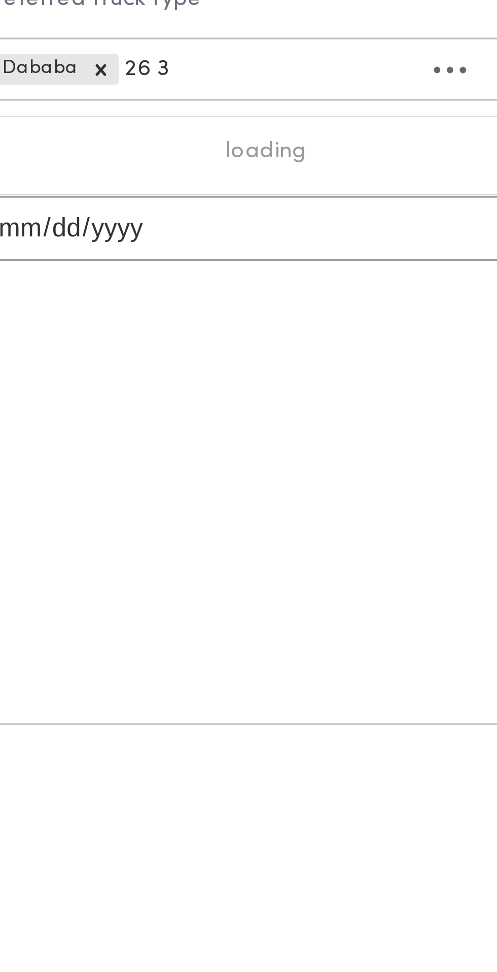
type input "26 3"
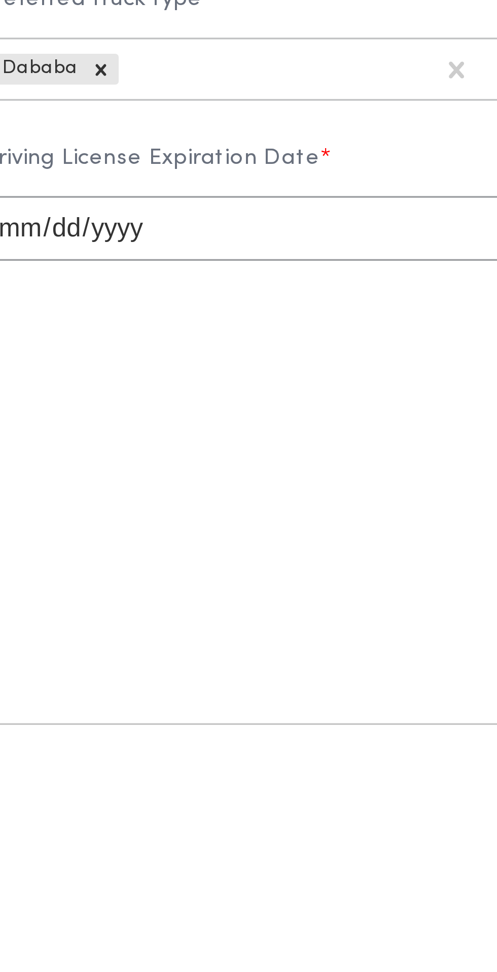
click at [382, 602] on input "date" at bounding box center [345, 592] width 179 height 20
type input "2026-06-23"
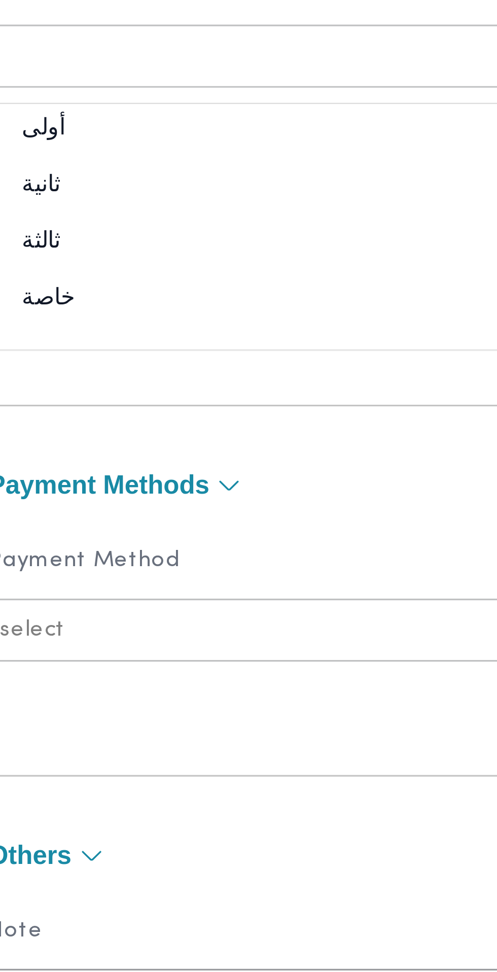
click at [173, 673] on div "أولى" at bounding box center [151, 665] width 178 height 18
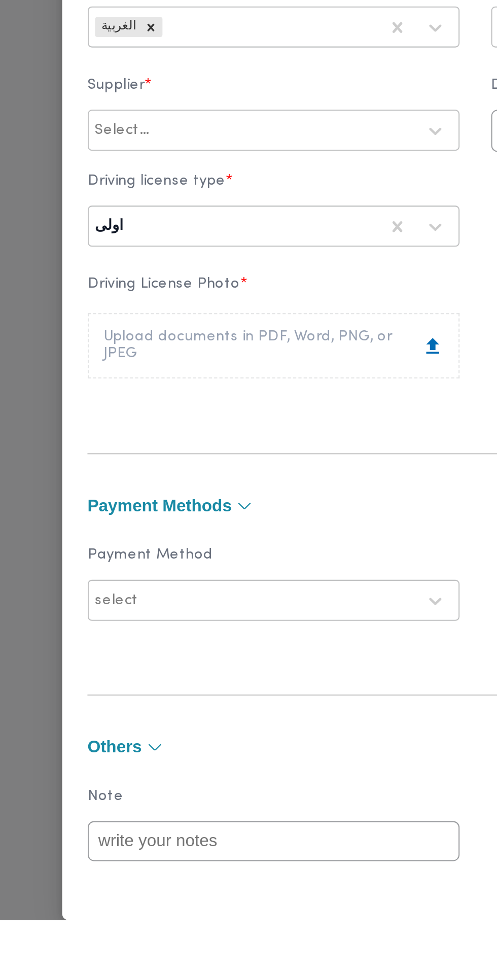
click at [199, 703] on div "Upload documents in PDF, Word, PNG, or JPEG" at bounding box center [151, 695] width 164 height 16
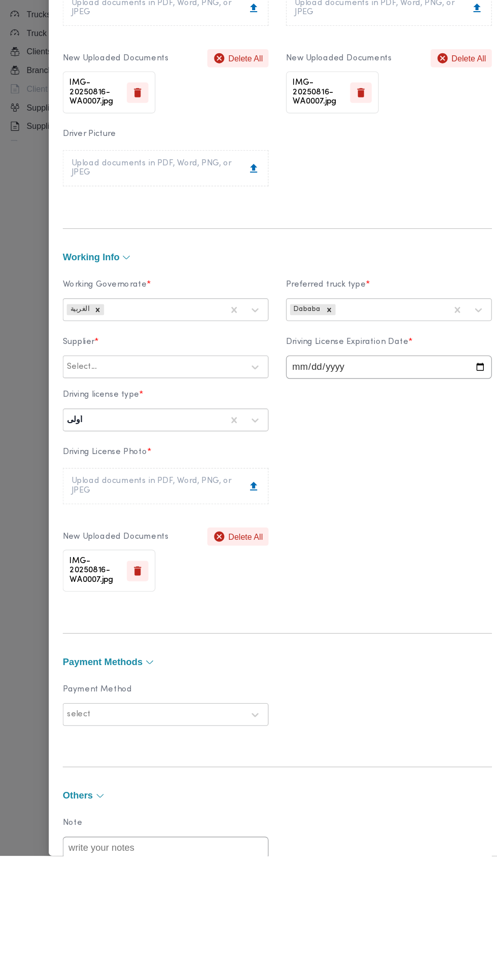
scroll to position [113, 0]
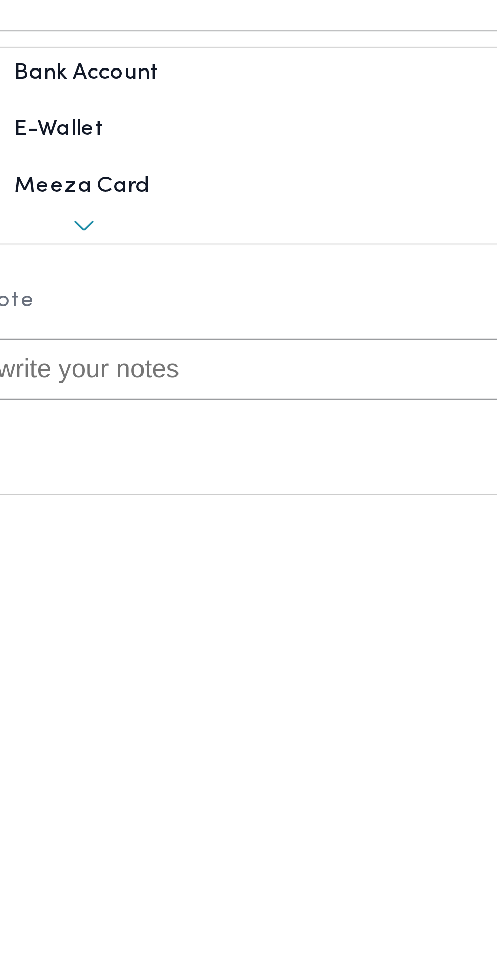
click at [182, 870] on div "E-Wallet" at bounding box center [151, 861] width 178 height 18
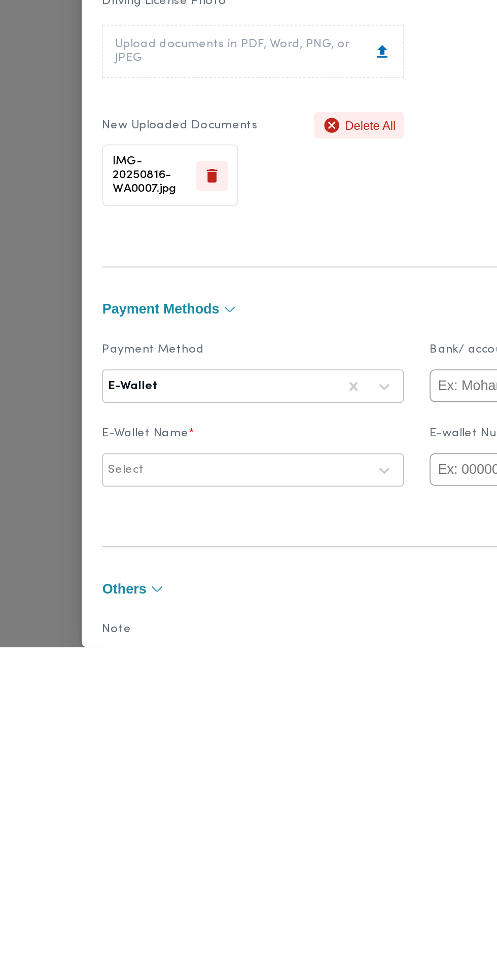
scroll to position [0, 0]
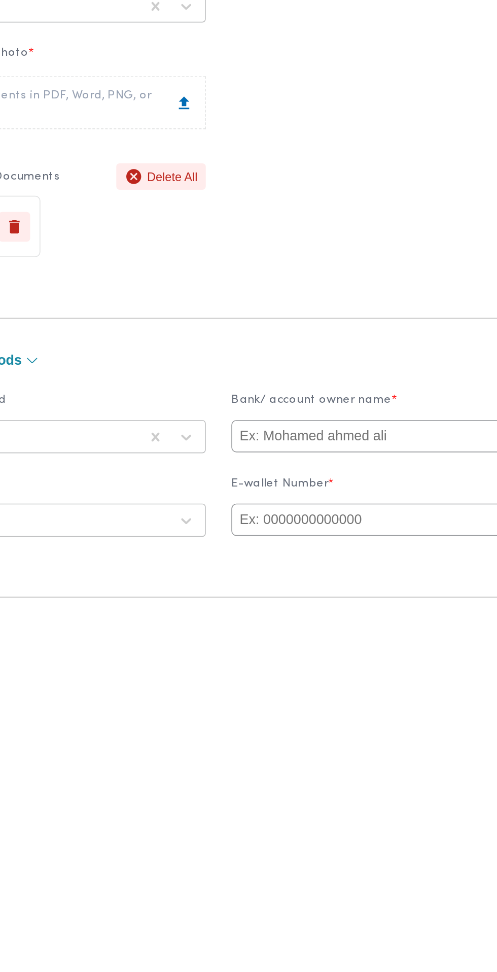
click at [361, 826] on input "text" at bounding box center [345, 816] width 179 height 19
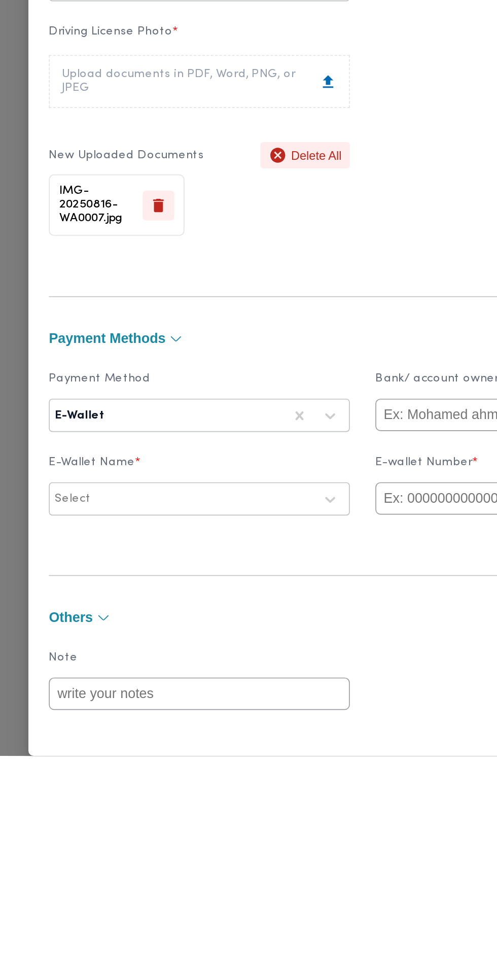
scroll to position [162, 0]
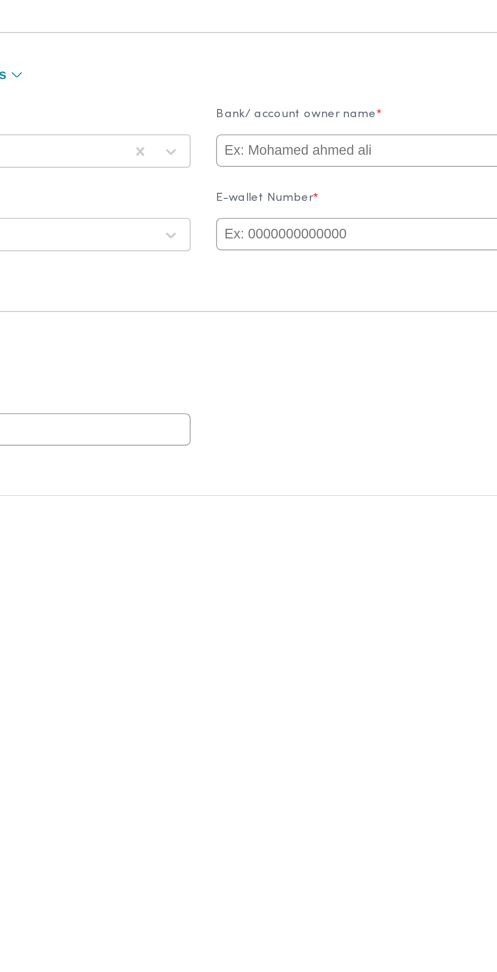
click at [359, 826] on input "text" at bounding box center [345, 816] width 179 height 19
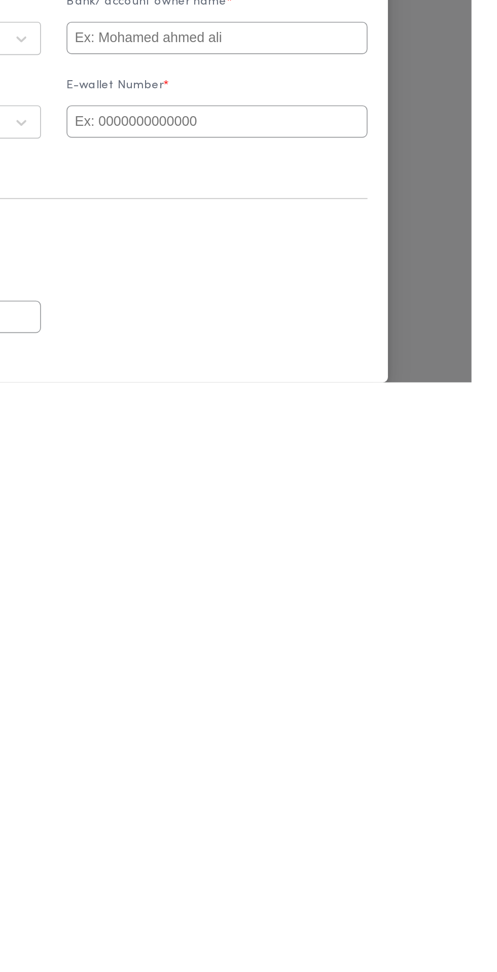
paste input "01113651480"
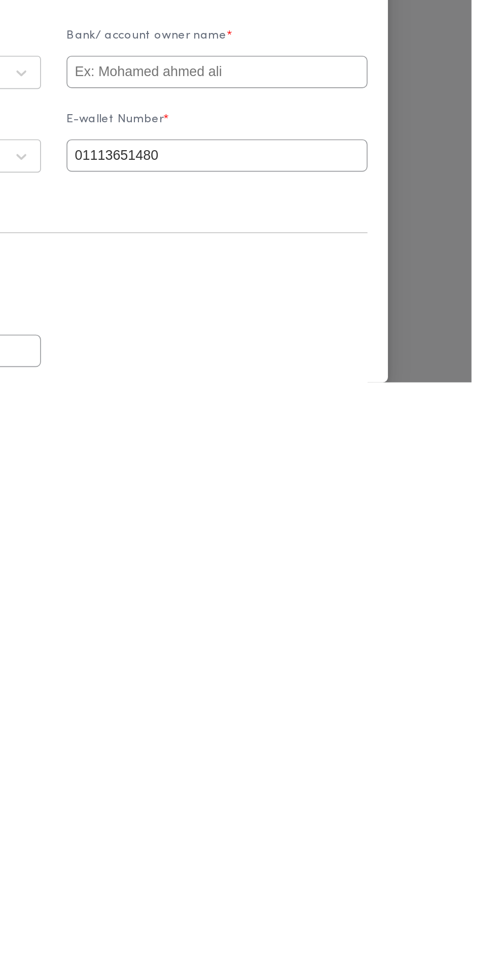
scroll to position [132, 0]
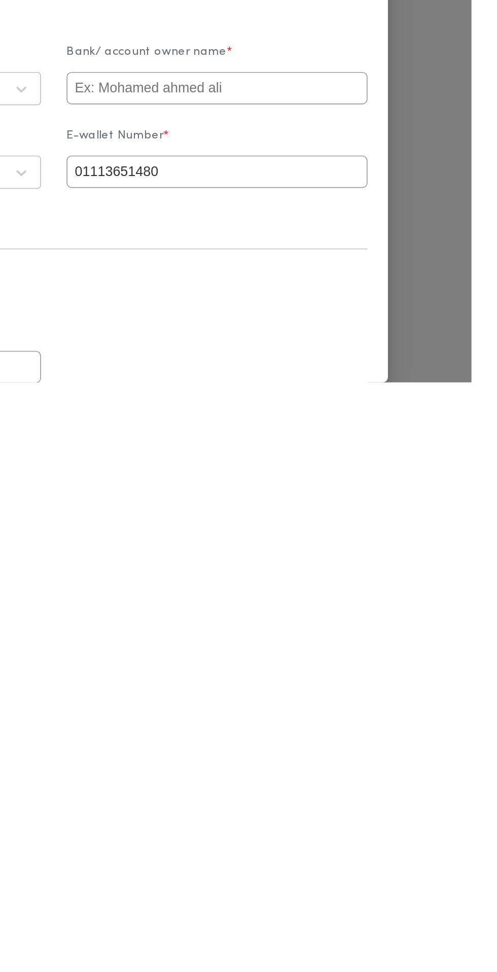
type input "01113651480"
click at [411, 806] on input "text" at bounding box center [345, 796] width 179 height 19
type input "Ahmed"
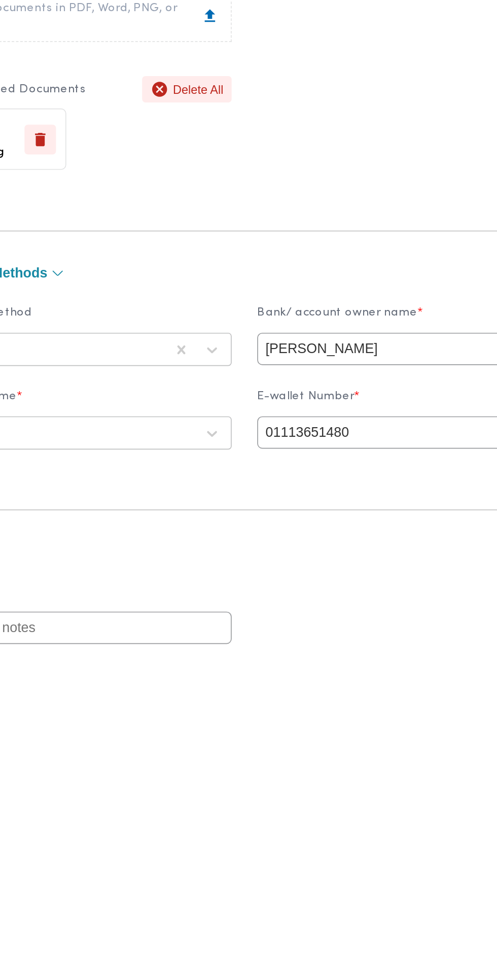
scroll to position [0, 0]
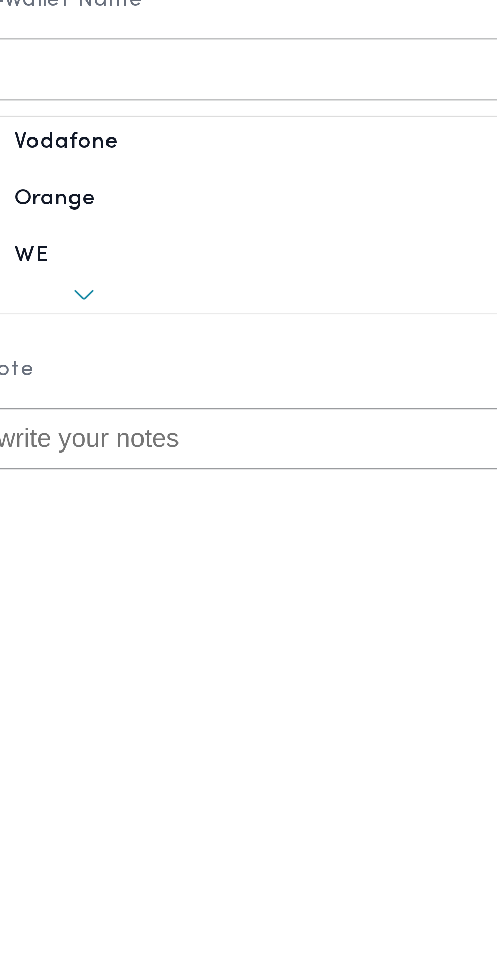
click at [174, 879] on div "Vodafone" at bounding box center [151, 871] width 178 height 18
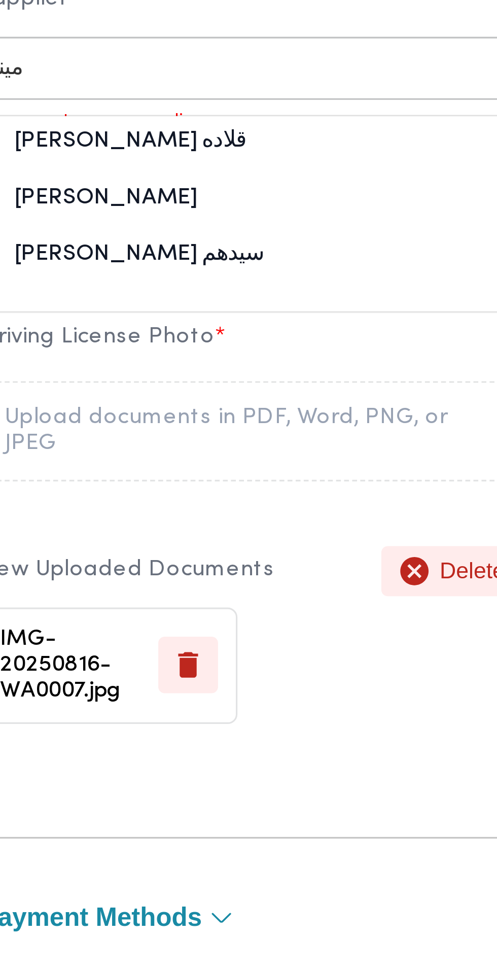
click at [184, 502] on div "مينا نجيب شفيق قلاده" at bounding box center [151, 493] width 178 height 18
type input "مينا"
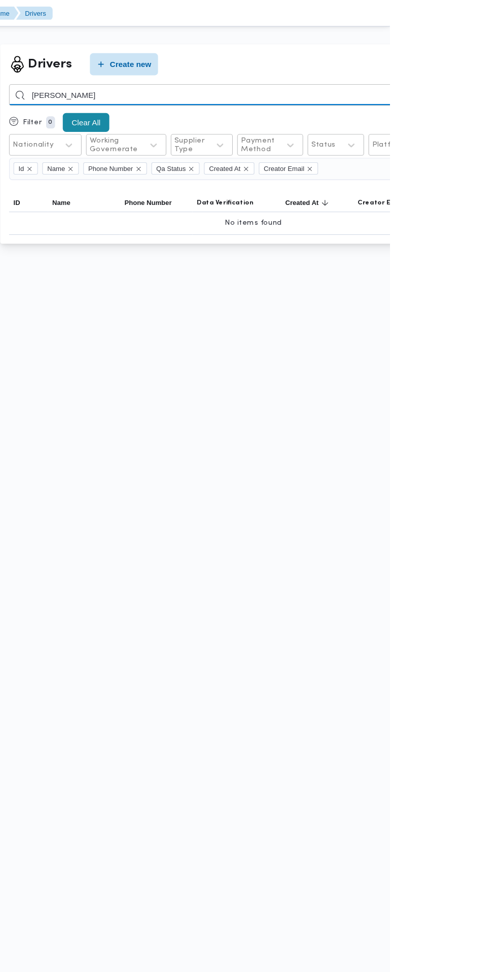
click at [480, 83] on input "احمد سعيد عبدالشافي" at bounding box center [371, 87] width 447 height 20
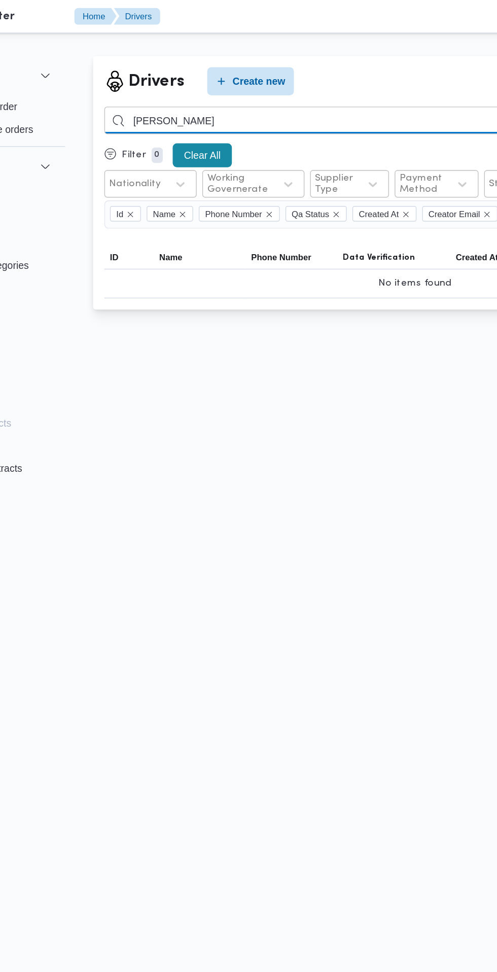
click at [352, 90] on input "احمد سعيد عبدالشافي" at bounding box center [371, 87] width 447 height 20
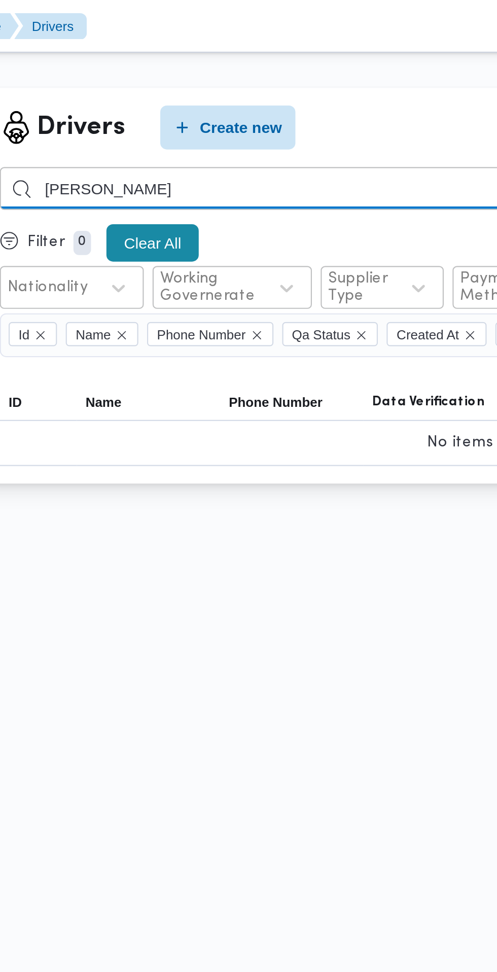
type input "[PERSON_NAME]"
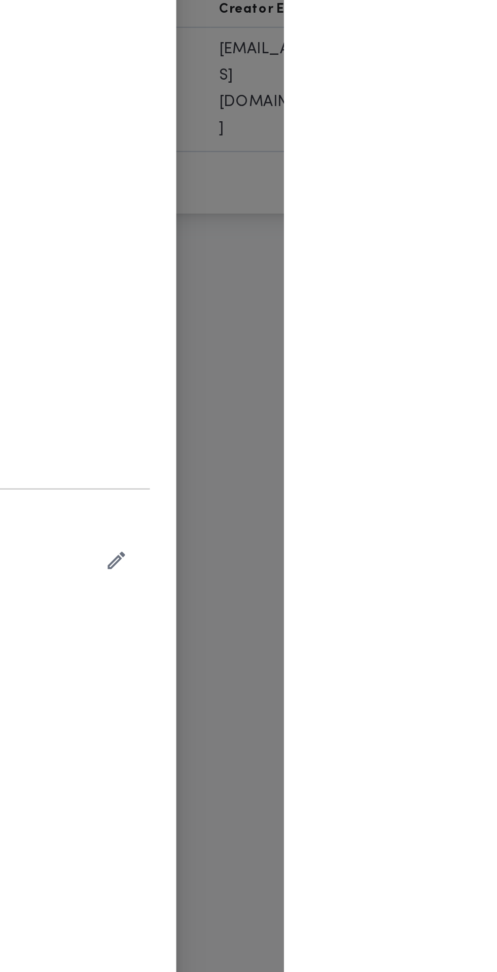
type input "[PERSON_NAME]"
type input "01113651480"
type input "2026-05-13"
type input "2026-06-23"
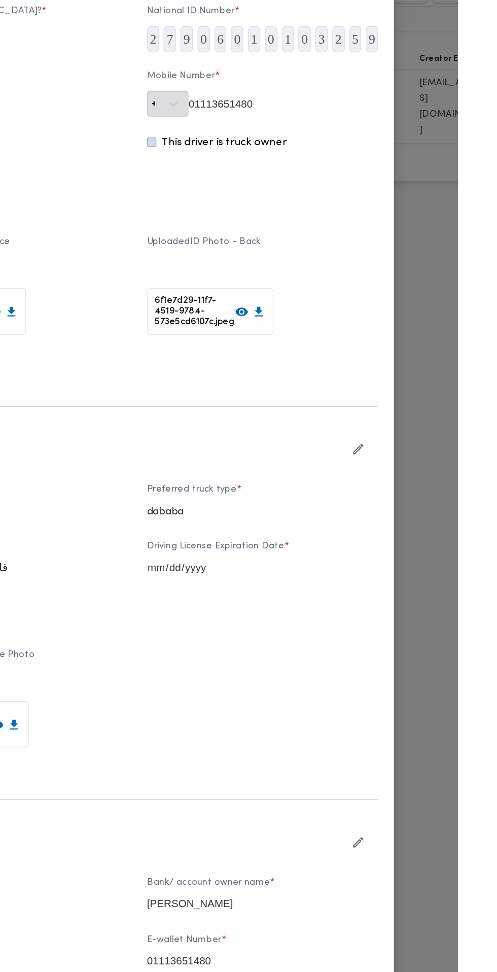
click at [425, 493] on icon "button" at bounding box center [419, 487] width 11 height 11
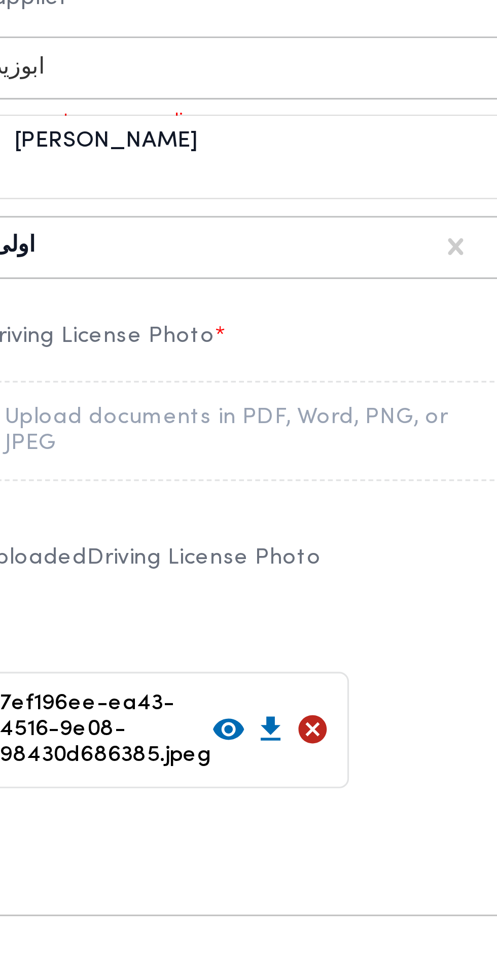
click at [193, 626] on div "ابوزيد محمد ابوزيد سيد" at bounding box center [151, 617] width 178 height 18
type input "ابوزيد"
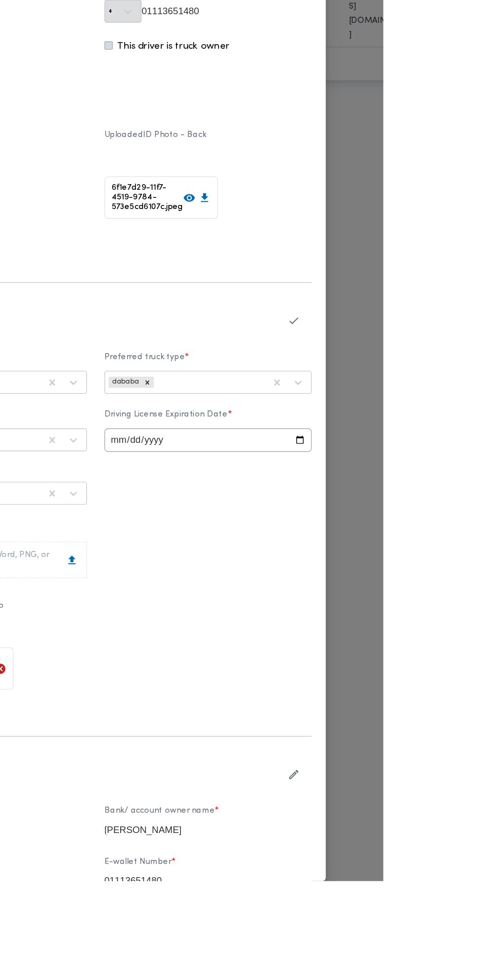
click at [425, 493] on icon "button" at bounding box center [419, 487] width 11 height 11
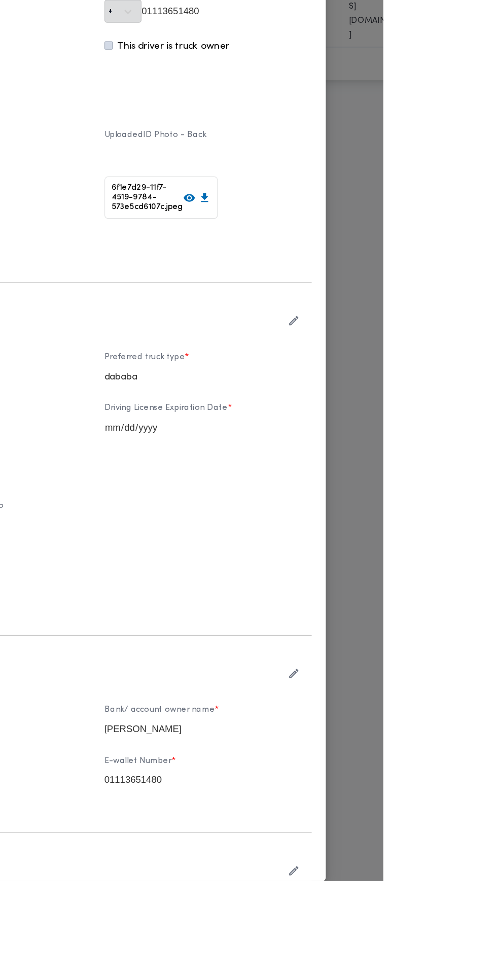
scroll to position [8, 0]
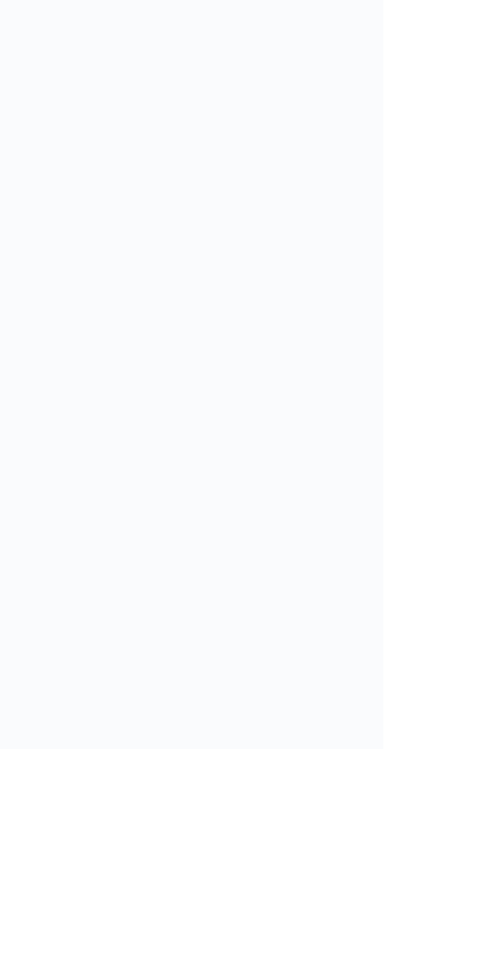
scroll to position [0, 0]
